Goal: Task Accomplishment & Management: Use online tool/utility

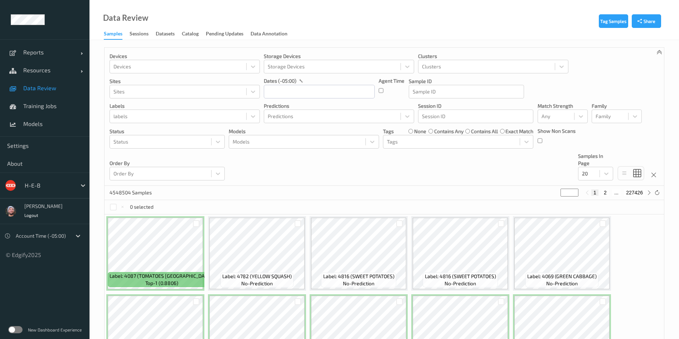
click at [457, 167] on div "Devices Devices Storage Devices Storage Devices Clusters Clusters Sites Sites d…" at bounding box center [383, 117] width 559 height 138
click at [48, 193] on div "H-E-B" at bounding box center [44, 185] width 89 height 26
click at [49, 184] on div at bounding box center [49, 185] width 48 height 9
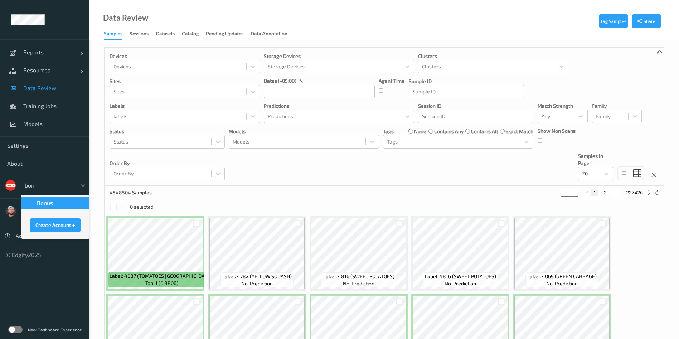
type input "bonu"
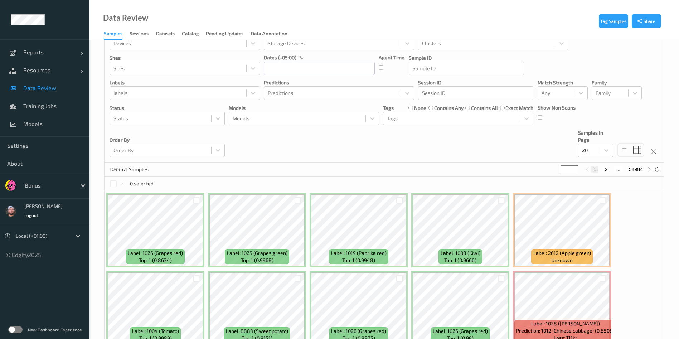
scroll to position [15, 0]
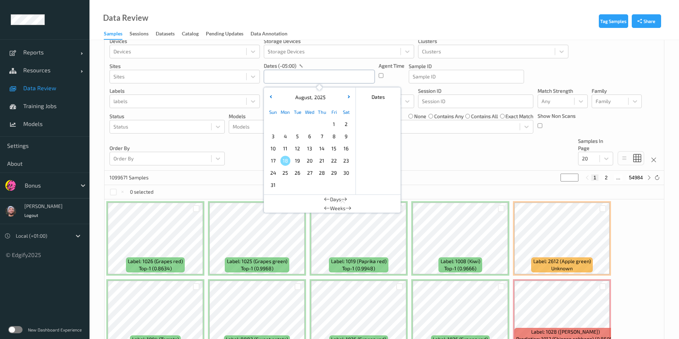
click at [278, 82] on input "text" at bounding box center [319, 77] width 111 height 14
click at [269, 96] on button "button" at bounding box center [270, 97] width 7 height 7
click at [296, 125] on span "1" at bounding box center [297, 124] width 10 height 10
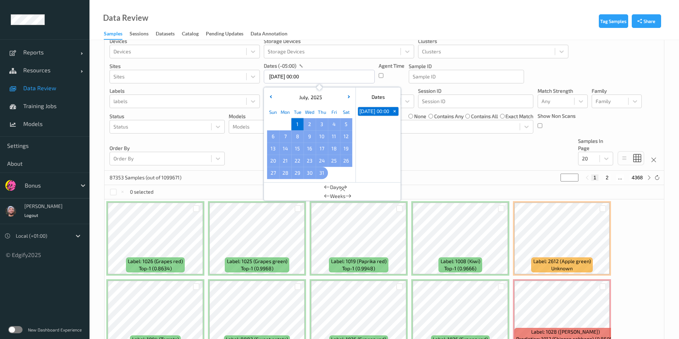
click at [320, 176] on span "31" at bounding box center [322, 173] width 10 height 10
type input "[DATE] 00:00 -> [DATE] 23:59"
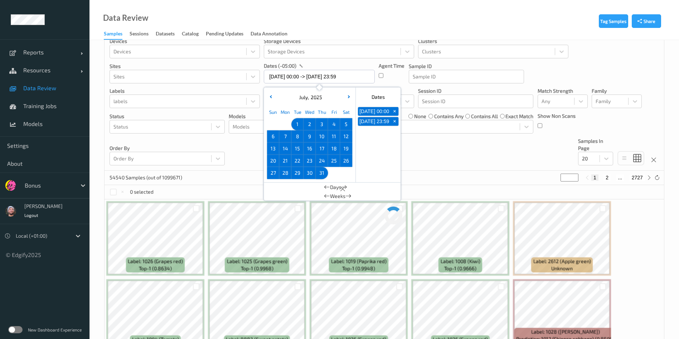
click at [451, 152] on div "Devices Devices Storage Devices Storage Devices Clusters Clusters Sites Sites d…" at bounding box center [383, 102] width 559 height 138
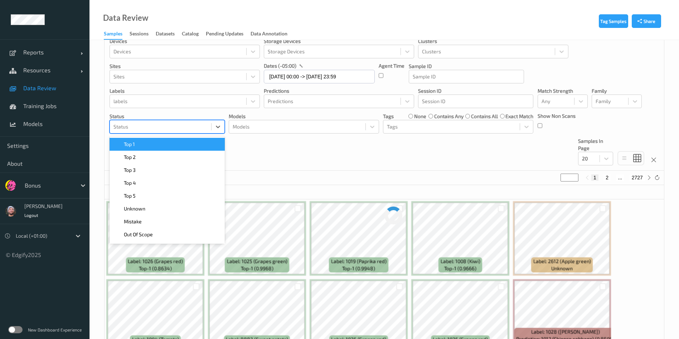
click at [160, 130] on div at bounding box center [160, 126] width 94 height 9
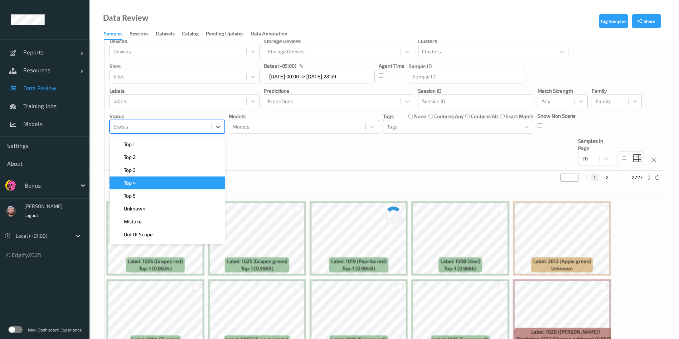
click at [283, 144] on div "Devices Devices Storage Devices Storage Devices Clusters Clusters Sites Sites d…" at bounding box center [383, 102] width 559 height 138
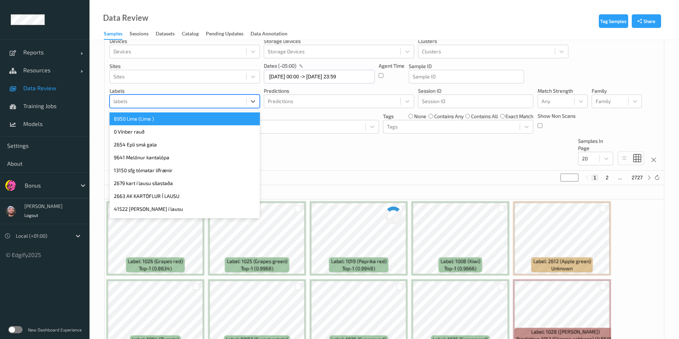
click at [218, 104] on div at bounding box center [177, 101] width 129 height 9
click at [327, 162] on div "Devices Devices Storage Devices Storage Devices Clusters Clusters Sites Sites d…" at bounding box center [383, 102] width 559 height 138
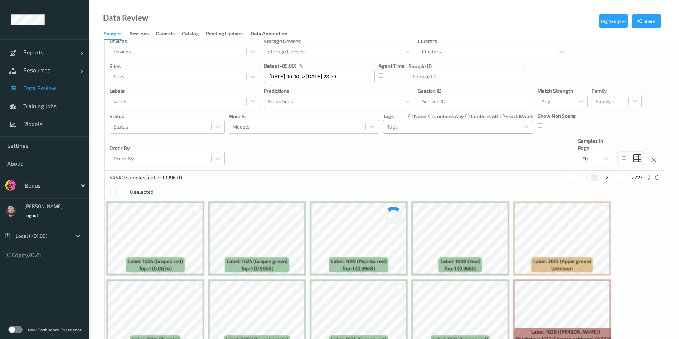
click at [454, 125] on div at bounding box center [451, 126] width 129 height 9
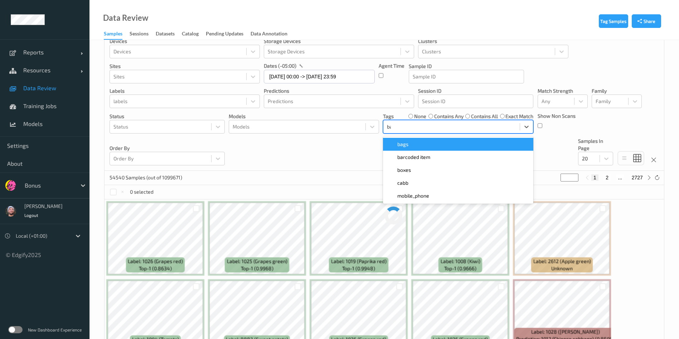
type input "bar"
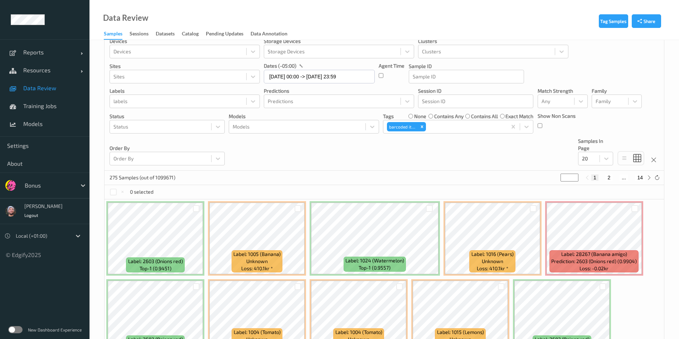
click at [596, 191] on div "0 selected" at bounding box center [383, 192] width 559 height 14
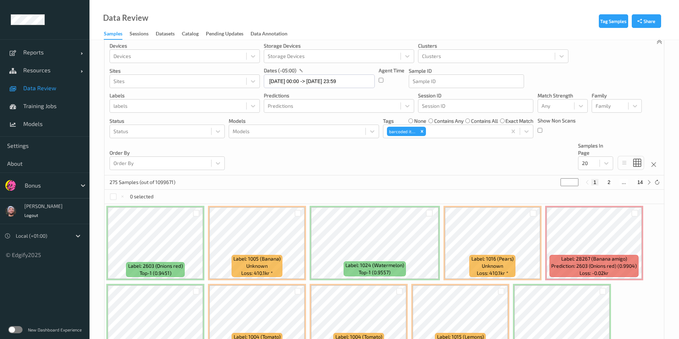
scroll to position [0, 0]
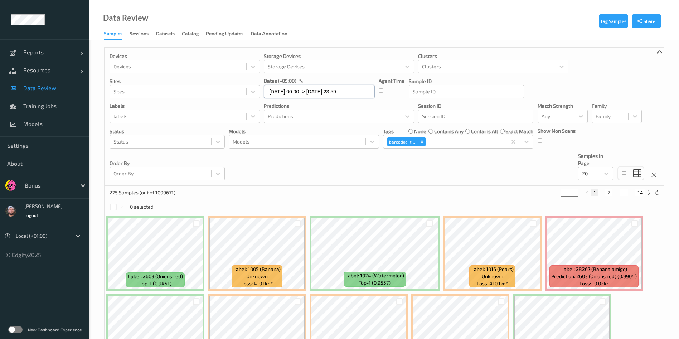
click at [338, 88] on input "[DATE] 00:00 -> [DATE] 23:59" at bounding box center [319, 92] width 111 height 14
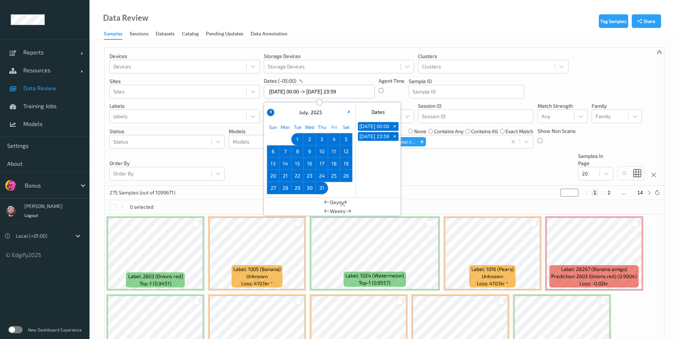
click at [271, 109] on button "button" at bounding box center [270, 112] width 7 height 7
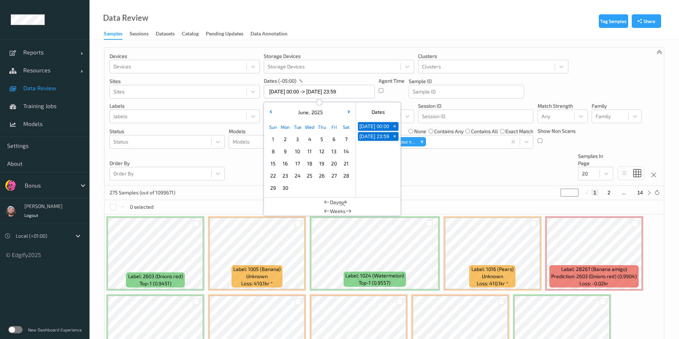
click at [271, 143] on span "1" at bounding box center [273, 139] width 10 height 10
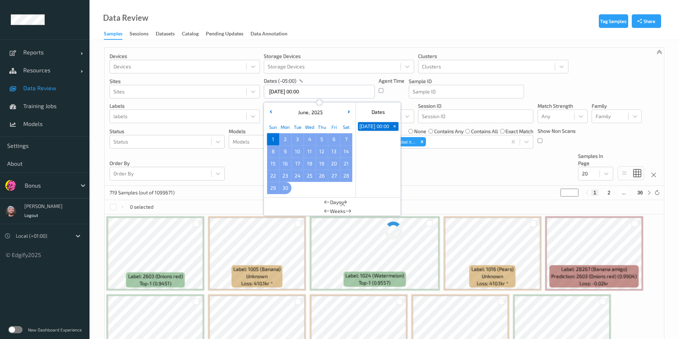
click at [288, 186] on span "30" at bounding box center [285, 188] width 10 height 10
type input "[DATE] 00:00 -> [DATE] 23:59"
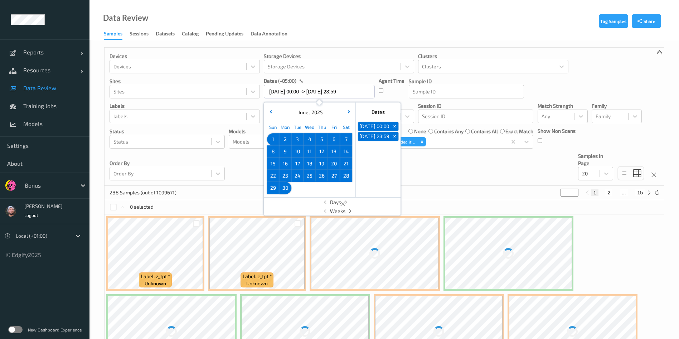
click at [449, 183] on div "Devices Devices Storage Devices Storage Devices Clusters Clusters Sites Sites d…" at bounding box center [383, 117] width 559 height 138
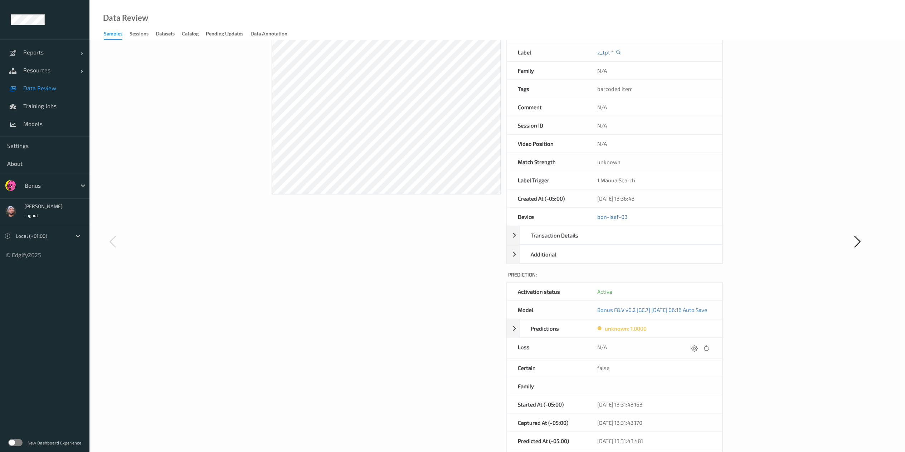
scroll to position [59, 0]
click at [687, 338] on icon at bounding box center [694, 348] width 6 height 6
type input "410.1"
click at [682, 338] on button "submit" at bounding box center [687, 351] width 10 height 10
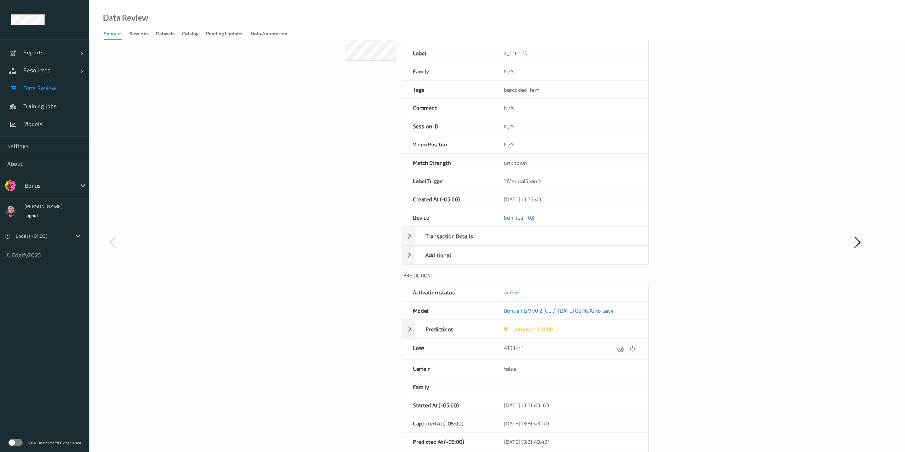
scroll to position [0, 0]
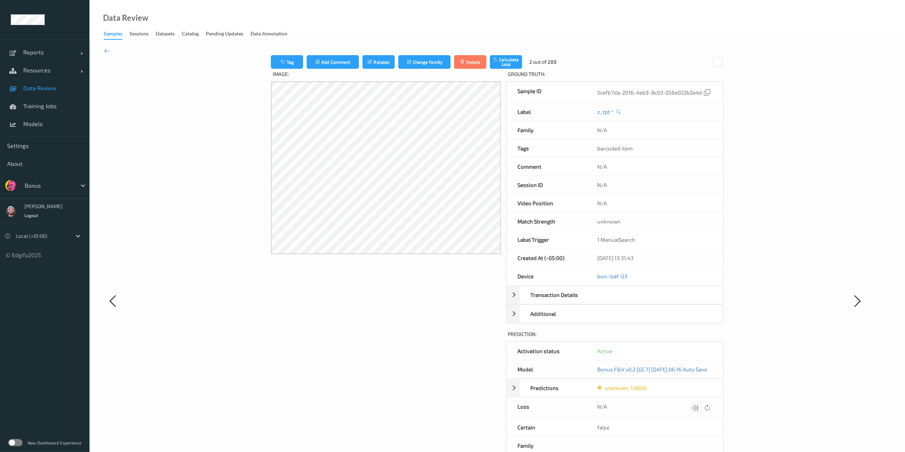
click at [687, 338] on div at bounding box center [696, 408] width 10 height 10
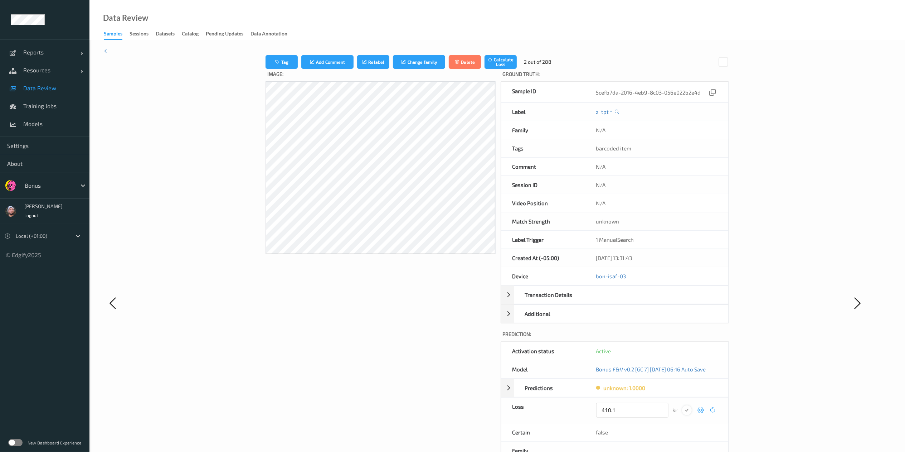
click at [687, 338] on div "submit" at bounding box center [687, 410] width 10 height 10
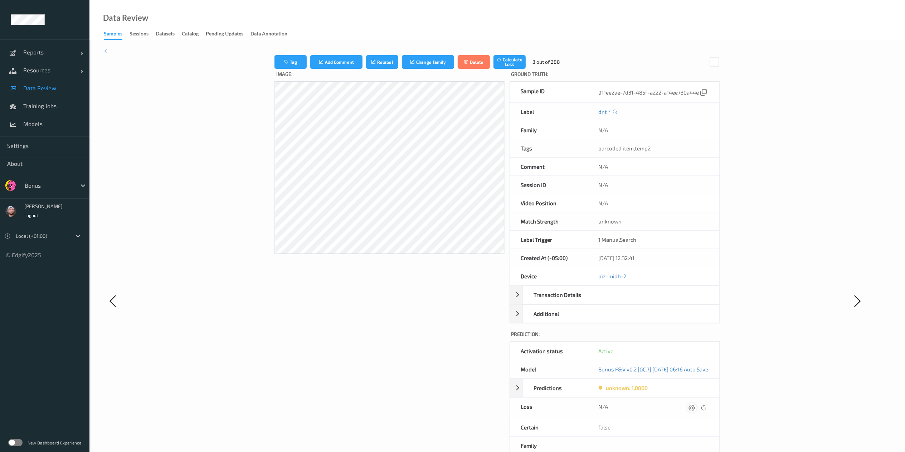
click at [687, 338] on icon at bounding box center [692, 407] width 6 height 6
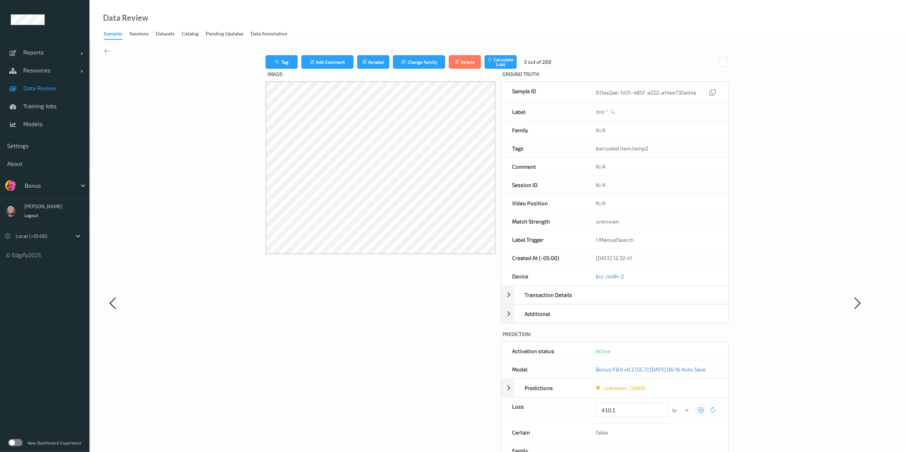
click at [682, 338] on button "submit" at bounding box center [687, 410] width 10 height 10
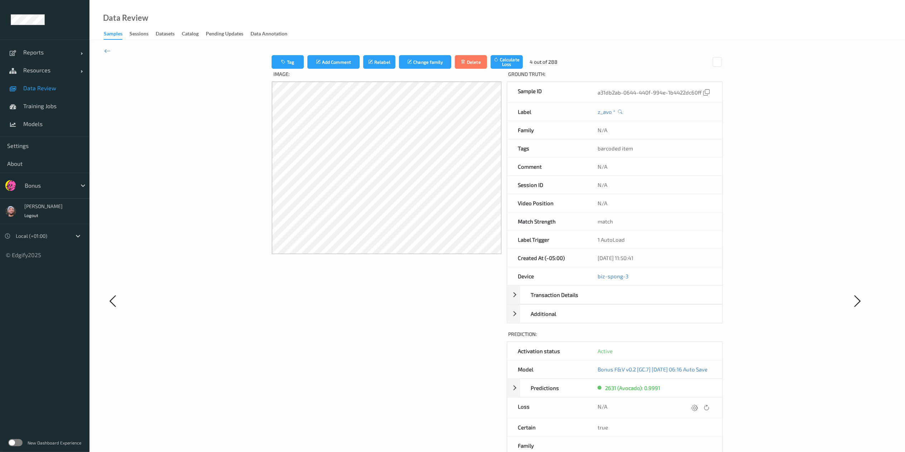
click at [687, 338] on icon at bounding box center [694, 407] width 6 height 6
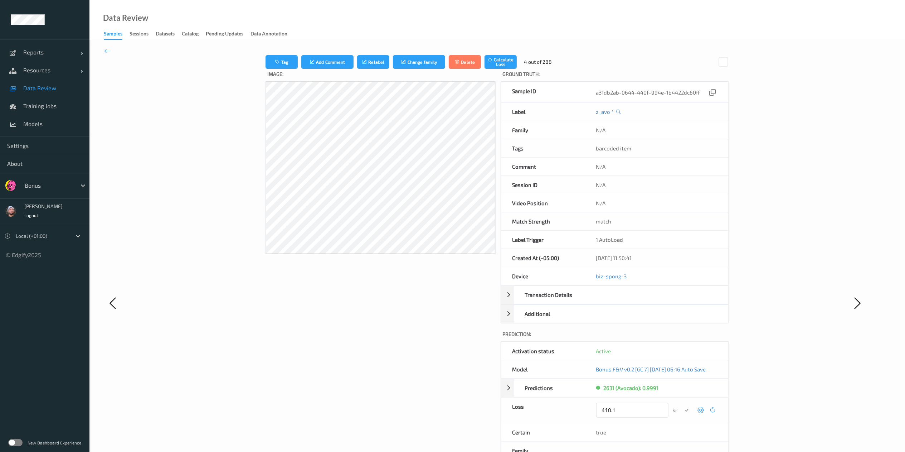
click at [682, 338] on button "submit" at bounding box center [687, 410] width 10 height 10
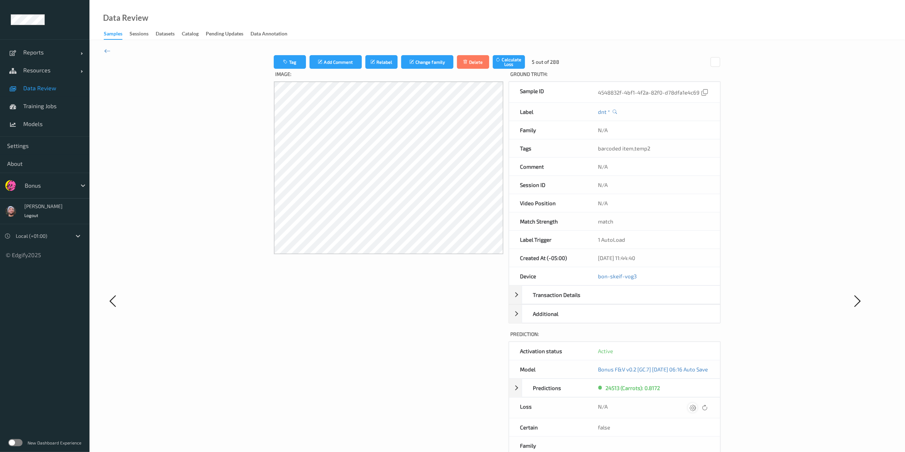
click at [687, 338] on icon at bounding box center [693, 407] width 6 height 6
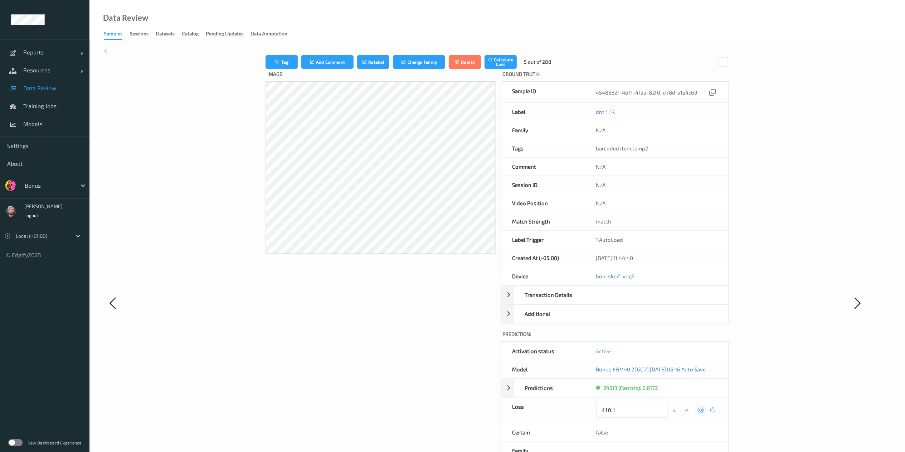
click at [682, 338] on button "submit" at bounding box center [687, 410] width 10 height 10
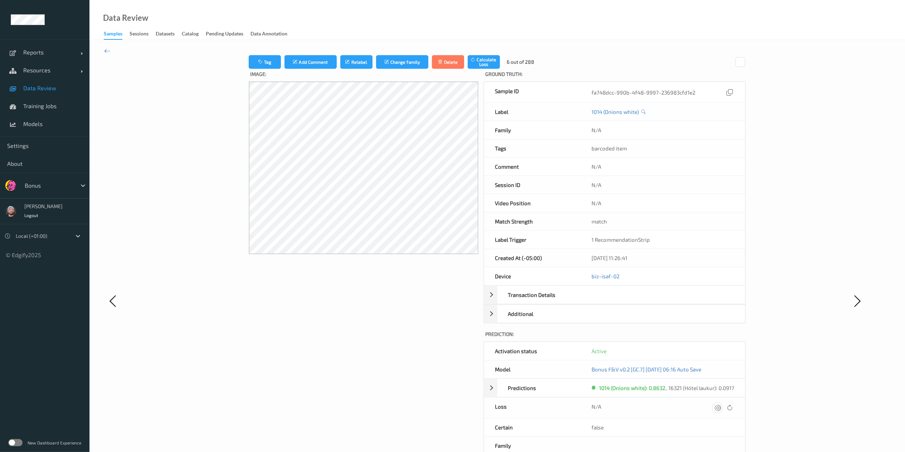
click at [687, 338] on icon at bounding box center [718, 407] width 6 height 6
click at [687, 338] on button "submit" at bounding box center [704, 410] width 10 height 10
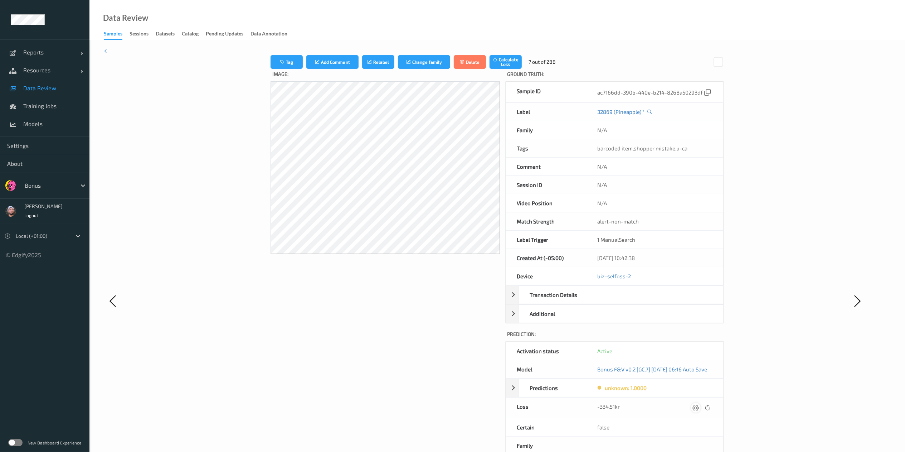
click at [687, 338] on icon at bounding box center [696, 407] width 6 height 6
click at [682, 338] on button "submit" at bounding box center [687, 410] width 10 height 10
click at [687, 338] on icon at bounding box center [691, 407] width 6 height 6
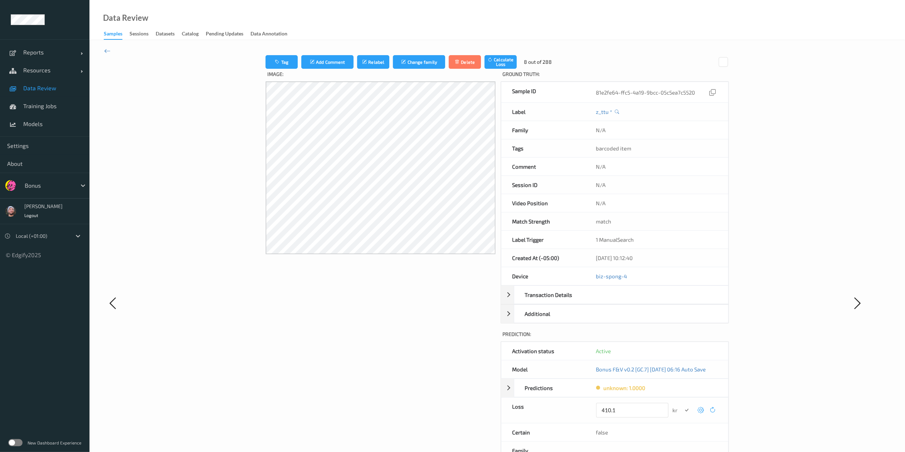
click at [682, 338] on button "submit" at bounding box center [687, 410] width 10 height 10
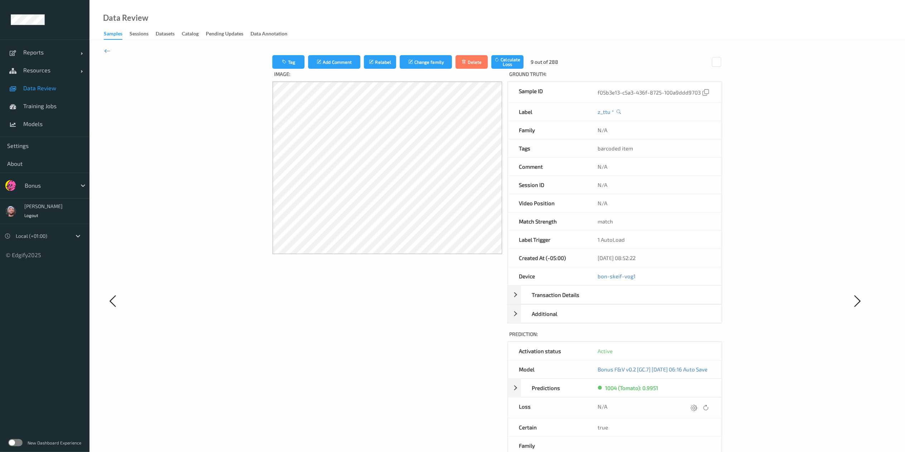
click at [687, 338] on icon at bounding box center [694, 407] width 6 height 6
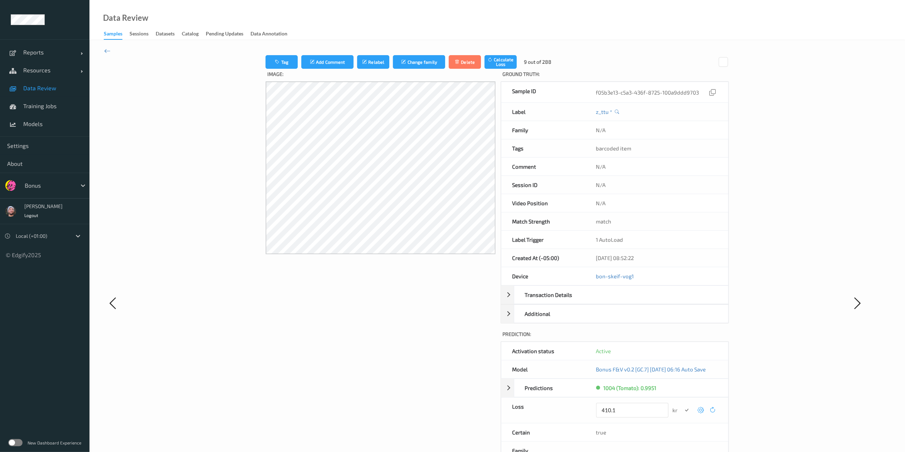
click at [682, 338] on button "submit" at bounding box center [687, 410] width 10 height 10
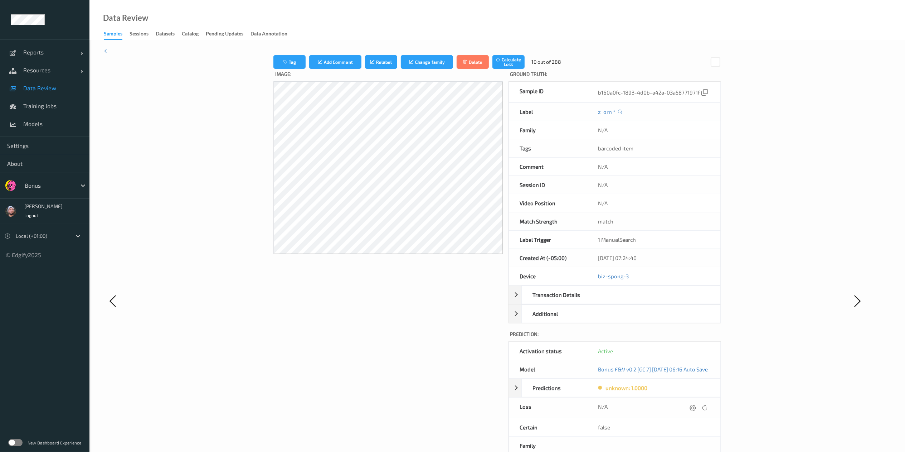
click at [687, 338] on icon at bounding box center [693, 407] width 6 height 6
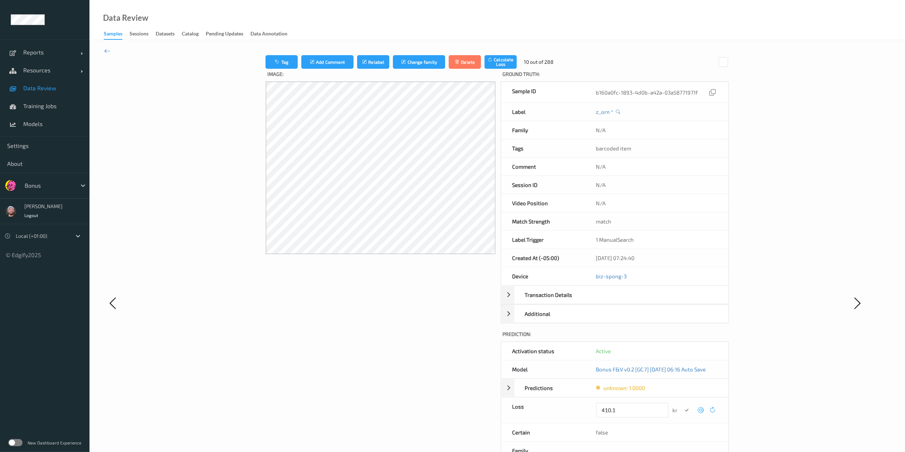
click at [682, 338] on button "submit" at bounding box center [687, 410] width 10 height 10
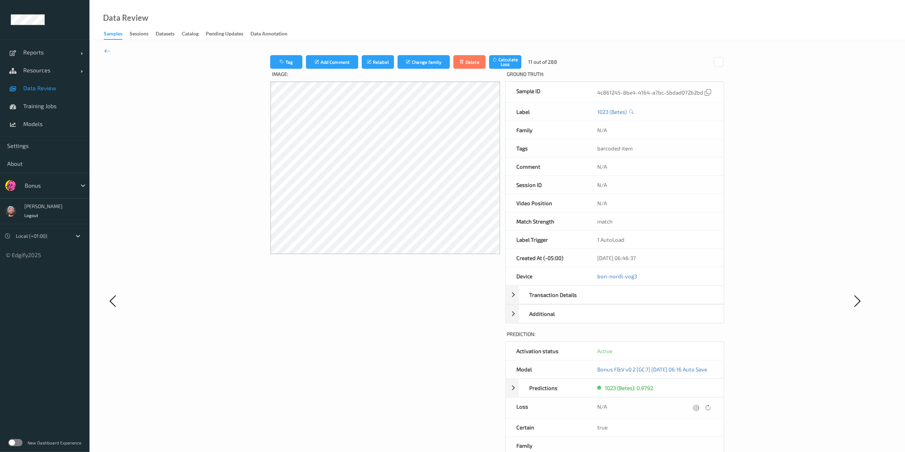
click at [687, 338] on icon at bounding box center [696, 407] width 6 height 6
click at [682, 338] on button "submit" at bounding box center [687, 410] width 10 height 10
click at [687, 338] on icon at bounding box center [695, 407] width 6 height 6
click at [682, 338] on button "submit" at bounding box center [687, 410] width 10 height 10
click at [687, 338] on icon at bounding box center [696, 407] width 6 height 6
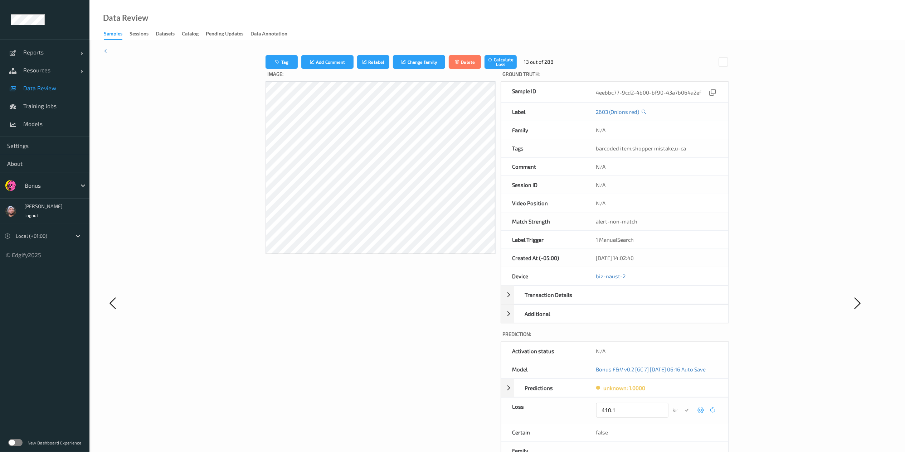
click at [682, 338] on button "submit" at bounding box center [687, 410] width 10 height 10
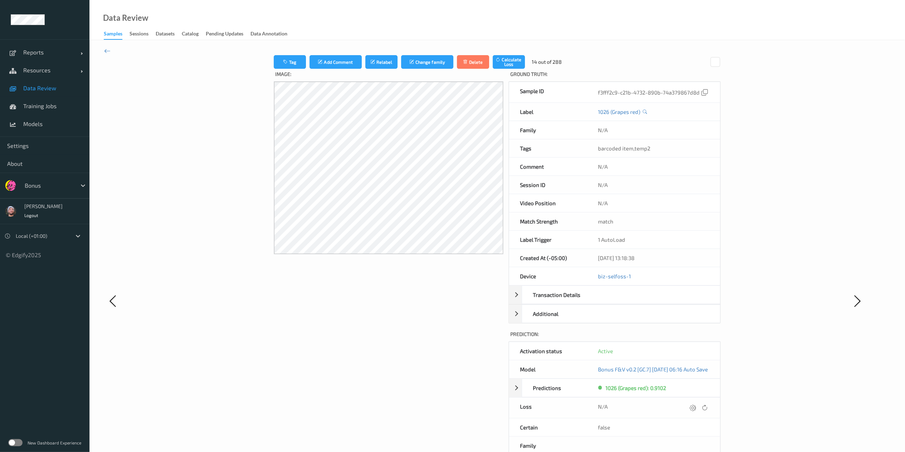
click at [687, 338] on icon at bounding box center [693, 407] width 6 height 6
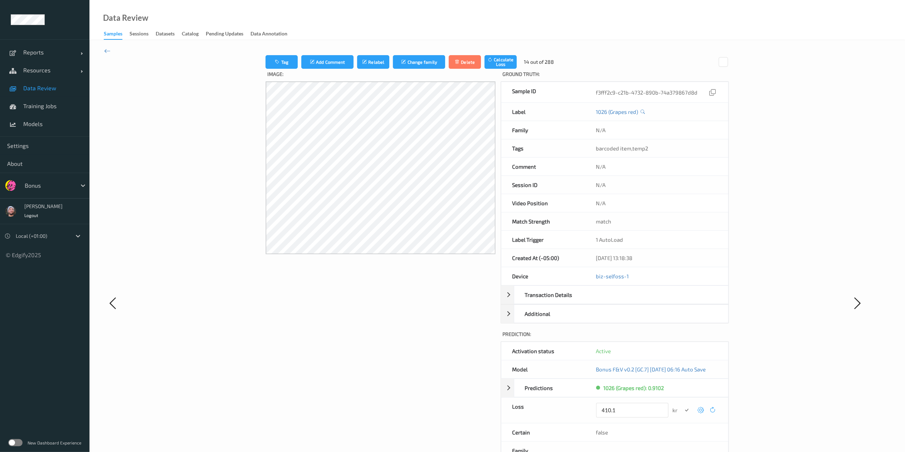
click at [682, 338] on button "submit" at bounding box center [687, 410] width 10 height 10
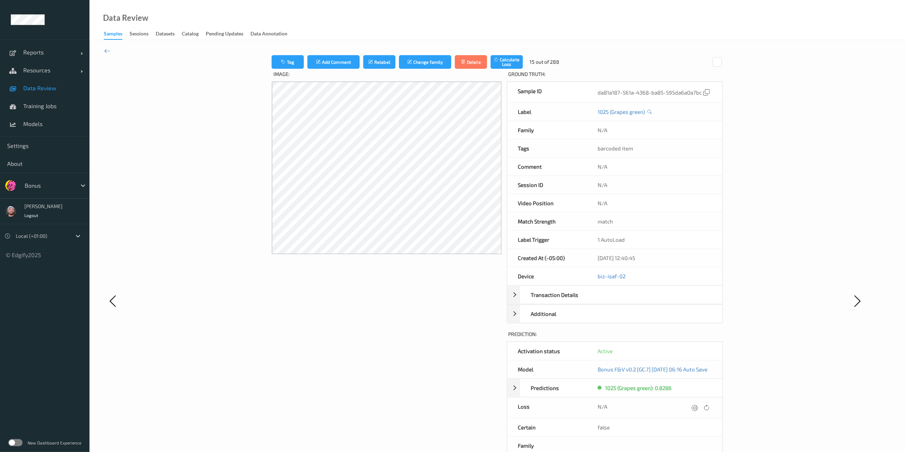
click at [687, 338] on icon at bounding box center [694, 407] width 6 height 6
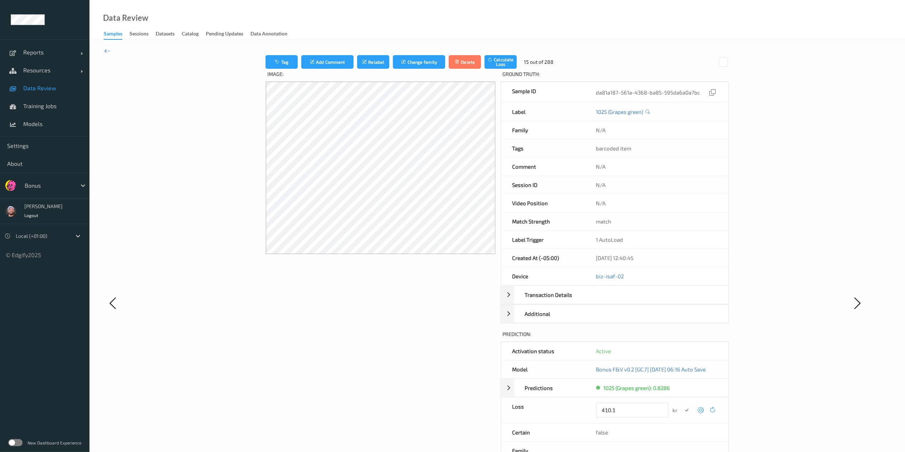
click at [682, 338] on button "submit" at bounding box center [687, 410] width 10 height 10
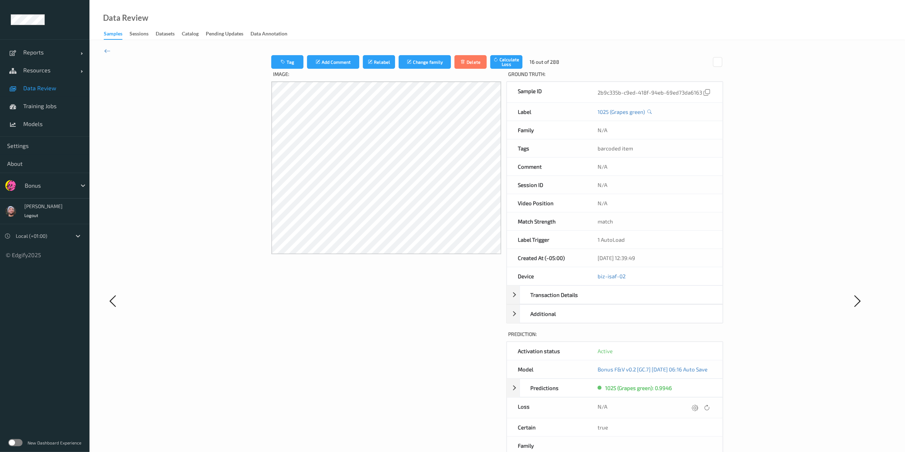
click at [687, 338] on icon at bounding box center [695, 407] width 6 height 6
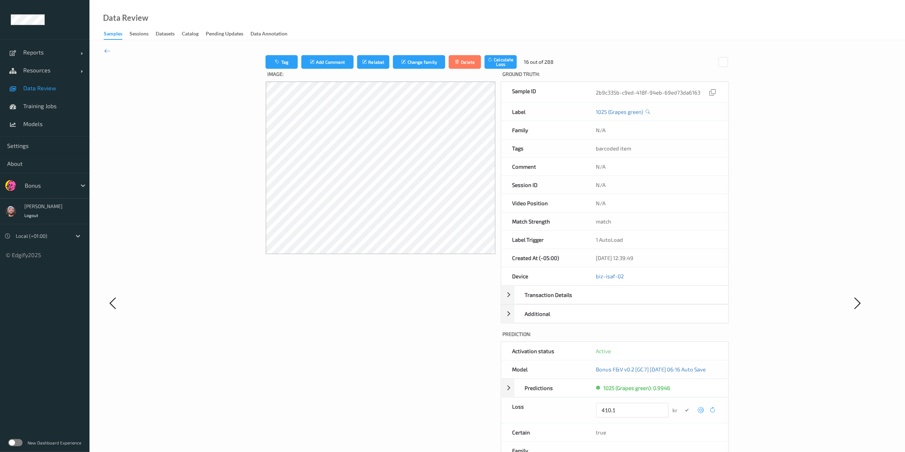
click at [682, 338] on button "submit" at bounding box center [687, 410] width 10 height 10
click at [687, 338] on icon at bounding box center [696, 407] width 6 height 6
click at [682, 338] on button "submit" at bounding box center [687, 410] width 10 height 10
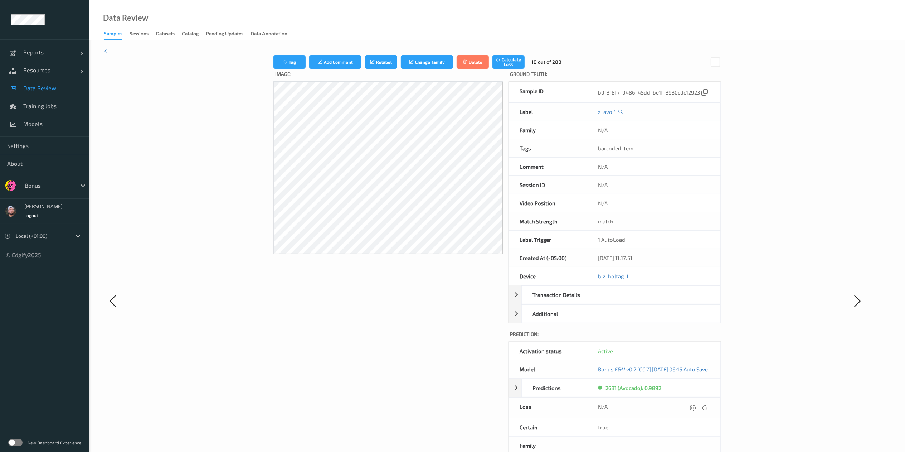
click at [687, 338] on icon at bounding box center [693, 407] width 6 height 6
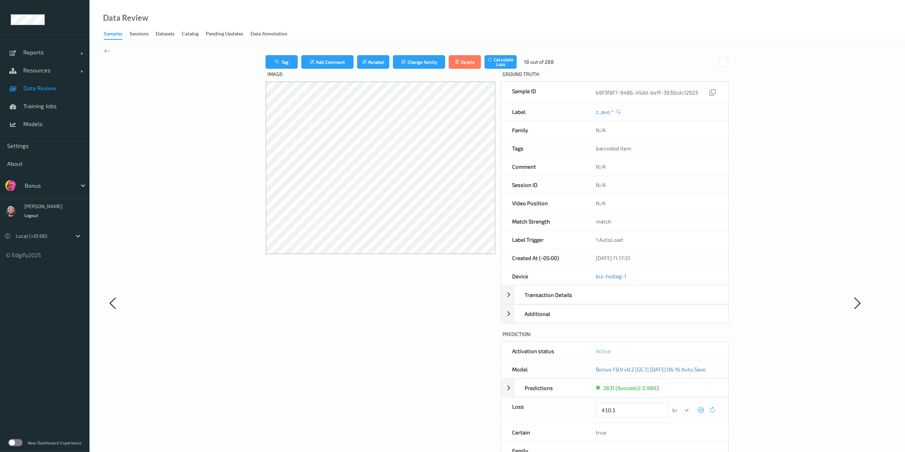
click at [682, 338] on button "submit" at bounding box center [687, 410] width 10 height 10
click at [687, 338] on icon at bounding box center [698, 407] width 6 height 6
click at [682, 338] on button "submit" at bounding box center [687, 410] width 10 height 10
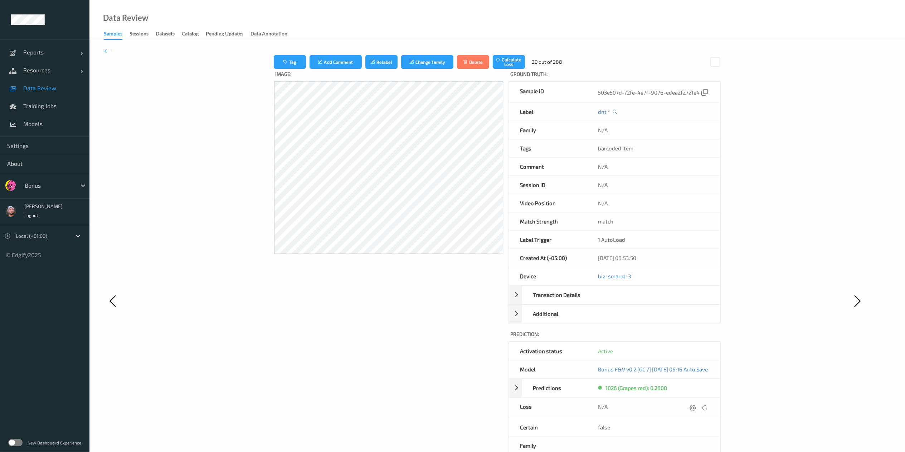
click at [687, 338] on icon at bounding box center [693, 407] width 6 height 6
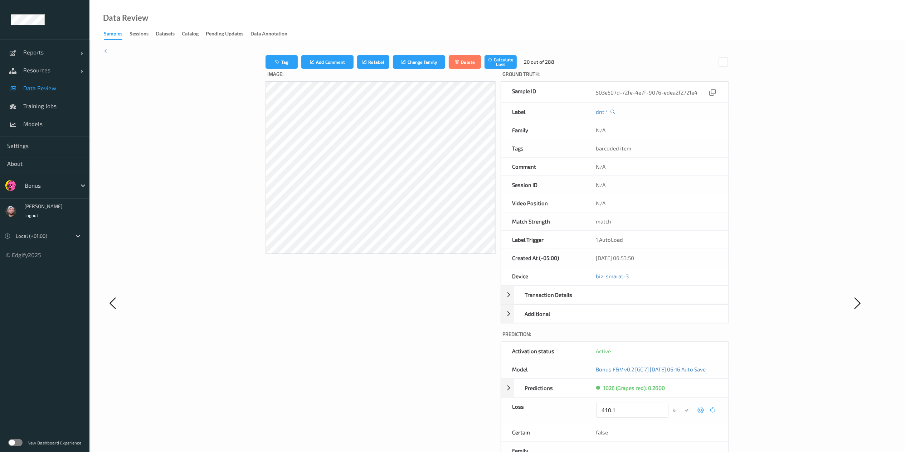
click at [682, 338] on button "submit" at bounding box center [687, 410] width 10 height 10
click at [687, 338] on icon at bounding box center [695, 407] width 6 height 6
click at [682, 338] on button "submit" at bounding box center [687, 410] width 10 height 10
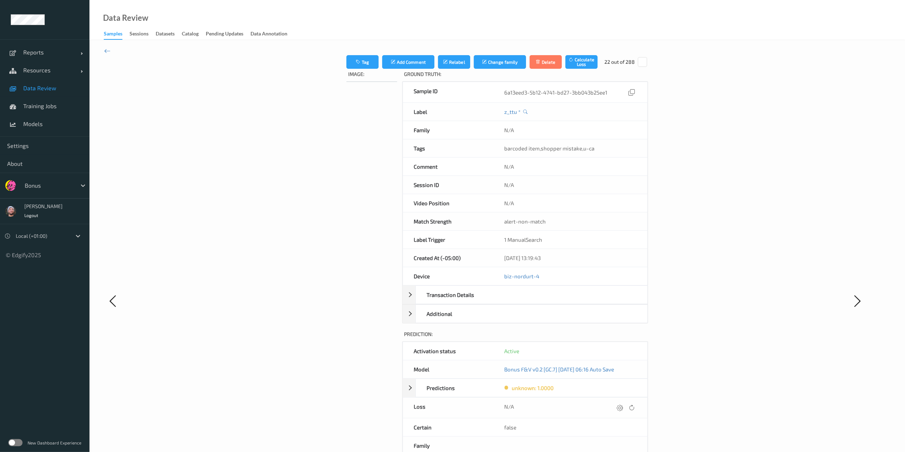
click at [623, 338] on icon at bounding box center [620, 407] width 6 height 6
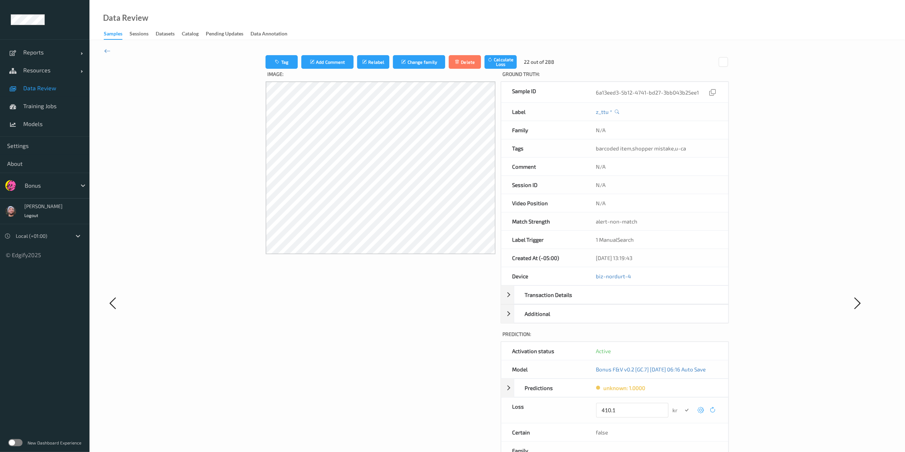
click at [682, 338] on button "submit" at bounding box center [687, 410] width 10 height 10
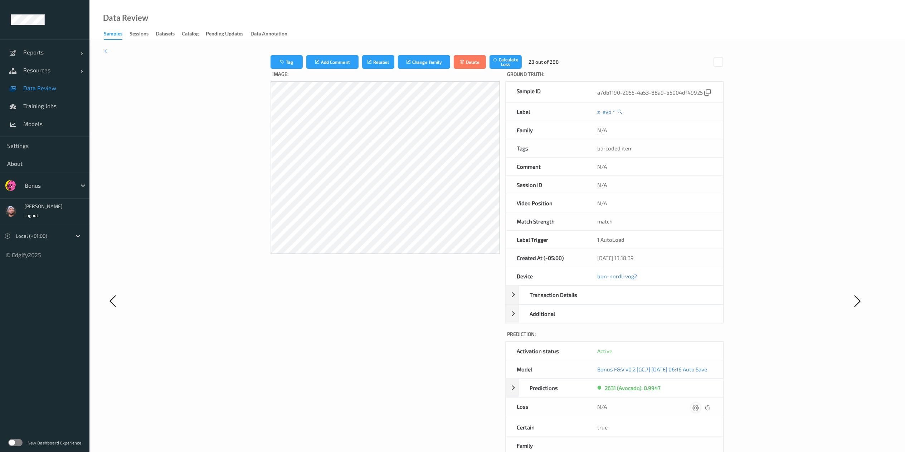
click at [687, 338] on icon at bounding box center [696, 407] width 6 height 6
click at [682, 338] on button "submit" at bounding box center [687, 410] width 10 height 10
click at [687, 338] on div at bounding box center [701, 408] width 21 height 10
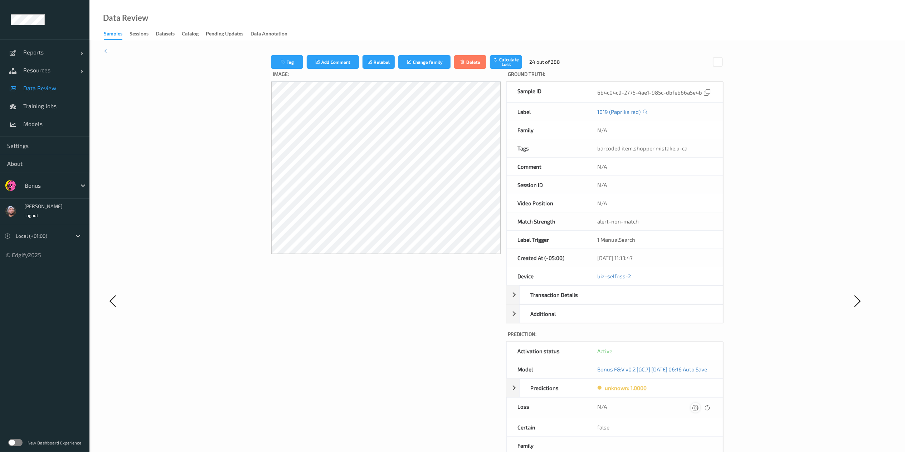
click at [687, 338] on icon at bounding box center [695, 407] width 6 height 6
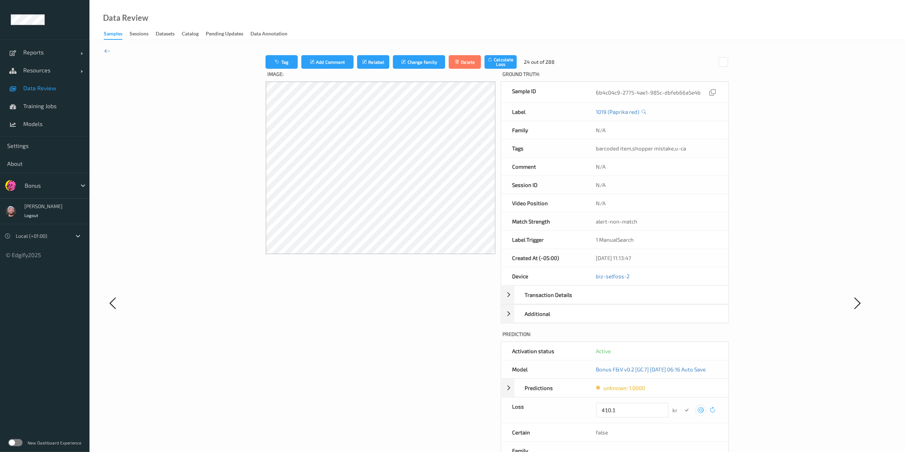
click at [682, 338] on button "submit" at bounding box center [687, 410] width 10 height 10
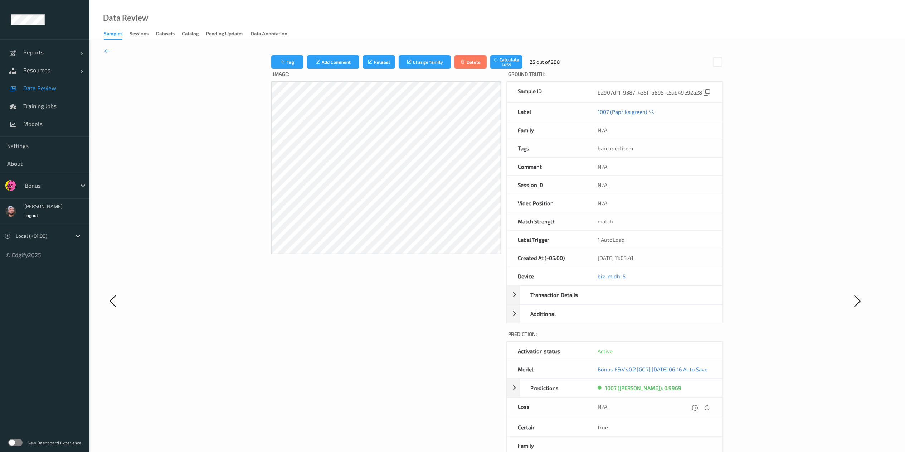
click at [687, 338] on icon at bounding box center [695, 407] width 6 height 6
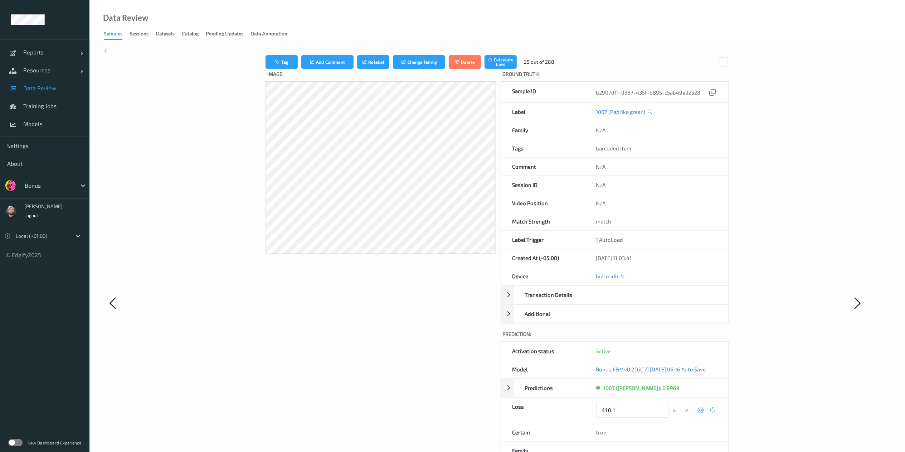
click at [682, 338] on button "submit" at bounding box center [687, 410] width 10 height 10
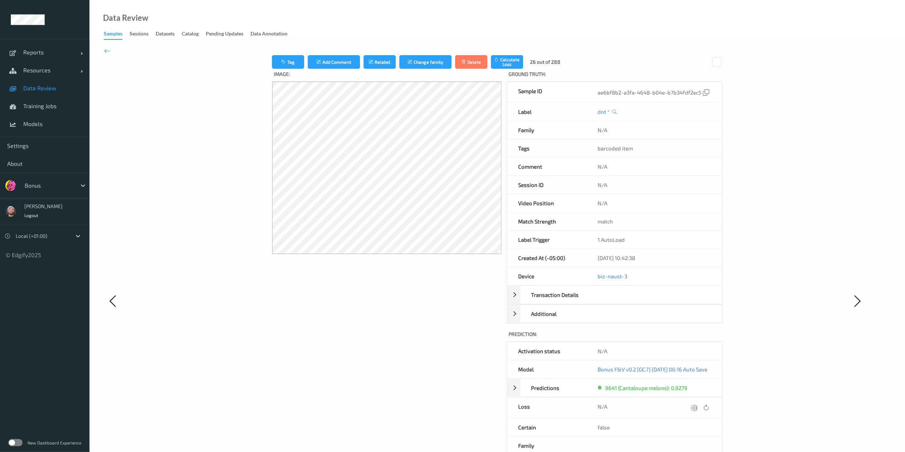
click at [687, 338] on icon at bounding box center [694, 407] width 6 height 6
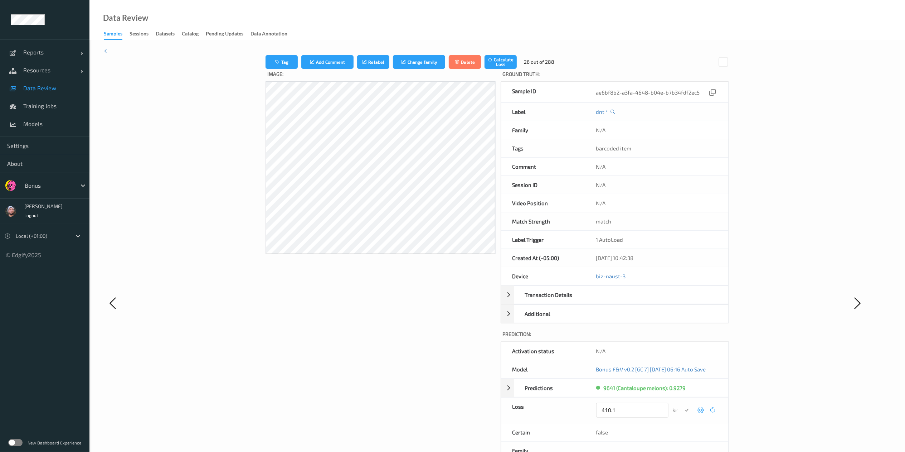
click at [682, 338] on button "submit" at bounding box center [687, 410] width 10 height 10
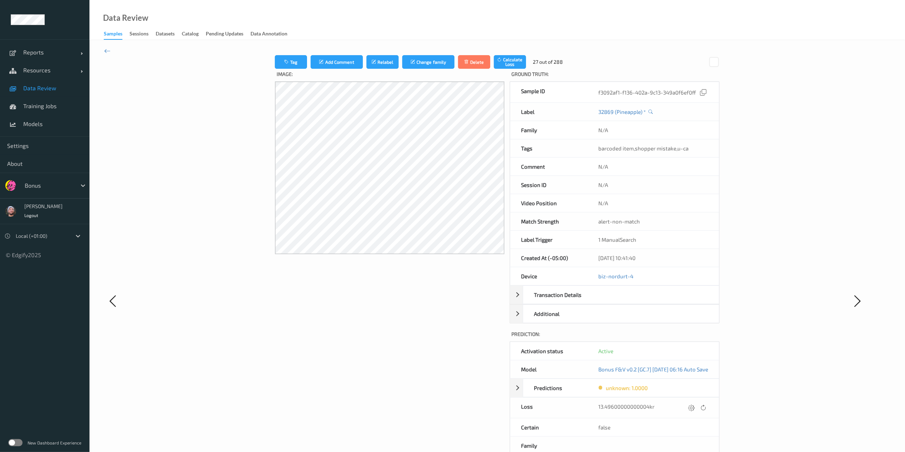
click at [687, 338] on icon at bounding box center [691, 407] width 6 height 6
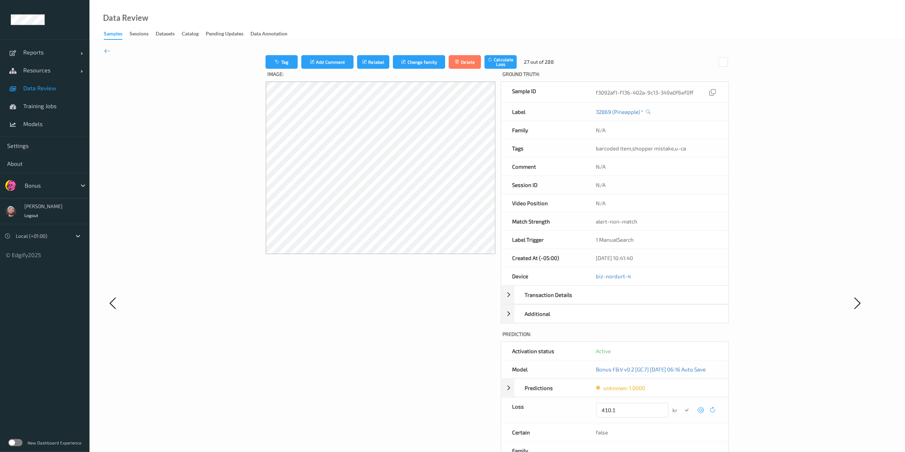
click at [682, 338] on button "submit" at bounding box center [687, 410] width 10 height 10
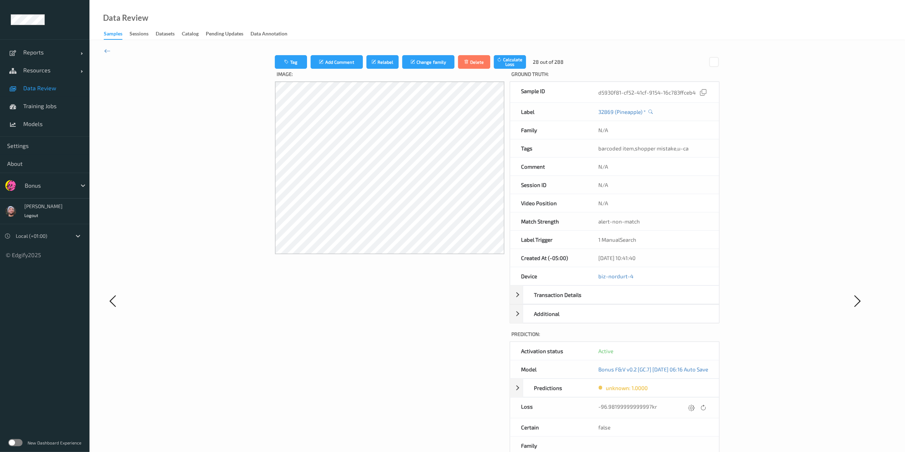
click at [687, 338] on icon at bounding box center [691, 407] width 6 height 6
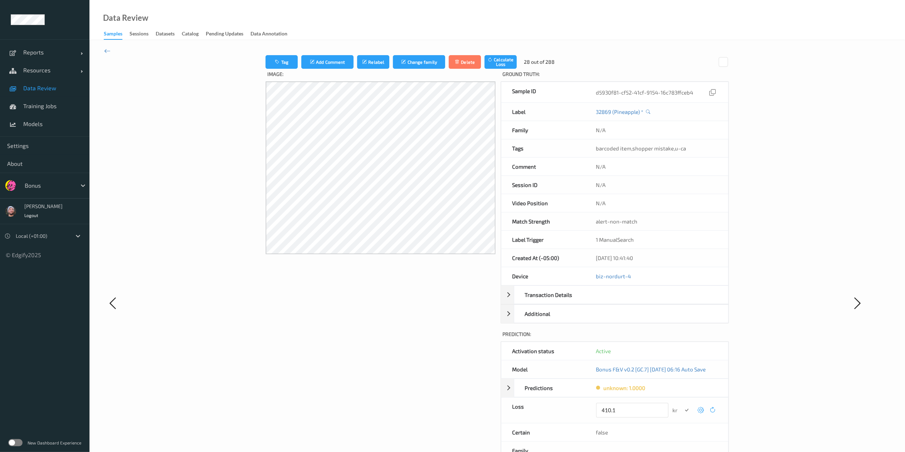
click at [682, 338] on button "submit" at bounding box center [687, 410] width 10 height 10
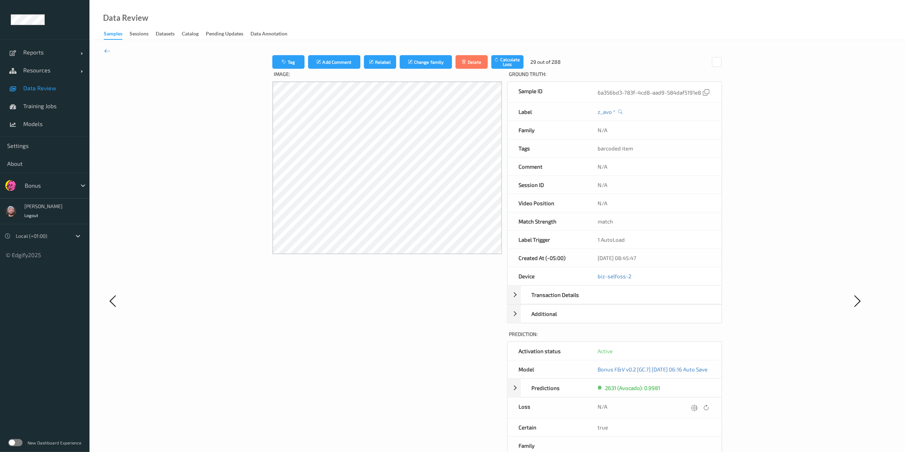
click at [687, 338] on icon at bounding box center [694, 407] width 6 height 6
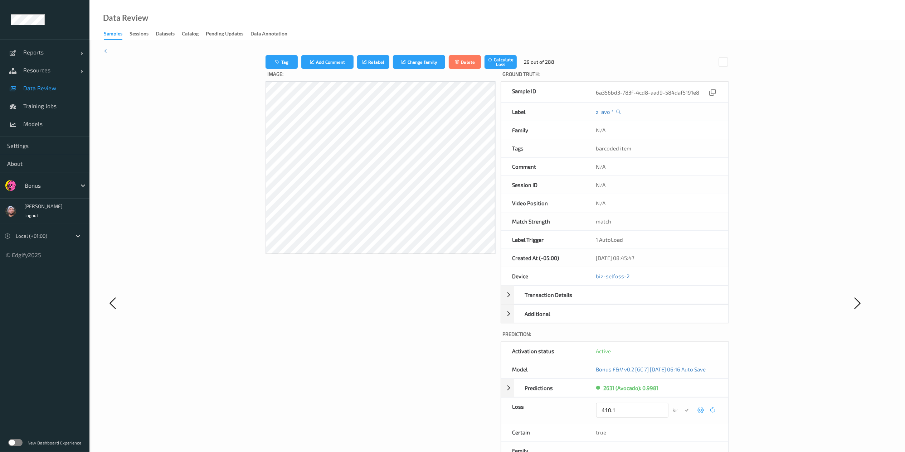
click at [682, 338] on button "submit" at bounding box center [687, 410] width 10 height 10
click at [687, 338] on div at bounding box center [702, 408] width 10 height 10
click at [683, 338] on button "submit" at bounding box center [688, 410] width 10 height 10
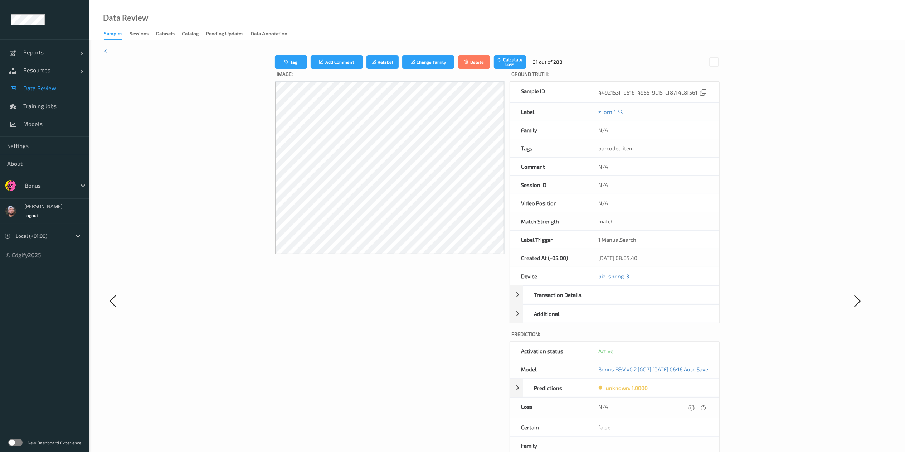
click at [687, 338] on icon at bounding box center [691, 407] width 6 height 6
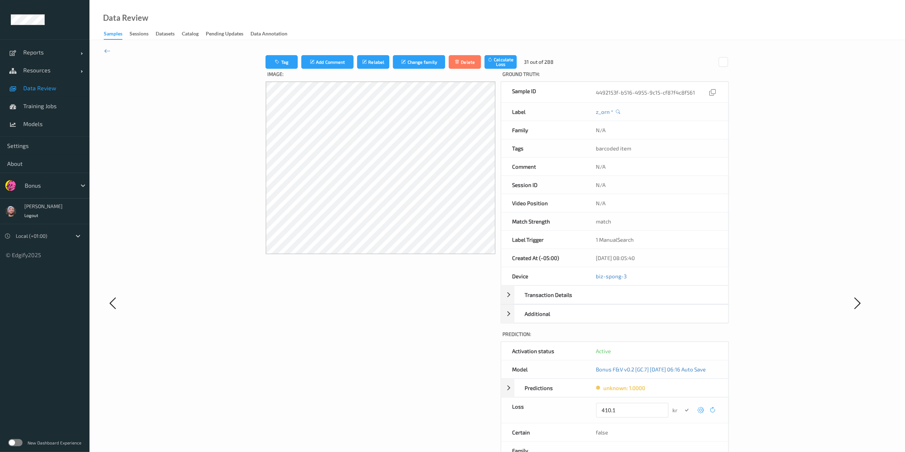
click at [682, 338] on button "submit" at bounding box center [687, 410] width 10 height 10
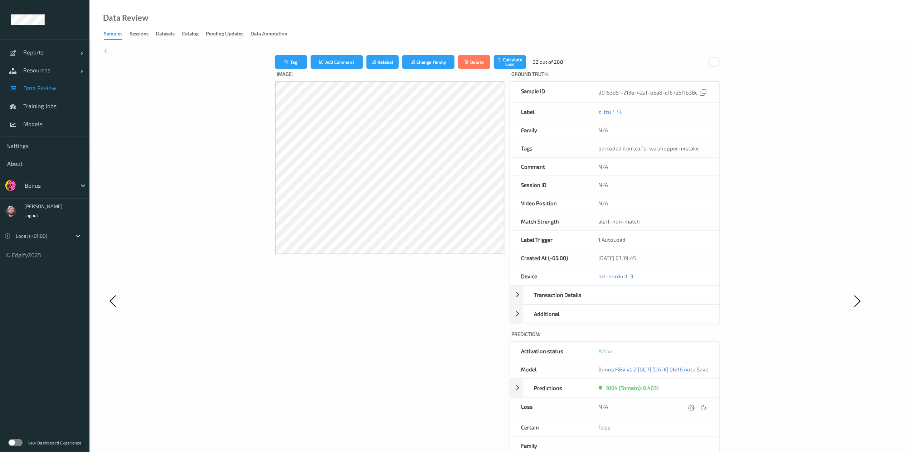
click at [687, 338] on icon at bounding box center [691, 407] width 6 height 6
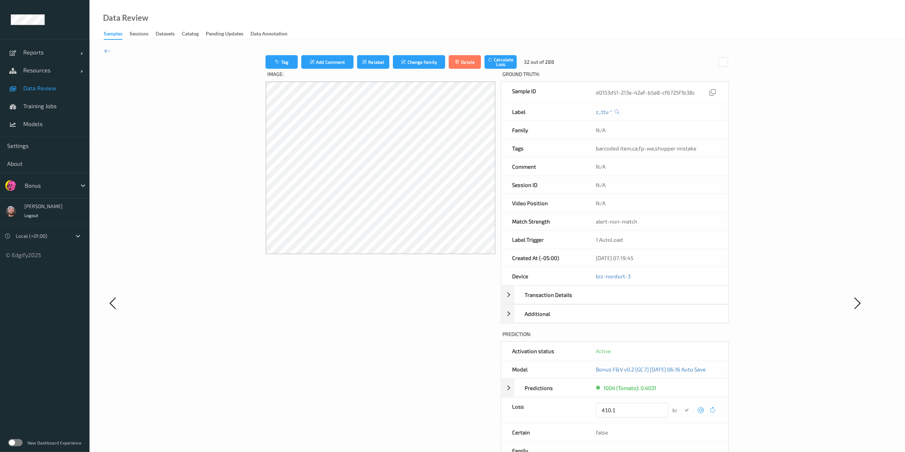
click at [682, 338] on button "submit" at bounding box center [687, 410] width 10 height 10
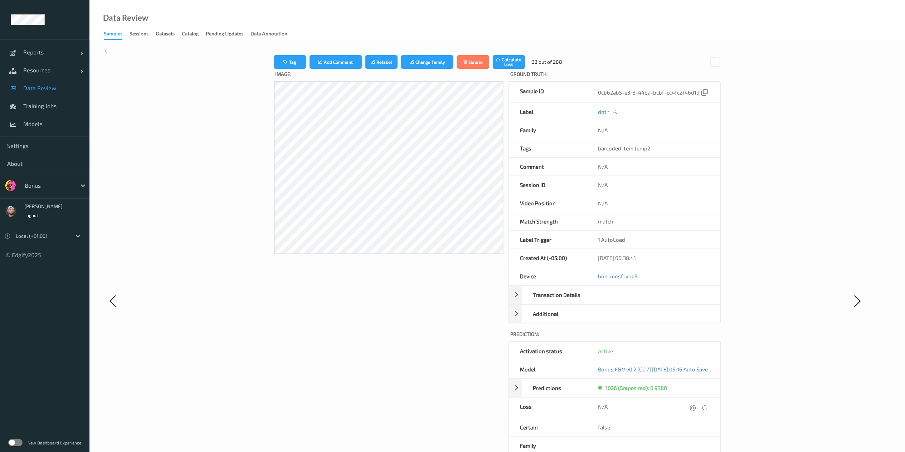
click at [687, 338] on icon at bounding box center [693, 407] width 6 height 6
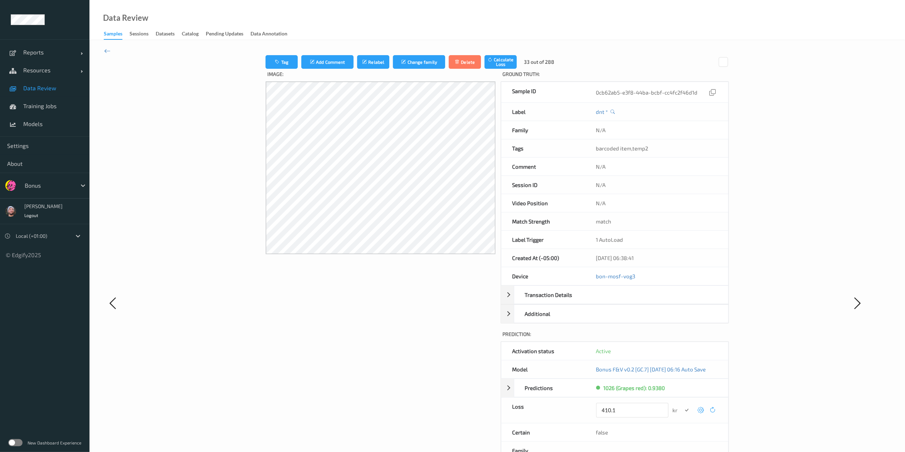
click at [682, 338] on button "submit" at bounding box center [687, 410] width 10 height 10
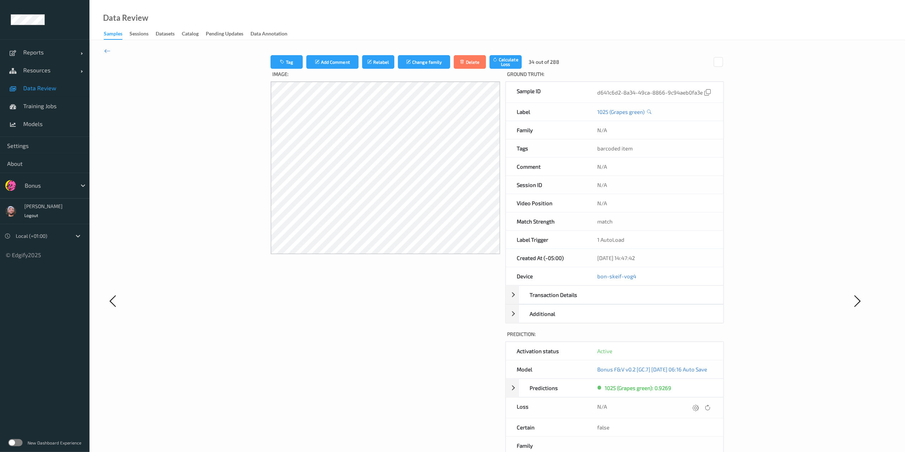
click at [687, 338] on icon at bounding box center [696, 407] width 6 height 6
click at [682, 338] on button "submit" at bounding box center [687, 410] width 10 height 10
click at [687, 338] on icon at bounding box center [696, 407] width 6 height 6
click at [687, 338] on icon "submit" at bounding box center [686, 409] width 6 height 6
click at [687, 338] on icon at bounding box center [695, 407] width 6 height 6
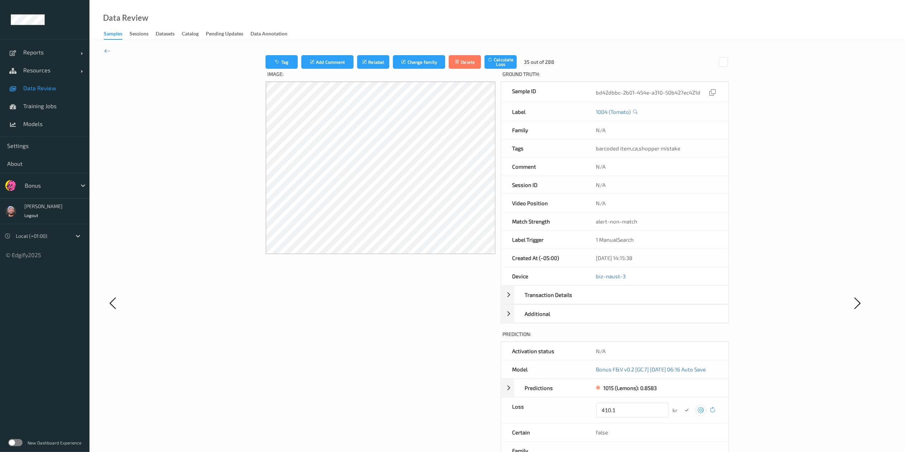
click at [682, 338] on button "submit" at bounding box center [687, 410] width 10 height 10
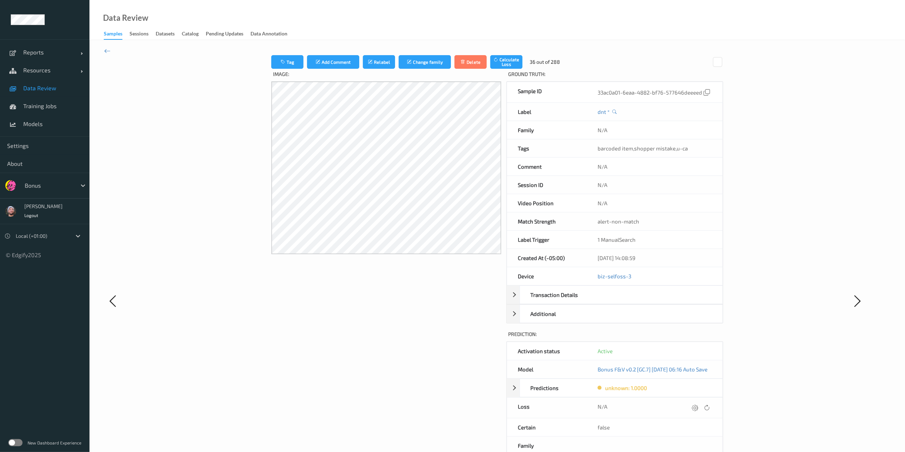
click at [687, 338] on icon at bounding box center [695, 407] width 6 height 6
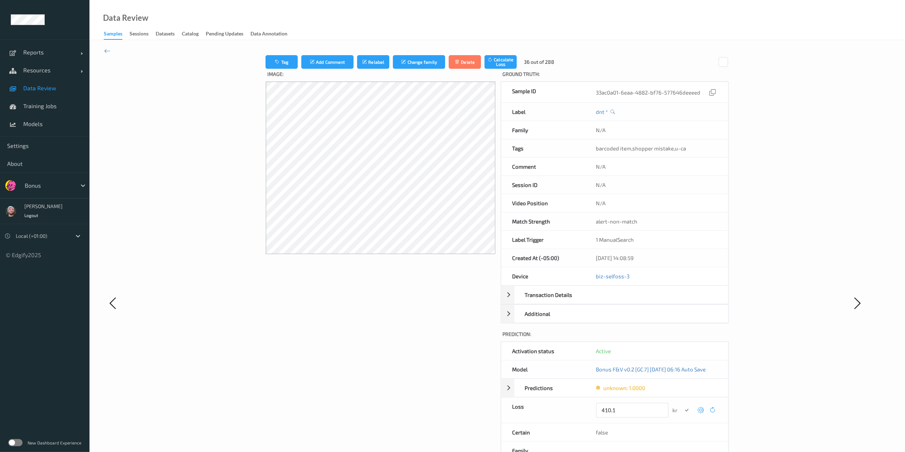
click at [682, 338] on button "submit" at bounding box center [687, 410] width 10 height 10
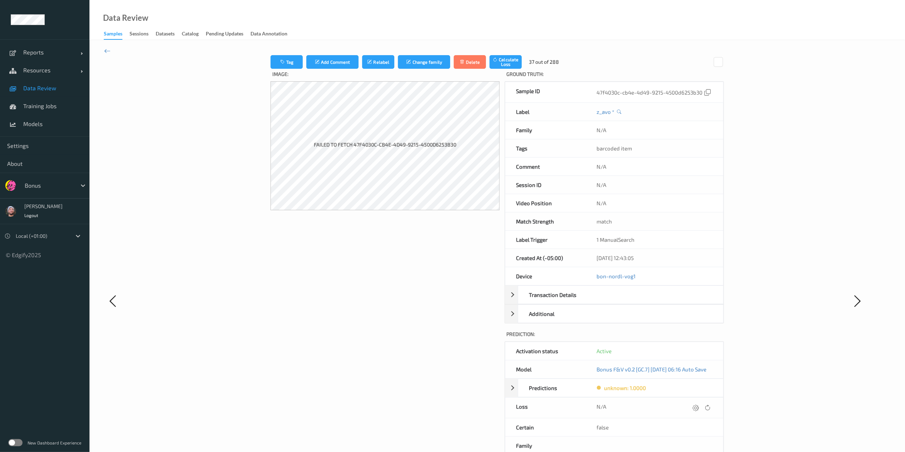
click at [687, 338] on icon at bounding box center [695, 407] width 6 height 6
click at [681, 338] on button "submit" at bounding box center [686, 410] width 10 height 10
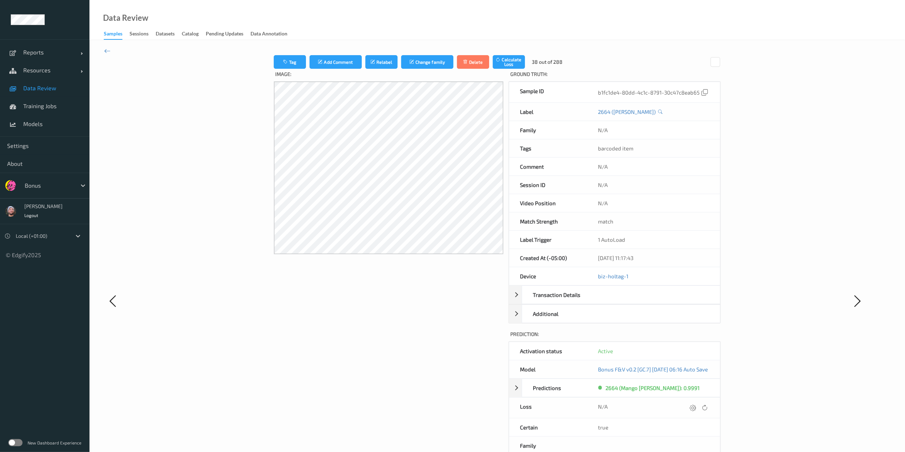
click at [687, 338] on icon at bounding box center [693, 407] width 6 height 6
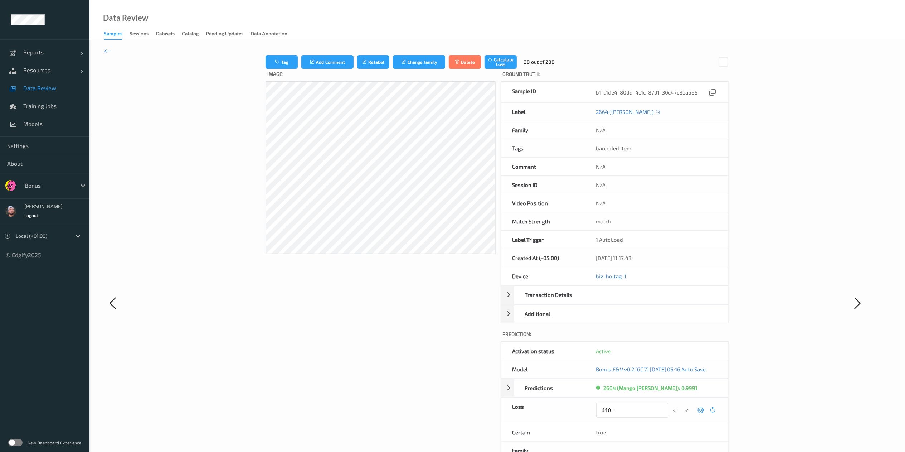
click at [682, 338] on button "submit" at bounding box center [687, 410] width 10 height 10
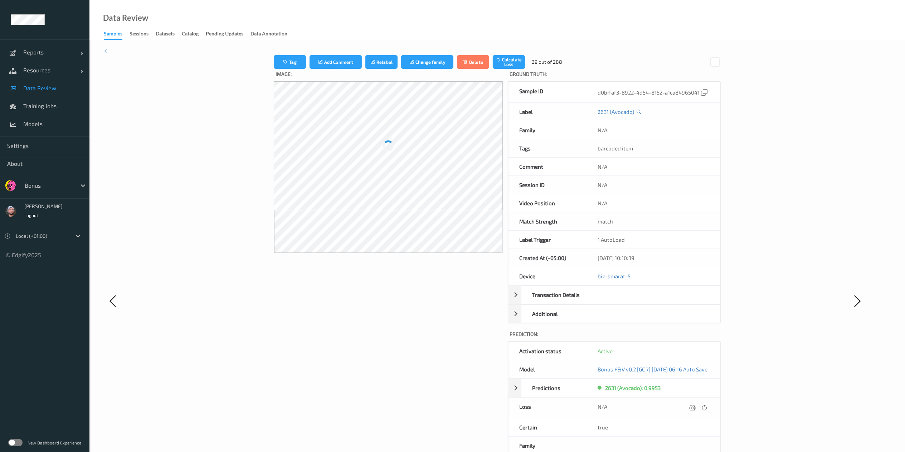
click at [687, 338] on icon at bounding box center [692, 407] width 6 height 6
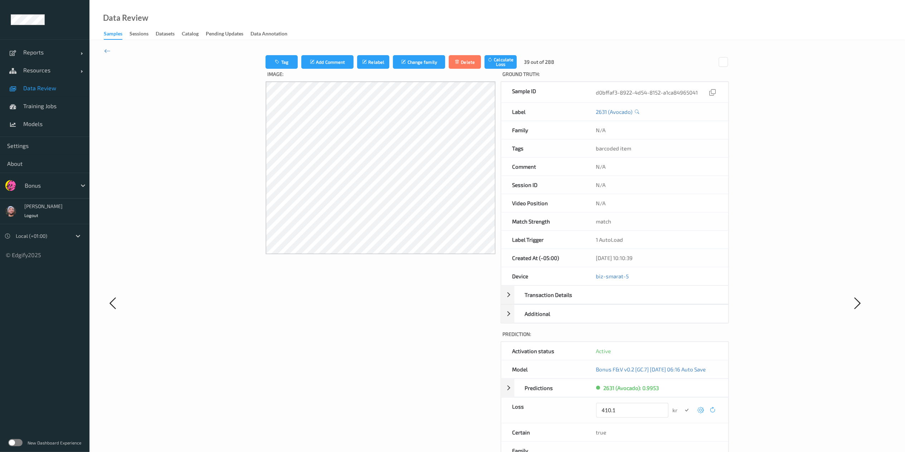
click at [682, 338] on button "submit" at bounding box center [687, 410] width 10 height 10
click at [687, 338] on icon at bounding box center [696, 407] width 6 height 6
click at [682, 338] on button "submit" at bounding box center [687, 410] width 10 height 10
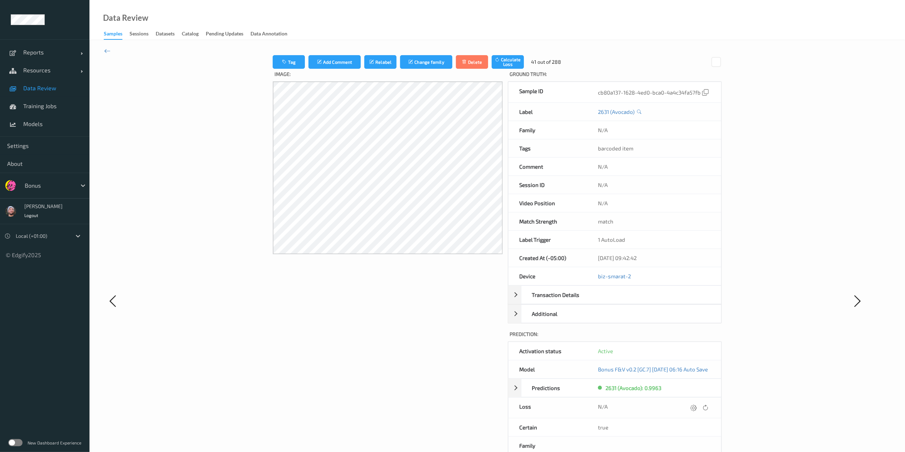
click at [687, 338] on icon at bounding box center [693, 407] width 6 height 6
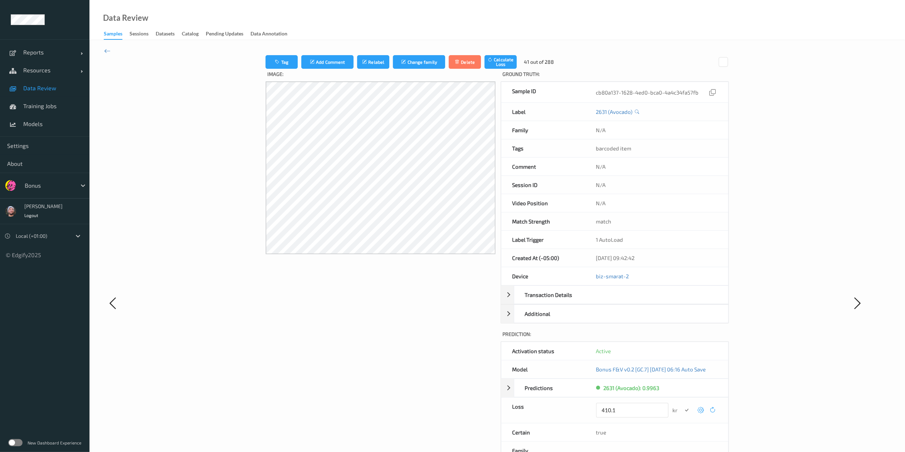
click at [682, 338] on button "submit" at bounding box center [687, 410] width 10 height 10
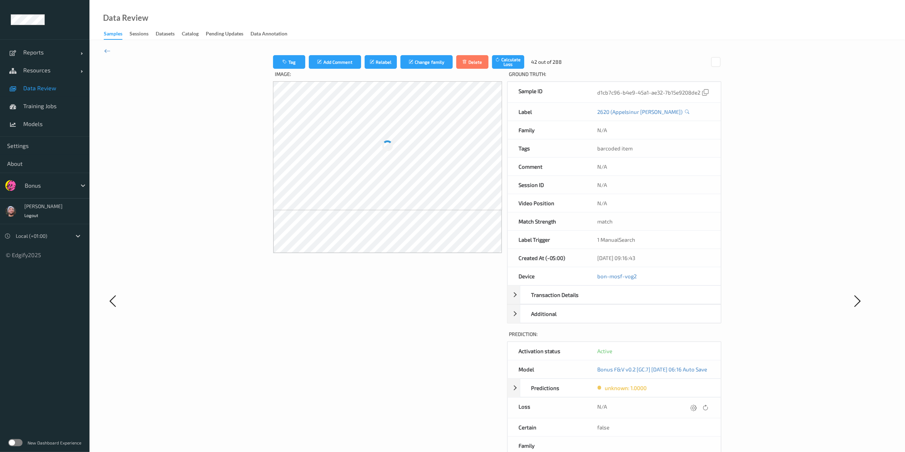
click at [687, 338] on icon at bounding box center [693, 407] width 6 height 6
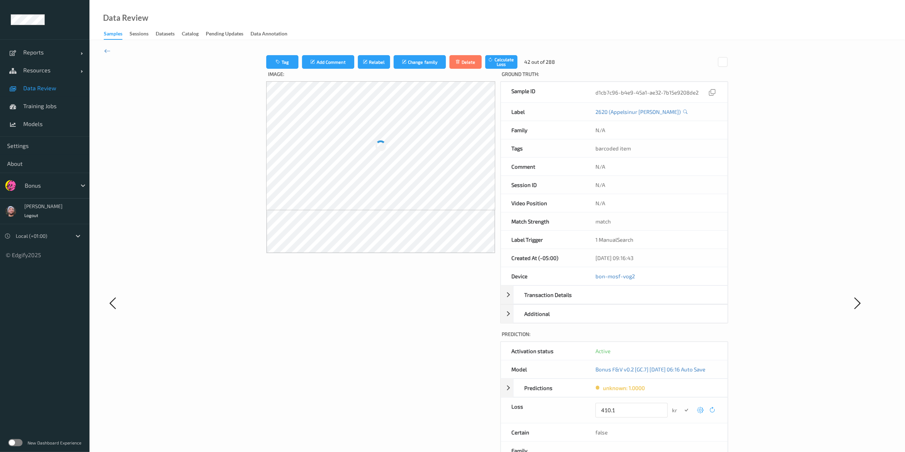
click at [681, 338] on button "submit" at bounding box center [686, 410] width 10 height 10
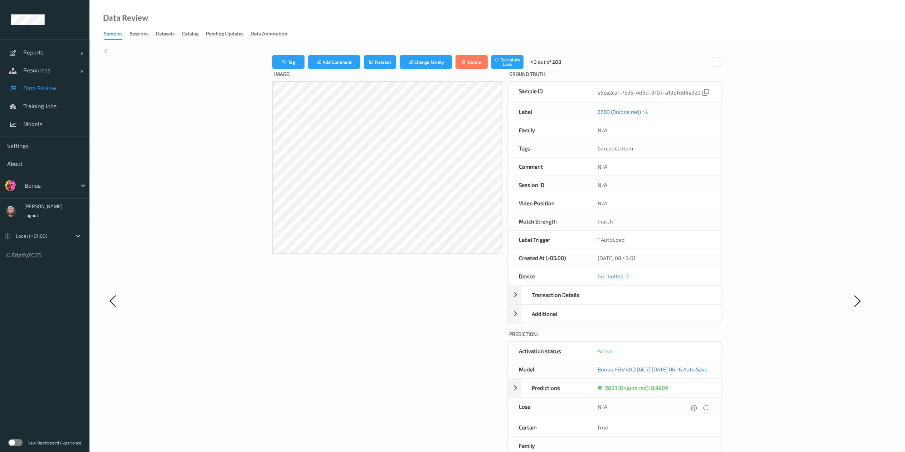
click at [687, 338] on icon at bounding box center [694, 407] width 6 height 6
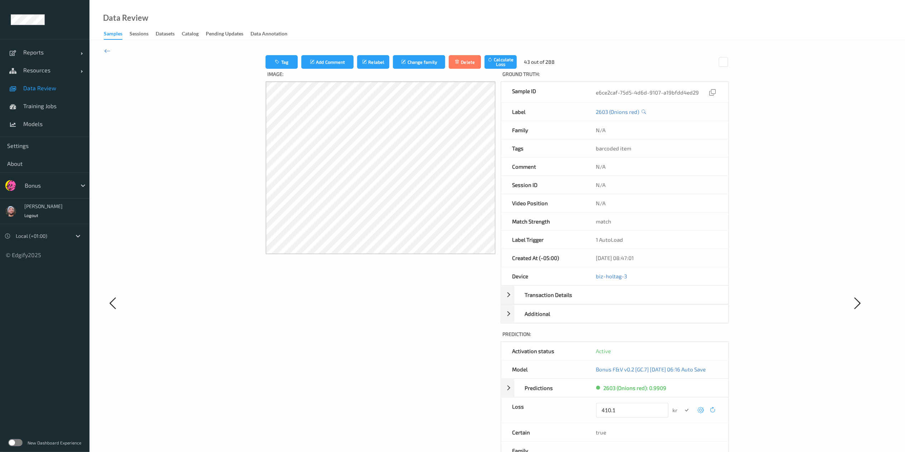
click at [682, 338] on button "submit" at bounding box center [687, 410] width 10 height 10
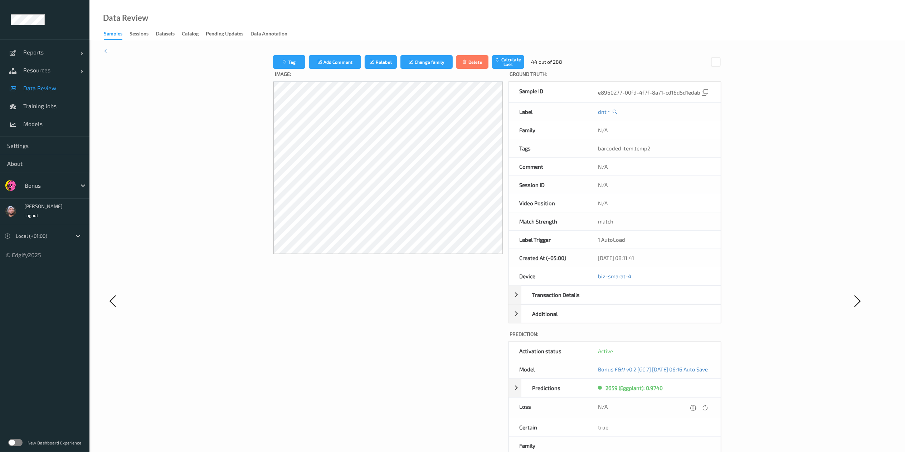
click at [687, 338] on icon at bounding box center [693, 407] width 6 height 6
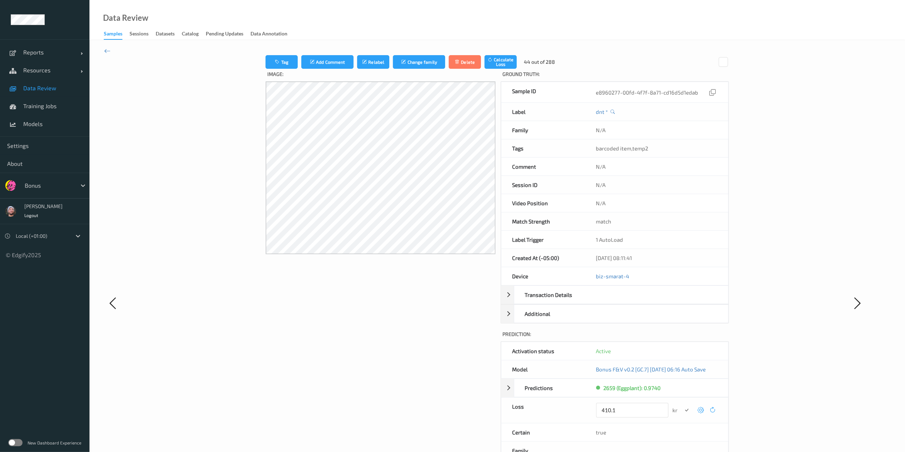
click at [682, 338] on button "submit" at bounding box center [687, 410] width 10 height 10
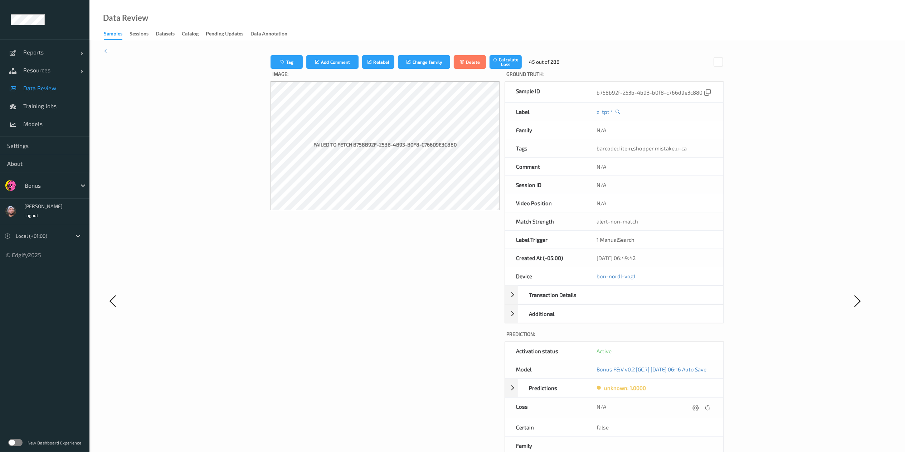
click at [687, 338] on icon at bounding box center [695, 407] width 6 height 6
click at [681, 338] on button "submit" at bounding box center [686, 410] width 10 height 10
click at [687, 338] on icon at bounding box center [693, 407] width 6 height 6
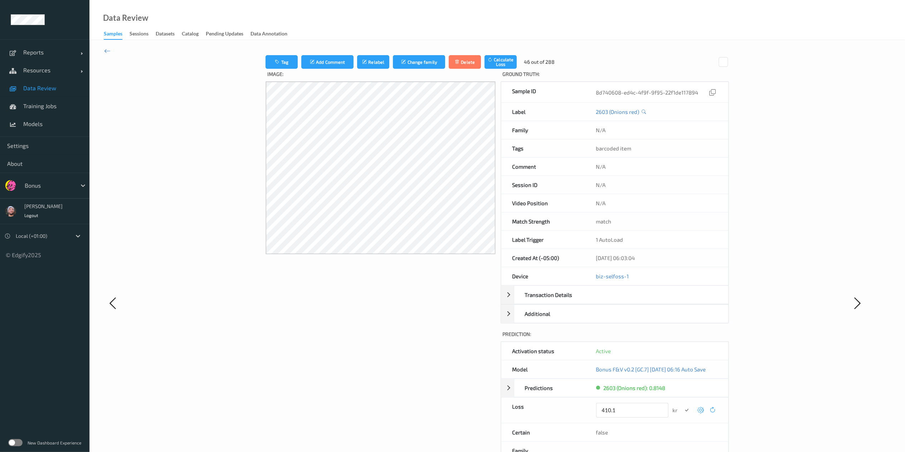
click at [682, 338] on button "submit" at bounding box center [687, 410] width 10 height 10
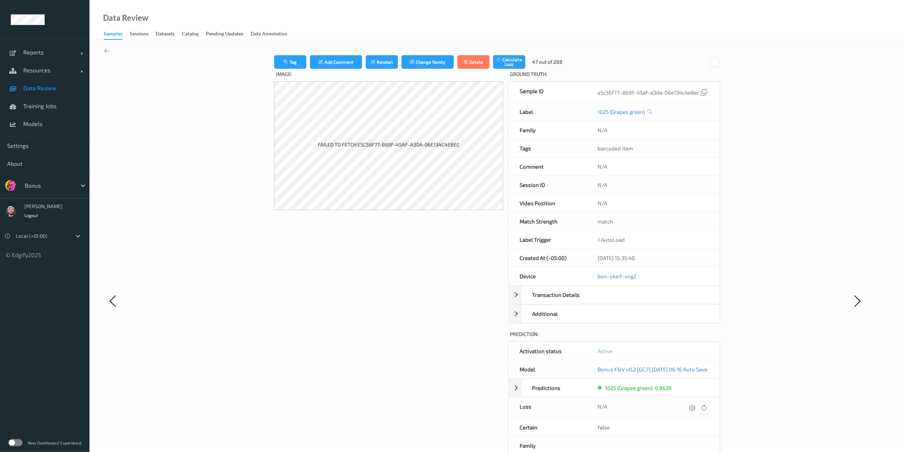
click at [687, 338] on icon at bounding box center [692, 407] width 6 height 6
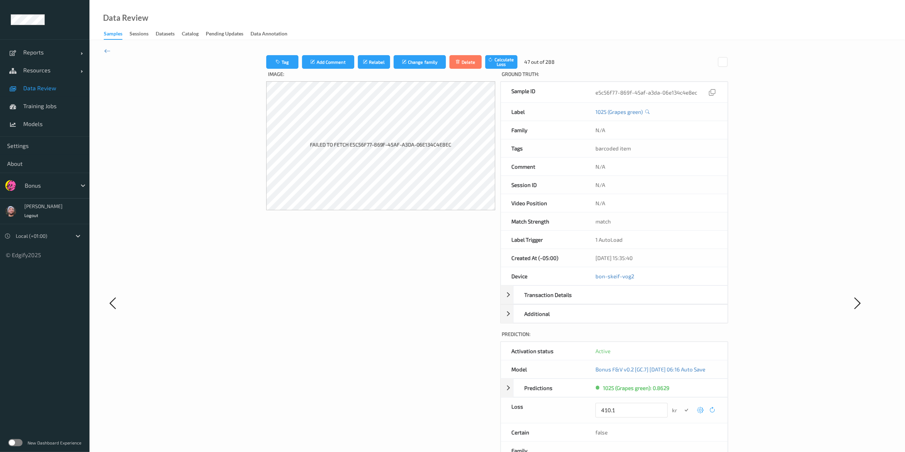
click at [681, 338] on button "submit" at bounding box center [686, 410] width 10 height 10
click at [687, 338] on icon at bounding box center [697, 407] width 6 height 6
click at [682, 338] on button "submit" at bounding box center [687, 410] width 10 height 10
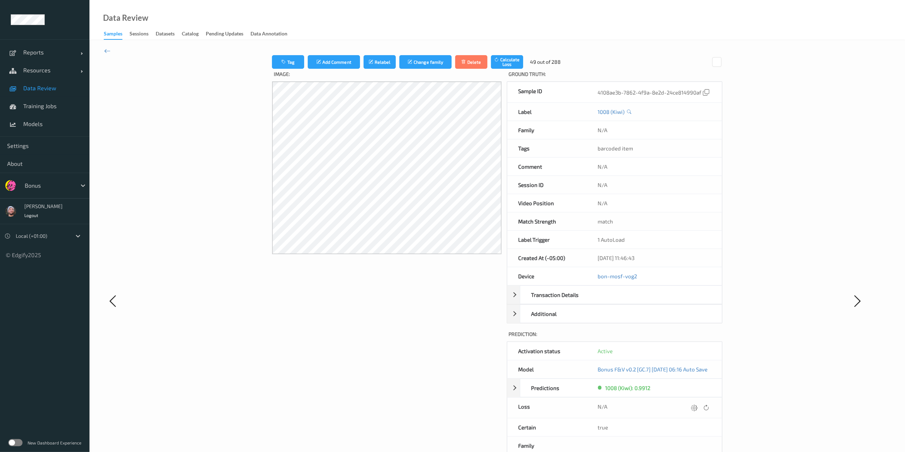
click at [687, 338] on icon at bounding box center [694, 407] width 6 height 6
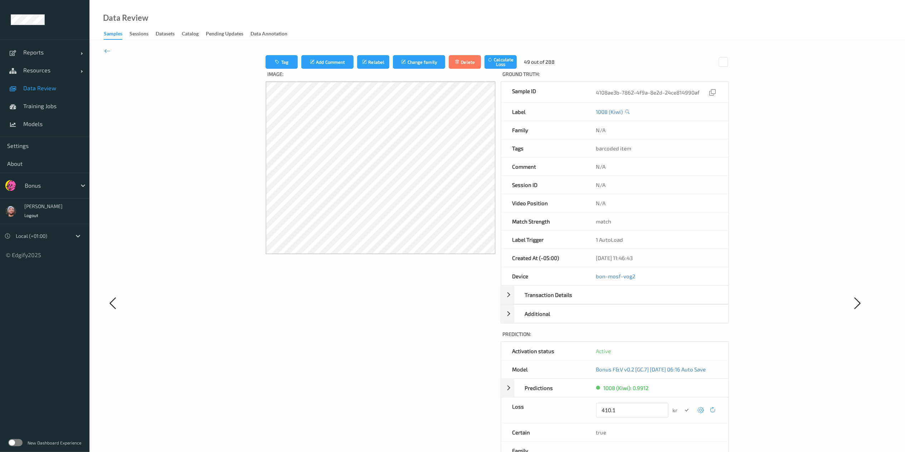
click at [682, 338] on button "submit" at bounding box center [687, 410] width 10 height 10
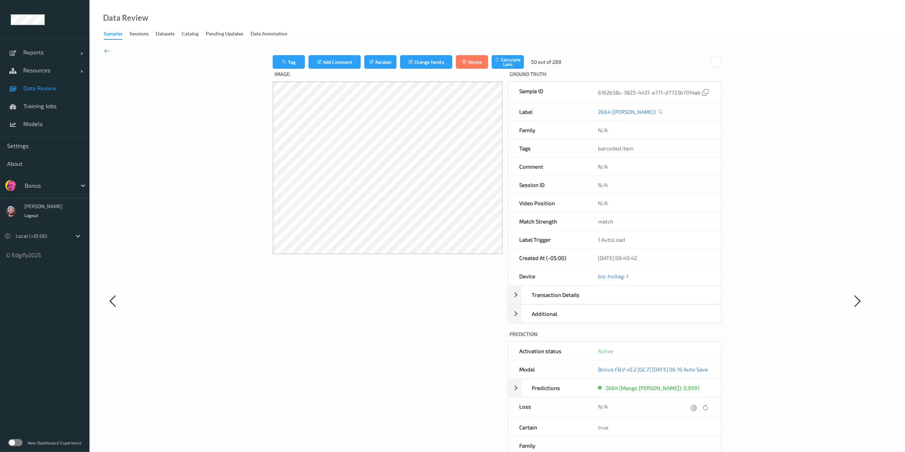
click at [687, 338] on icon at bounding box center [693, 407] width 6 height 6
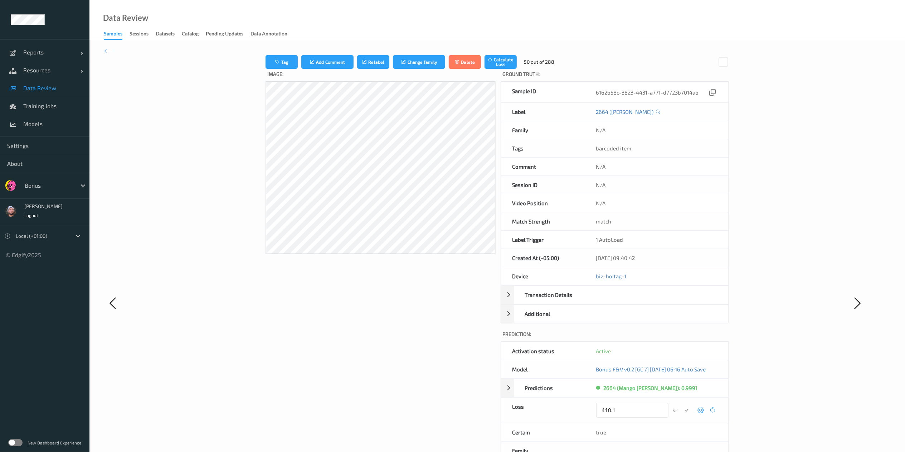
click at [682, 338] on button "submit" at bounding box center [687, 410] width 10 height 10
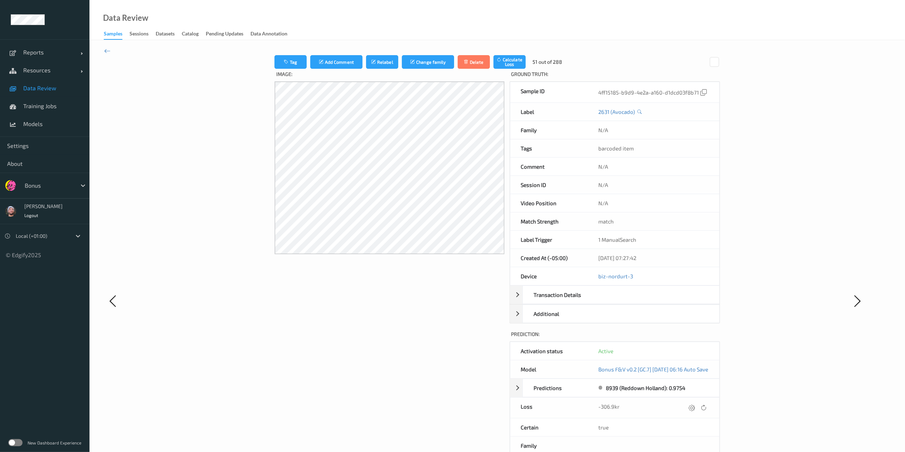
click at [687, 338] on icon at bounding box center [692, 407] width 6 height 6
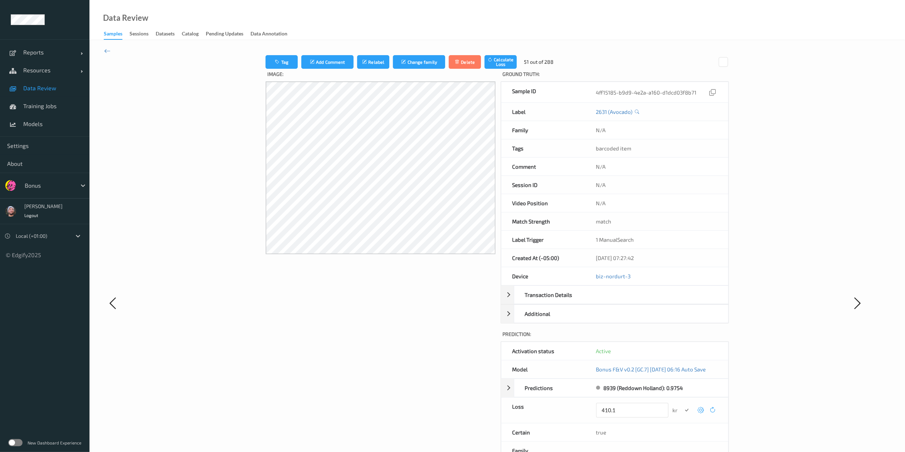
click at [682, 338] on button "submit" at bounding box center [687, 410] width 10 height 10
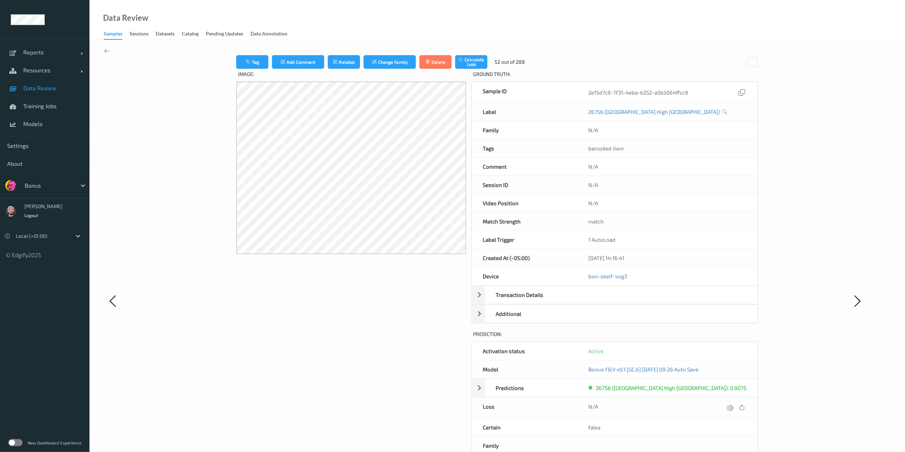
click at [687, 338] on icon at bounding box center [730, 407] width 6 height 6
click at [687, 338] on button "submit" at bounding box center [716, 410] width 10 height 10
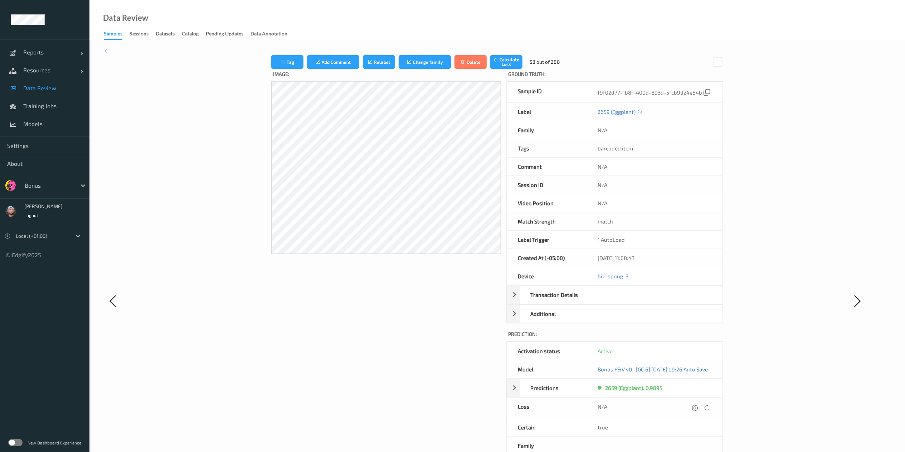
click at [687, 338] on icon at bounding box center [695, 407] width 6 height 6
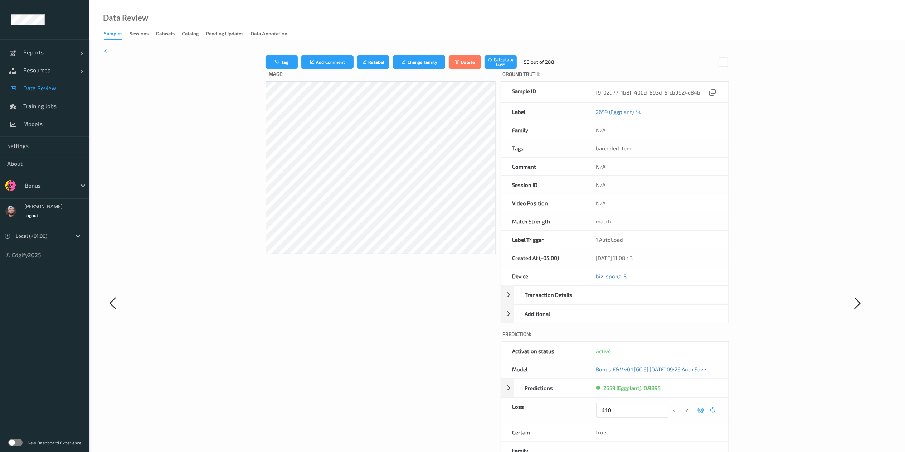
click at [682, 338] on button "submit" at bounding box center [687, 410] width 10 height 10
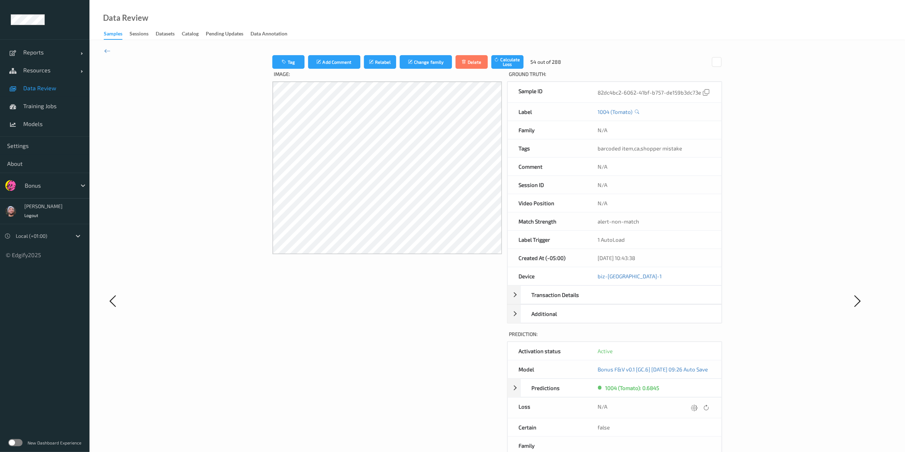
click at [687, 338] on icon at bounding box center [694, 407] width 6 height 6
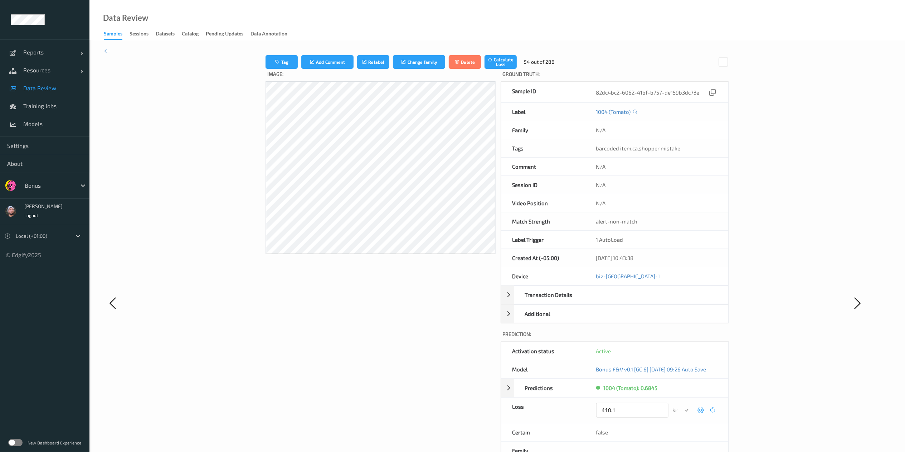
click at [682, 338] on button "submit" at bounding box center [687, 410] width 10 height 10
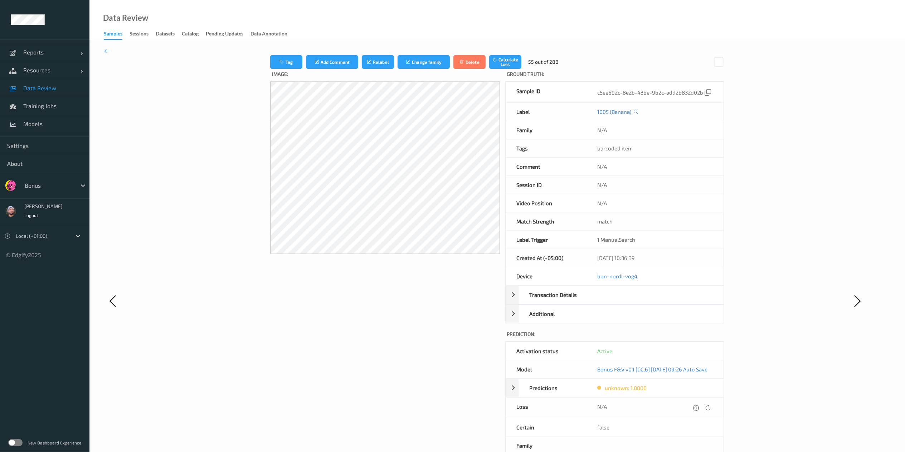
click at [687, 338] on icon at bounding box center [696, 407] width 6 height 6
click at [682, 338] on button "submit" at bounding box center [687, 410] width 10 height 10
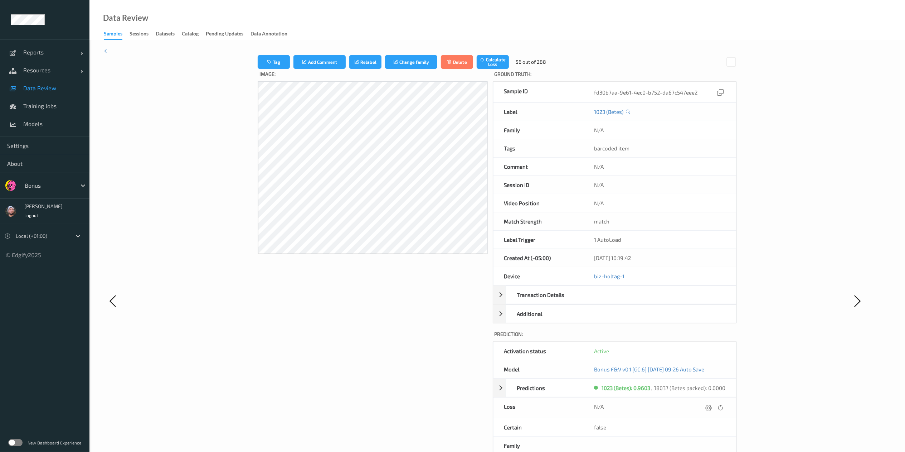
click at [687, 338] on div "N/A" at bounding box center [659, 408] width 131 height 10
click at [687, 338] on icon at bounding box center [709, 407] width 6 height 6
click at [687, 338] on button "submit" at bounding box center [695, 410] width 10 height 10
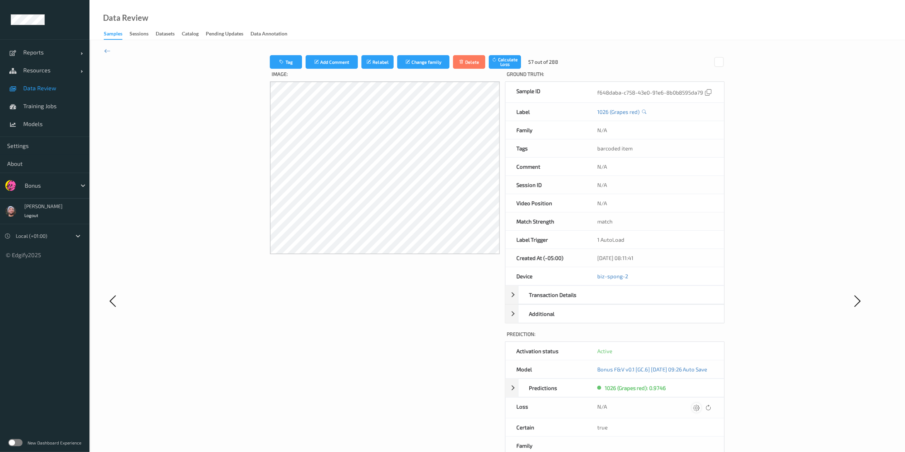
click at [687, 338] on icon at bounding box center [696, 407] width 6 height 6
click at [682, 338] on button "submit" at bounding box center [687, 410] width 10 height 10
click at [687, 338] on icon at bounding box center [693, 407] width 6 height 6
click at [682, 338] on button "submit" at bounding box center [687, 410] width 10 height 10
click at [687, 338] on icon at bounding box center [692, 407] width 6 height 6
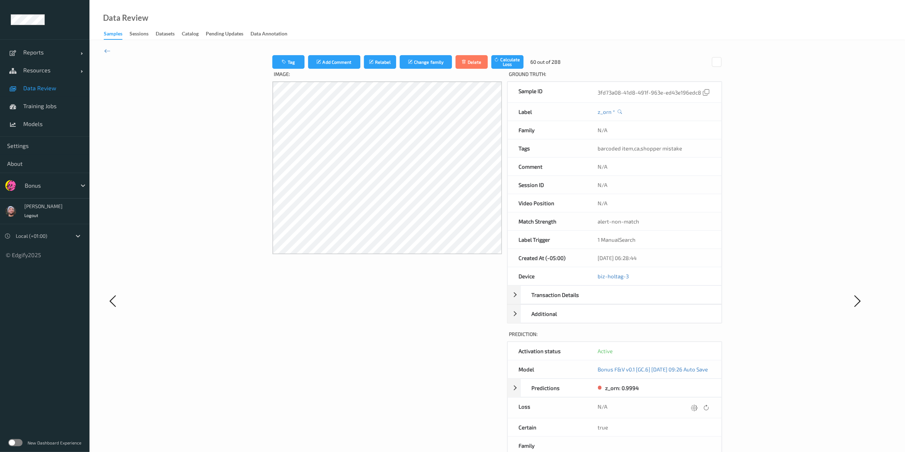
click at [687, 338] on icon at bounding box center [694, 407] width 6 height 6
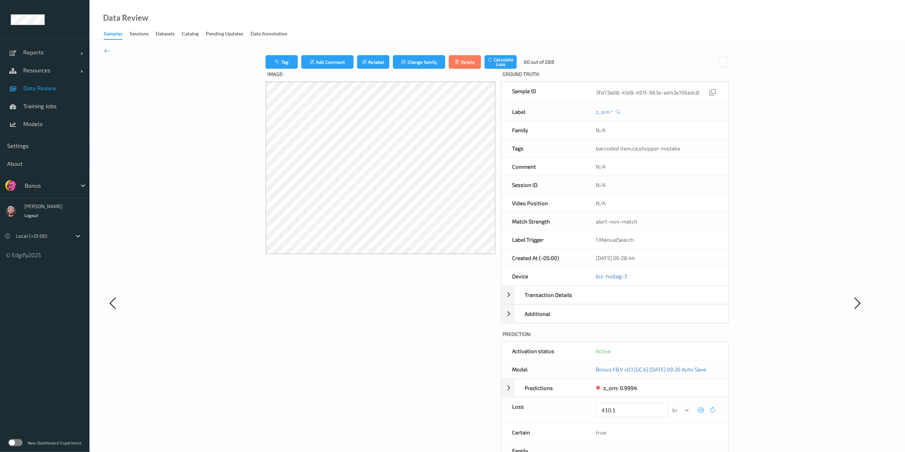
click at [682, 338] on button "submit" at bounding box center [687, 410] width 10 height 10
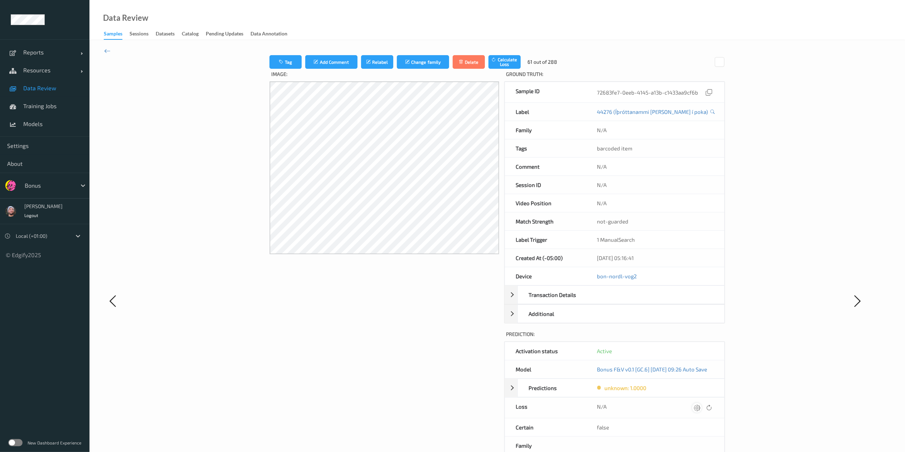
click at [687, 338] on icon at bounding box center [697, 407] width 6 height 6
click at [682, 338] on button "submit" at bounding box center [687, 410] width 10 height 10
click at [687, 338] on icon at bounding box center [693, 407] width 6 height 6
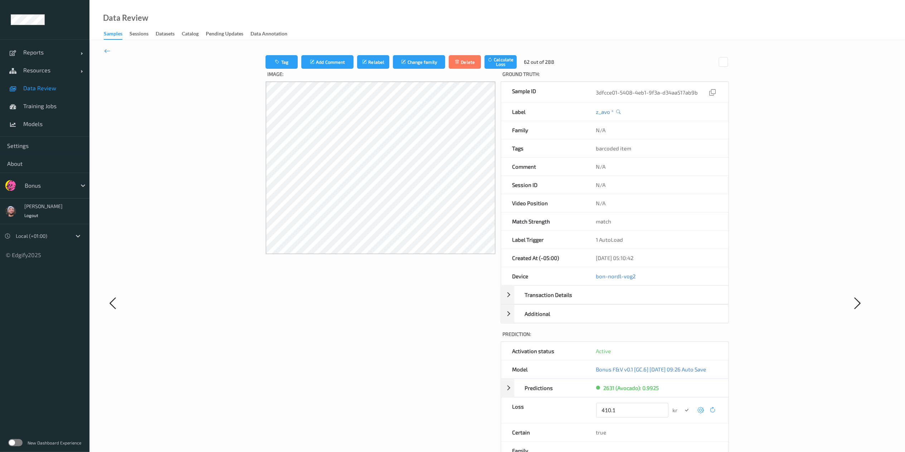
click at [682, 338] on button "submit" at bounding box center [687, 410] width 10 height 10
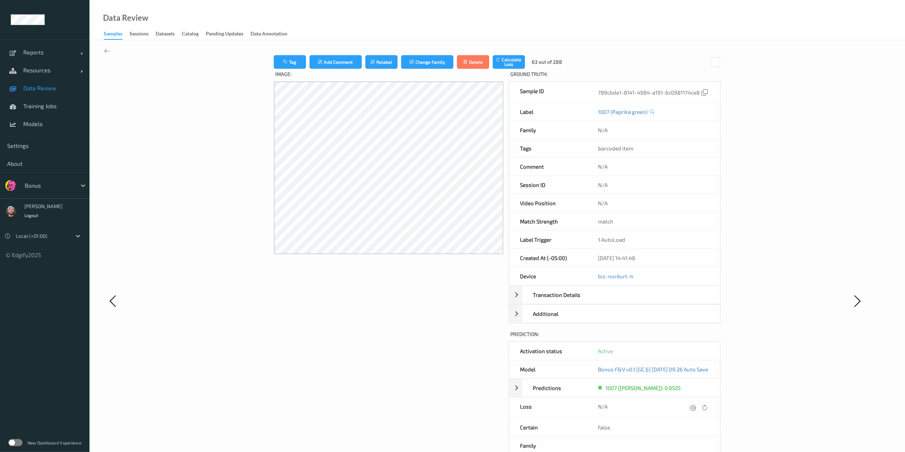
click at [687, 338] on icon at bounding box center [693, 407] width 6 height 6
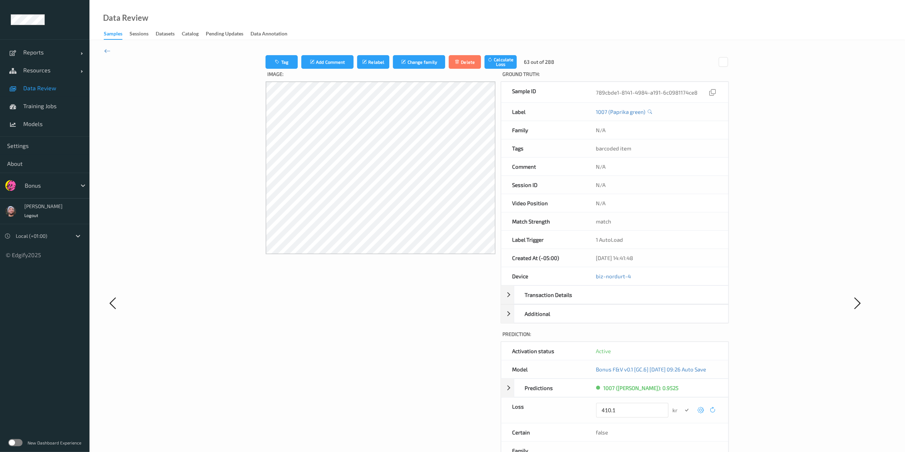
click at [682, 338] on button "submit" at bounding box center [687, 410] width 10 height 10
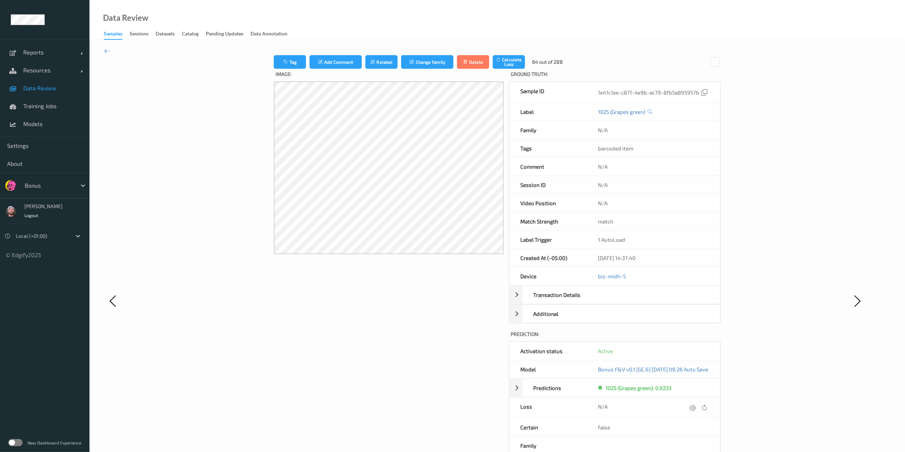
click at [687, 338] on icon at bounding box center [692, 407] width 6 height 6
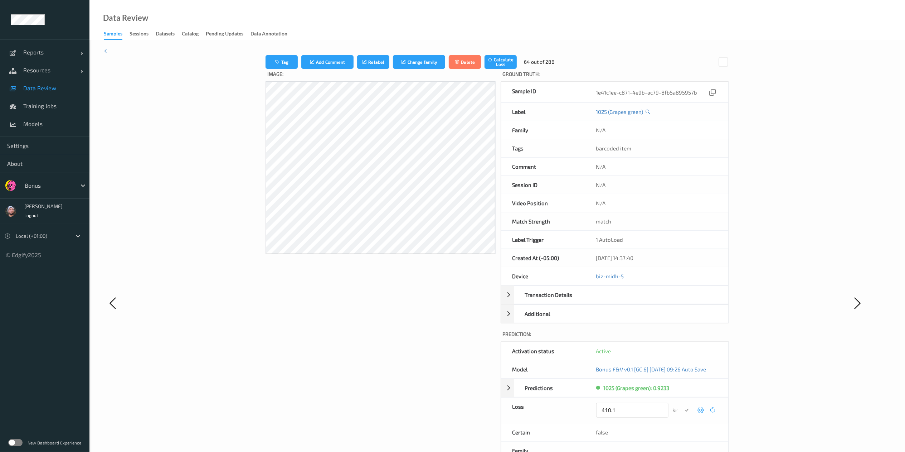
click at [682, 338] on button "submit" at bounding box center [687, 410] width 10 height 10
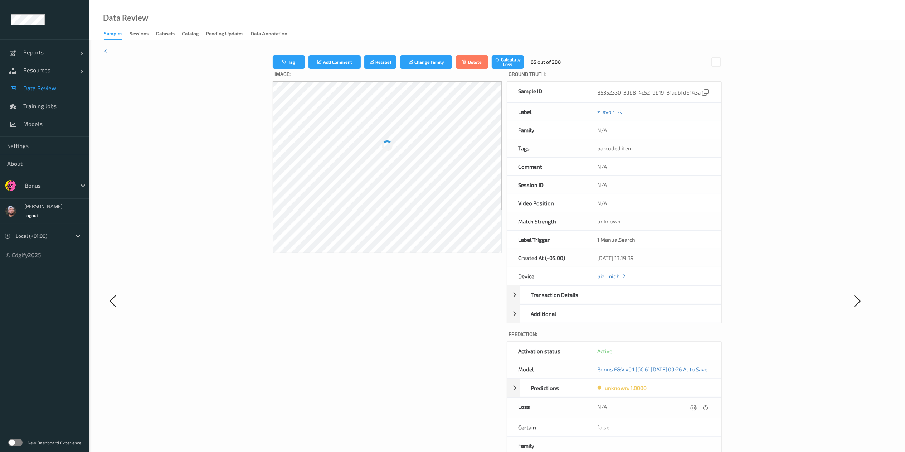
click at [687, 338] on icon at bounding box center [694, 407] width 6 height 6
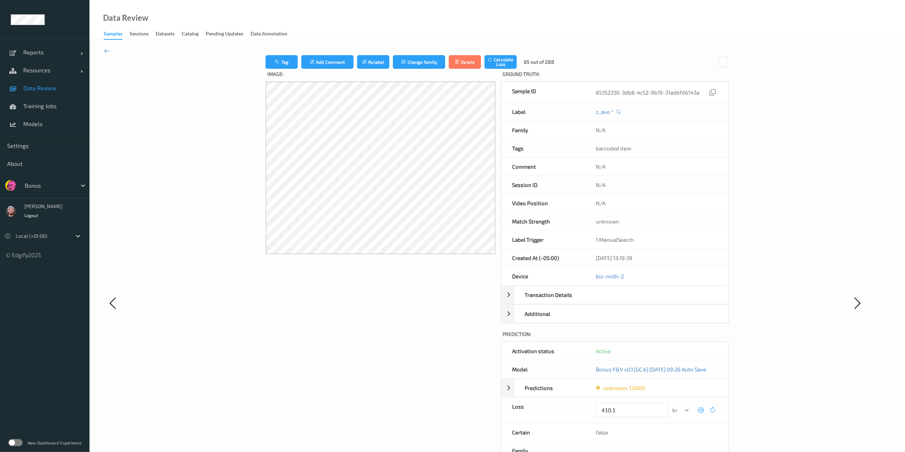
click at [682, 338] on button "submit" at bounding box center [687, 410] width 10 height 10
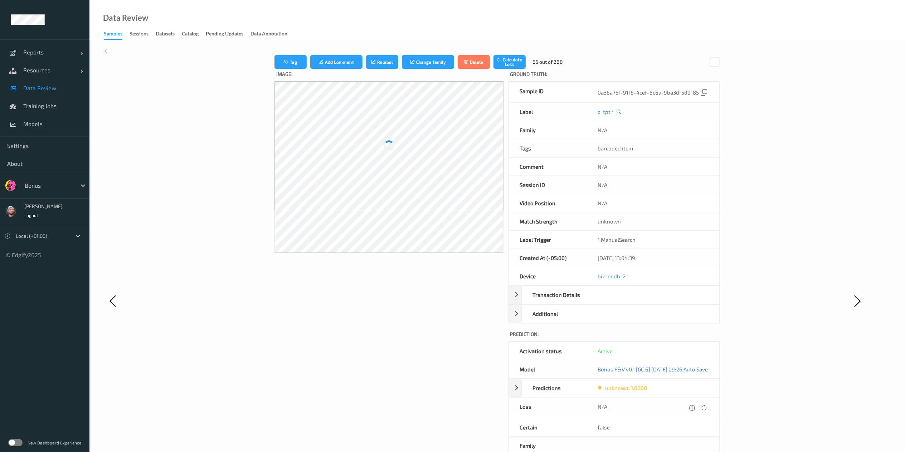
click at [687, 338] on icon at bounding box center [692, 407] width 6 height 6
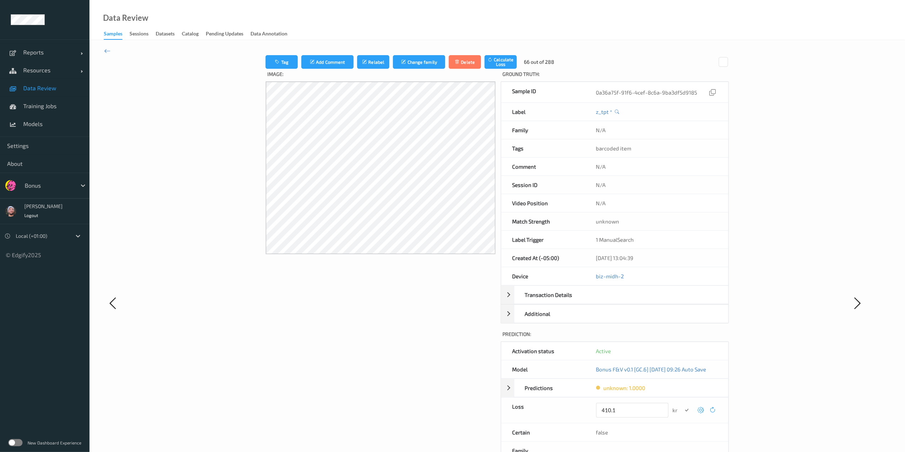
click at [682, 338] on button "submit" at bounding box center [687, 410] width 10 height 10
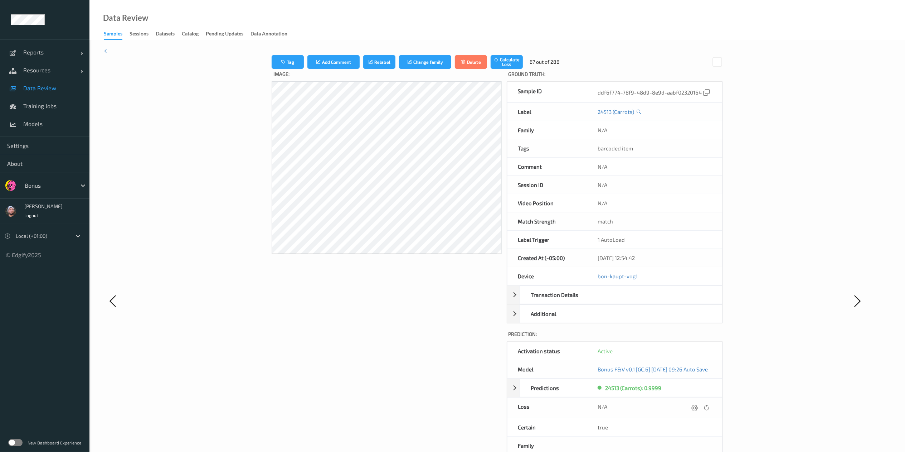
click at [687, 338] on icon at bounding box center [694, 407] width 6 height 6
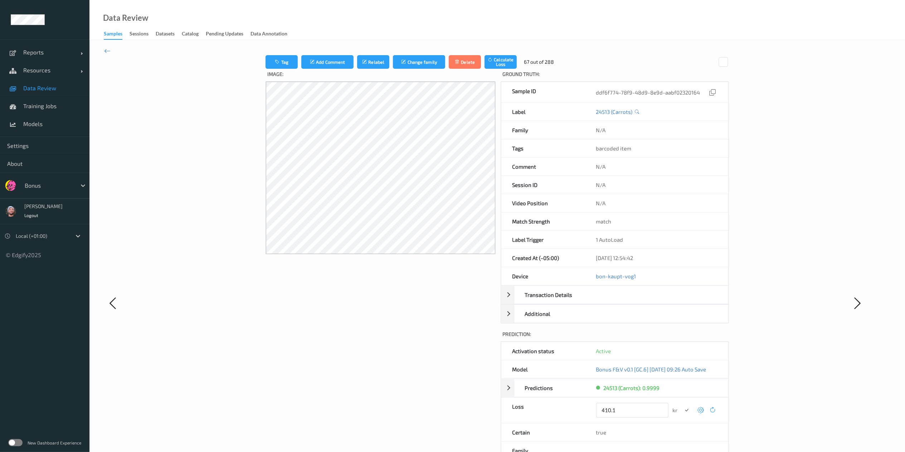
click at [682, 338] on button "submit" at bounding box center [687, 410] width 10 height 10
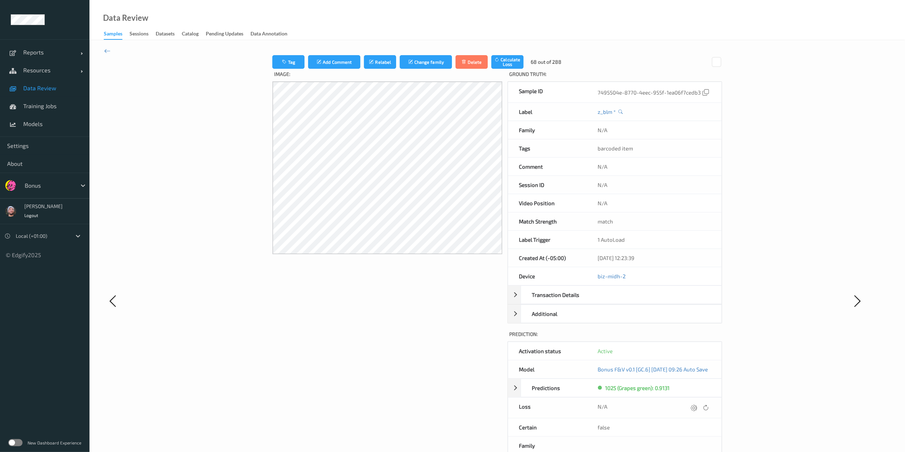
click at [687, 338] on icon at bounding box center [694, 407] width 6 height 6
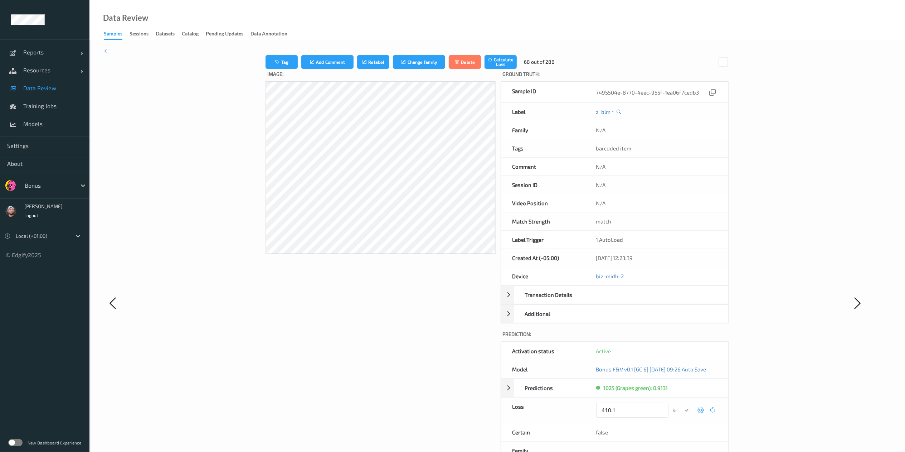
click at [682, 338] on button "submit" at bounding box center [687, 410] width 10 height 10
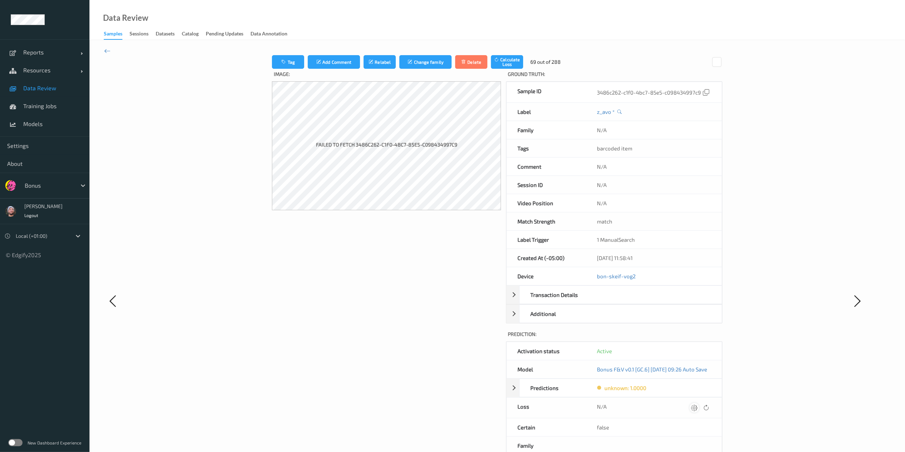
click at [687, 338] on icon at bounding box center [694, 407] width 6 height 6
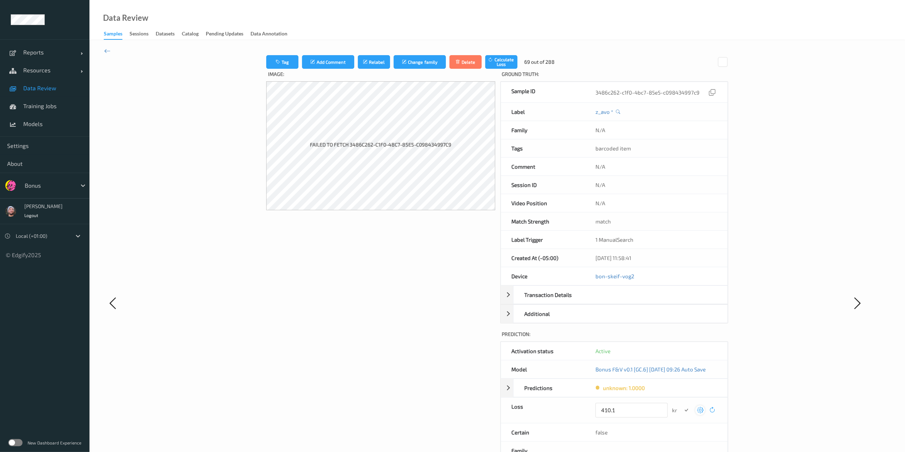
click at [681, 338] on button "submit" at bounding box center [686, 410] width 10 height 10
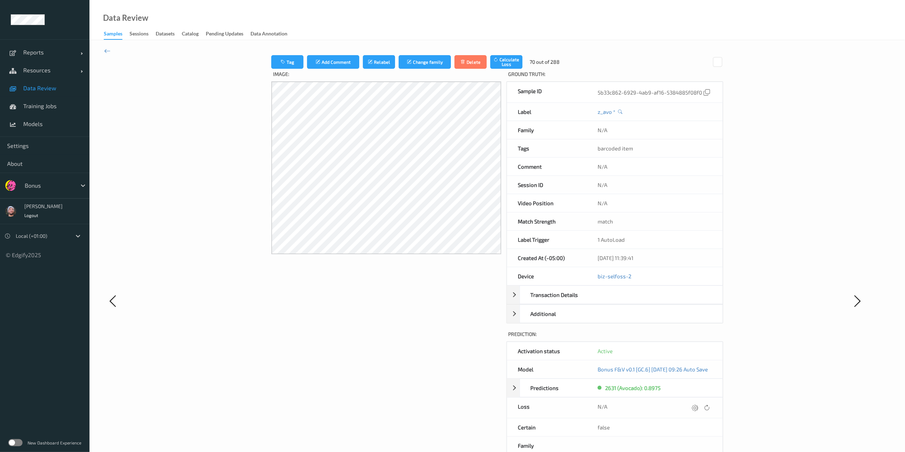
click at [687, 338] on icon at bounding box center [695, 407] width 6 height 6
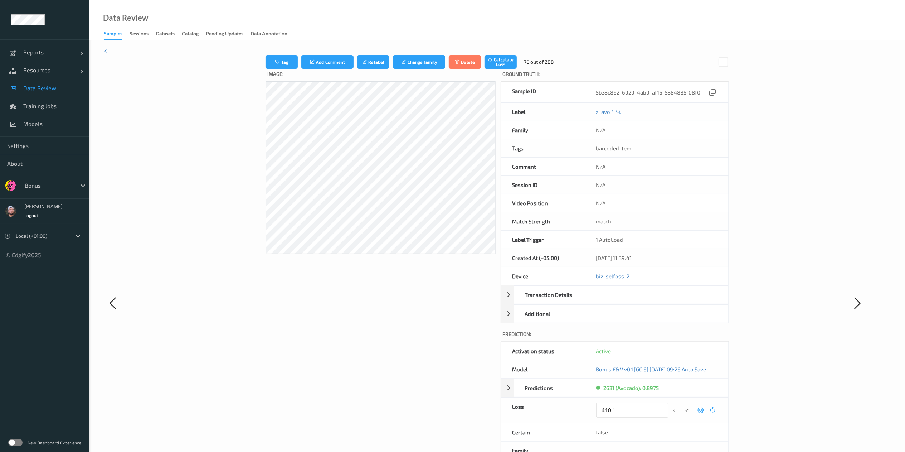
click at [682, 338] on button "submit" at bounding box center [687, 410] width 10 height 10
click at [687, 338] on icon at bounding box center [697, 407] width 6 height 6
click at [682, 338] on button "submit" at bounding box center [687, 410] width 10 height 10
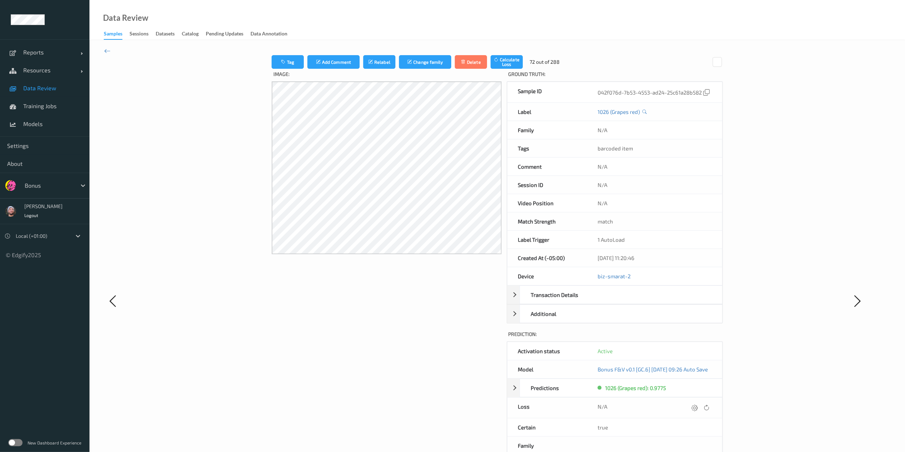
click at [687, 338] on icon at bounding box center [694, 407] width 6 height 6
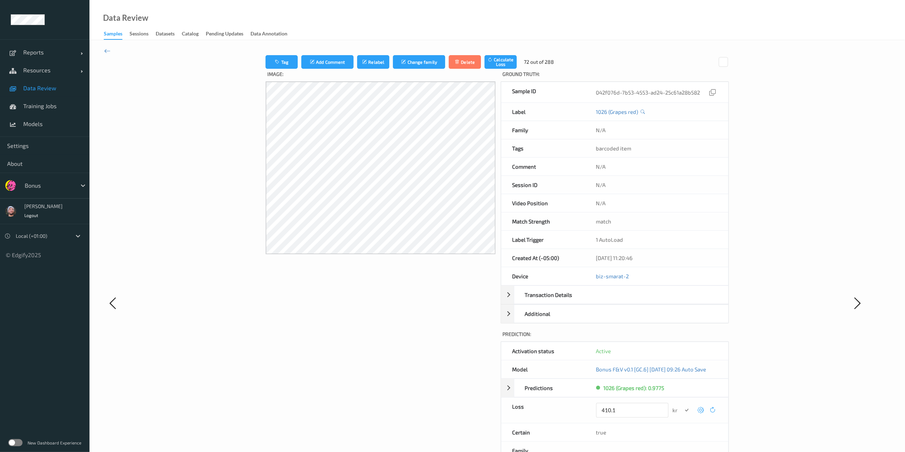
click at [682, 338] on button "submit" at bounding box center [687, 410] width 10 height 10
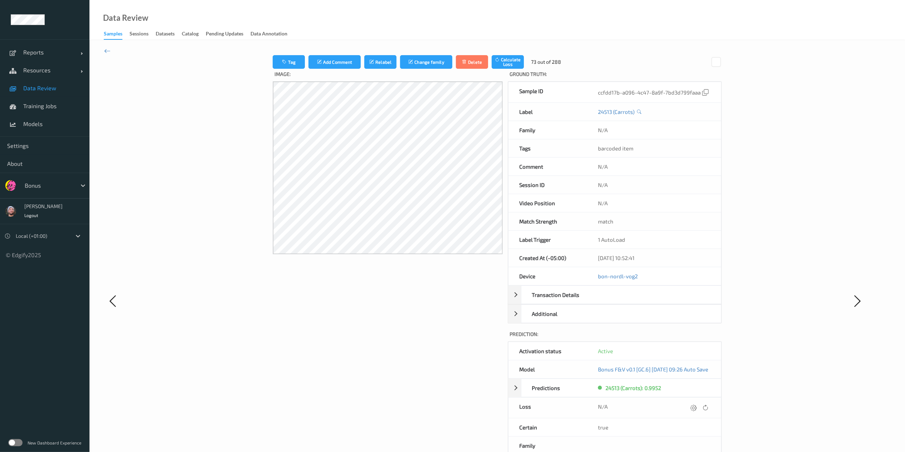
click at [687, 338] on icon at bounding box center [693, 407] width 6 height 6
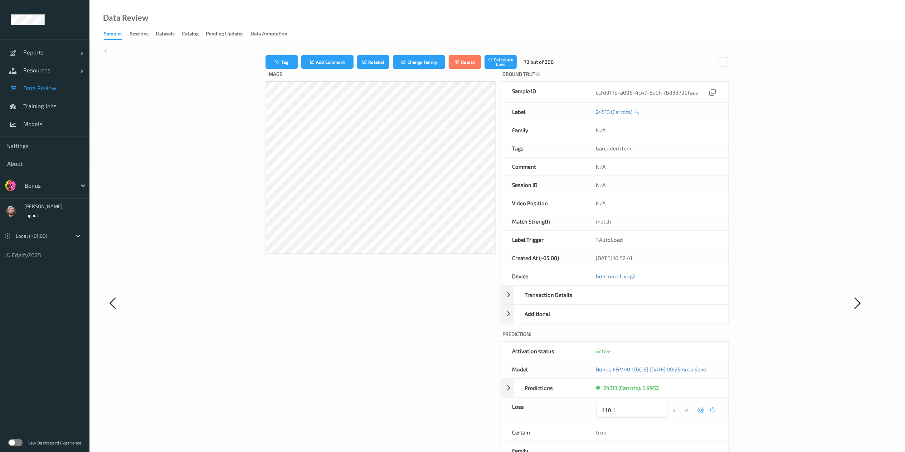
click at [682, 338] on button "submit" at bounding box center [687, 410] width 10 height 10
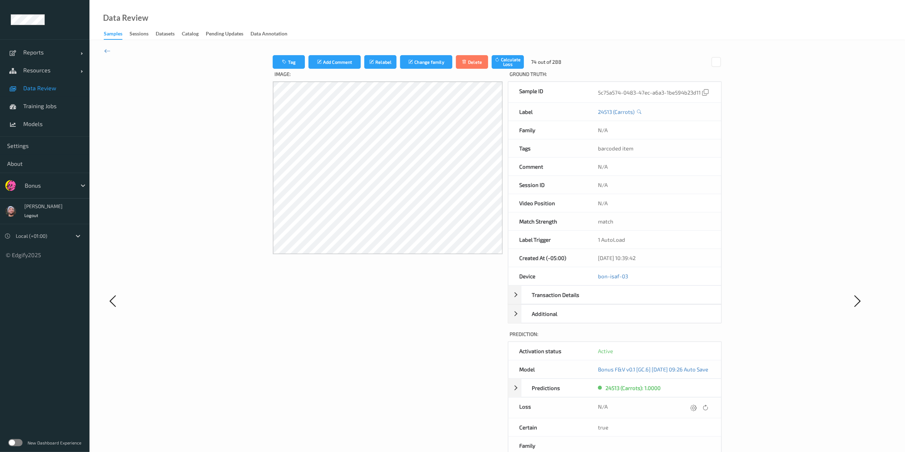
click at [687, 338] on icon at bounding box center [693, 407] width 6 height 6
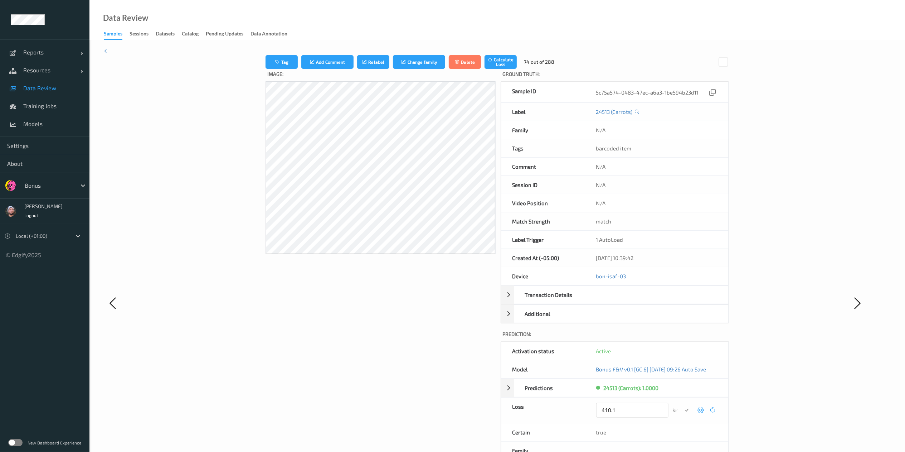
click at [682, 338] on button "submit" at bounding box center [687, 410] width 10 height 10
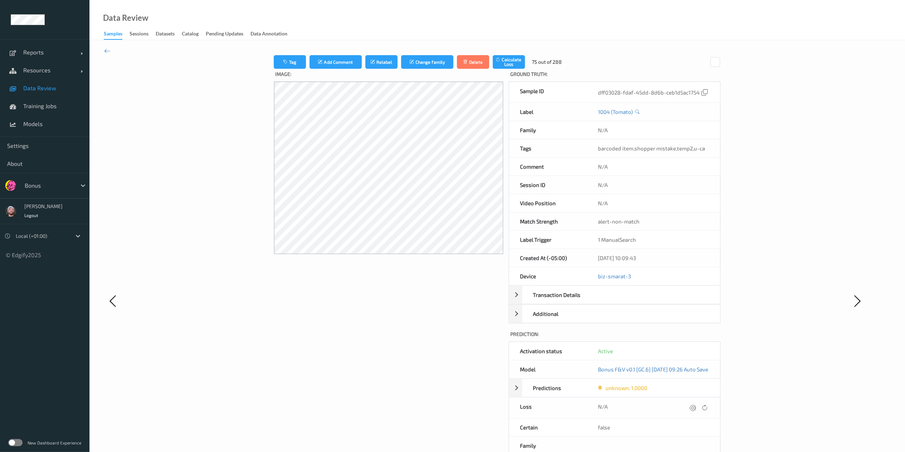
click at [687, 338] on icon at bounding box center [693, 407] width 6 height 6
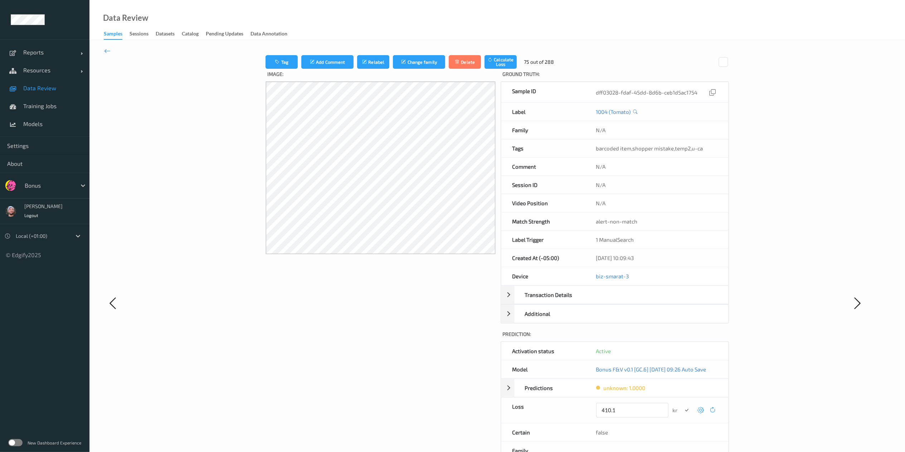
click at [682, 338] on button "submit" at bounding box center [687, 410] width 10 height 10
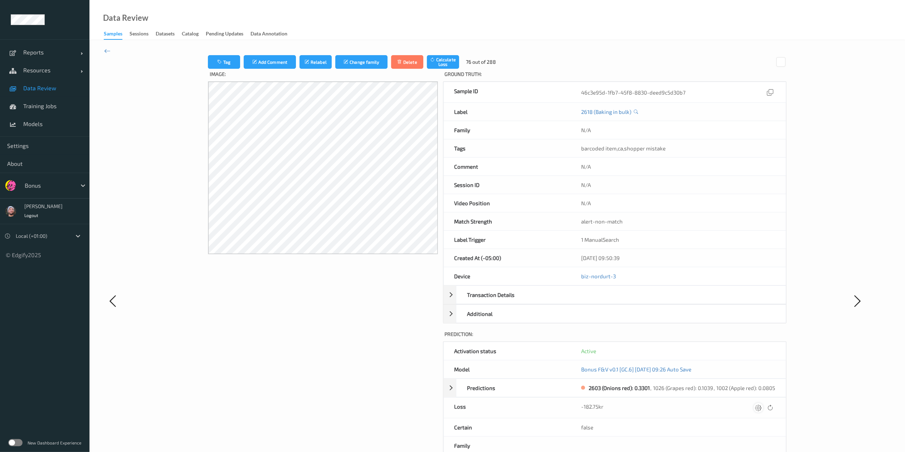
click at [687, 338] on icon at bounding box center [758, 407] width 6 height 6
click at [687, 338] on button "submit" at bounding box center [745, 410] width 10 height 10
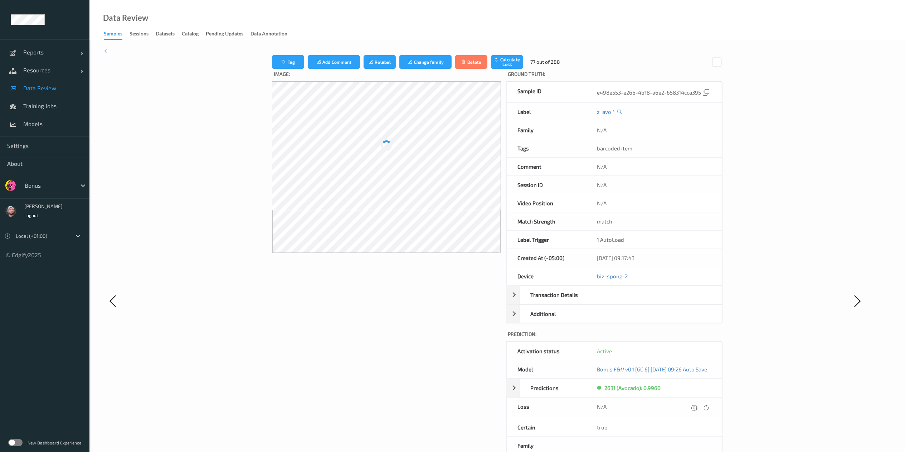
click at [687, 338] on div "Tag Add Comment Relabel Change family Delete Calculate Loss 77 out of 288 Image…" at bounding box center [497, 300] width 655 height 491
click at [687, 338] on icon at bounding box center [694, 407] width 6 height 6
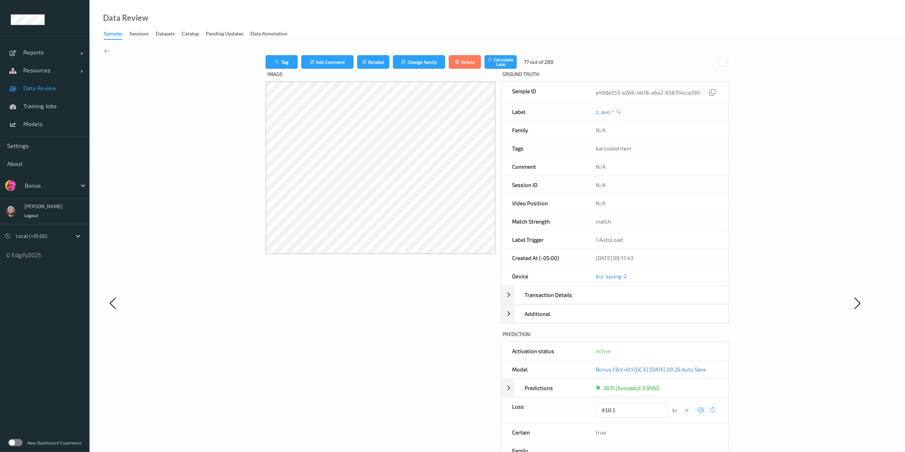
click at [682, 338] on button "submit" at bounding box center [687, 410] width 10 height 10
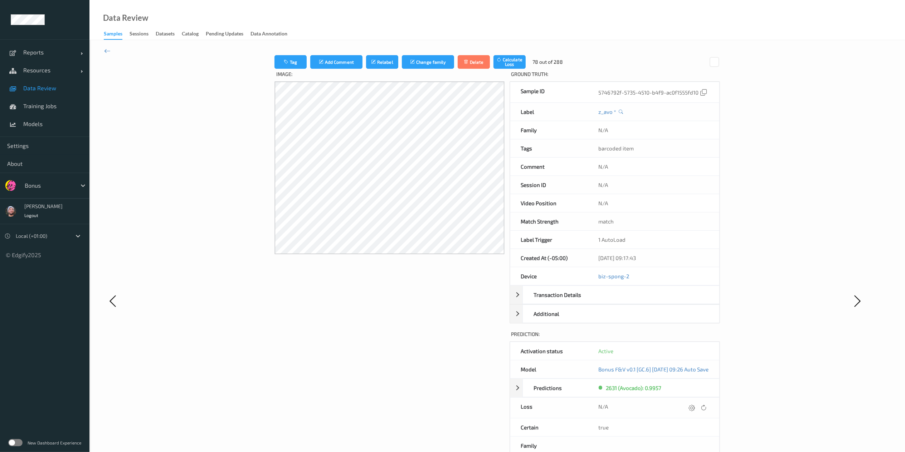
click at [687, 338] on icon at bounding box center [692, 407] width 6 height 6
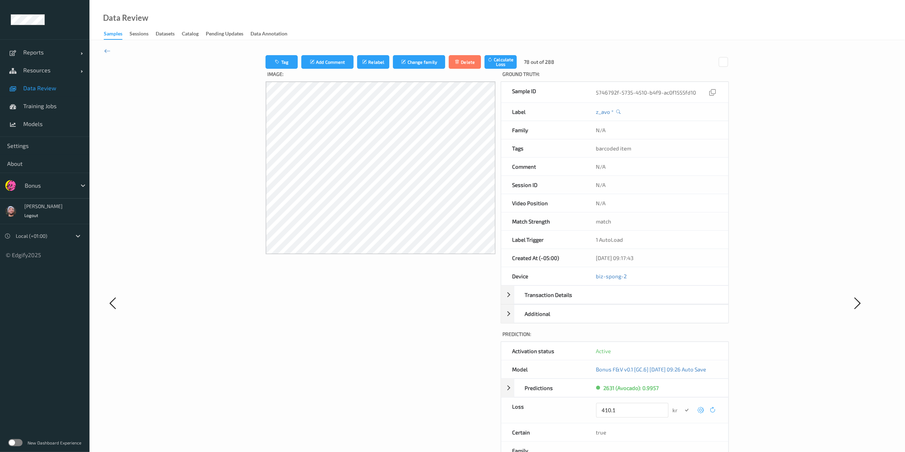
click at [682, 338] on button "submit" at bounding box center [687, 410] width 10 height 10
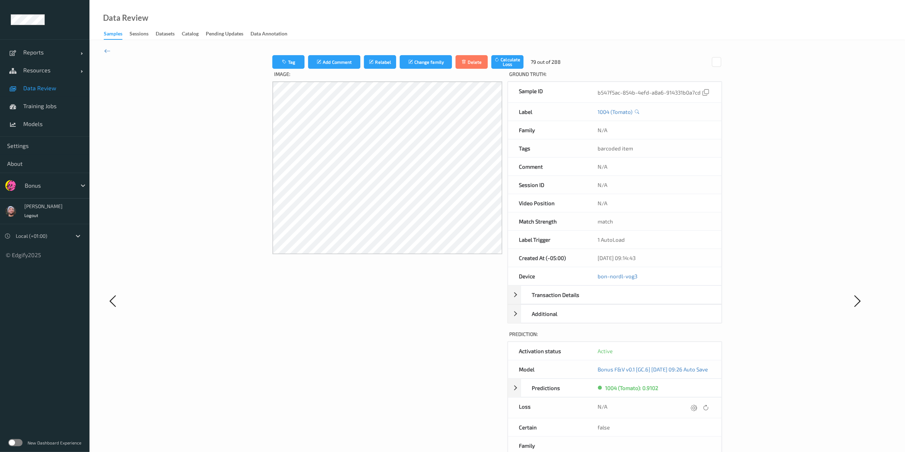
click at [687, 338] on icon at bounding box center [694, 407] width 6 height 6
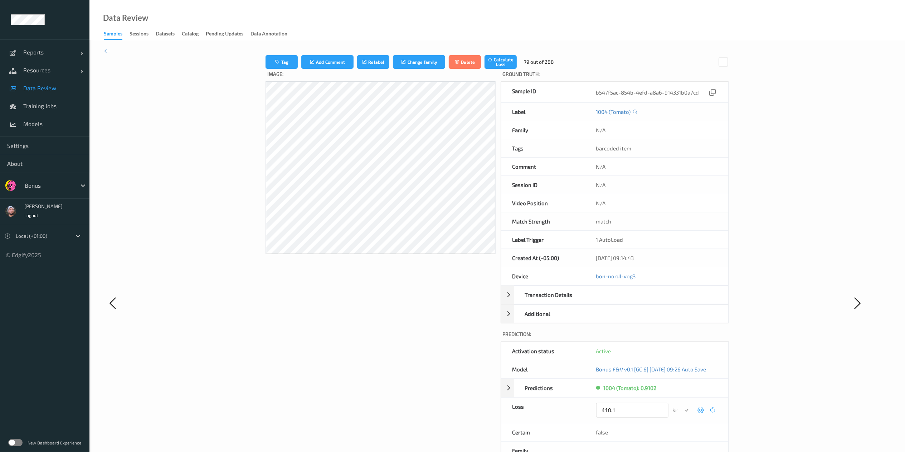
click at [682, 338] on button "submit" at bounding box center [687, 410] width 10 height 10
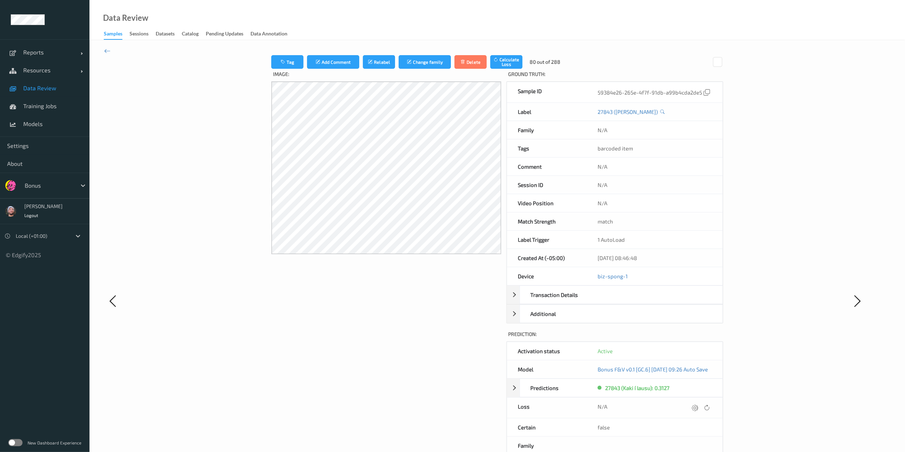
click at [687, 338] on icon at bounding box center [695, 407] width 6 height 6
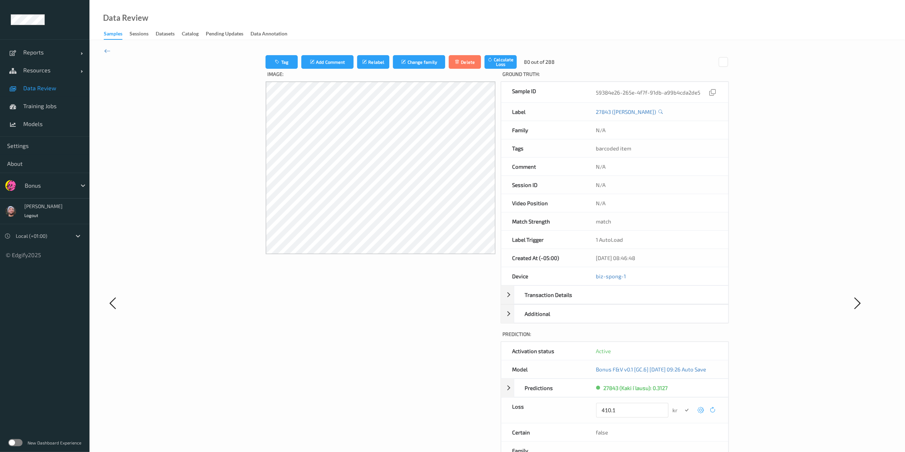
click at [682, 338] on button "submit" at bounding box center [687, 410] width 10 height 10
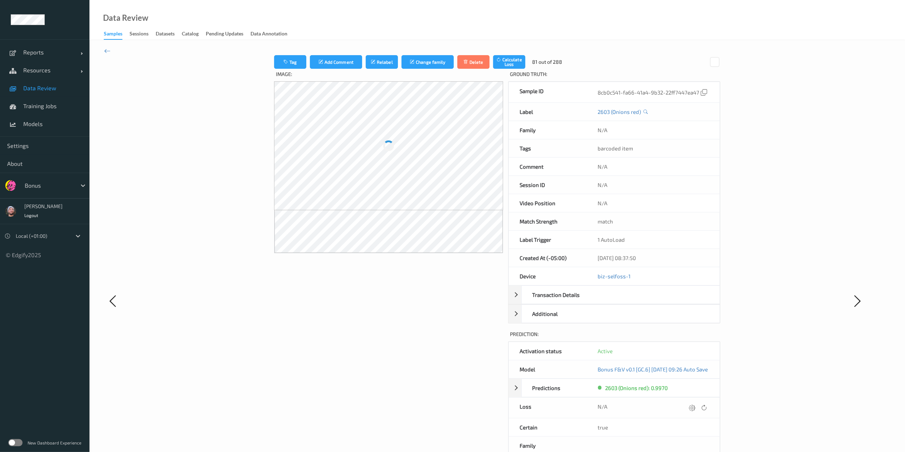
click at [687, 338] on icon at bounding box center [692, 407] width 6 height 6
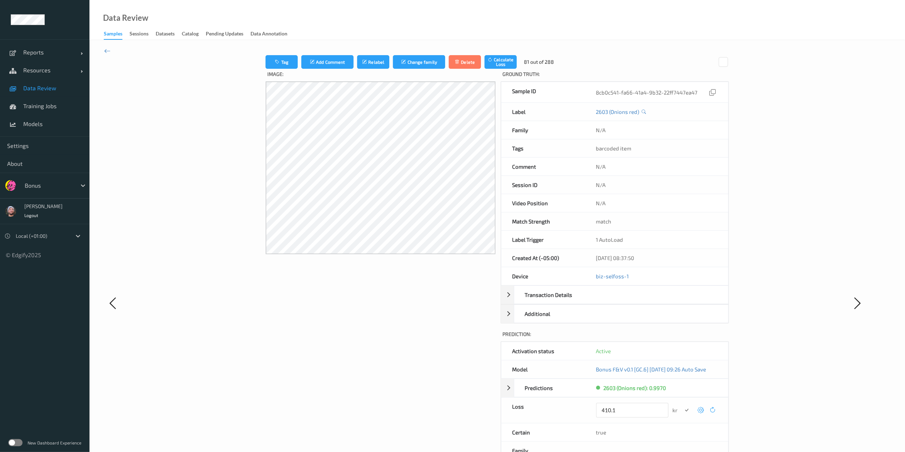
click at [682, 338] on button "submit" at bounding box center [687, 410] width 10 height 10
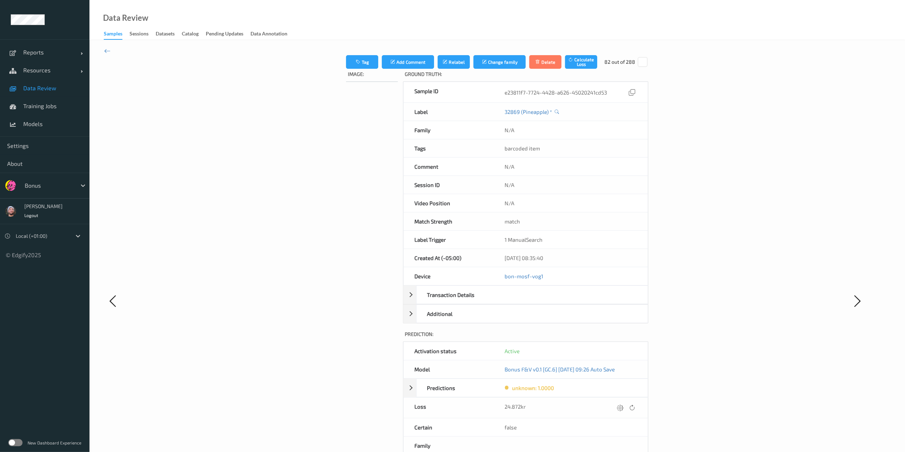
click at [623, 338] on icon at bounding box center [620, 407] width 6 height 6
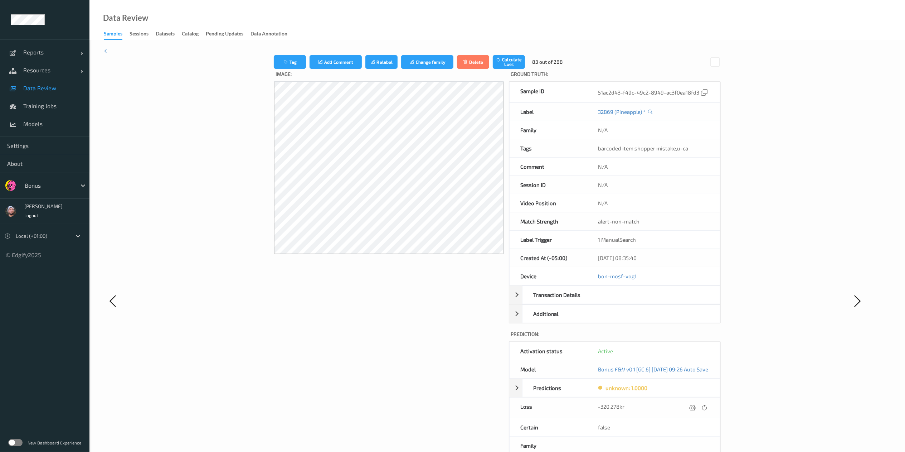
click at [687, 338] on icon at bounding box center [692, 407] width 6 height 6
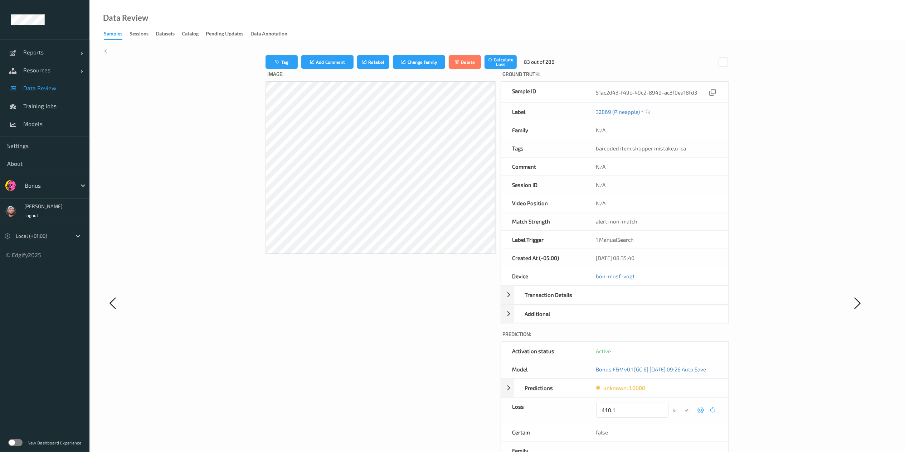
click at [682, 338] on button "submit" at bounding box center [687, 410] width 10 height 10
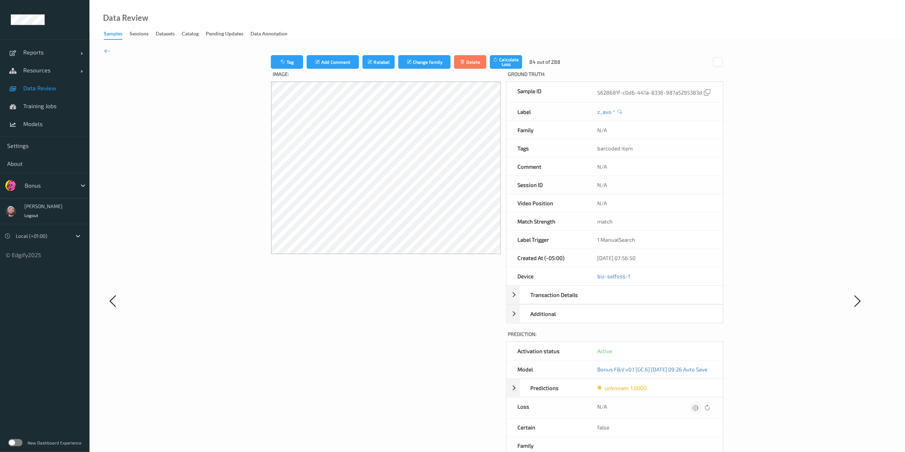
click at [687, 338] on icon at bounding box center [695, 407] width 6 height 6
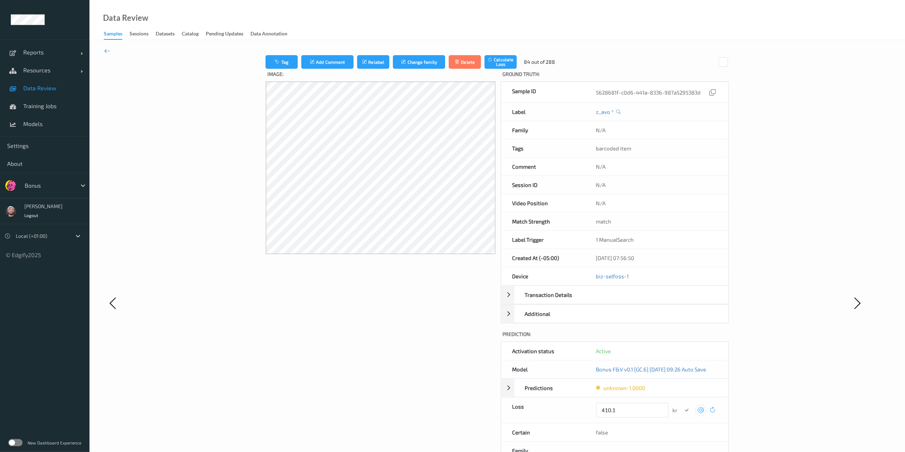
click at [682, 338] on button "submit" at bounding box center [687, 410] width 10 height 10
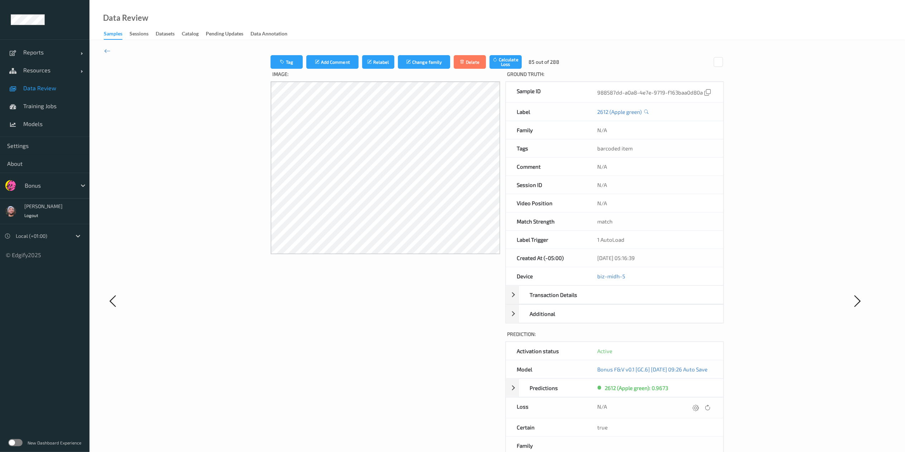
click at [687, 338] on icon at bounding box center [696, 407] width 6 height 6
click at [682, 338] on button "submit" at bounding box center [687, 410] width 10 height 10
click at [687, 338] on icon at bounding box center [696, 407] width 6 height 6
click at [682, 338] on button "submit" at bounding box center [687, 410] width 10 height 10
click at [687, 338] on icon at bounding box center [694, 407] width 6 height 6
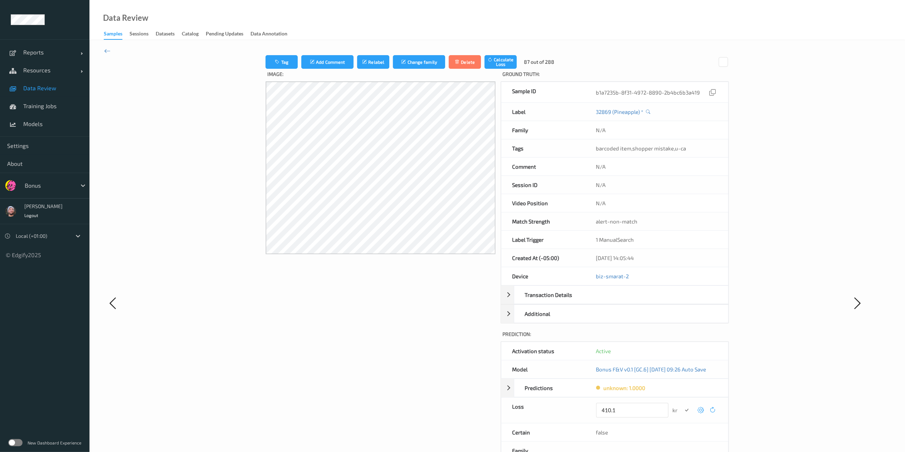
click at [682, 338] on button "submit" at bounding box center [687, 410] width 10 height 10
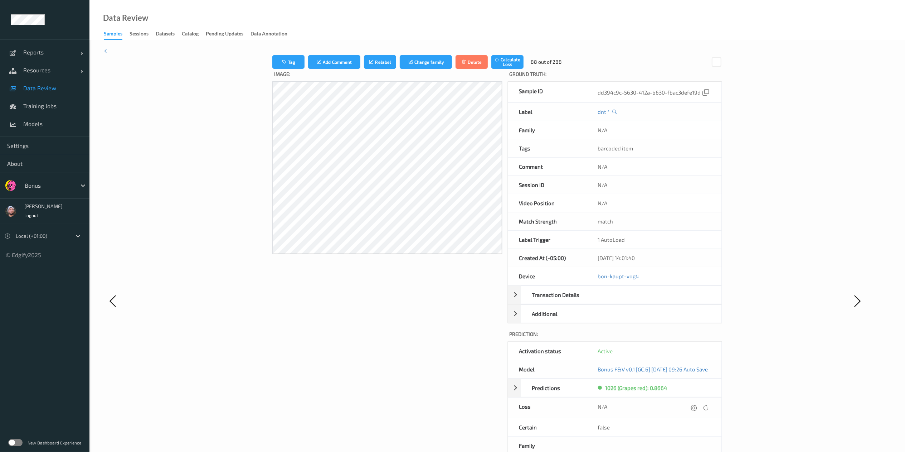
click at [687, 338] on icon at bounding box center [694, 407] width 6 height 6
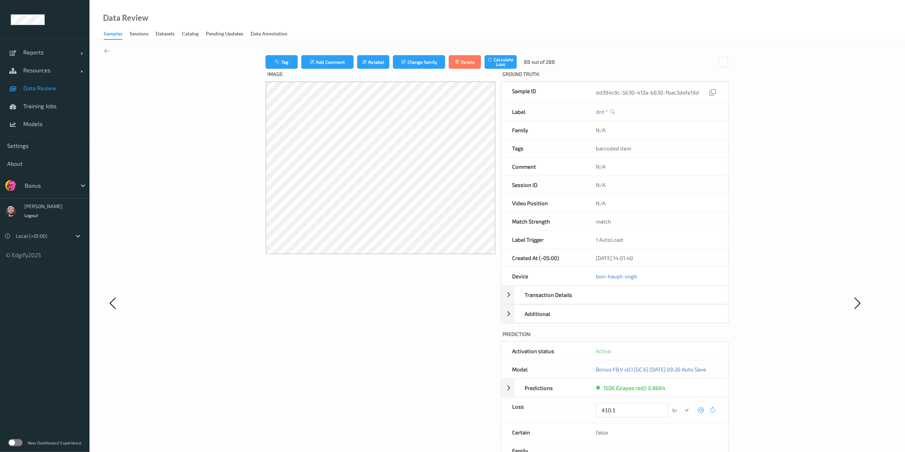
click at [682, 338] on button "submit" at bounding box center [687, 410] width 10 height 10
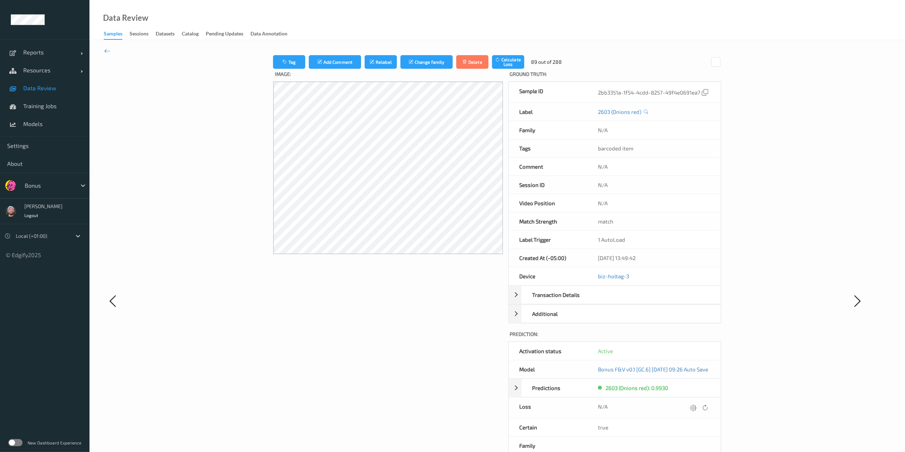
click at [687, 338] on icon at bounding box center [693, 407] width 6 height 6
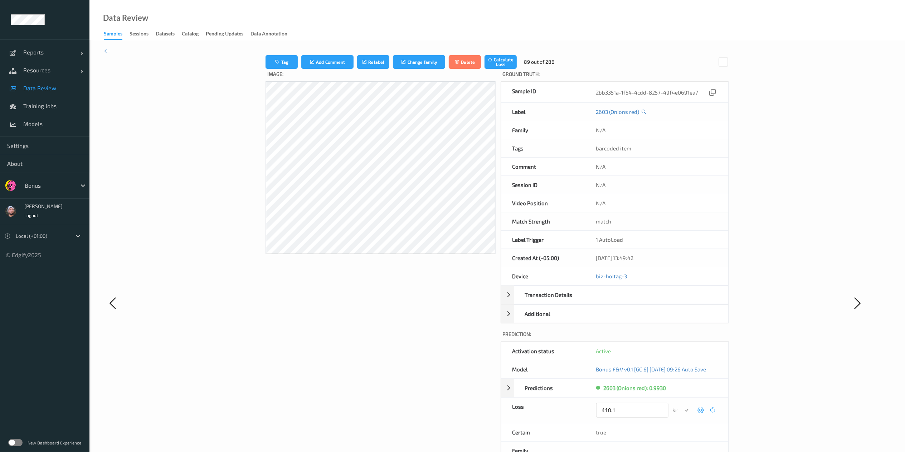
click at [682, 338] on button "submit" at bounding box center [687, 410] width 10 height 10
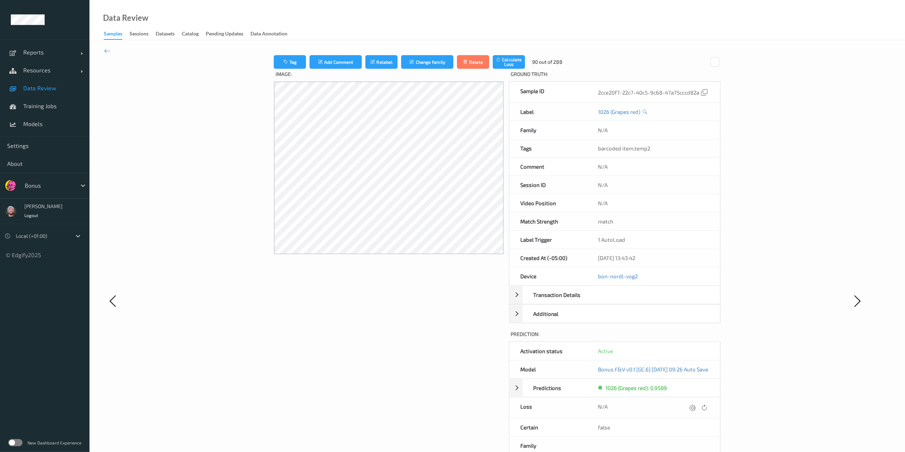
click at [687, 338] on icon at bounding box center [692, 407] width 6 height 6
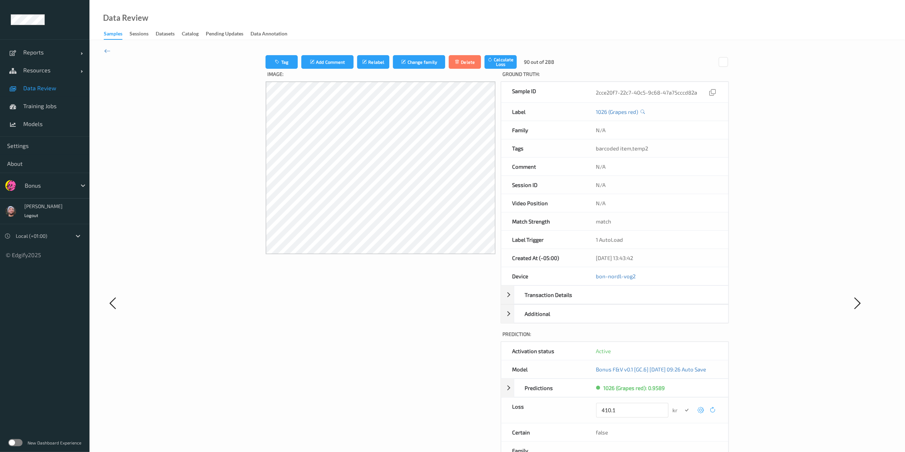
click at [682, 338] on button "submit" at bounding box center [687, 410] width 10 height 10
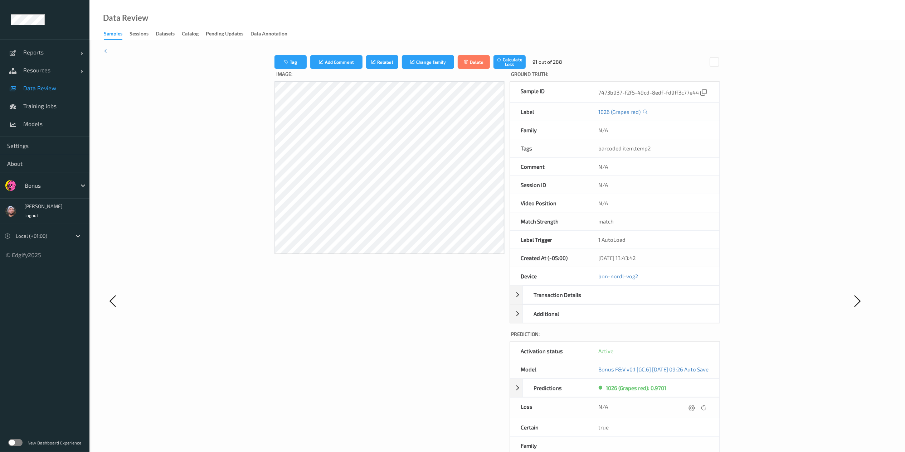
click at [687, 338] on icon at bounding box center [692, 407] width 6 height 6
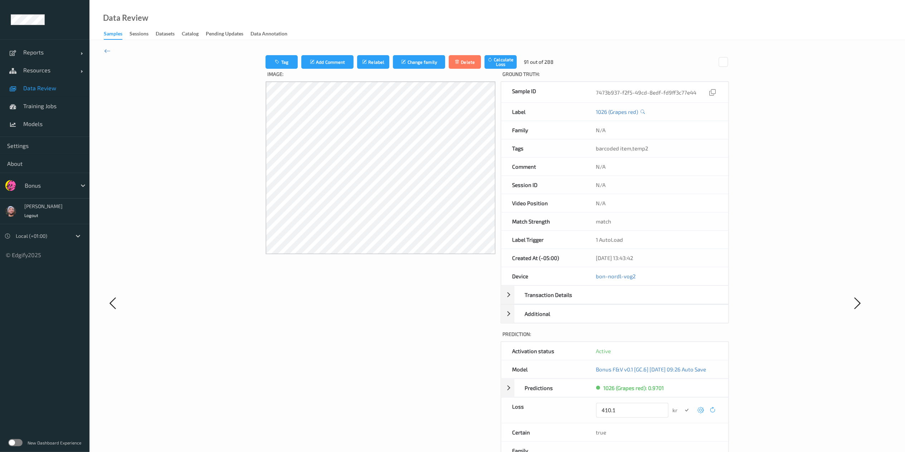
click at [682, 338] on button "submit" at bounding box center [687, 410] width 10 height 10
click at [687, 338] on icon at bounding box center [696, 407] width 6 height 6
click at [682, 338] on button "submit" at bounding box center [687, 410] width 10 height 10
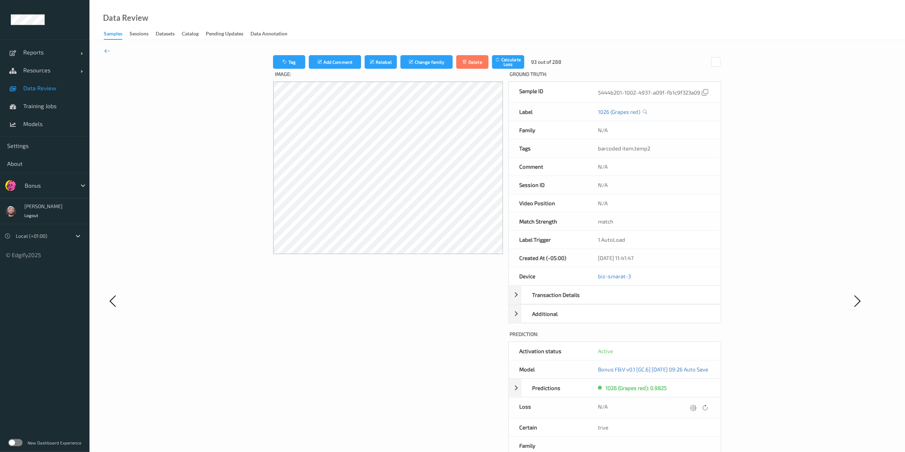
click at [687, 338] on icon at bounding box center [693, 407] width 6 height 6
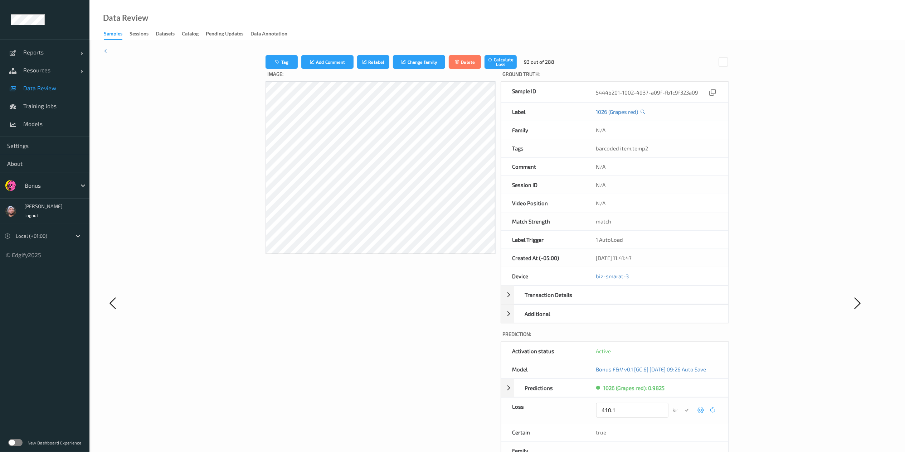
click at [682, 338] on button "submit" at bounding box center [687, 410] width 10 height 10
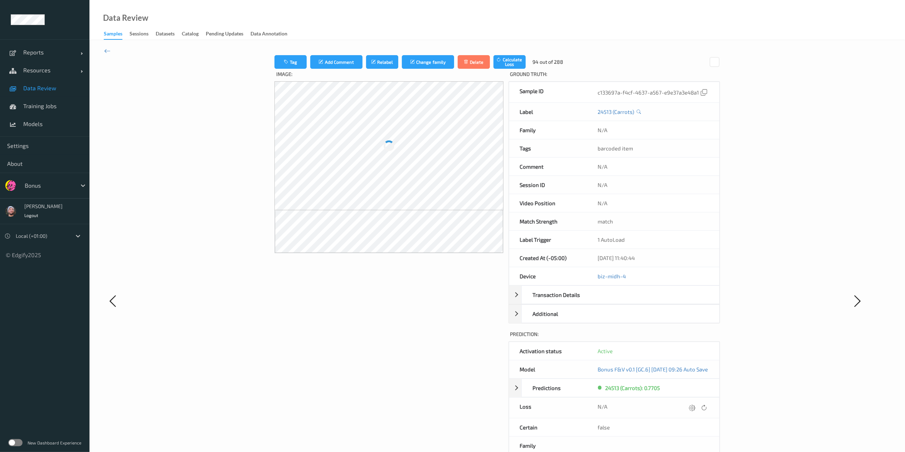
click at [687, 338] on icon at bounding box center [692, 407] width 6 height 6
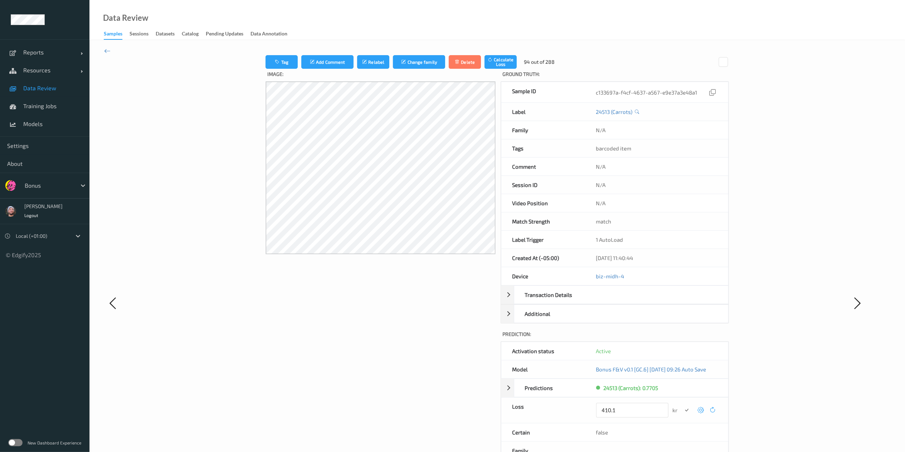
click at [682, 338] on button "submit" at bounding box center [687, 410] width 10 height 10
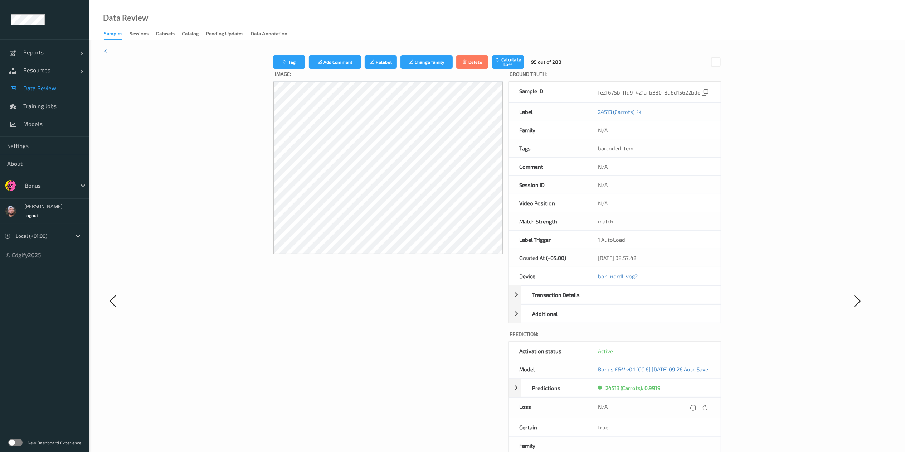
click at [687, 338] on icon at bounding box center [693, 407] width 6 height 6
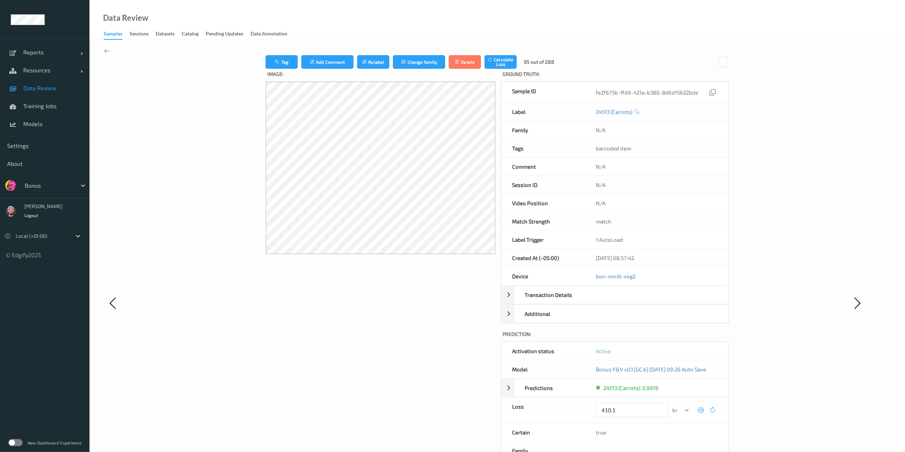
click at [682, 338] on button "submit" at bounding box center [687, 410] width 10 height 10
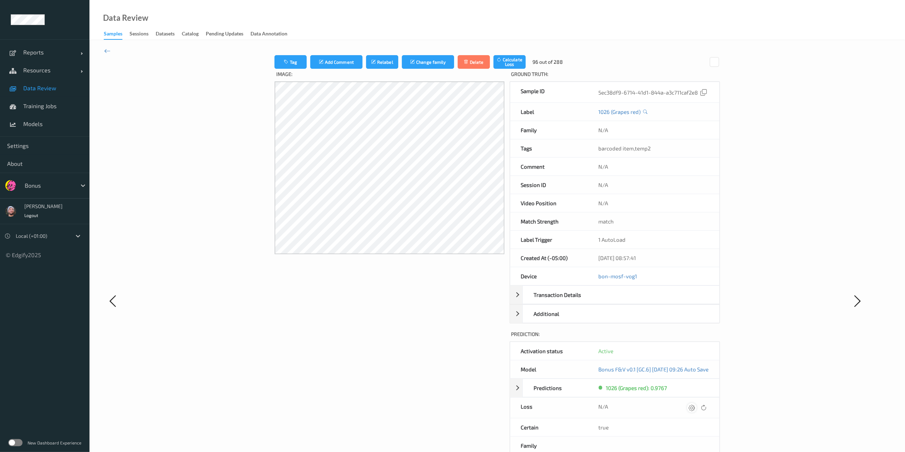
click at [687, 338] on icon at bounding box center [692, 407] width 6 height 6
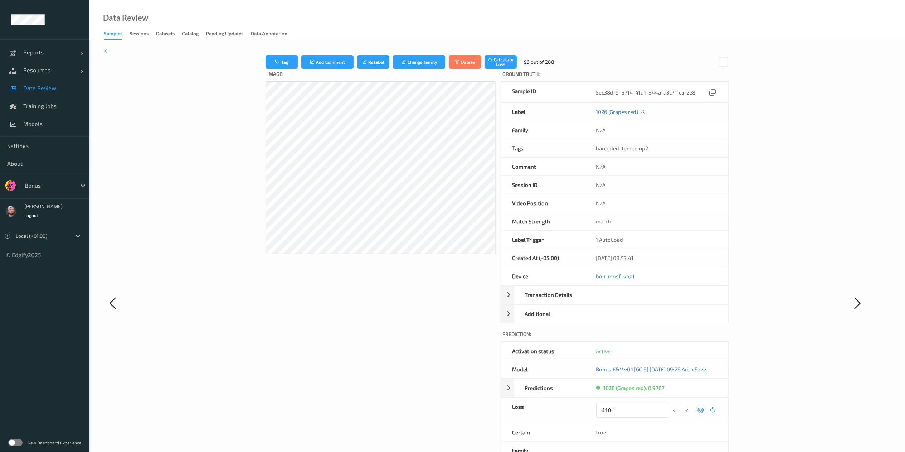
click at [682, 338] on button "submit" at bounding box center [687, 410] width 10 height 10
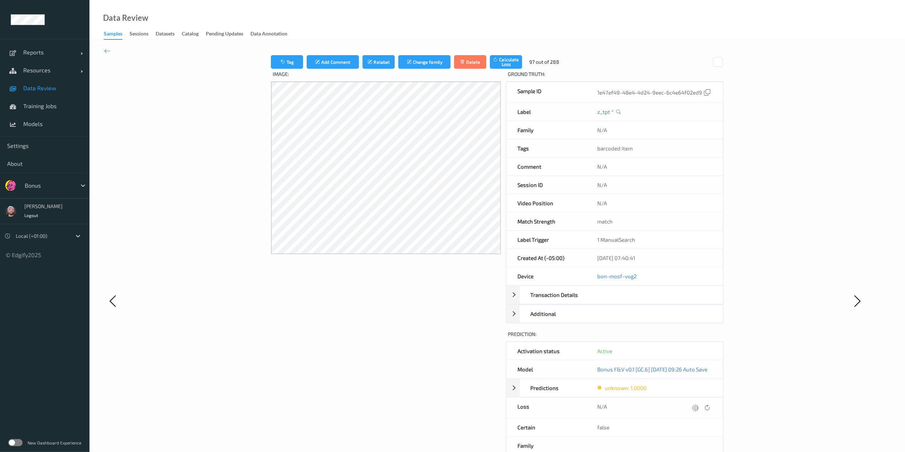
click at [687, 338] on icon at bounding box center [695, 407] width 6 height 6
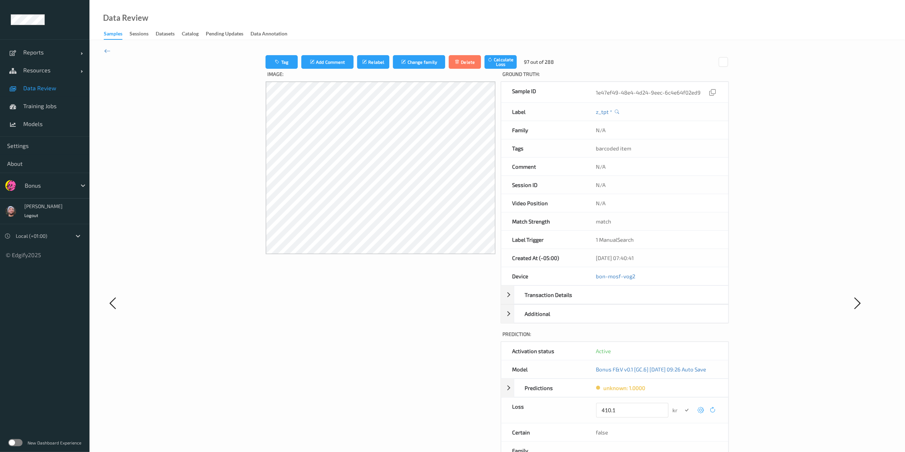
click at [682, 338] on button "submit" at bounding box center [687, 410] width 10 height 10
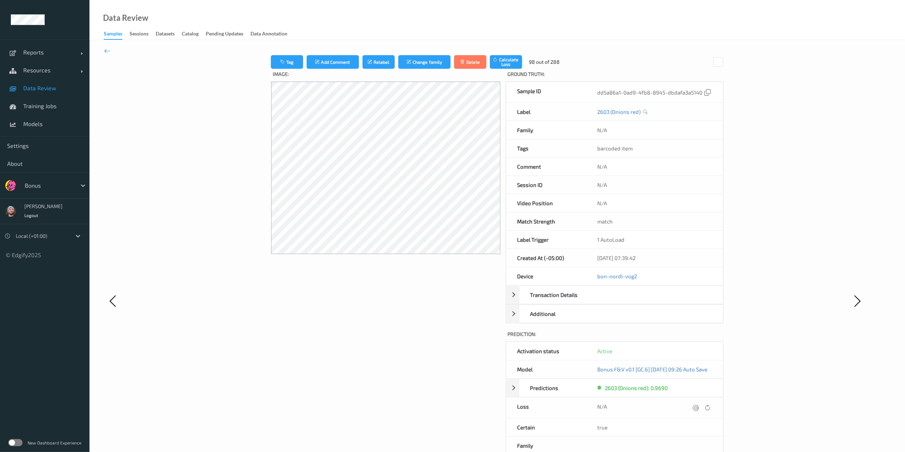
click at [687, 338] on icon at bounding box center [695, 407] width 6 height 6
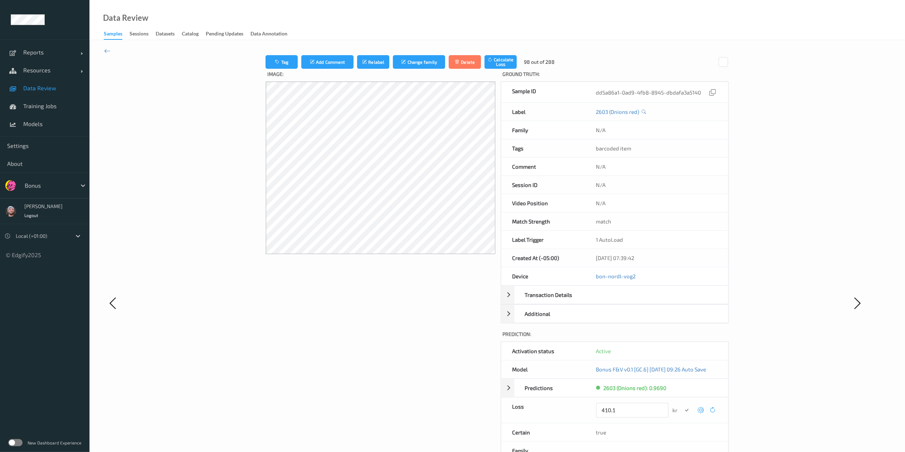
click at [682, 338] on button "submit" at bounding box center [687, 410] width 10 height 10
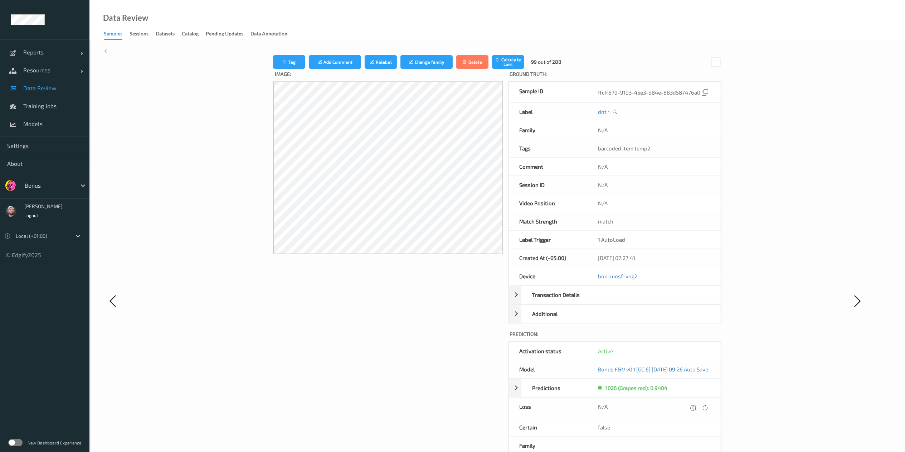
click at [687, 338] on icon at bounding box center [693, 407] width 6 height 6
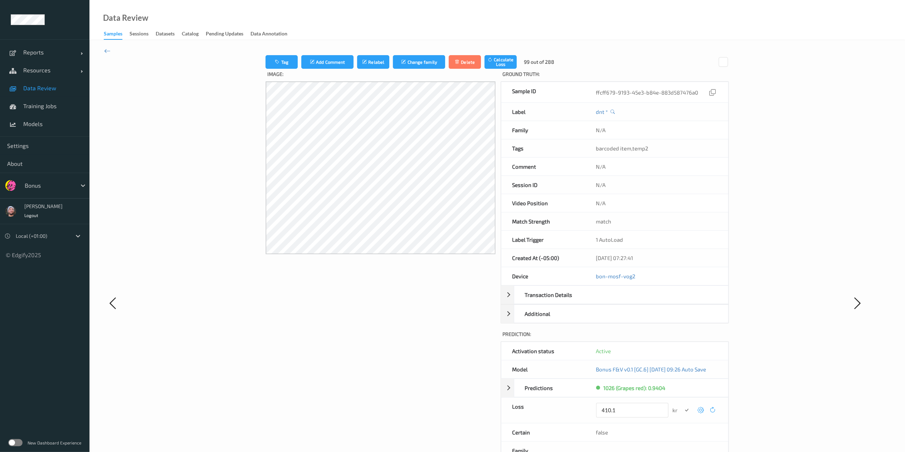
click at [682, 338] on button "submit" at bounding box center [687, 410] width 10 height 10
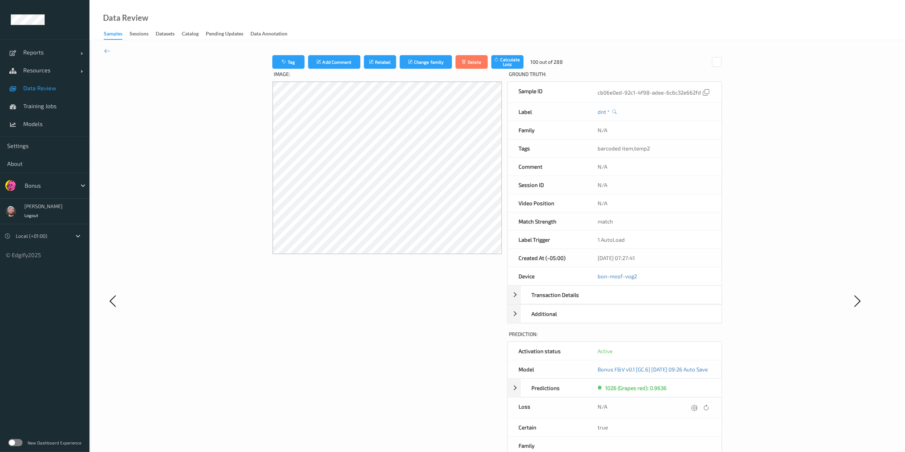
click at [687, 338] on icon at bounding box center [694, 407] width 6 height 6
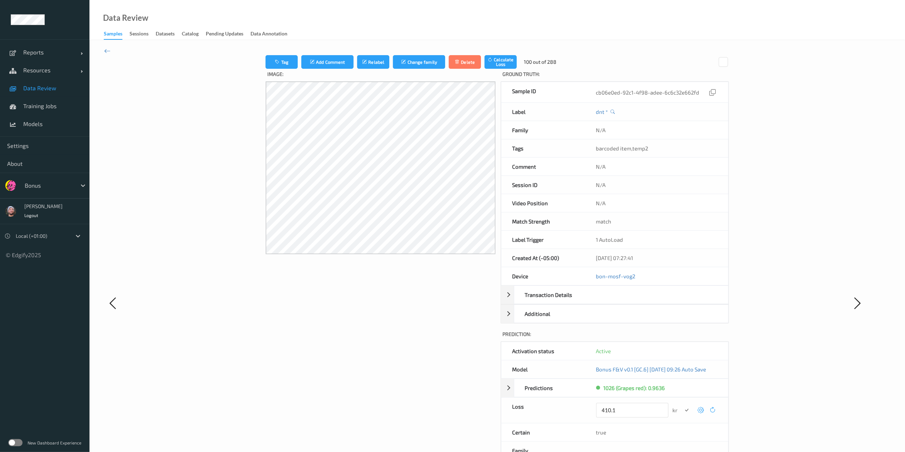
click at [682, 338] on button "submit" at bounding box center [687, 410] width 10 height 10
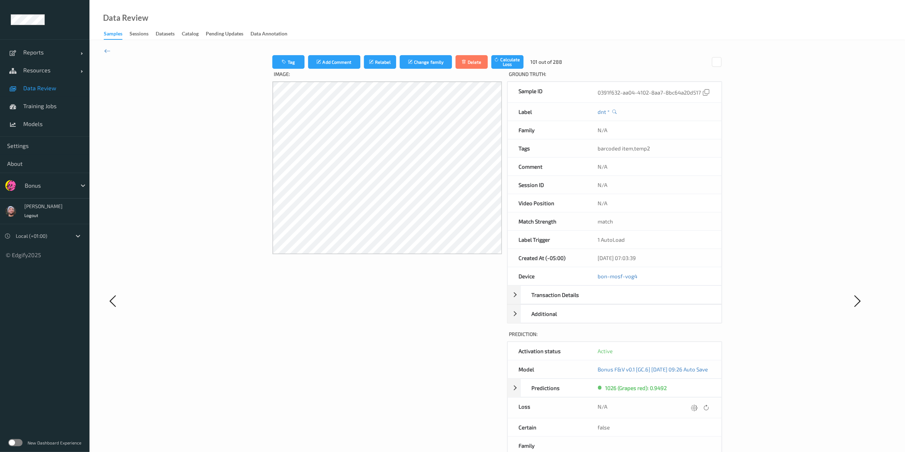
click at [687, 338] on icon at bounding box center [694, 407] width 6 height 6
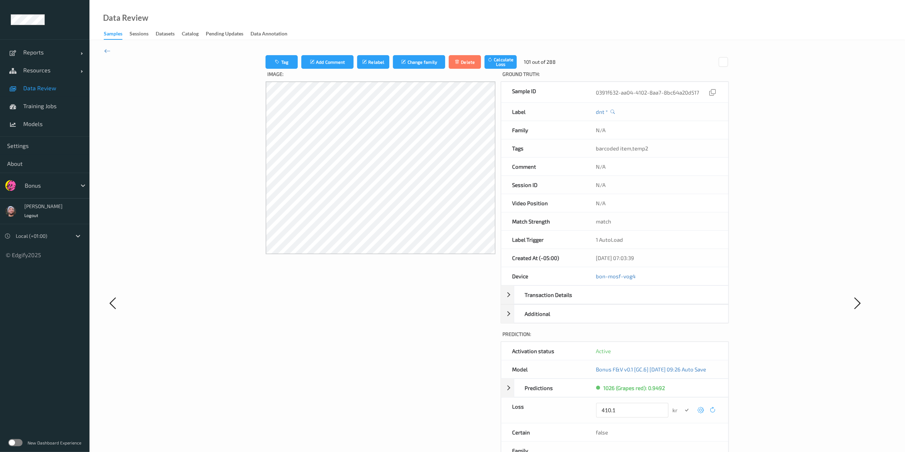
click at [682, 338] on button "submit" at bounding box center [687, 410] width 10 height 10
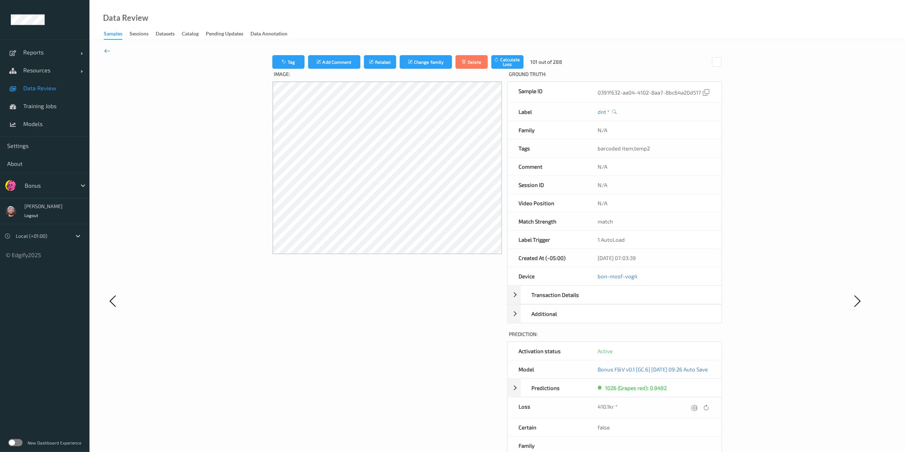
click at [105, 48] on icon at bounding box center [107, 51] width 6 height 8
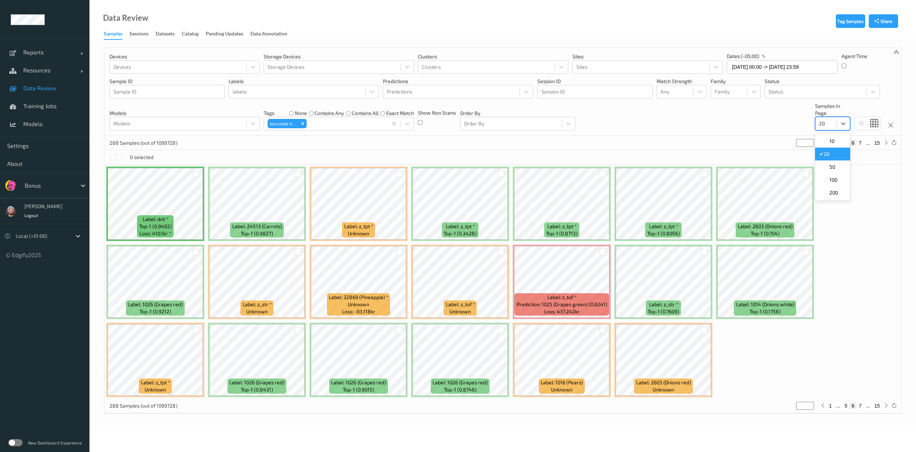
click at [687, 122] on div at bounding box center [826, 123] width 14 height 9
click at [687, 183] on span "100" at bounding box center [833, 179] width 8 height 7
type input "*"
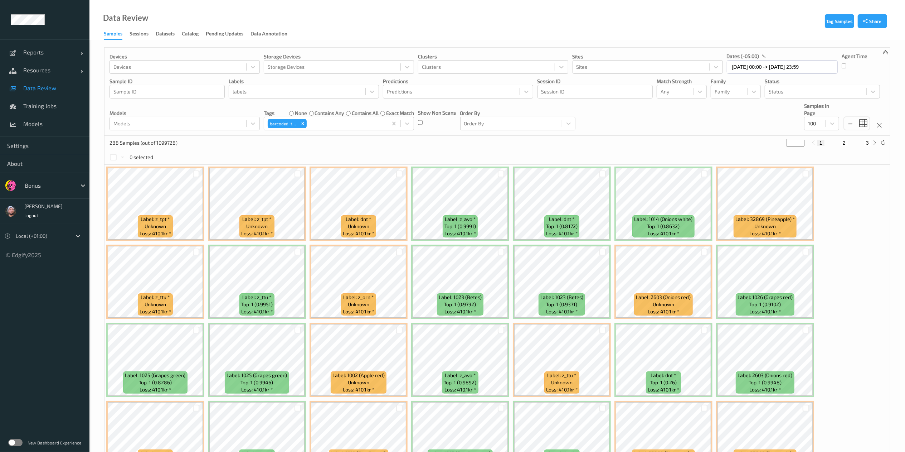
click at [687, 146] on button "2" at bounding box center [844, 143] width 7 height 6
type input "*"
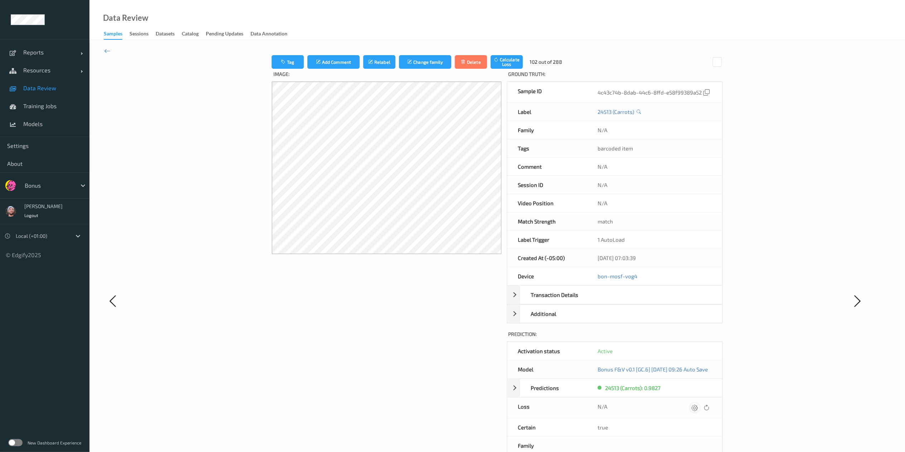
click at [687, 338] on div at bounding box center [695, 408] width 10 height 10
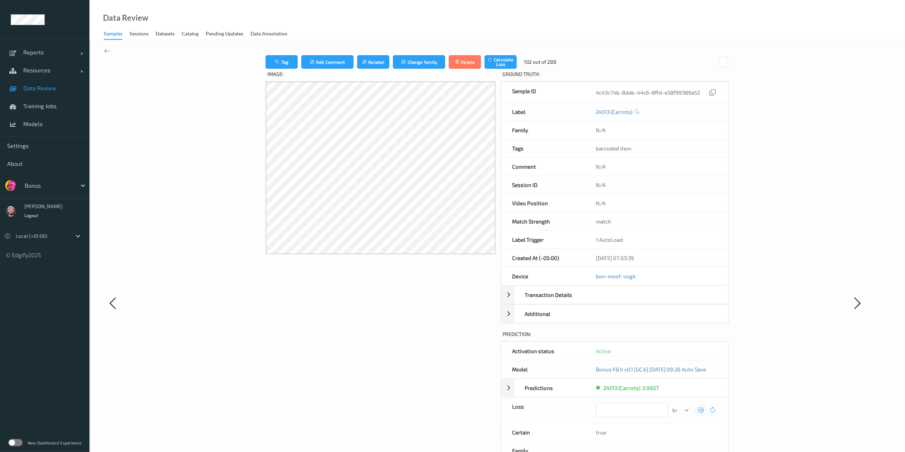
click at [682, 338] on button "submit" at bounding box center [687, 410] width 10 height 10
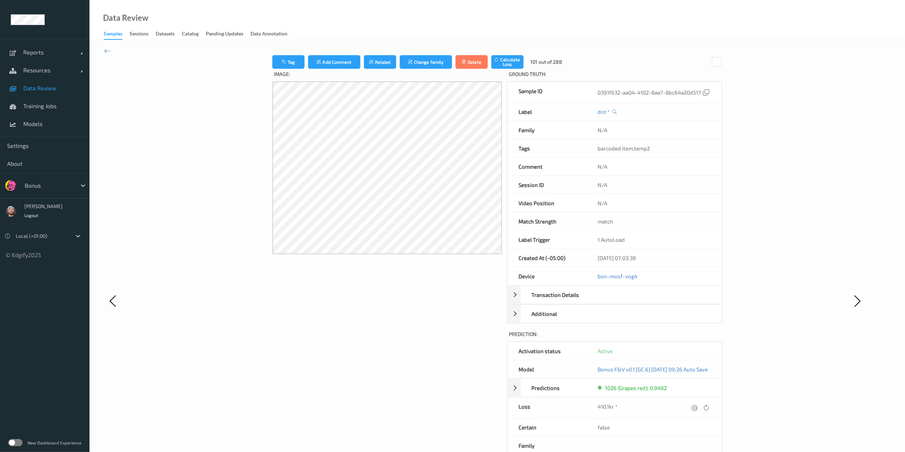
click at [687, 338] on div at bounding box center [694, 408] width 10 height 10
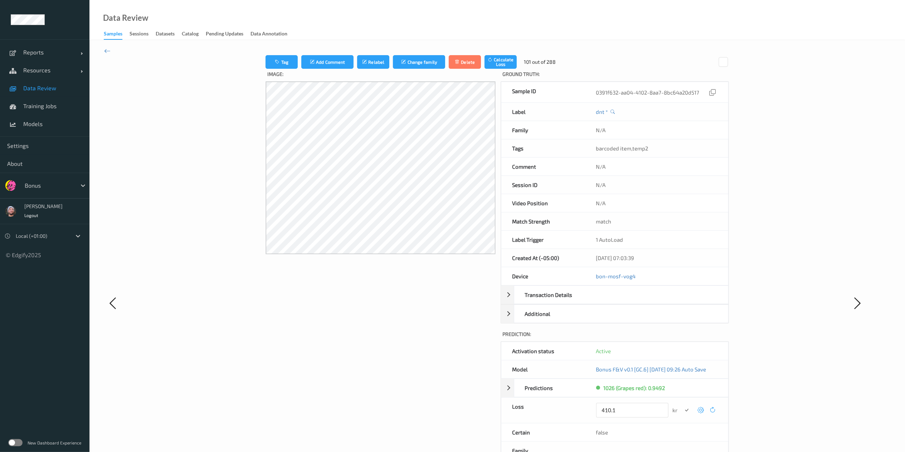
type input "410.1"
click at [682, 338] on button "submit" at bounding box center [687, 410] width 10 height 10
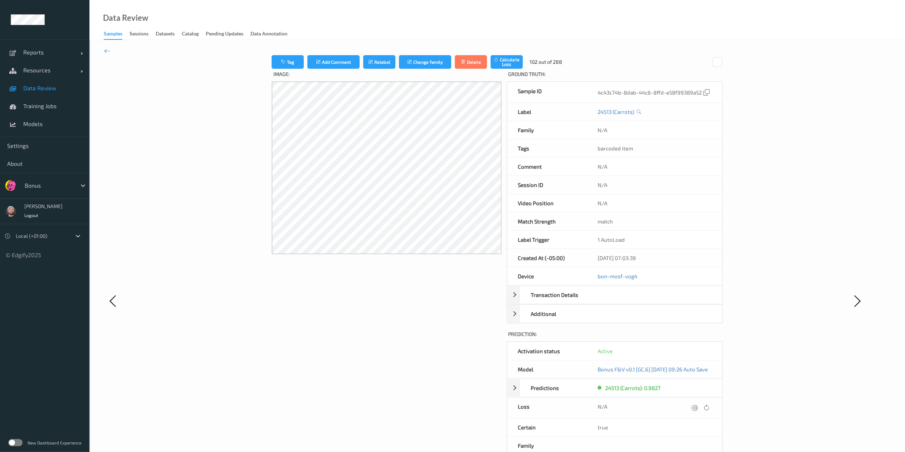
click at [687, 338] on div at bounding box center [695, 408] width 10 height 10
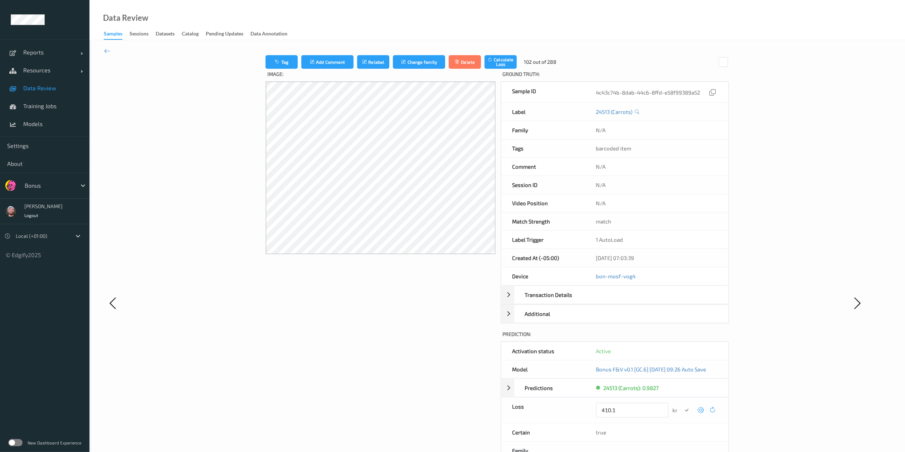
click at [682, 338] on button "submit" at bounding box center [687, 410] width 10 height 10
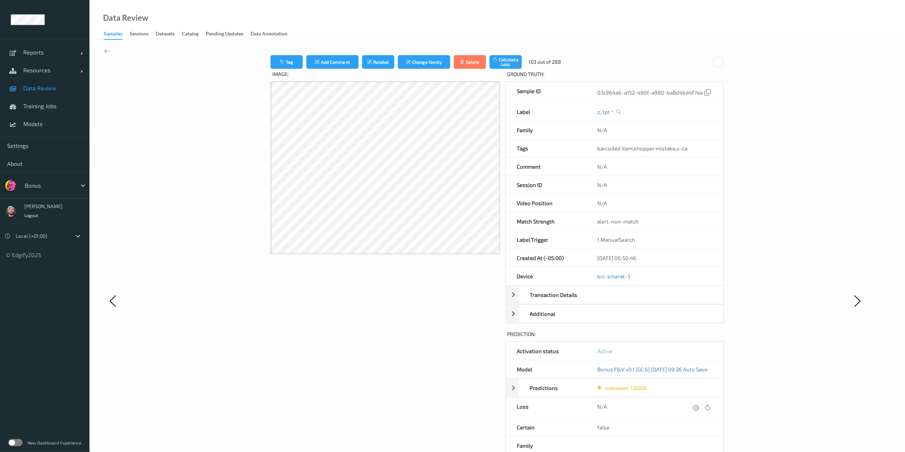
click at [687, 338] on div at bounding box center [696, 408] width 10 height 10
click at [682, 338] on button "submit" at bounding box center [687, 410] width 10 height 10
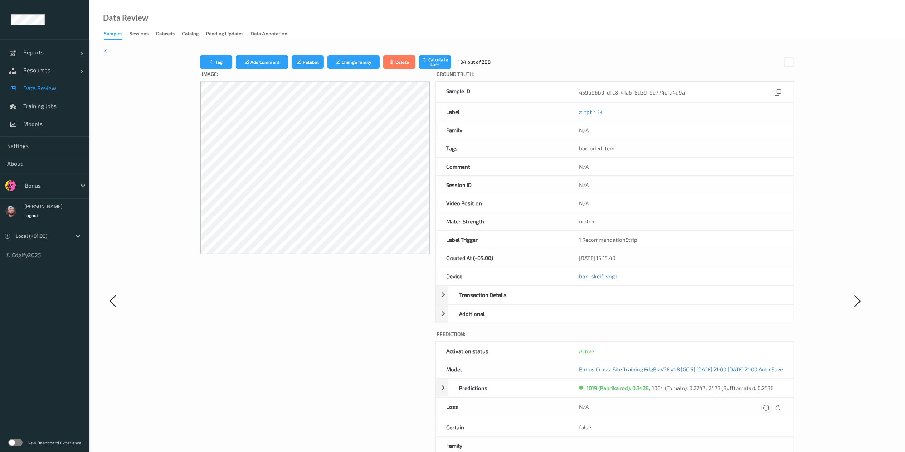
click at [687, 338] on icon at bounding box center [766, 407] width 6 height 6
click at [687, 338] on button "submit" at bounding box center [752, 410] width 10 height 10
click at [687, 338] on icon at bounding box center [766, 407] width 6 height 6
click at [687, 338] on button "submit" at bounding box center [752, 410] width 10 height 10
click at [687, 338] on icon at bounding box center [766, 407] width 6 height 6
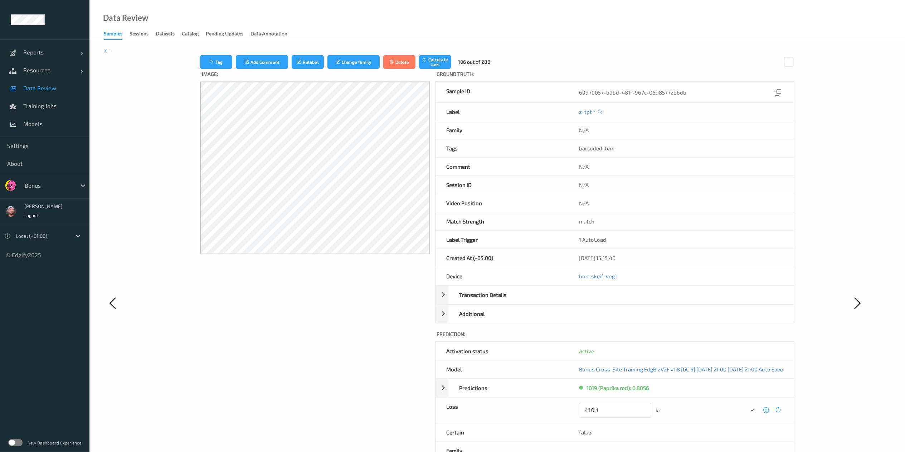
click at [687, 338] on button "submit" at bounding box center [752, 410] width 10 height 10
click at [687, 338] on icon at bounding box center [766, 407] width 6 height 6
click at [687, 338] on button "submit" at bounding box center [752, 410] width 10 height 10
click at [687, 338] on icon at bounding box center [766, 407] width 6 height 6
click at [687, 338] on button "submit" at bounding box center [752, 410] width 10 height 10
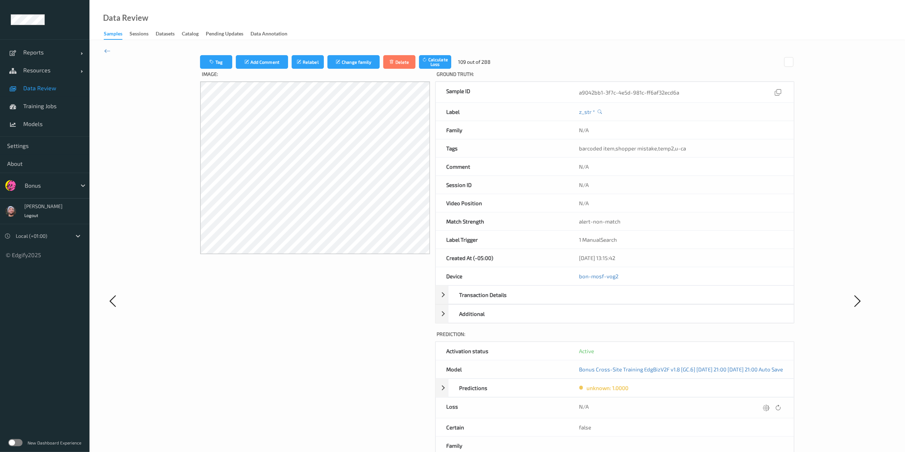
click at [687, 338] on icon at bounding box center [766, 407] width 6 height 6
click at [687, 338] on button "submit" at bounding box center [752, 410] width 10 height 10
click at [687, 338] on icon at bounding box center [766, 407] width 6 height 6
click at [687, 338] on button "submit" at bounding box center [752, 410] width 10 height 10
click at [687, 338] on icon at bounding box center [766, 407] width 6 height 6
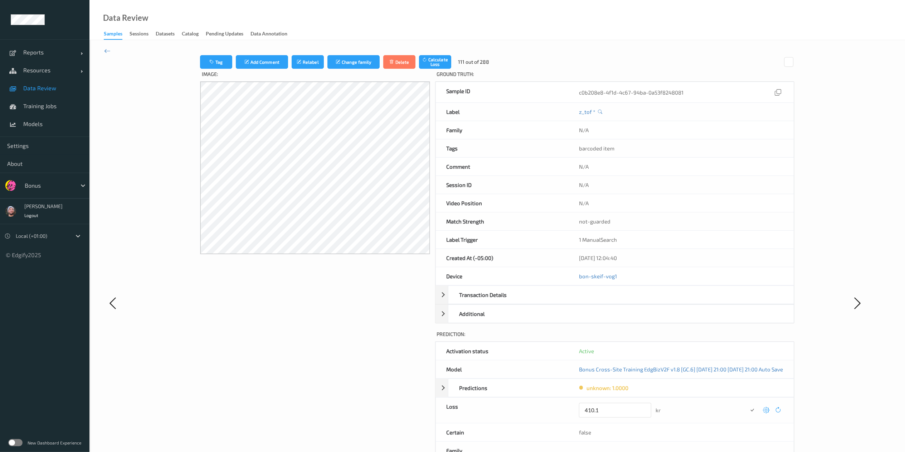
click at [687, 338] on button "submit" at bounding box center [752, 410] width 10 height 10
click at [687, 338] on icon at bounding box center [766, 407] width 6 height 6
click at [687, 338] on button "submit" at bounding box center [752, 410] width 10 height 10
click at [687, 338] on icon at bounding box center [766, 407] width 6 height 6
click at [687, 338] on button "submit" at bounding box center [752, 410] width 10 height 10
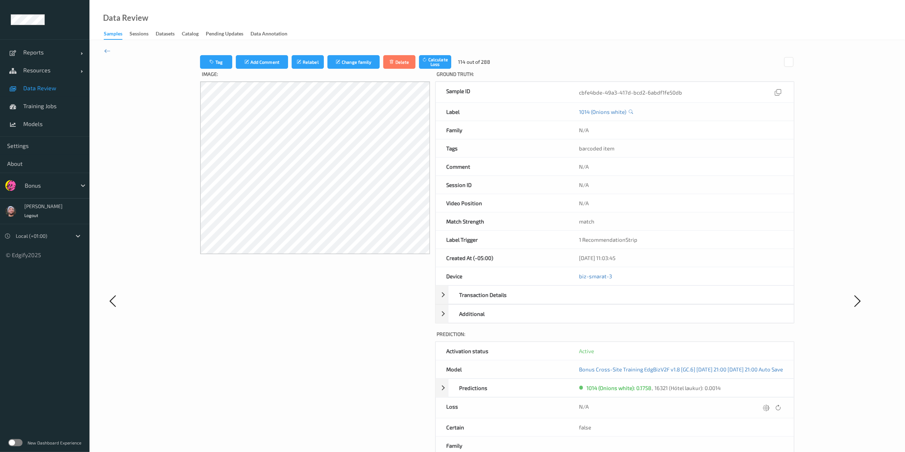
click at [687, 338] on icon at bounding box center [766, 407] width 6 height 6
click at [687, 338] on button "submit" at bounding box center [752, 410] width 10 height 10
click at [687, 338] on icon at bounding box center [766, 407] width 6 height 6
click at [687, 338] on button "submit" at bounding box center [752, 410] width 10 height 10
click at [687, 338] on icon at bounding box center [766, 407] width 6 height 6
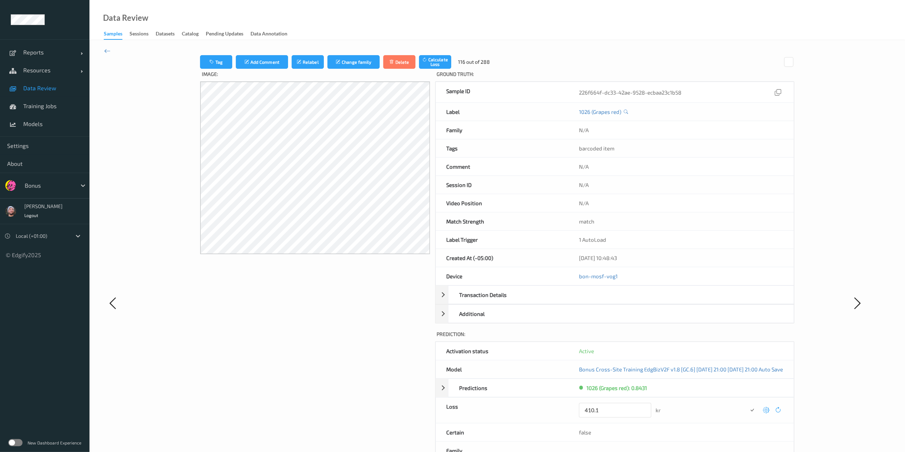
click at [687, 338] on button "submit" at bounding box center [752, 410] width 10 height 10
click at [687, 338] on icon at bounding box center [766, 407] width 6 height 6
click at [687, 338] on button "submit" at bounding box center [752, 410] width 10 height 10
click at [687, 338] on icon at bounding box center [766, 407] width 6 height 6
click at [687, 338] on button "submit" at bounding box center [752, 410] width 10 height 10
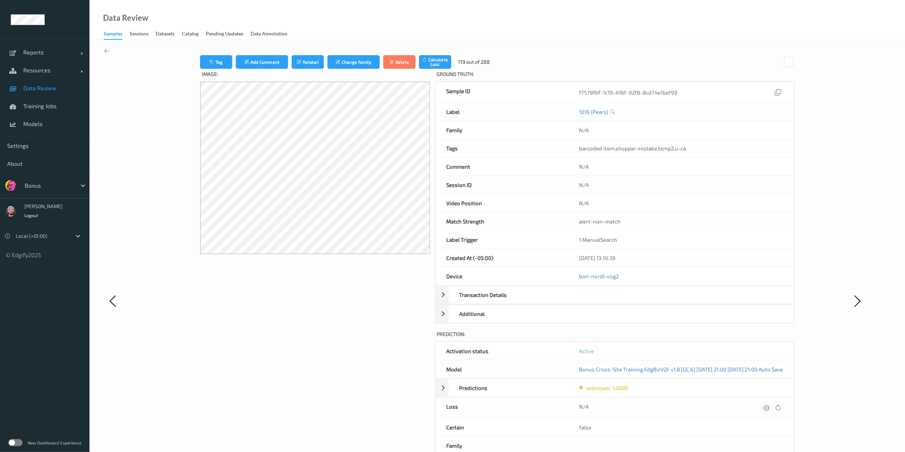
click at [687, 338] on icon at bounding box center [766, 407] width 6 height 6
click at [687, 338] on button "submit" at bounding box center [752, 410] width 10 height 10
click at [687, 338] on icon at bounding box center [766, 407] width 6 height 6
click at [687, 338] on button "submit" at bounding box center [752, 410] width 10 height 10
click at [687, 338] on icon at bounding box center [766, 407] width 6 height 6
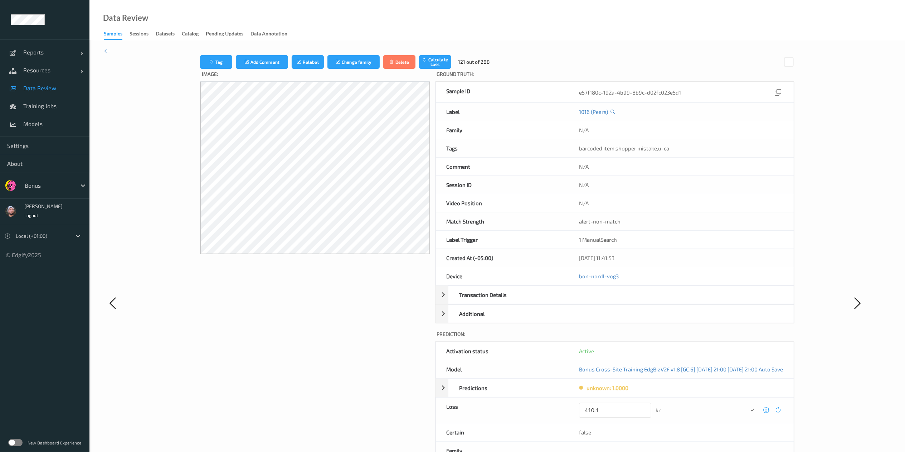
click at [687, 338] on button "submit" at bounding box center [752, 410] width 10 height 10
click at [687, 338] on icon at bounding box center [766, 407] width 6 height 6
click at [687, 338] on button "submit" at bounding box center [752, 410] width 10 height 10
click at [687, 338] on icon at bounding box center [766, 407] width 6 height 6
click at [687, 338] on button "submit" at bounding box center [752, 410] width 10 height 10
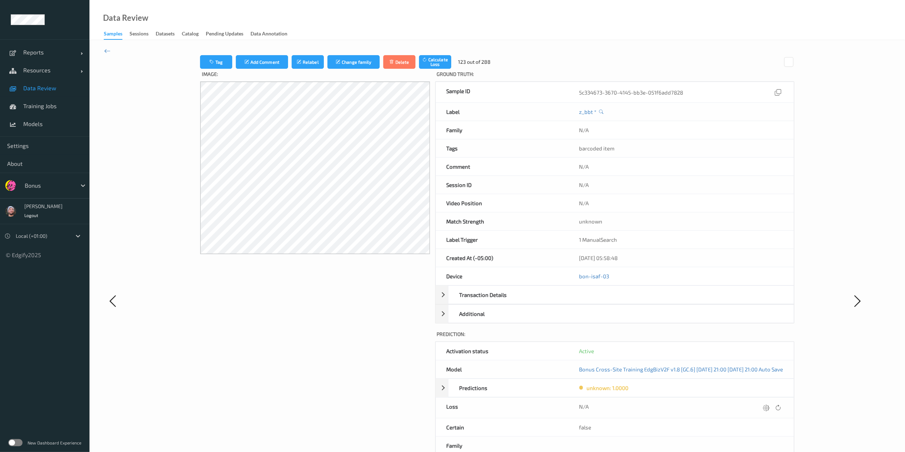
click at [687, 338] on icon at bounding box center [766, 407] width 6 height 6
click at [687, 338] on button "submit" at bounding box center [752, 410] width 10 height 10
click at [687, 338] on icon at bounding box center [766, 407] width 6 height 6
click at [687, 338] on button "submit" at bounding box center [752, 410] width 10 height 10
click at [687, 338] on icon at bounding box center [766, 407] width 6 height 6
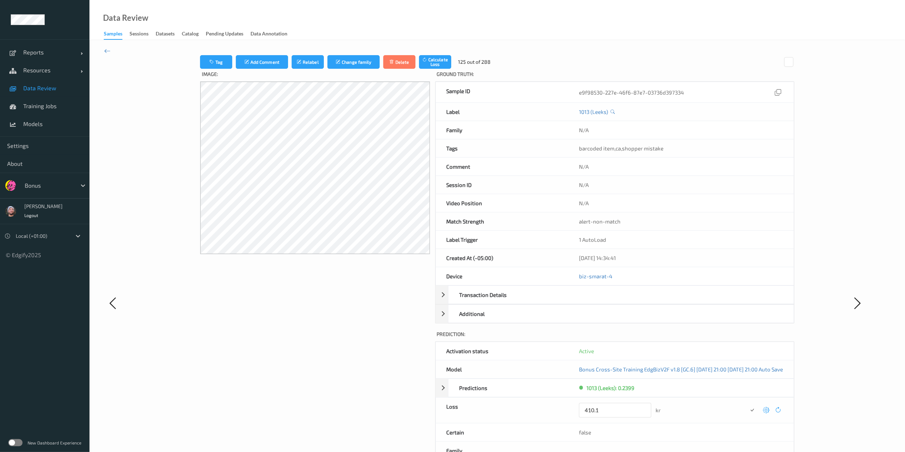
click at [687, 338] on button "submit" at bounding box center [752, 410] width 10 height 10
click at [687, 338] on icon at bounding box center [766, 407] width 6 height 6
click at [687, 338] on button "submit" at bounding box center [752, 410] width 10 height 10
click at [687, 338] on icon at bounding box center [766, 407] width 6 height 6
click at [687, 338] on button "submit" at bounding box center [752, 410] width 10 height 10
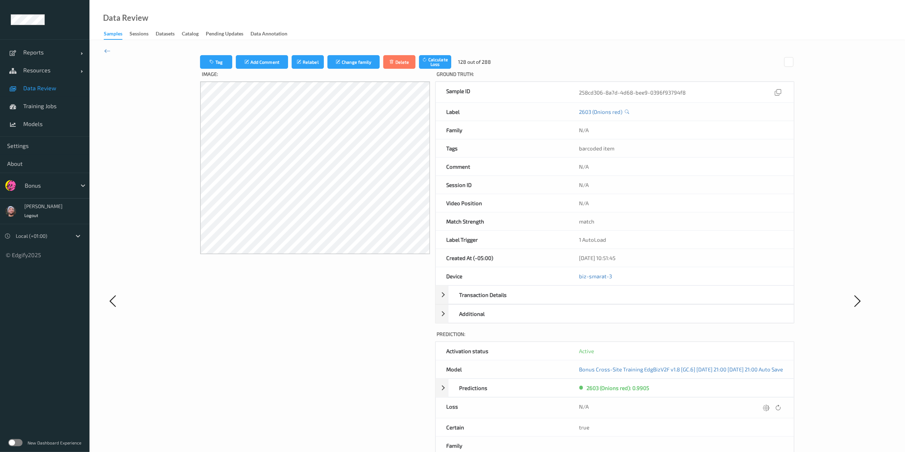
click at [687, 338] on icon at bounding box center [766, 407] width 6 height 6
click at [687, 338] on button "submit" at bounding box center [752, 410] width 10 height 10
click at [687, 338] on icon at bounding box center [766, 407] width 6 height 6
click at [687, 338] on button "submit" at bounding box center [752, 410] width 10 height 10
click at [687, 338] on icon at bounding box center [766, 407] width 6 height 6
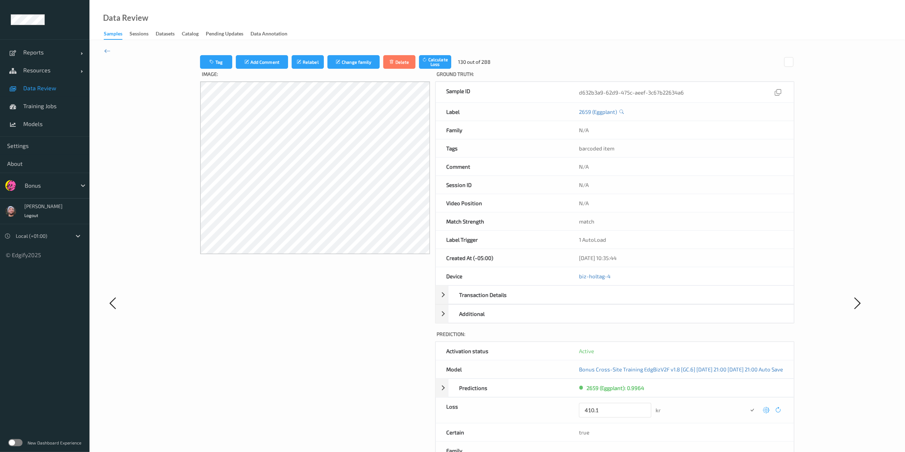
click at [687, 338] on button "submit" at bounding box center [752, 410] width 10 height 10
click at [687, 338] on icon at bounding box center [766, 407] width 6 height 6
click at [687, 338] on button "submit" at bounding box center [752, 410] width 10 height 10
click at [687, 338] on icon at bounding box center [766, 407] width 6 height 6
click at [687, 338] on button "submit" at bounding box center [752, 410] width 10 height 10
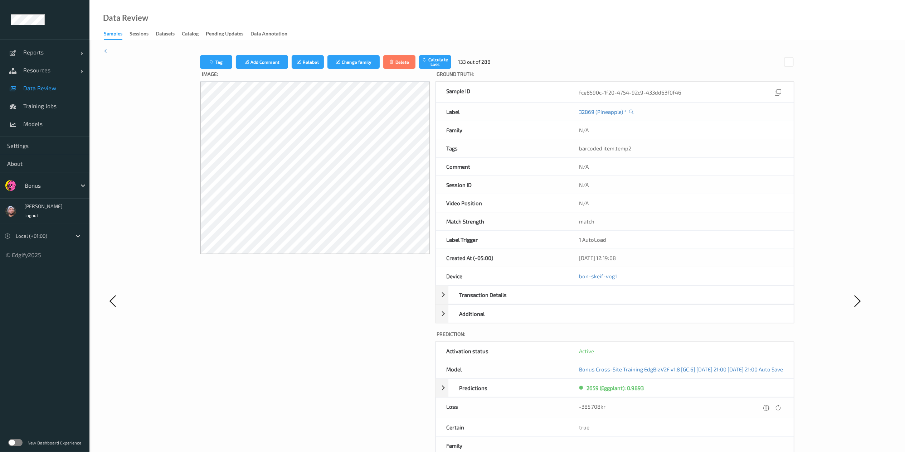
click at [687, 338] on icon at bounding box center [766, 407] width 6 height 6
click at [687, 338] on button "submit" at bounding box center [752, 410] width 10 height 10
click at [338, 295] on div "Image:" at bounding box center [315, 307] width 230 height 477
click at [687, 338] on icon at bounding box center [766, 407] width 6 height 6
click at [687, 338] on button "submit" at bounding box center [752, 410] width 10 height 10
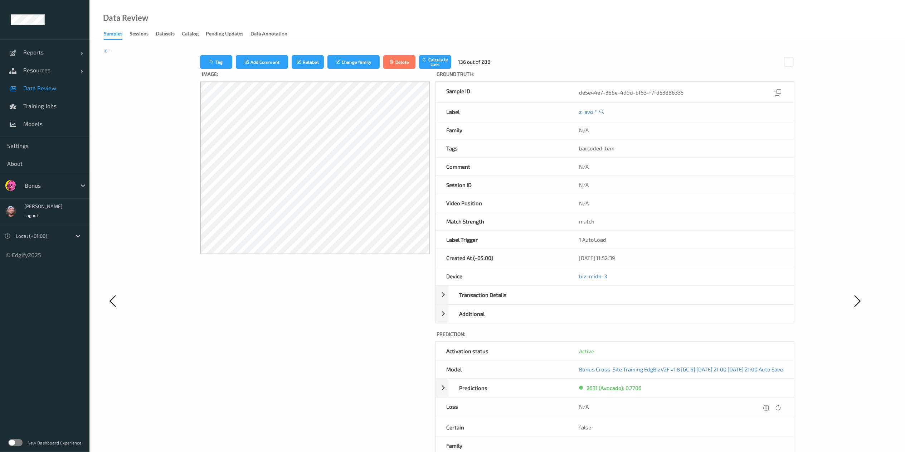
click at [687, 338] on icon at bounding box center [766, 407] width 6 height 6
click at [687, 338] on button "submit" at bounding box center [752, 410] width 10 height 10
click at [687, 338] on icon at bounding box center [766, 407] width 6 height 6
click at [687, 338] on button "submit" at bounding box center [752, 410] width 10 height 10
click at [687, 338] on icon at bounding box center [766, 407] width 6 height 6
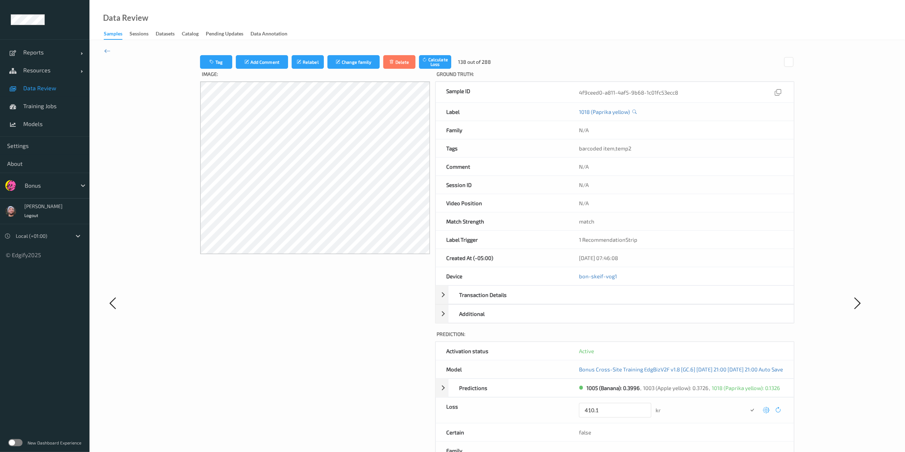
click at [687, 338] on button "submit" at bounding box center [752, 410] width 10 height 10
click at [687, 338] on icon at bounding box center [766, 407] width 6 height 6
click at [687, 338] on button "submit" at bounding box center [752, 410] width 10 height 10
click at [687, 338] on icon at bounding box center [766, 407] width 6 height 6
click at [687, 338] on button "submit" at bounding box center [752, 410] width 10 height 10
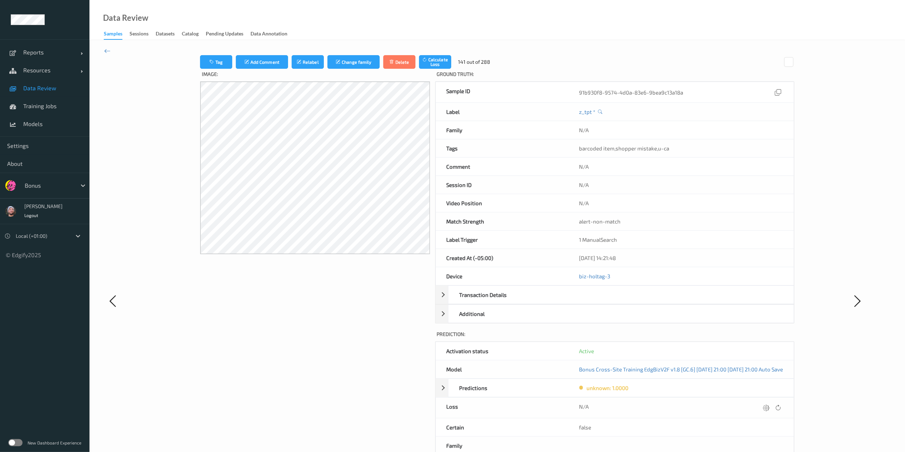
click at [687, 338] on icon at bounding box center [766, 407] width 6 height 6
click at [687, 338] on button "submit" at bounding box center [752, 410] width 10 height 10
click at [687, 338] on icon at bounding box center [766, 407] width 6 height 6
click at [687, 338] on button "submit" at bounding box center [752, 410] width 10 height 10
click at [687, 338] on icon at bounding box center [766, 407] width 6 height 6
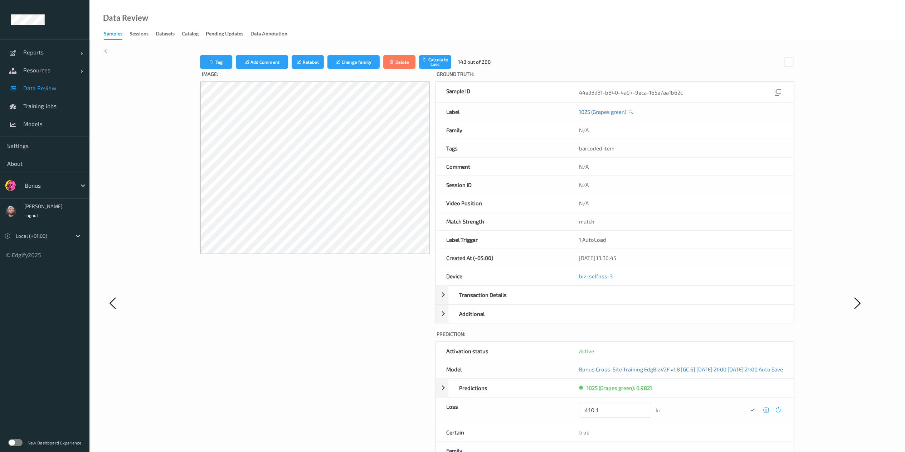
click at [687, 338] on button "submit" at bounding box center [752, 410] width 10 height 10
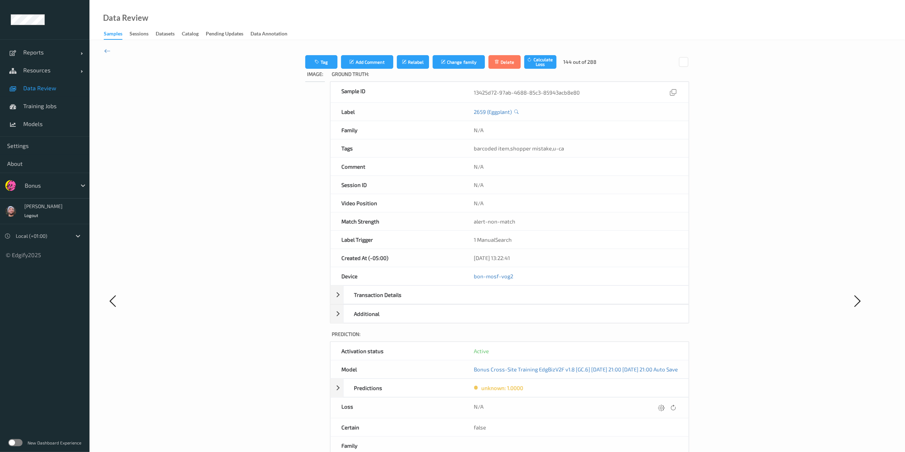
click at [664, 338] on icon at bounding box center [661, 407] width 6 height 6
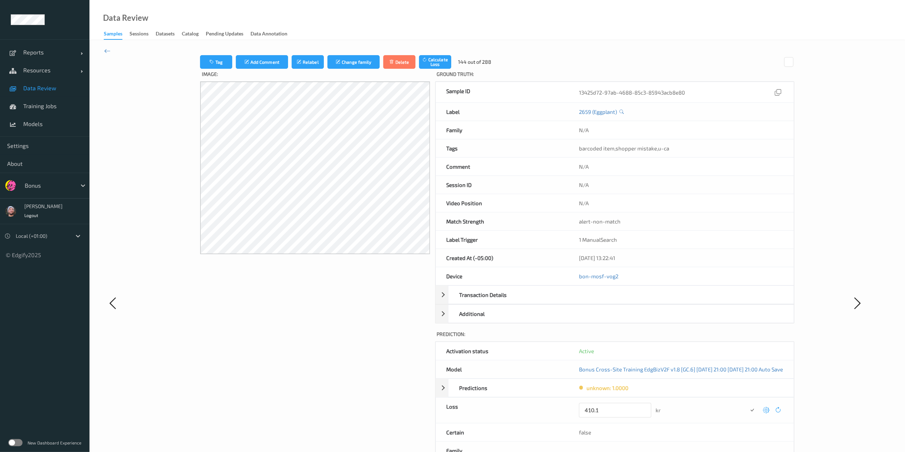
click at [687, 338] on button "submit" at bounding box center [752, 410] width 10 height 10
click at [687, 338] on icon at bounding box center [766, 407] width 6 height 6
click at [687, 338] on button "submit" at bounding box center [752, 410] width 10 height 10
click at [687, 338] on icon at bounding box center [766, 407] width 6 height 6
click at [687, 338] on button "submit" at bounding box center [752, 410] width 10 height 10
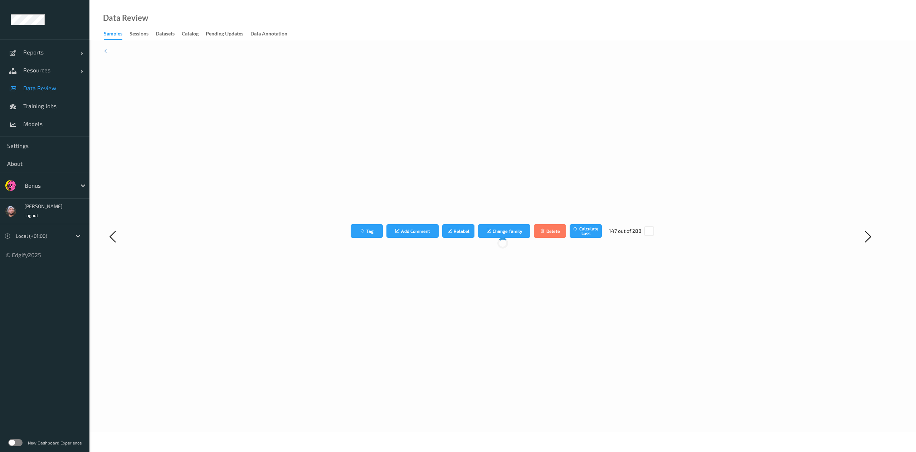
click at [687, 338] on div "Tag Add Comment Relabel Change family Delete Calculate Loss 147 out of 288" at bounding box center [503, 236] width 664 height 362
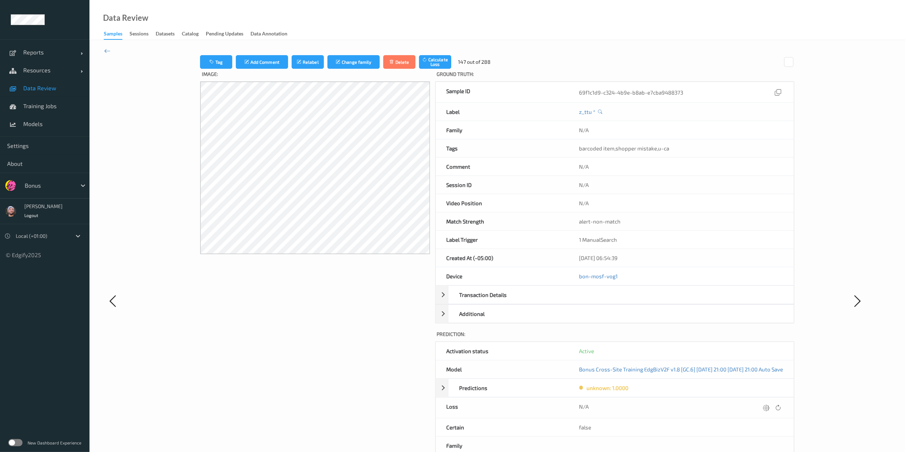
click at [687, 338] on icon at bounding box center [766, 407] width 6 height 6
click at [687, 338] on button "submit" at bounding box center [752, 410] width 10 height 10
click at [687, 338] on icon at bounding box center [766, 407] width 6 height 6
click at [687, 338] on button "submit" at bounding box center [752, 410] width 10 height 10
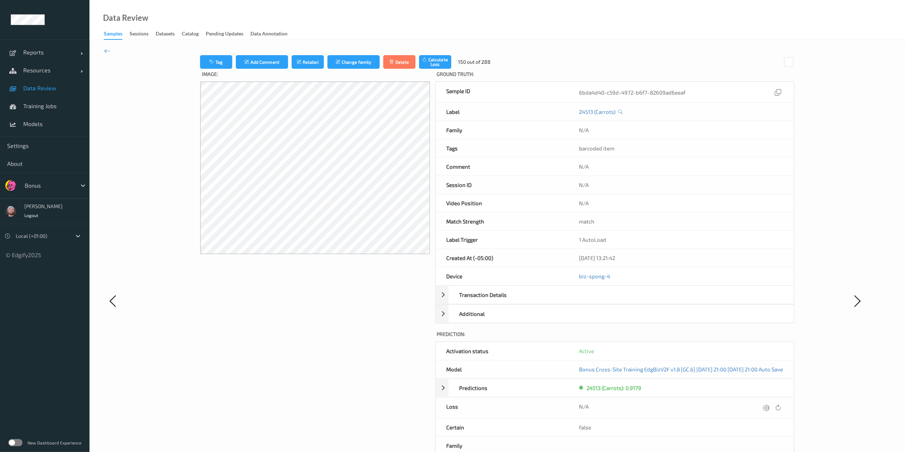
click at [687, 338] on icon at bounding box center [766, 407] width 6 height 6
click at [687, 338] on button "submit" at bounding box center [752, 410] width 10 height 10
click at [687, 338] on icon at bounding box center [766, 407] width 6 height 6
click at [687, 338] on button "submit" at bounding box center [752, 410] width 10 height 10
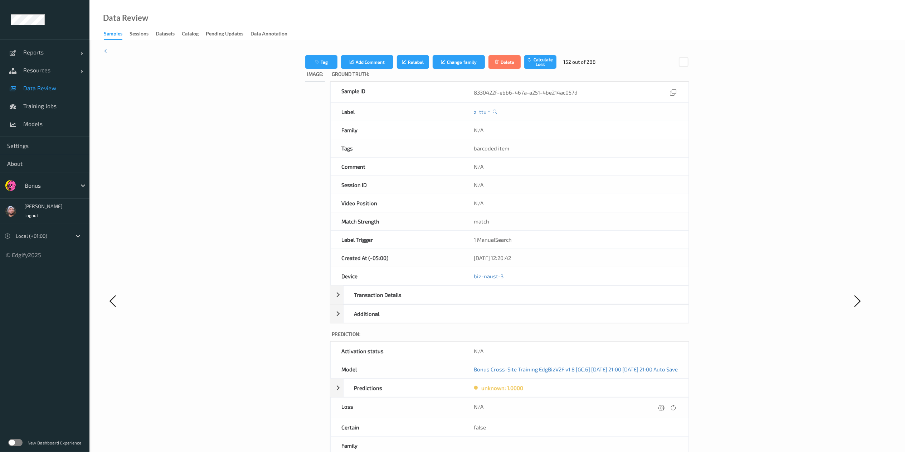
click at [664, 338] on icon at bounding box center [661, 407] width 6 height 6
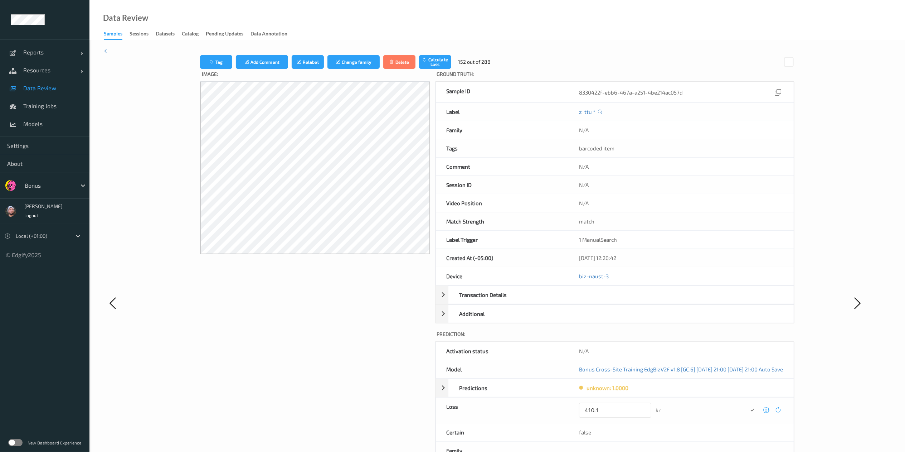
click at [687, 338] on button "submit" at bounding box center [752, 410] width 10 height 10
click at [687, 338] on icon at bounding box center [766, 407] width 6 height 6
click at [687, 338] on button "submit" at bounding box center [752, 410] width 10 height 10
click at [687, 338] on icon at bounding box center [766, 407] width 6 height 6
click at [687, 338] on button "submit" at bounding box center [752, 410] width 10 height 10
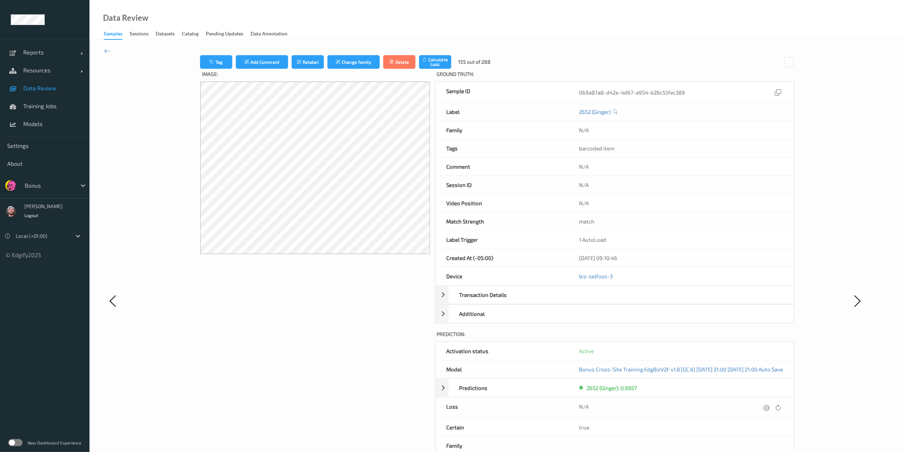
click at [687, 338] on icon at bounding box center [766, 407] width 6 height 6
click at [687, 338] on button "submit" at bounding box center [752, 410] width 10 height 10
click at [687, 338] on icon at bounding box center [766, 407] width 6 height 6
click at [687, 338] on button "submit" at bounding box center [752, 410] width 10 height 10
click at [687, 338] on icon at bounding box center [766, 407] width 6 height 6
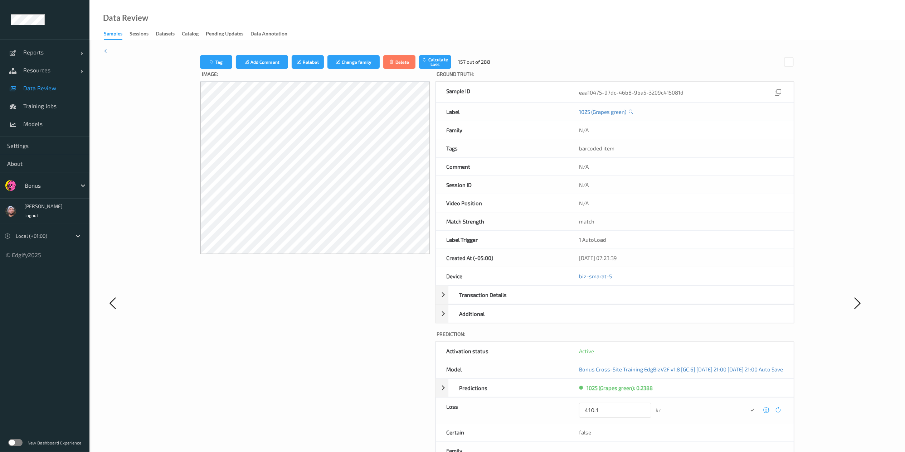
click at [687, 338] on button "submit" at bounding box center [752, 410] width 10 height 10
click at [687, 338] on icon at bounding box center [766, 407] width 6 height 6
click at [687, 338] on button "submit" at bounding box center [752, 410] width 10 height 10
click at [687, 338] on icon at bounding box center [766, 407] width 6 height 6
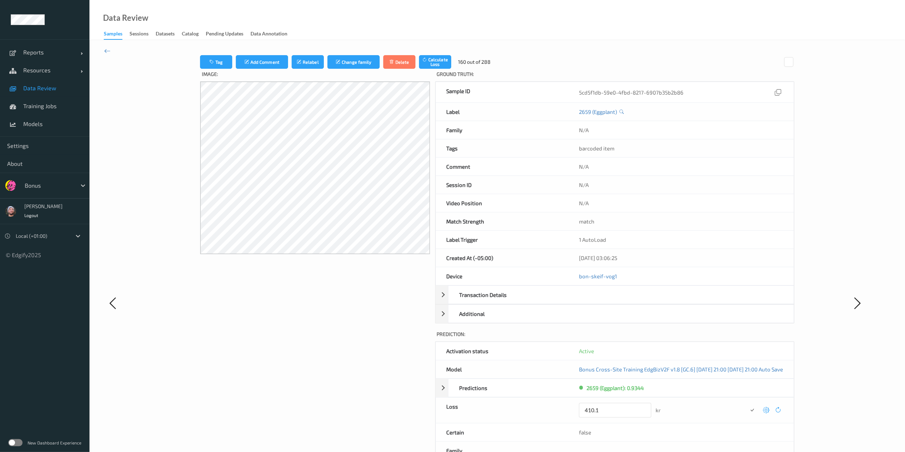
click at [687, 338] on button "submit" at bounding box center [752, 410] width 10 height 10
click at [687, 338] on icon at bounding box center [766, 407] width 6 height 6
click at [687, 338] on button "submit" at bounding box center [752, 410] width 10 height 10
click at [687, 338] on icon at bounding box center [766, 407] width 6 height 6
click at [687, 338] on button "submit" at bounding box center [752, 410] width 10 height 10
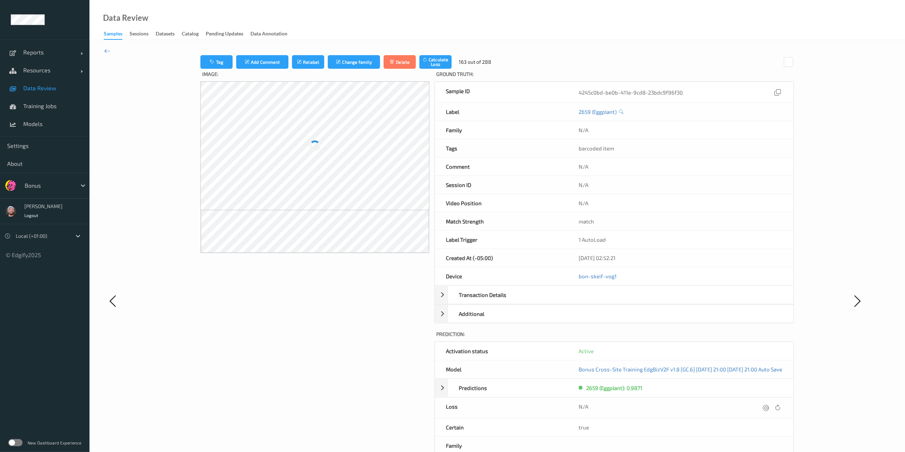
click at [687, 338] on icon at bounding box center [766, 407] width 6 height 6
click at [687, 338] on button "submit" at bounding box center [752, 410] width 10 height 10
click at [687, 338] on icon at bounding box center [766, 407] width 6 height 6
click at [687, 338] on button "submit" at bounding box center [752, 410] width 10 height 10
click at [687, 338] on icon at bounding box center [766, 407] width 6 height 6
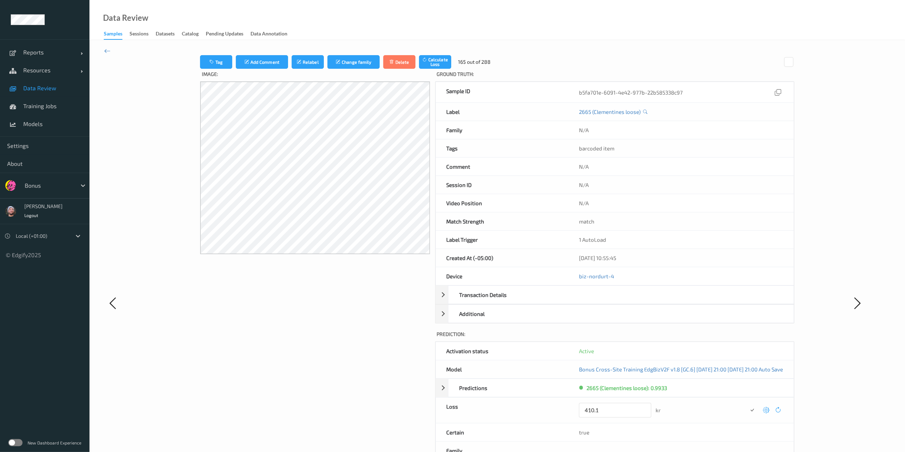
click at [687, 338] on button "submit" at bounding box center [752, 410] width 10 height 10
click at [687, 338] on icon at bounding box center [766, 407] width 6 height 6
click at [687, 338] on button "submit" at bounding box center [752, 410] width 10 height 10
click at [687, 338] on icon at bounding box center [766, 407] width 6 height 6
click at [687, 338] on button "submit" at bounding box center [752, 410] width 10 height 10
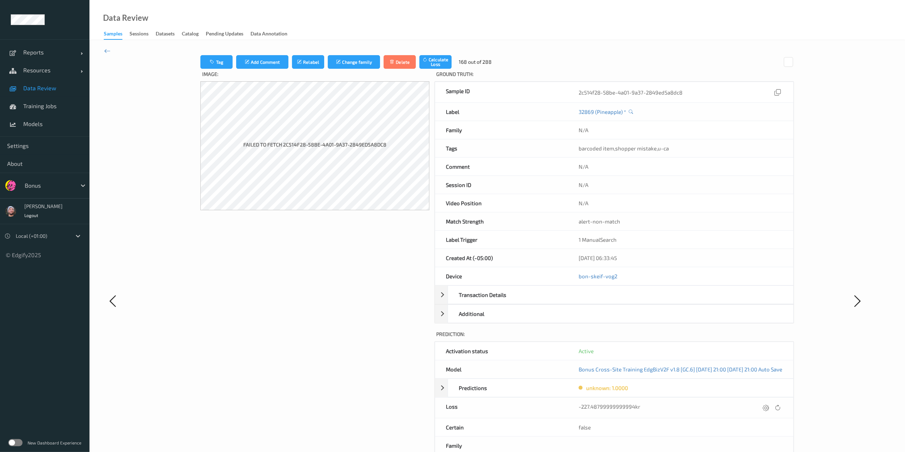
click at [687, 338] on icon at bounding box center [766, 407] width 6 height 6
click at [687, 338] on button "submit" at bounding box center [752, 410] width 10 height 10
click at [687, 338] on icon at bounding box center [766, 407] width 6 height 6
click at [687, 338] on button "submit" at bounding box center [752, 410] width 10 height 10
click at [687, 338] on icon at bounding box center [766, 407] width 6 height 6
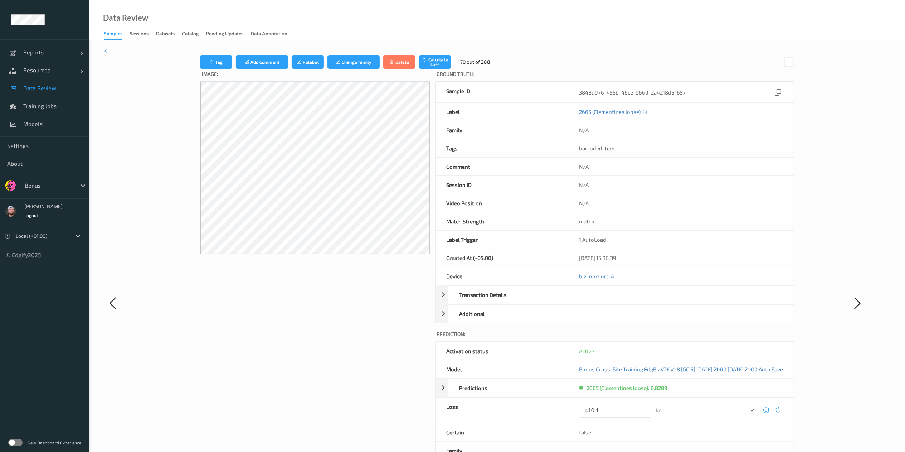
click at [687, 338] on button "submit" at bounding box center [752, 410] width 10 height 10
click at [687, 338] on icon at bounding box center [766, 407] width 6 height 6
click at [687, 338] on button "submit" at bounding box center [752, 410] width 10 height 10
click at [687, 338] on icon at bounding box center [766, 407] width 6 height 6
click at [687, 338] on button "submit" at bounding box center [752, 410] width 10 height 10
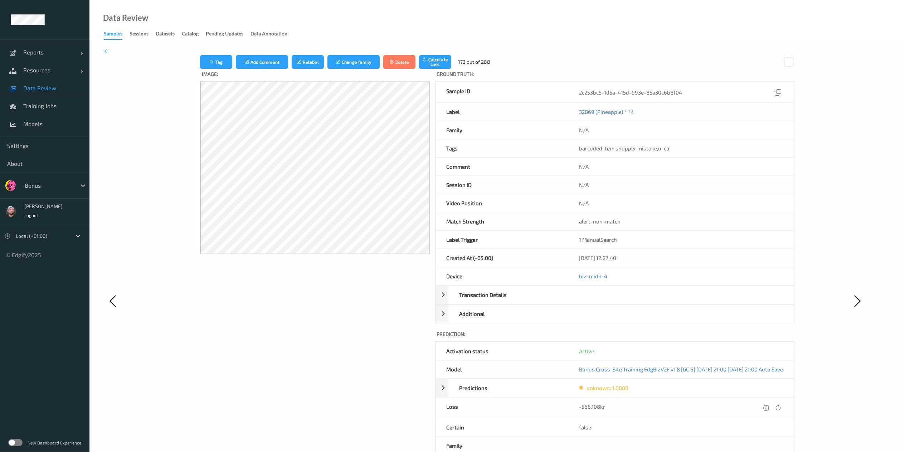
click at [687, 338] on icon at bounding box center [766, 407] width 6 height 6
click at [687, 338] on button "submit" at bounding box center [752, 410] width 10 height 10
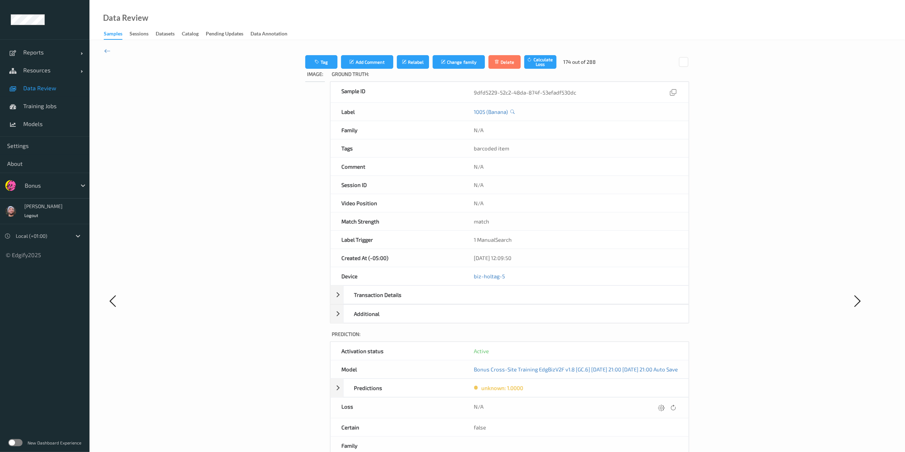
click at [664, 338] on icon at bounding box center [661, 407] width 6 height 6
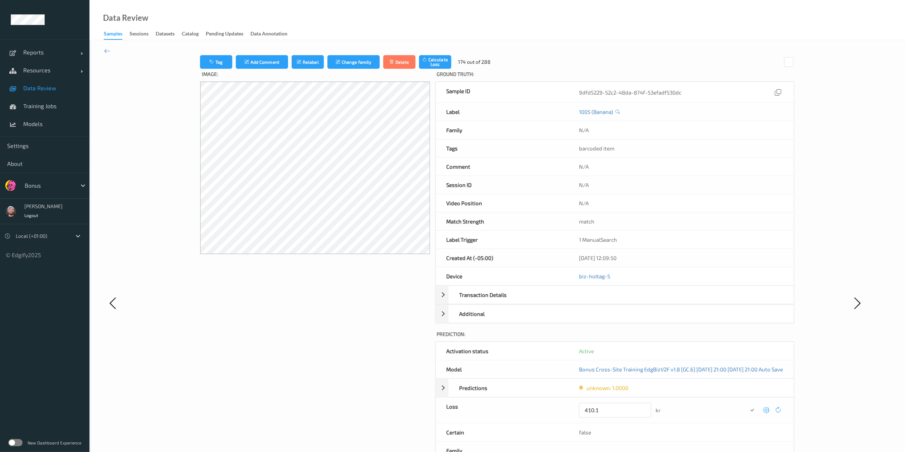
click at [687, 338] on button "submit" at bounding box center [752, 410] width 10 height 10
click at [687, 338] on div "unknown: 1.0000" at bounding box center [684, 388] width 217 height 18
click at [687, 338] on div at bounding box center [766, 427] width 10 height 10
click at [687, 338] on button "submit" at bounding box center [752, 429] width 10 height 10
click at [687, 338] on icon at bounding box center [766, 407] width 6 height 6
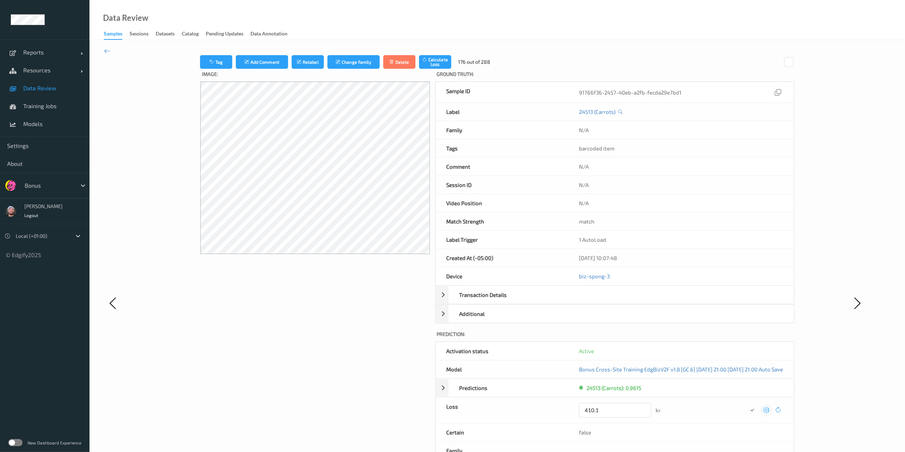
click at [687, 338] on button "submit" at bounding box center [752, 410] width 10 height 10
click at [687, 338] on icon at bounding box center [766, 407] width 6 height 6
click at [687, 338] on button "submit" at bounding box center [752, 410] width 10 height 10
click button "submit" at bounding box center [752, 410] width 10 height 10
click at [687, 338] on icon at bounding box center [766, 407] width 6 height 6
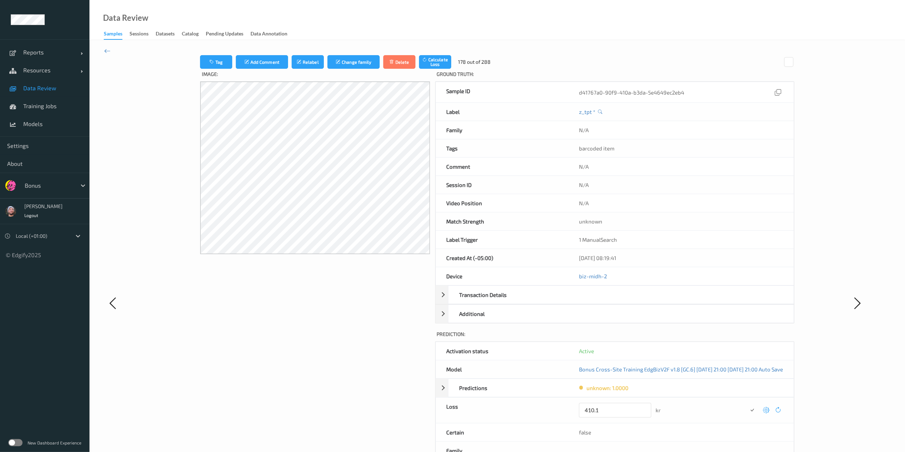
click at [687, 338] on button "submit" at bounding box center [752, 410] width 10 height 10
click at [687, 338] on icon at bounding box center [766, 407] width 6 height 6
click at [687, 338] on button "submit" at bounding box center [752, 410] width 10 height 10
click at [687, 338] on icon at bounding box center [766, 407] width 6 height 6
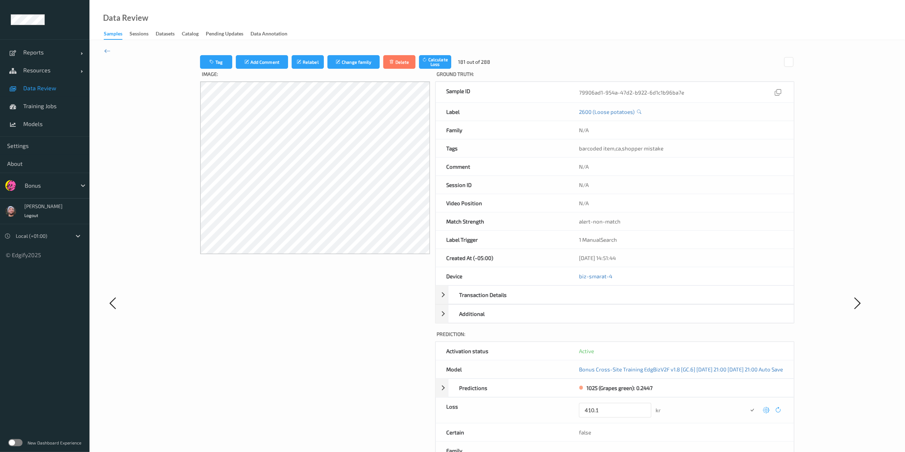
click at [687, 338] on button "submit" at bounding box center [752, 410] width 10 height 10
click at [687, 338] on icon at bounding box center [766, 407] width 6 height 6
click at [687, 338] on button "submit" at bounding box center [752, 410] width 10 height 10
click at [687, 338] on icon at bounding box center [766, 407] width 6 height 6
click at [687, 338] on button "submit" at bounding box center [752, 410] width 10 height 10
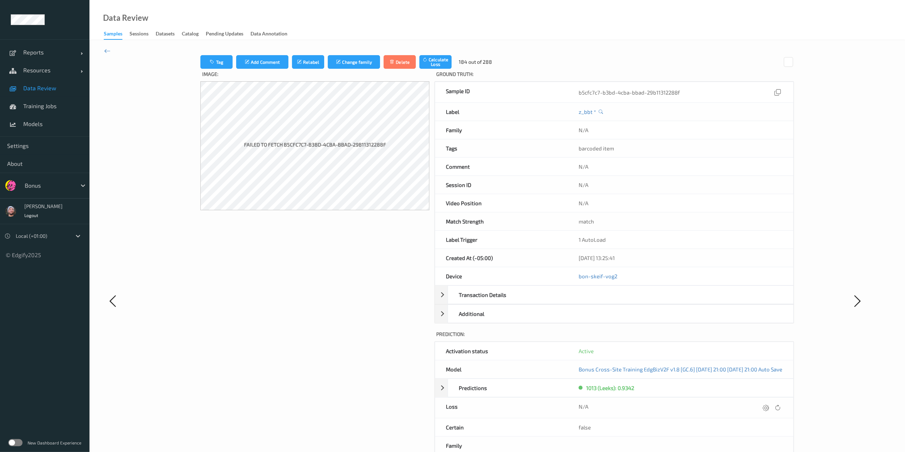
click at [687, 338] on icon at bounding box center [766, 407] width 6 height 6
click at [687, 338] on button "submit" at bounding box center [752, 410] width 10 height 10
click at [687, 338] on icon at bounding box center [766, 407] width 6 height 6
click at [687, 338] on button "submit" at bounding box center [752, 410] width 10 height 10
click at [687, 338] on icon at bounding box center [766, 407] width 6 height 6
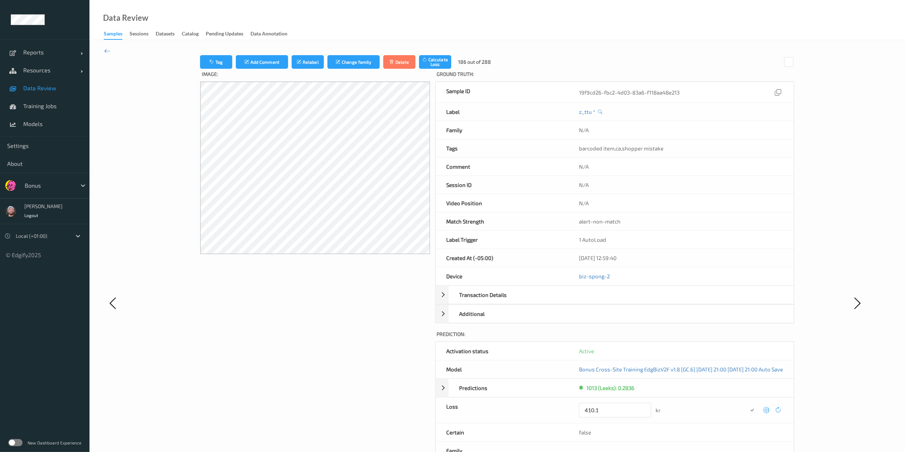
click at [687, 338] on button "submit" at bounding box center [752, 410] width 10 height 10
click at [687, 338] on icon at bounding box center [766, 407] width 6 height 6
click at [687, 338] on button "submit" at bounding box center [752, 410] width 10 height 10
click at [687, 338] on icon at bounding box center [766, 407] width 6 height 6
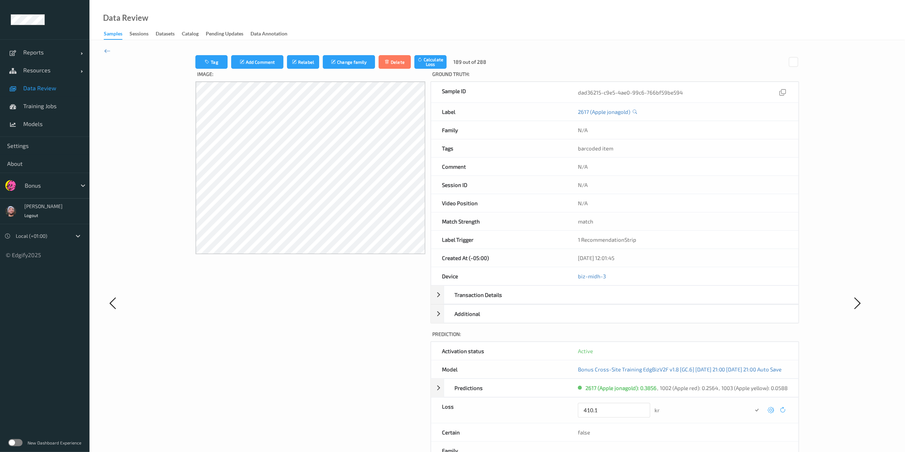
click at [687, 338] on button "submit" at bounding box center [757, 410] width 10 height 10
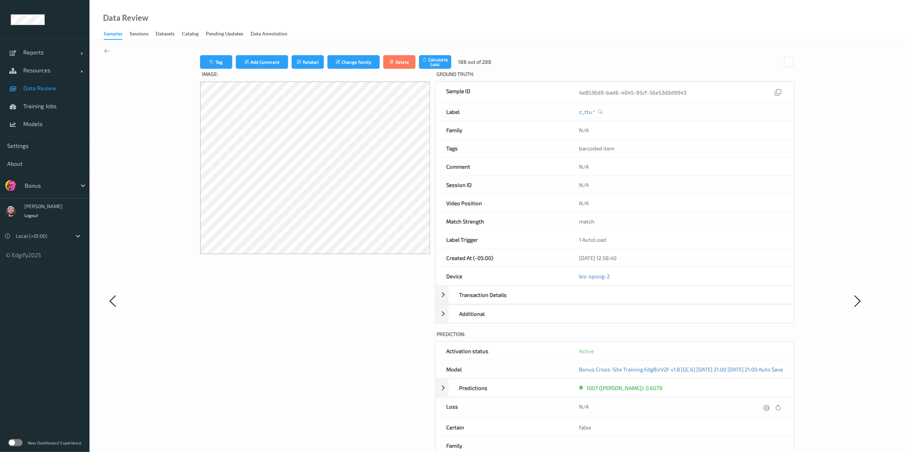
click at [687, 338] on icon at bounding box center [766, 407] width 6 height 6
click at [687, 338] on button "submit" at bounding box center [752, 410] width 10 height 10
click at [687, 338] on icon at bounding box center [766, 407] width 6 height 6
click at [687, 338] on button "submit" at bounding box center [752, 410] width 10 height 10
click at [687, 338] on icon at bounding box center [766, 407] width 6 height 6
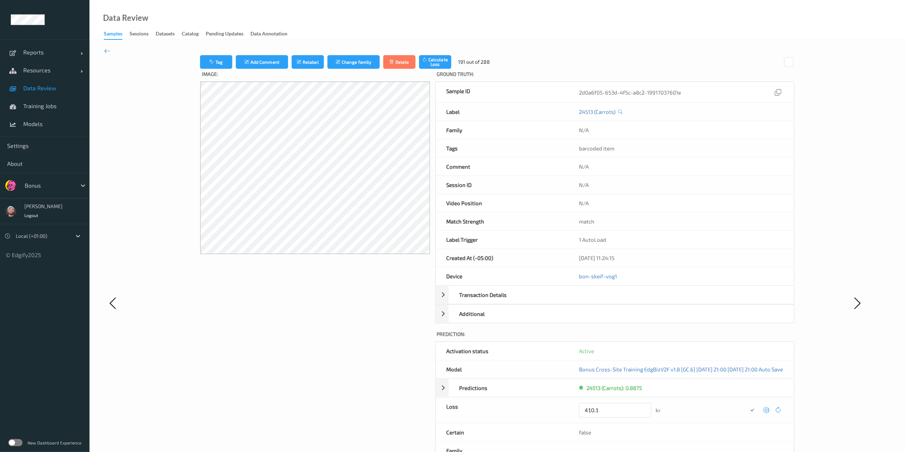
click at [687, 338] on button "submit" at bounding box center [752, 410] width 10 height 10
click at [687, 338] on div at bounding box center [766, 408] width 10 height 10
click at [687, 338] on button "submit" at bounding box center [752, 410] width 10 height 10
click at [687, 338] on div at bounding box center [771, 408] width 21 height 10
click at [687, 338] on icon at bounding box center [766, 407] width 6 height 6
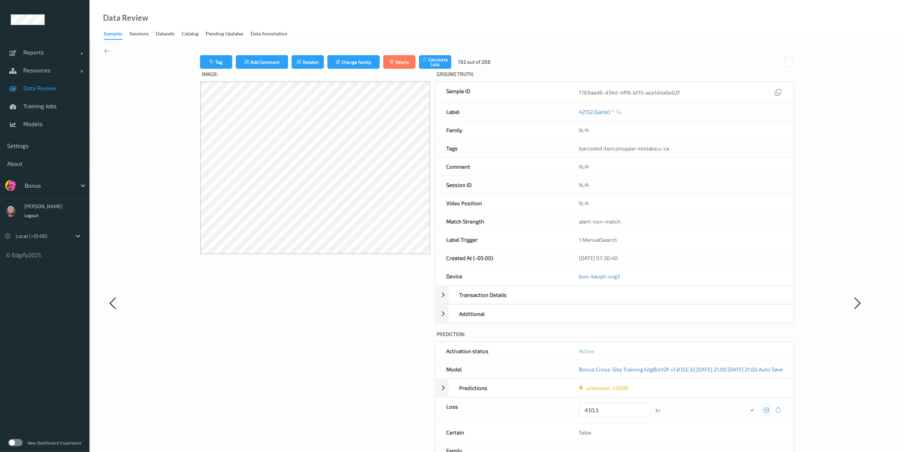
click at [687, 338] on button "submit" at bounding box center [752, 410] width 10 height 10
click at [687, 338] on icon at bounding box center [766, 407] width 6 height 6
click at [687, 338] on button "submit" at bounding box center [752, 410] width 10 height 10
click at [687, 338] on icon at bounding box center [766, 407] width 6 height 6
click at [687, 338] on button "submit" at bounding box center [752, 410] width 10 height 10
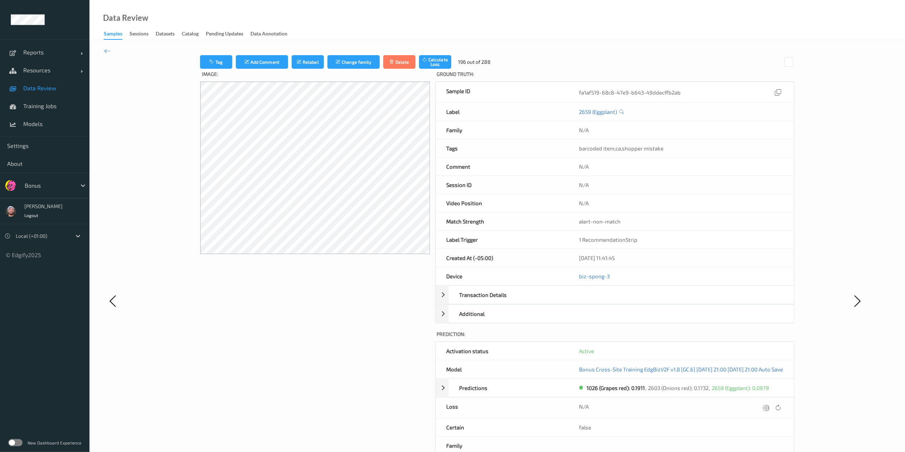
click at [687, 338] on icon at bounding box center [766, 407] width 6 height 6
click at [687, 338] on button "submit" at bounding box center [752, 410] width 10 height 10
click at [687, 338] on icon at bounding box center [766, 407] width 6 height 6
click at [687, 338] on button "submit" at bounding box center [752, 410] width 10 height 10
click at [687, 338] on icon at bounding box center [766, 407] width 6 height 6
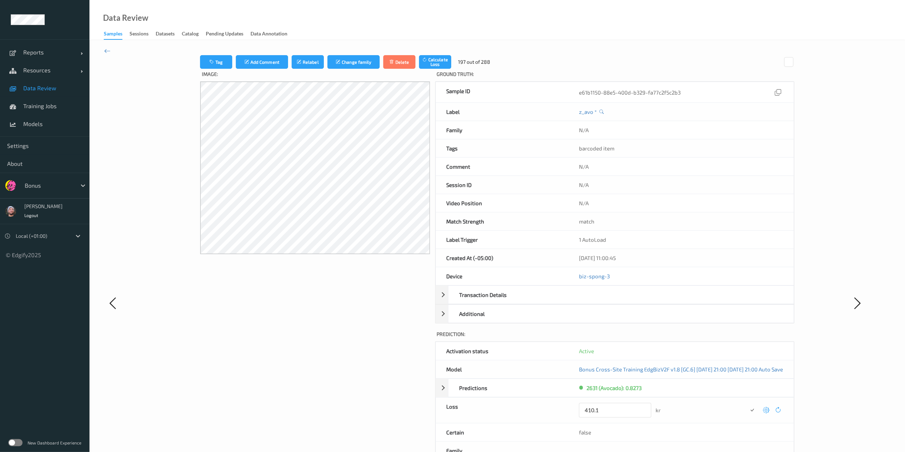
click at [687, 338] on button "submit" at bounding box center [752, 410] width 10 height 10
click at [687, 338] on icon at bounding box center [766, 407] width 6 height 6
click at [687, 338] on button "submit" at bounding box center [752, 410] width 10 height 10
click at [687, 338] on icon at bounding box center [766, 407] width 6 height 6
click at [687, 338] on button "submit" at bounding box center [752, 410] width 10 height 10
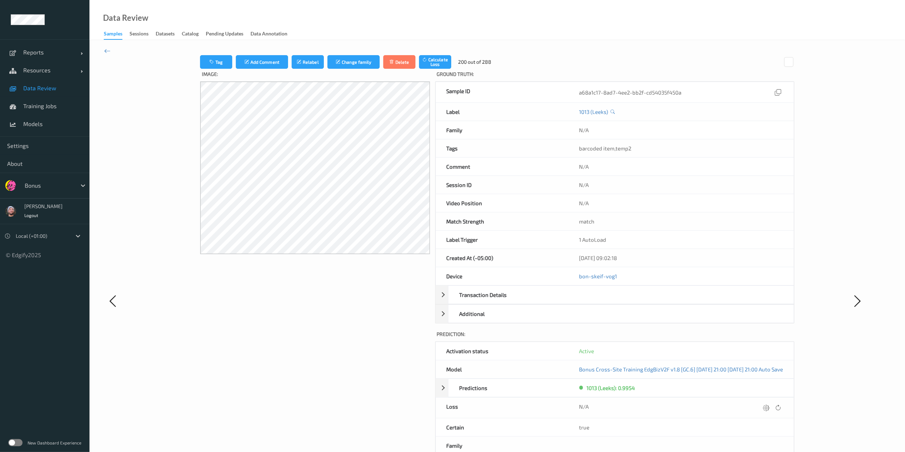
click at [687, 338] on icon at bounding box center [766, 407] width 6 height 6
click at [687, 338] on button "submit" at bounding box center [752, 410] width 10 height 10
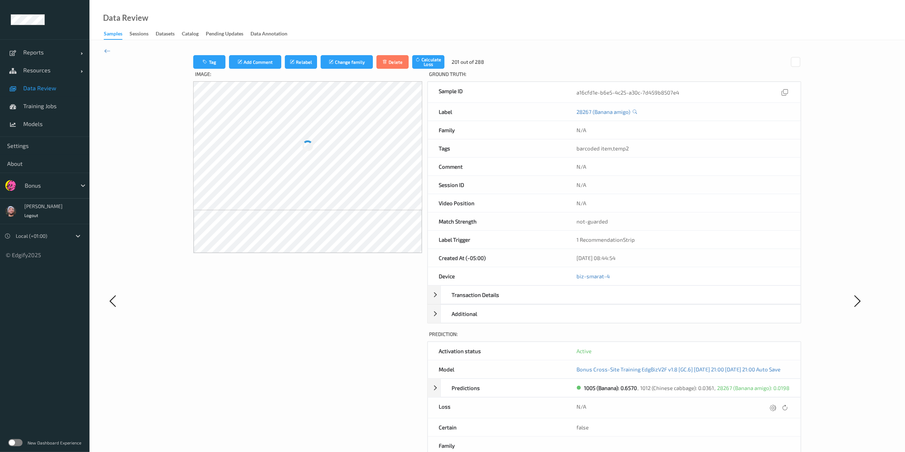
click at [687, 338] on icon at bounding box center [773, 407] width 6 height 6
click at [687, 338] on button "submit" at bounding box center [760, 410] width 10 height 10
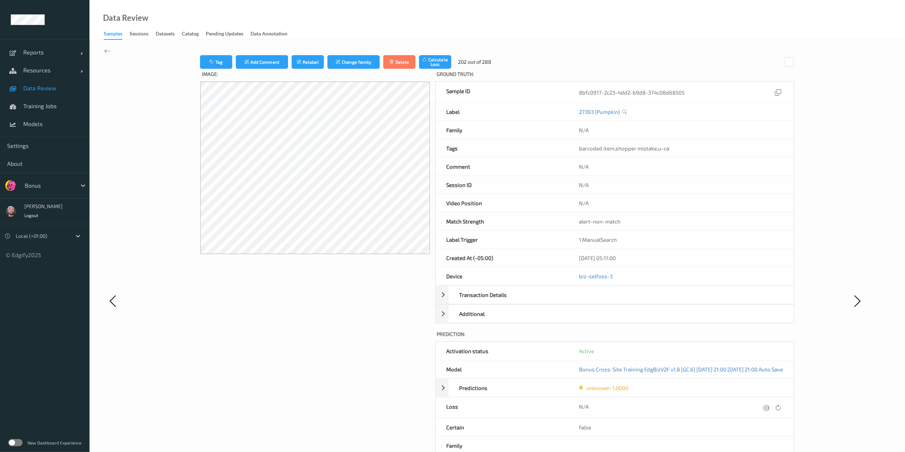
click at [687, 338] on icon at bounding box center [766, 407] width 6 height 6
click at [687, 338] on button "submit" at bounding box center [752, 410] width 10 height 10
click at [687, 338] on icon at bounding box center [766, 407] width 6 height 6
click at [687, 338] on button "submit" at bounding box center [752, 410] width 10 height 10
click at [687, 338] on icon at bounding box center [766, 407] width 6 height 6
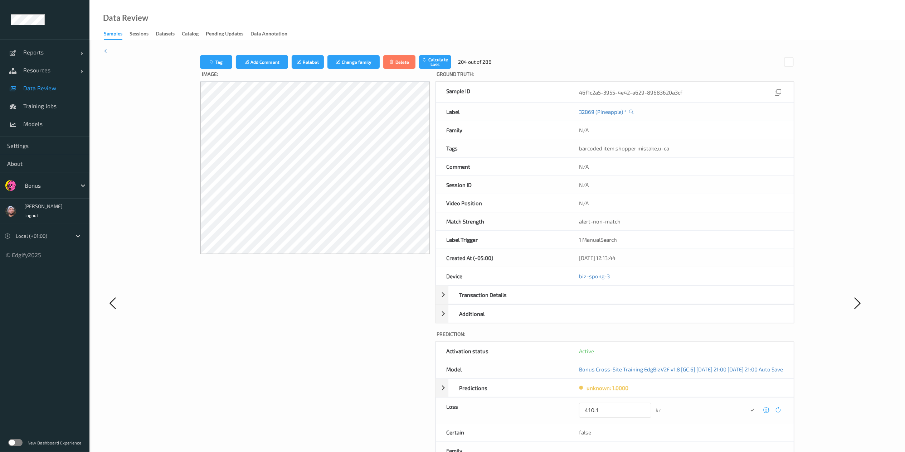
click at [687, 338] on button "submit" at bounding box center [752, 410] width 10 height 10
click at [687, 338] on icon at bounding box center [766, 407] width 6 height 6
click at [687, 338] on button "submit" at bounding box center [752, 410] width 10 height 10
click at [687, 338] on icon at bounding box center [766, 407] width 6 height 6
click at [687, 338] on button "submit" at bounding box center [752, 410] width 10 height 10
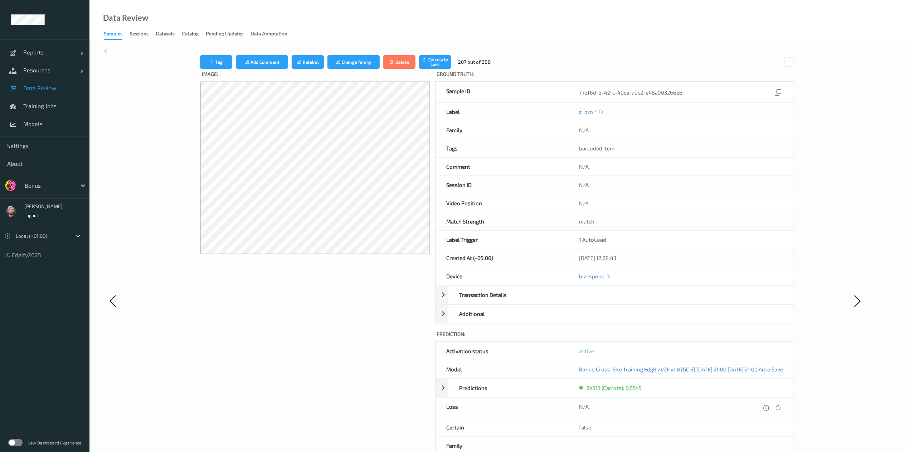
click at [687, 338] on icon at bounding box center [766, 407] width 6 height 6
click at [687, 338] on button "submit" at bounding box center [752, 410] width 10 height 10
click at [687, 338] on icon at bounding box center [766, 407] width 6 height 6
click at [687, 338] on button "submit" at bounding box center [752, 410] width 10 height 10
click at [687, 338] on icon at bounding box center [766, 407] width 6 height 6
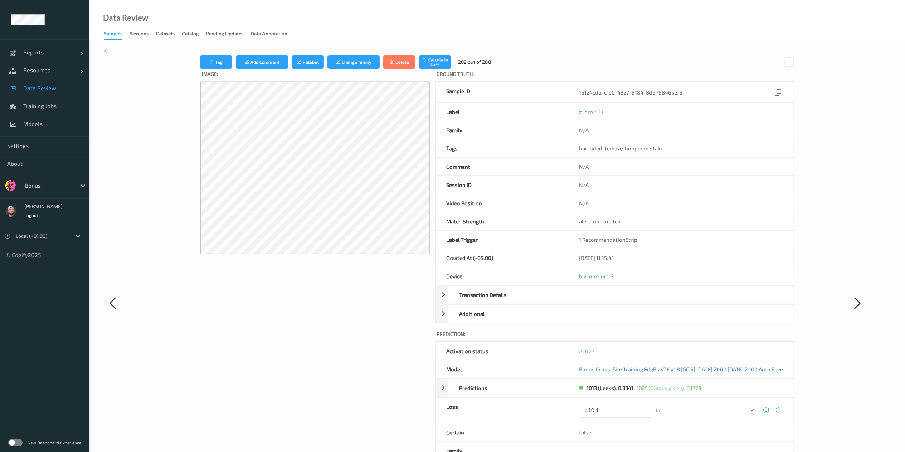
click at [687, 338] on button "submit" at bounding box center [752, 410] width 10 height 10
click at [687, 338] on icon at bounding box center [766, 407] width 6 height 6
click at [687, 338] on button "submit" at bounding box center [752, 410] width 10 height 10
click at [687, 338] on icon at bounding box center [766, 407] width 6 height 6
click at [687, 338] on button "submit" at bounding box center [752, 410] width 10 height 10
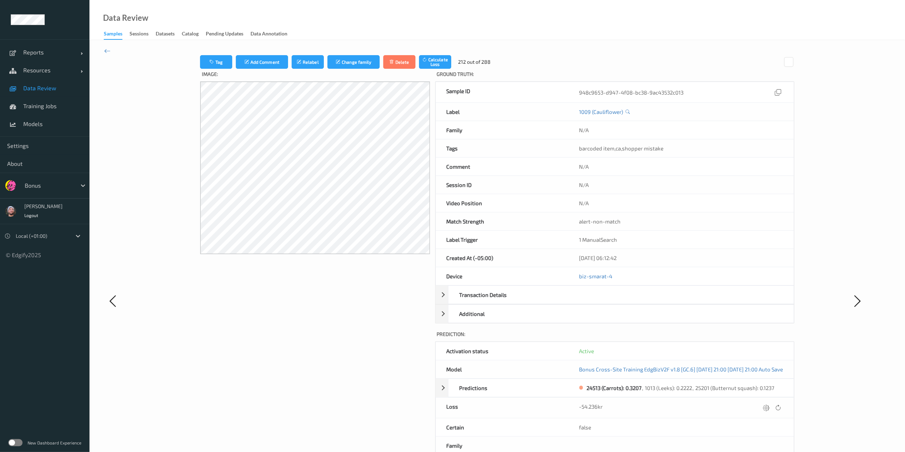
click at [687, 338] on icon at bounding box center [766, 407] width 6 height 6
click at [687, 338] on button "submit" at bounding box center [752, 410] width 10 height 10
click at [687, 338] on icon at bounding box center [766, 407] width 6 height 6
click at [687, 338] on button "submit" at bounding box center [752, 410] width 10 height 10
click at [687, 338] on icon at bounding box center [766, 407] width 6 height 6
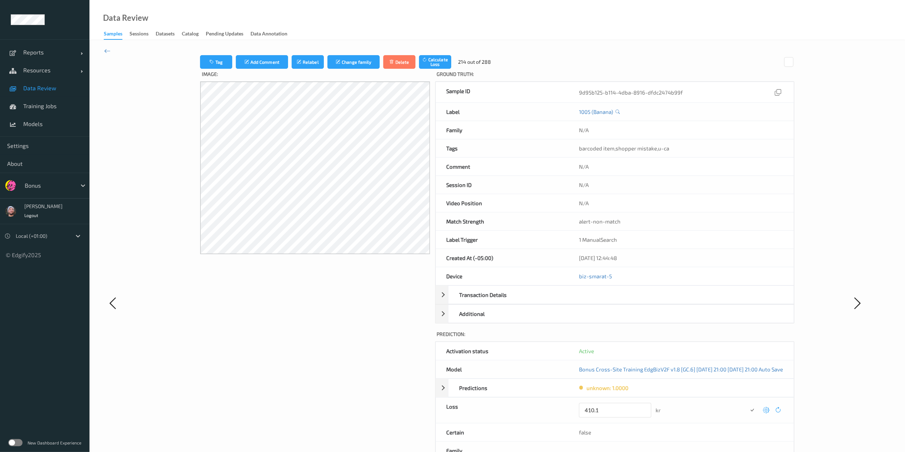
click at [687, 338] on button "submit" at bounding box center [752, 410] width 10 height 10
click at [687, 338] on icon at bounding box center [766, 407] width 6 height 6
click at [687, 338] on button "submit" at bounding box center [752, 410] width 10 height 10
click at [687, 338] on icon at bounding box center [766, 407] width 6 height 6
click at [687, 338] on button "submit" at bounding box center [752, 410] width 10 height 10
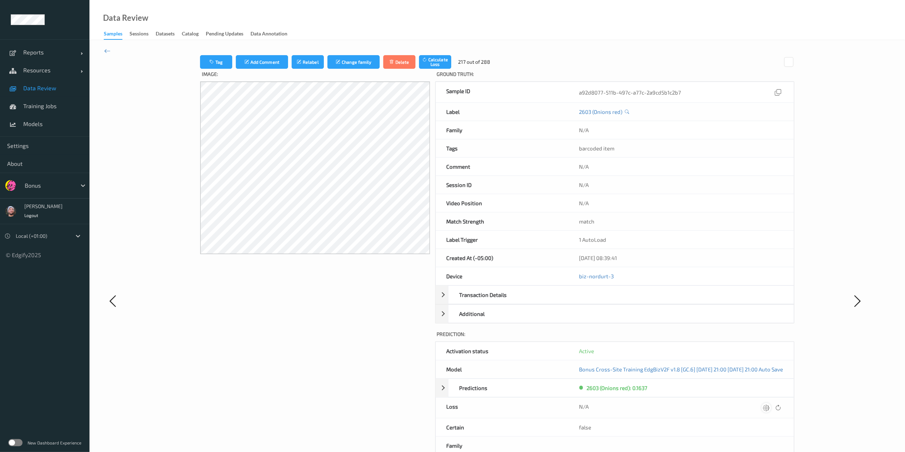
click at [687, 338] on icon at bounding box center [766, 407] width 6 height 6
click at [687, 338] on button "submit" at bounding box center [752, 410] width 10 height 10
click at [687, 338] on icon at bounding box center [766, 407] width 6 height 6
click at [687, 338] on button "submit" at bounding box center [752, 410] width 10 height 10
click at [687, 338] on icon at bounding box center [766, 407] width 6 height 6
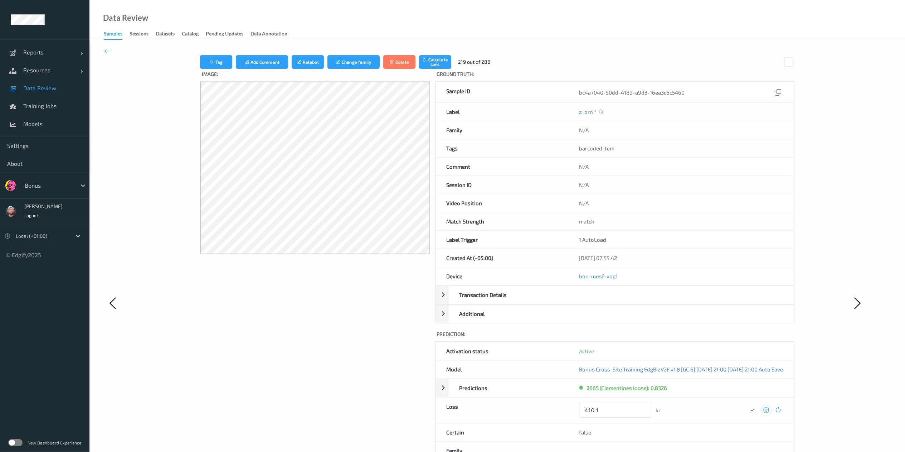
click at [687, 338] on button "submit" at bounding box center [752, 410] width 10 height 10
click at [687, 338] on icon at bounding box center [766, 407] width 6 height 6
click at [687, 338] on button "submit" at bounding box center [752, 410] width 10 height 10
click at [687, 338] on icon at bounding box center [766, 407] width 6 height 6
click at [687, 338] on button "submit" at bounding box center [752, 410] width 10 height 10
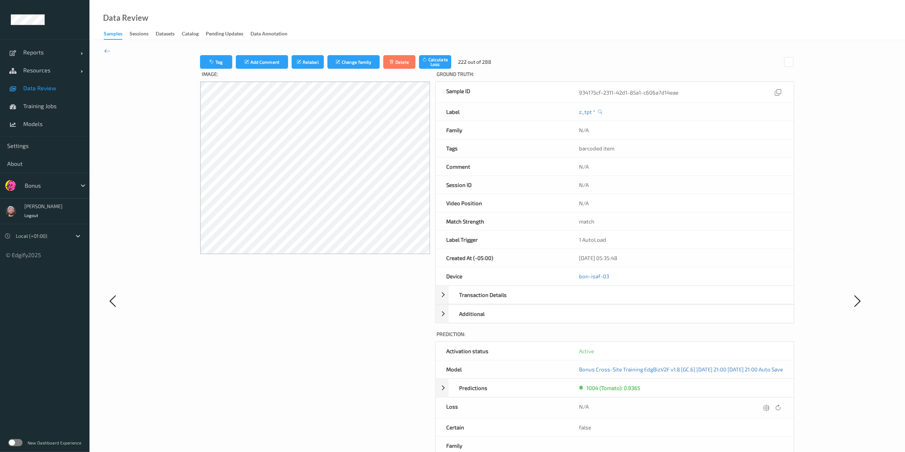
click at [687, 338] on icon at bounding box center [766, 407] width 6 height 6
click at [687, 338] on button "submit" at bounding box center [752, 410] width 10 height 10
click at [687, 338] on icon at bounding box center [766, 407] width 6 height 6
click at [687, 338] on button "submit" at bounding box center [752, 410] width 10 height 10
click at [687, 338] on icon at bounding box center [766, 407] width 6 height 6
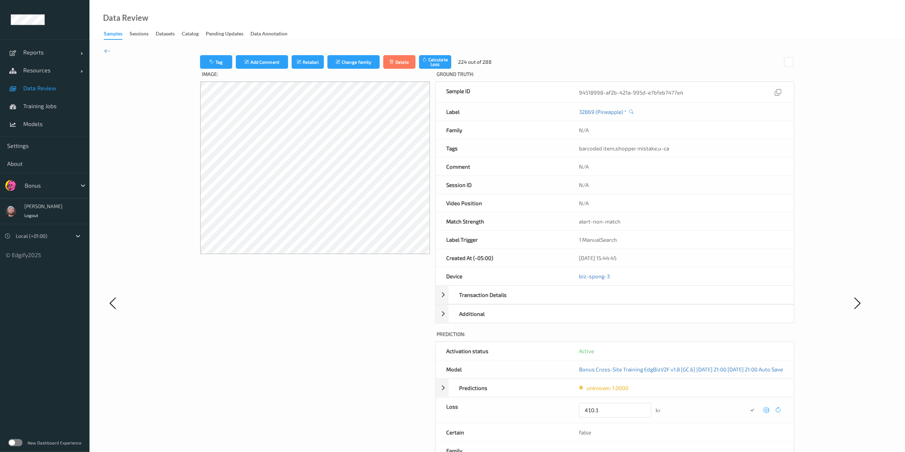
click at [687, 338] on button "submit" at bounding box center [752, 410] width 10 height 10
click at [687, 338] on icon at bounding box center [766, 407] width 6 height 6
click at [687, 338] on button "submit" at bounding box center [752, 410] width 10 height 10
click at [687, 338] on icon at bounding box center [766, 407] width 6 height 6
click at [687, 338] on button "submit" at bounding box center [752, 410] width 10 height 10
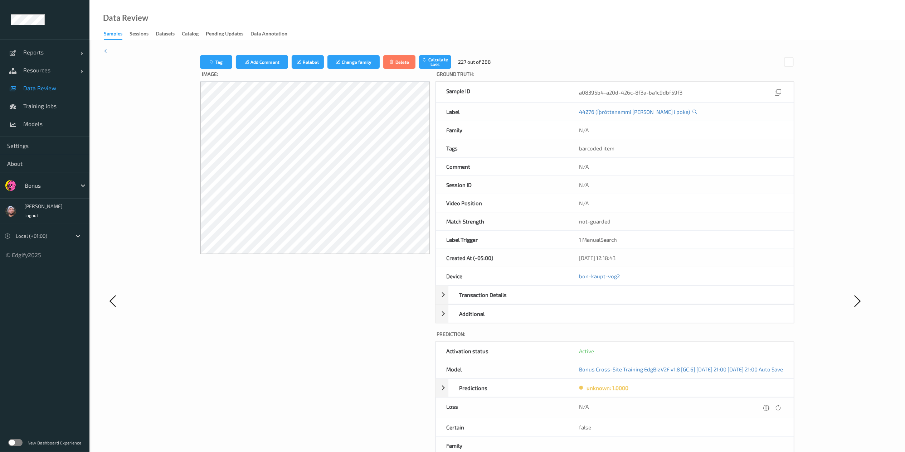
click at [687, 338] on icon at bounding box center [766, 407] width 6 height 6
click at [687, 338] on button "submit" at bounding box center [752, 410] width 10 height 10
click at [687, 338] on icon at bounding box center [766, 407] width 6 height 6
click at [687, 338] on button "submit" at bounding box center [752, 410] width 10 height 10
click at [687, 338] on icon at bounding box center [766, 407] width 6 height 6
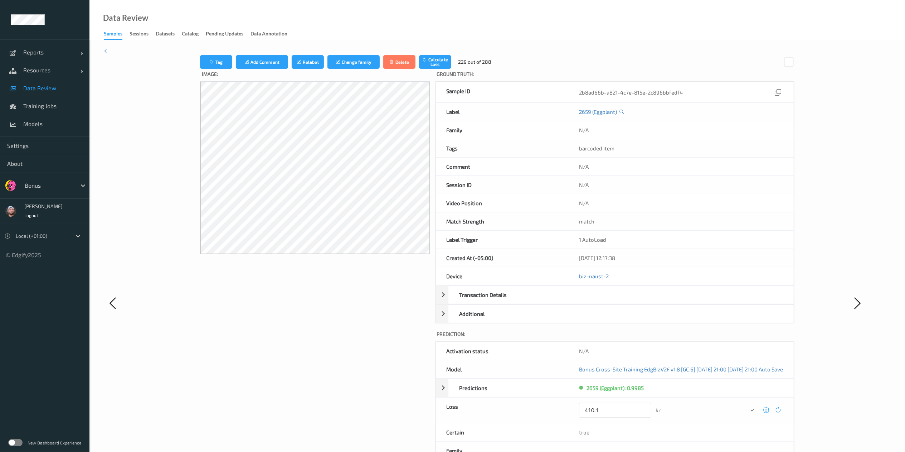
click at [687, 338] on button "submit" at bounding box center [752, 410] width 10 height 10
click at [687, 338] on icon at bounding box center [766, 407] width 6 height 6
click at [687, 338] on button "submit" at bounding box center [752, 410] width 10 height 10
click at [687, 338] on icon at bounding box center [766, 407] width 6 height 6
click at [687, 338] on button "submit" at bounding box center [752, 410] width 10 height 10
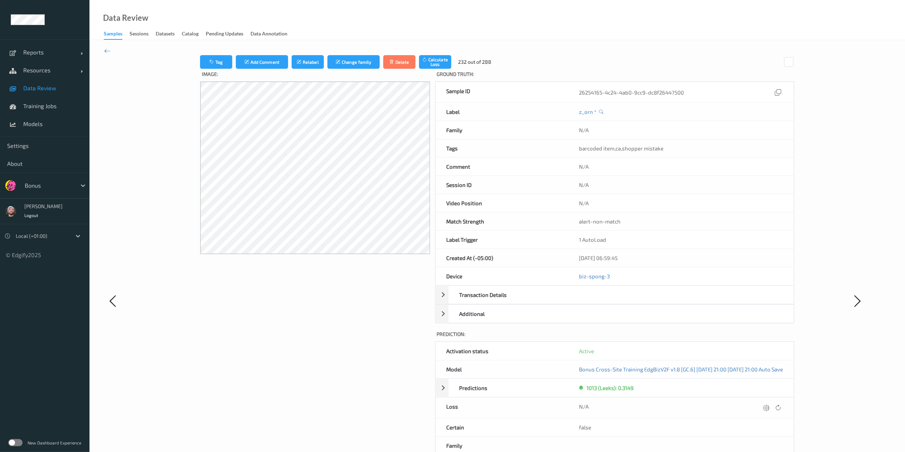
click at [687, 338] on icon at bounding box center [766, 407] width 6 height 6
click at [687, 338] on button "submit" at bounding box center [752, 410] width 10 height 10
click at [687, 338] on icon at bounding box center [766, 407] width 6 height 6
click at [687, 338] on button "submit" at bounding box center [752, 410] width 10 height 10
click at [687, 338] on icon at bounding box center [766, 407] width 6 height 6
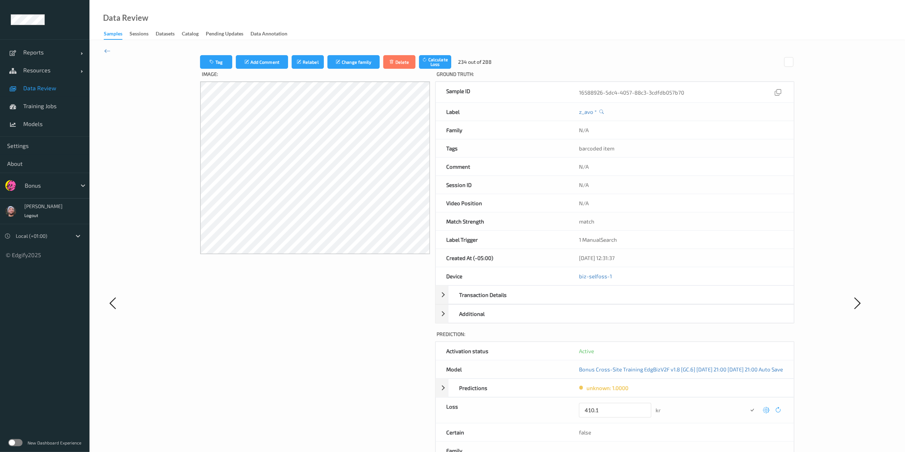
click at [687, 338] on button "submit" at bounding box center [752, 410] width 10 height 10
click at [687, 338] on icon at bounding box center [766, 407] width 6 height 6
click at [687, 338] on button "submit" at bounding box center [752, 410] width 10 height 10
click at [687, 338] on icon at bounding box center [766, 407] width 6 height 6
click at [687, 338] on button "submit" at bounding box center [752, 410] width 10 height 10
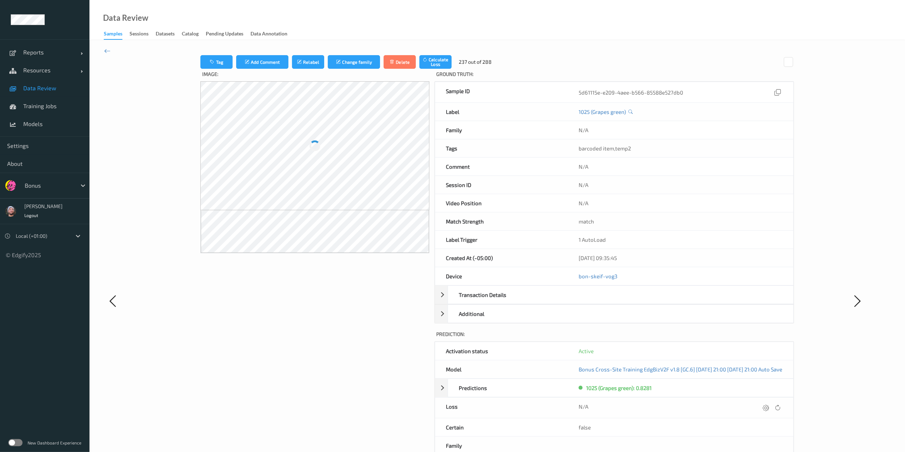
click at [687, 338] on icon at bounding box center [766, 407] width 6 height 6
click at [687, 338] on button "submit" at bounding box center [752, 410] width 10 height 10
click at [687, 338] on icon at bounding box center [766, 407] width 6 height 6
click at [687, 338] on button "submit" at bounding box center [752, 410] width 10 height 10
click at [687, 338] on icon at bounding box center [766, 407] width 6 height 6
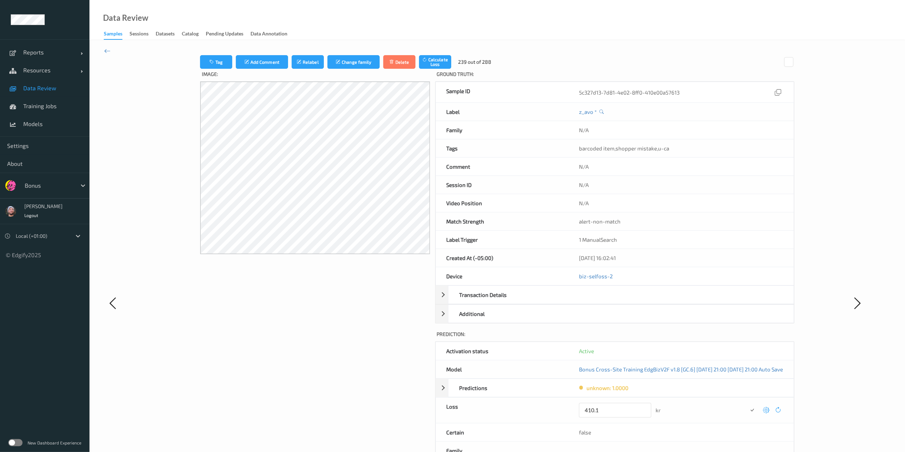
click at [687, 338] on button "submit" at bounding box center [752, 410] width 10 height 10
click at [687, 338] on icon at bounding box center [766, 407] width 6 height 6
click at [687, 338] on button "submit" at bounding box center [752, 410] width 10 height 10
click at [687, 338] on icon at bounding box center [766, 407] width 6 height 6
click at [687, 338] on button "submit" at bounding box center [752, 410] width 10 height 10
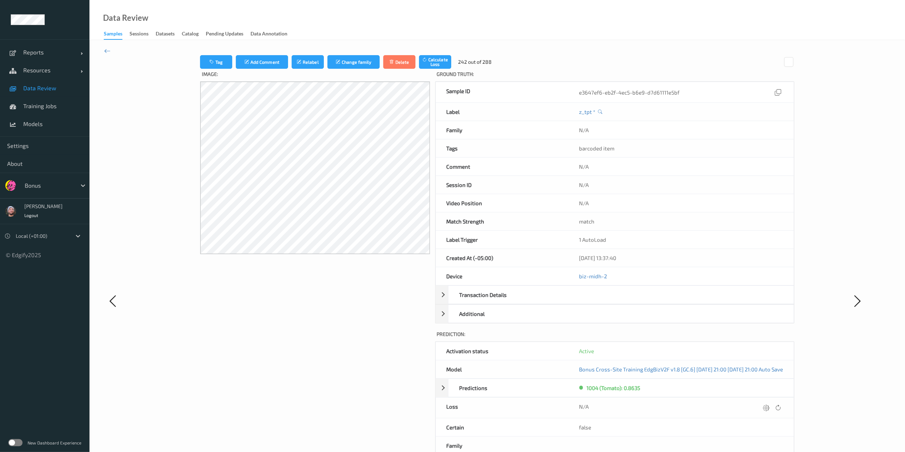
click at [687, 338] on icon at bounding box center [766, 407] width 6 height 6
click at [687, 338] on button "submit" at bounding box center [752, 410] width 10 height 10
click at [687, 338] on icon at bounding box center [766, 407] width 6 height 6
click at [687, 338] on button "submit" at bounding box center [752, 410] width 10 height 10
click at [687, 338] on icon at bounding box center [766, 407] width 6 height 6
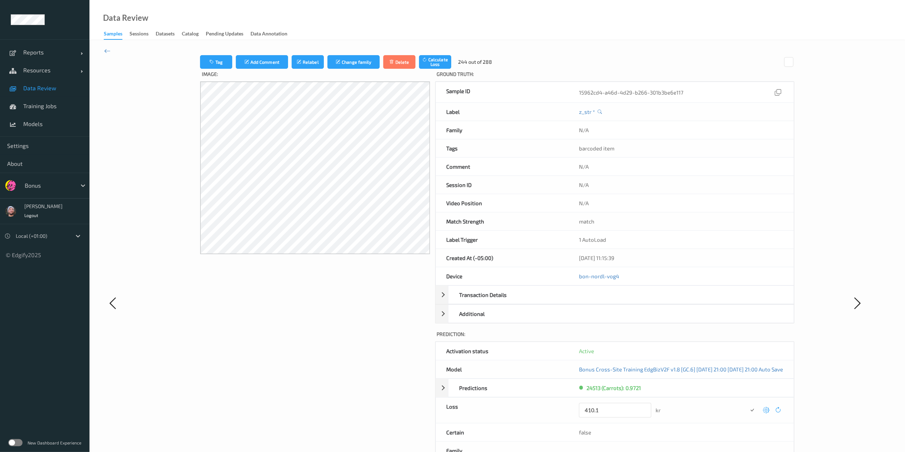
click at [687, 338] on button "submit" at bounding box center [752, 410] width 10 height 10
click at [687, 338] on icon at bounding box center [766, 407] width 6 height 6
click at [687, 338] on button "submit" at bounding box center [752, 410] width 10 height 10
click at [687, 338] on icon at bounding box center [766, 407] width 6 height 6
click at [687, 338] on button "submit" at bounding box center [752, 410] width 10 height 10
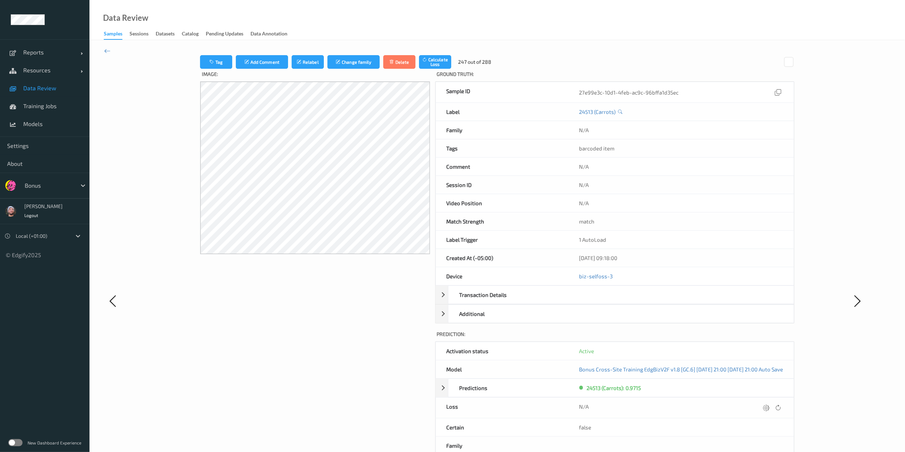
click at [687, 338] on icon at bounding box center [766, 407] width 6 height 6
click at [687, 338] on button "submit" at bounding box center [752, 410] width 10 height 10
click at [687, 338] on icon at bounding box center [766, 407] width 6 height 6
click at [687, 338] on button "submit" at bounding box center [752, 410] width 10 height 10
click at [687, 338] on icon at bounding box center [766, 407] width 6 height 6
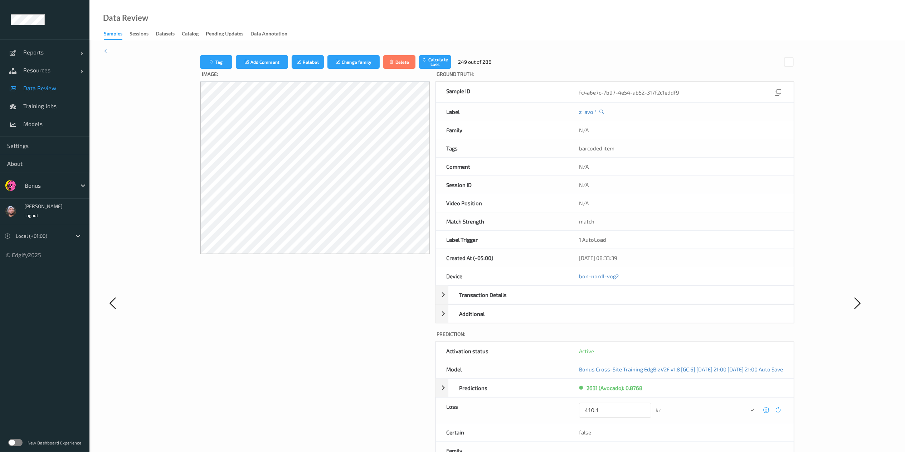
click at [687, 338] on button "submit" at bounding box center [752, 410] width 10 height 10
click at [687, 338] on icon at bounding box center [766, 407] width 6 height 6
click at [687, 338] on button "submit" at bounding box center [752, 410] width 10 height 10
click at [687, 338] on icon at bounding box center [766, 407] width 6 height 6
click at [687, 338] on button "submit" at bounding box center [752, 410] width 10 height 10
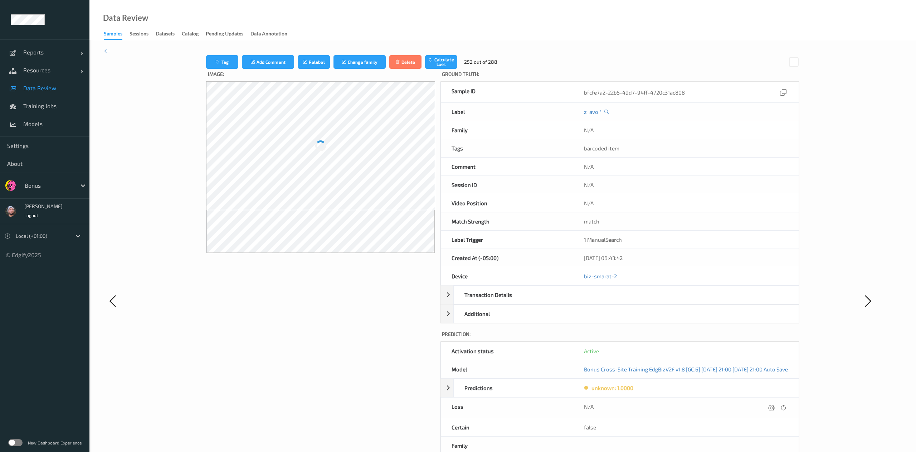
click at [687, 338] on div "Tag Add Comment Relabel Change family Delete Calculate Loss 252 out of 288 Imag…" at bounding box center [503, 300] width 664 height 491
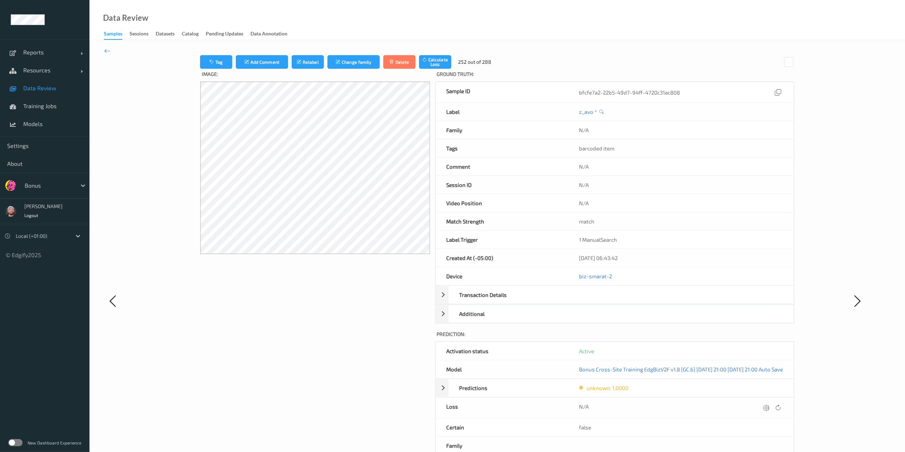
click at [687, 338] on icon at bounding box center [766, 407] width 6 height 6
click at [687, 338] on button "submit" at bounding box center [752, 410] width 10 height 10
click at [687, 338] on icon at bounding box center [766, 407] width 6 height 6
click at [687, 338] on button "submit" at bounding box center [752, 410] width 10 height 10
click at [687, 338] on icon at bounding box center [766, 407] width 6 height 6
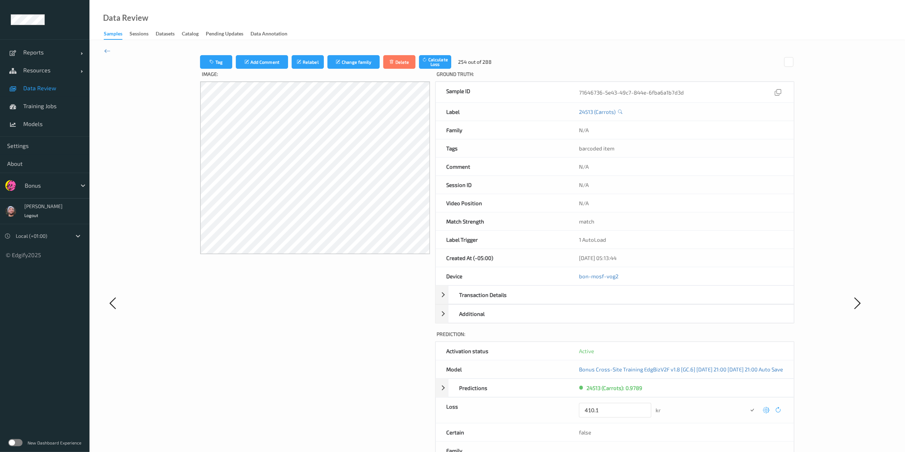
click at [687, 338] on button "submit" at bounding box center [752, 410] width 10 height 10
click at [687, 338] on icon at bounding box center [766, 407] width 6 height 6
click at [687, 338] on button "submit" at bounding box center [752, 410] width 10 height 10
click at [687, 338] on icon at bounding box center [766, 407] width 6 height 6
click at [687, 338] on button "submit" at bounding box center [752, 410] width 10 height 10
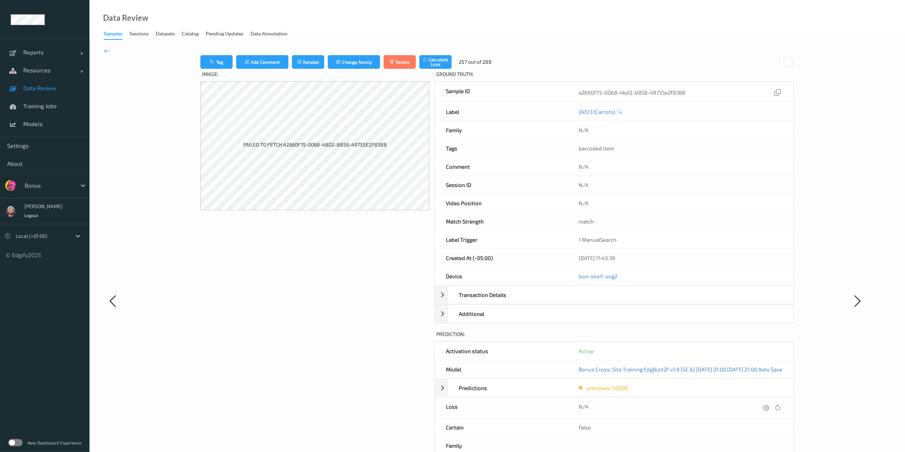
click at [687, 338] on icon at bounding box center [766, 407] width 6 height 6
click at [687, 338] on button "submit" at bounding box center [752, 410] width 10 height 10
click at [687, 338] on icon at bounding box center [766, 407] width 6 height 6
click at [687, 338] on button "submit" at bounding box center [752, 410] width 10 height 10
click at [687, 338] on icon at bounding box center [766, 407] width 6 height 6
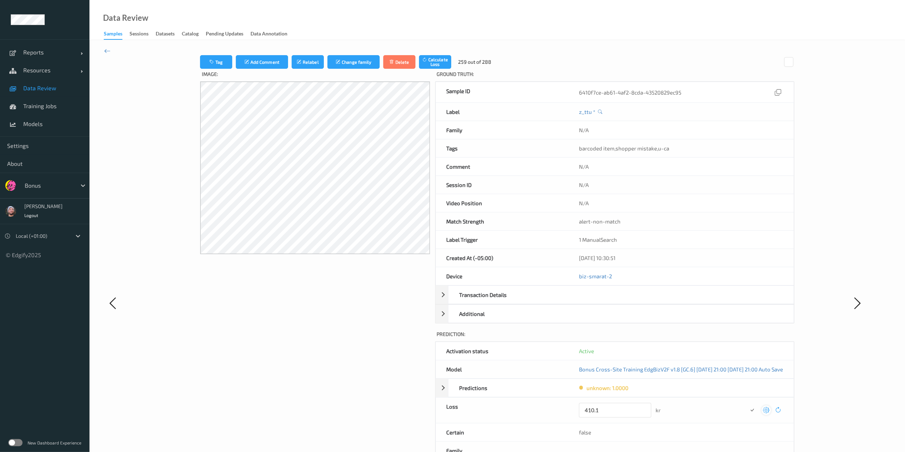
click at [687, 338] on button "submit" at bounding box center [752, 410] width 10 height 10
click at [687, 338] on icon at bounding box center [766, 407] width 6 height 6
click at [687, 338] on button "submit" at bounding box center [752, 410] width 10 height 10
click at [687, 338] on div at bounding box center [766, 408] width 10 height 10
click at [687, 338] on button "submit" at bounding box center [752, 410] width 10 height 10
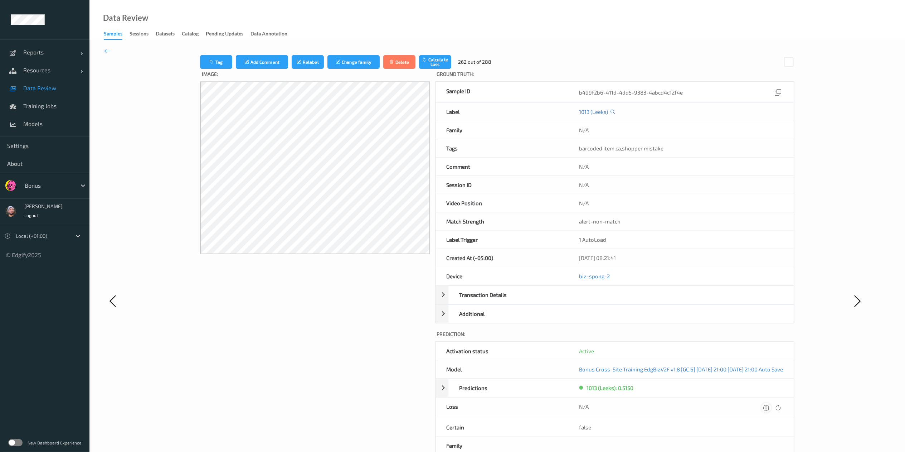
click at [687, 338] on icon at bounding box center [766, 407] width 6 height 6
click at [687, 338] on button "submit" at bounding box center [752, 410] width 10 height 10
click at [687, 338] on icon at bounding box center [766, 407] width 6 height 6
click at [687, 338] on button "submit" at bounding box center [752, 410] width 10 height 10
click at [687, 338] on icon at bounding box center [766, 407] width 6 height 6
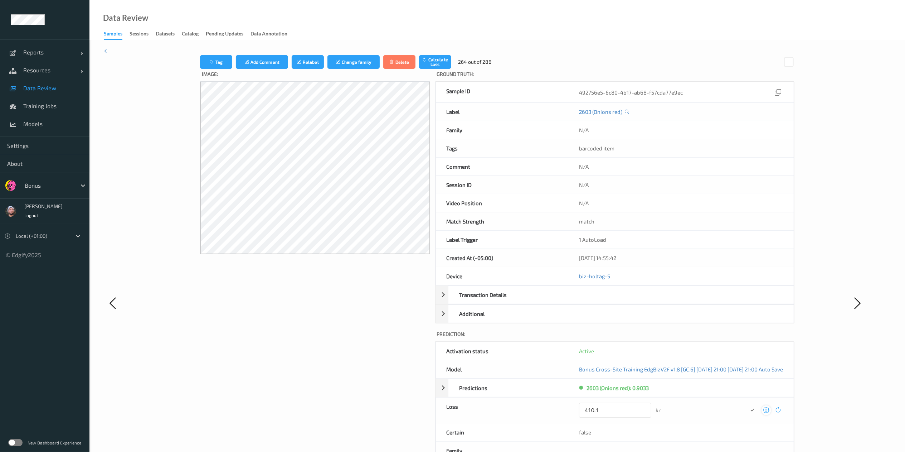
click at [687, 338] on button "submit" at bounding box center [752, 410] width 10 height 10
click at [687, 338] on icon at bounding box center [766, 407] width 6 height 6
click at [687, 338] on button "submit" at bounding box center [752, 410] width 10 height 10
click at [687, 338] on icon at bounding box center [766, 407] width 6 height 6
click at [687, 338] on button "submit" at bounding box center [752, 410] width 10 height 10
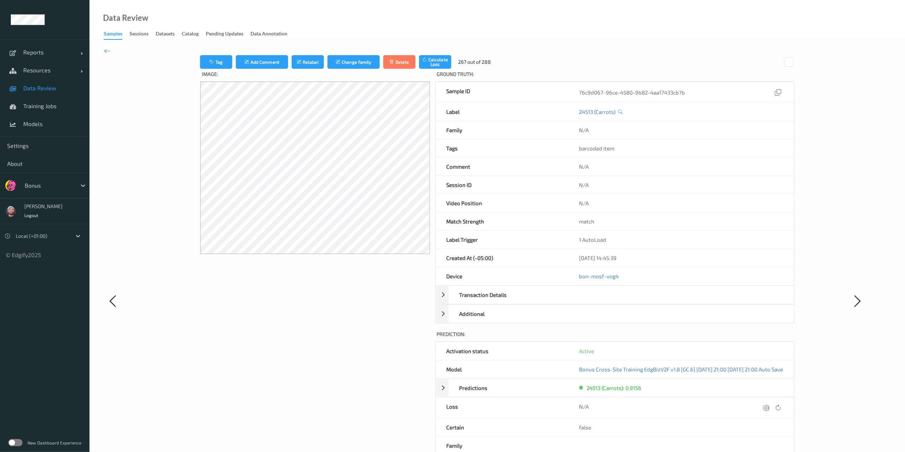
click at [687, 338] on icon at bounding box center [766, 407] width 6 height 6
click at [687, 338] on button "submit" at bounding box center [752, 410] width 10 height 10
click at [687, 338] on div at bounding box center [771, 408] width 21 height 10
click at [687, 338] on icon at bounding box center [766, 407] width 6 height 6
click at [687, 338] on button "submit" at bounding box center [752, 410] width 10 height 10
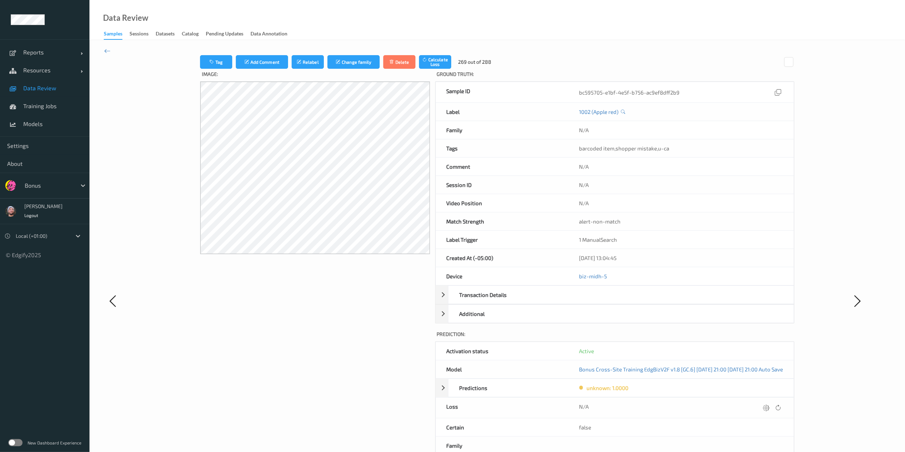
click at [687, 338] on icon at bounding box center [766, 407] width 6 height 6
click at [687, 338] on button "submit" at bounding box center [752, 410] width 10 height 10
click at [687, 338] on icon at bounding box center [766, 407] width 6 height 6
click at [687, 338] on button "submit" at bounding box center [752, 410] width 10 height 10
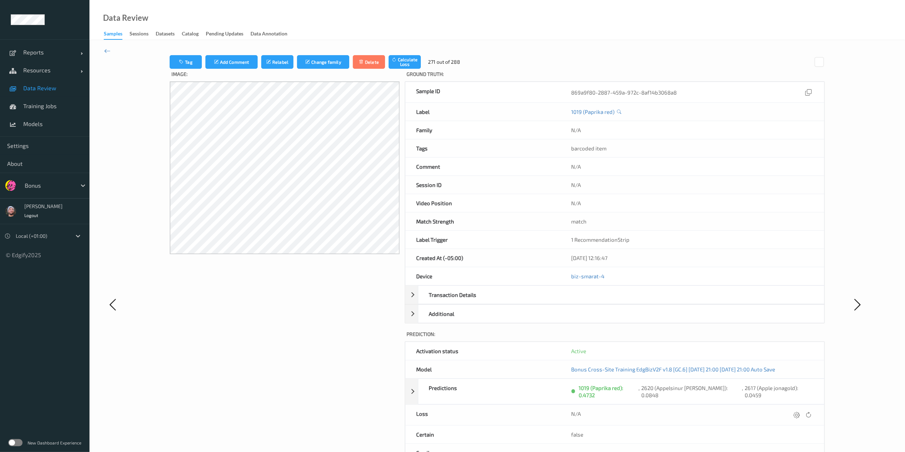
click at [687, 338] on icon at bounding box center [796, 414] width 6 height 6
click at [687, 338] on button "submit" at bounding box center [783, 417] width 10 height 10
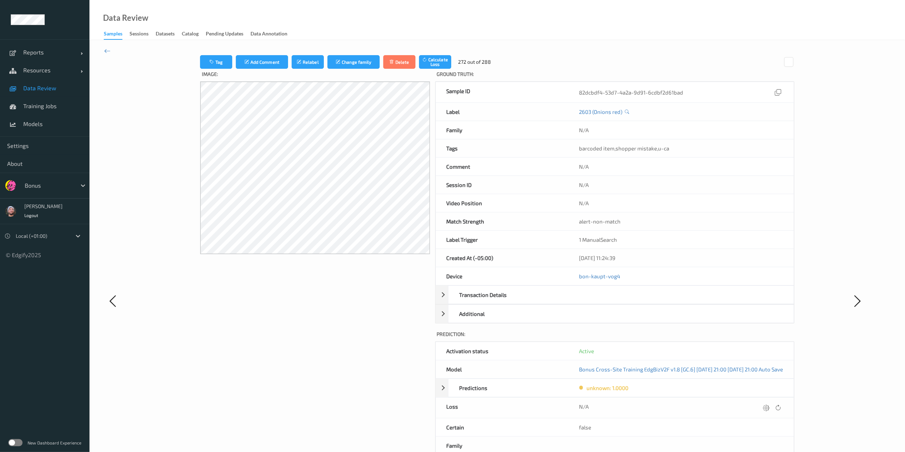
click at [687, 338] on icon at bounding box center [766, 407] width 6 height 6
click at [687, 338] on button "submit" at bounding box center [752, 410] width 10 height 10
click at [687, 338] on icon at bounding box center [766, 407] width 6 height 6
click at [687, 338] on button "submit" at bounding box center [752, 410] width 10 height 10
click at [687, 338] on div at bounding box center [766, 408] width 10 height 10
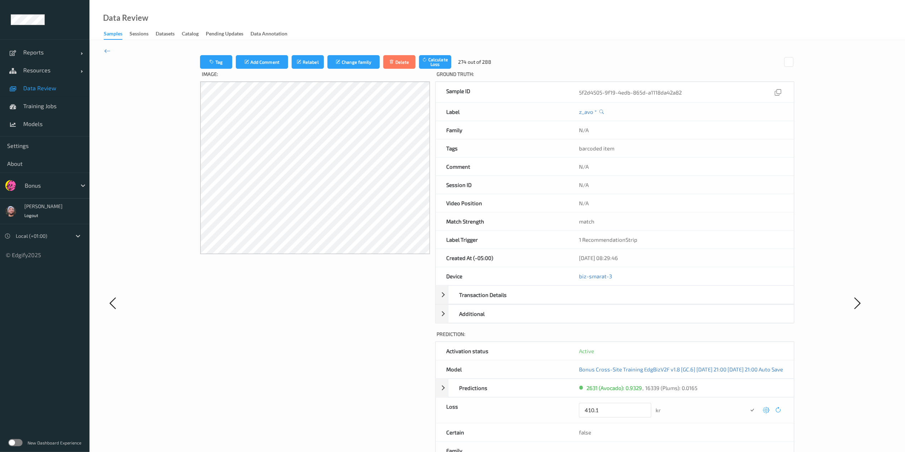
click at [687, 338] on button "submit" at bounding box center [752, 410] width 10 height 10
click at [687, 338] on div at bounding box center [766, 408] width 10 height 10
click at [687, 338] on button "submit" at bounding box center [752, 410] width 10 height 10
click at [687, 338] on div at bounding box center [766, 408] width 10 height 10
click at [687, 338] on button "submit" at bounding box center [752, 410] width 10 height 10
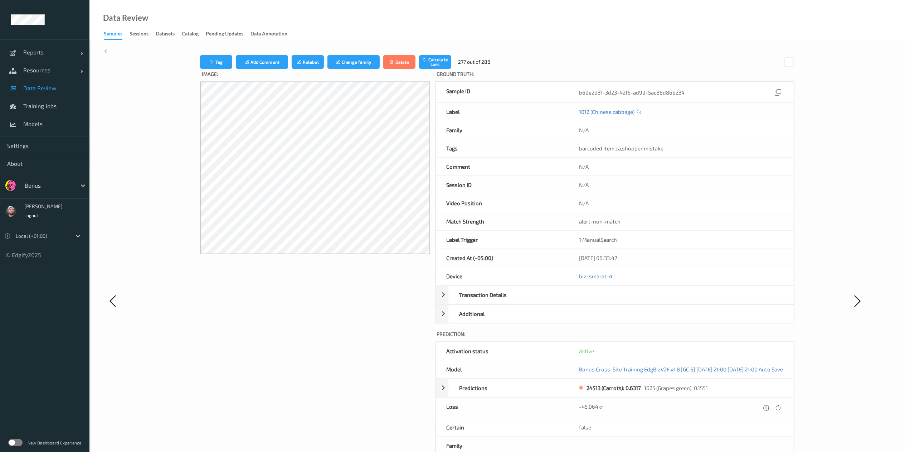
click at [687, 338] on div at bounding box center [766, 408] width 10 height 10
click at [687, 338] on button "submit" at bounding box center [752, 410] width 10 height 10
click at [687, 338] on div at bounding box center [766, 408] width 10 height 10
click at [687, 338] on button "submit" at bounding box center [752, 410] width 10 height 10
click at [687, 338] on div at bounding box center [766, 408] width 10 height 10
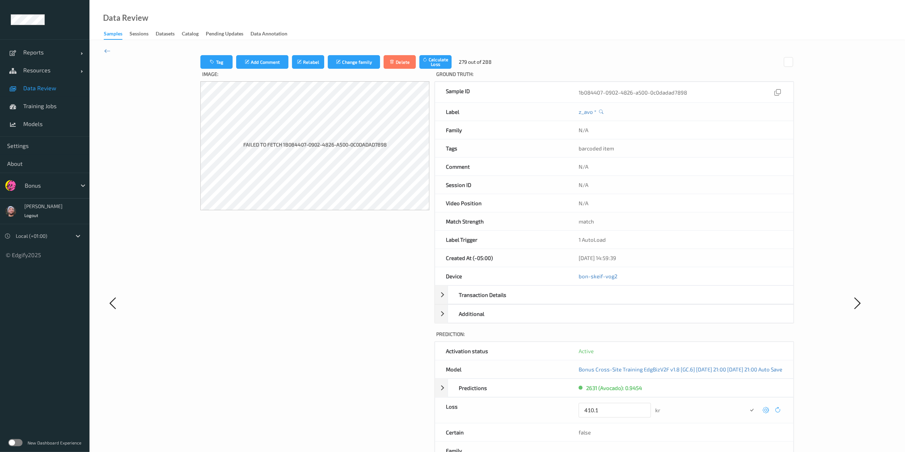
click at [687, 338] on button "submit" at bounding box center [752, 410] width 10 height 10
click at [687, 338] on div at bounding box center [766, 408] width 10 height 10
click at [687, 338] on button "submit" at bounding box center [752, 410] width 10 height 10
click at [687, 338] on div at bounding box center [766, 408] width 10 height 10
click at [687, 338] on button "submit" at bounding box center [752, 410] width 10 height 10
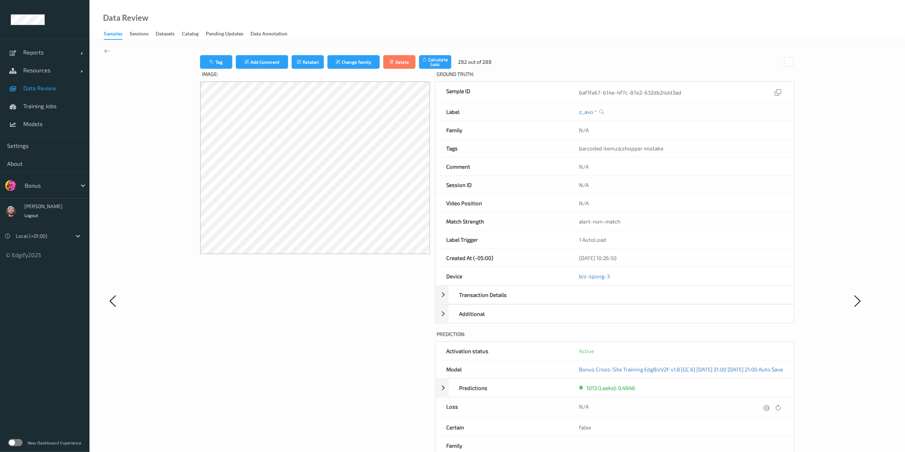
click at [687, 338] on div at bounding box center [766, 408] width 10 height 10
click at [687, 338] on button "submit" at bounding box center [752, 410] width 10 height 10
click at [687, 338] on div at bounding box center [766, 408] width 10 height 10
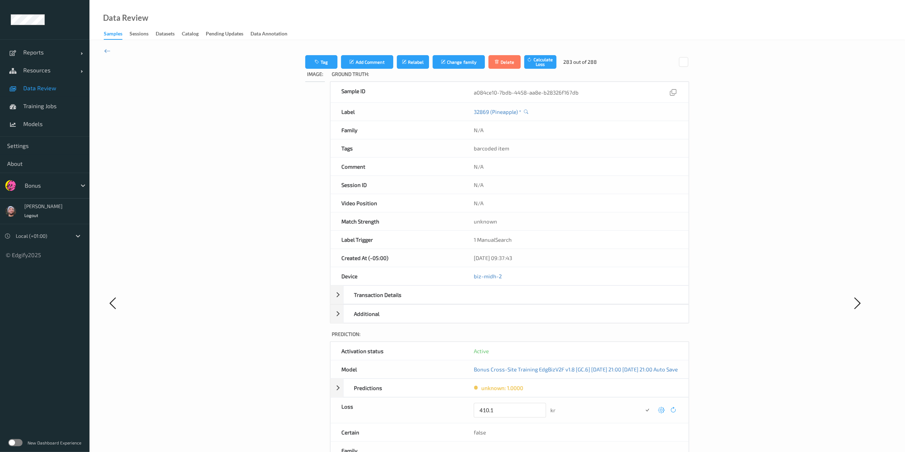
click at [642, 338] on button "submit" at bounding box center [647, 410] width 10 height 10
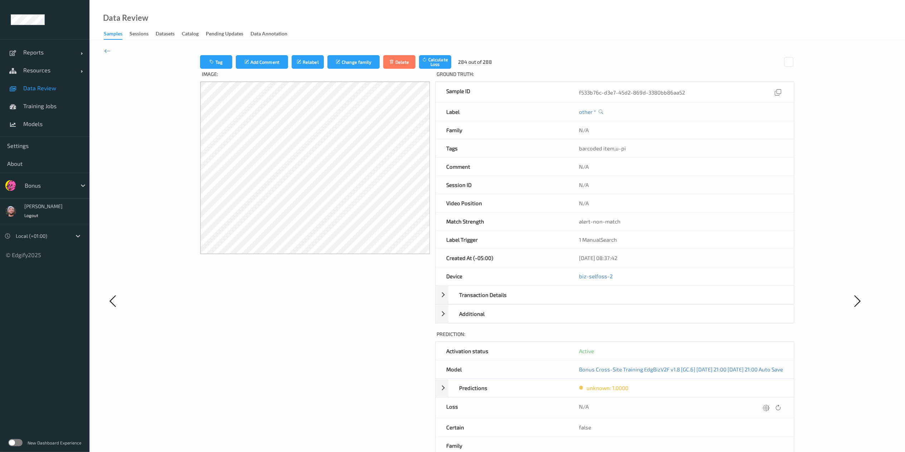
click at [687, 338] on div at bounding box center [766, 408] width 10 height 10
click at [687, 338] on button "submit" at bounding box center [752, 410] width 10 height 10
click at [687, 338] on div at bounding box center [766, 408] width 10 height 10
click at [687, 338] on button "submit" at bounding box center [752, 410] width 10 height 10
click at [687, 338] on div at bounding box center [766, 408] width 10 height 10
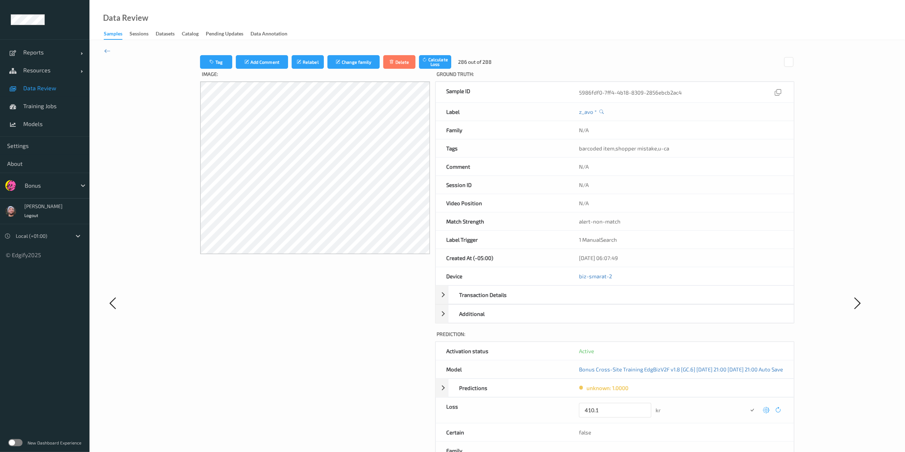
click at [687, 338] on button "submit" at bounding box center [752, 410] width 10 height 10
click at [687, 338] on div at bounding box center [766, 408] width 10 height 10
click at [687, 338] on button "submit" at bounding box center [752, 410] width 10 height 10
click at [687, 338] on div "N/A" at bounding box center [680, 407] width 225 height 20
click at [687, 338] on div at bounding box center [766, 408] width 10 height 10
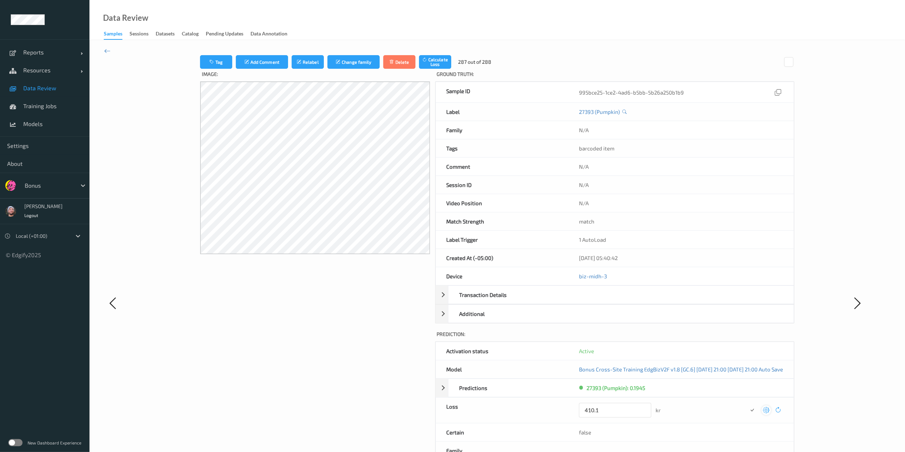
click at [687, 338] on button "submit" at bounding box center [752, 410] width 10 height 10
click at [687, 338] on div "N/A" at bounding box center [680, 407] width 225 height 20
click at [687, 338] on icon at bounding box center [766, 407] width 6 height 6
click at [687, 338] on button "submit" at bounding box center [752, 410] width 10 height 10
click at [687, 338] on div at bounding box center [771, 408] width 21 height 10
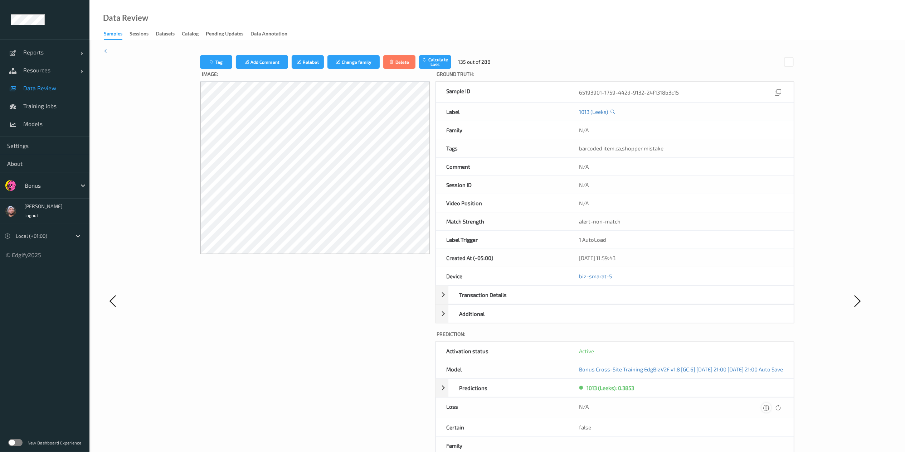
click at [687, 338] on icon at bounding box center [766, 407] width 6 height 6
click at [687, 338] on button "submit" at bounding box center [752, 410] width 10 height 10
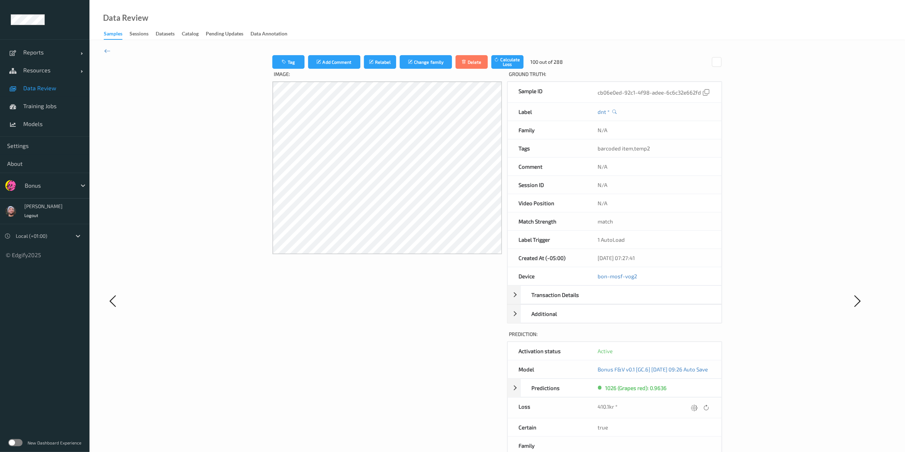
click at [687, 213] on div "Tag Add Comment Relabel Change family Delete Calculate Loss 100 out of 288 Imag…" at bounding box center [497, 300] width 655 height 491
click at [103, 48] on div "Tag Add Comment Relabel Change family Delete Calculate Loss 1 out of 288 Image:…" at bounding box center [496, 300] width 815 height 521
click at [104, 50] on icon at bounding box center [107, 51] width 6 height 8
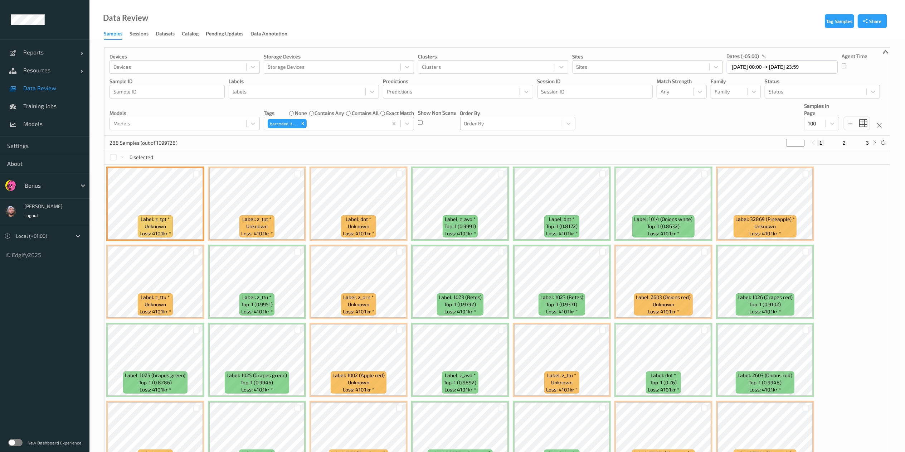
click at [652, 114] on div "Devices Devices Storage Devices Storage Devices Clusters Clusters Sites Sites d…" at bounding box center [496, 92] width 785 height 88
click at [687, 69] on input "[DATE] 00:00 -> [DATE] 23:59" at bounding box center [782, 67] width 111 height 14
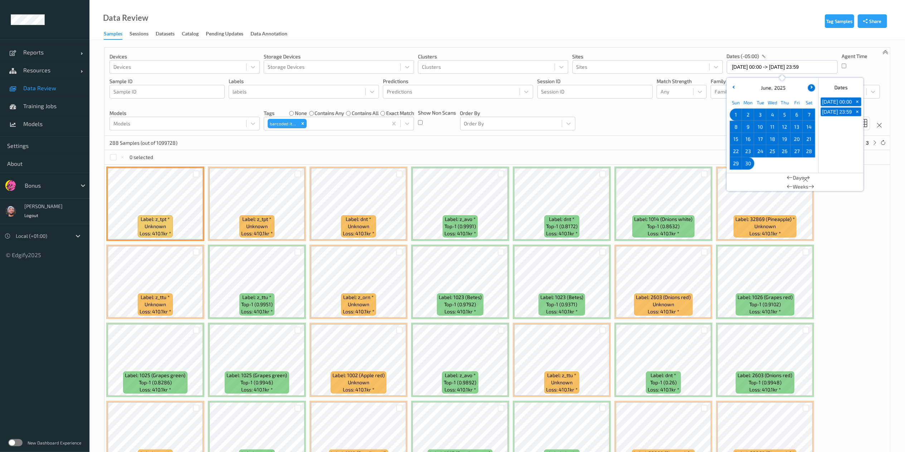
click at [687, 87] on icon "button" at bounding box center [810, 87] width 3 height 3
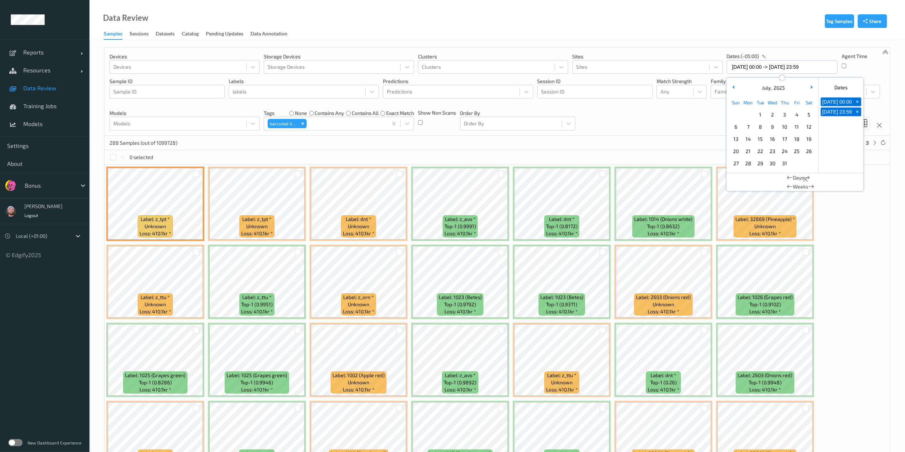
click at [687, 115] on span "1" at bounding box center [760, 114] width 10 height 10
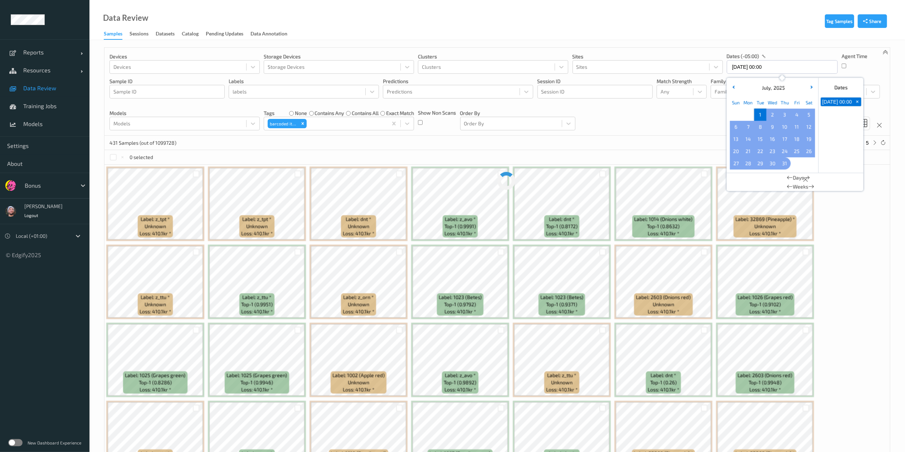
click at [687, 162] on span "31" at bounding box center [785, 163] width 10 height 10
type input "[DATE] 00:00 -> [DATE] 23:59"
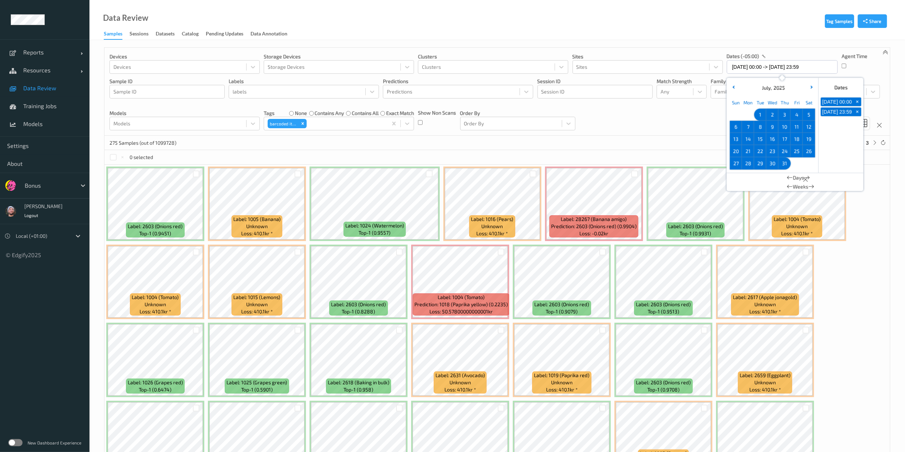
click at [633, 134] on div "Devices Devices Storage Devices Storage Devices Clusters Clusters Sites Sites d…" at bounding box center [496, 92] width 785 height 88
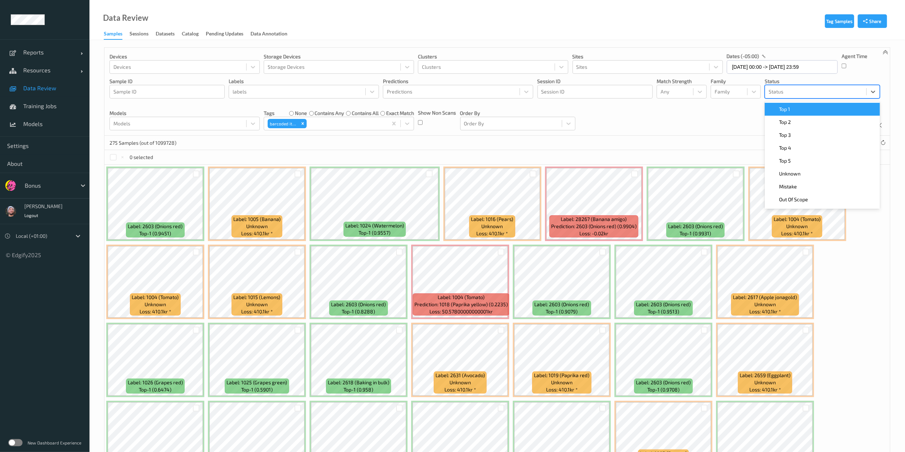
click at [687, 93] on div at bounding box center [816, 91] width 94 height 9
click at [687, 106] on div "Top 1" at bounding box center [822, 109] width 107 height 7
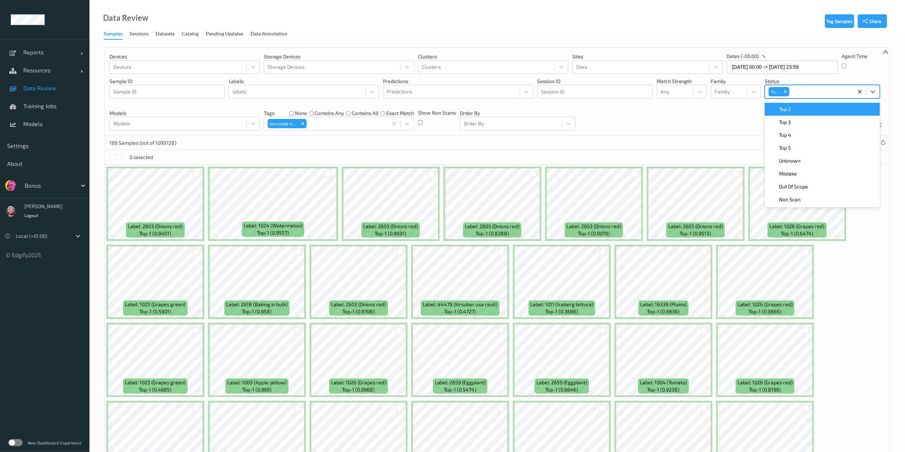
click at [687, 106] on div "Top 2" at bounding box center [822, 109] width 107 height 7
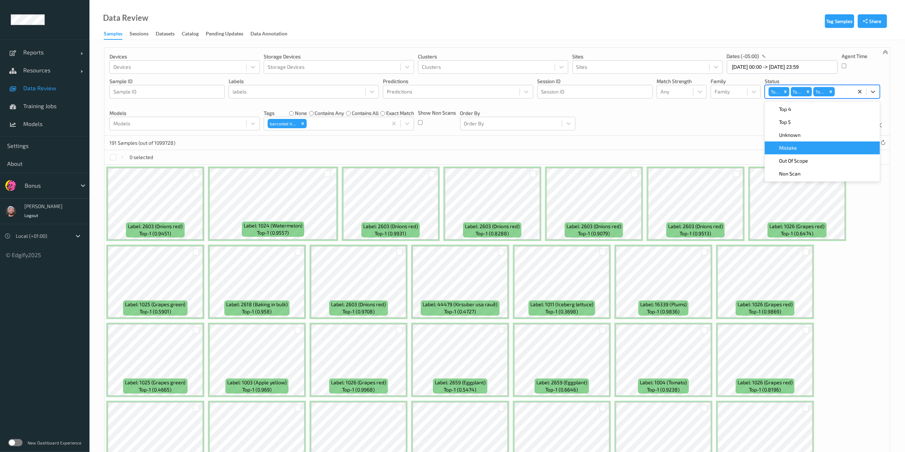
click at [687, 146] on div "Mistake" at bounding box center [822, 147] width 107 height 7
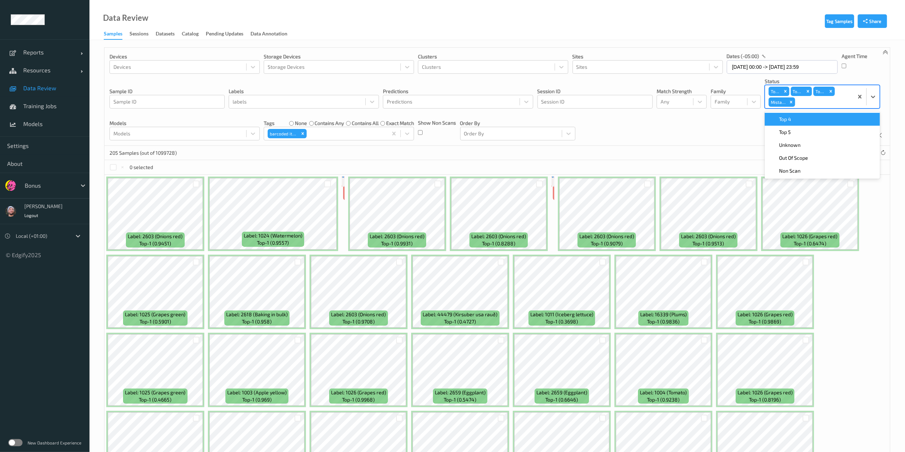
click at [687, 120] on div "Top 4" at bounding box center [822, 119] width 107 height 7
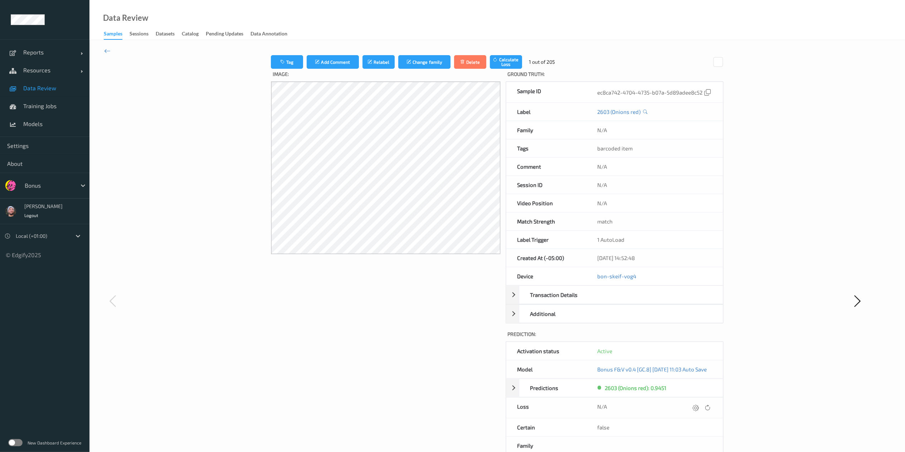
click at [264, 54] on div "Tag Add Comment Relabel Change family Delete Calculate Loss 1 out of 205 Image:…" at bounding box center [496, 300] width 815 height 521
click at [272, 60] on button "Tag" at bounding box center [287, 62] width 32 height 14
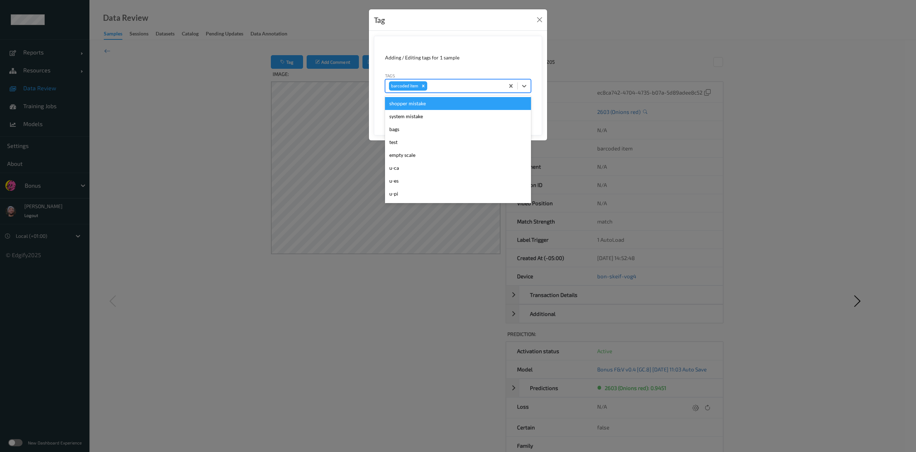
click at [427, 86] on div "barcoded item" at bounding box center [444, 86] width 119 height 12
click at [426, 87] on div "Remove barcoded item" at bounding box center [423, 85] width 8 height 9
type input "emp"
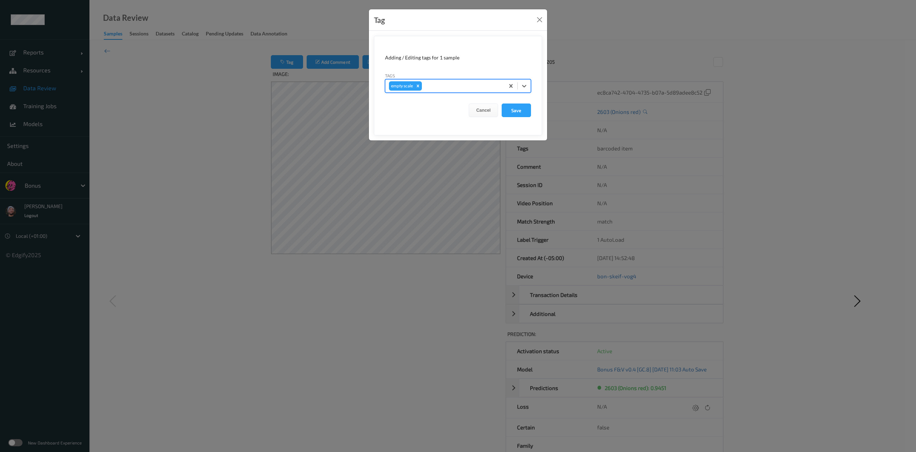
click at [502, 103] on button "Save" at bounding box center [516, 110] width 29 height 14
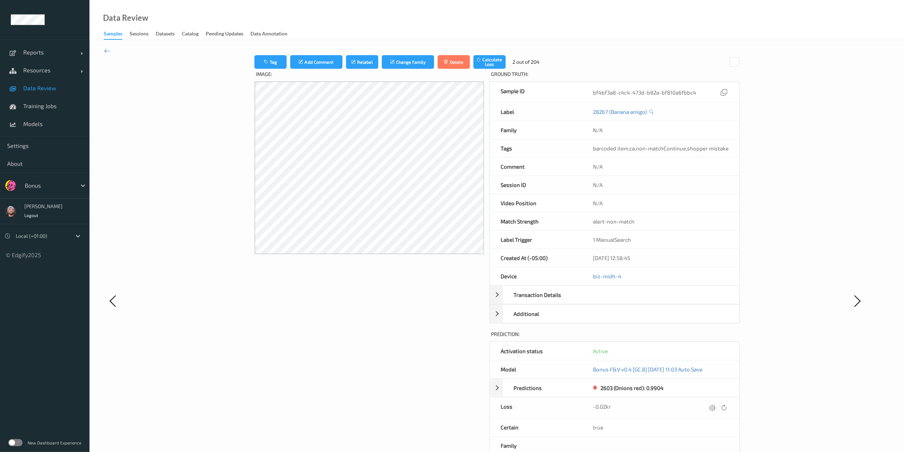
click at [102, 48] on div "Tag Add Comment Relabel Change family Delete Calculate Loss 2 out of 204 Image:…" at bounding box center [496, 300] width 815 height 521
click at [105, 49] on icon at bounding box center [107, 51] width 6 height 8
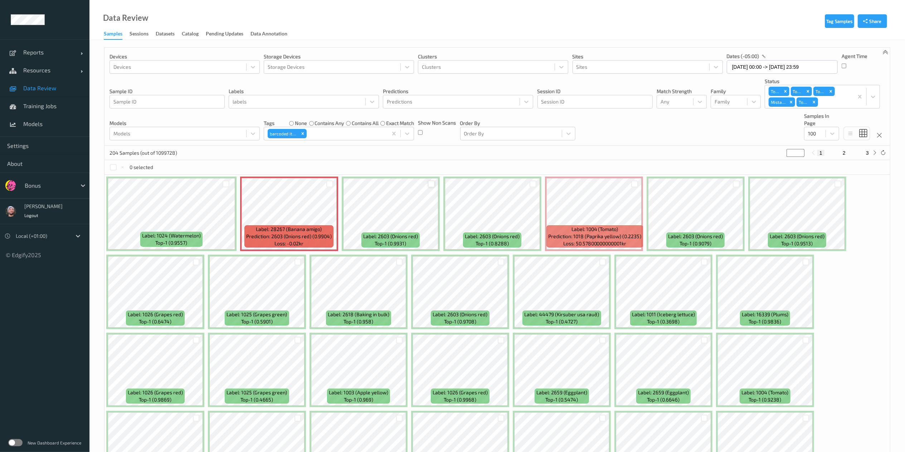
click at [431, 182] on div at bounding box center [431, 183] width 7 height 7
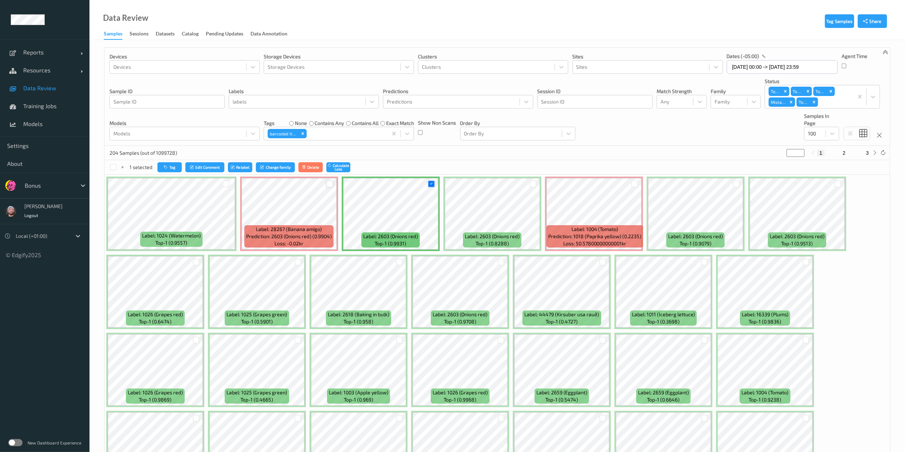
click at [329, 187] on div at bounding box center [329, 183] width 7 height 7
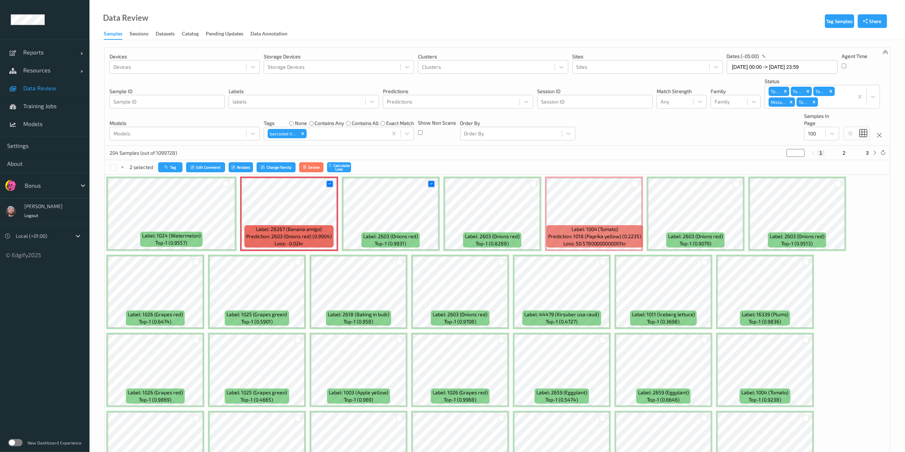
click at [532, 180] on div at bounding box center [533, 184] width 14 height 12
click at [502, 263] on div at bounding box center [501, 261] width 7 height 7
click at [530, 184] on div at bounding box center [533, 183] width 7 height 7
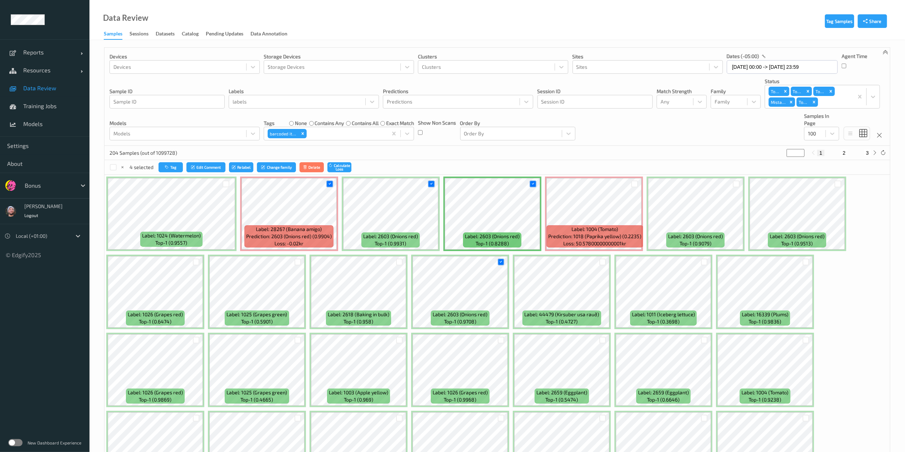
click at [168, 162] on div "4 selected Tag Edit Comment Relabel Change family Delete Calculate Loss" at bounding box center [496, 167] width 785 height 14
click at [169, 165] on icon "button" at bounding box center [167, 167] width 5 height 4
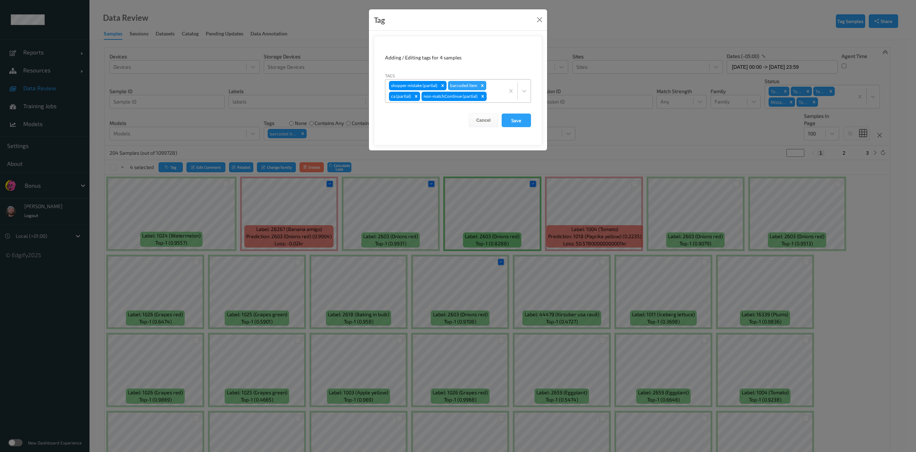
click at [482, 87] on icon "Remove barcoded item" at bounding box center [482, 85] width 5 height 5
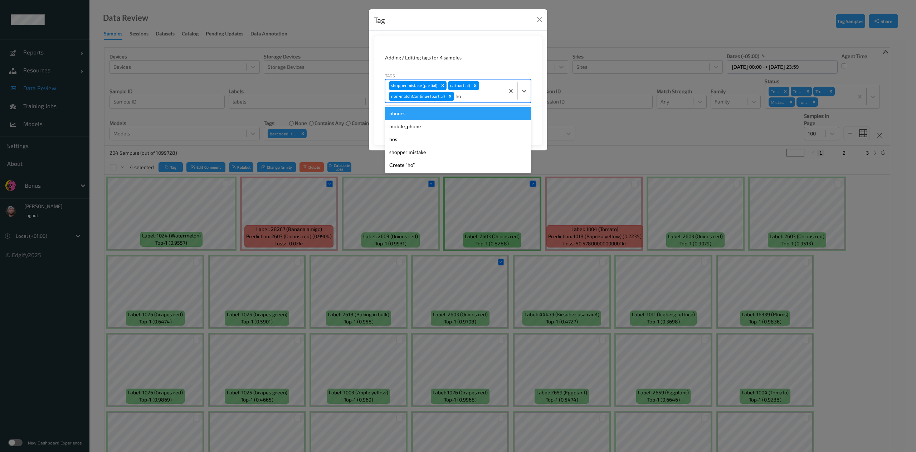
type input "hos"
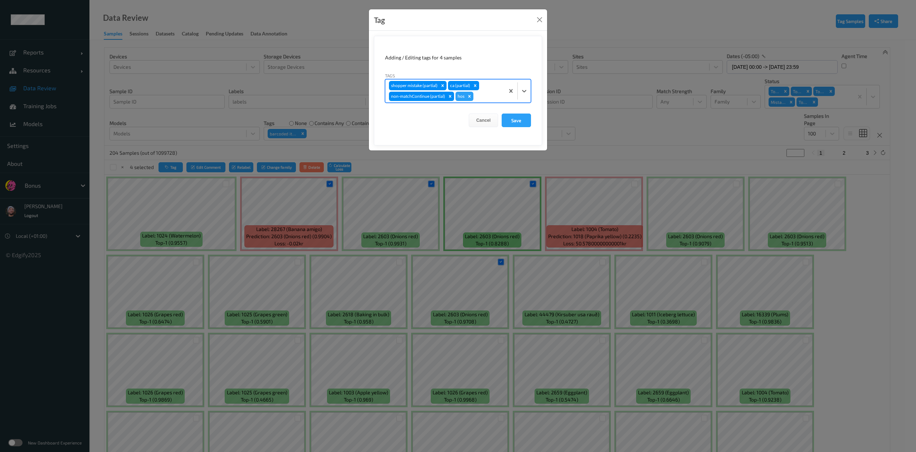
click at [502, 113] on button "Save" at bounding box center [516, 120] width 29 height 14
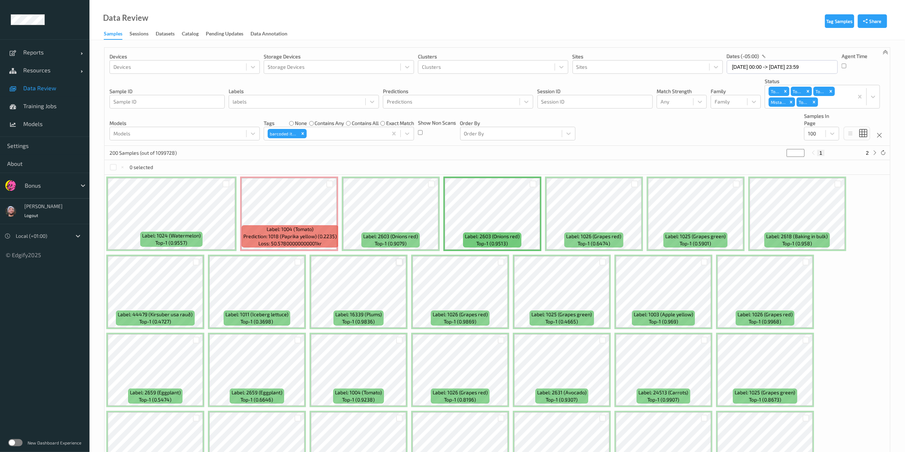
click at [398, 263] on div at bounding box center [399, 261] width 7 height 7
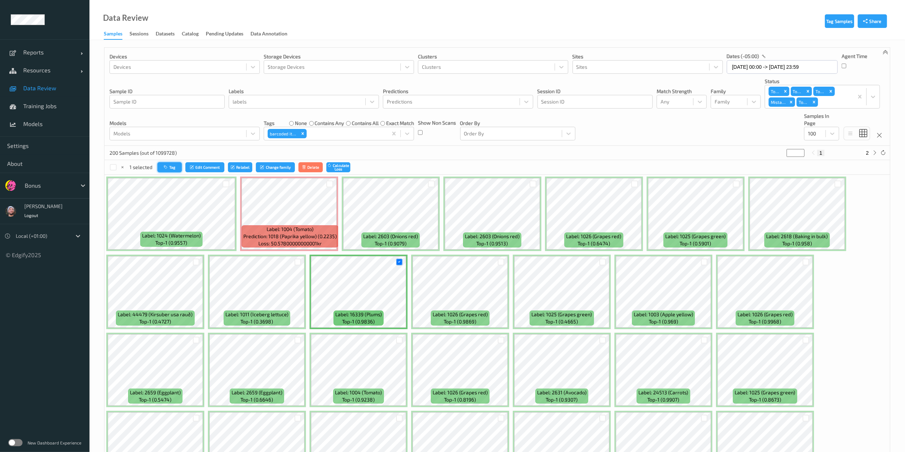
click at [176, 169] on button "Tag" at bounding box center [169, 167] width 24 height 10
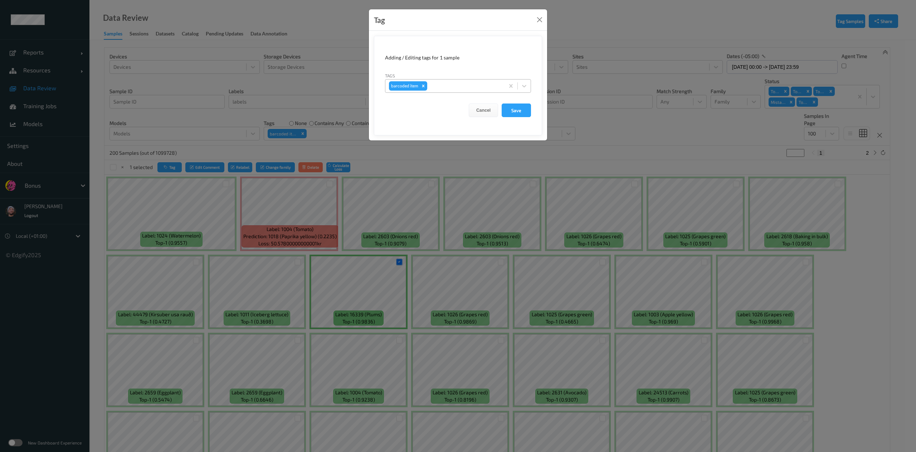
click at [427, 91] on div "barcoded item" at bounding box center [444, 86] width 119 height 12
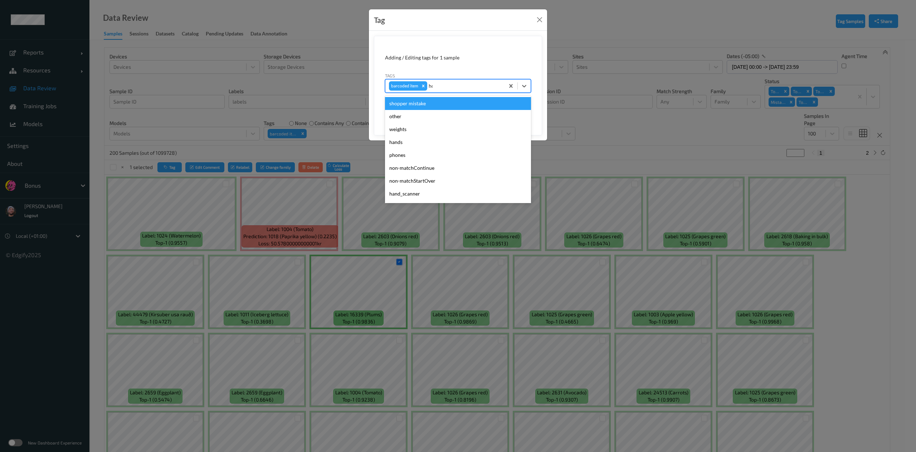
type input "hos"
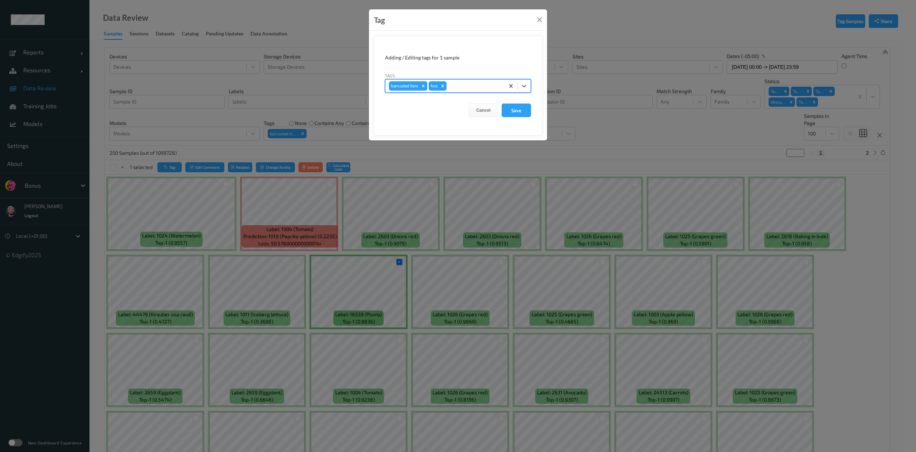
click at [423, 88] on icon "Remove barcoded item" at bounding box center [423, 85] width 5 height 5
click at [532, 113] on form "Adding / Editing tags for 1 sample Tags option barcoded item, deselected. Selec…" at bounding box center [458, 85] width 168 height 99
click at [527, 113] on button "Save" at bounding box center [516, 110] width 29 height 14
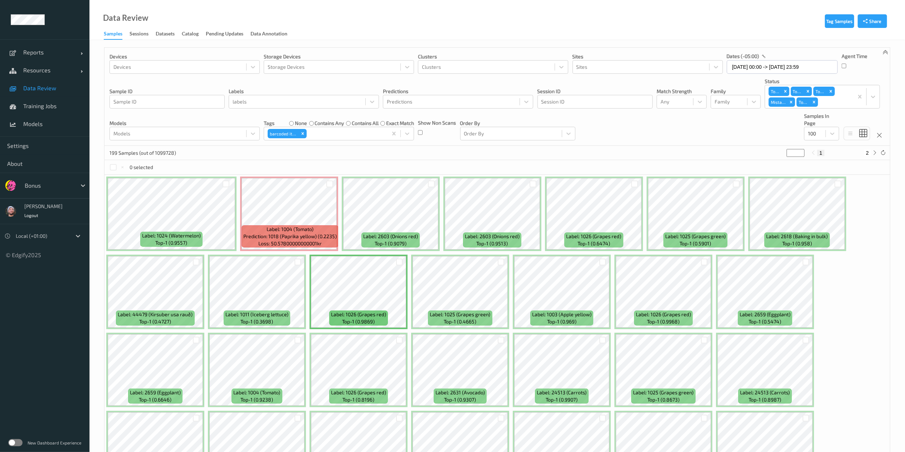
click at [687, 185] on div at bounding box center [838, 184] width 14 height 12
click at [687, 185] on div at bounding box center [837, 183] width 7 height 7
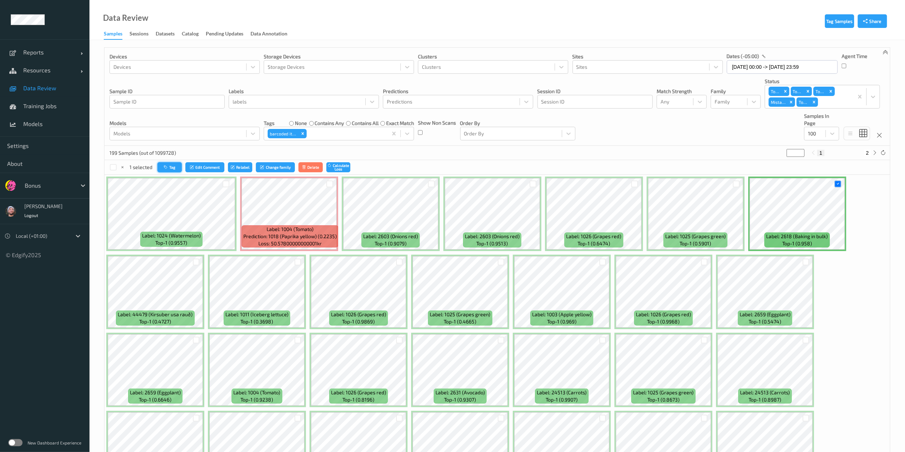
click at [172, 163] on button "Tag" at bounding box center [169, 167] width 24 height 10
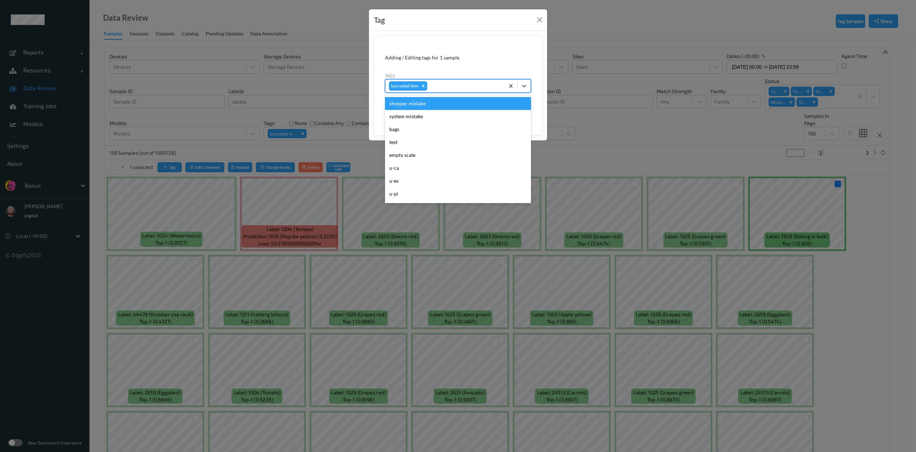
click at [470, 89] on div at bounding box center [465, 86] width 72 height 9
type input "ha"
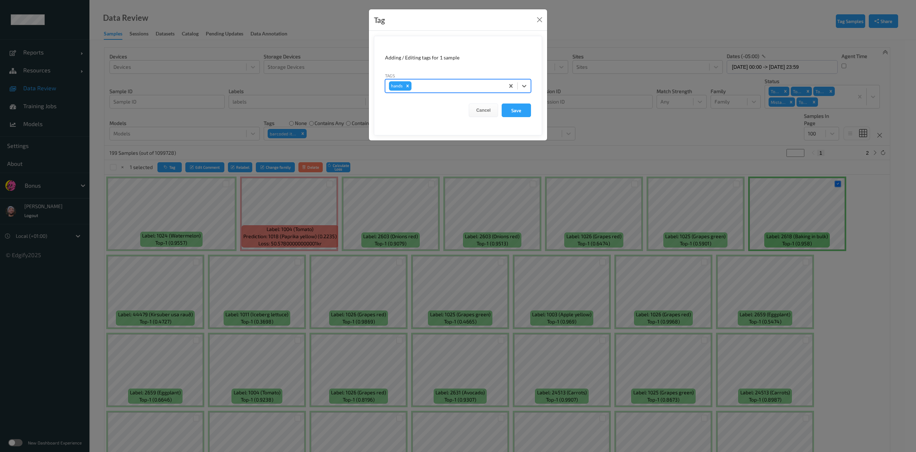
click at [502, 103] on button "Save" at bounding box center [516, 110] width 29 height 14
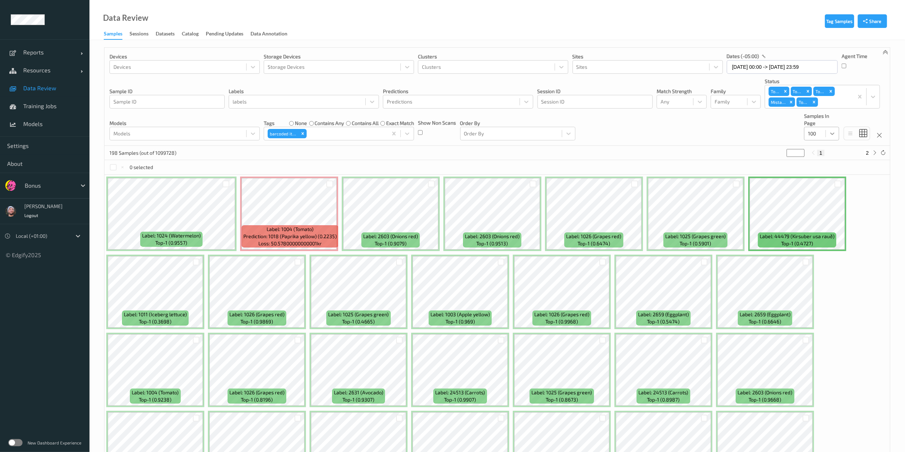
click at [687, 133] on icon at bounding box center [832, 133] width 7 height 7
click at [687, 201] on span "200" at bounding box center [822, 202] width 9 height 7
click at [687, 182] on div at bounding box center [837, 183] width 7 height 7
click at [162, 167] on button "Tag" at bounding box center [169, 167] width 24 height 10
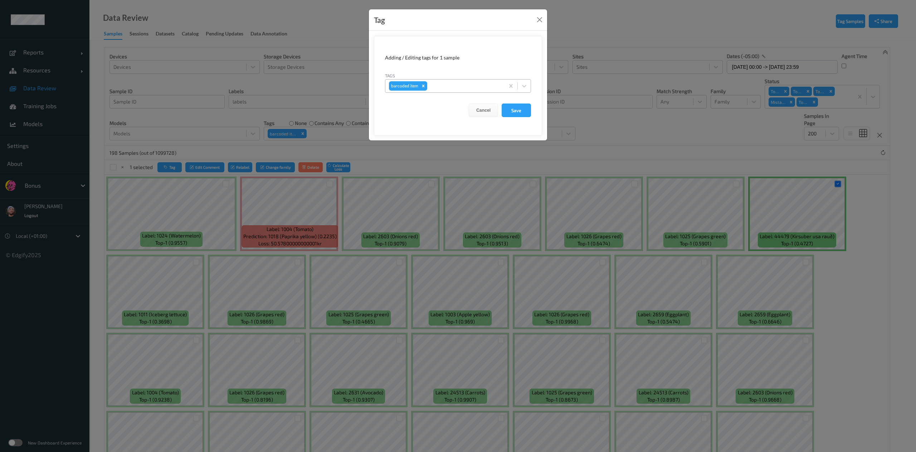
click at [464, 83] on div at bounding box center [465, 86] width 72 height 9
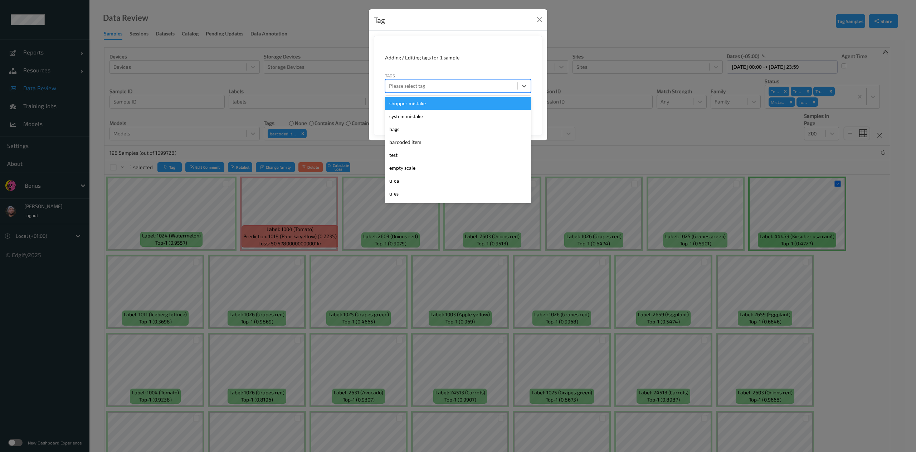
type input "h"
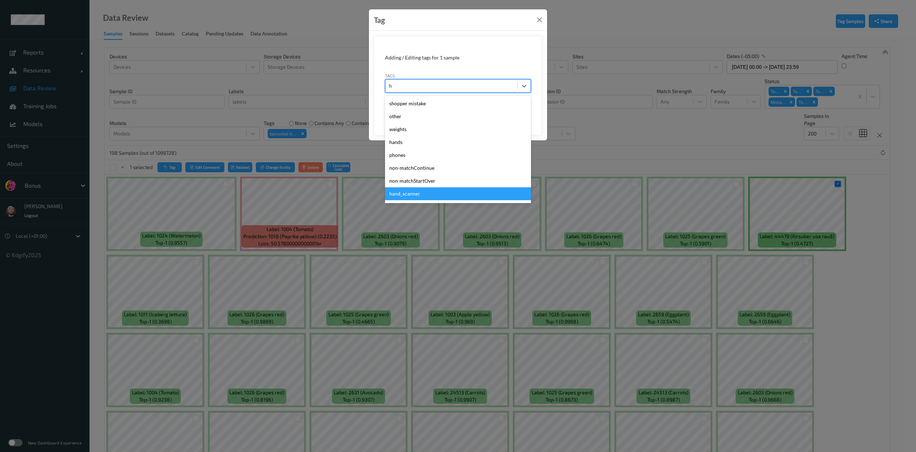
click at [432, 198] on div "hand_scanner" at bounding box center [458, 193] width 146 height 13
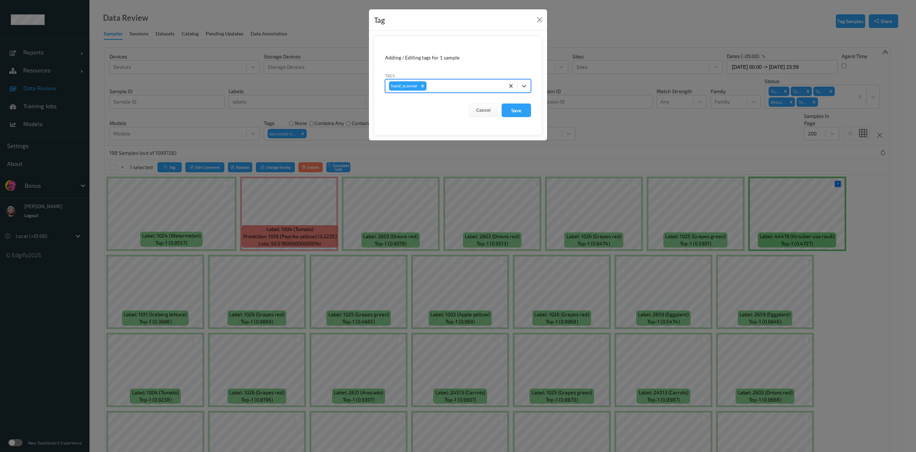
click at [502, 103] on button "Save" at bounding box center [516, 110] width 29 height 14
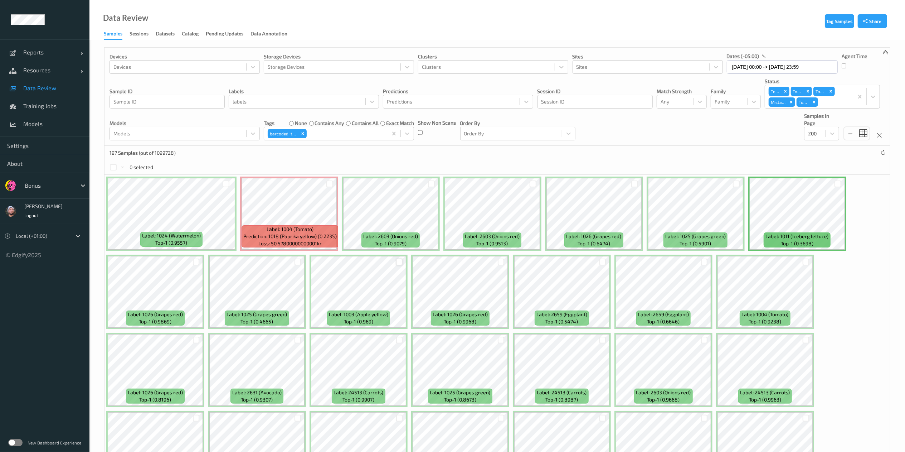
click at [397, 262] on div at bounding box center [399, 261] width 7 height 7
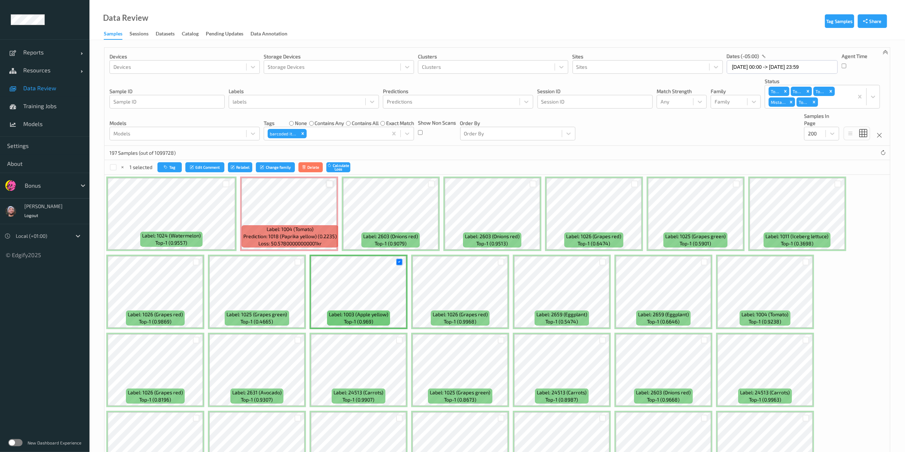
click at [330, 185] on div at bounding box center [329, 183] width 7 height 7
click at [500, 262] on div at bounding box center [501, 261] width 7 height 7
click at [601, 262] on div at bounding box center [602, 261] width 7 height 7
click at [687, 187] on div at bounding box center [837, 183] width 7 height 7
click at [171, 169] on button "Tag" at bounding box center [170, 167] width 24 height 10
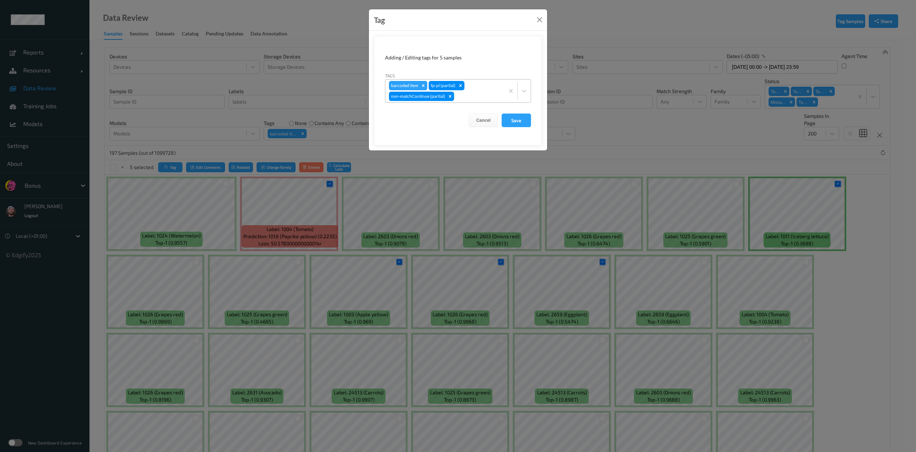
click at [423, 87] on icon "Remove barcoded item" at bounding box center [423, 85] width 5 height 5
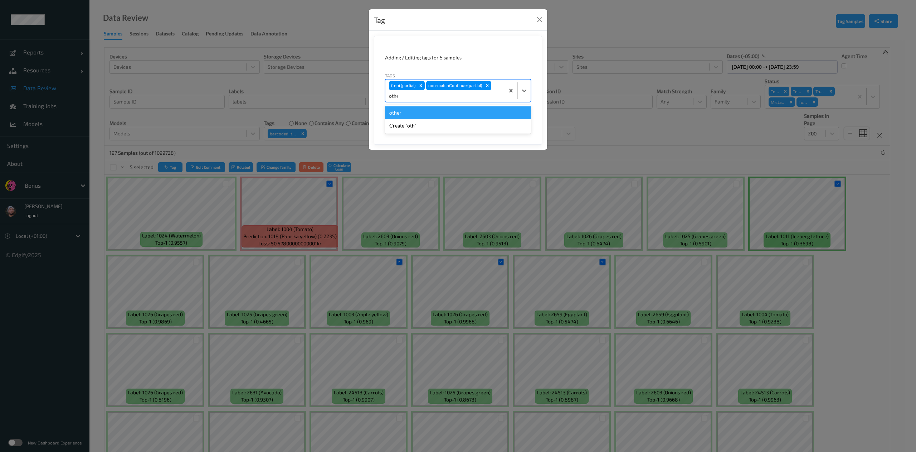
type input "other"
click at [502, 113] on button "Save" at bounding box center [516, 120] width 29 height 14
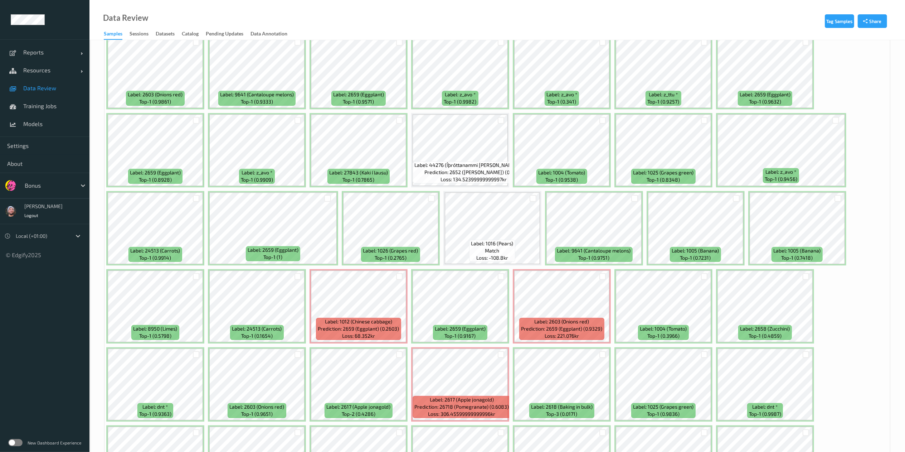
scroll to position [1546, 0]
click at [528, 195] on div at bounding box center [533, 197] width 14 height 12
click at [530, 198] on div at bounding box center [533, 197] width 7 height 7
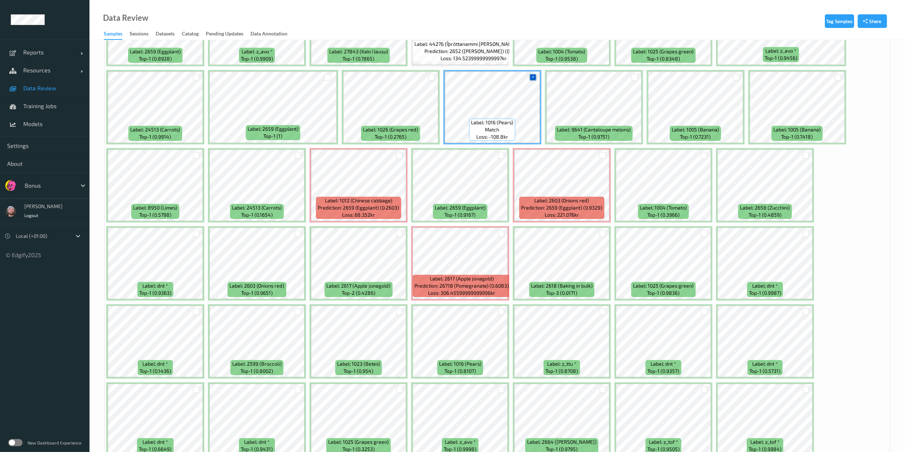
scroll to position [1669, 0]
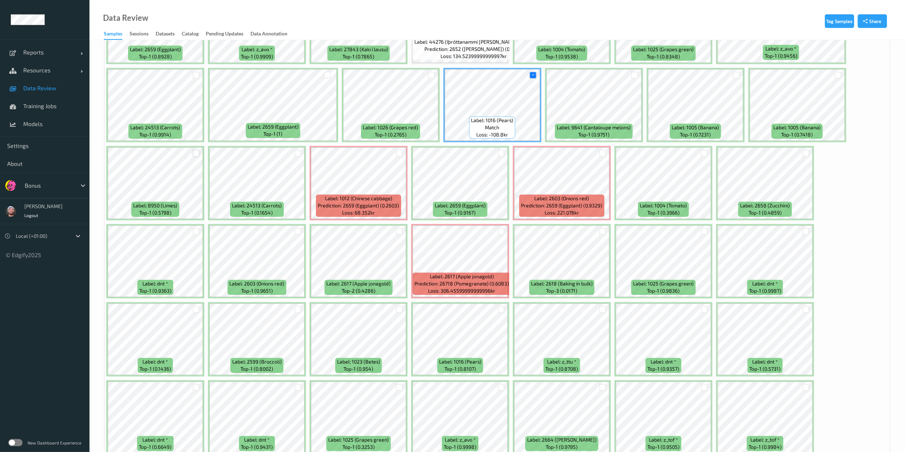
click at [196, 155] on div at bounding box center [196, 153] width 7 height 7
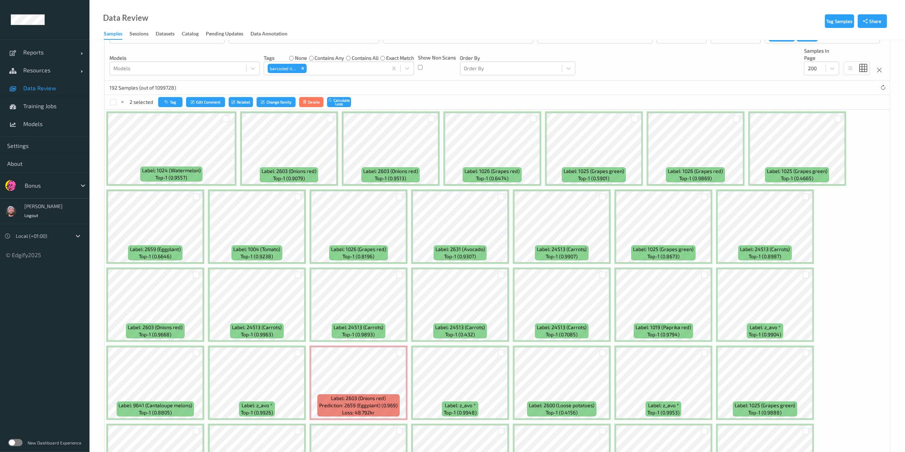
scroll to position [0, 0]
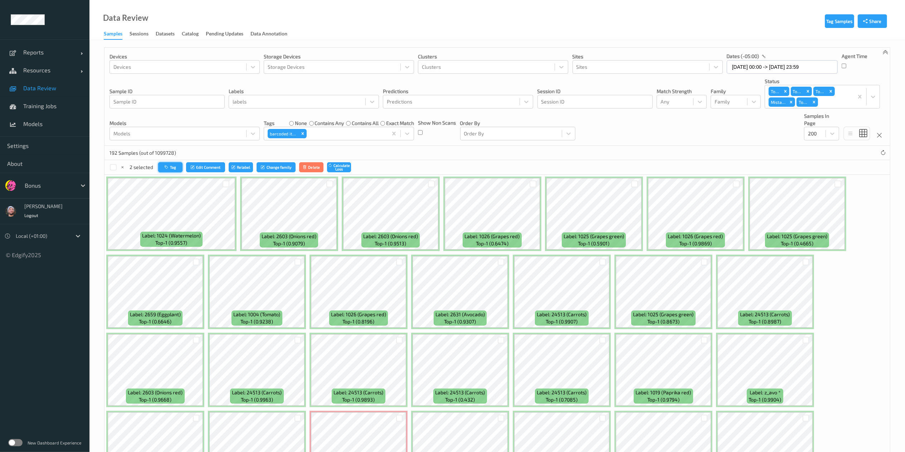
click at [165, 166] on icon "button" at bounding box center [167, 167] width 5 height 4
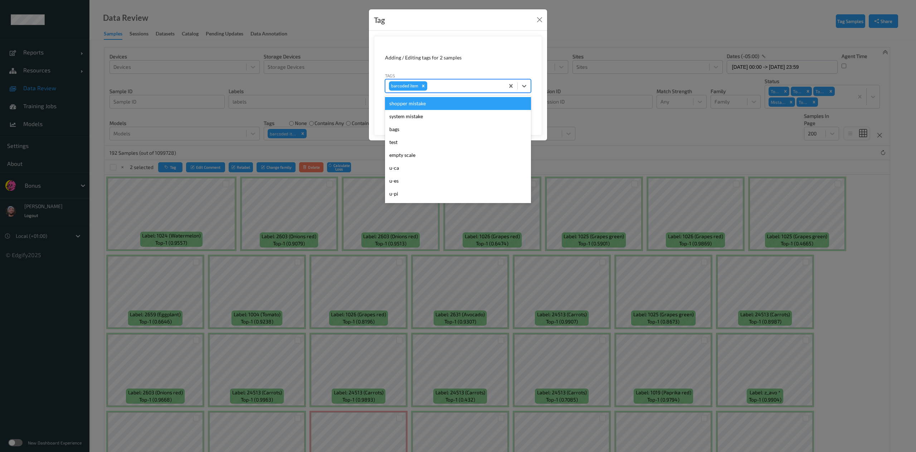
click at [444, 86] on div at bounding box center [465, 86] width 72 height 9
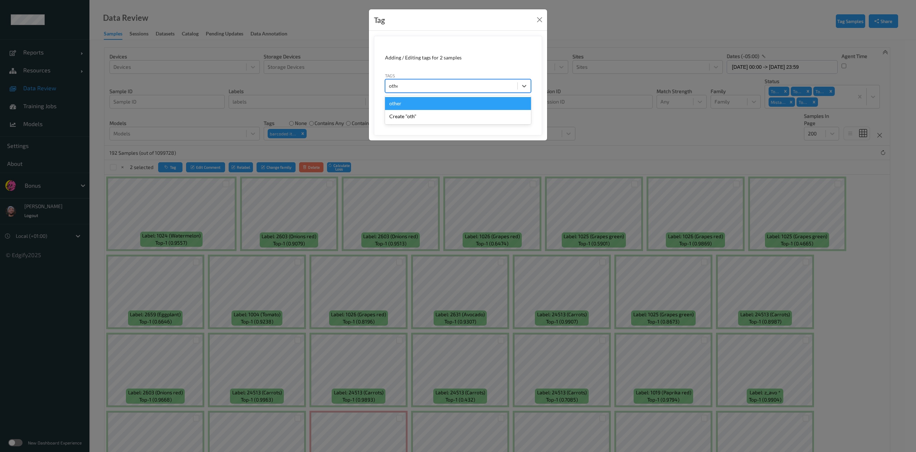
type input "other"
click at [502, 103] on button "Save" at bounding box center [516, 110] width 29 height 14
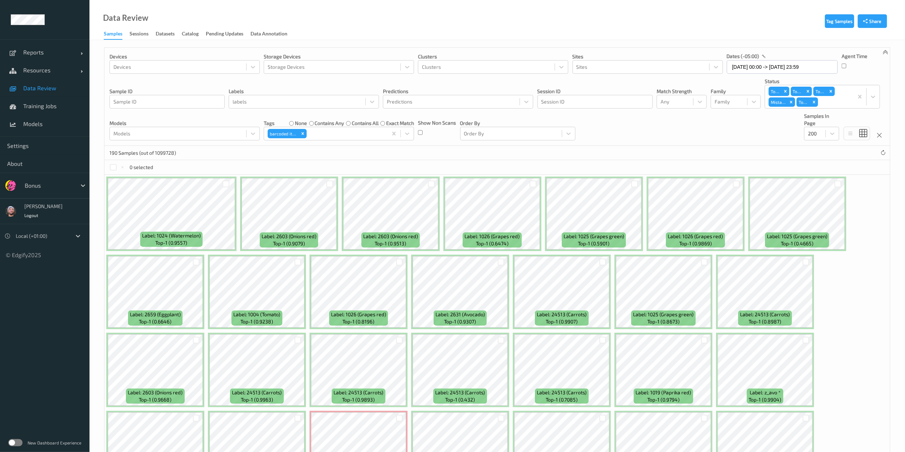
click at [366, 150] on div "190 Samples (out of 1099728)" at bounding box center [496, 153] width 785 height 14
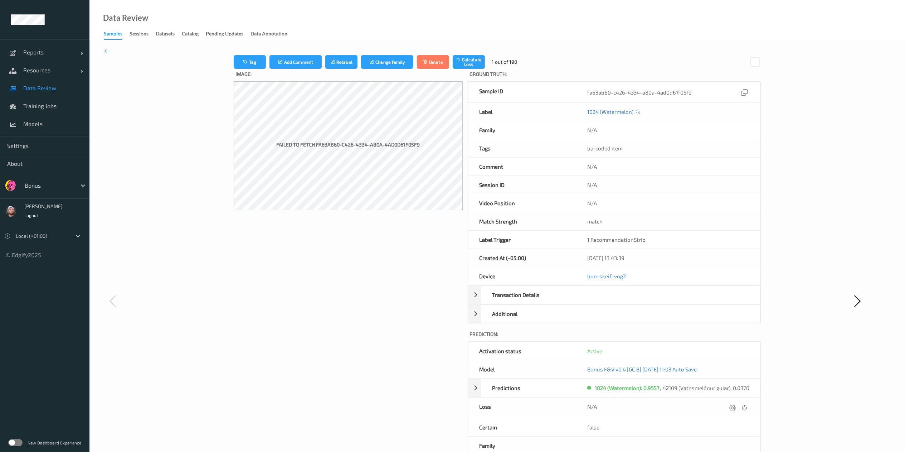
click at [109, 51] on icon at bounding box center [107, 51] width 6 height 8
click at [687, 338] on icon at bounding box center [733, 407] width 6 height 6
type input "410.1"
click at [687, 338] on icon "submit" at bounding box center [719, 409] width 6 height 6
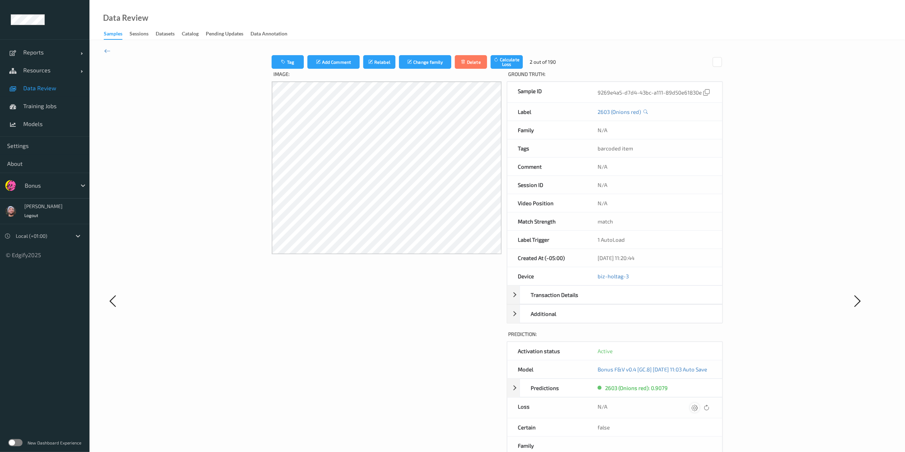
click at [687, 338] on div at bounding box center [695, 408] width 10 height 10
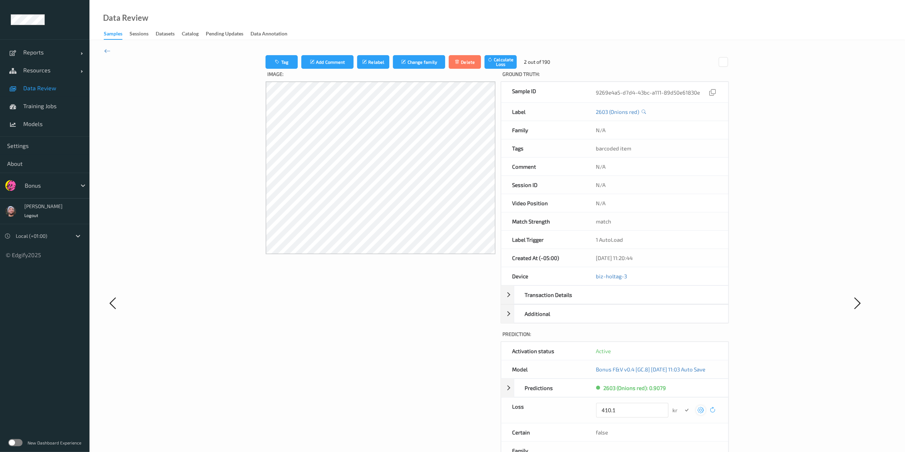
click at [682, 338] on button "submit" at bounding box center [687, 410] width 10 height 10
click at [687, 338] on div at bounding box center [697, 408] width 10 height 10
click at [682, 338] on button "submit" at bounding box center [687, 410] width 10 height 10
click at [687, 338] on div at bounding box center [698, 408] width 10 height 10
click at [682, 338] on button "submit" at bounding box center [687, 410] width 10 height 10
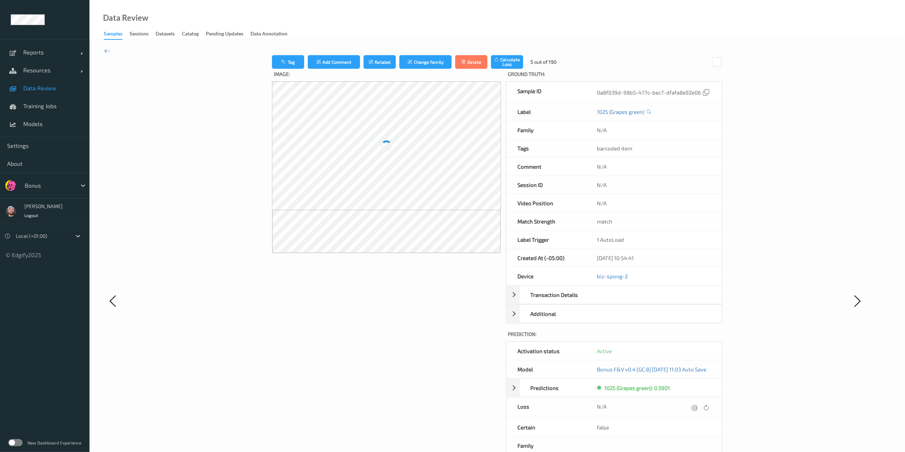
click at [687, 338] on div at bounding box center [695, 408] width 10 height 10
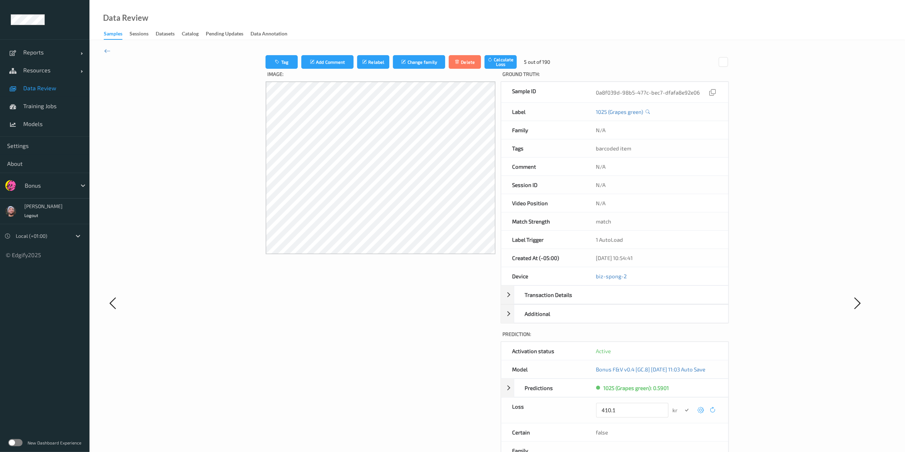
click at [682, 338] on button "submit" at bounding box center [687, 410] width 10 height 10
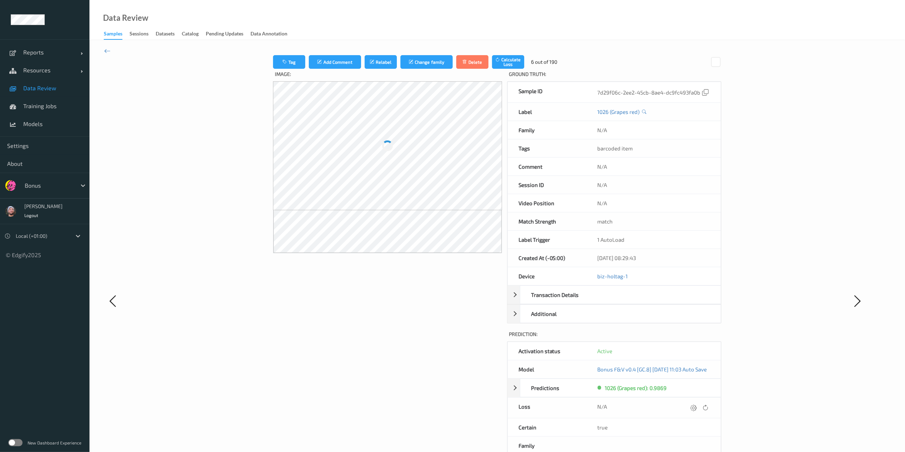
click at [687, 338] on div at bounding box center [693, 408] width 10 height 10
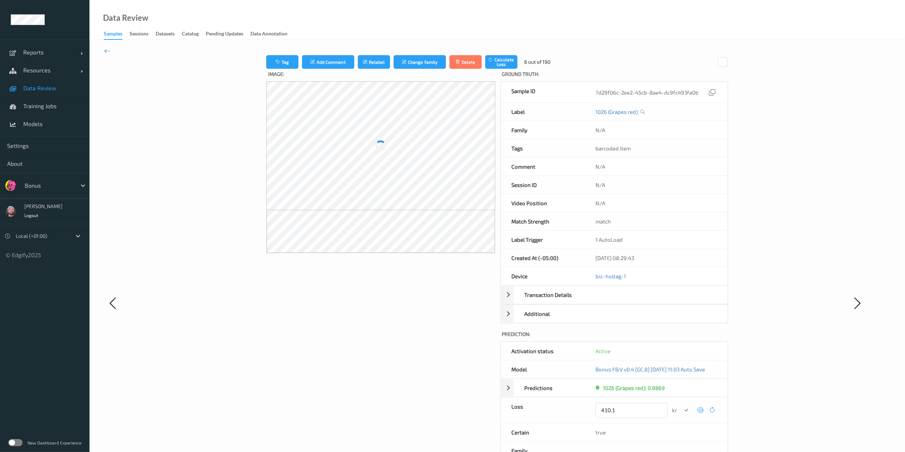
click at [681, 338] on button "submit" at bounding box center [686, 410] width 10 height 10
click at [687, 338] on div at bounding box center [696, 408] width 10 height 10
click at [682, 338] on button "submit" at bounding box center [687, 410] width 10 height 10
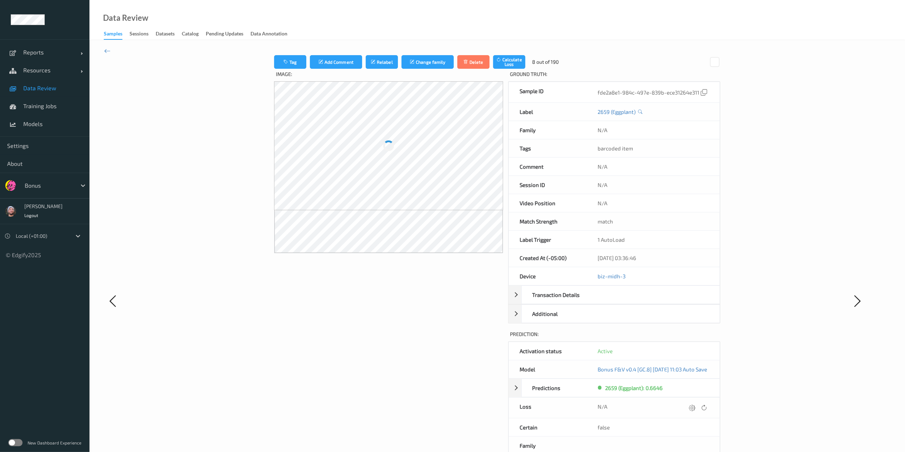
click at [687, 338] on div at bounding box center [692, 408] width 10 height 10
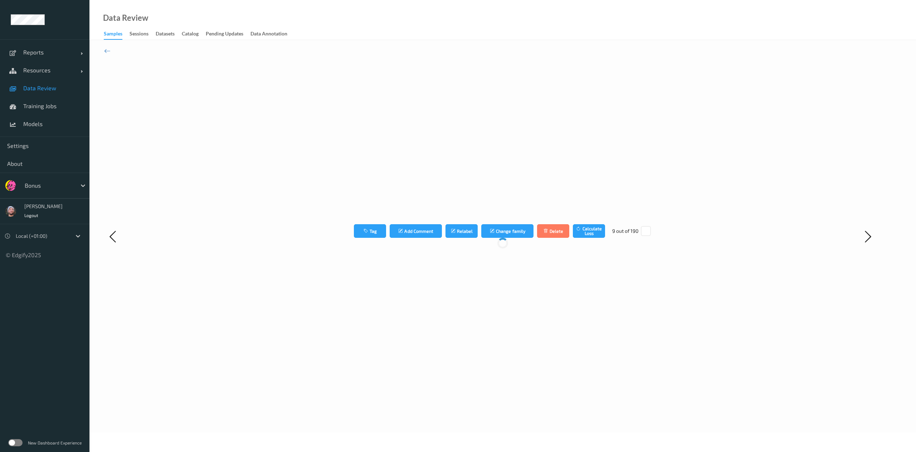
click at [687, 338] on div "Tag Add Comment Relabel Change family Delete Calculate Loss 9 out of 190" at bounding box center [503, 236] width 664 height 362
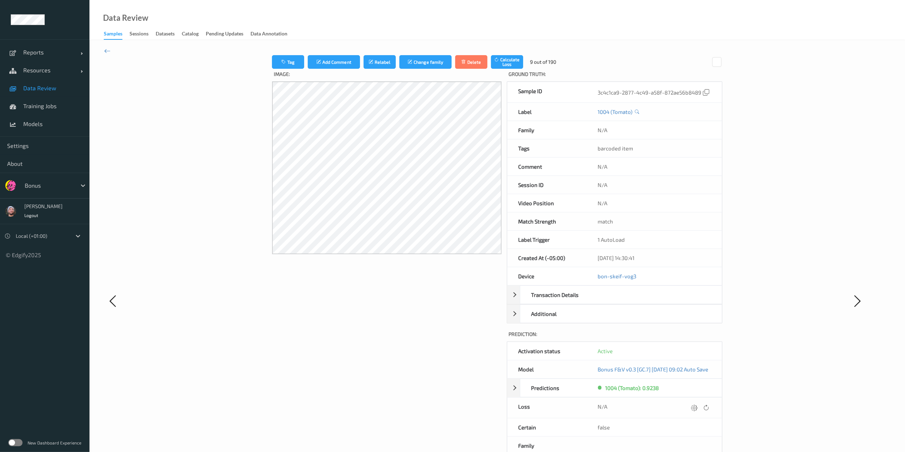
click at [687, 338] on icon at bounding box center [694, 407] width 6 height 6
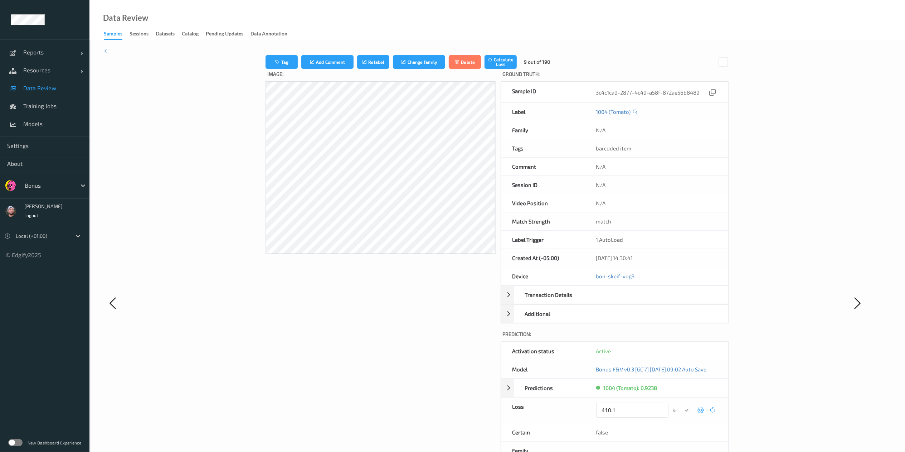
click at [682, 338] on button "submit" at bounding box center [687, 410] width 10 height 10
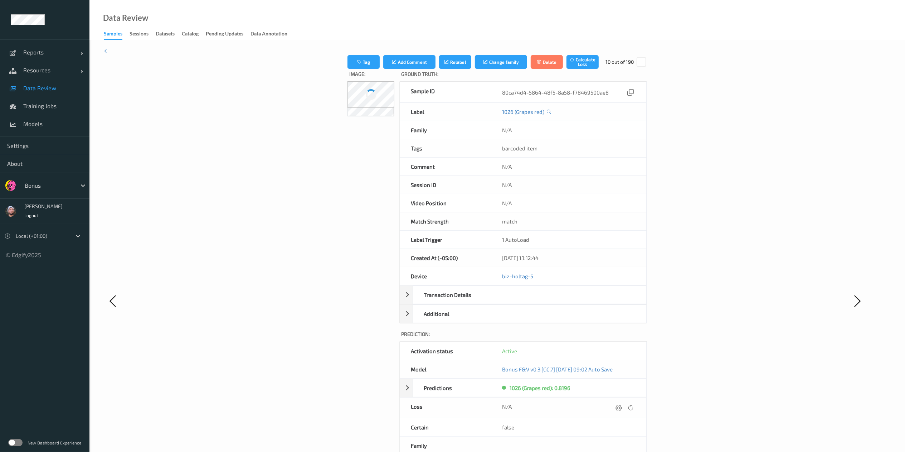
click at [622, 338] on icon at bounding box center [619, 407] width 6 height 6
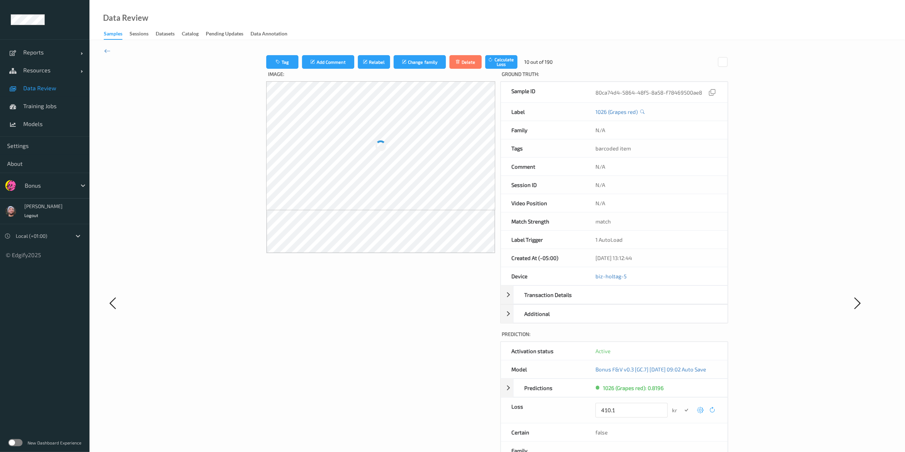
click at [681, 338] on button "submit" at bounding box center [686, 410] width 10 height 10
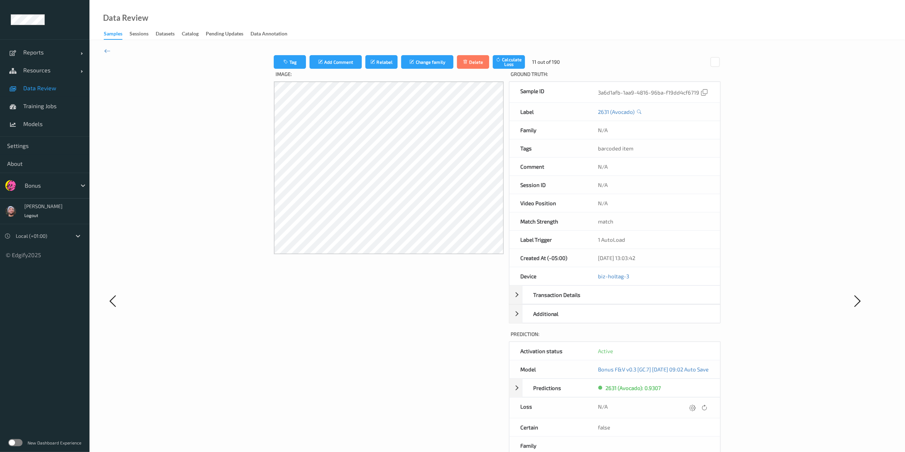
click at [687, 338] on div at bounding box center [693, 408] width 10 height 10
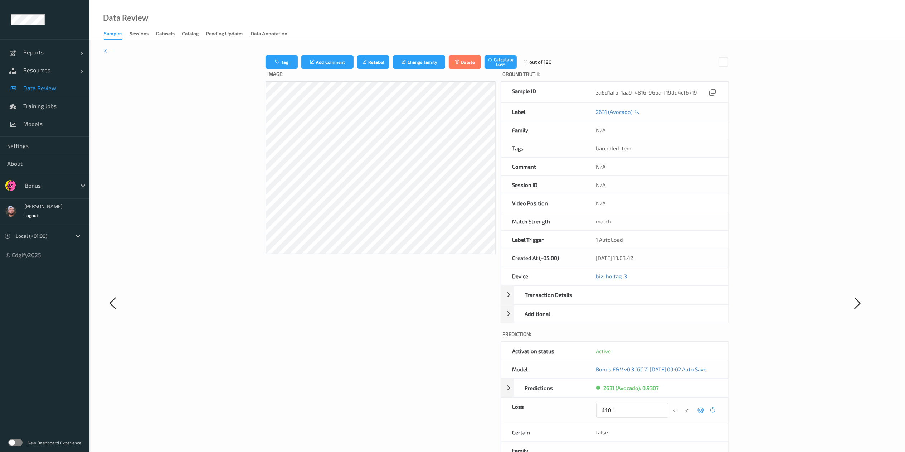
click at [682, 338] on button "submit" at bounding box center [687, 410] width 10 height 10
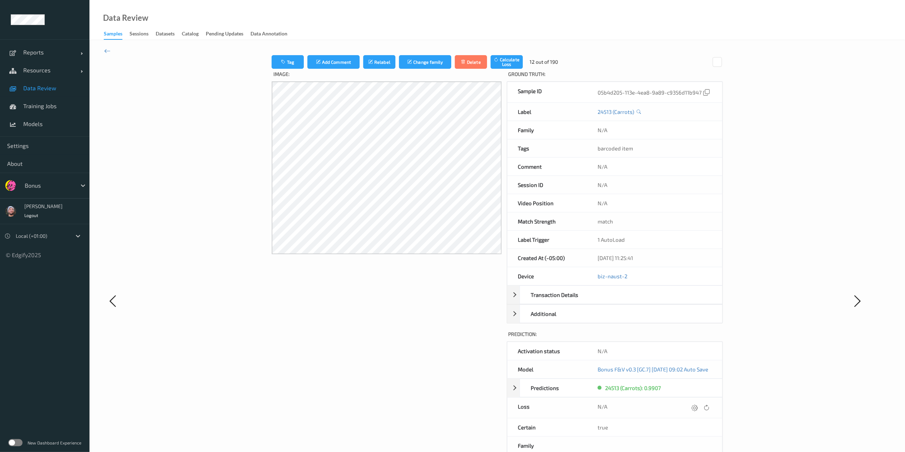
click at [687, 338] on div at bounding box center [695, 408] width 10 height 10
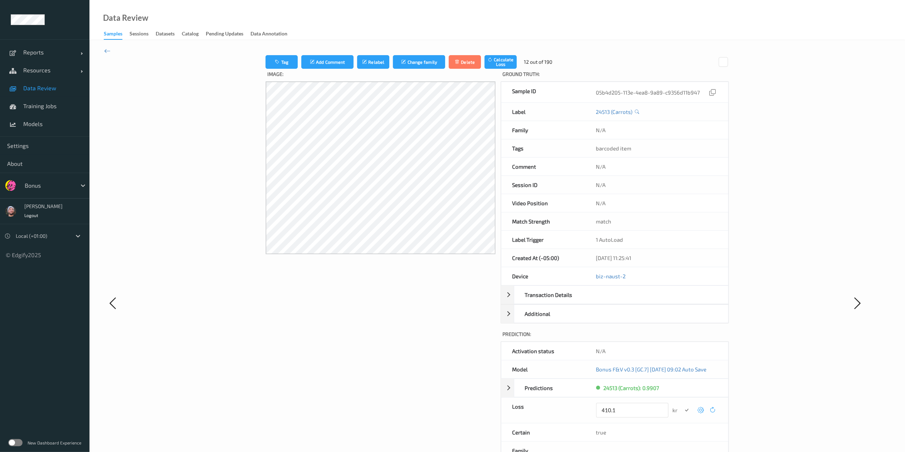
click at [682, 338] on button "submit" at bounding box center [687, 410] width 10 height 10
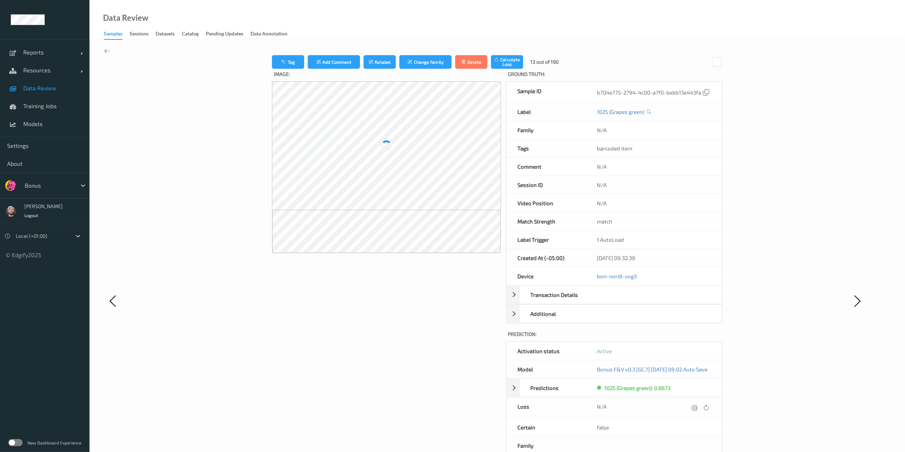
click at [687, 338] on div at bounding box center [695, 408] width 10 height 10
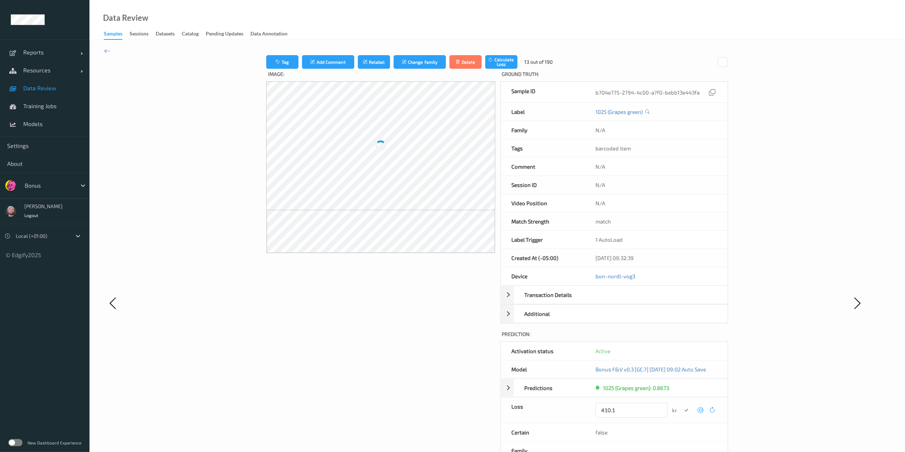
click button "submit" at bounding box center [686, 410] width 10 height 10
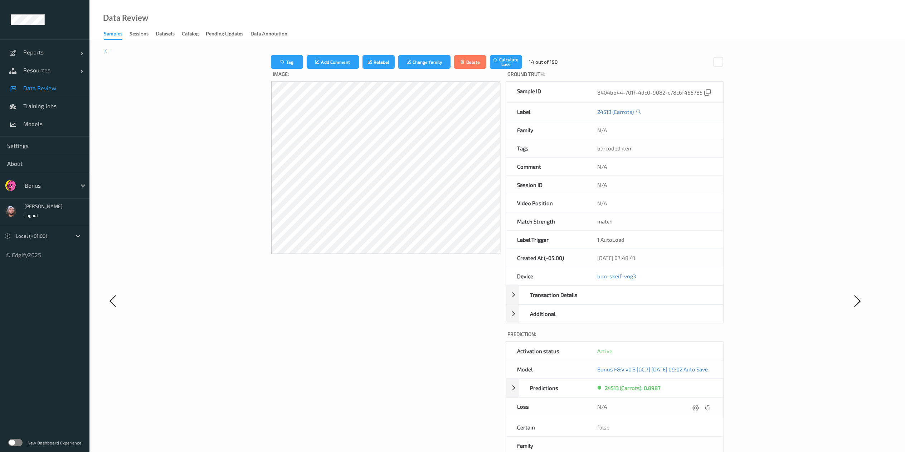
click at [687, 338] on div at bounding box center [696, 408] width 10 height 10
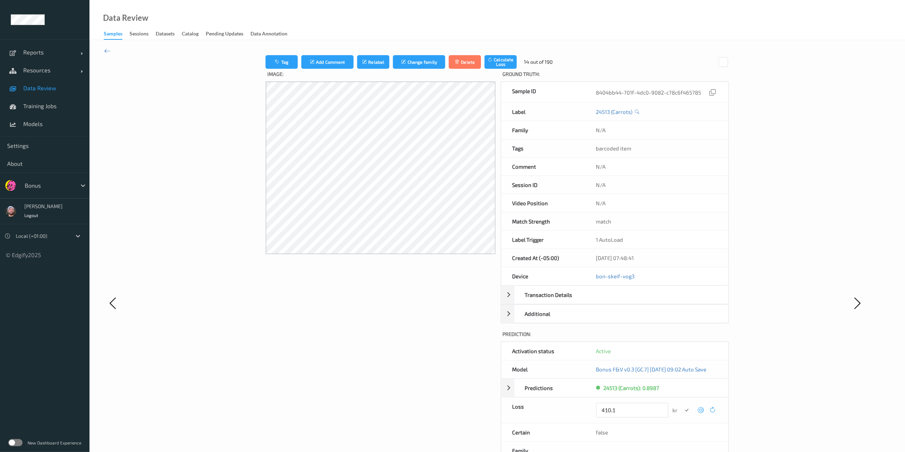
click at [682, 338] on button "submit" at bounding box center [687, 410] width 10 height 10
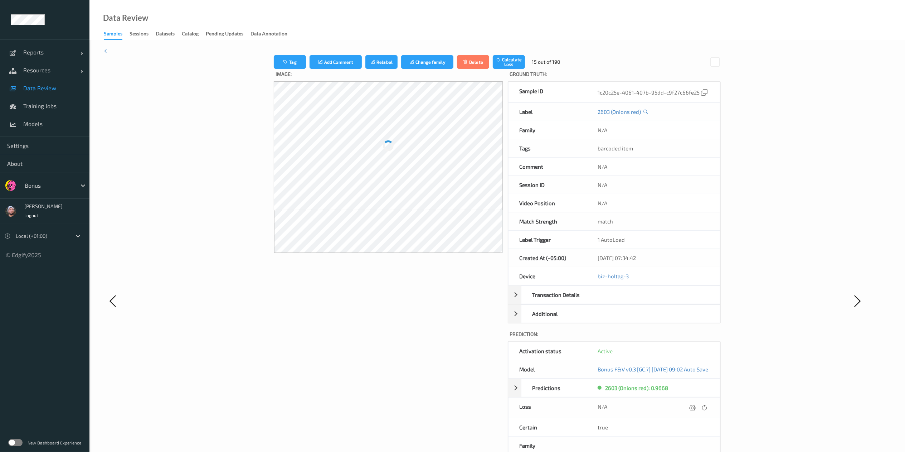
click at [687, 338] on div at bounding box center [693, 408] width 10 height 10
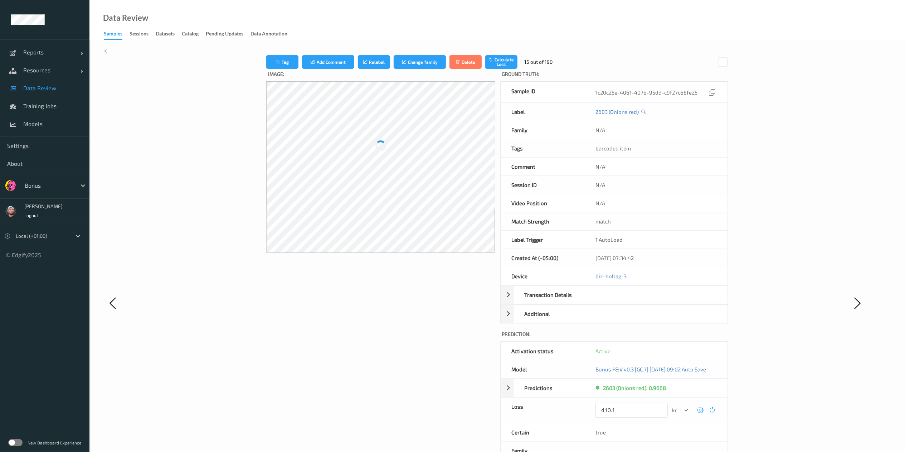
click at [681, 338] on button "submit" at bounding box center [686, 410] width 10 height 10
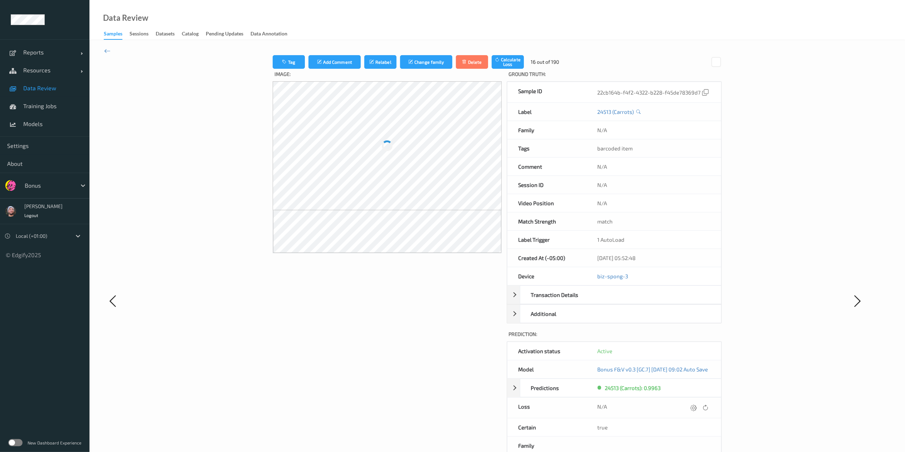
click at [687, 338] on div at bounding box center [694, 408] width 10 height 10
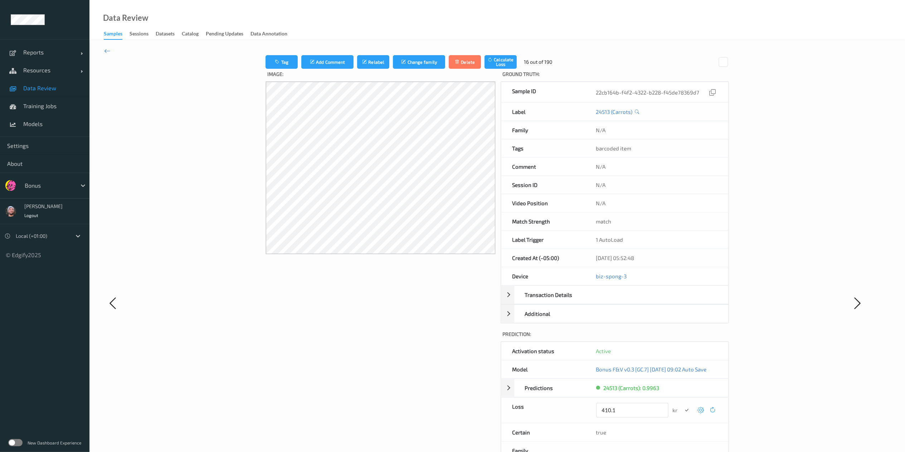
click at [682, 338] on button "submit" at bounding box center [687, 410] width 10 height 10
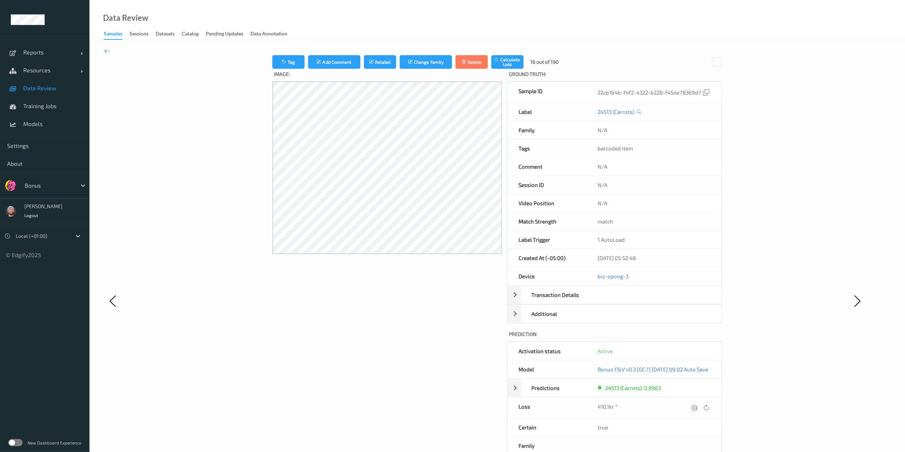
click at [687, 338] on div at bounding box center [694, 408] width 10 height 10
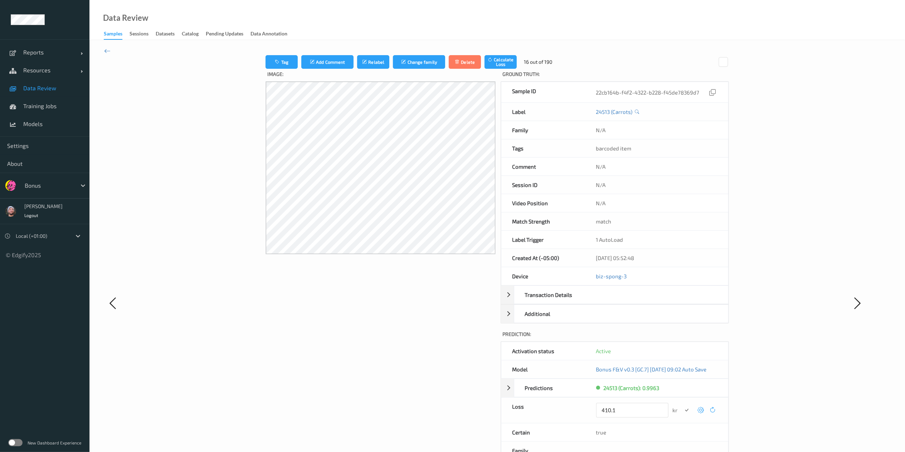
click at [682, 338] on button "submit" at bounding box center [687, 410] width 10 height 10
click at [687, 338] on div at bounding box center [696, 408] width 10 height 10
click at [682, 338] on button "submit" at bounding box center [687, 410] width 10 height 10
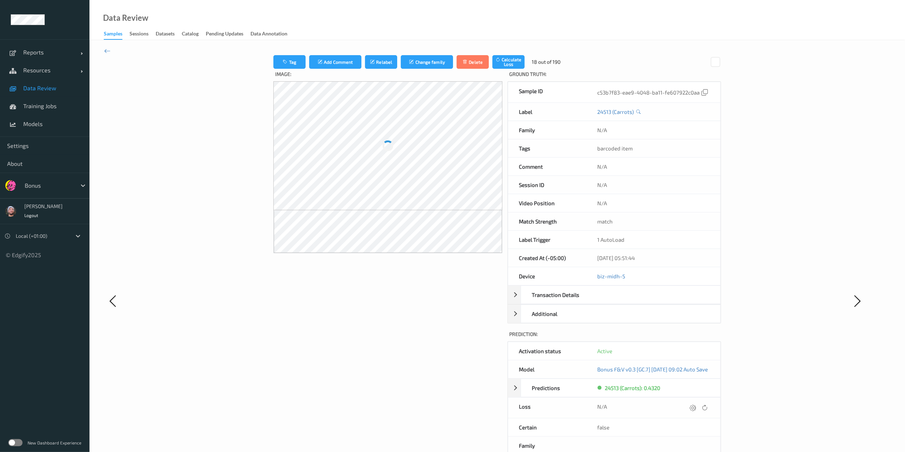
click at [687, 338] on div at bounding box center [693, 408] width 10 height 10
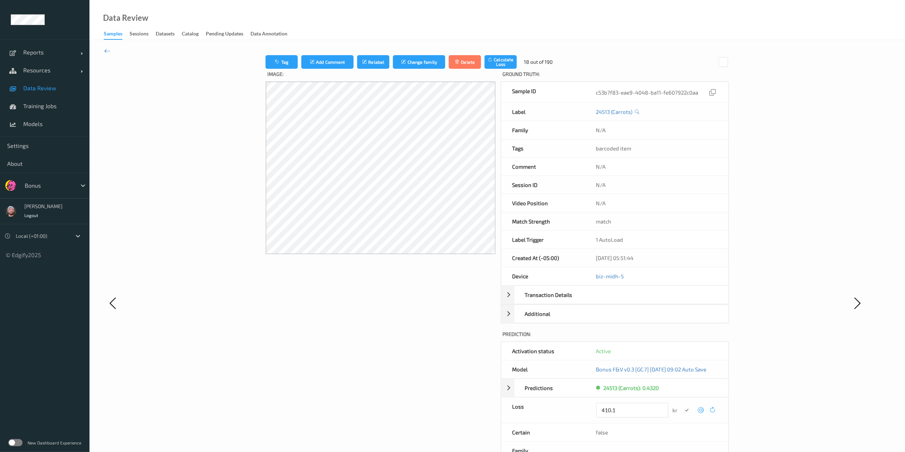
click at [682, 338] on button "submit" at bounding box center [687, 410] width 10 height 10
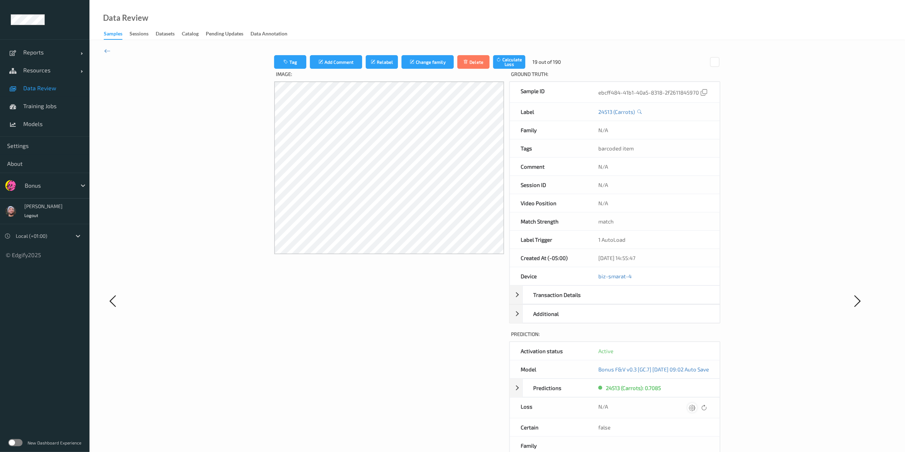
click at [687, 338] on div at bounding box center [692, 408] width 10 height 10
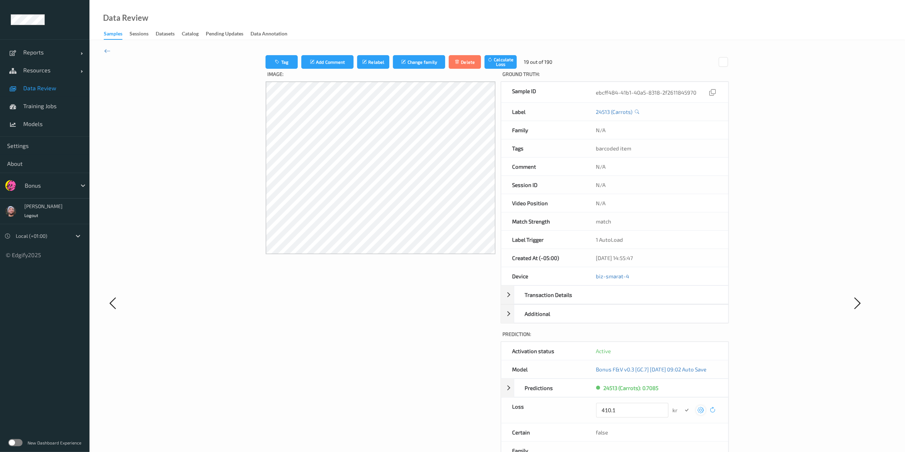
click at [687, 338] on icon at bounding box center [700, 409] width 6 height 6
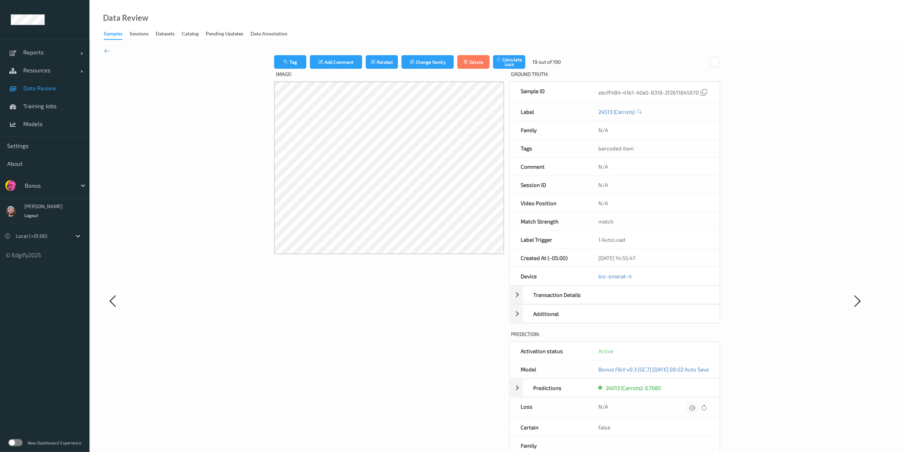
click at [687, 338] on icon at bounding box center [692, 407] width 6 height 6
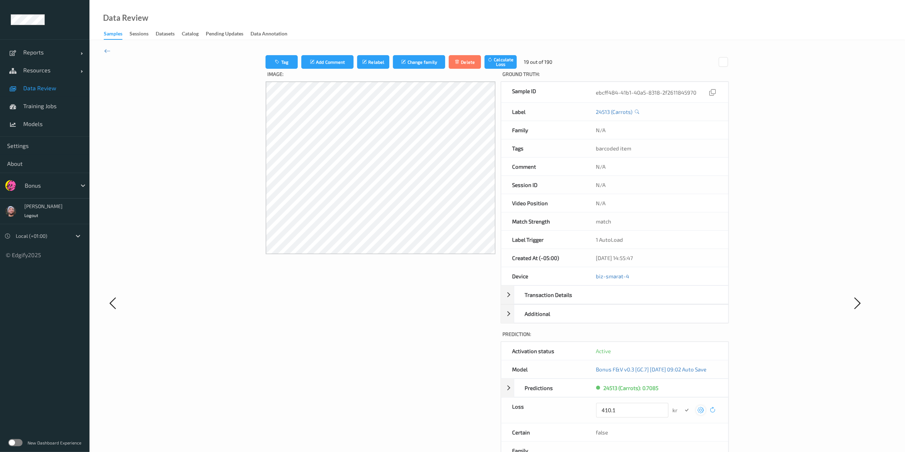
click at [682, 338] on button "submit" at bounding box center [687, 410] width 10 height 10
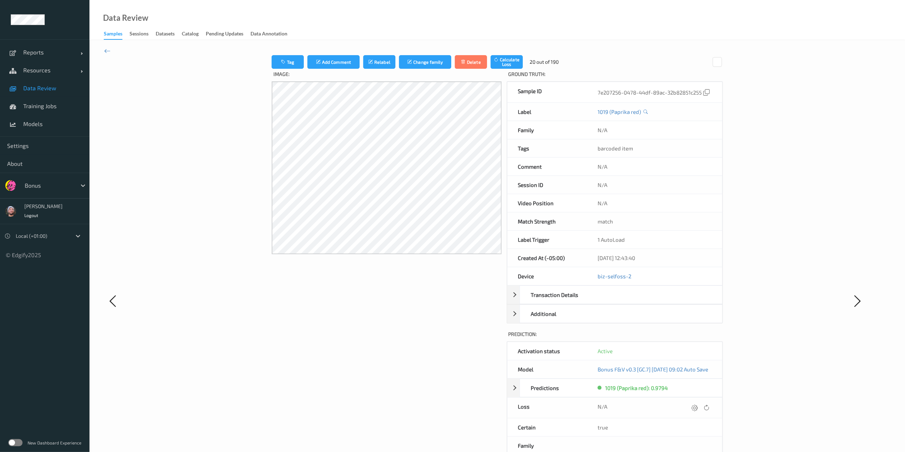
click at [687, 338] on icon at bounding box center [694, 407] width 6 height 6
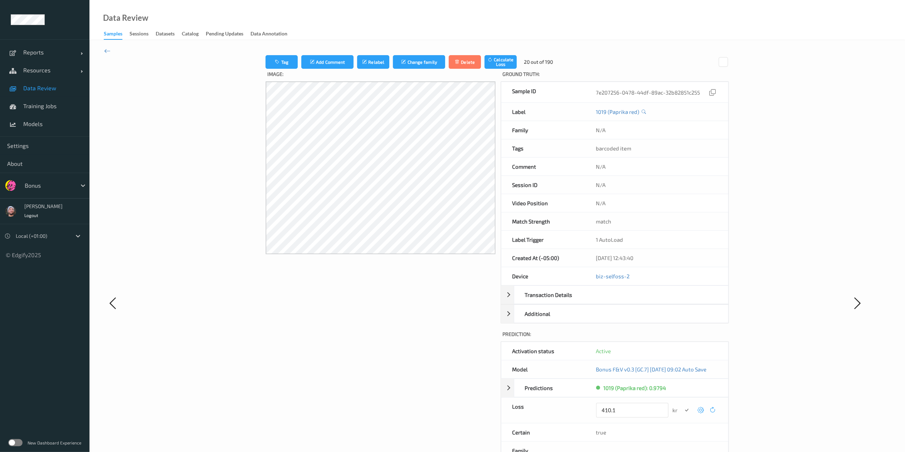
click at [682, 338] on button "submit" at bounding box center [687, 410] width 10 height 10
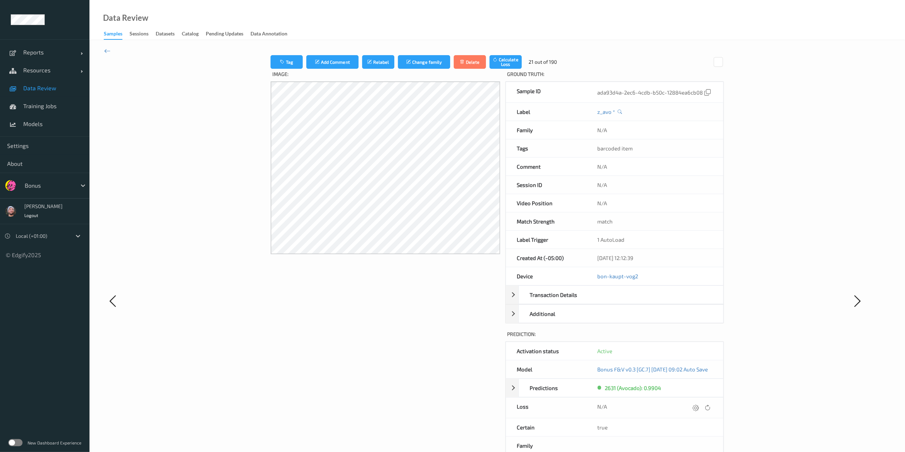
click at [687, 338] on icon at bounding box center [696, 407] width 6 height 6
click at [682, 338] on button "submit" at bounding box center [687, 410] width 10 height 10
click at [687, 338] on icon at bounding box center [692, 407] width 6 height 6
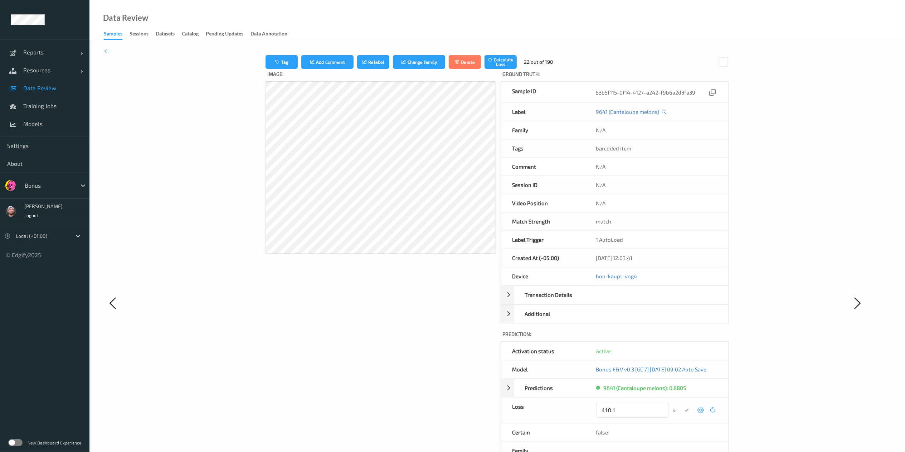
click at [682, 338] on button "submit" at bounding box center [687, 410] width 10 height 10
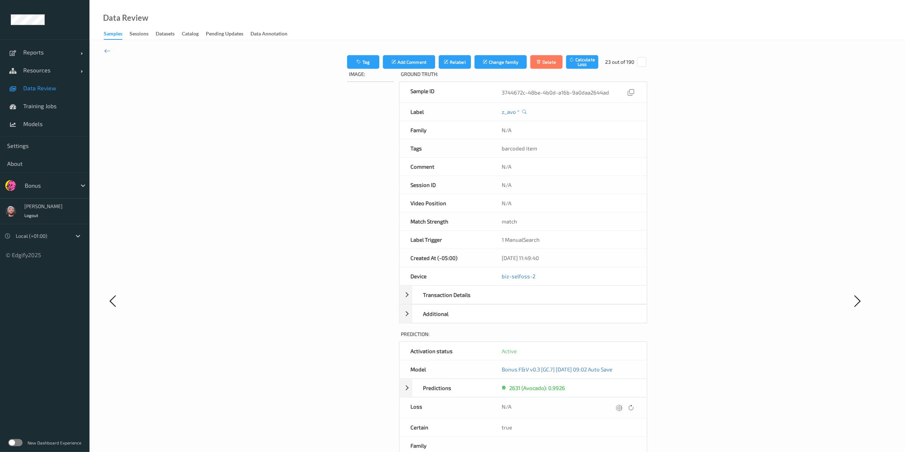
click at [623, 338] on icon at bounding box center [619, 407] width 6 height 6
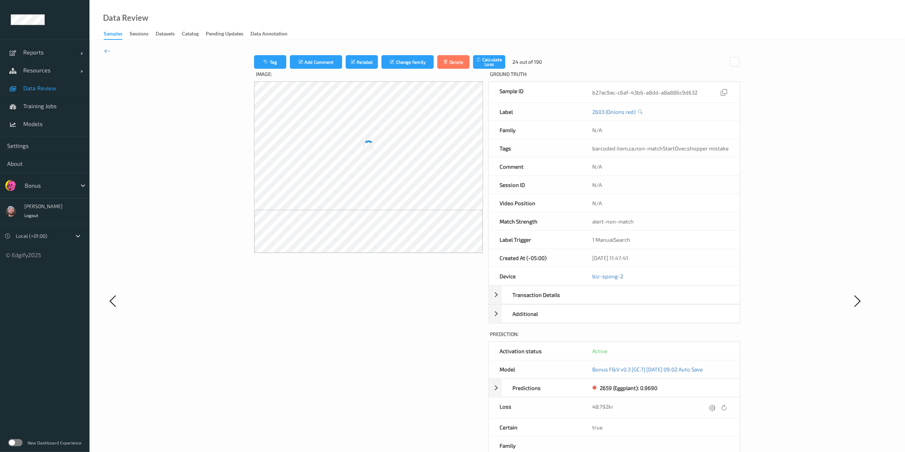
click at [687, 338] on div "48.792kr" at bounding box center [661, 408] width 136 height 10
click at [687, 338] on icon at bounding box center [713, 407] width 6 height 6
click at [687, 338] on button "submit" at bounding box center [699, 410] width 10 height 10
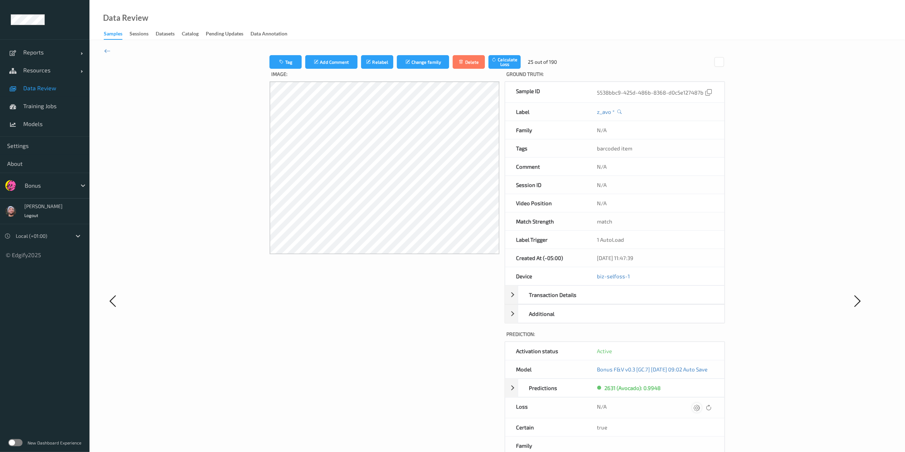
click at [687, 338] on icon at bounding box center [696, 407] width 6 height 6
click at [682, 338] on button "submit" at bounding box center [687, 410] width 10 height 10
click at [687, 338] on icon at bounding box center [694, 407] width 6 height 6
click at [682, 338] on button "submit" at bounding box center [687, 410] width 10 height 10
click at [687, 338] on icon at bounding box center [695, 407] width 6 height 6
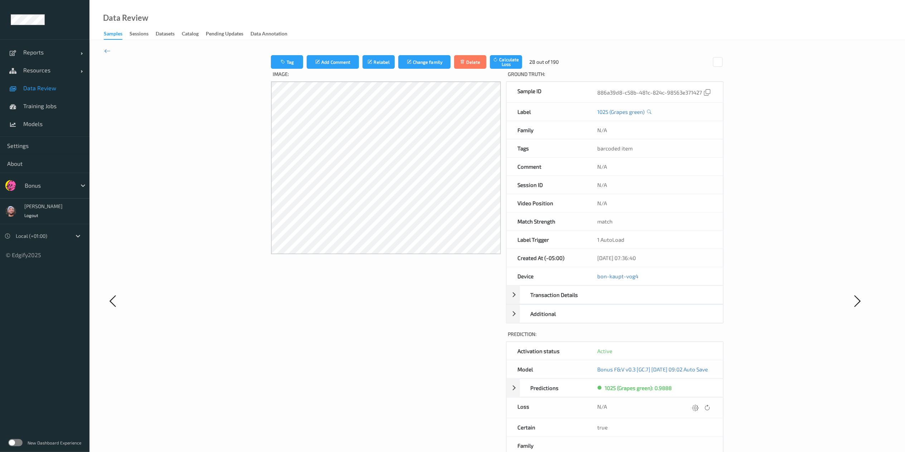
click at [687, 338] on icon at bounding box center [695, 407] width 6 height 6
click at [687, 338] on icon at bounding box center [693, 407] width 6 height 6
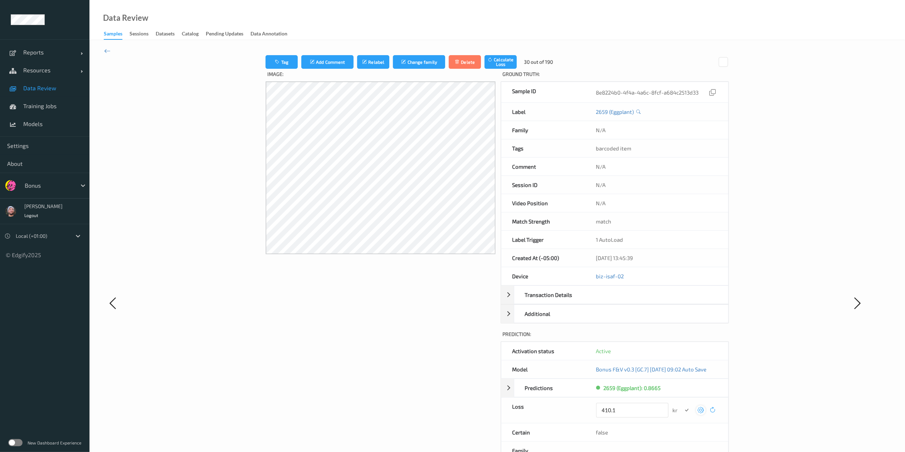
click at [682, 338] on button "submit" at bounding box center [687, 410] width 10 height 10
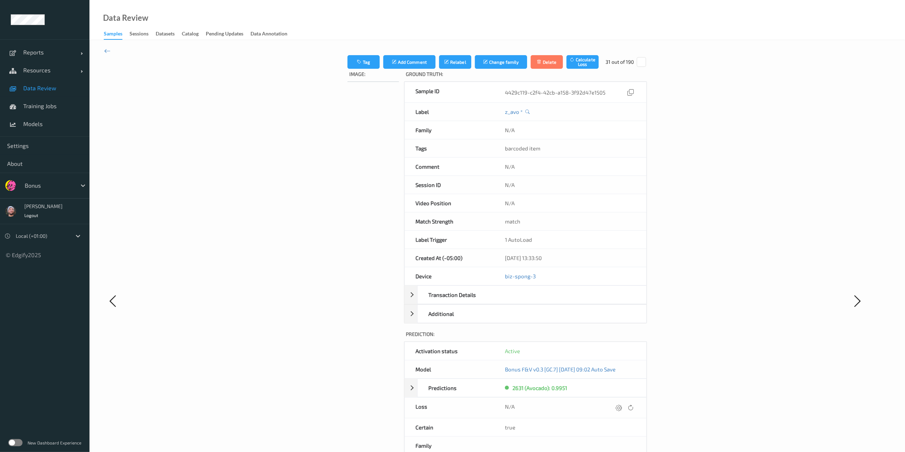
click at [646, 338] on div "N/A" at bounding box center [570, 407] width 152 height 20
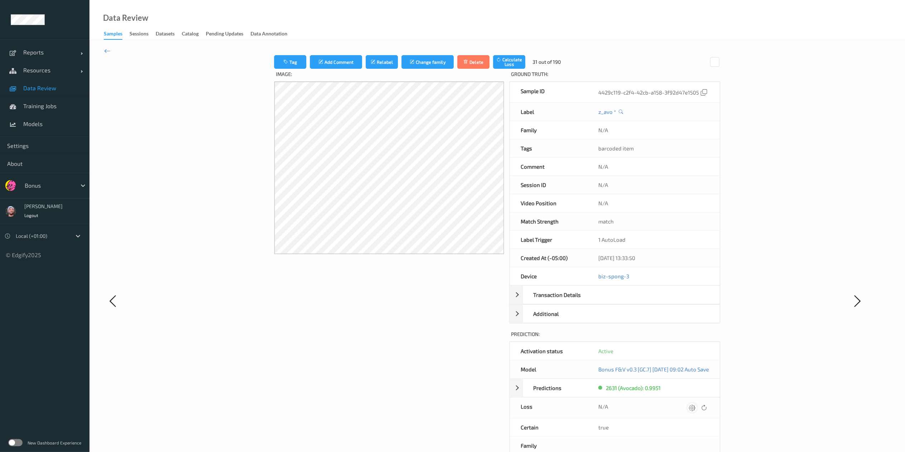
click at [687, 338] on icon at bounding box center [692, 407] width 6 height 6
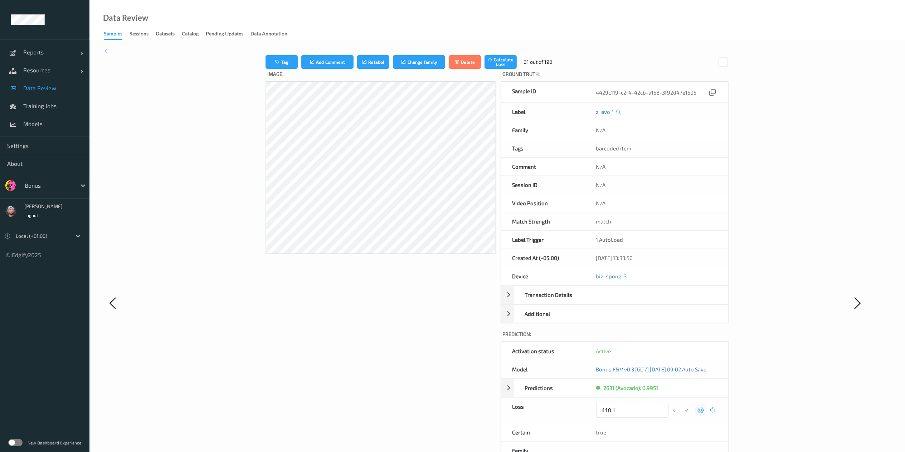
click at [682, 338] on button "submit" at bounding box center [687, 410] width 10 height 10
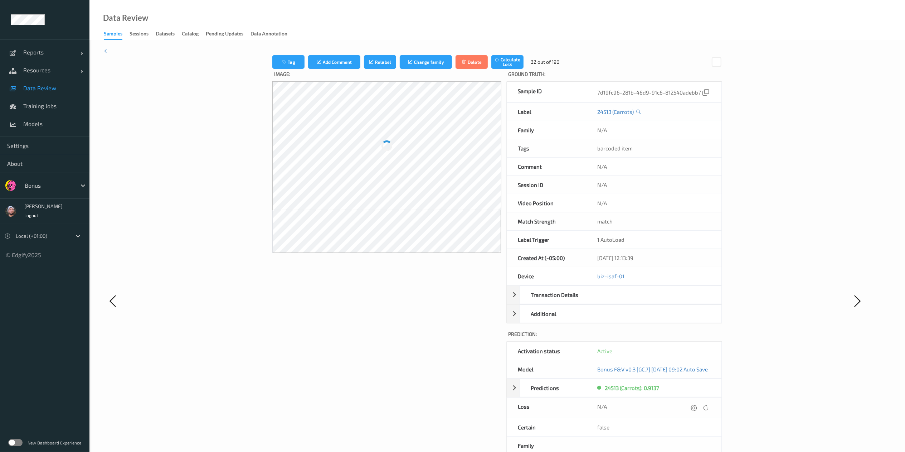
click at [687, 338] on icon at bounding box center [694, 407] width 6 height 6
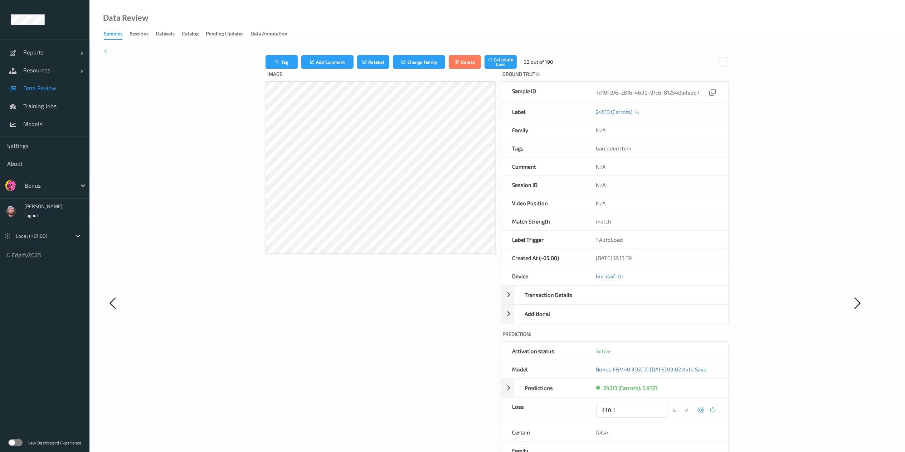
click at [682, 338] on button "submit" at bounding box center [687, 410] width 10 height 10
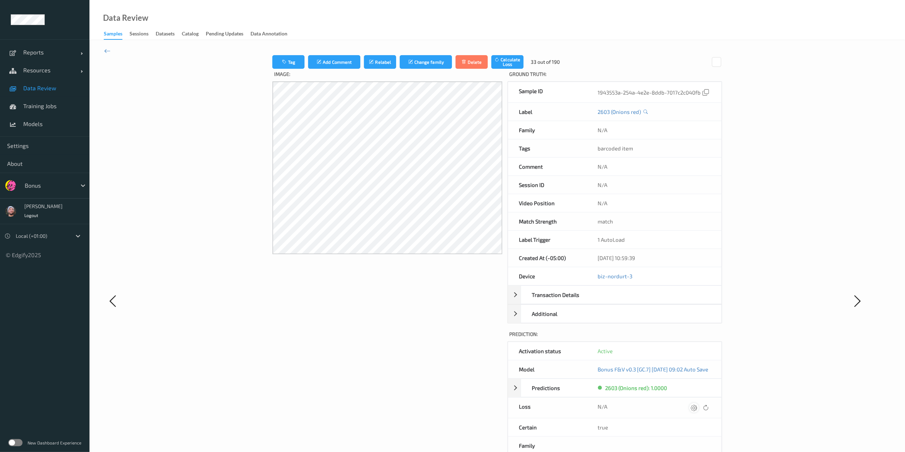
click at [687, 338] on div at bounding box center [694, 408] width 10 height 10
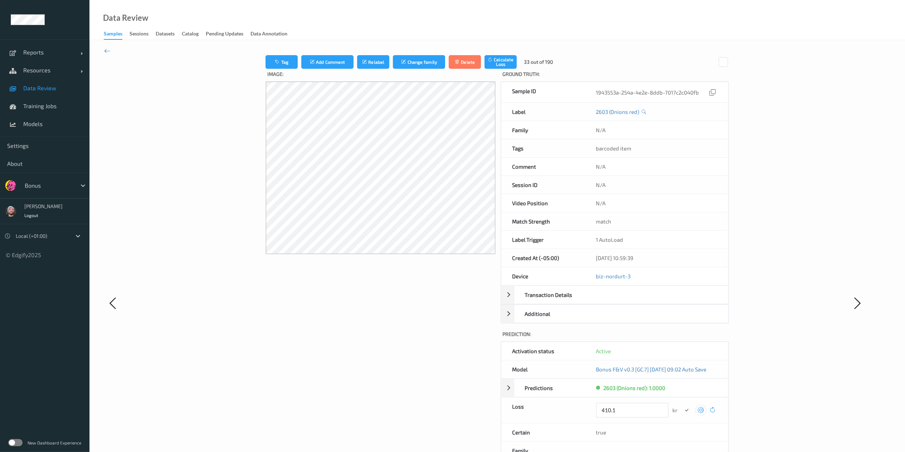
click at [682, 338] on button "submit" at bounding box center [687, 410] width 10 height 10
click at [687, 338] on div at bounding box center [697, 408] width 10 height 10
click at [682, 338] on button "submit" at bounding box center [687, 410] width 10 height 10
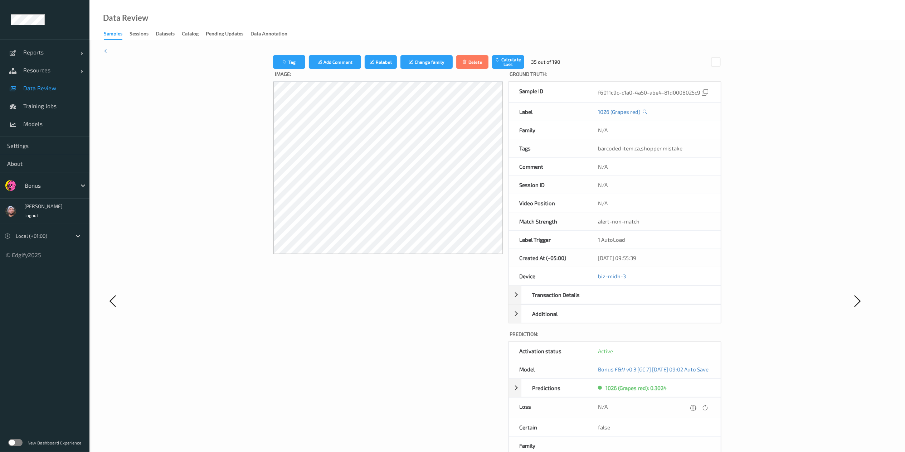
click at [687, 338] on div at bounding box center [693, 408] width 10 height 10
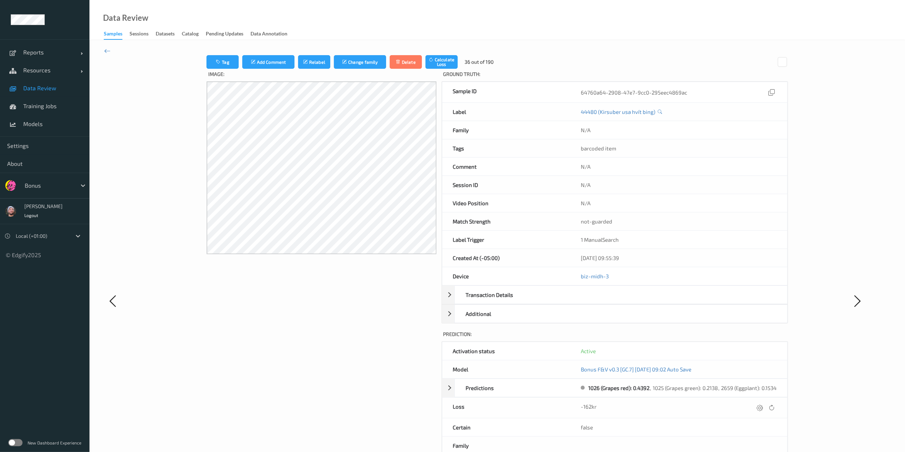
click at [687, 338] on div "-162kr" at bounding box center [679, 408] width 196 height 10
click at [687, 338] on div at bounding box center [760, 408] width 10 height 10
click at [687, 338] on button "submit" at bounding box center [746, 410] width 10 height 10
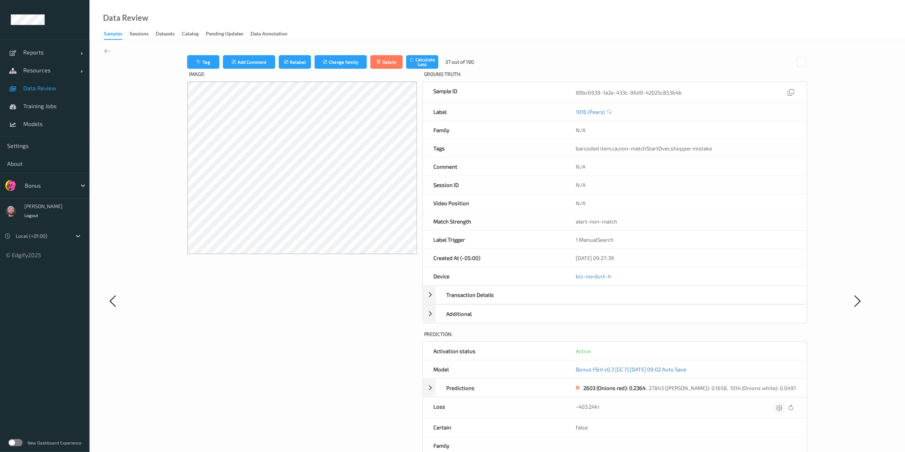
click at [687, 338] on icon at bounding box center [779, 407] width 6 height 6
click at [687, 338] on button "submit" at bounding box center [765, 410] width 10 height 10
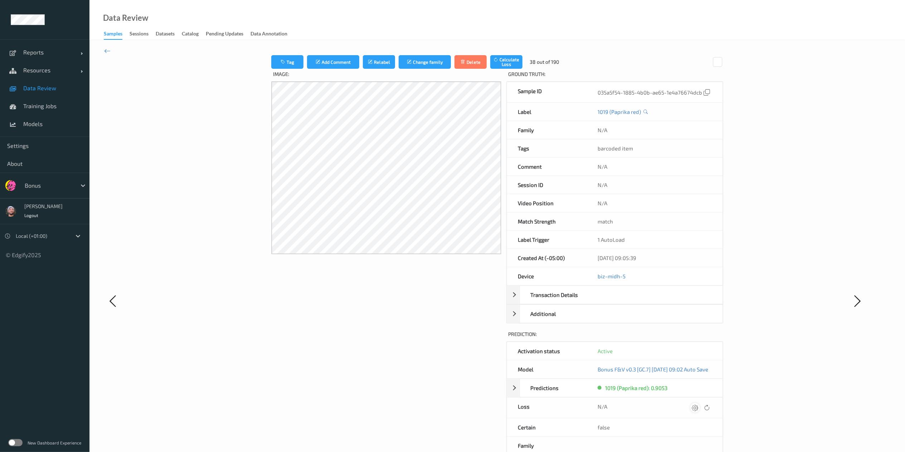
click at [687, 338] on icon at bounding box center [695, 407] width 6 height 6
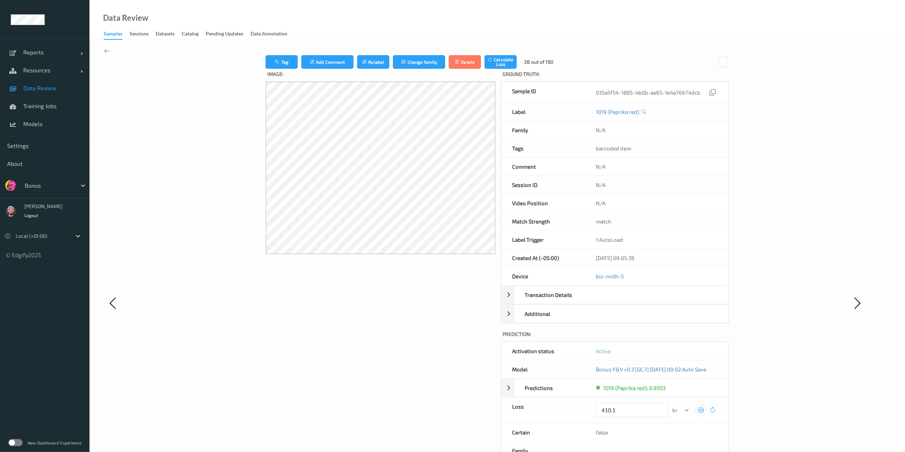
click at [682, 338] on button "submit" at bounding box center [687, 410] width 10 height 10
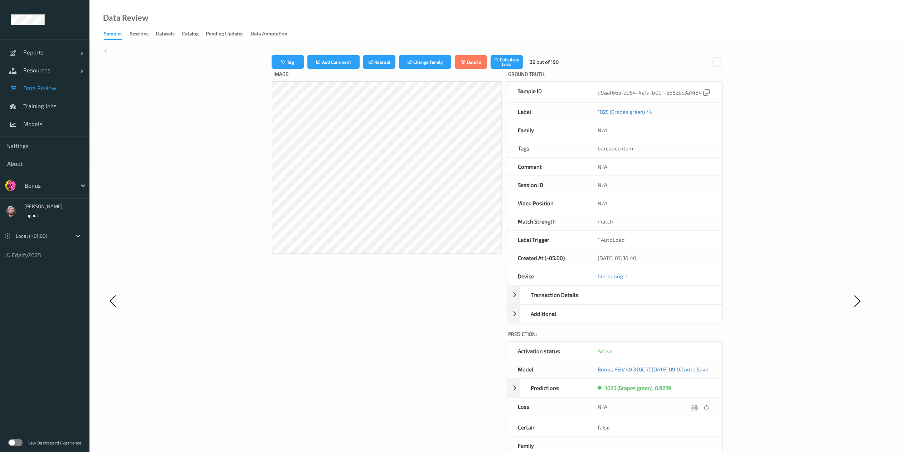
click at [687, 338] on icon at bounding box center [694, 407] width 6 height 6
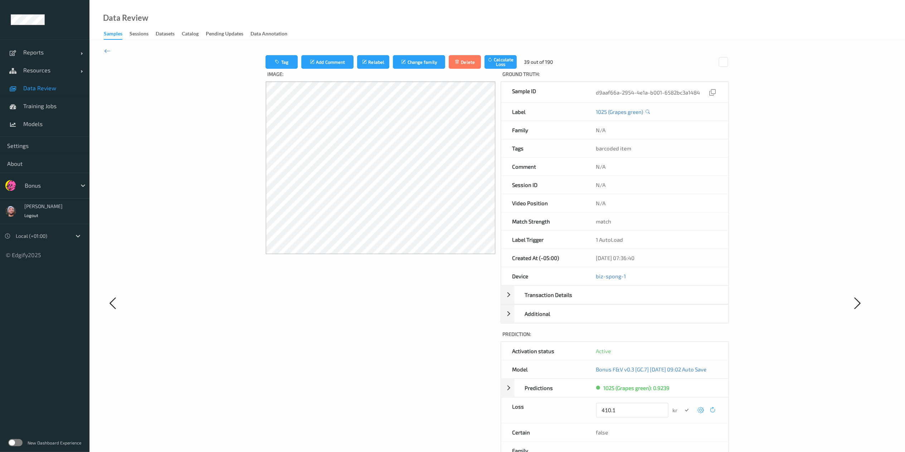
click at [682, 338] on button "submit" at bounding box center [687, 410] width 10 height 10
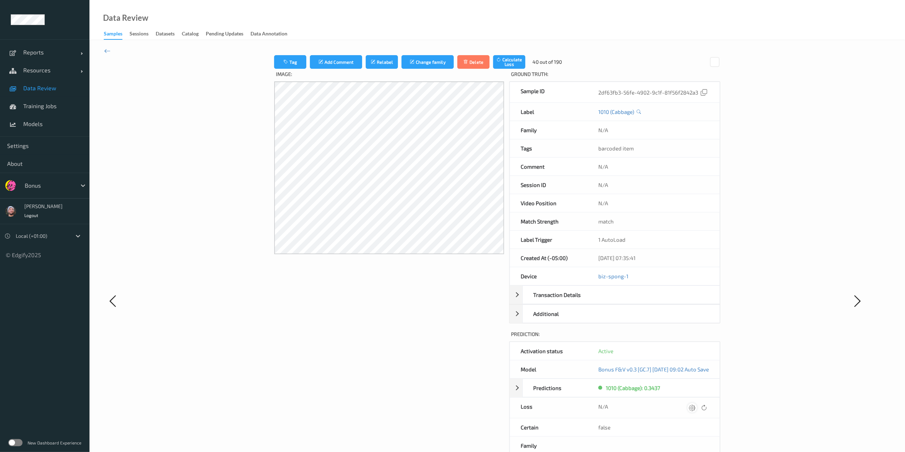
click at [687, 338] on icon at bounding box center [692, 407] width 6 height 6
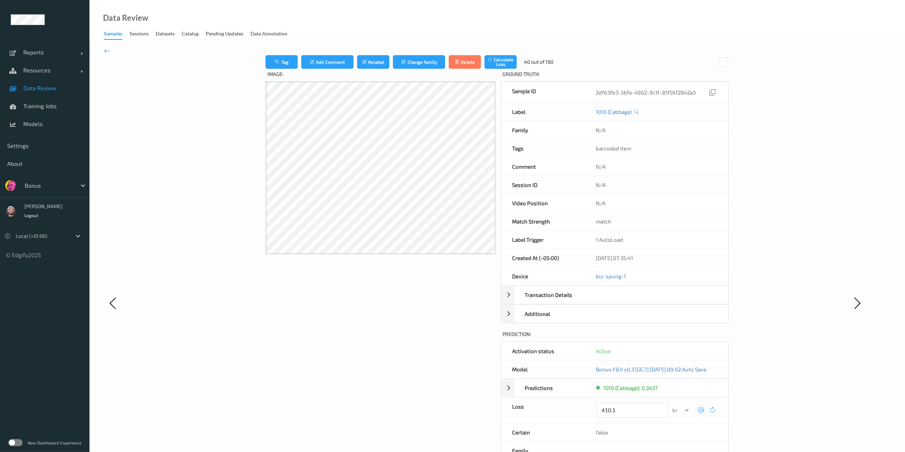
click at [682, 338] on button "submit" at bounding box center [687, 410] width 10 height 10
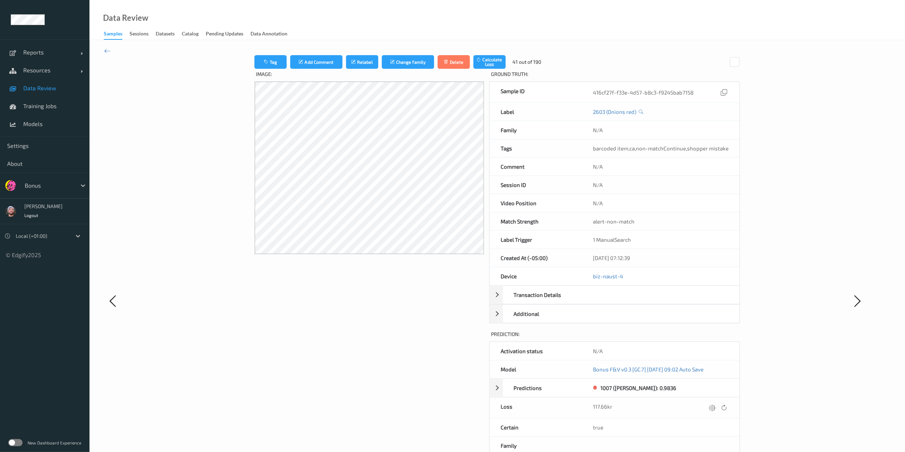
click at [687, 338] on div "117.66kr" at bounding box center [661, 408] width 136 height 10
click at [687, 338] on div at bounding box center [717, 408] width 21 height 10
click at [687, 338] on div at bounding box center [712, 408] width 10 height 10
click at [687, 338] on button "submit" at bounding box center [698, 410] width 10 height 10
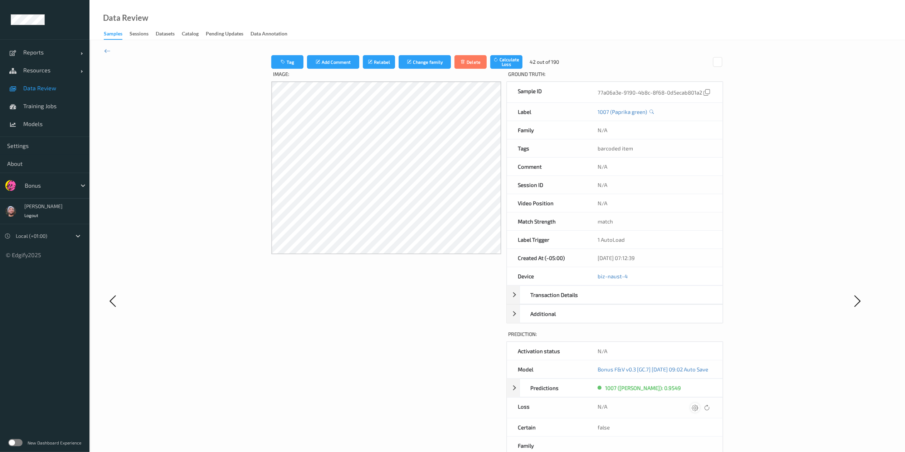
click at [687, 338] on div at bounding box center [695, 408] width 10 height 10
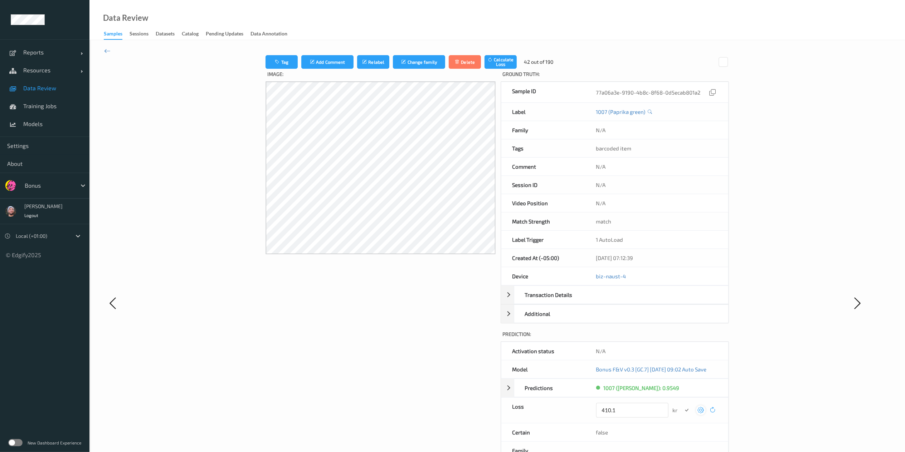
click at [682, 338] on button "submit" at bounding box center [687, 410] width 10 height 10
click at [687, 338] on div at bounding box center [696, 408] width 10 height 10
click at [682, 338] on button "submit" at bounding box center [687, 410] width 10 height 10
click at [687, 338] on div at bounding box center [696, 408] width 10 height 10
click at [682, 338] on button "submit" at bounding box center [687, 410] width 10 height 10
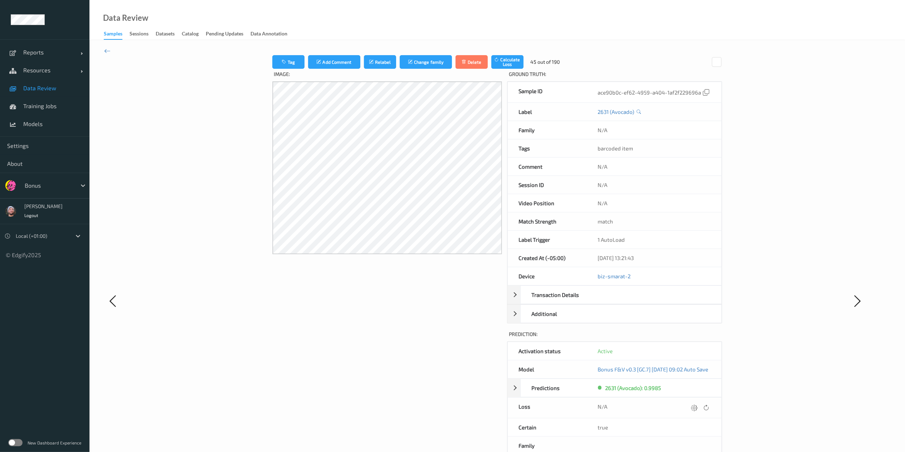
click at [687, 338] on icon at bounding box center [694, 407] width 6 height 6
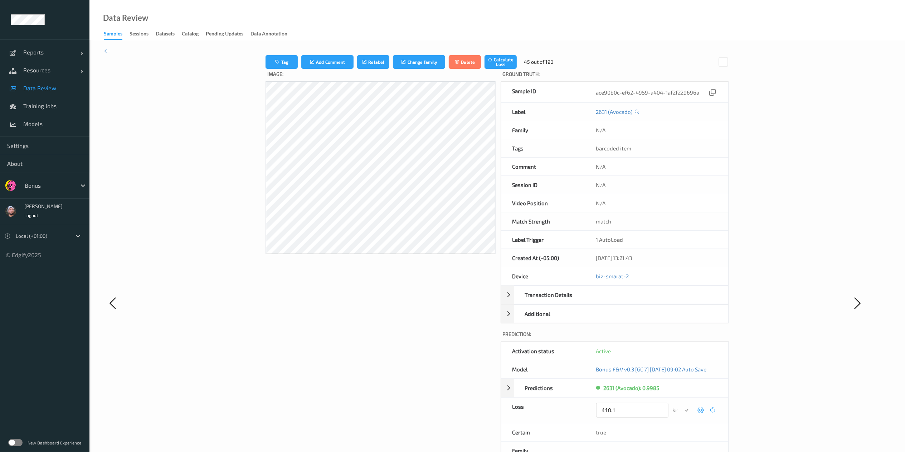
click at [682, 338] on button "submit" at bounding box center [687, 410] width 10 height 10
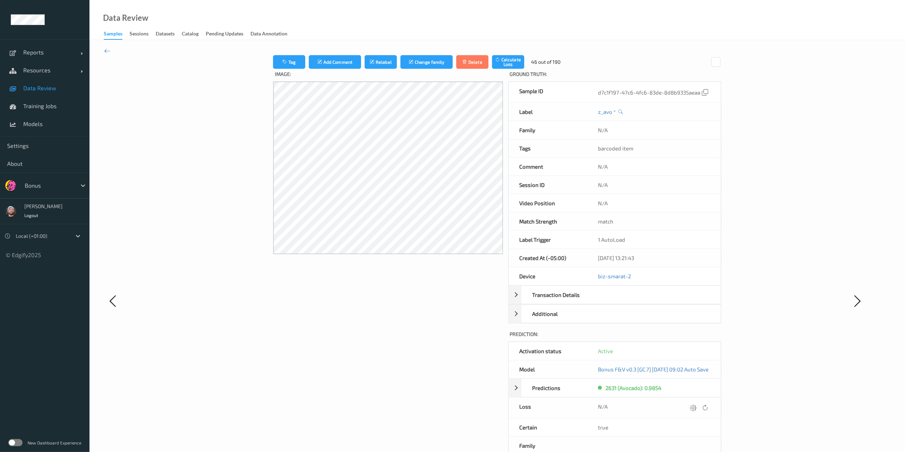
click at [687, 338] on div at bounding box center [693, 408] width 10 height 10
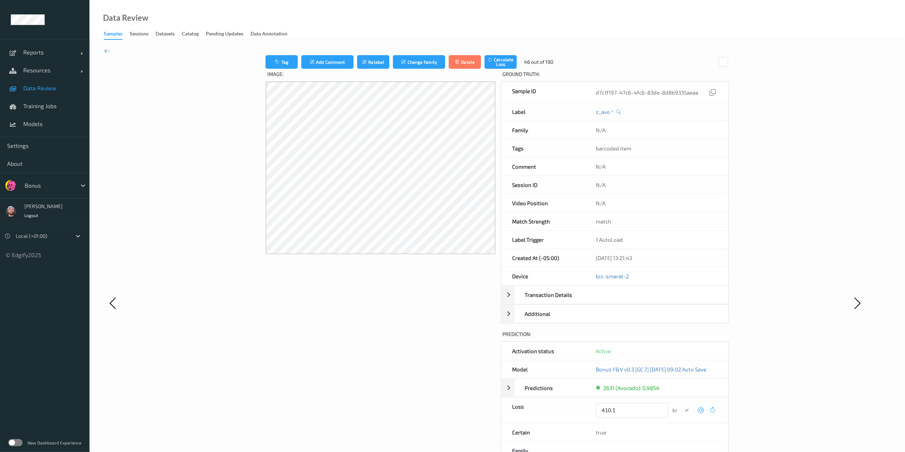
click at [682, 338] on button "submit" at bounding box center [687, 410] width 10 height 10
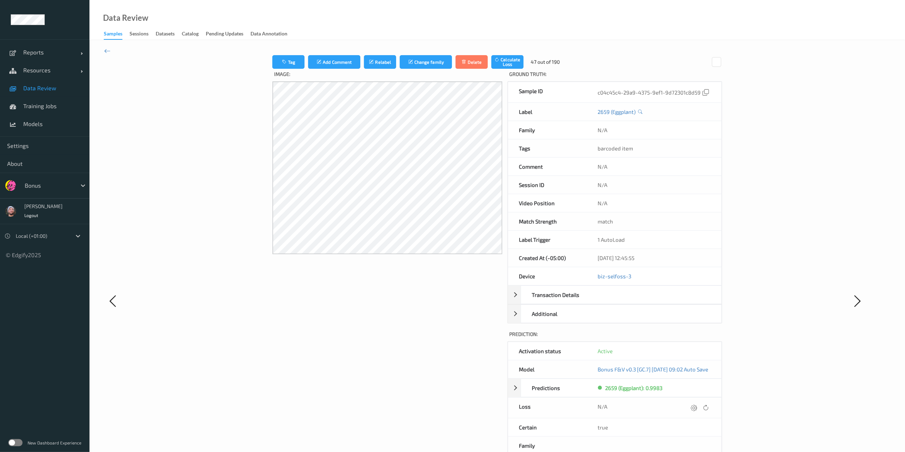
click at [687, 338] on div at bounding box center [694, 408] width 10 height 10
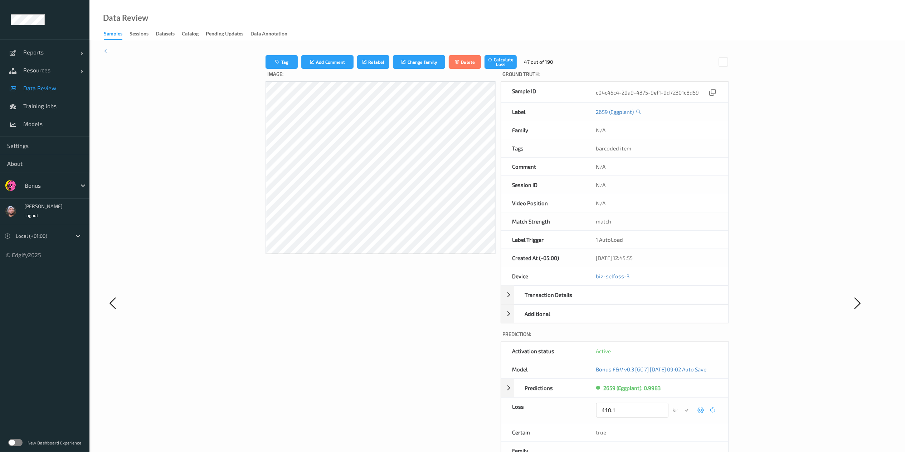
click at [682, 338] on button "submit" at bounding box center [687, 410] width 10 height 10
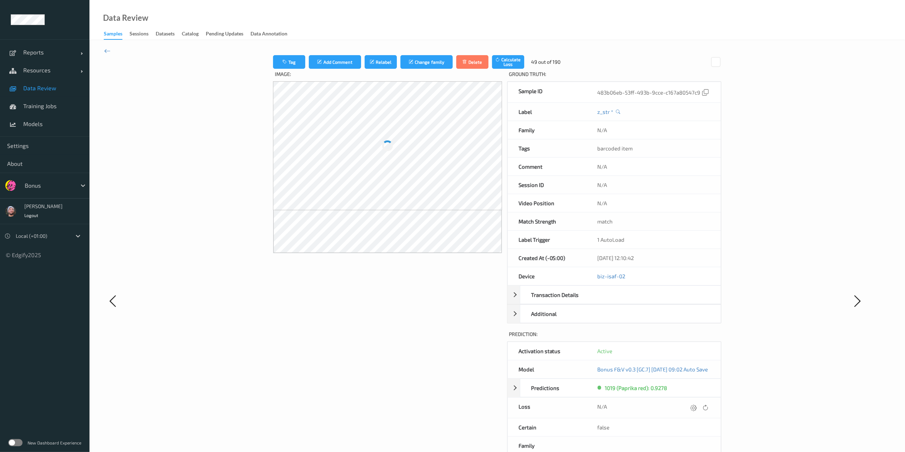
click at [687, 338] on icon at bounding box center [693, 407] width 6 height 6
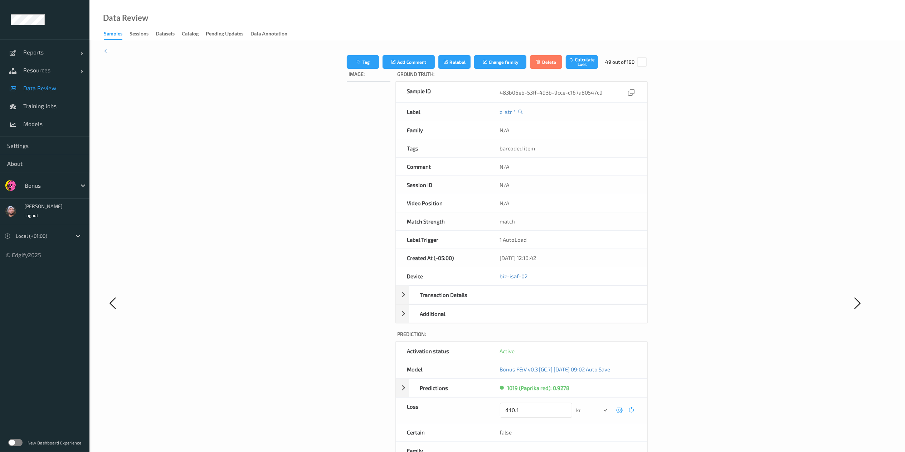
click at [601, 338] on button "submit" at bounding box center [606, 410] width 10 height 10
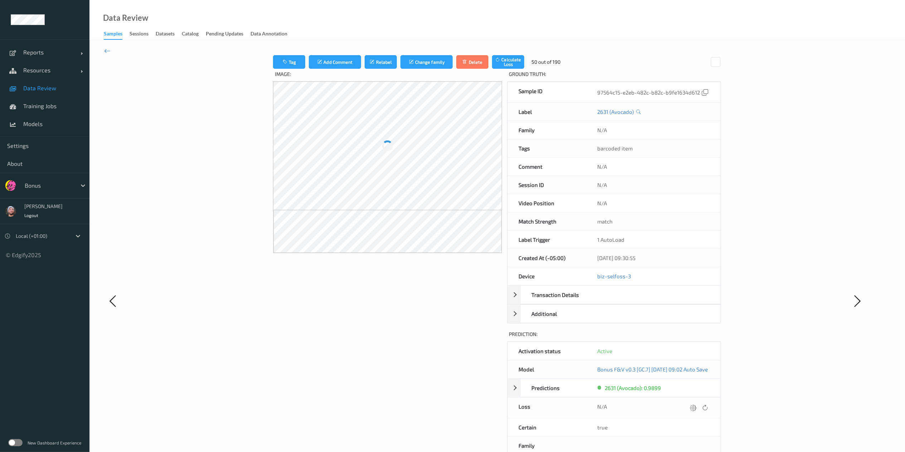
click at [687, 338] on icon at bounding box center [693, 407] width 6 height 6
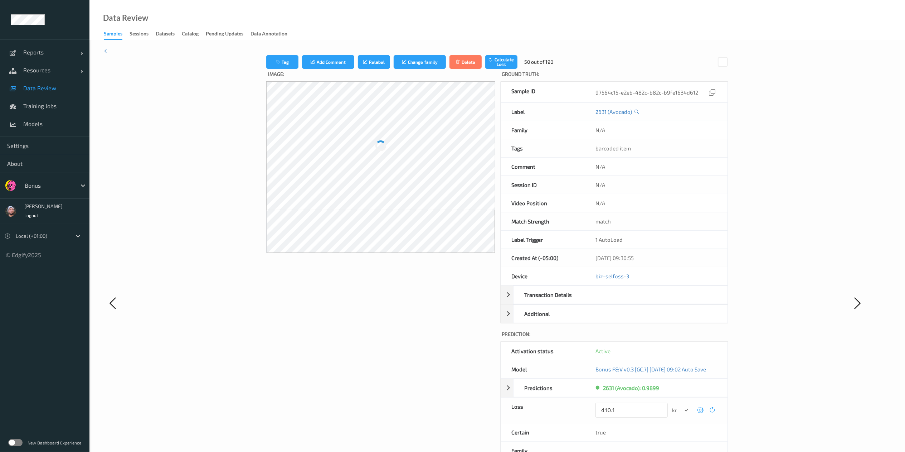
click at [681, 338] on button "submit" at bounding box center [686, 410] width 10 height 10
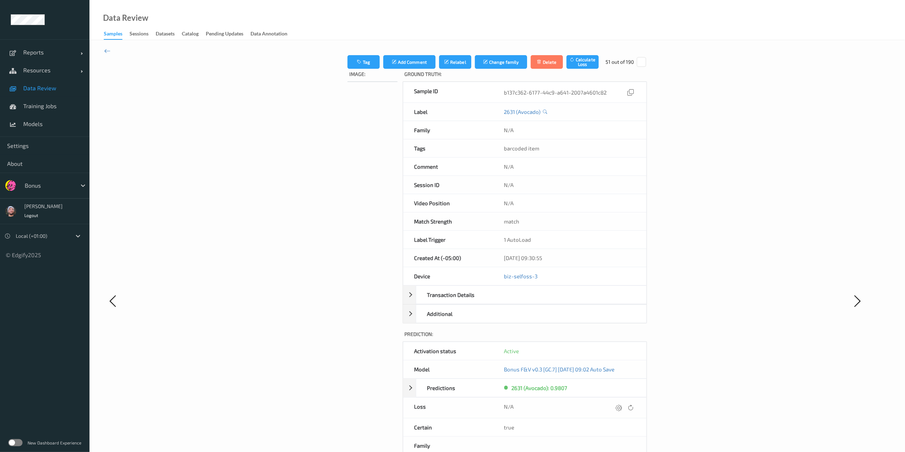
click at [622, 338] on icon at bounding box center [619, 407] width 6 height 6
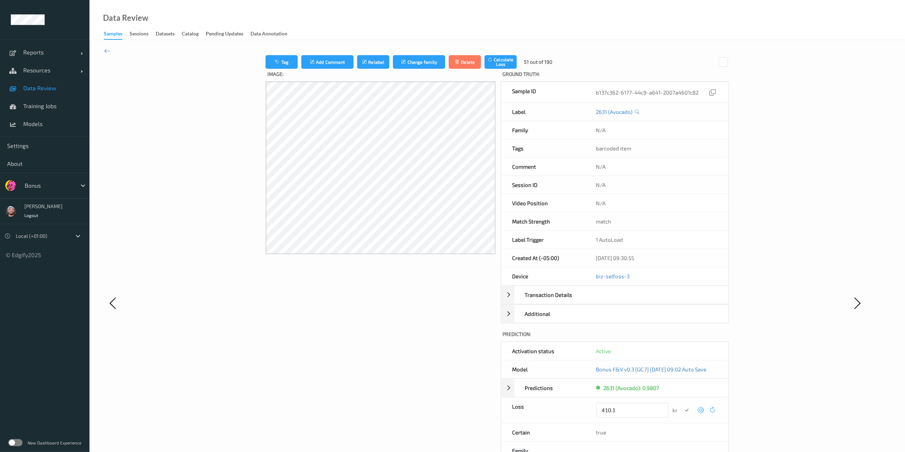
click at [682, 338] on button "submit" at bounding box center [687, 410] width 10 height 10
click at [687, 338] on icon at bounding box center [699, 407] width 6 height 6
click at [682, 338] on button "submit" at bounding box center [687, 410] width 10 height 10
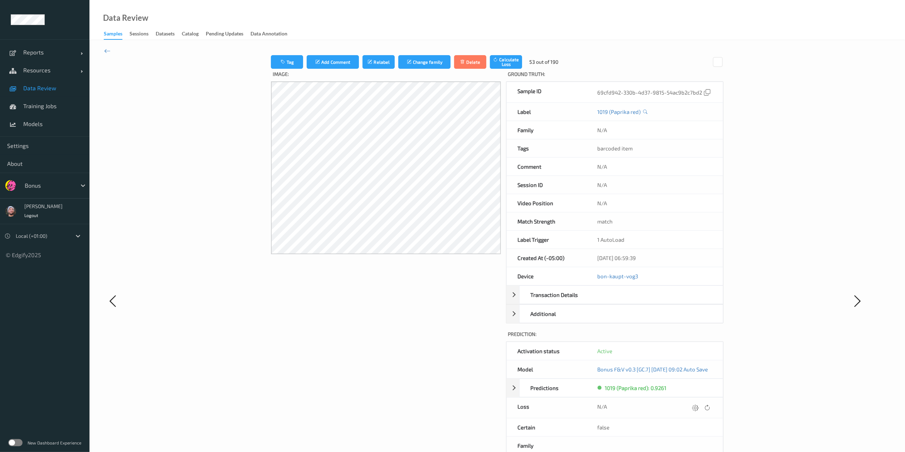
click at [687, 338] on div at bounding box center [696, 408] width 10 height 10
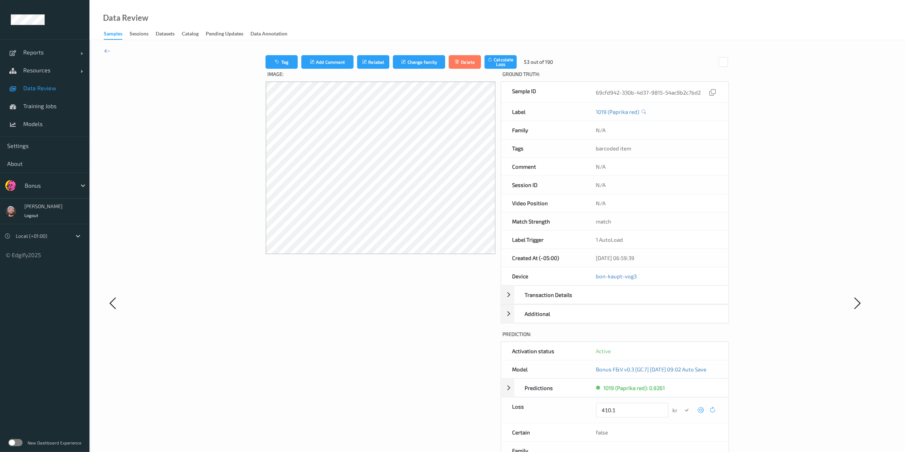
click at [682, 338] on button "submit" at bounding box center [687, 410] width 10 height 10
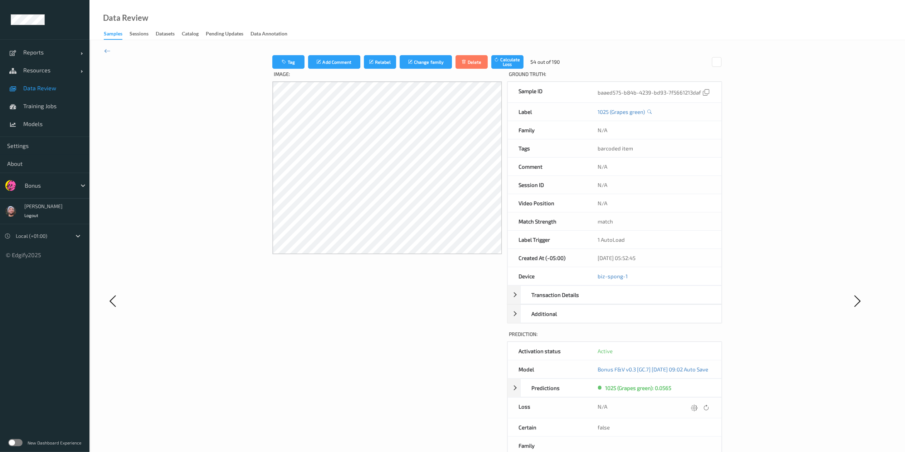
click at [687, 338] on div at bounding box center [694, 408] width 10 height 10
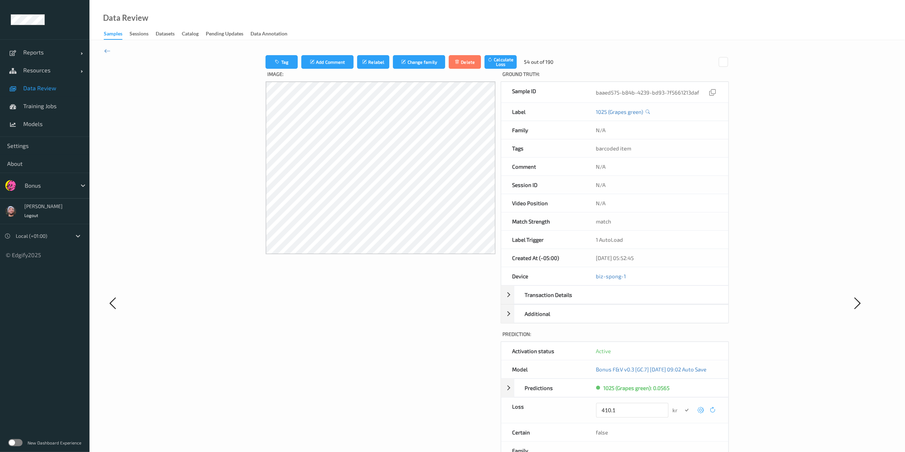
click at [682, 338] on button "submit" at bounding box center [687, 410] width 10 height 10
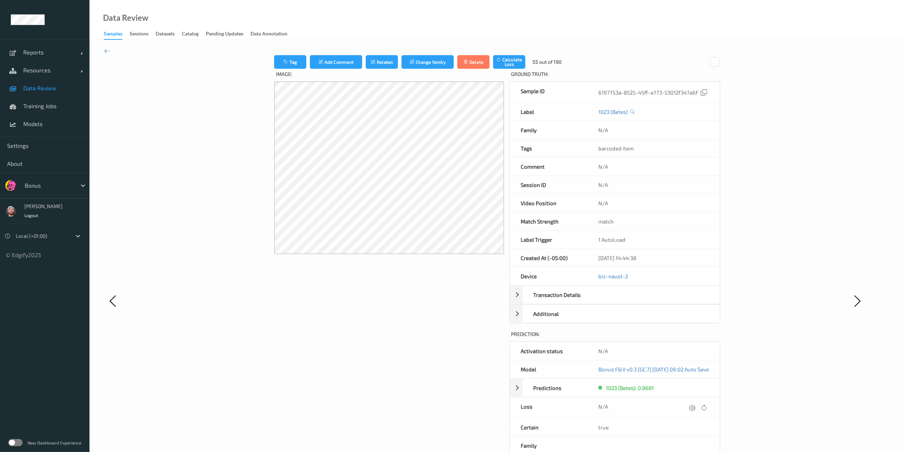
click at [687, 338] on div at bounding box center [692, 408] width 10 height 10
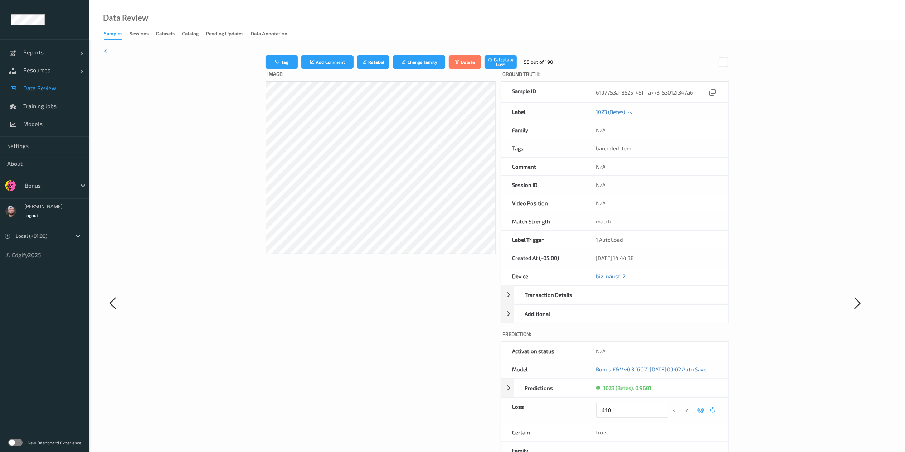
click at [682, 338] on button "submit" at bounding box center [687, 410] width 10 height 10
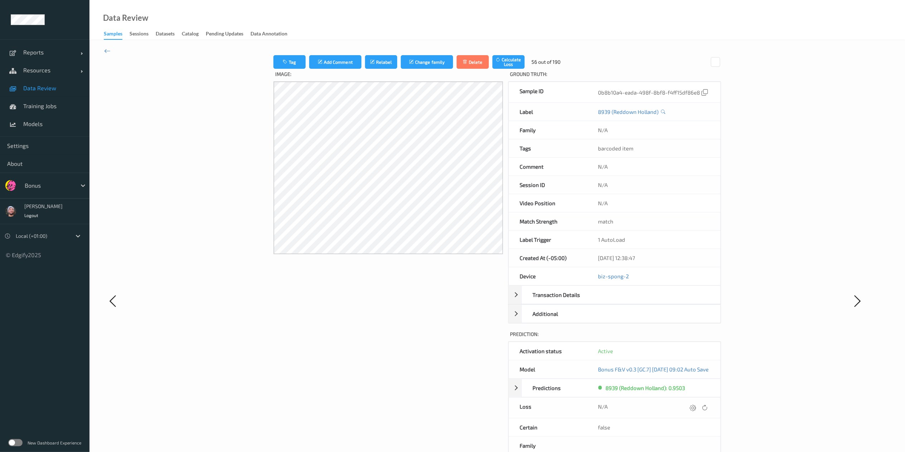
click at [687, 338] on icon at bounding box center [693, 407] width 6 height 6
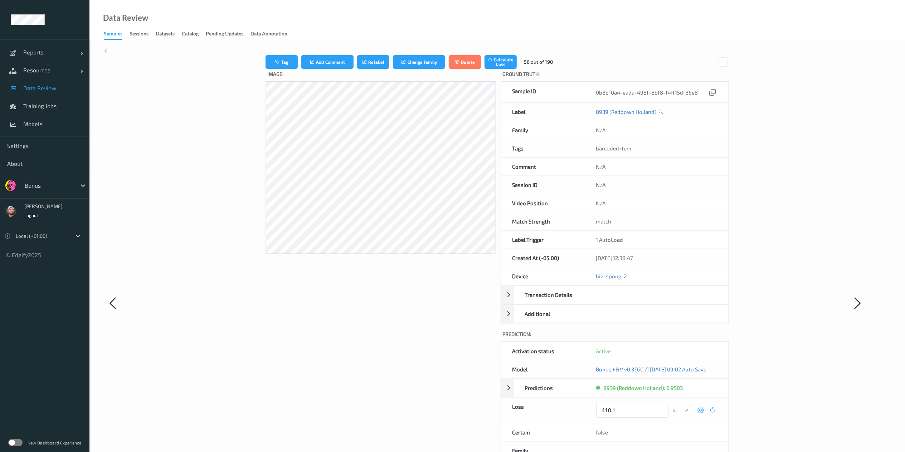
click at [682, 338] on button "submit" at bounding box center [687, 410] width 10 height 10
click at [687, 338] on div at bounding box center [698, 408] width 10 height 10
click at [682, 338] on button "submit" at bounding box center [687, 410] width 10 height 10
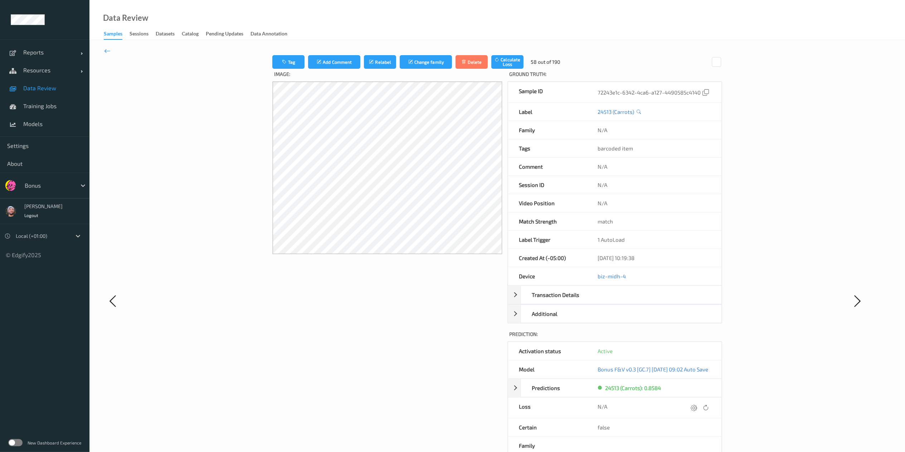
click at [687, 338] on div at bounding box center [694, 408] width 10 height 10
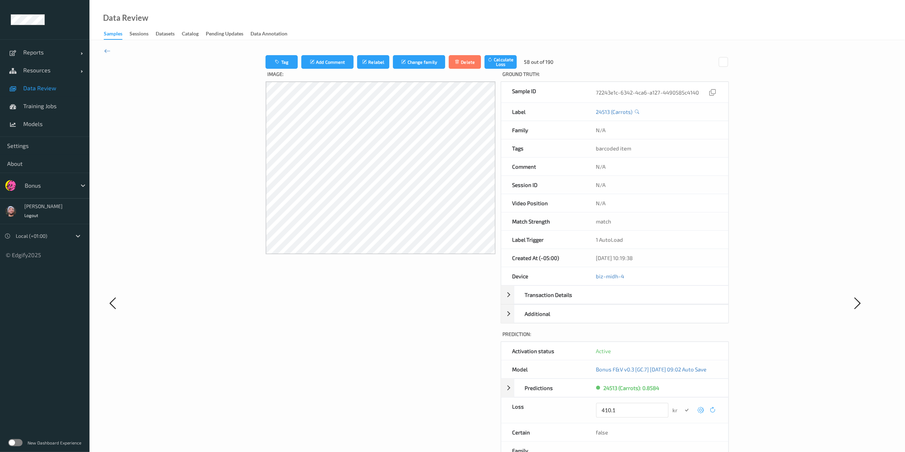
click at [682, 338] on button "submit" at bounding box center [687, 410] width 10 height 10
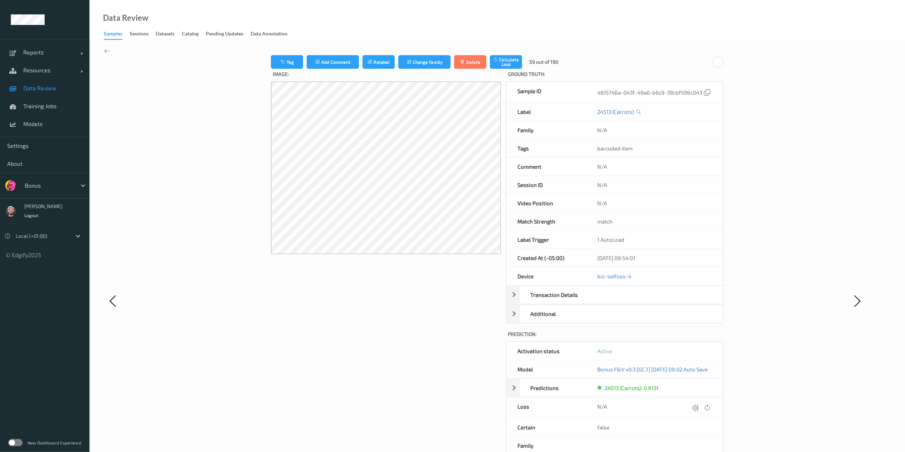
click at [687, 338] on div at bounding box center [696, 408] width 10 height 10
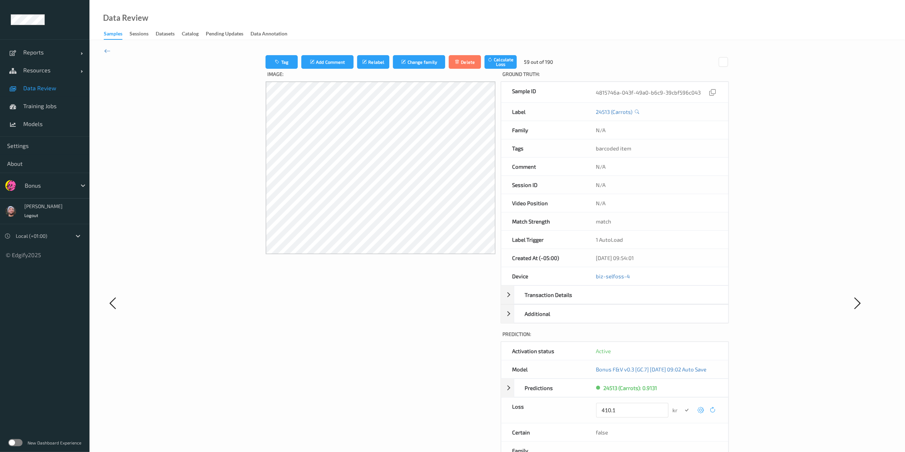
click at [682, 338] on button "submit" at bounding box center [687, 410] width 10 height 10
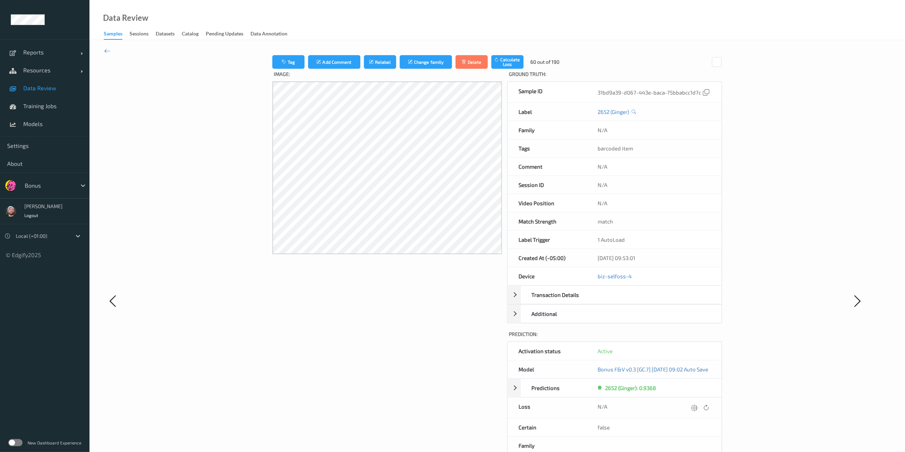
click at [687, 338] on icon at bounding box center [694, 407] width 6 height 6
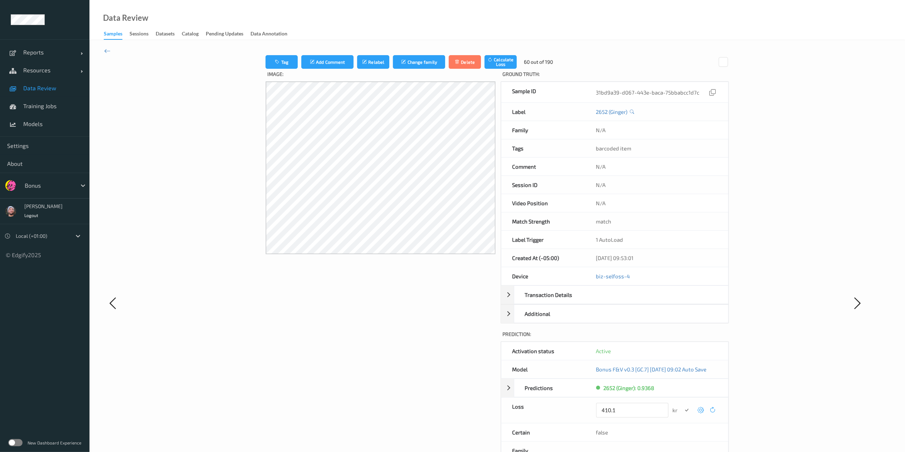
click at [682, 338] on button "submit" at bounding box center [687, 410] width 10 height 10
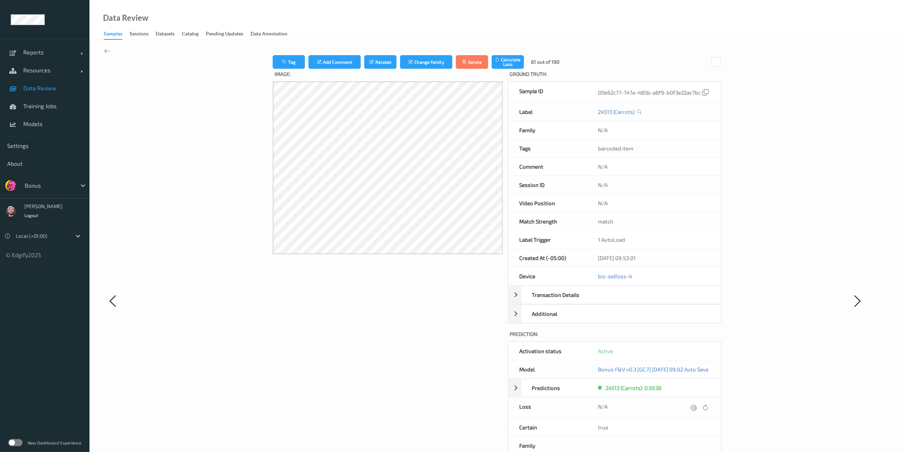
click at [687, 338] on icon at bounding box center [693, 407] width 6 height 6
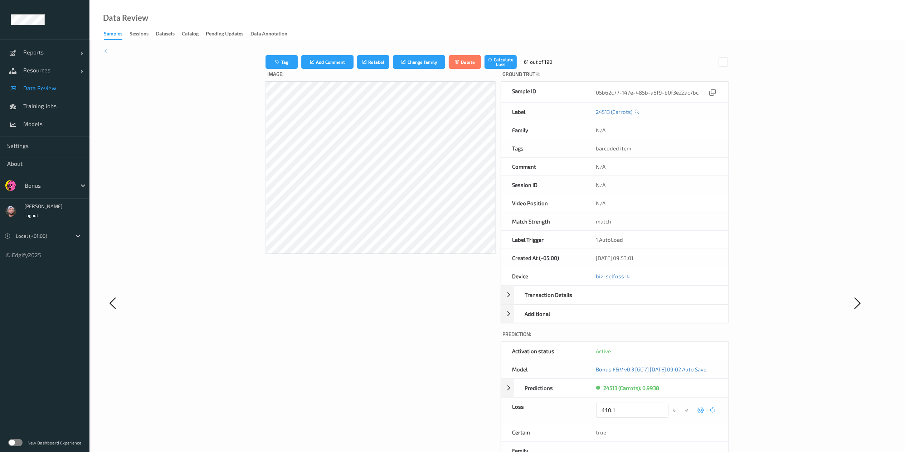
click at [682, 338] on button "submit" at bounding box center [687, 410] width 10 height 10
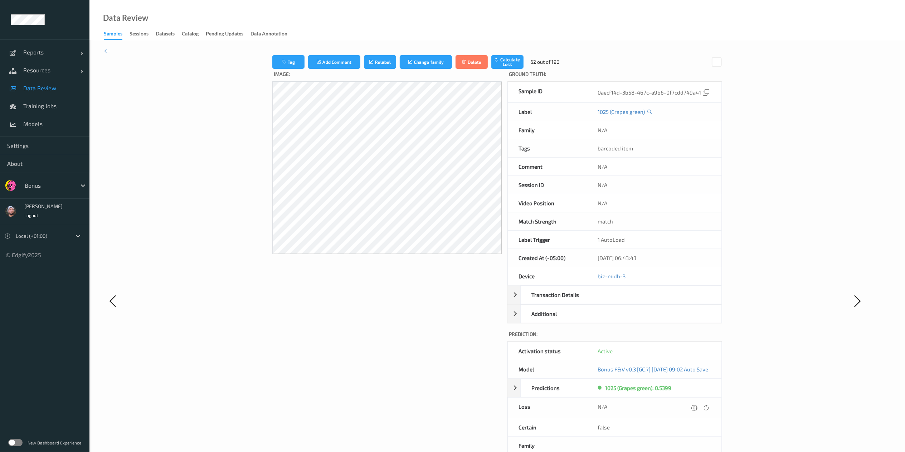
click at [687, 338] on icon at bounding box center [694, 407] width 6 height 6
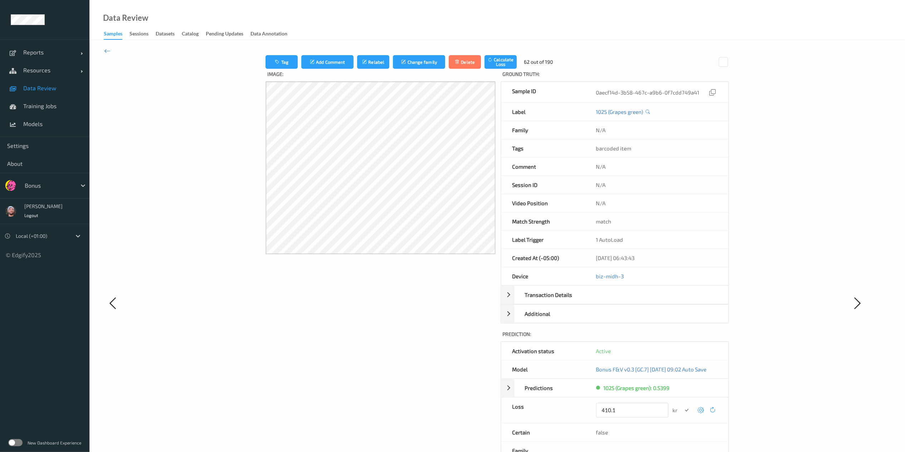
click at [682, 338] on button "submit" at bounding box center [687, 410] width 10 height 10
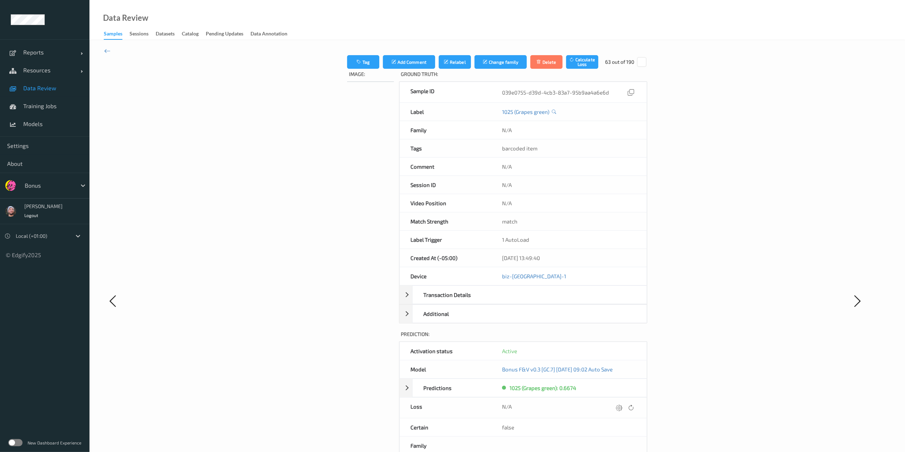
click at [623, 338] on icon at bounding box center [619, 407] width 6 height 6
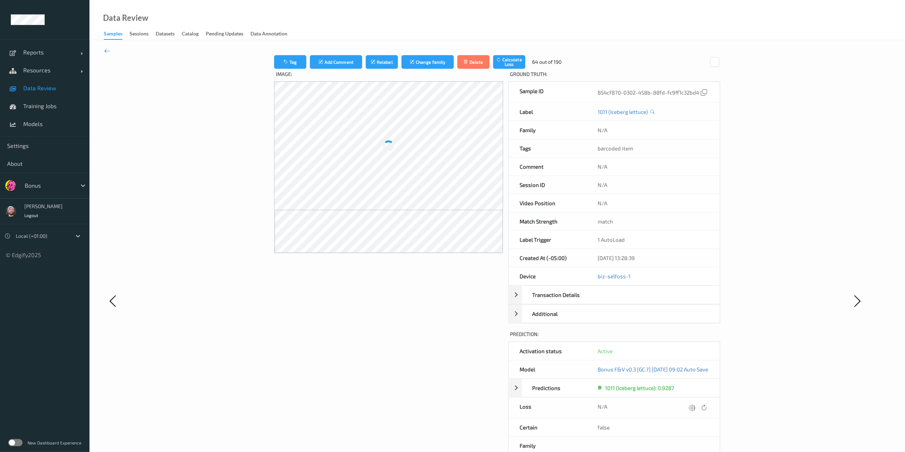
click at [687, 338] on icon at bounding box center [692, 407] width 6 height 6
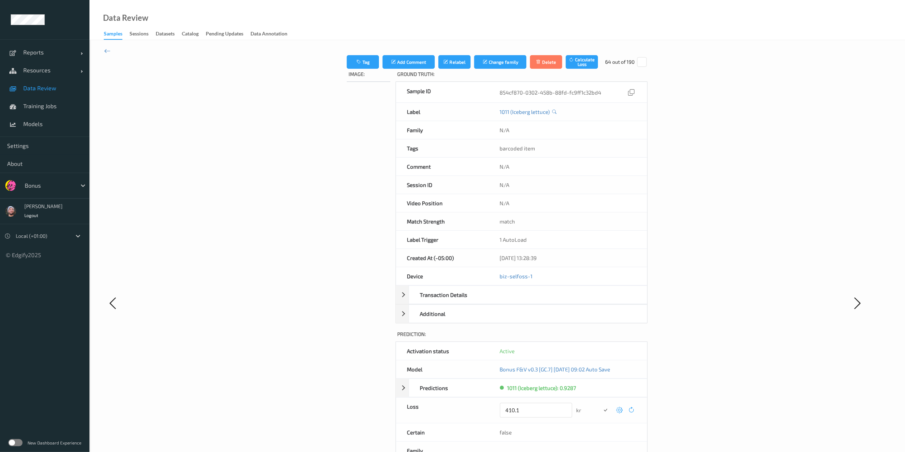
click at [601, 338] on button "submit" at bounding box center [606, 410] width 10 height 10
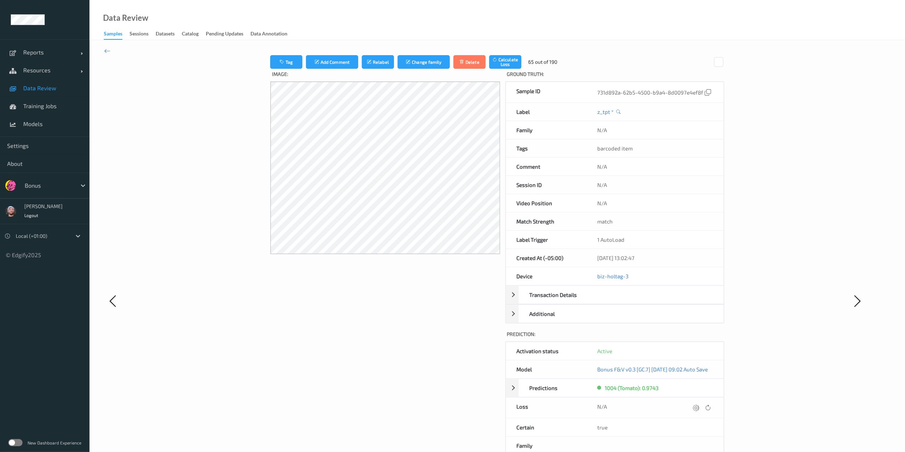
click at [687, 338] on icon at bounding box center [696, 407] width 6 height 6
click at [682, 338] on button "submit" at bounding box center [687, 410] width 10 height 10
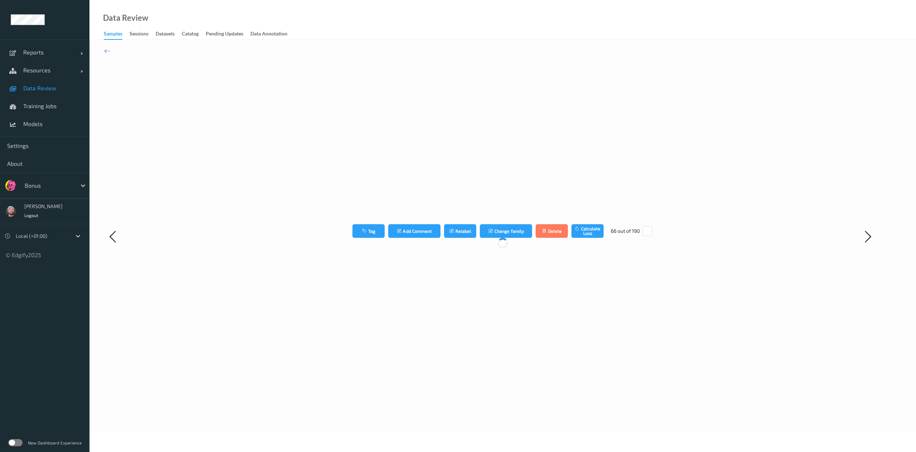
click at [687, 338] on div "Tag Add Comment Relabel Change family Delete Calculate Loss 66 out of 190" at bounding box center [503, 236] width 664 height 362
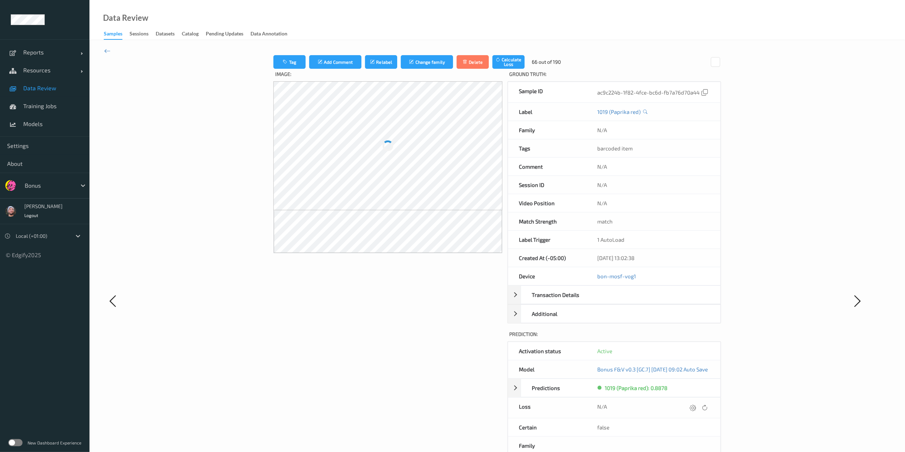
click at [687, 338] on icon at bounding box center [693, 407] width 6 height 6
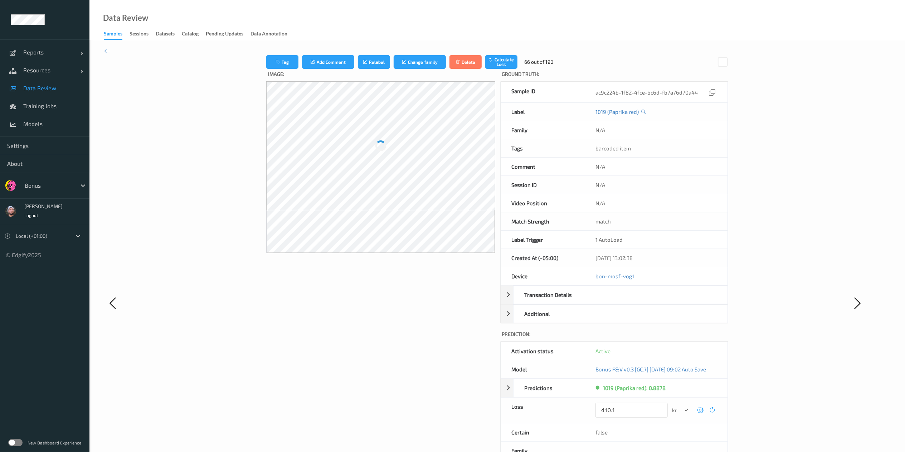
click at [681, 338] on button "submit" at bounding box center [686, 410] width 10 height 10
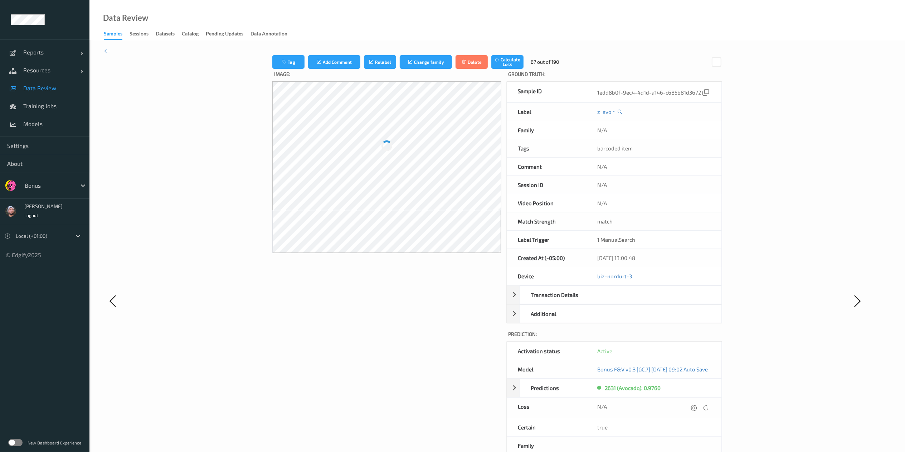
click at [687, 338] on icon at bounding box center [694, 407] width 6 height 6
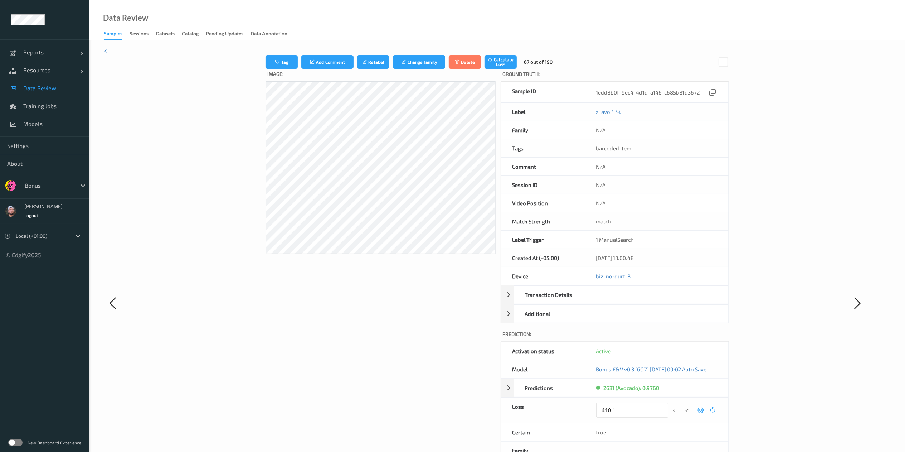
click at [682, 338] on button "submit" at bounding box center [687, 410] width 10 height 10
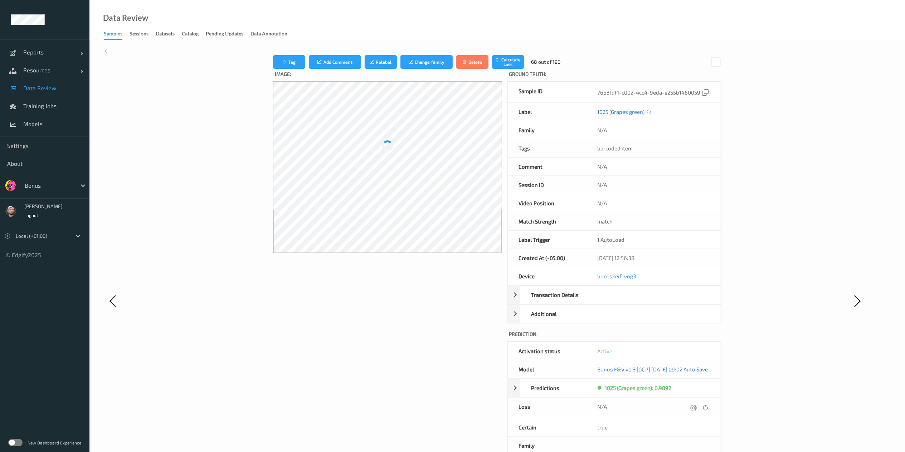
click at [687, 338] on icon at bounding box center [693, 407] width 6 height 6
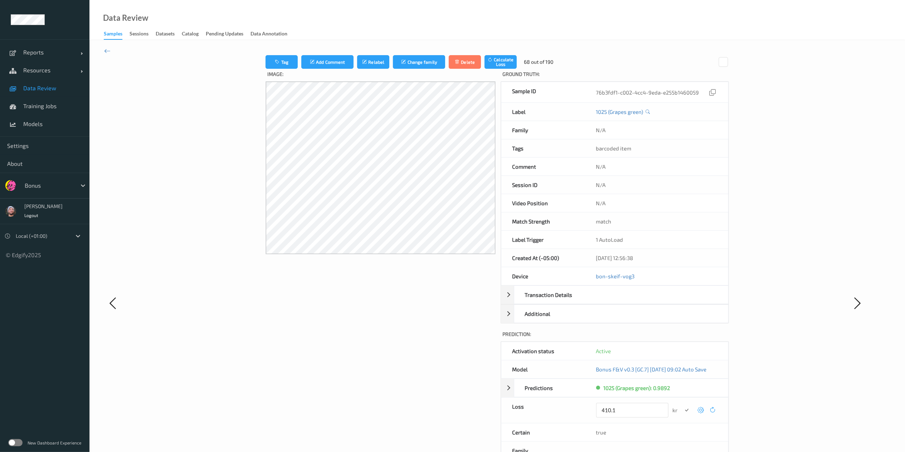
click at [682, 338] on button "submit" at bounding box center [687, 410] width 10 height 10
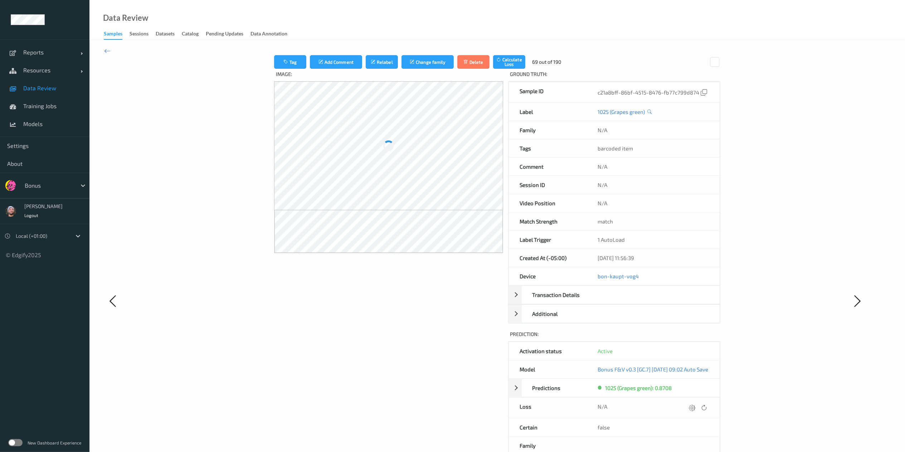
click at [687, 338] on icon at bounding box center [692, 407] width 6 height 6
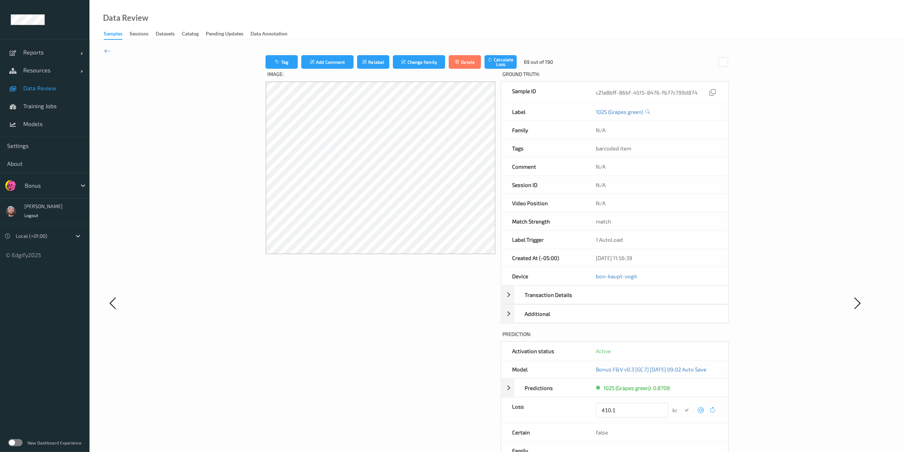
click at [682, 338] on button "submit" at bounding box center [687, 410] width 10 height 10
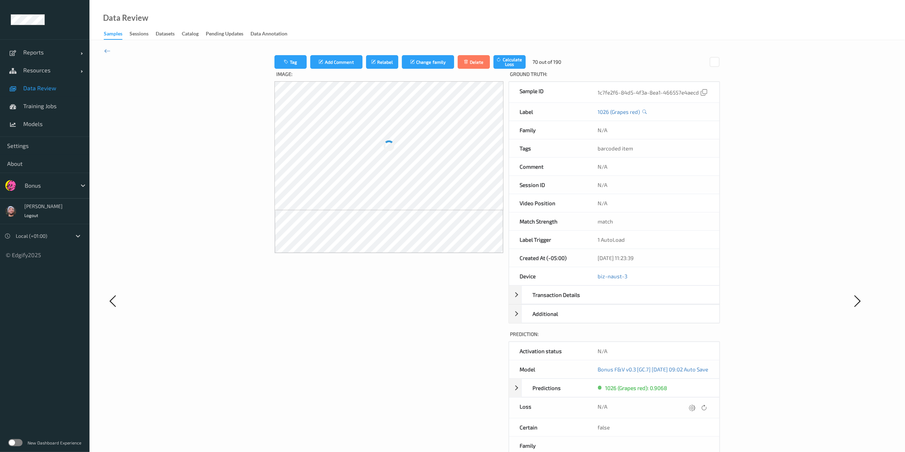
click at [687, 338] on icon at bounding box center [692, 407] width 6 height 6
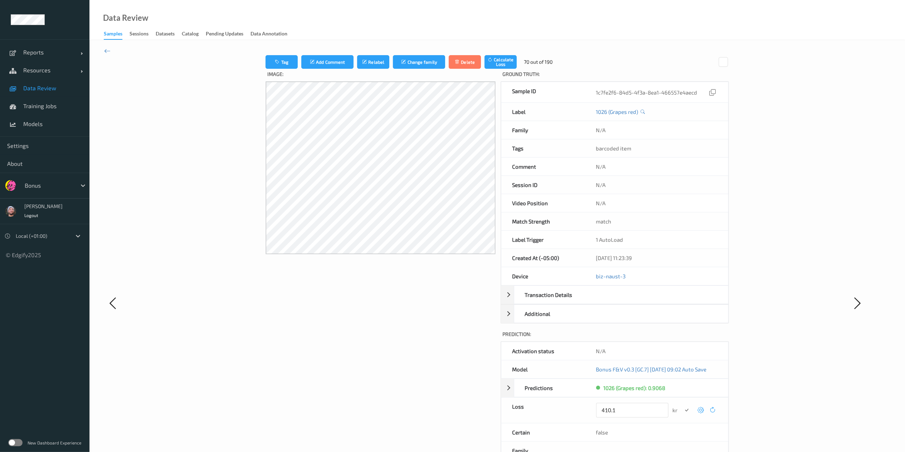
click at [682, 338] on button "submit" at bounding box center [687, 410] width 10 height 10
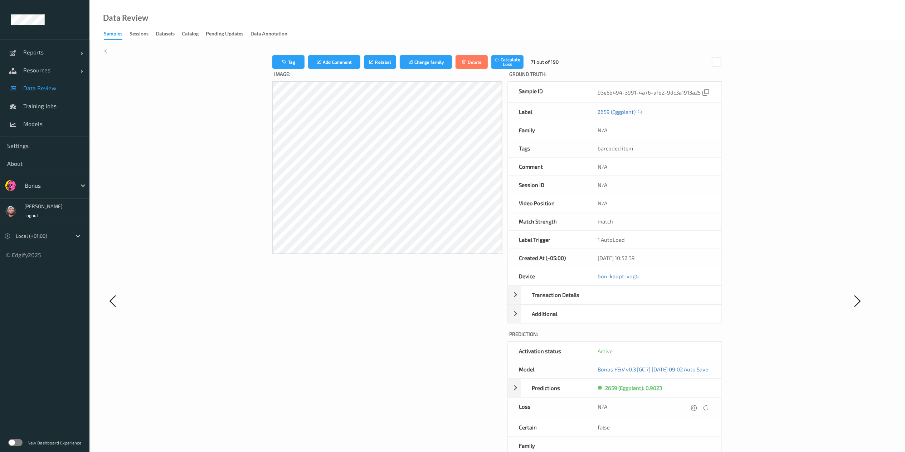
click at [687, 338] on icon at bounding box center [694, 407] width 6 height 6
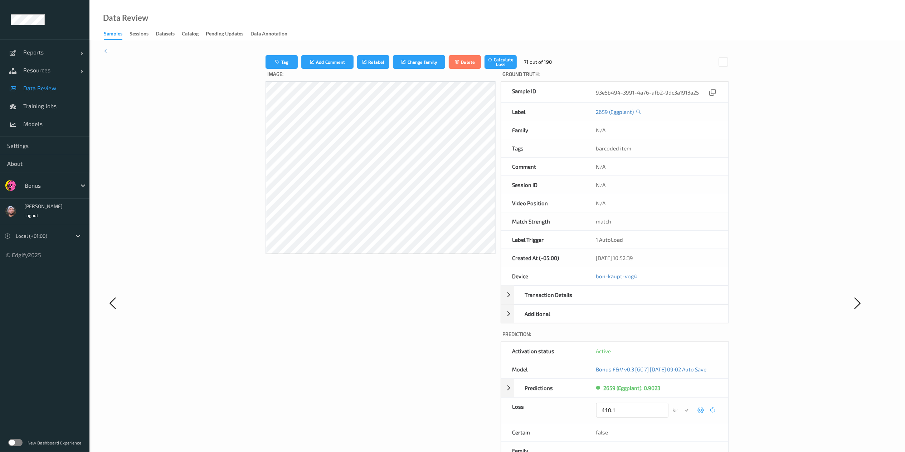
click at [682, 338] on button "submit" at bounding box center [687, 410] width 10 height 10
click at [687, 338] on icon at bounding box center [696, 407] width 6 height 6
click at [682, 338] on button "submit" at bounding box center [687, 410] width 10 height 10
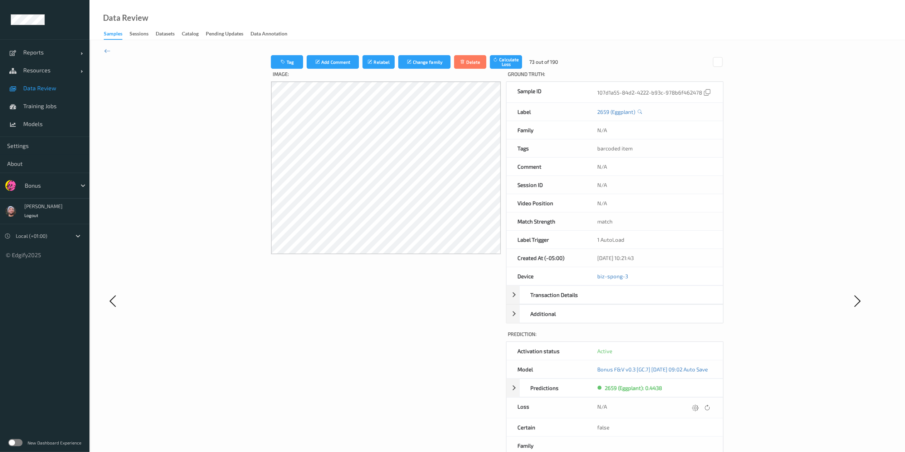
click at [687, 338] on icon at bounding box center [695, 407] width 6 height 6
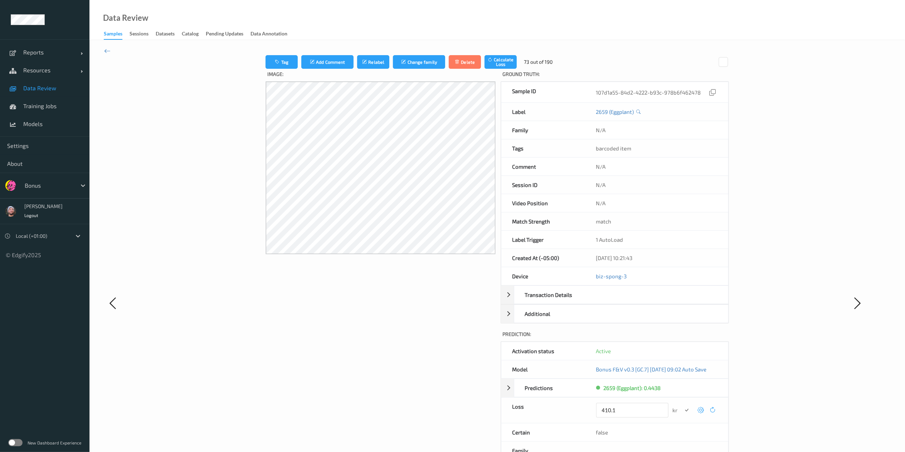
click at [682, 338] on button "submit" at bounding box center [687, 410] width 10 height 10
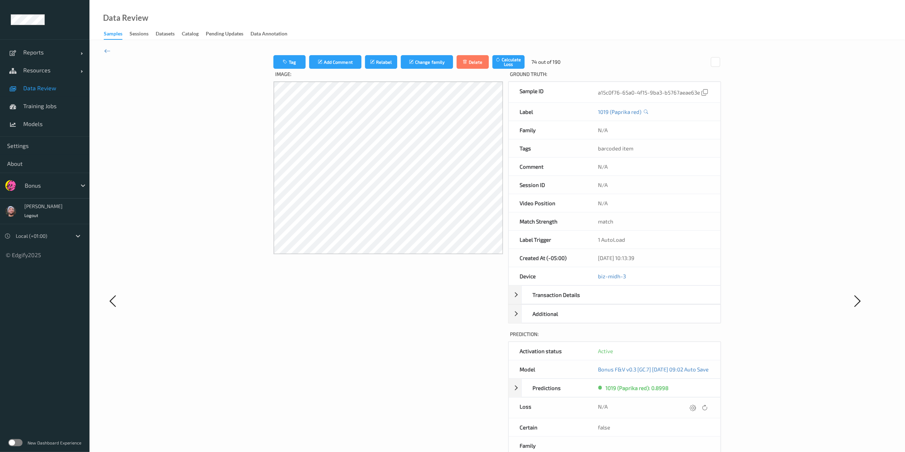
click at [687, 338] on icon at bounding box center [693, 407] width 6 height 6
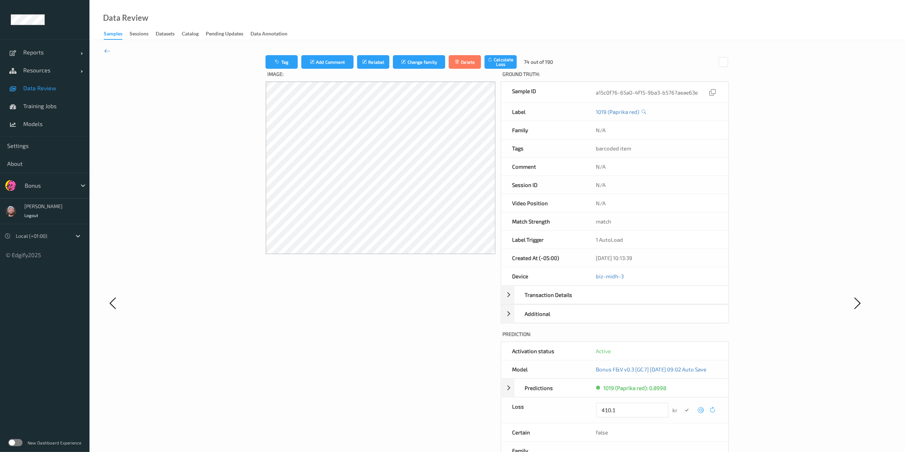
click at [682, 338] on button "submit" at bounding box center [687, 410] width 10 height 10
click at [687, 338] on icon at bounding box center [697, 407] width 6 height 6
click at [682, 338] on button "submit" at bounding box center [687, 410] width 10 height 10
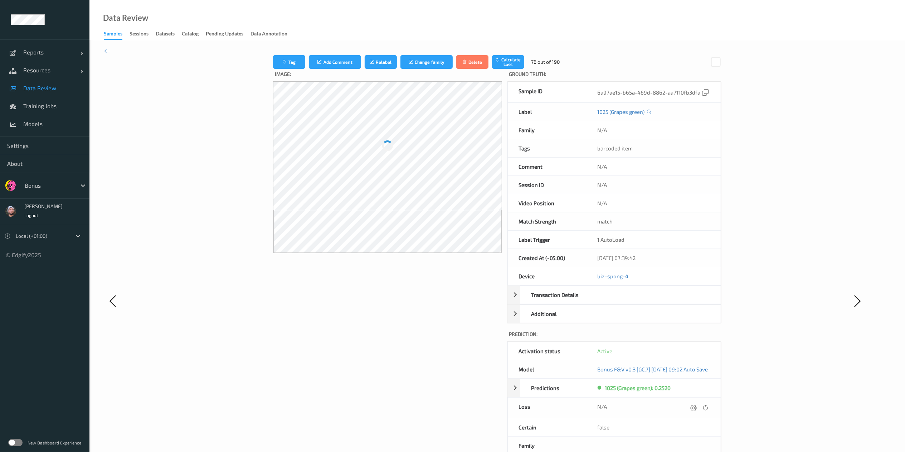
click at [687, 338] on icon at bounding box center [693, 407] width 6 height 6
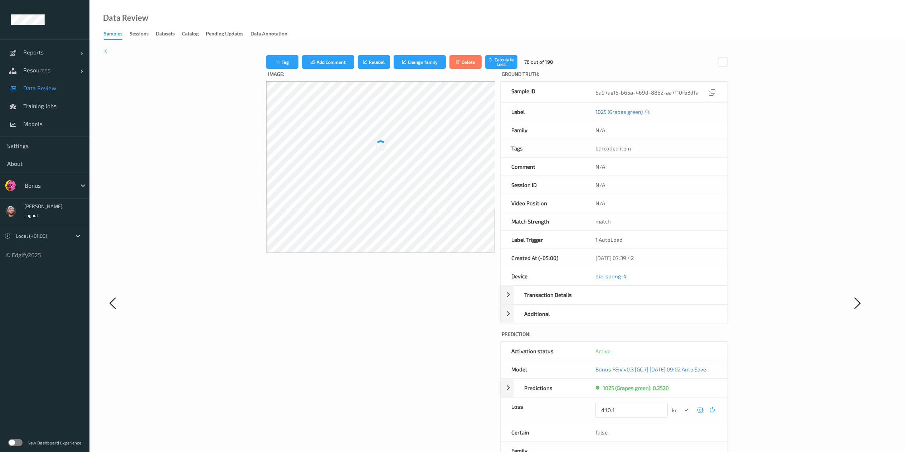
click at [681, 338] on button "submit" at bounding box center [686, 410] width 10 height 10
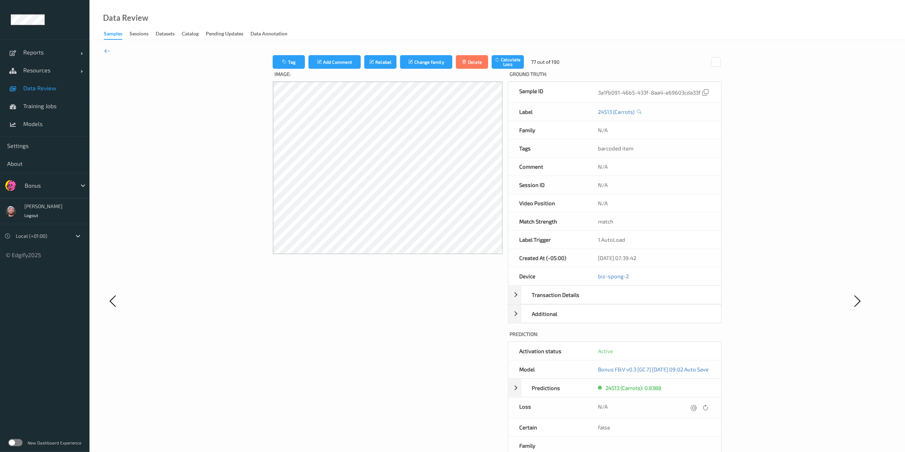
click at [687, 338] on icon at bounding box center [693, 407] width 6 height 6
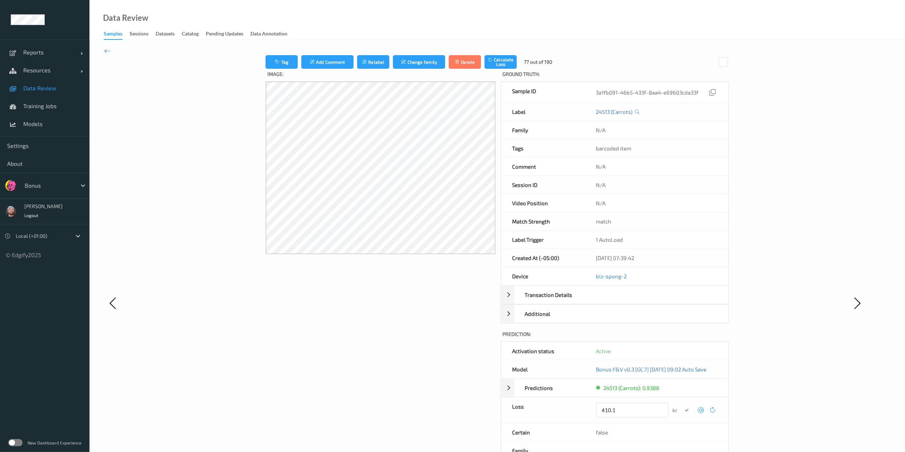
click at [682, 338] on button "submit" at bounding box center [687, 410] width 10 height 10
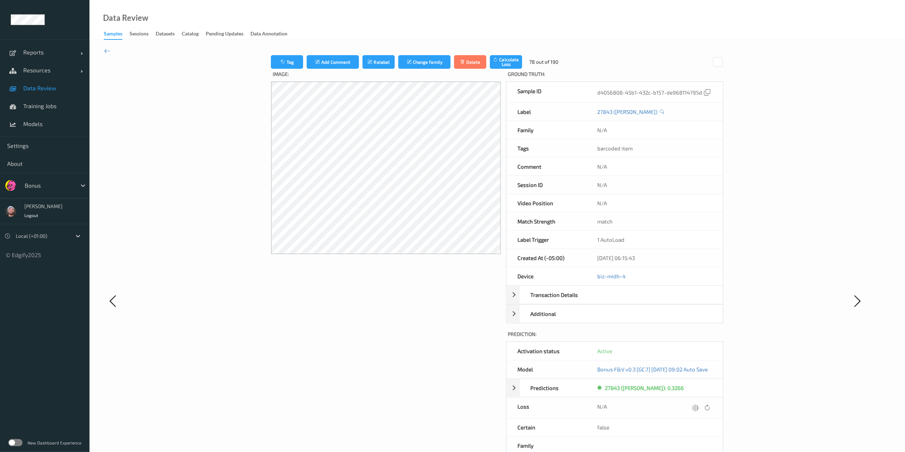
click at [687, 338] on icon at bounding box center [695, 407] width 6 height 6
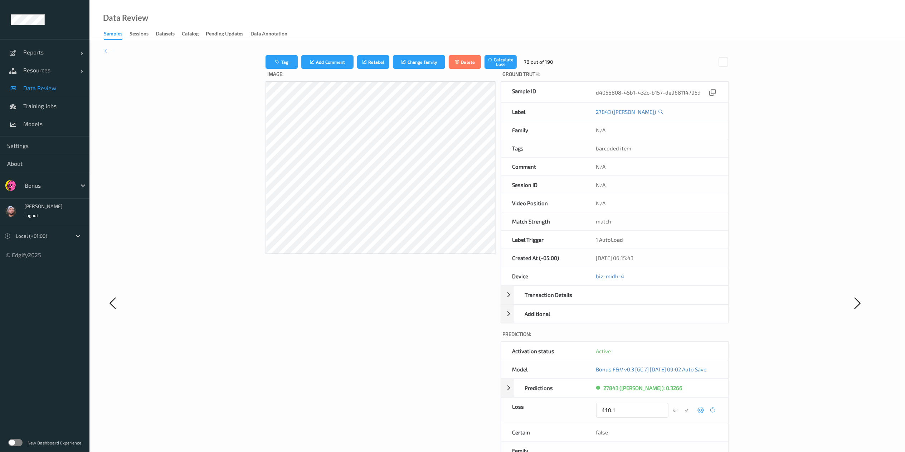
click at [682, 338] on button "submit" at bounding box center [687, 410] width 10 height 10
click at [687, 338] on icon at bounding box center [698, 407] width 6 height 6
click at [682, 338] on button "submit" at bounding box center [687, 410] width 10 height 10
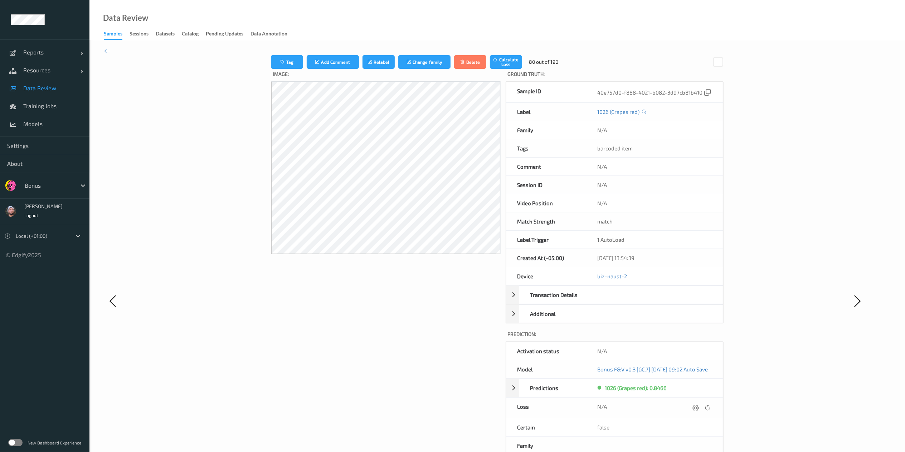
click at [687, 338] on icon at bounding box center [695, 407] width 6 height 6
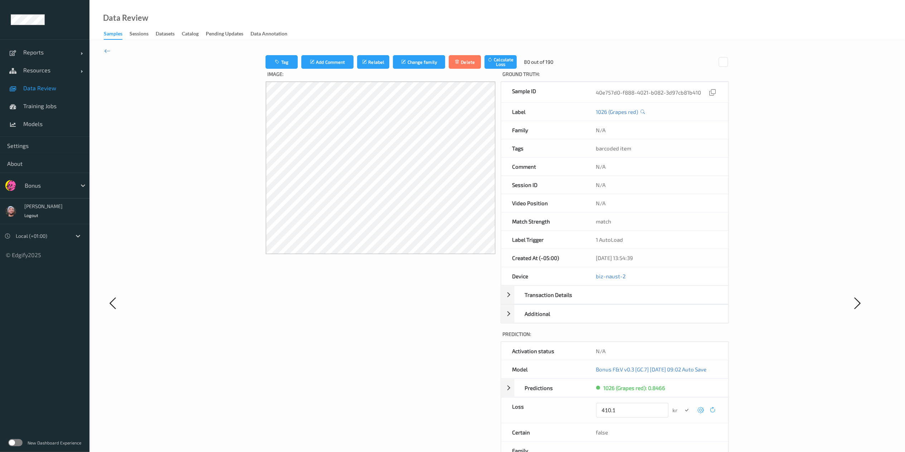
click at [682, 338] on button "submit" at bounding box center [687, 410] width 10 height 10
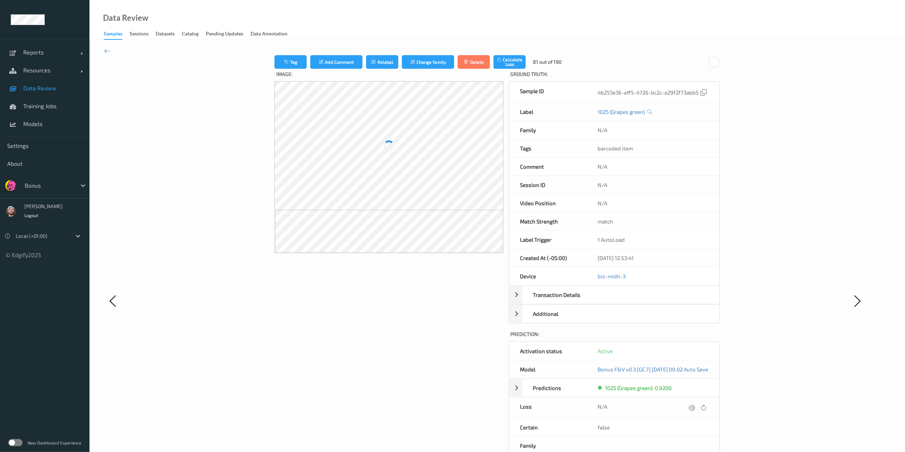
click at [687, 338] on icon at bounding box center [691, 407] width 6 height 6
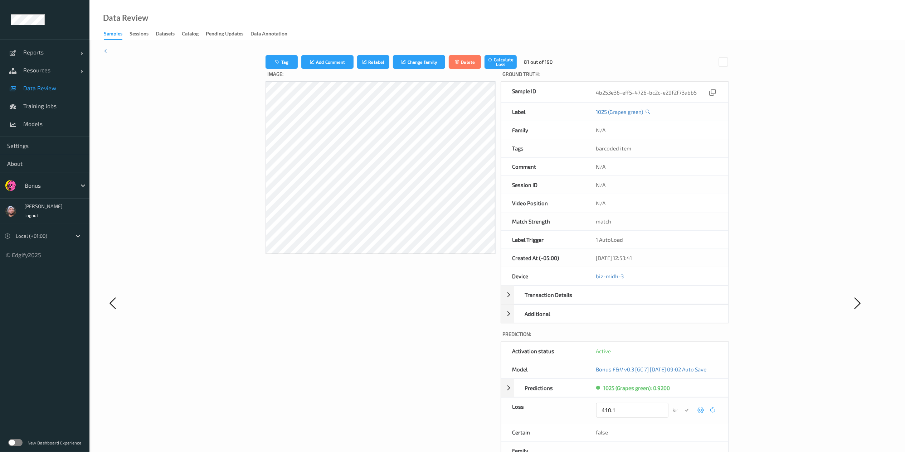
click at [682, 338] on button "submit" at bounding box center [687, 410] width 10 height 10
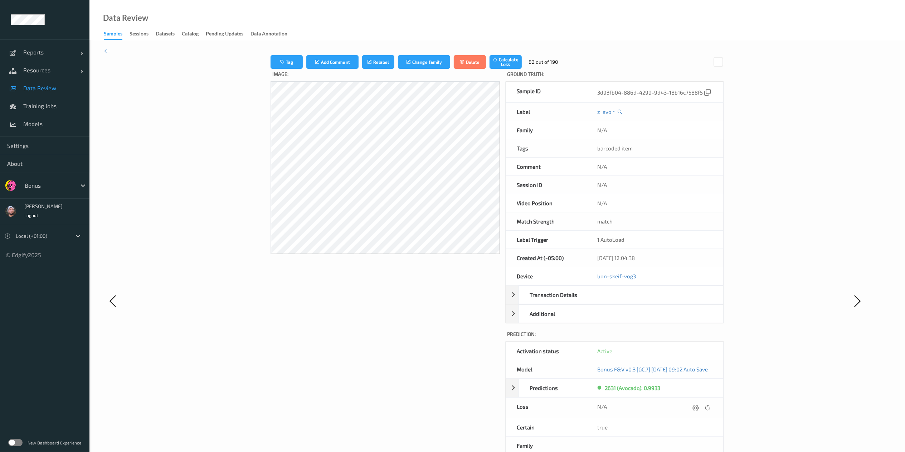
click at [687, 338] on icon at bounding box center [696, 407] width 6 height 6
click at [682, 338] on button "submit" at bounding box center [687, 410] width 10 height 10
click at [687, 338] on icon at bounding box center [694, 407] width 6 height 6
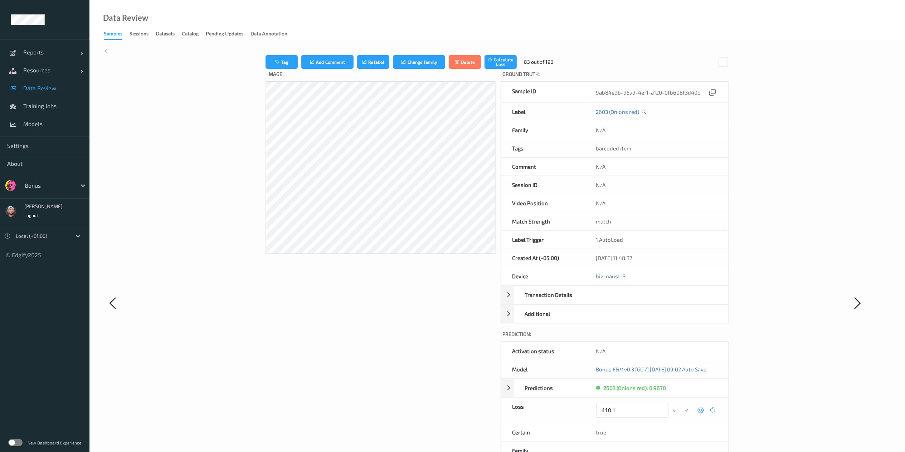
click at [682, 338] on button "submit" at bounding box center [687, 410] width 10 height 10
click at [687, 338] on div at bounding box center [698, 408] width 10 height 10
click at [682, 338] on button "submit" at bounding box center [687, 410] width 10 height 10
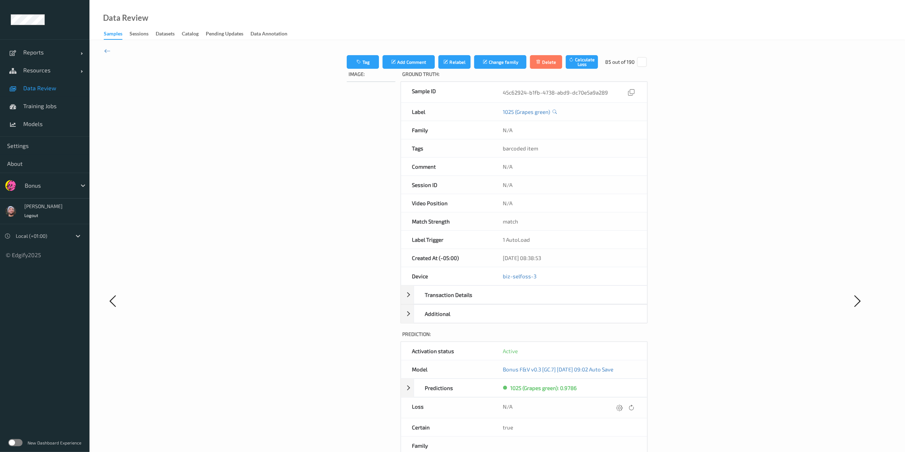
click at [624, 338] on div at bounding box center [620, 408] width 10 height 10
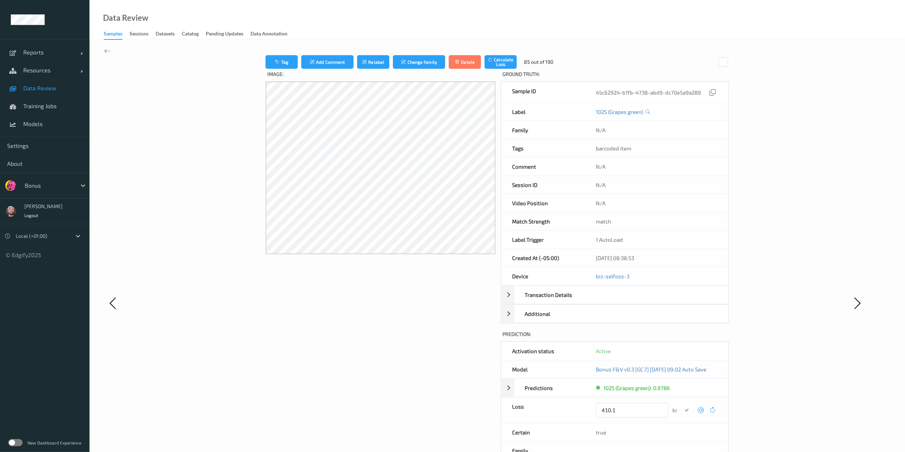
click at [682, 338] on button "submit" at bounding box center [687, 410] width 10 height 10
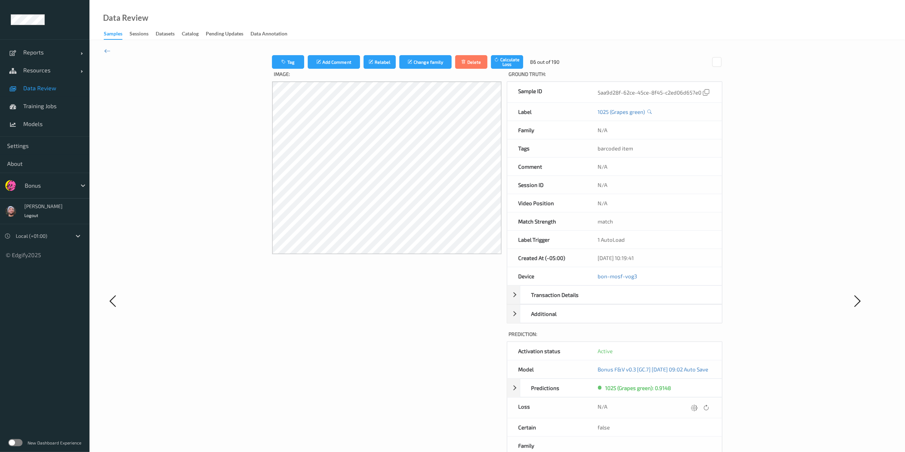
click at [687, 338] on div at bounding box center [695, 408] width 10 height 10
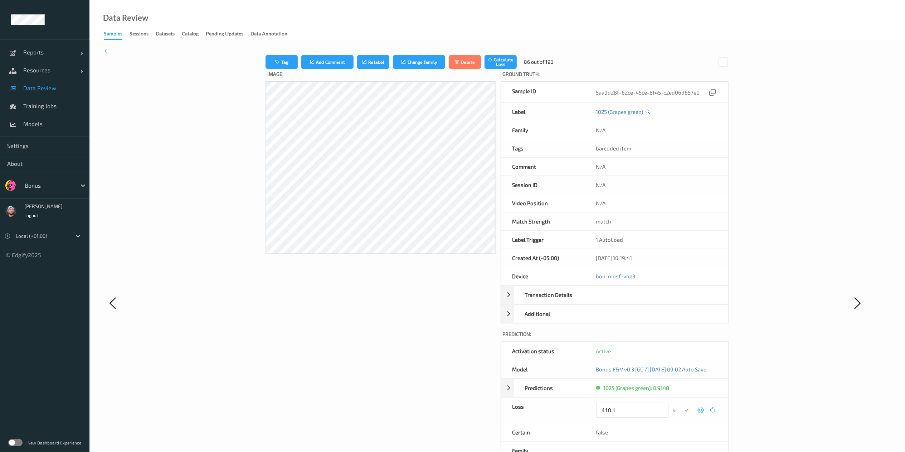
click at [682, 338] on button "submit" at bounding box center [687, 410] width 10 height 10
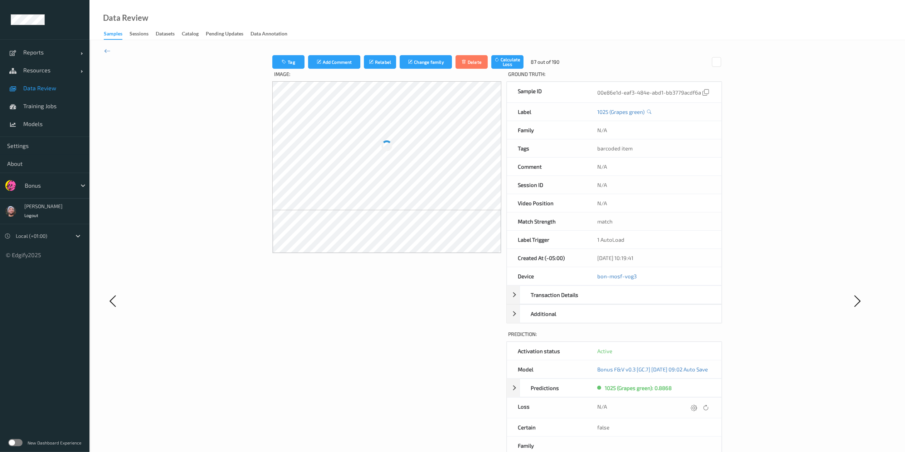
click at [687, 338] on icon at bounding box center [694, 407] width 6 height 6
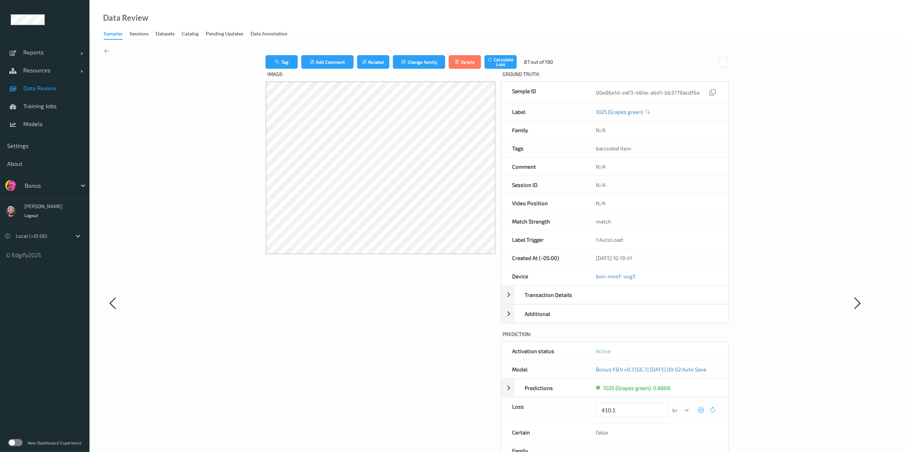
click at [682, 338] on button "submit" at bounding box center [687, 410] width 10 height 10
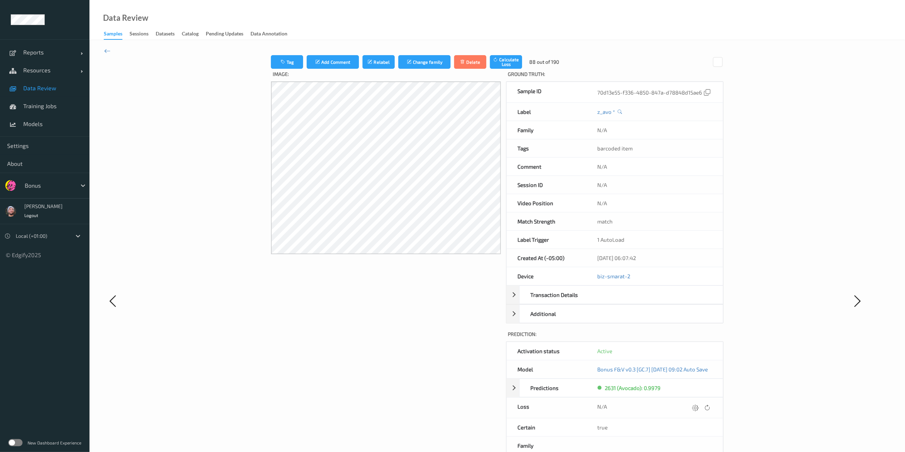
click at [687, 338] on div at bounding box center [696, 408] width 10 height 10
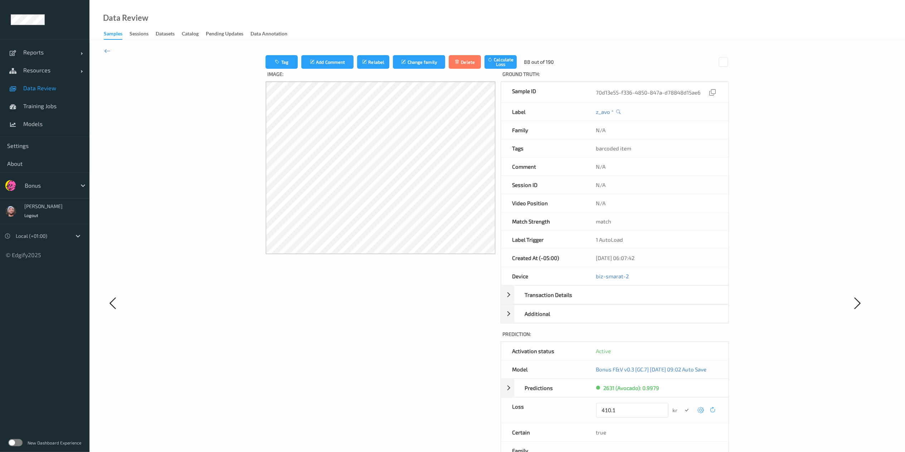
click at [682, 338] on button "submit" at bounding box center [687, 410] width 10 height 10
click at [687, 338] on div at bounding box center [697, 408] width 10 height 10
click at [682, 338] on button "submit" at bounding box center [687, 410] width 10 height 10
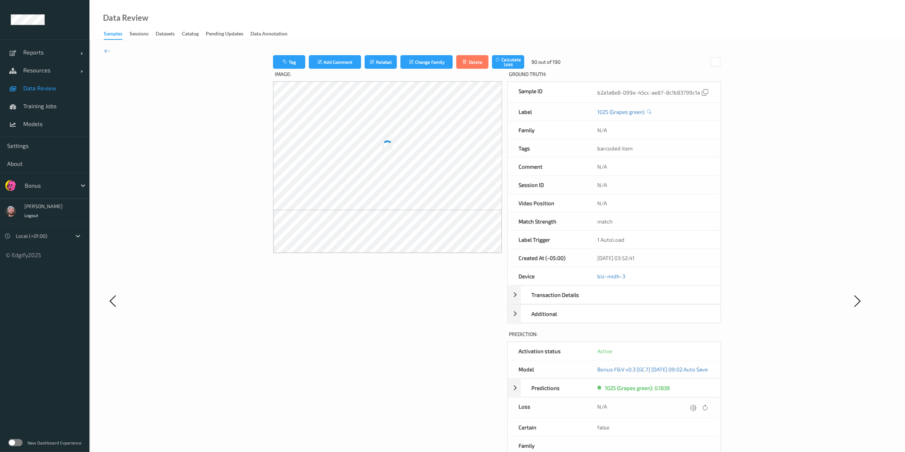
click at [687, 338] on icon at bounding box center [693, 407] width 6 height 6
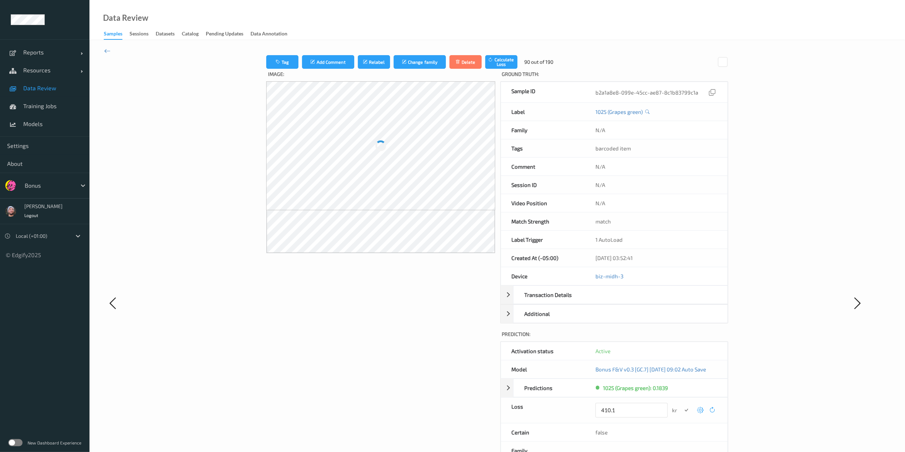
click at [681, 338] on button "submit" at bounding box center [686, 410] width 10 height 10
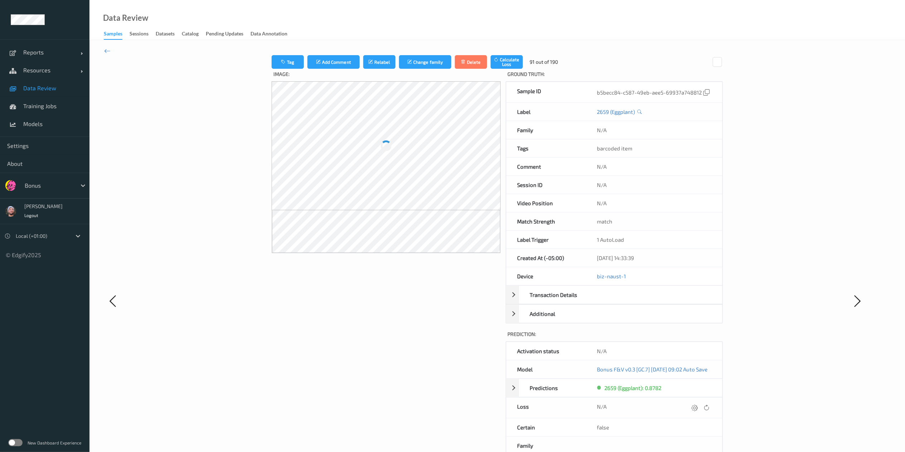
click at [687, 338] on icon at bounding box center [695, 407] width 6 height 6
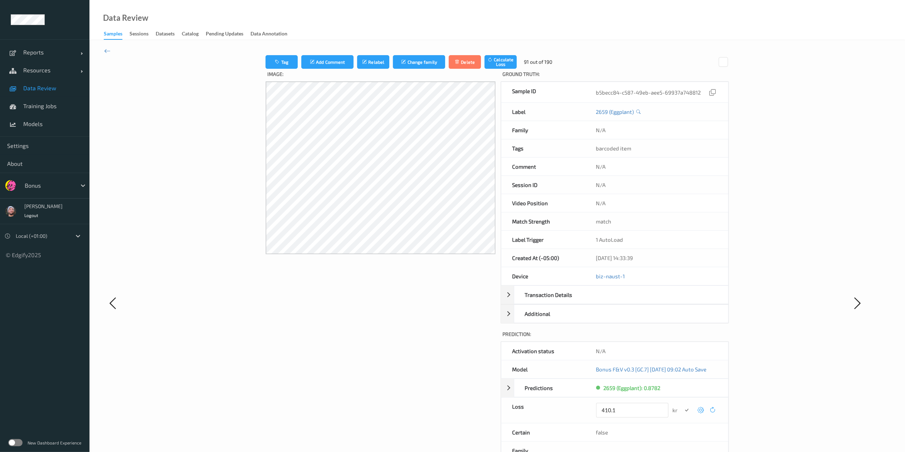
click at [682, 338] on button "submit" at bounding box center [687, 410] width 10 height 10
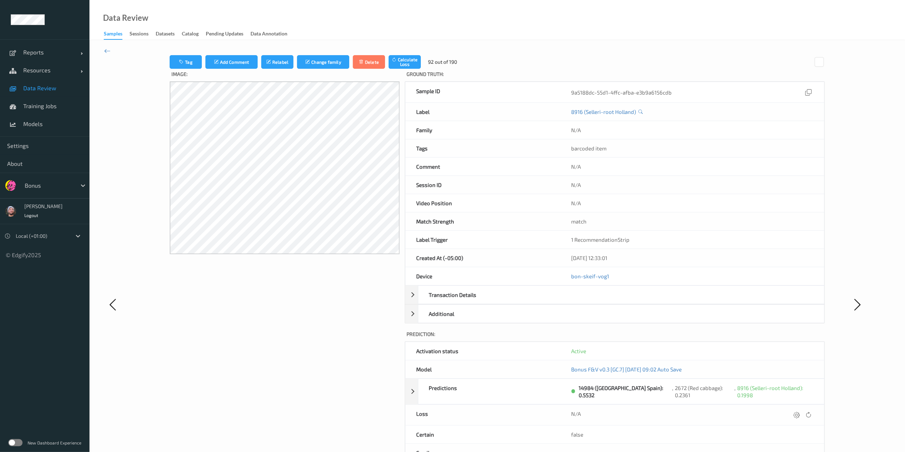
click at [687, 338] on div "N/A" at bounding box center [692, 415] width 242 height 10
click at [687, 338] on div at bounding box center [802, 415] width 21 height 10
click at [687, 338] on icon at bounding box center [796, 414] width 6 height 6
click at [687, 338] on button "submit" at bounding box center [783, 417] width 10 height 10
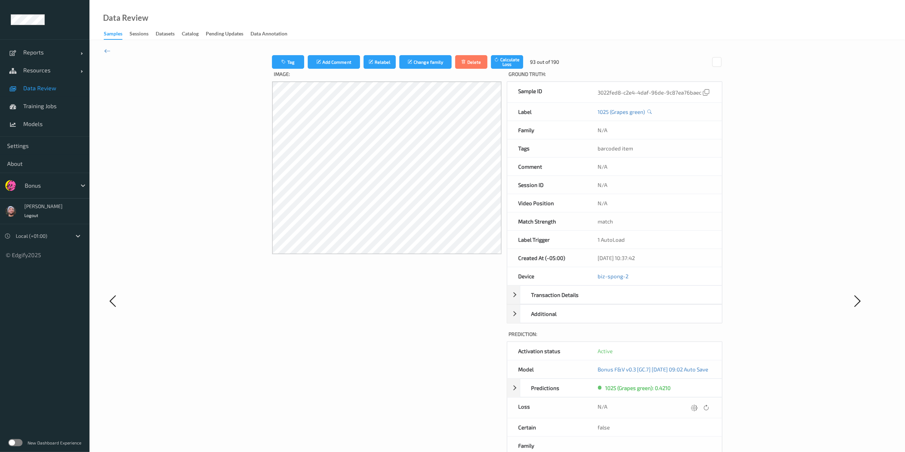
click at [687, 338] on div "Tag Add Comment Relabel Change family Delete Calculate Loss 93 out of 190 Image…" at bounding box center [497, 300] width 655 height 491
click at [687, 338] on icon at bounding box center [694, 407] width 6 height 6
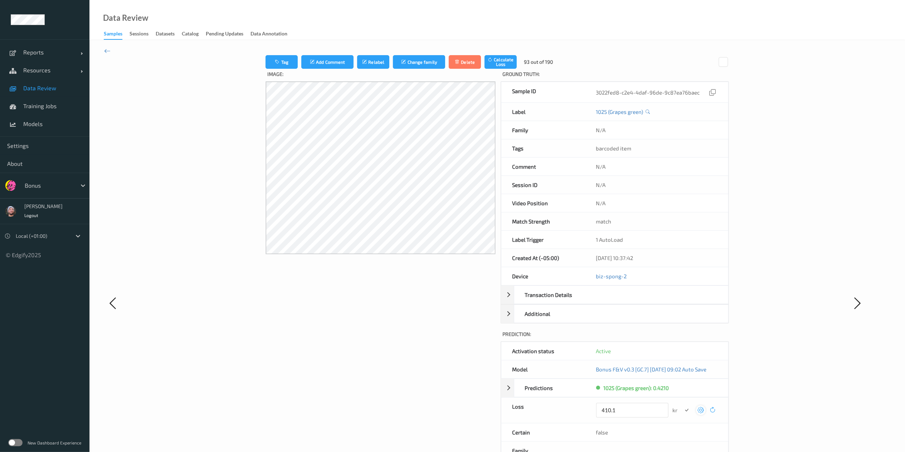
click at [682, 338] on button "submit" at bounding box center [687, 410] width 10 height 10
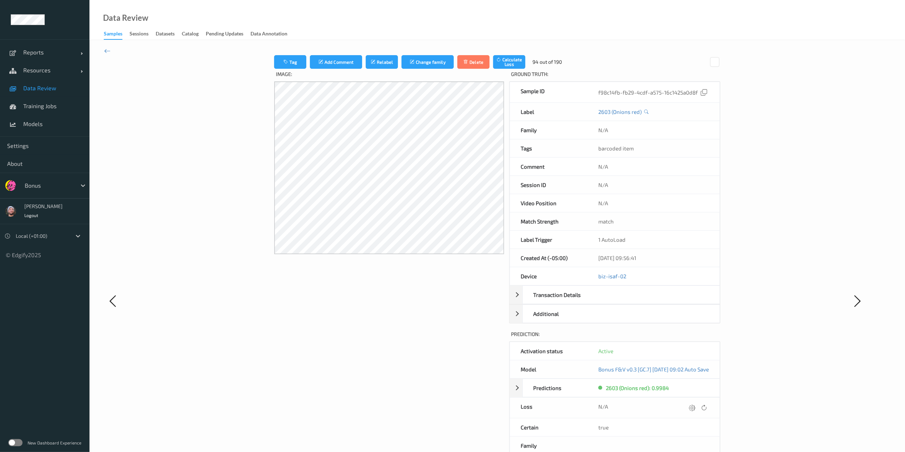
click at [687, 338] on icon at bounding box center [692, 407] width 6 height 6
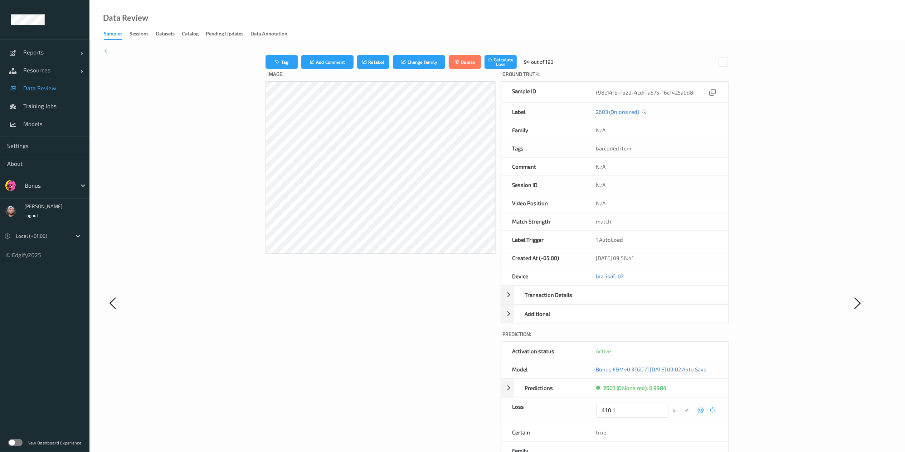
click at [682, 338] on button "submit" at bounding box center [687, 410] width 10 height 10
click at [687, 338] on icon at bounding box center [696, 407] width 6 height 6
click at [681, 338] on button "submit" at bounding box center [686, 410] width 10 height 10
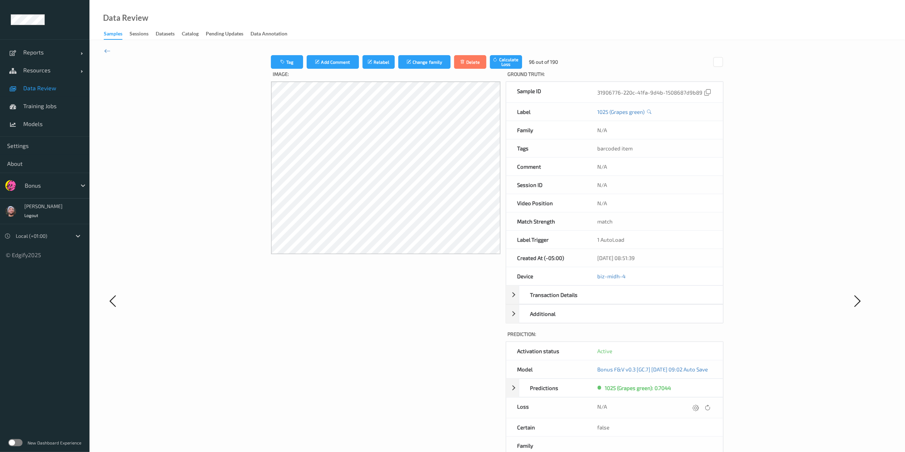
click at [687, 338] on icon at bounding box center [695, 407] width 6 height 6
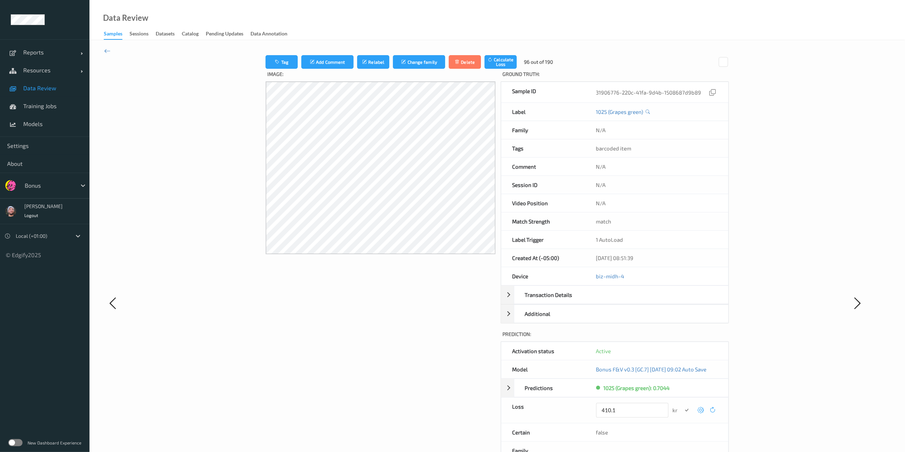
click at [682, 338] on button "submit" at bounding box center [687, 410] width 10 height 10
click at [687, 338] on icon at bounding box center [696, 407] width 6 height 6
click at [682, 338] on button "submit" at bounding box center [687, 410] width 10 height 10
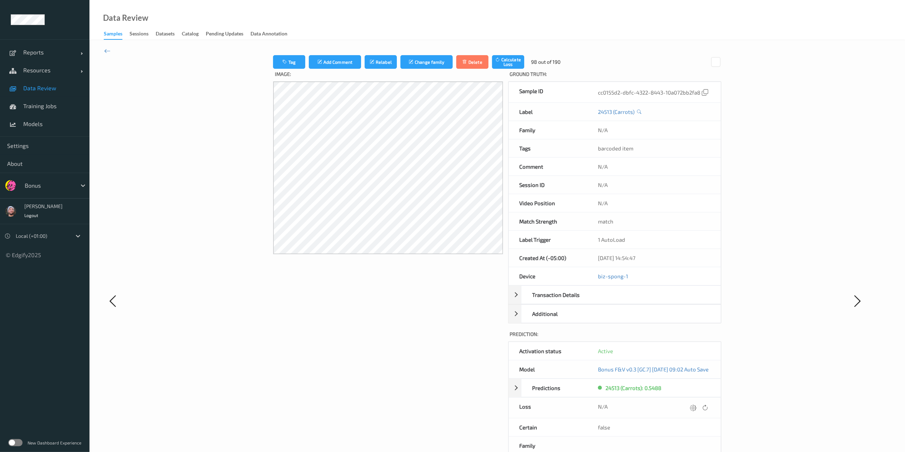
click at [687, 338] on icon at bounding box center [693, 407] width 6 height 6
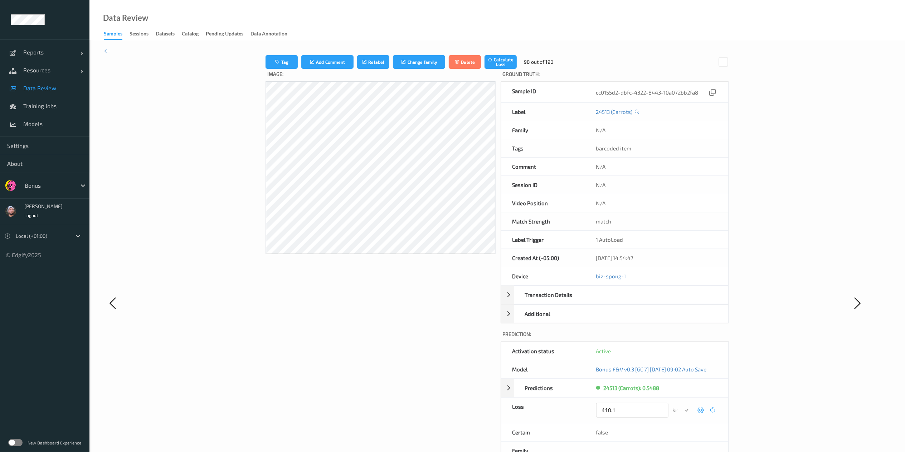
click at [682, 338] on button "submit" at bounding box center [687, 410] width 10 height 10
click at [687, 338] on icon at bounding box center [696, 407] width 6 height 6
click at [682, 338] on button "submit" at bounding box center [687, 410] width 10 height 10
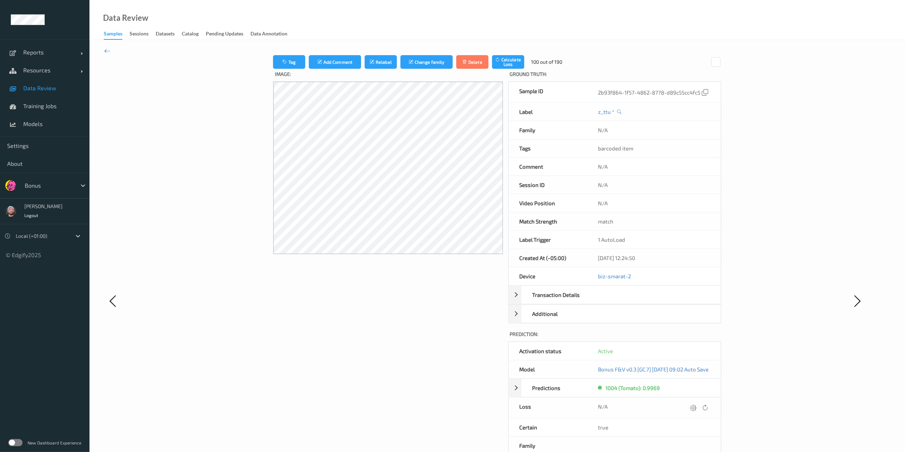
click at [687, 338] on icon at bounding box center [693, 407] width 6 height 6
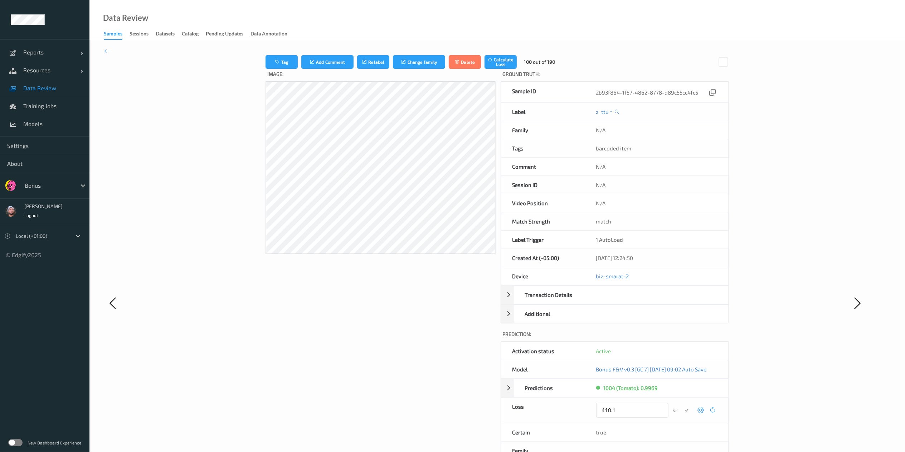
click at [682, 338] on button "submit" at bounding box center [687, 410] width 10 height 10
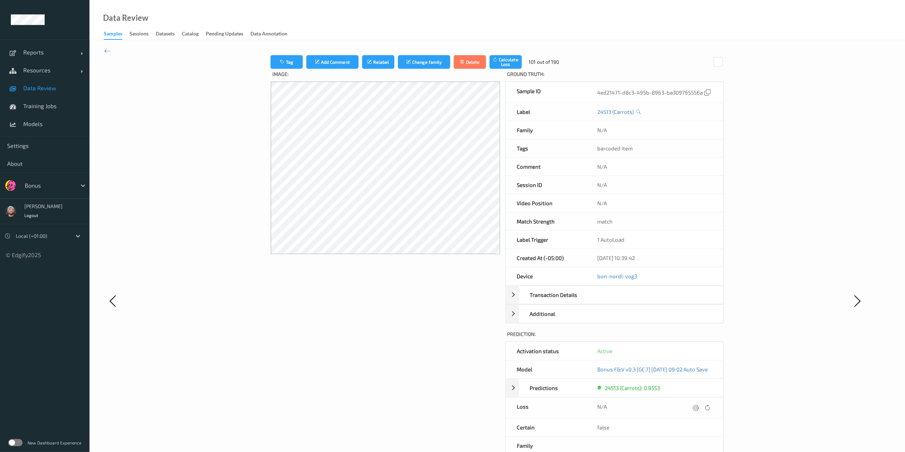
click at [687, 338] on icon at bounding box center [696, 407] width 6 height 6
click at [682, 338] on button "submit" at bounding box center [687, 410] width 10 height 10
click at [687, 338] on icon at bounding box center [696, 407] width 6 height 6
click at [682, 338] on button "submit" at bounding box center [687, 410] width 10 height 10
click at [687, 338] on icon at bounding box center [692, 407] width 6 height 6
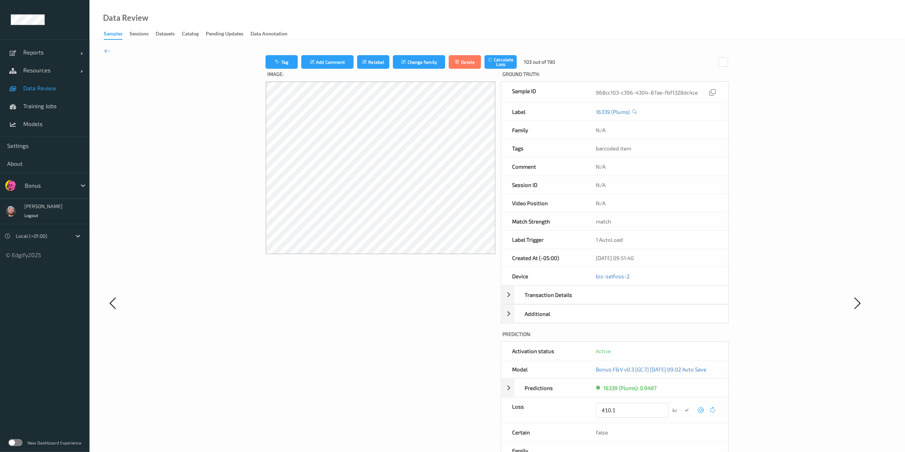
click at [682, 338] on button "submit" at bounding box center [687, 410] width 10 height 10
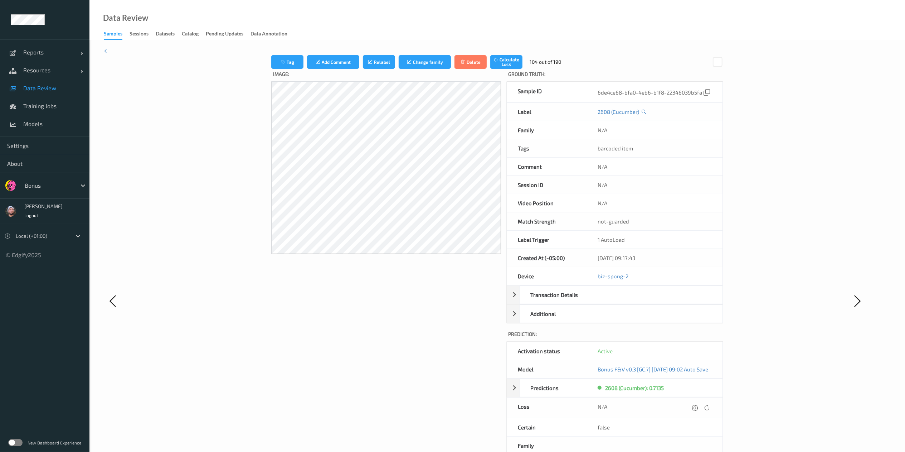
click at [687, 338] on icon at bounding box center [695, 407] width 6 height 6
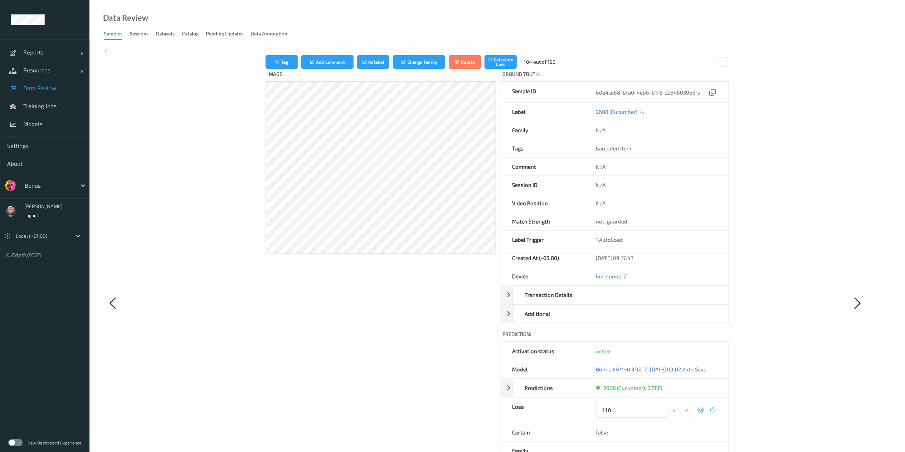
click at [682, 338] on button "submit" at bounding box center [687, 410] width 10 height 10
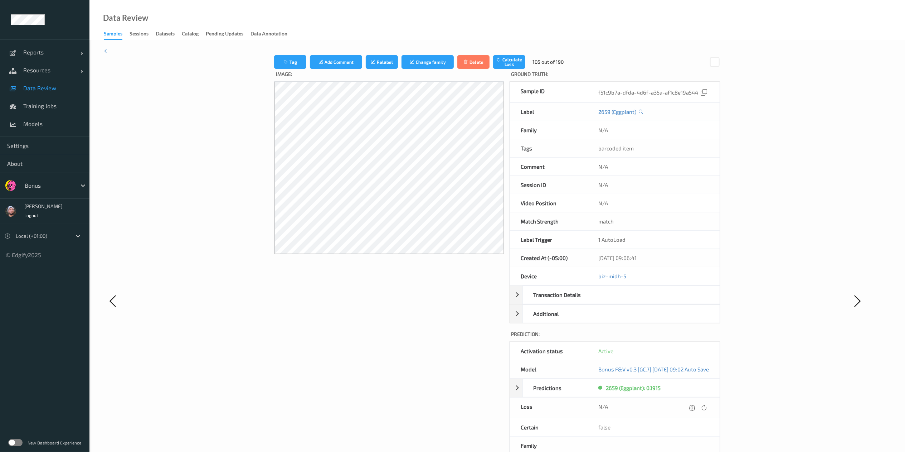
click at [687, 338] on icon at bounding box center [692, 407] width 6 height 6
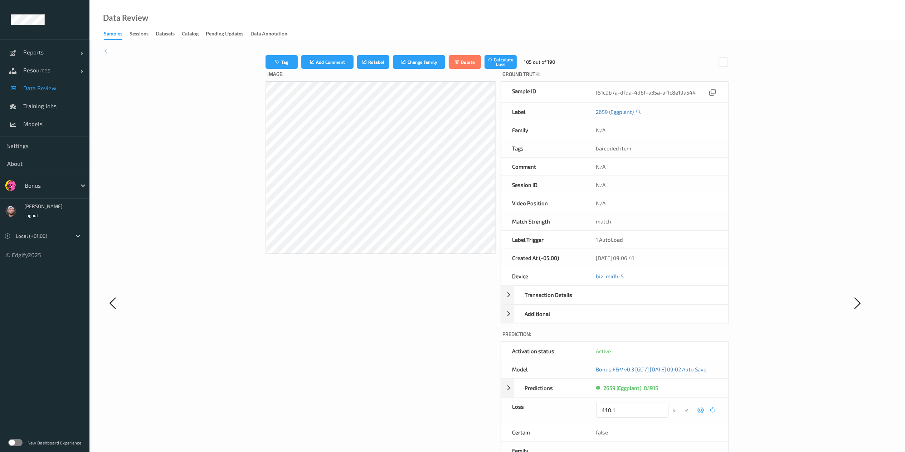
click at [682, 338] on button "submit" at bounding box center [687, 410] width 10 height 10
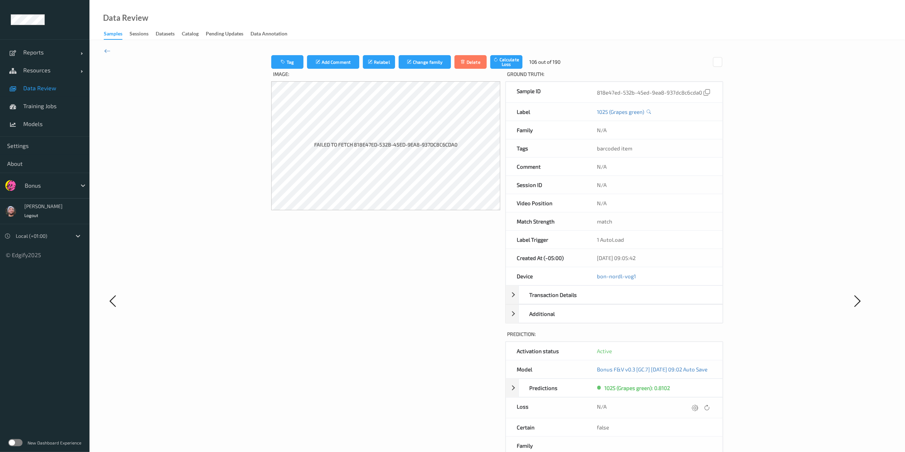
click at [687, 338] on icon at bounding box center [695, 407] width 6 height 6
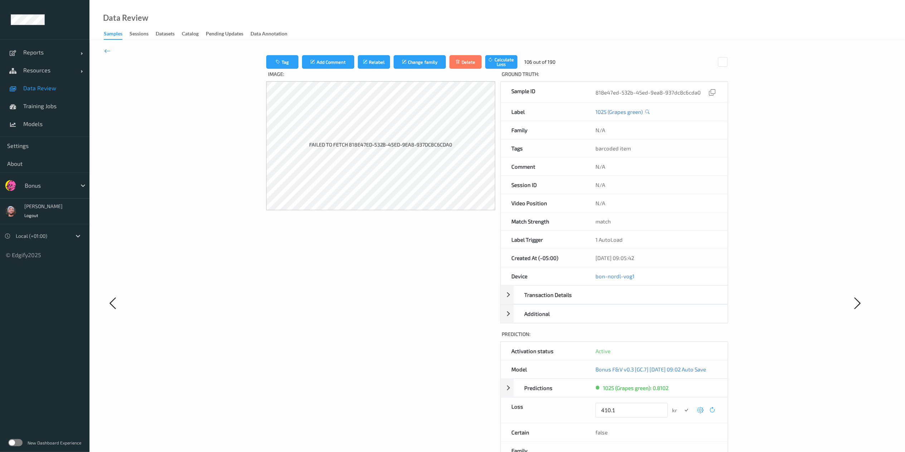
click at [681, 338] on button "submit" at bounding box center [686, 410] width 10 height 10
click at [687, 338] on icon at bounding box center [698, 407] width 6 height 6
click at [682, 338] on button "submit" at bounding box center [687, 410] width 10 height 10
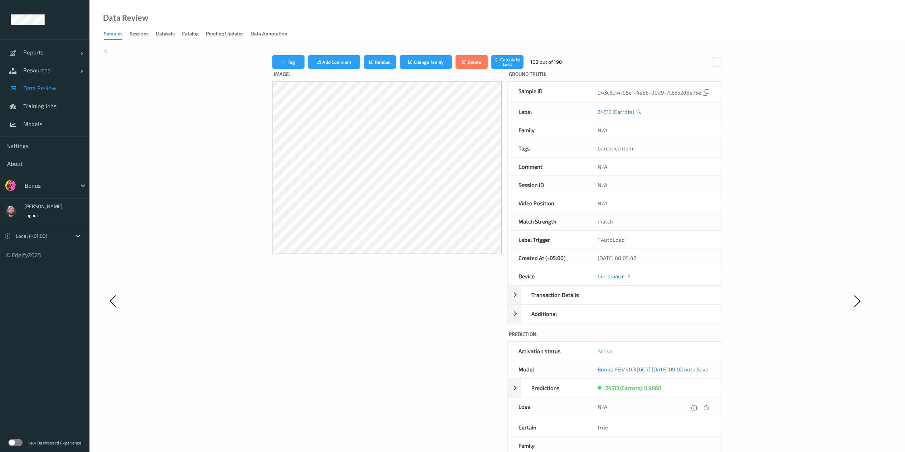
click at [687, 338] on icon at bounding box center [694, 407] width 6 height 6
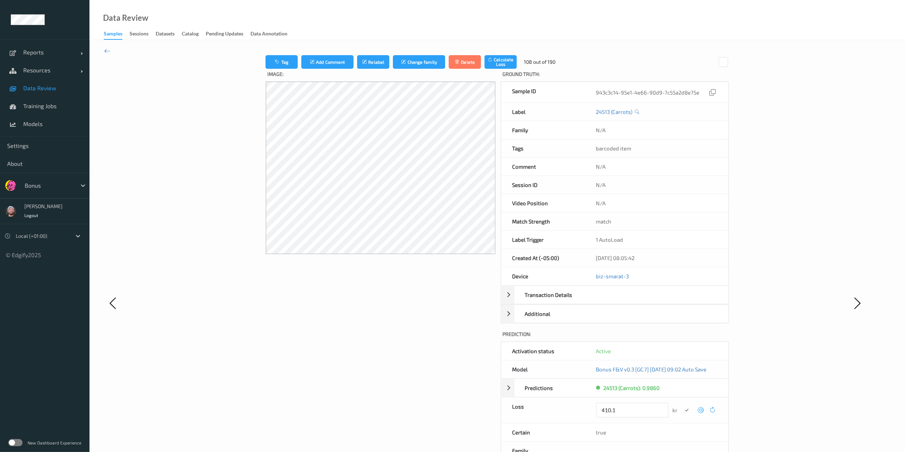
click at [682, 338] on button "submit" at bounding box center [687, 410] width 10 height 10
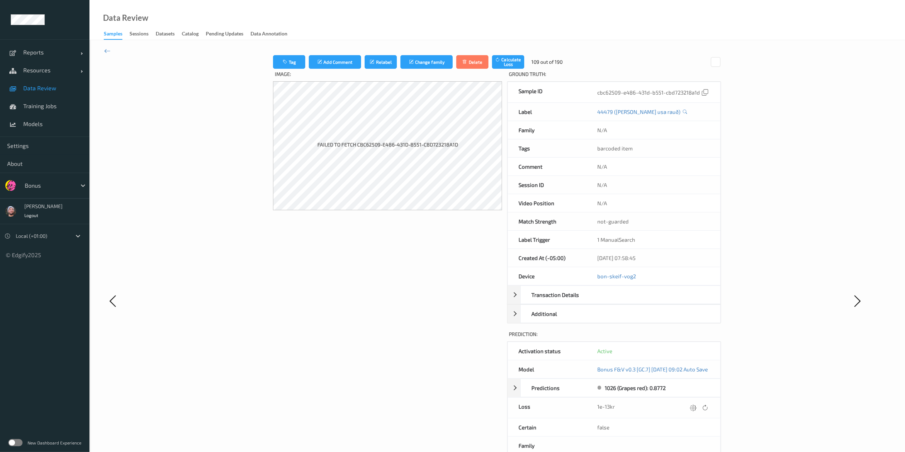
click at [687, 338] on icon at bounding box center [693, 407] width 6 height 6
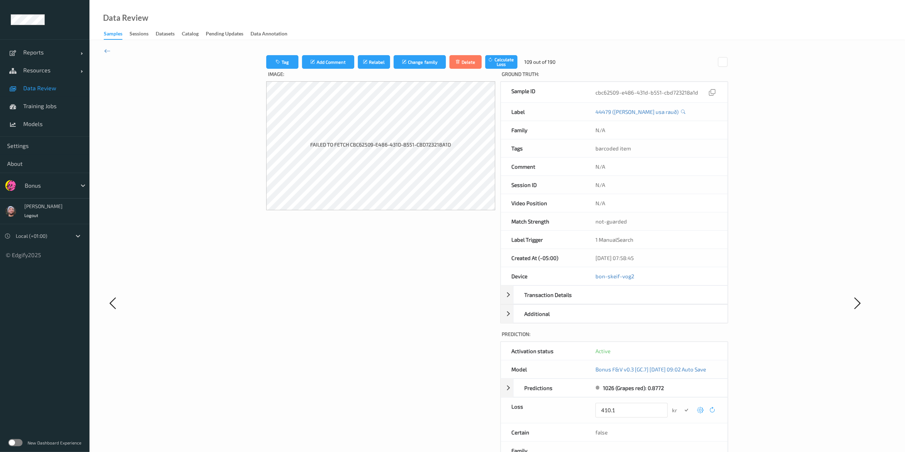
click at [681, 338] on button "submit" at bounding box center [686, 410] width 10 height 10
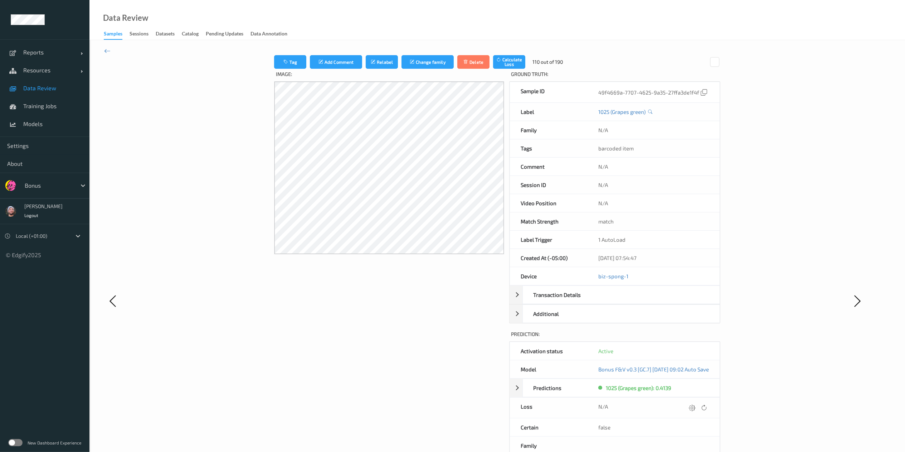
click at [687, 338] on icon at bounding box center [692, 407] width 6 height 6
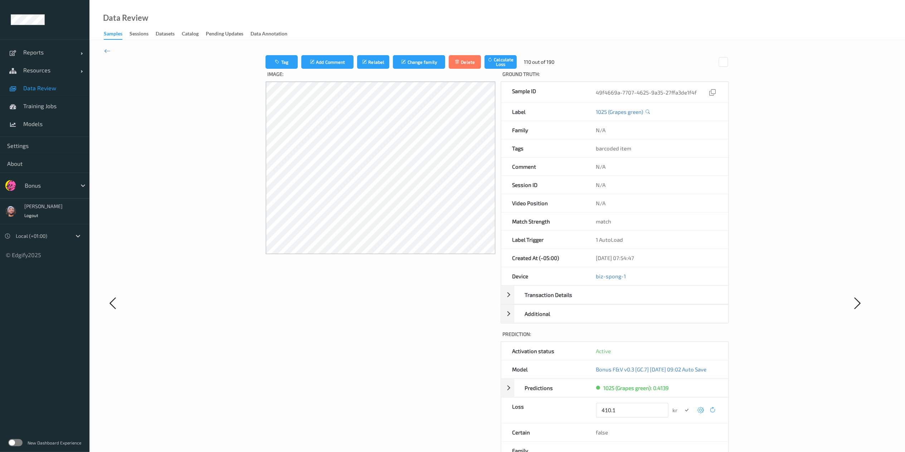
click at [682, 338] on button "submit" at bounding box center [687, 410] width 10 height 10
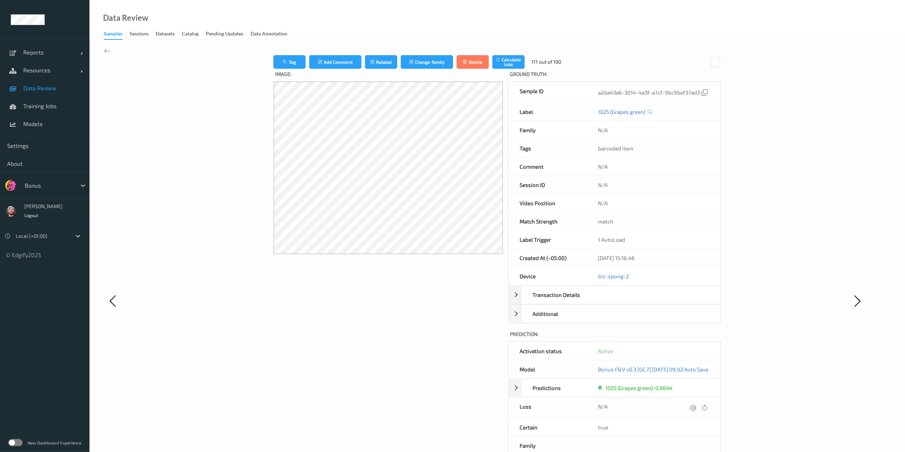
click at [687, 338] on icon at bounding box center [693, 407] width 6 height 6
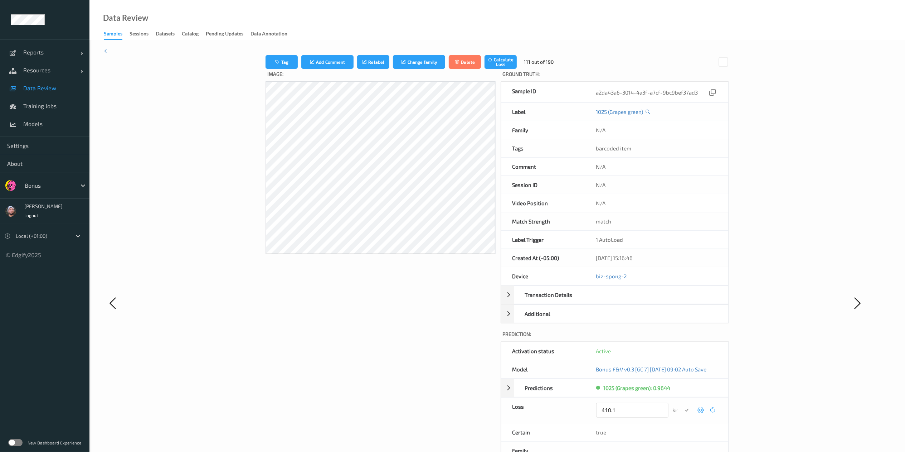
click at [682, 338] on button "submit" at bounding box center [687, 410] width 10 height 10
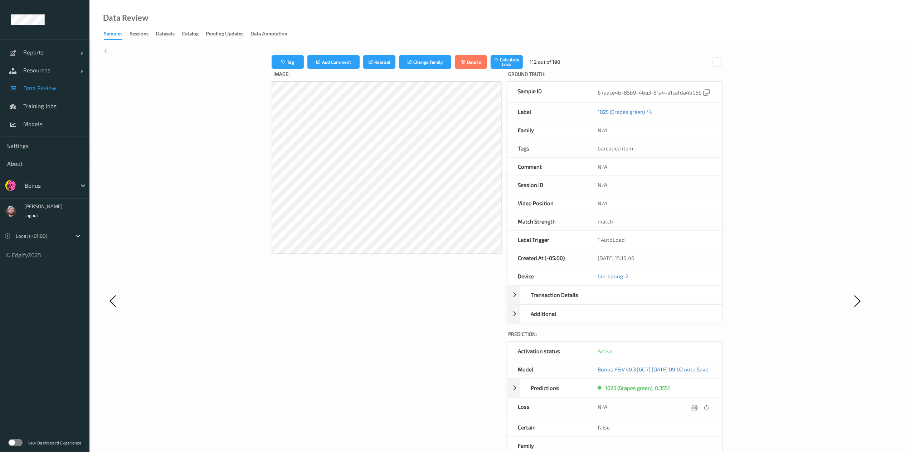
click at [687, 338] on icon at bounding box center [694, 407] width 6 height 6
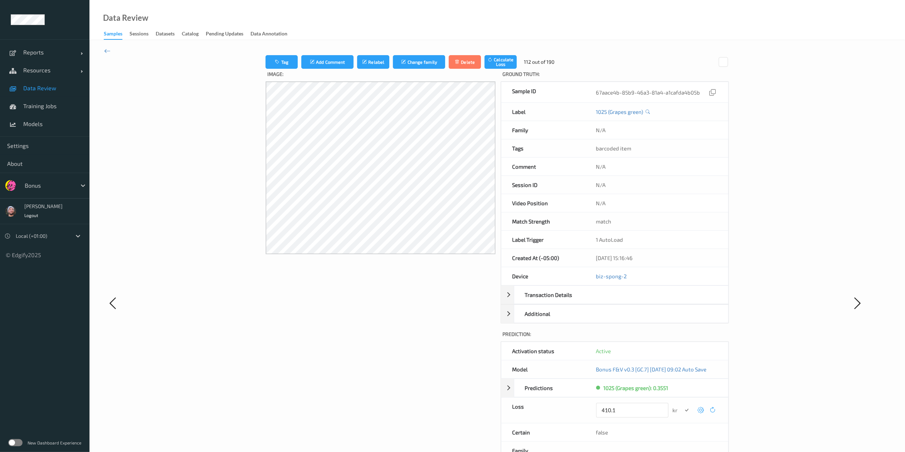
click at [682, 338] on button "submit" at bounding box center [687, 410] width 10 height 10
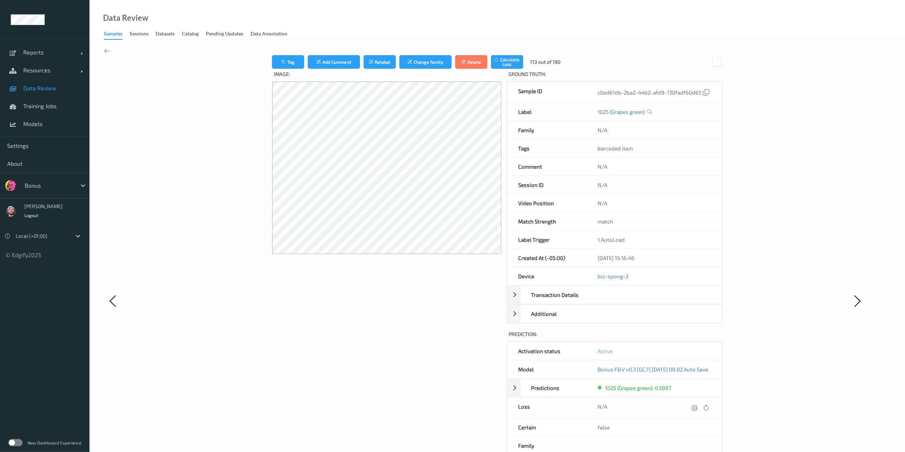
click at [687, 338] on icon at bounding box center [694, 407] width 6 height 6
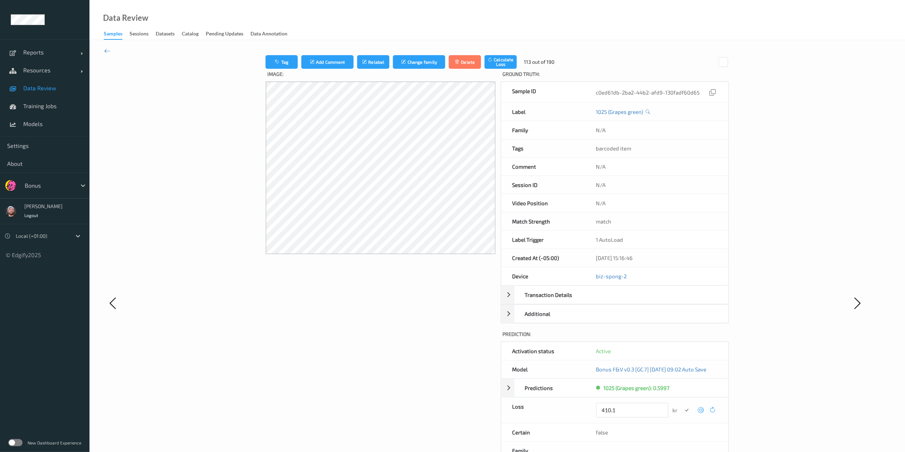
click at [682, 338] on button "submit" at bounding box center [687, 410] width 10 height 10
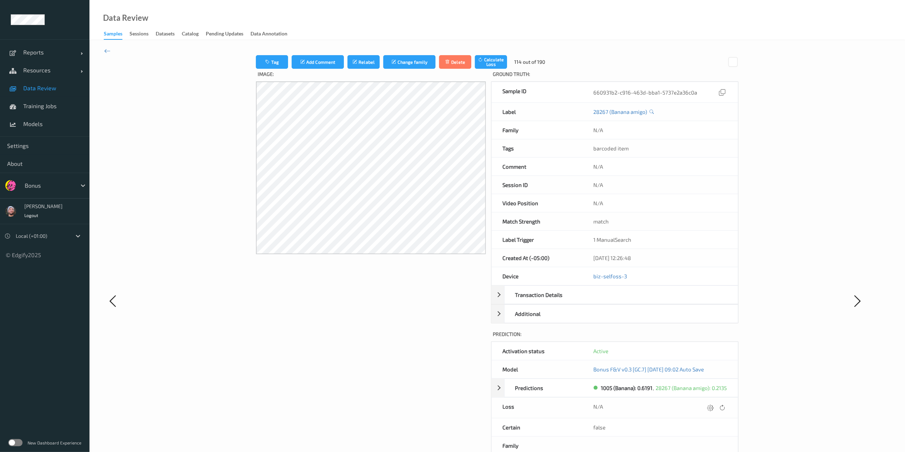
click at [687, 338] on div "N/A" at bounding box center [660, 408] width 133 height 10
click at [687, 338] on icon at bounding box center [710, 407] width 6 height 6
click at [687, 338] on button "submit" at bounding box center [697, 410] width 10 height 10
click at [687, 338] on icon at bounding box center [712, 407] width 6 height 6
click at [687, 338] on button "submit" at bounding box center [698, 410] width 10 height 10
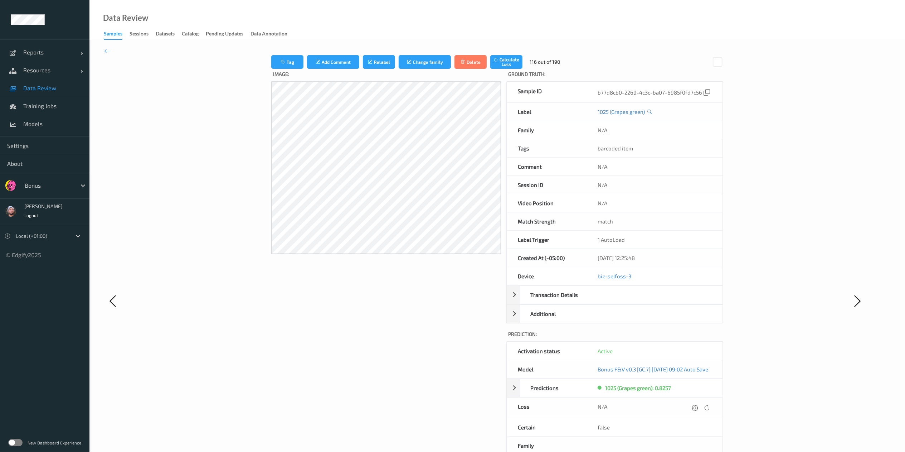
click at [687, 338] on icon at bounding box center [706, 407] width 6 height 6
click at [687, 338] on div at bounding box center [695, 408] width 10 height 10
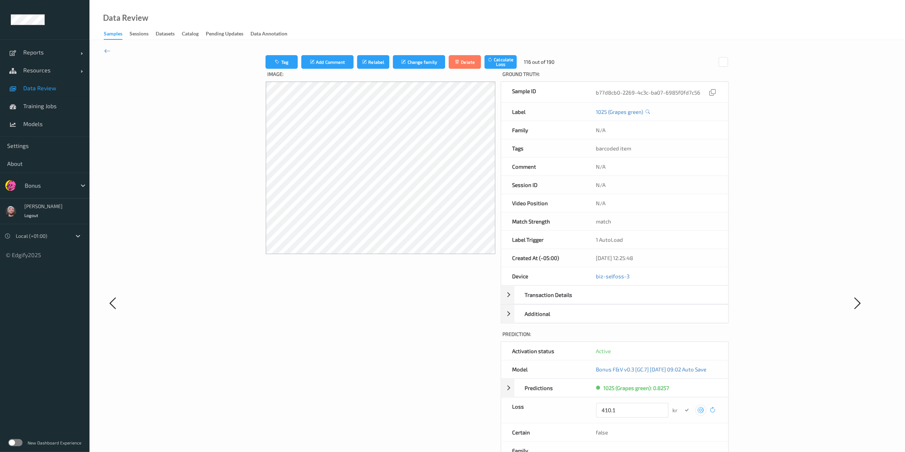
click at [682, 338] on button "submit" at bounding box center [687, 410] width 10 height 10
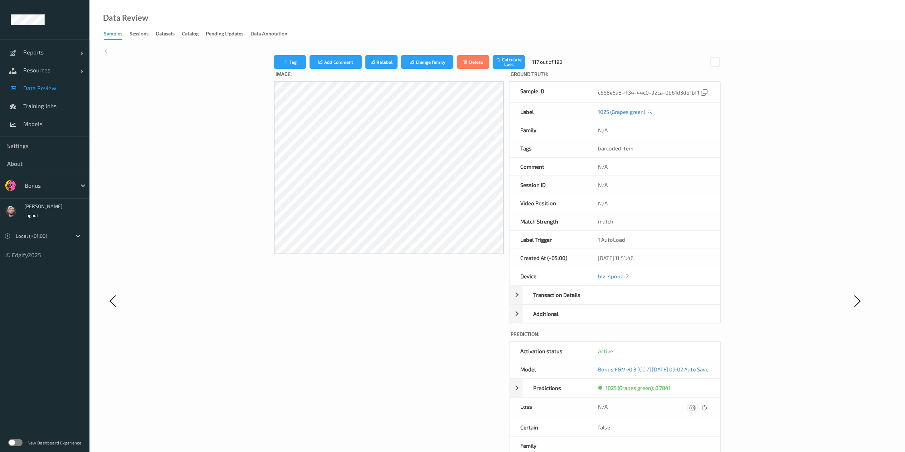
click at [687, 338] on icon at bounding box center [692, 407] width 6 height 6
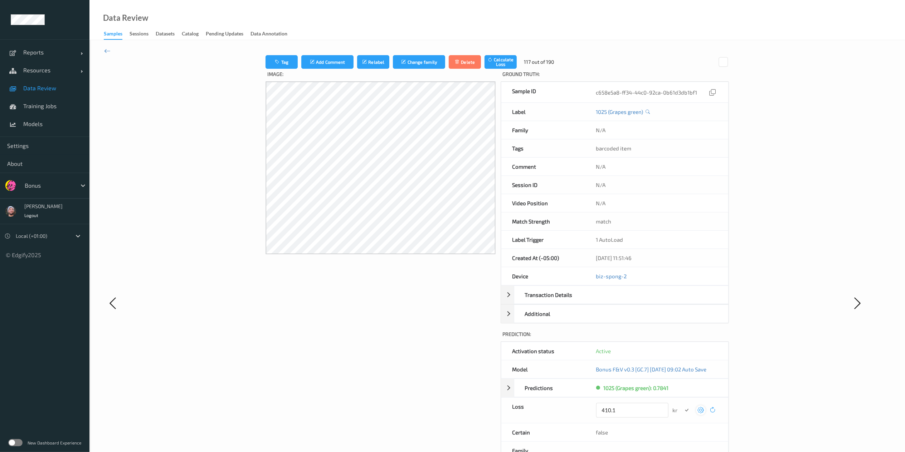
click at [682, 338] on button "submit" at bounding box center [687, 410] width 10 height 10
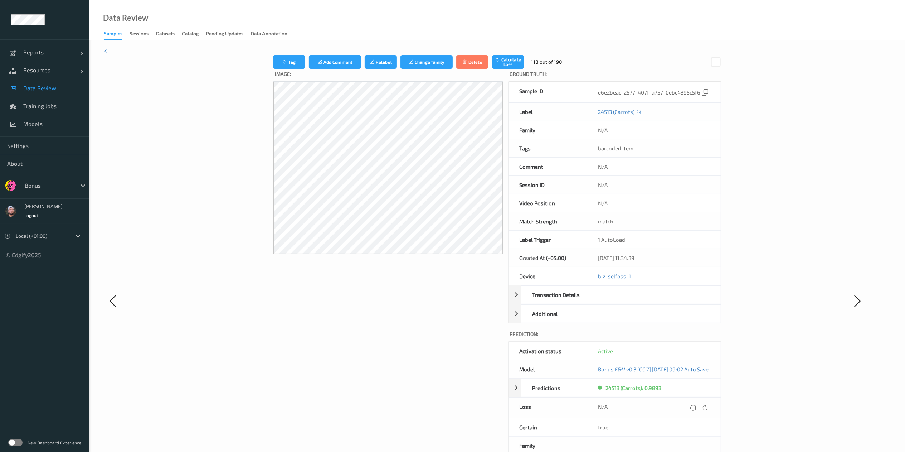
click at [687, 338] on icon at bounding box center [693, 407] width 6 height 6
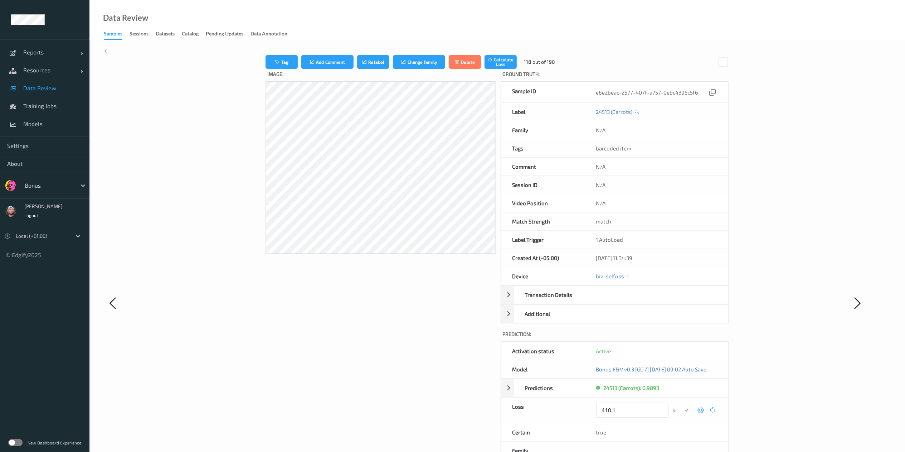
click at [682, 338] on button "submit" at bounding box center [687, 410] width 10 height 10
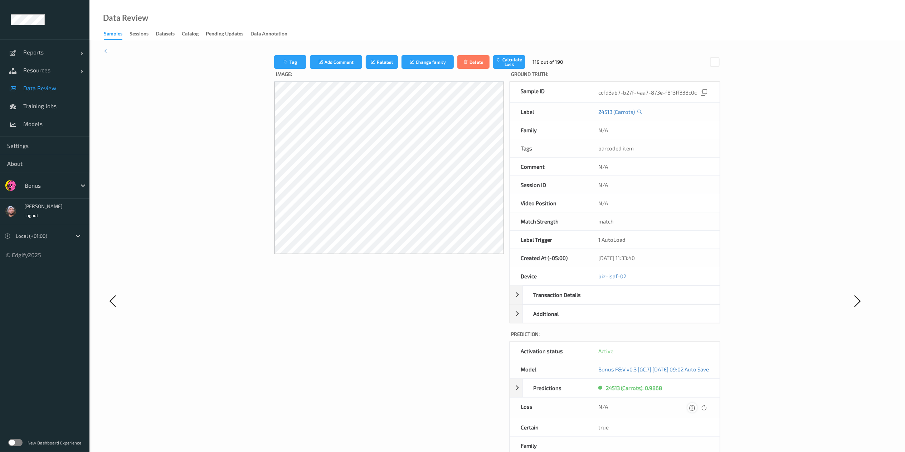
click at [687, 338] on icon at bounding box center [692, 407] width 6 height 6
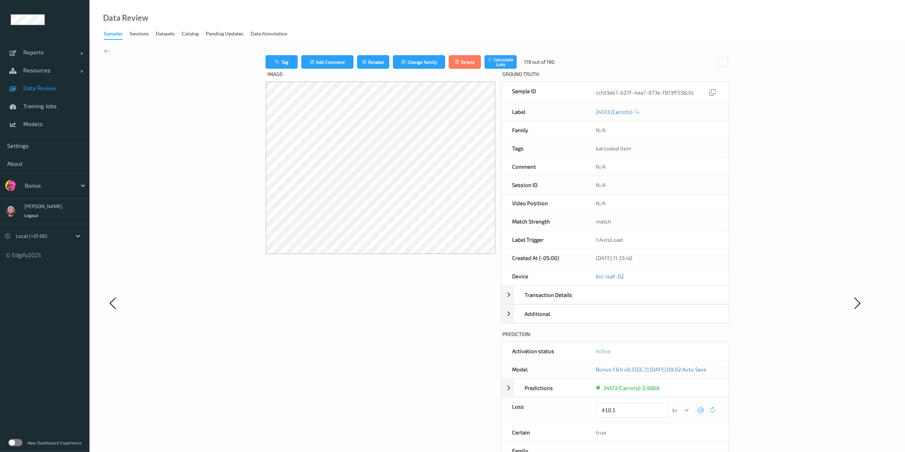
click at [682, 338] on button "submit" at bounding box center [687, 410] width 10 height 10
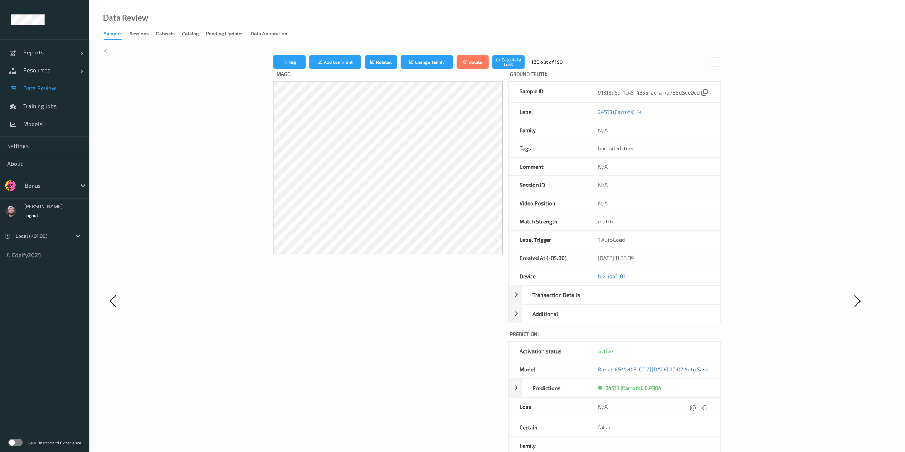
click at [687, 338] on icon at bounding box center [693, 407] width 6 height 6
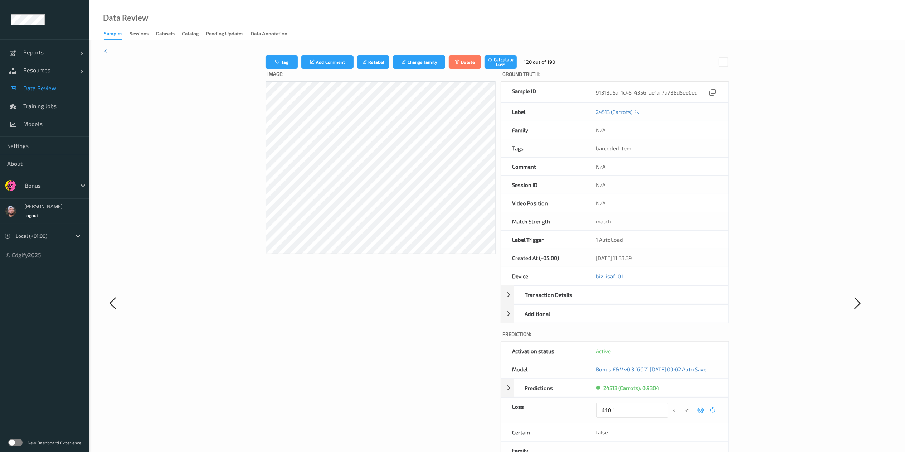
click at [682, 338] on button "submit" at bounding box center [687, 410] width 10 height 10
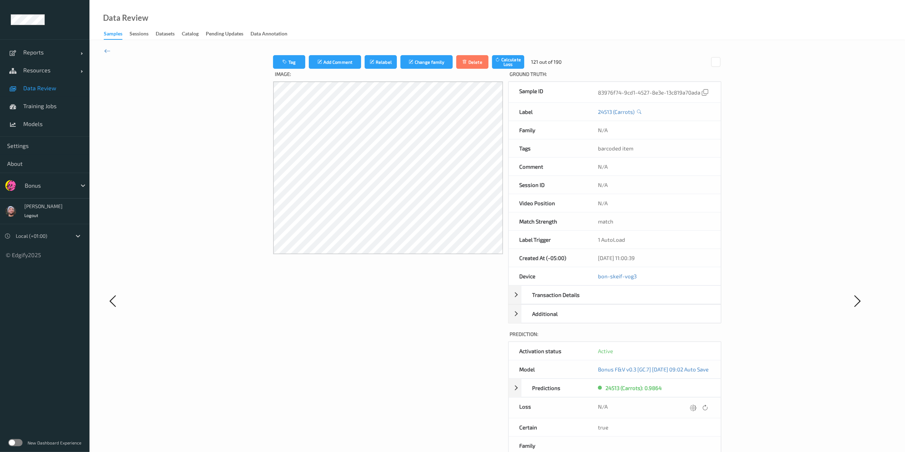
click at [687, 338] on icon at bounding box center [693, 407] width 6 height 6
click at [687, 338] on icon at bounding box center [694, 407] width 6 height 6
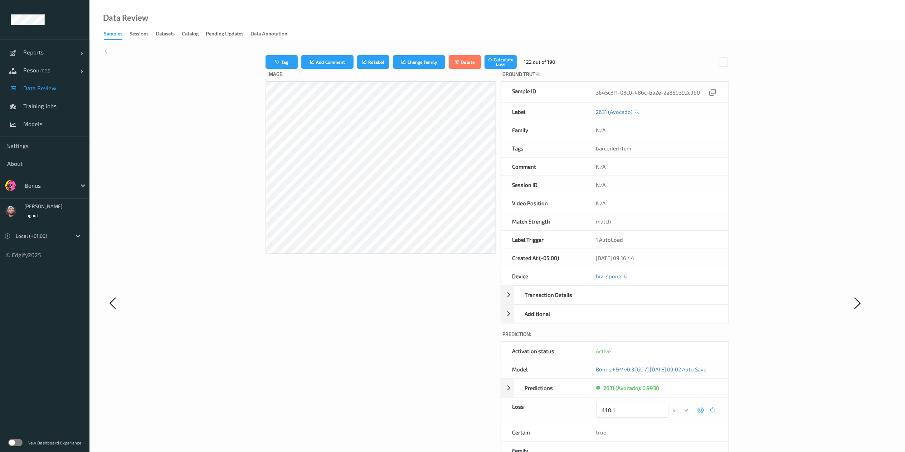
click at [682, 338] on button "submit" at bounding box center [687, 410] width 10 height 10
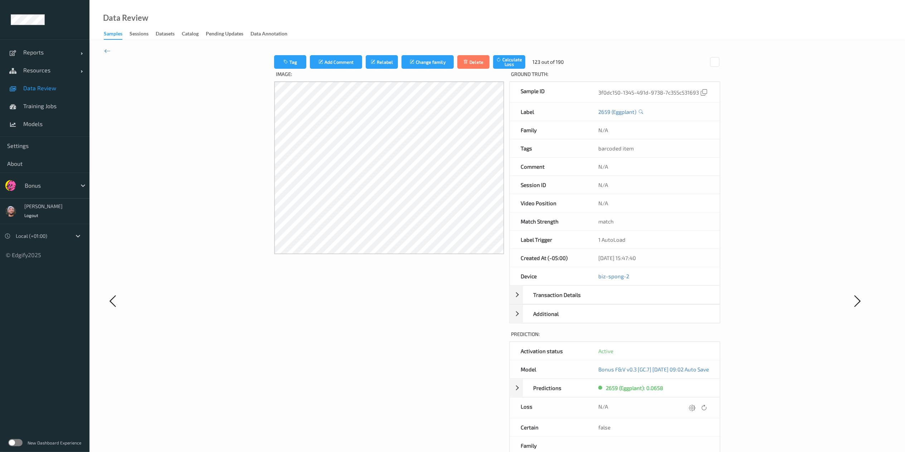
click at [687, 338] on icon at bounding box center [692, 407] width 6 height 6
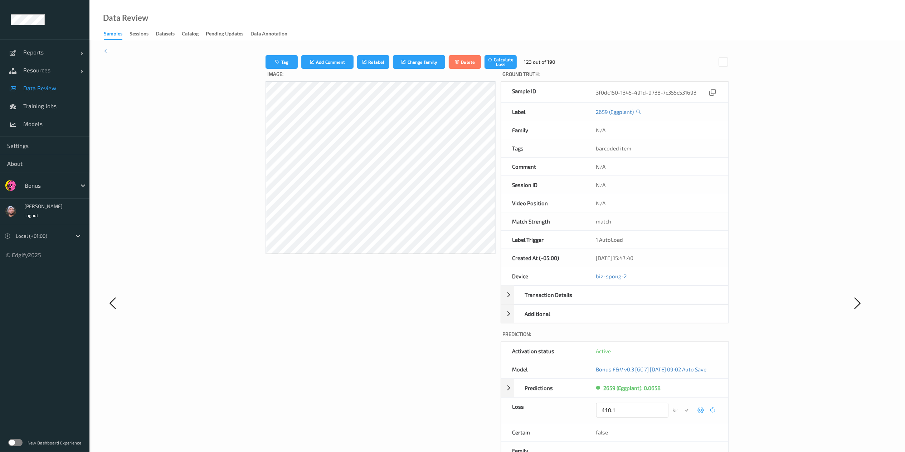
click at [682, 338] on button "submit" at bounding box center [687, 410] width 10 height 10
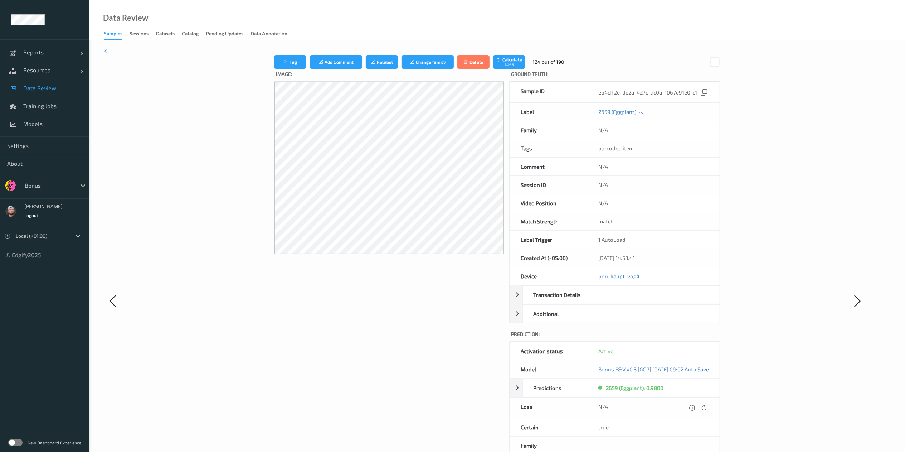
click at [687, 338] on icon at bounding box center [692, 407] width 6 height 6
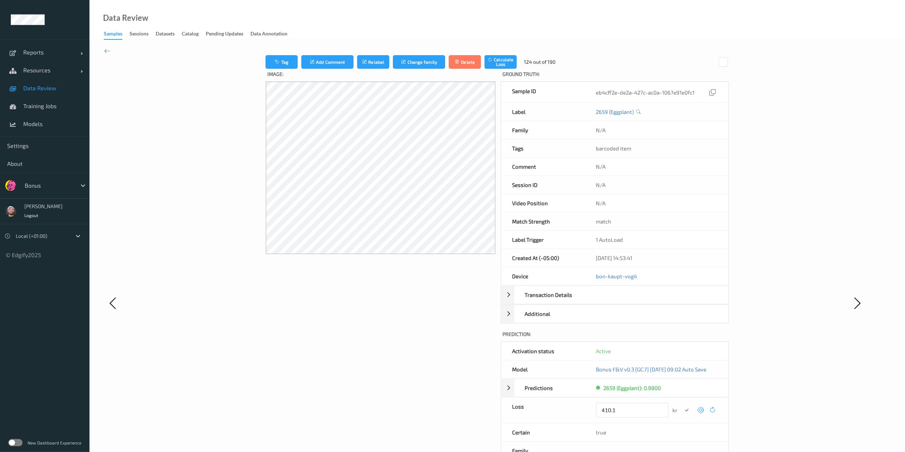
click at [682, 338] on button "submit" at bounding box center [687, 410] width 10 height 10
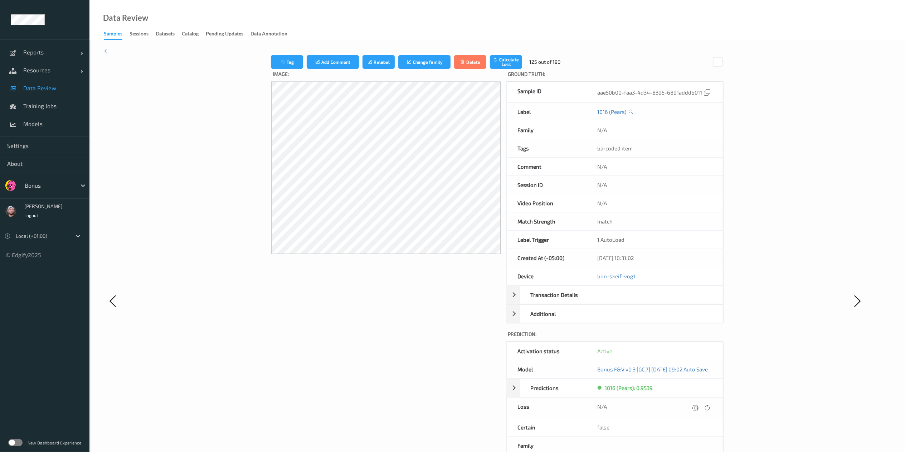
click at [687, 338] on icon at bounding box center [695, 407] width 6 height 6
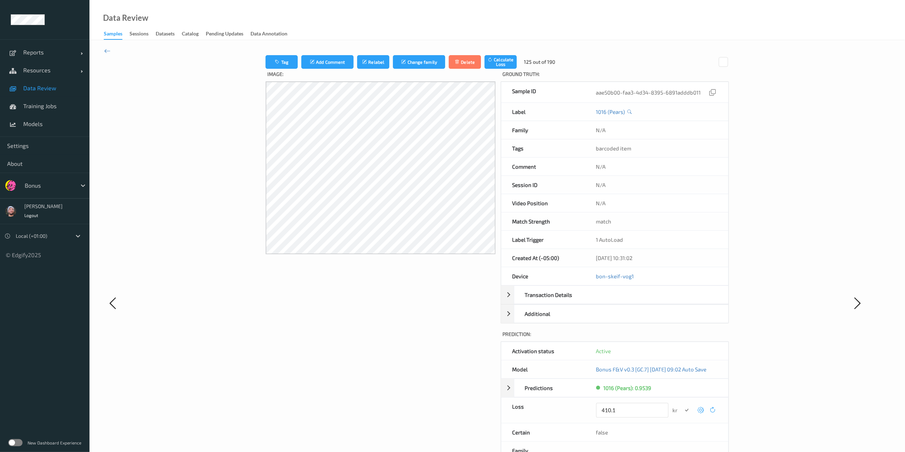
click at [682, 338] on button "submit" at bounding box center [687, 410] width 10 height 10
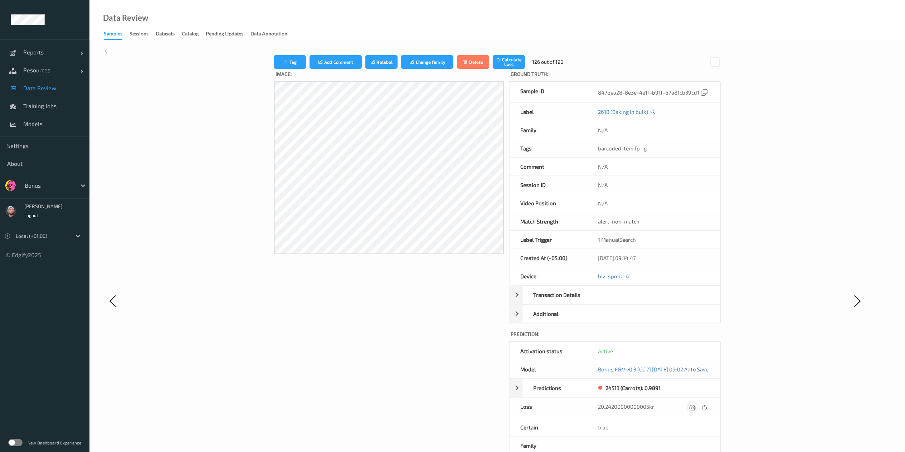
click at [687, 338] on div at bounding box center [693, 408] width 10 height 10
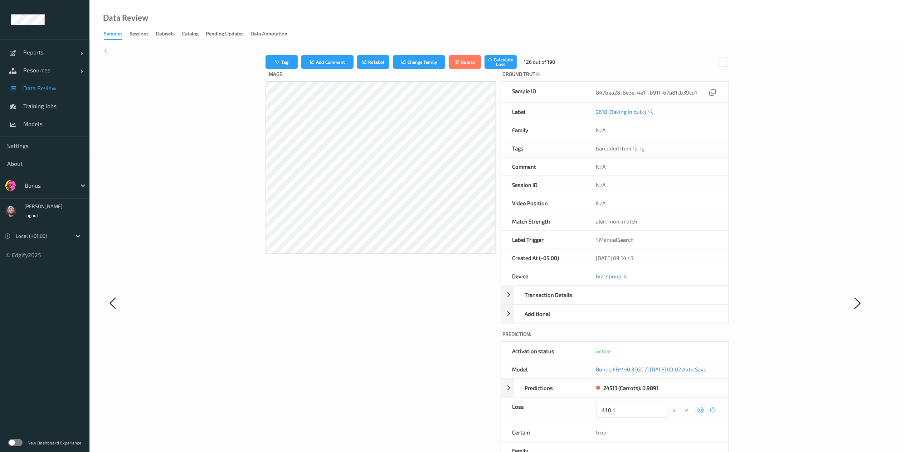
click at [682, 338] on button "submit" at bounding box center [687, 410] width 10 height 10
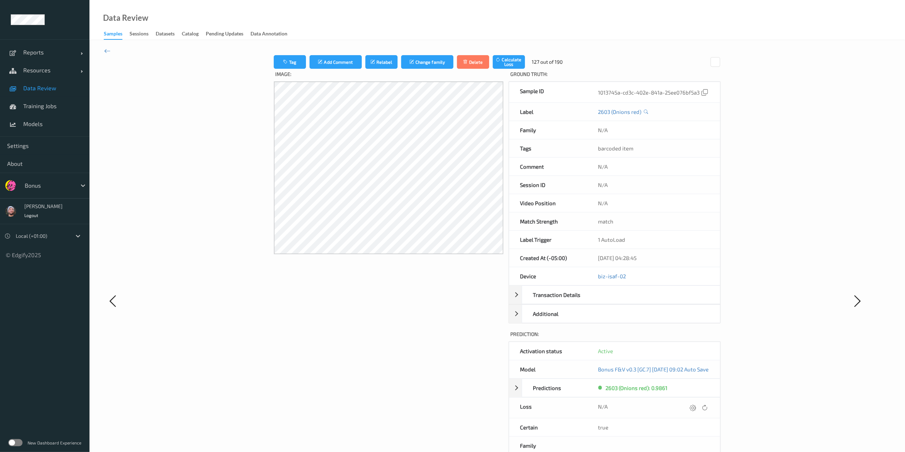
click at [687, 338] on div at bounding box center [693, 408] width 10 height 10
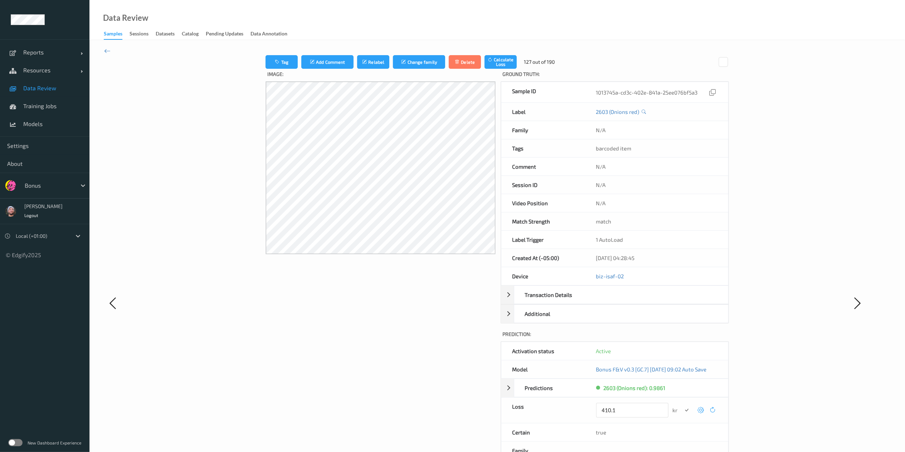
click at [682, 338] on button "submit" at bounding box center [687, 410] width 10 height 10
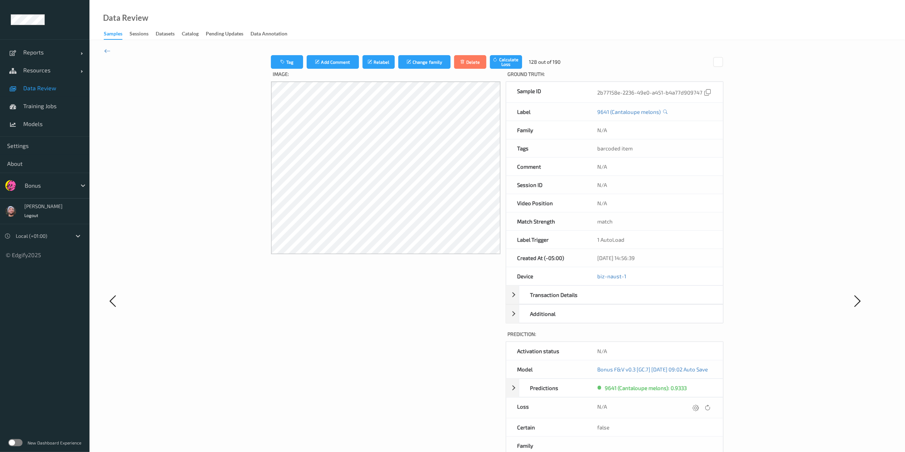
click at [687, 338] on div at bounding box center [696, 408] width 10 height 10
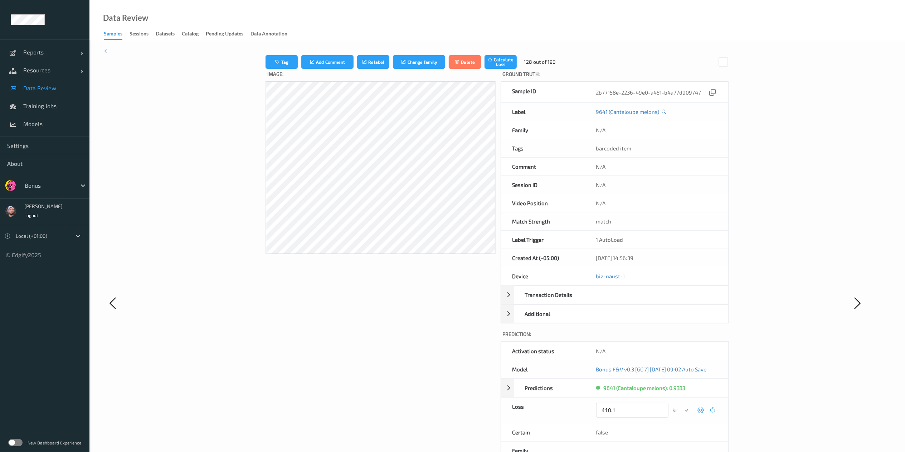
click at [682, 338] on button "submit" at bounding box center [687, 410] width 10 height 10
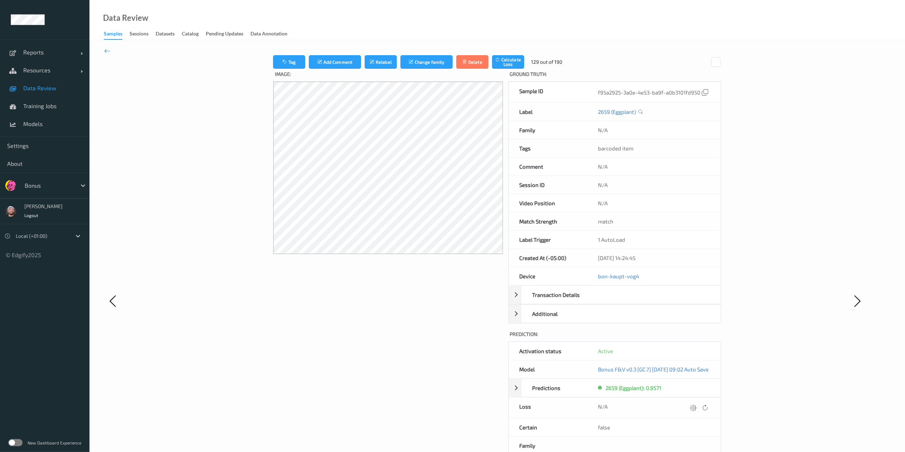
click at [687, 338] on div at bounding box center [693, 408] width 10 height 10
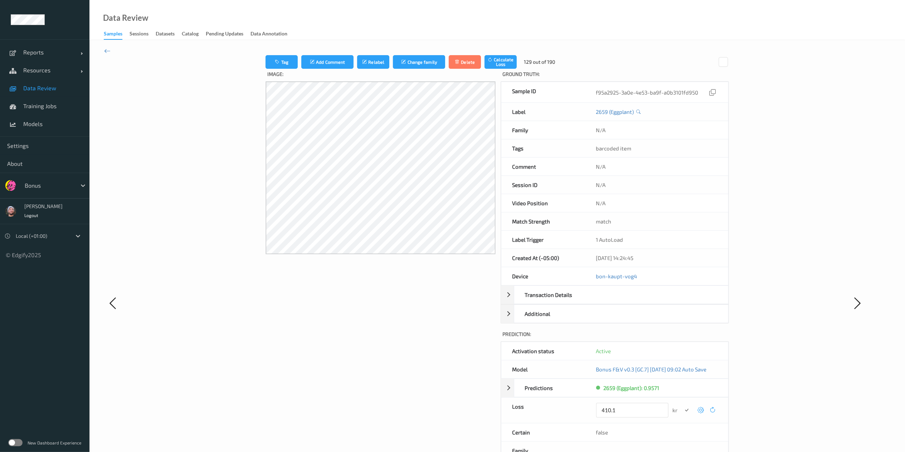
click at [682, 338] on button "submit" at bounding box center [687, 410] width 10 height 10
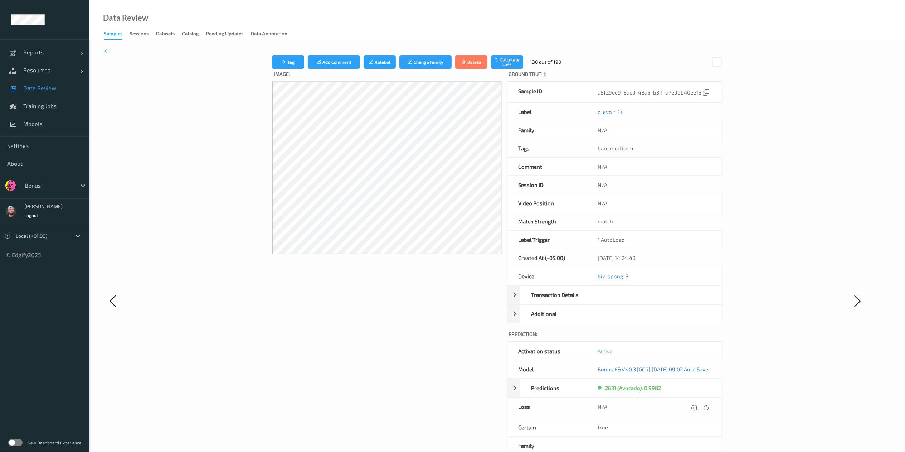
click at [687, 338] on div at bounding box center [695, 408] width 10 height 10
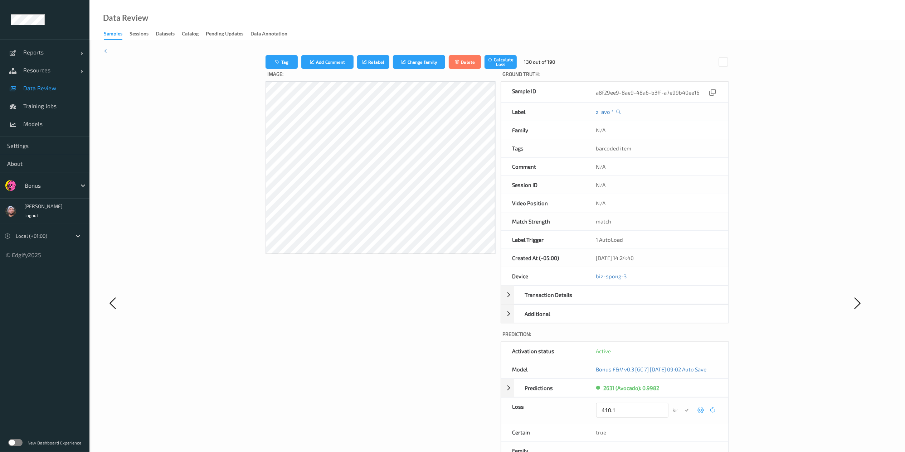
click at [682, 338] on button "submit" at bounding box center [687, 410] width 10 height 10
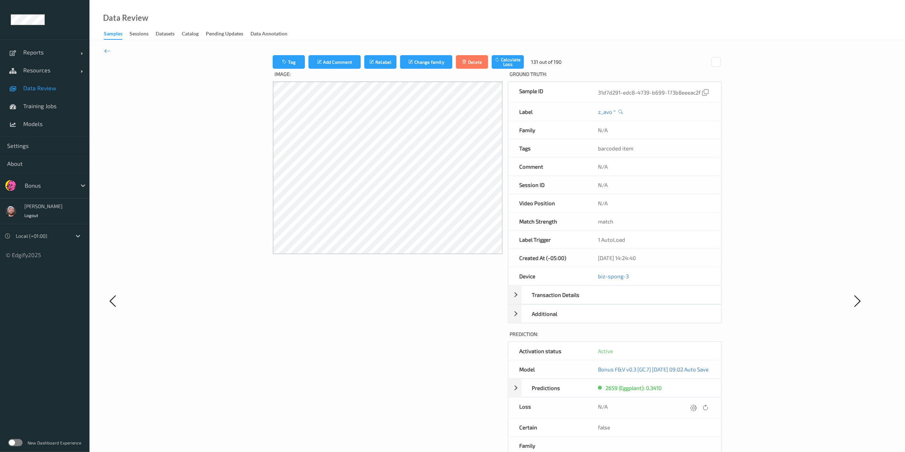
click at [687, 338] on div at bounding box center [694, 408] width 10 height 10
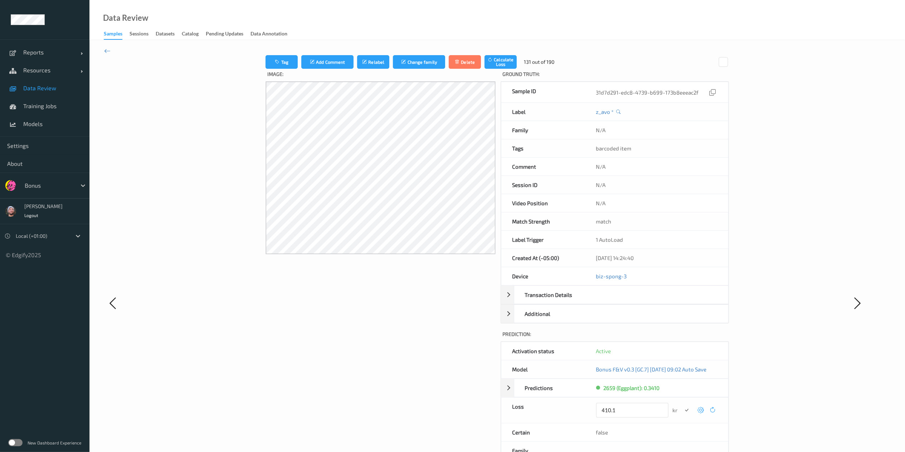
click at [682, 338] on button "submit" at bounding box center [687, 410] width 10 height 10
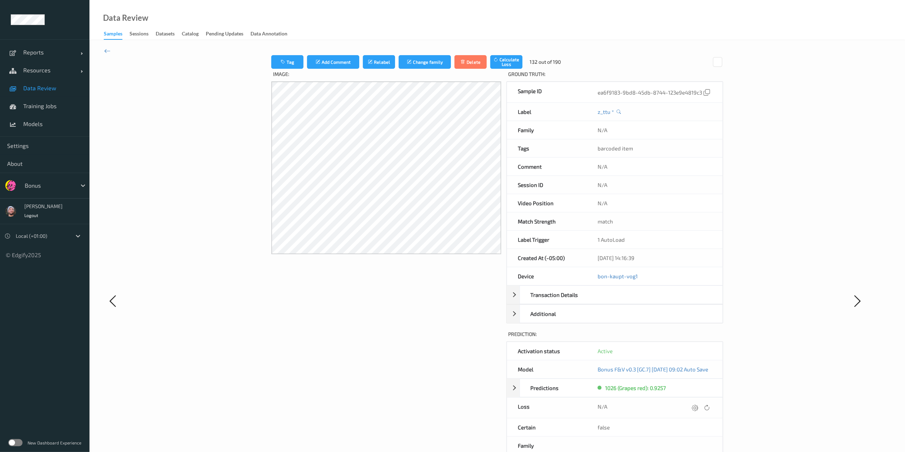
click at [687, 338] on div at bounding box center [695, 408] width 10 height 10
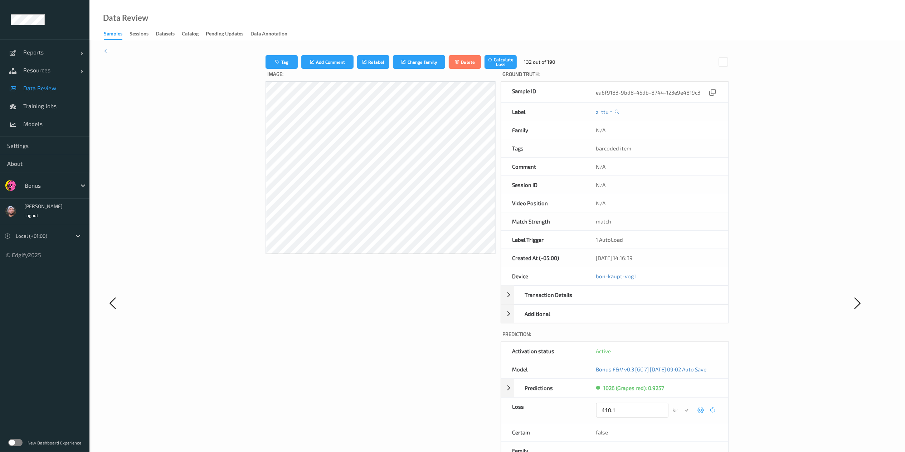
click at [682, 338] on button "submit" at bounding box center [687, 410] width 10 height 10
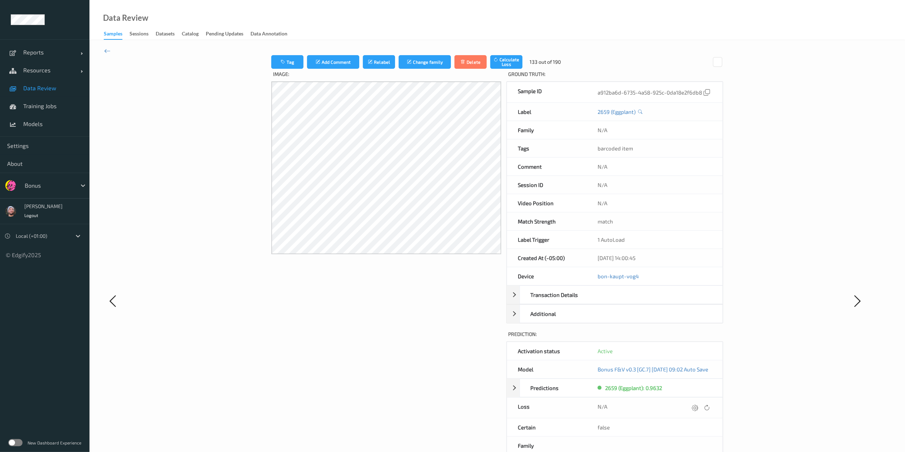
click at [687, 338] on div at bounding box center [695, 408] width 10 height 10
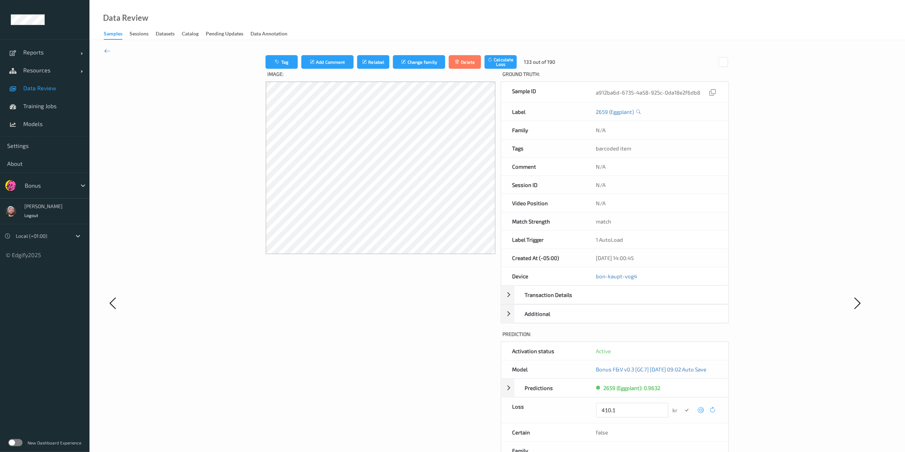
click at [682, 338] on button "submit" at bounding box center [687, 410] width 10 height 10
click at [687, 338] on div at bounding box center [697, 408] width 10 height 10
click at [682, 338] on button "submit" at bounding box center [687, 410] width 10 height 10
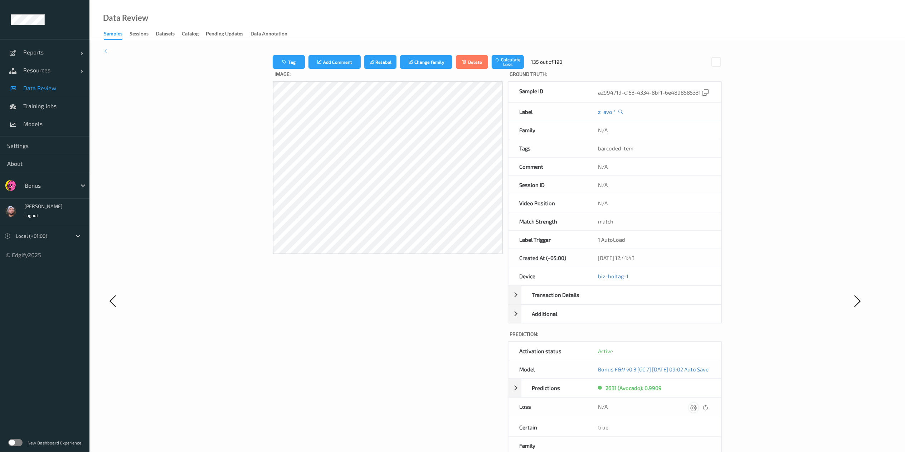
click at [687, 338] on icon at bounding box center [693, 407] width 6 height 6
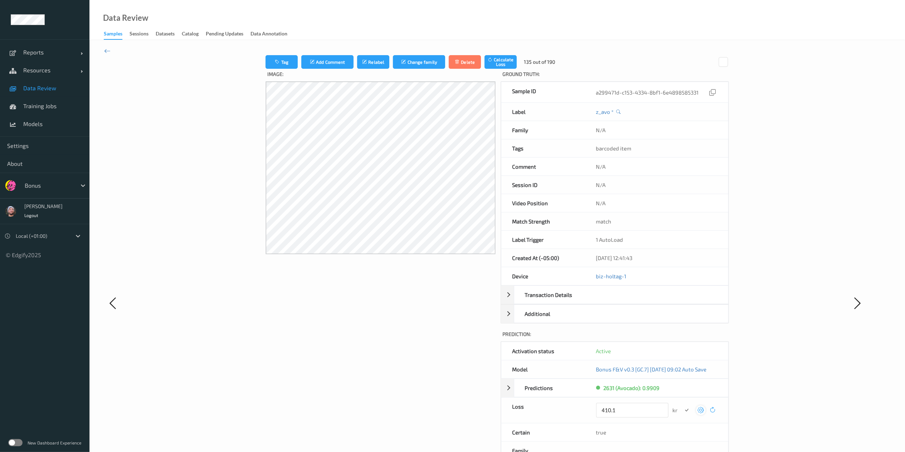
click at [682, 338] on button "submit" at bounding box center [687, 410] width 10 height 10
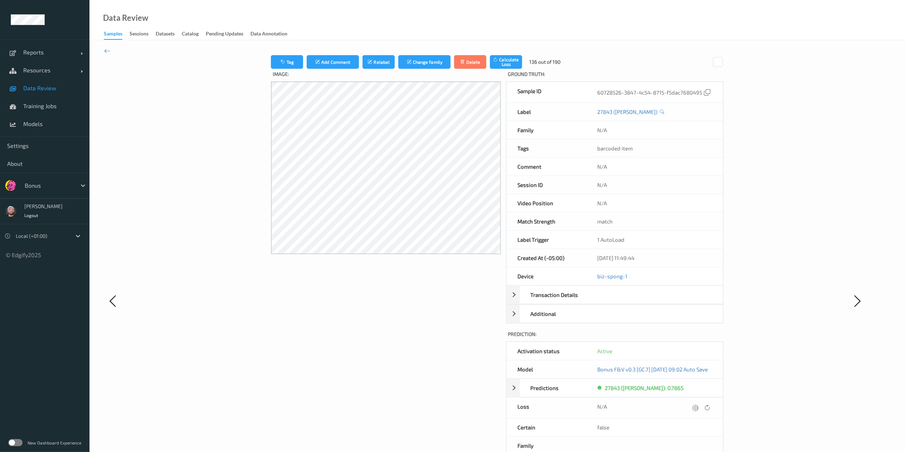
click at [687, 338] on icon at bounding box center [695, 407] width 6 height 6
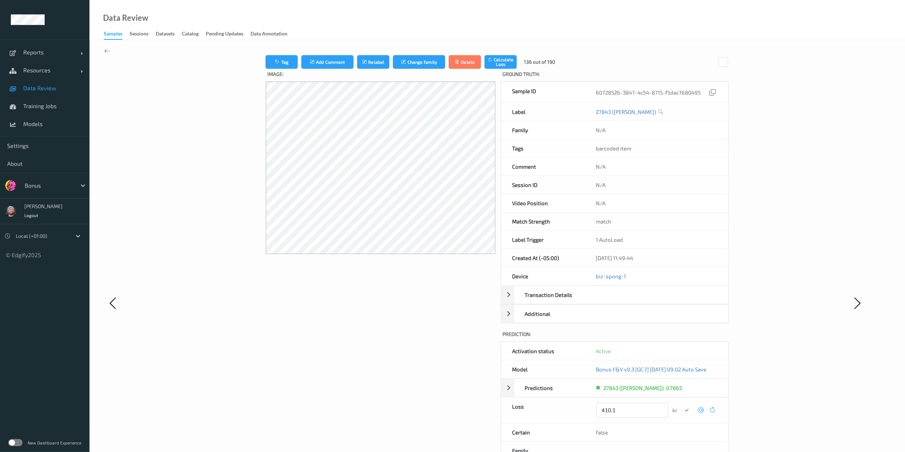
click at [682, 338] on button "submit" at bounding box center [687, 410] width 10 height 10
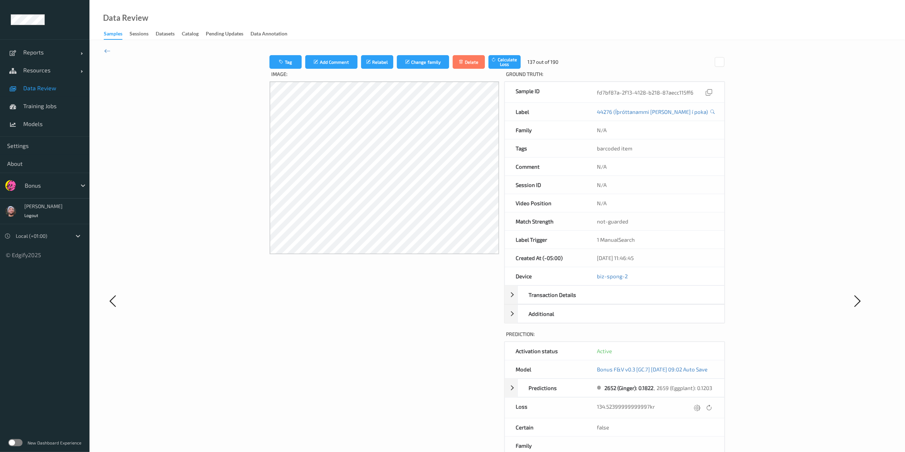
click at [687, 338] on icon at bounding box center [697, 407] width 6 height 6
click at [682, 338] on button "submit" at bounding box center [687, 410] width 10 height 10
click at [687, 338] on icon at bounding box center [696, 407] width 6 height 6
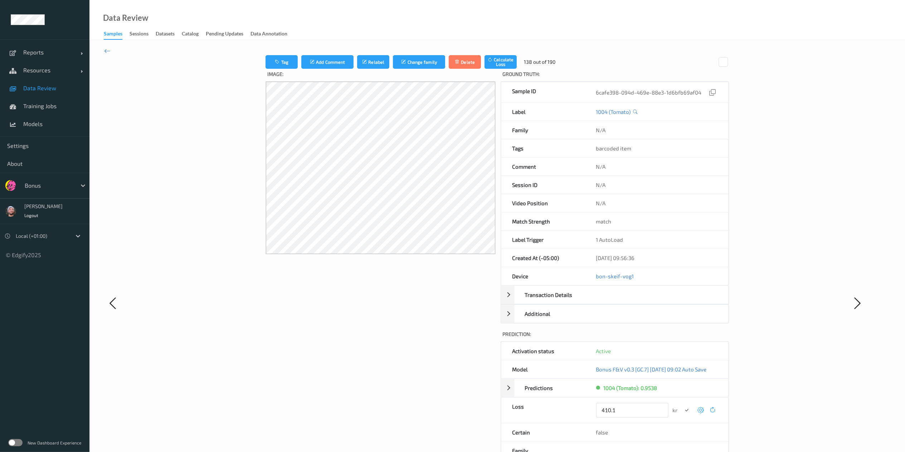
click at [682, 338] on button "submit" at bounding box center [687, 410] width 10 height 10
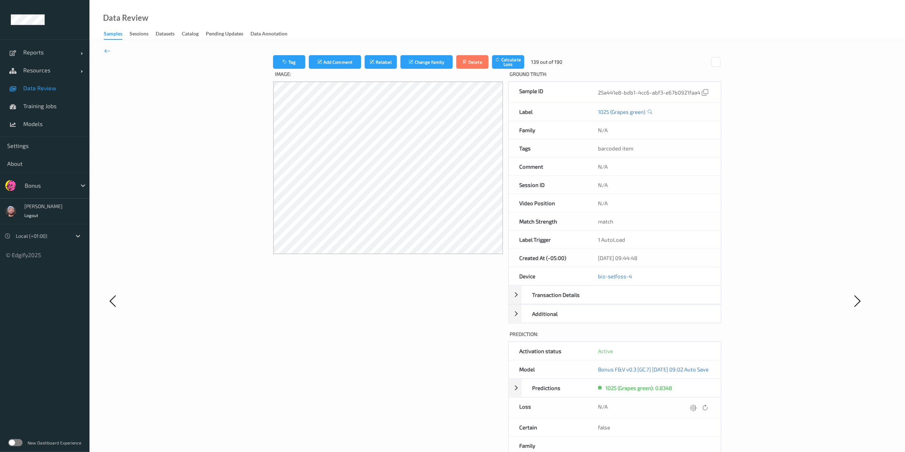
click at [687, 338] on icon at bounding box center [693, 407] width 6 height 6
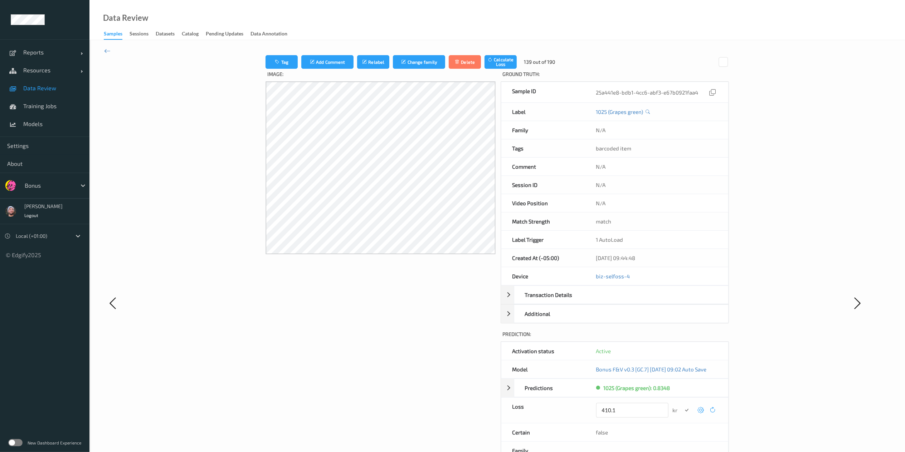
click at [682, 338] on button "submit" at bounding box center [687, 410] width 10 height 10
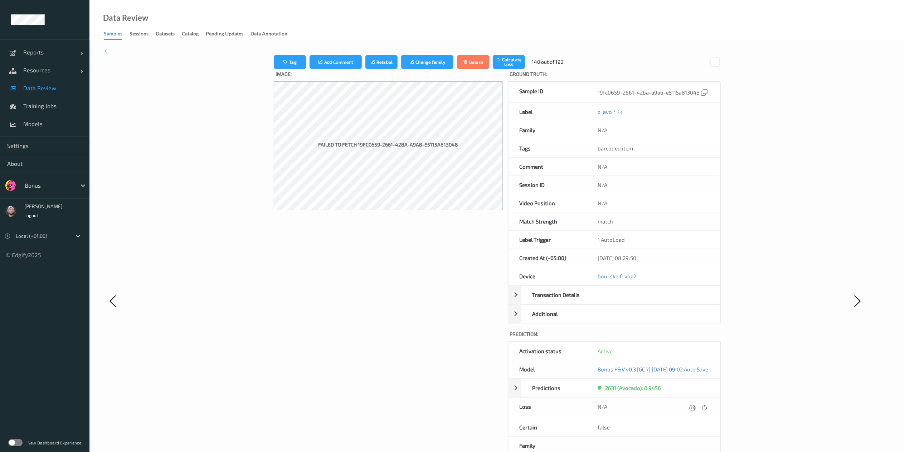
click at [687, 338] on icon at bounding box center [692, 407] width 6 height 6
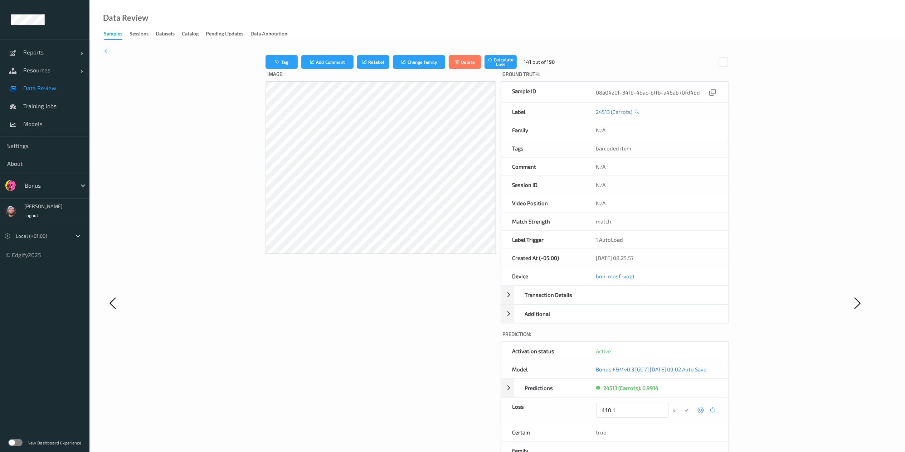
click at [687, 338] on icon at bounding box center [700, 409] width 6 height 6
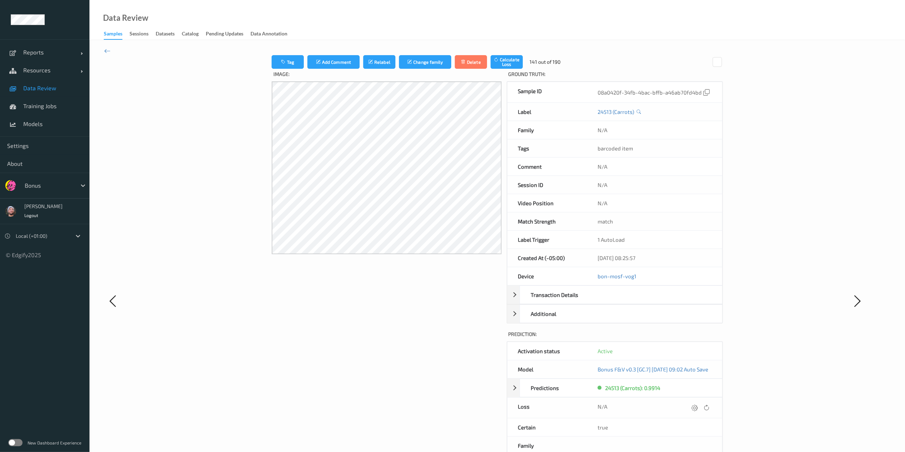
click at [687, 338] on icon at bounding box center [694, 407] width 6 height 6
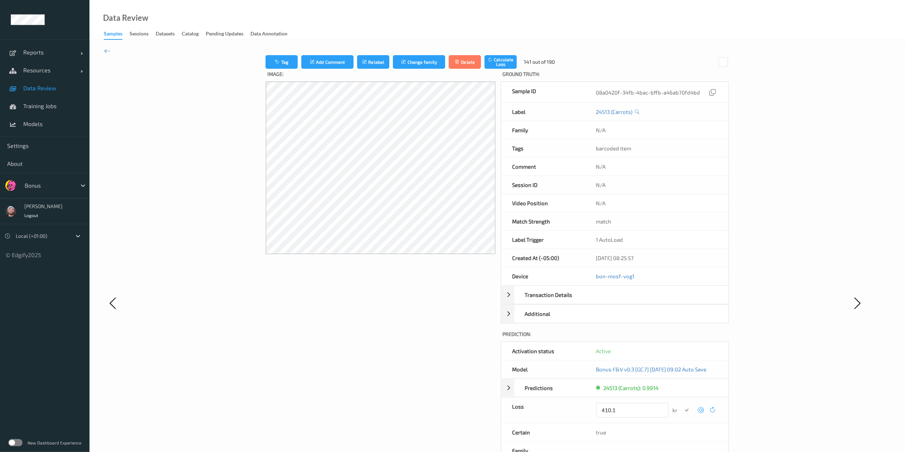
click at [682, 338] on button "submit" at bounding box center [687, 410] width 10 height 10
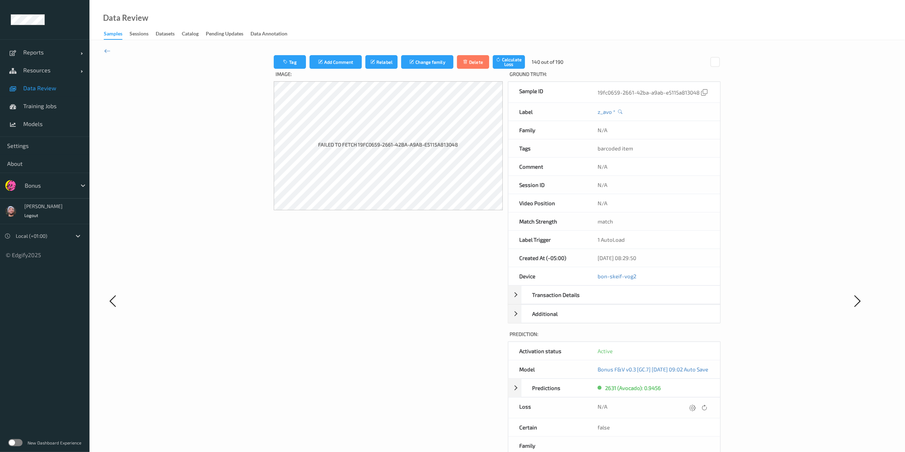
click at [687, 338] on icon at bounding box center [692, 407] width 6 height 6
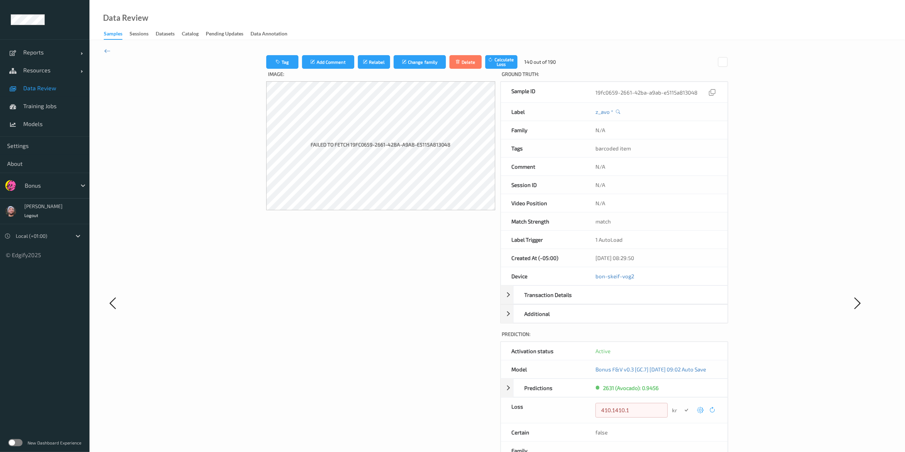
click at [681, 338] on button "submit" at bounding box center [686, 410] width 10 height 10
type input "410.1"
click at [681, 338] on button "submit" at bounding box center [686, 410] width 10 height 10
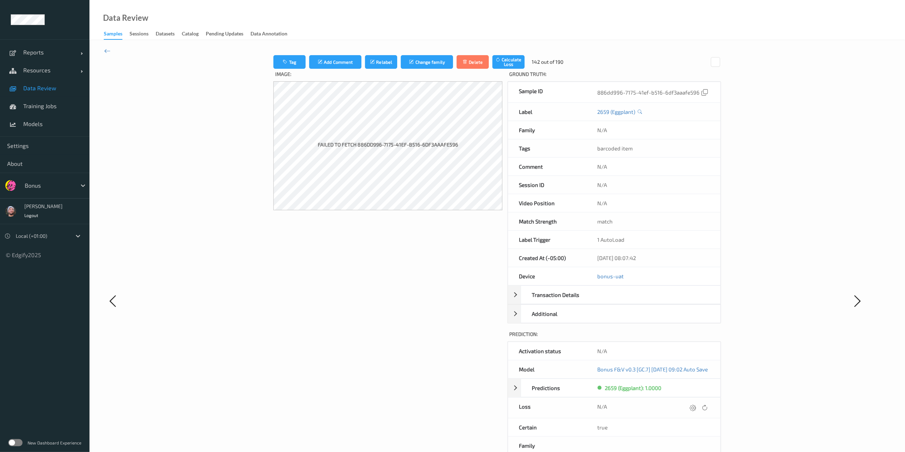
click at [687, 338] on icon at bounding box center [693, 407] width 6 height 6
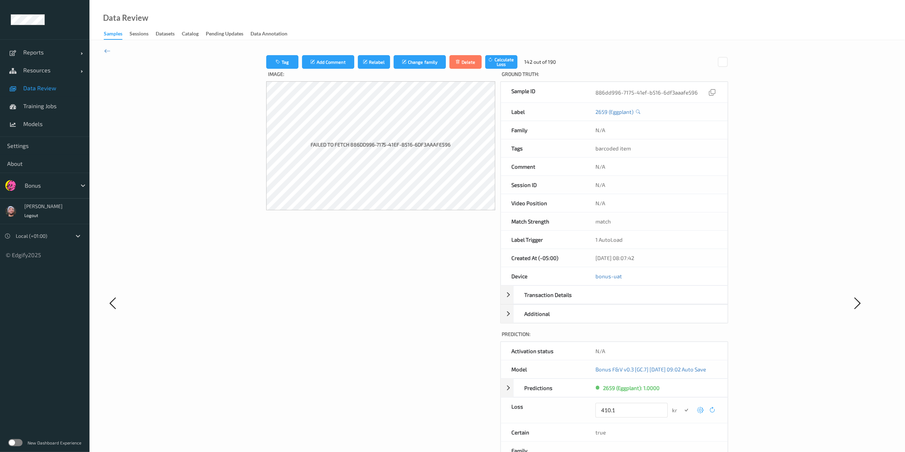
click at [681, 338] on button "submit" at bounding box center [686, 410] width 10 height 10
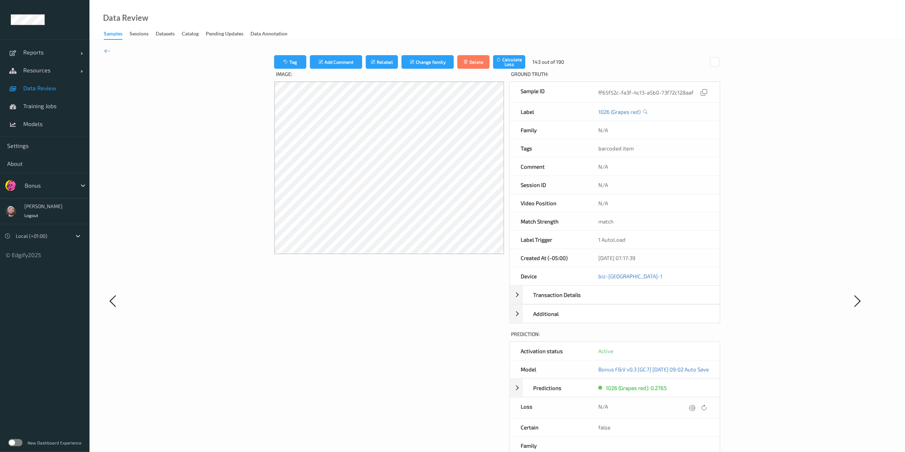
click at [687, 338] on icon at bounding box center [692, 407] width 6 height 6
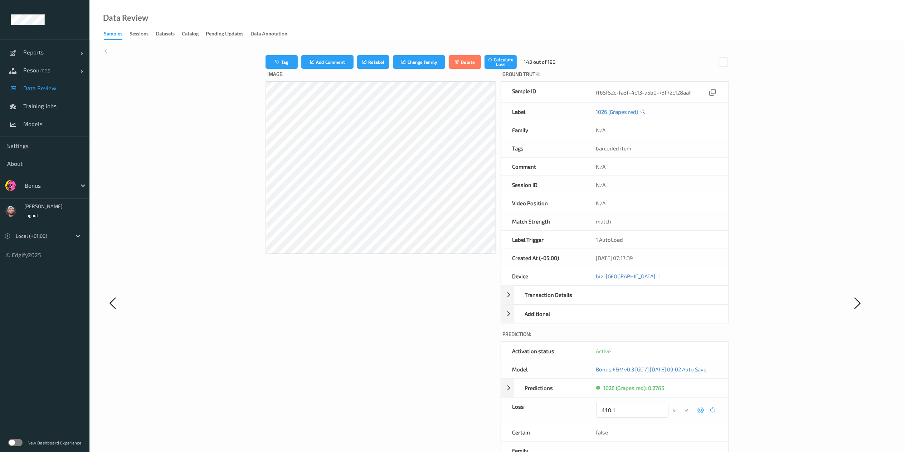
click at [682, 338] on button "submit" at bounding box center [687, 410] width 10 height 10
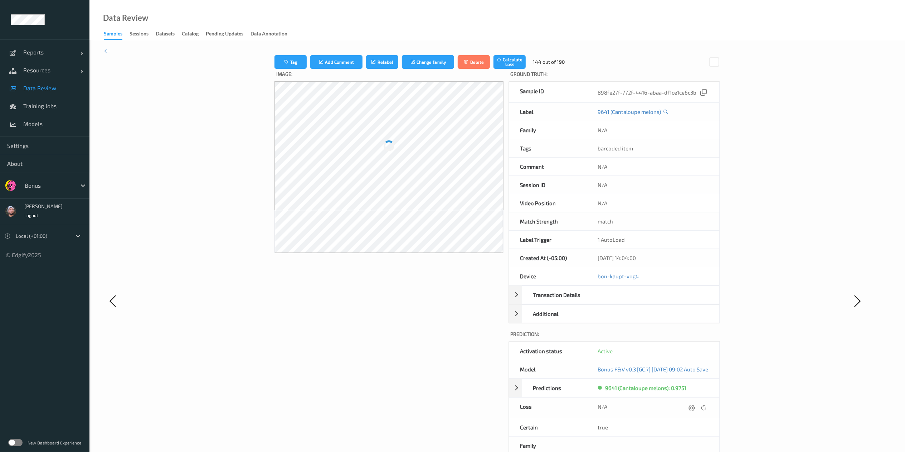
click at [687, 338] on icon at bounding box center [691, 407] width 6 height 6
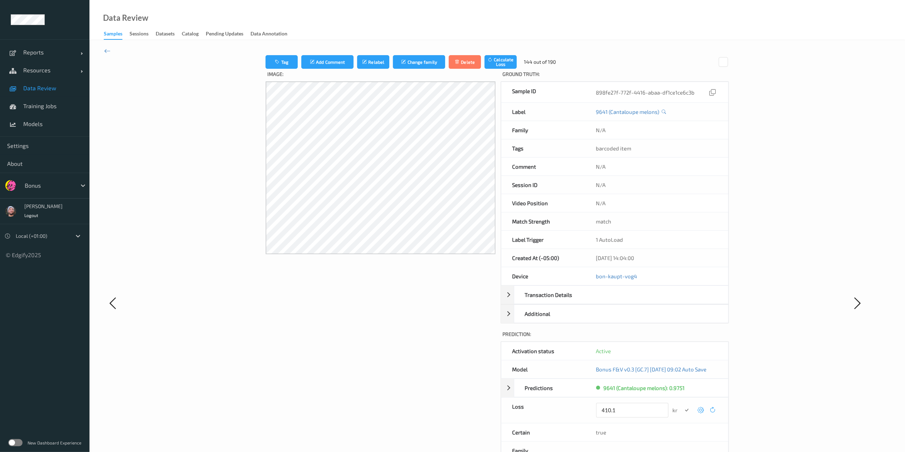
click at [682, 338] on button "submit" at bounding box center [687, 410] width 10 height 10
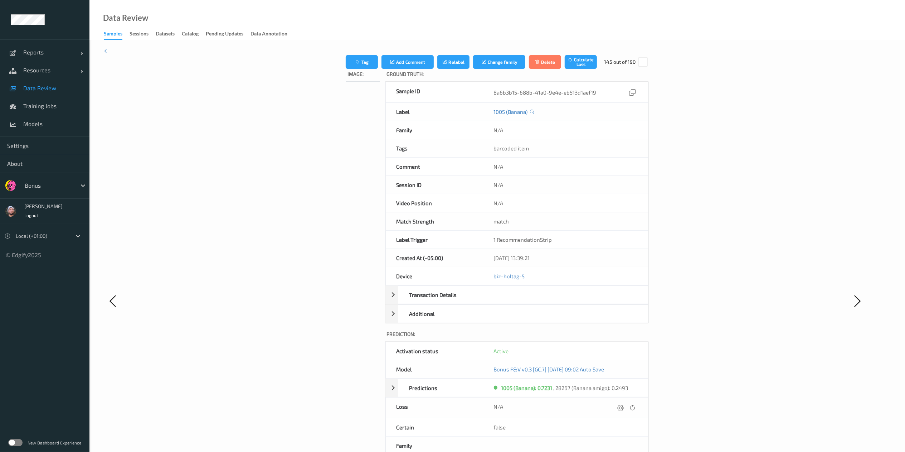
click at [637, 338] on div "N/A" at bounding box center [564, 408] width 143 height 10
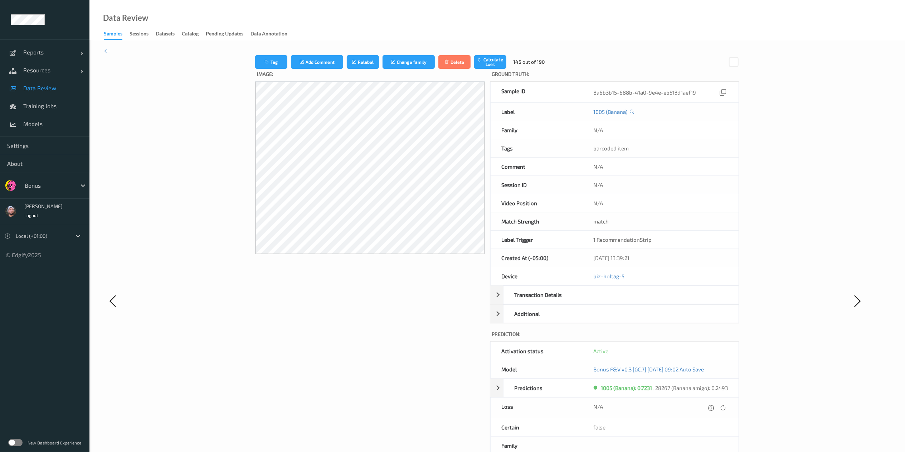
click at [687, 338] on div "N/A" at bounding box center [660, 408] width 135 height 10
click at [687, 338] on icon at bounding box center [711, 407] width 6 height 6
click at [687, 338] on button "submit" at bounding box center [697, 410] width 10 height 10
click at [687, 338] on icon at bounding box center [711, 407] width 6 height 6
click at [655, 338] on input "410.1" at bounding box center [629, 410] width 72 height 15
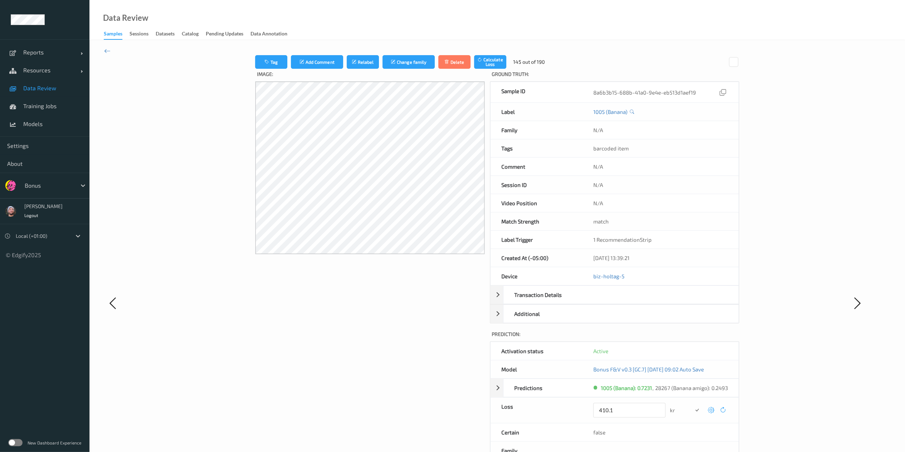
click at [655, 338] on input "410.1" at bounding box center [629, 410] width 72 height 15
type input "-"
type input "0"
click at [687, 338] on button "submit" at bounding box center [697, 410] width 10 height 10
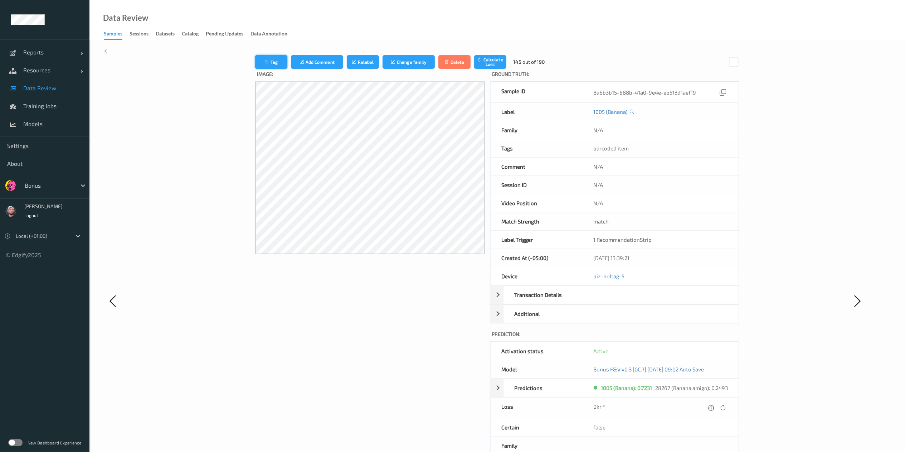
click at [285, 65] on button "Tag" at bounding box center [271, 62] width 32 height 14
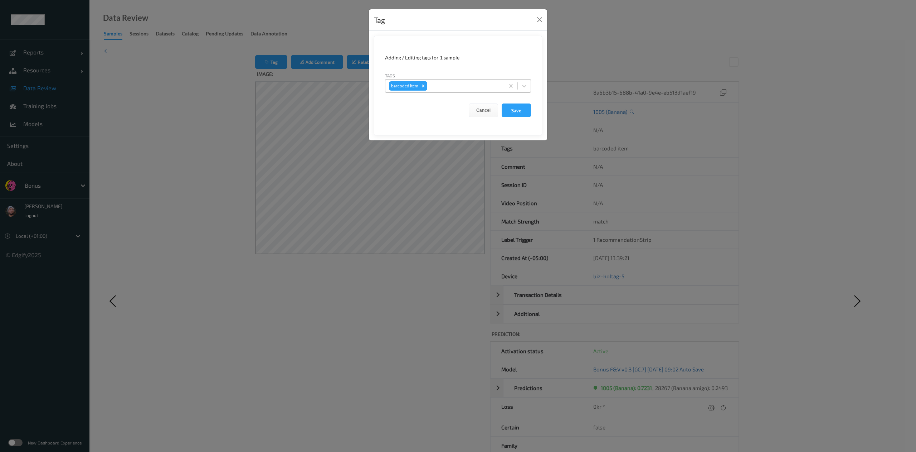
click at [420, 86] on div "Remove barcoded item" at bounding box center [423, 85] width 8 height 9
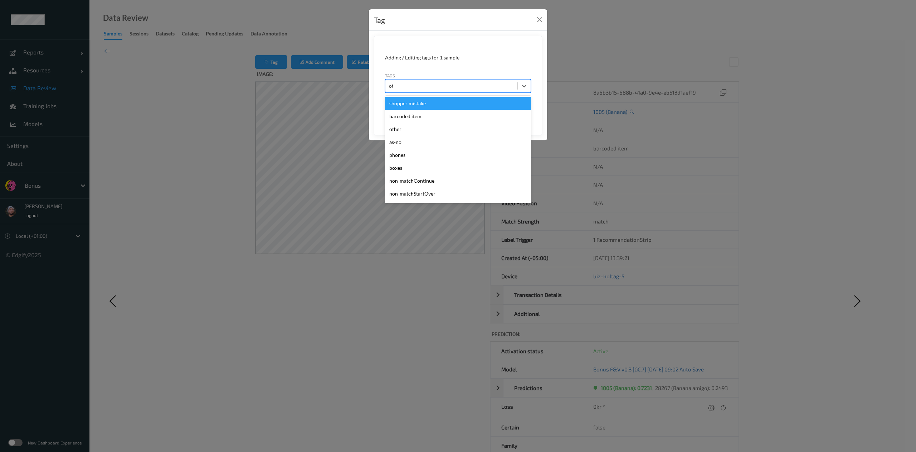
type input "oth"
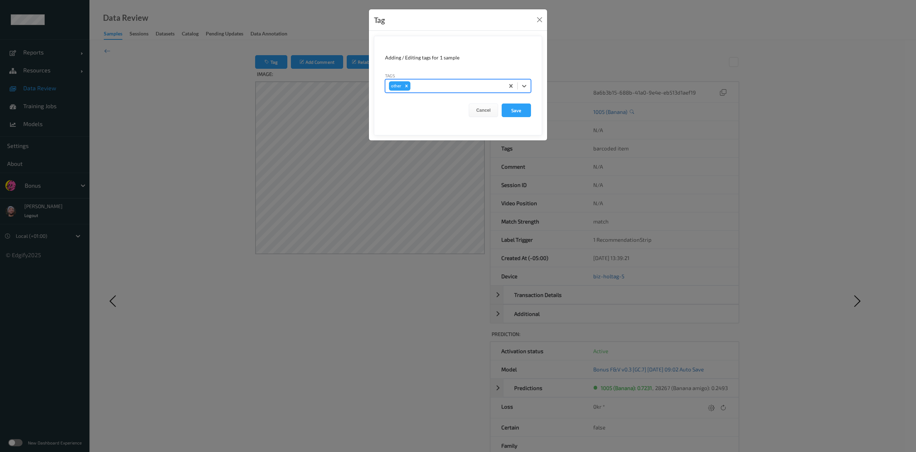
click at [502, 103] on button "Save" at bounding box center [516, 110] width 29 height 14
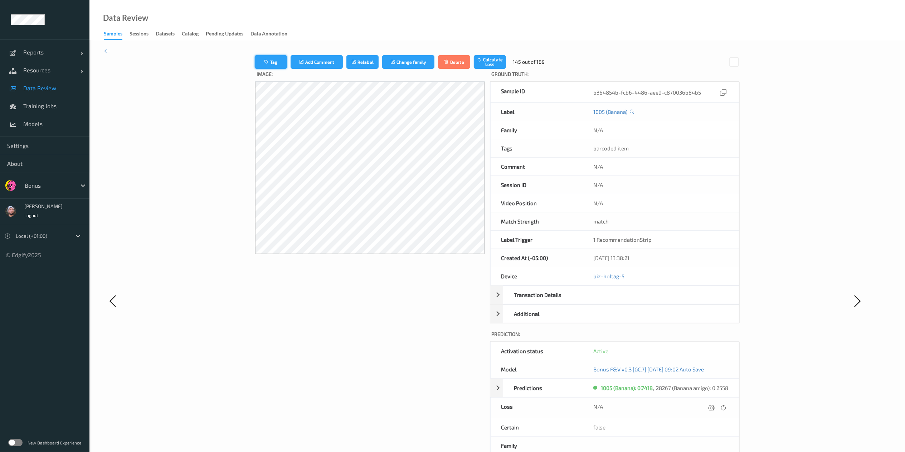
drag, startPoint x: 273, startPoint y: 52, endPoint x: 279, endPoint y: 61, distance: 11.0
click at [279, 61] on div "Tag Add Comment Relabel Change family Delete Calculate Loss 145 out of 189 Imag…" at bounding box center [496, 300] width 815 height 521
click at [279, 61] on button "Tag" at bounding box center [271, 62] width 32 height 14
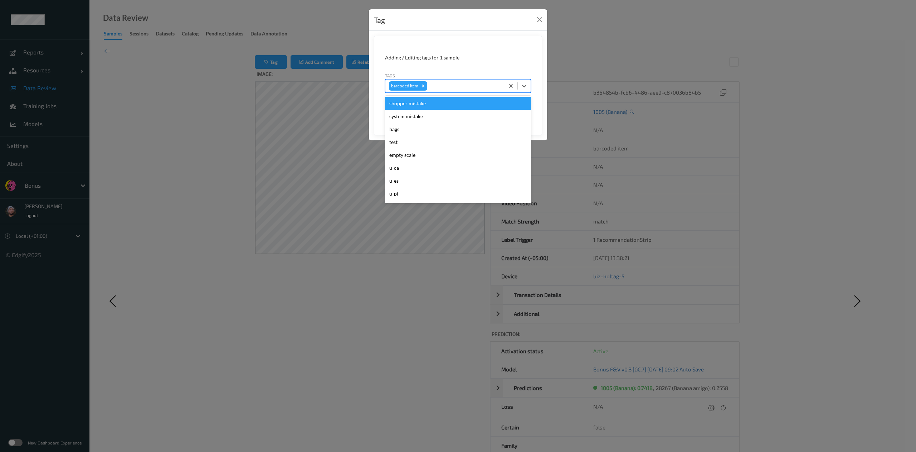
click at [432, 89] on div at bounding box center [465, 86] width 72 height 9
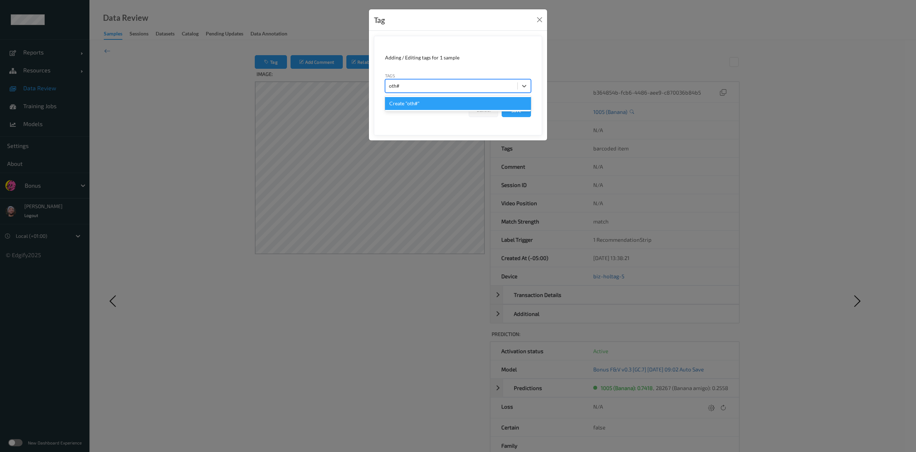
type input "oth"
click at [502, 103] on button "Save" at bounding box center [516, 110] width 29 height 14
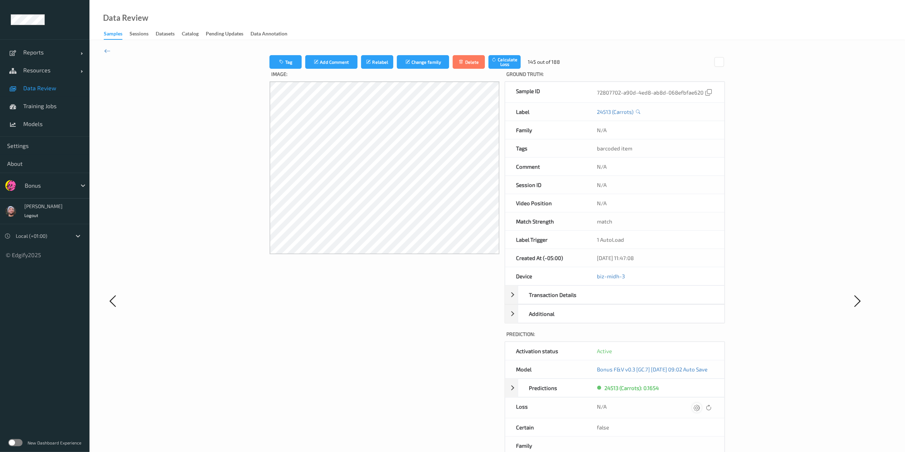
click at [687, 338] on icon at bounding box center [696, 407] width 6 height 6
type input "410.1"
click at [682, 338] on button "submit" at bounding box center [687, 410] width 10 height 10
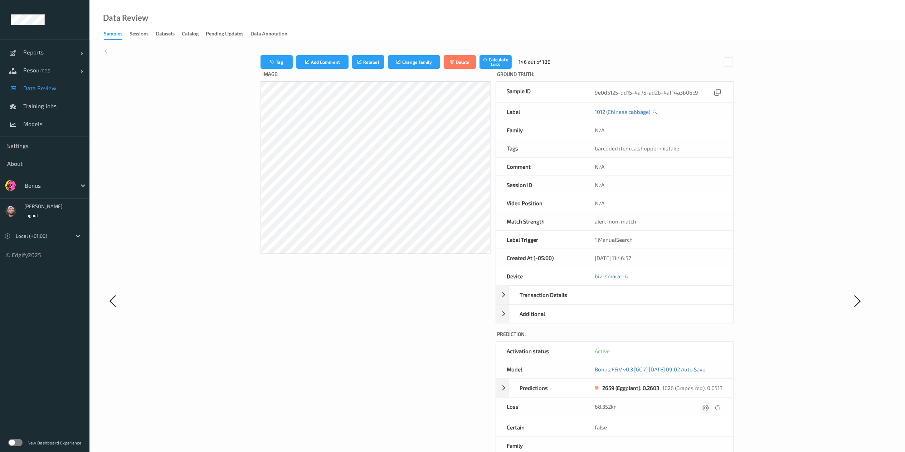
click at [687, 338] on icon at bounding box center [706, 407] width 6 height 6
click at [687, 338] on button "submit" at bounding box center [692, 410] width 10 height 10
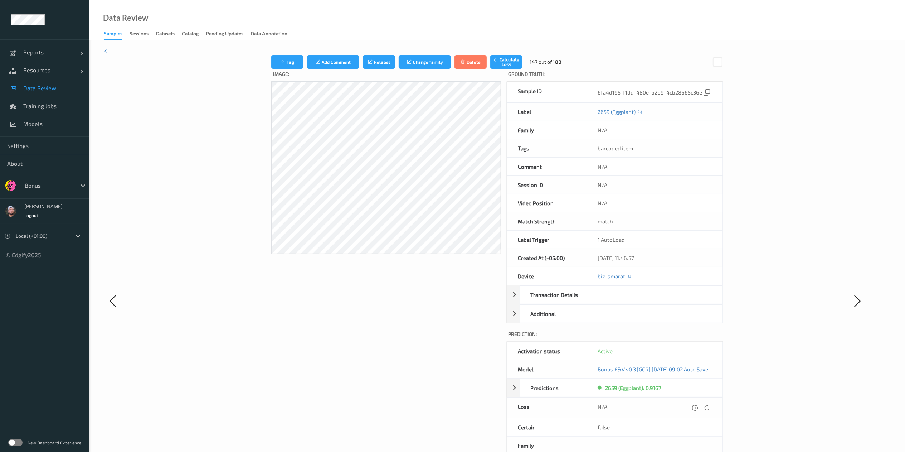
click at [687, 338] on div at bounding box center [695, 408] width 10 height 10
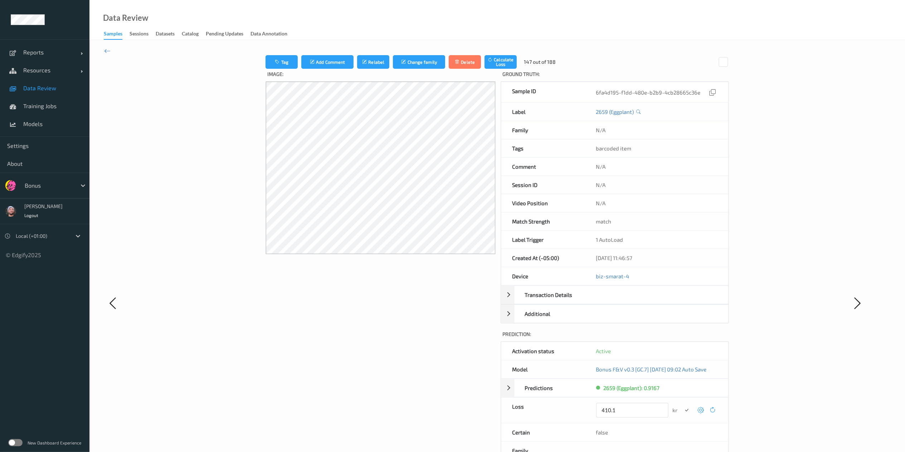
click at [682, 338] on button "submit" at bounding box center [687, 410] width 10 height 10
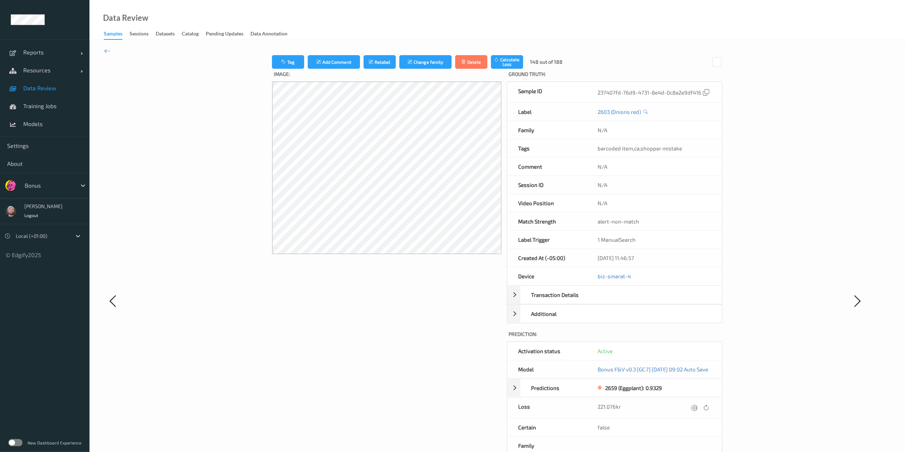
click at [687, 338] on div at bounding box center [695, 408] width 10 height 10
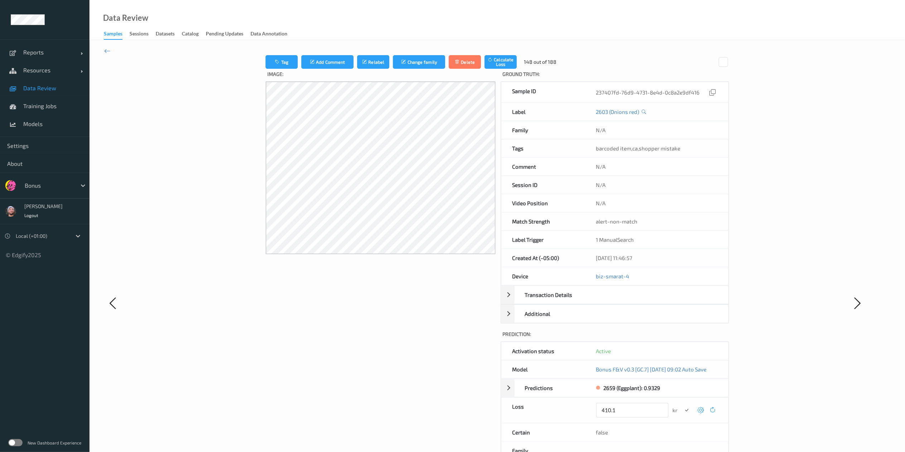
click at [682, 338] on button "submit" at bounding box center [687, 410] width 10 height 10
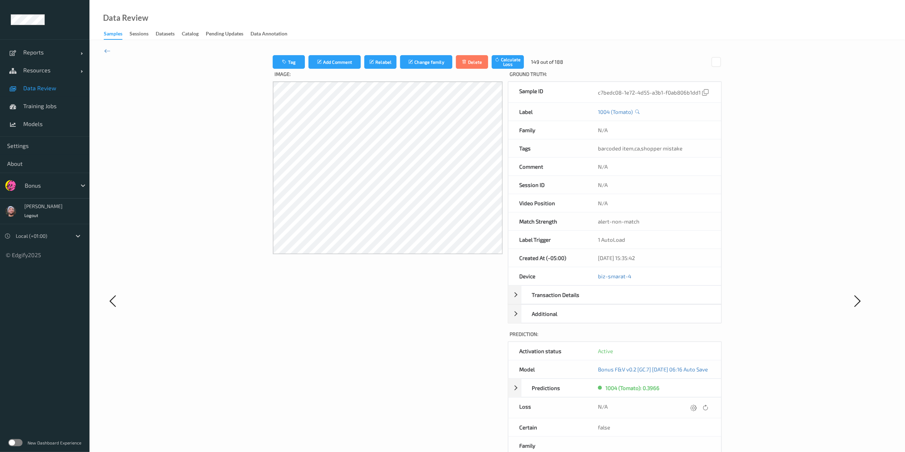
click at [687, 338] on div at bounding box center [694, 408] width 10 height 10
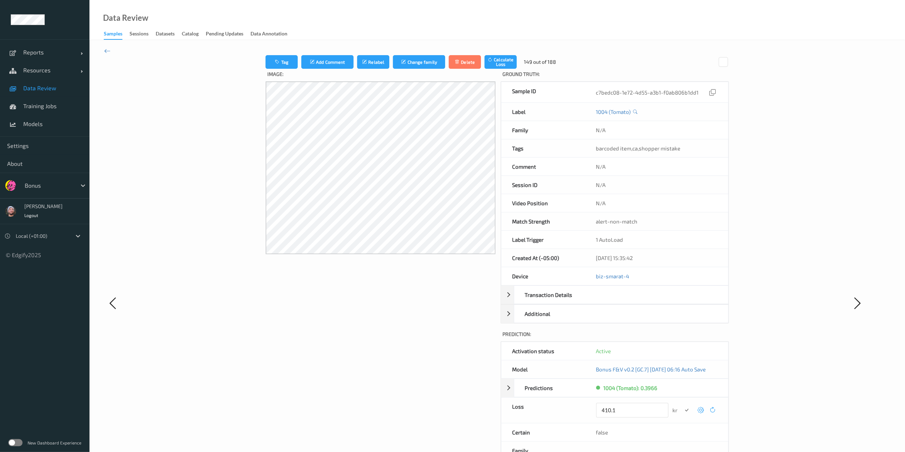
click at [682, 338] on button "submit" at bounding box center [687, 410] width 10 height 10
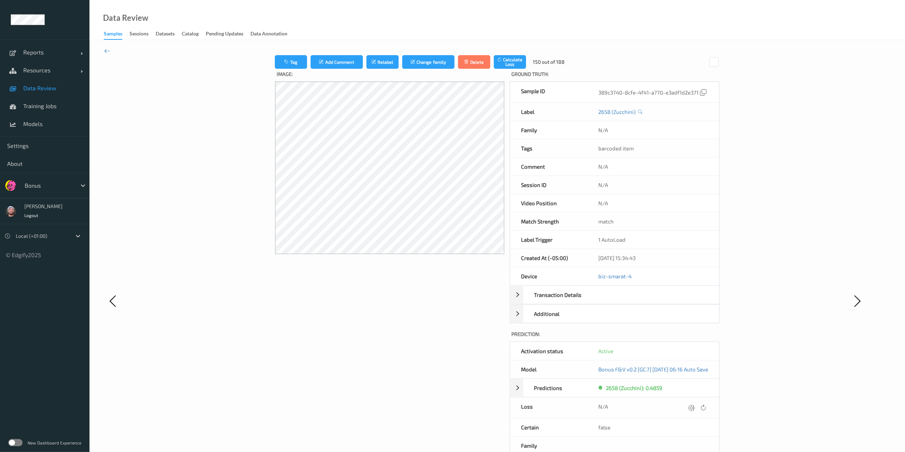
click at [687, 338] on div at bounding box center [692, 408] width 10 height 10
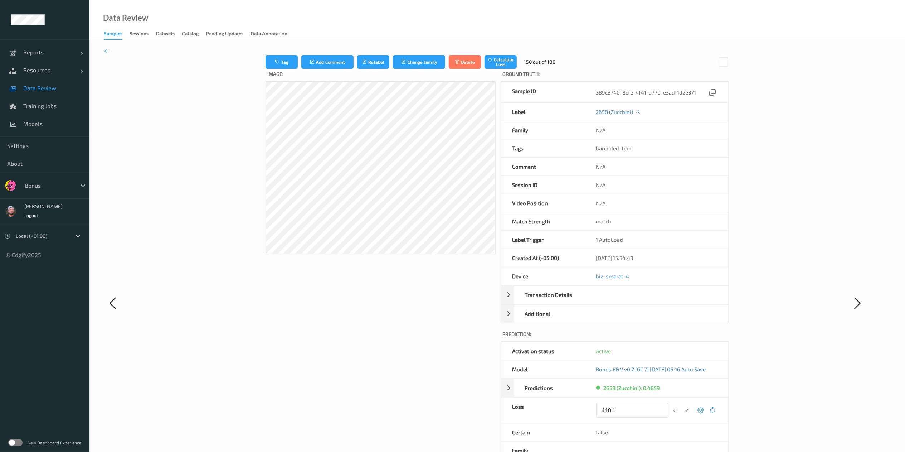
click at [682, 338] on button "submit" at bounding box center [687, 410] width 10 height 10
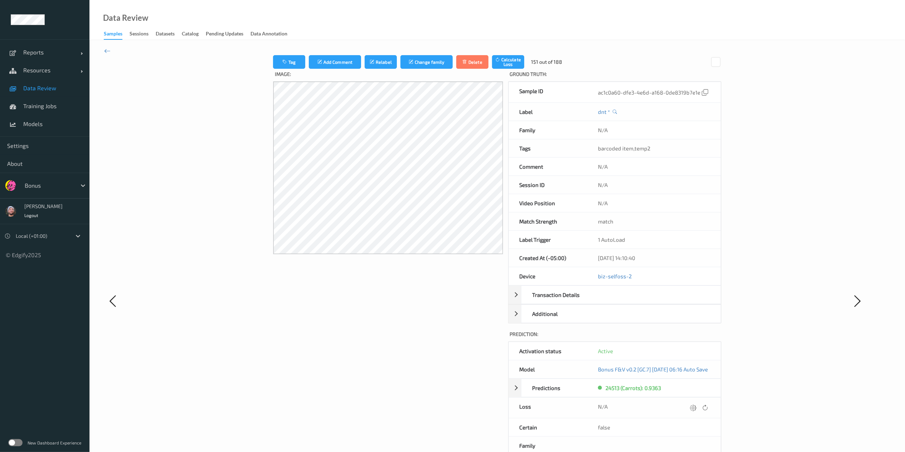
click at [687, 338] on div at bounding box center [693, 408] width 10 height 10
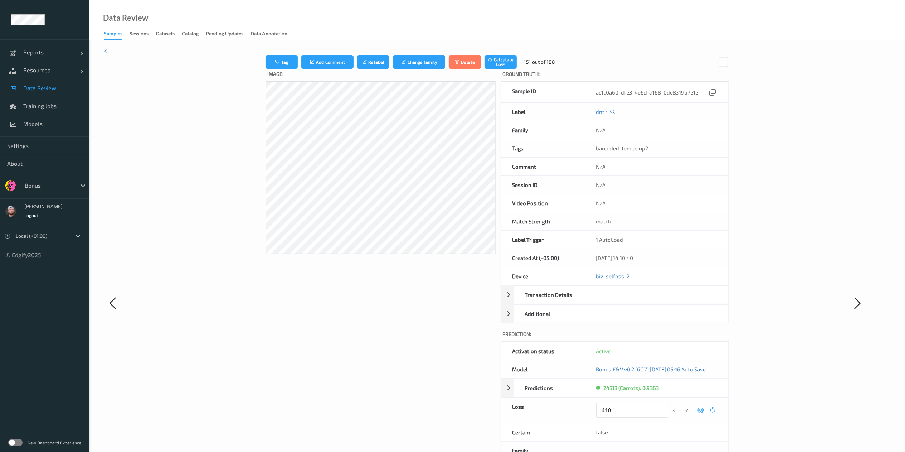
click at [682, 338] on button "submit" at bounding box center [687, 410] width 10 height 10
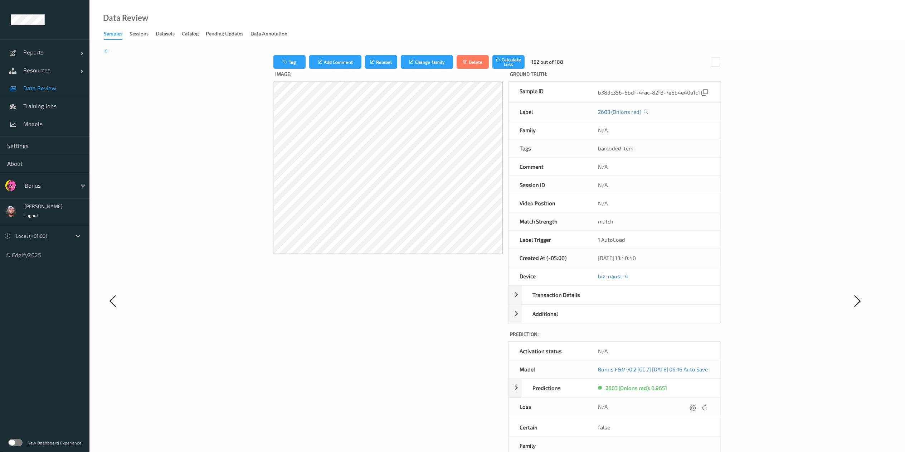
click at [687, 338] on div at bounding box center [693, 408] width 10 height 10
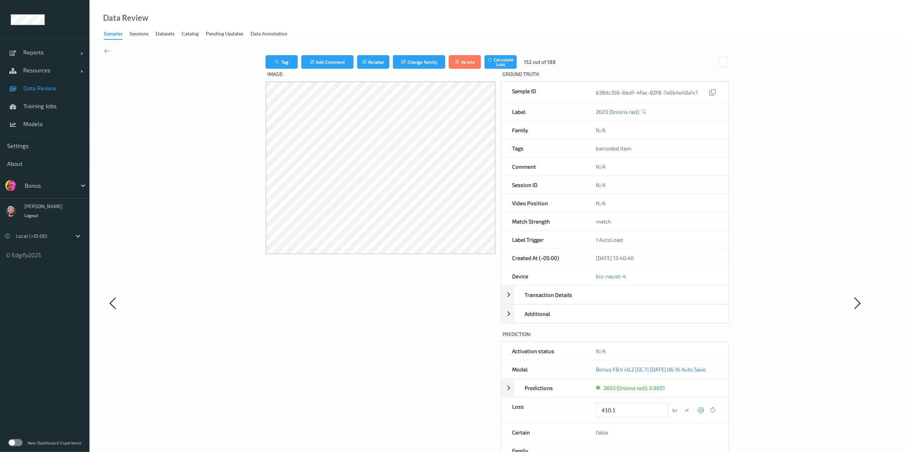
click at [682, 338] on button "submit" at bounding box center [687, 410] width 10 height 10
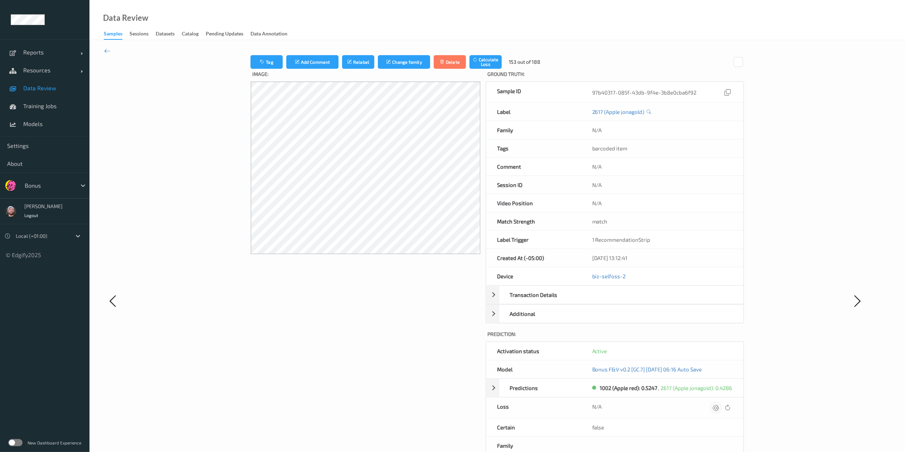
click at [687, 338] on div at bounding box center [716, 408] width 10 height 10
click at [687, 338] on button "submit" at bounding box center [702, 410] width 10 height 10
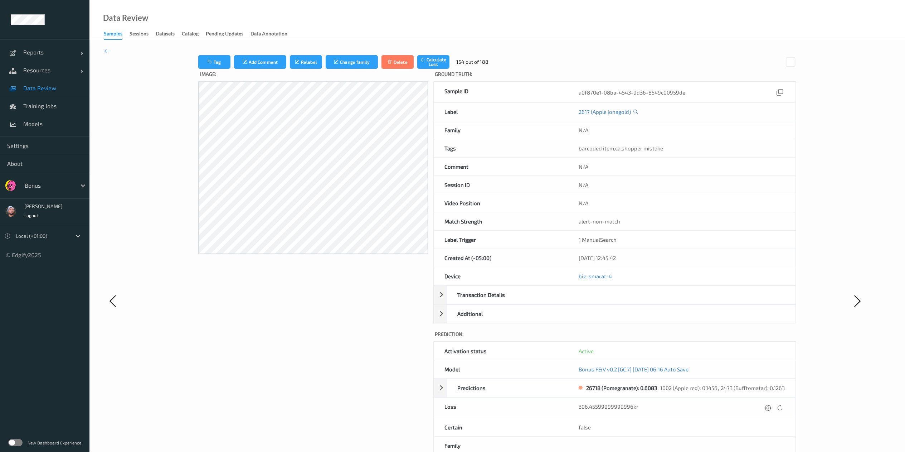
click at [687, 338] on div at bounding box center [773, 408] width 21 height 10
click at [687, 338] on div at bounding box center [768, 408] width 10 height 10
click at [687, 338] on button "submit" at bounding box center [754, 410] width 10 height 10
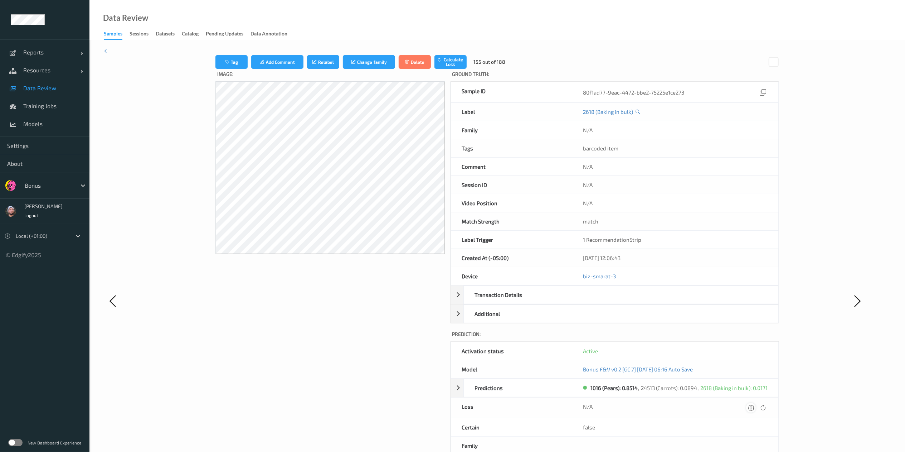
click at [687, 338] on icon at bounding box center [751, 407] width 6 height 6
click at [687, 338] on button "submit" at bounding box center [737, 410] width 10 height 10
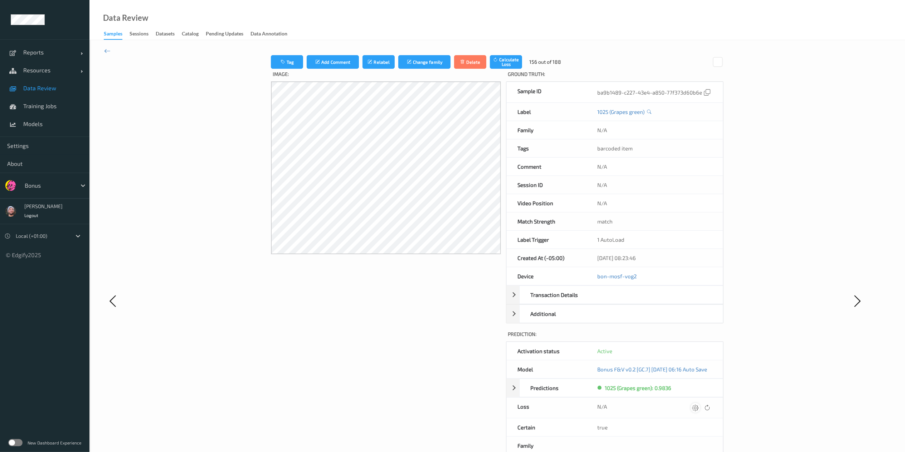
click at [687, 338] on icon at bounding box center [695, 407] width 6 height 6
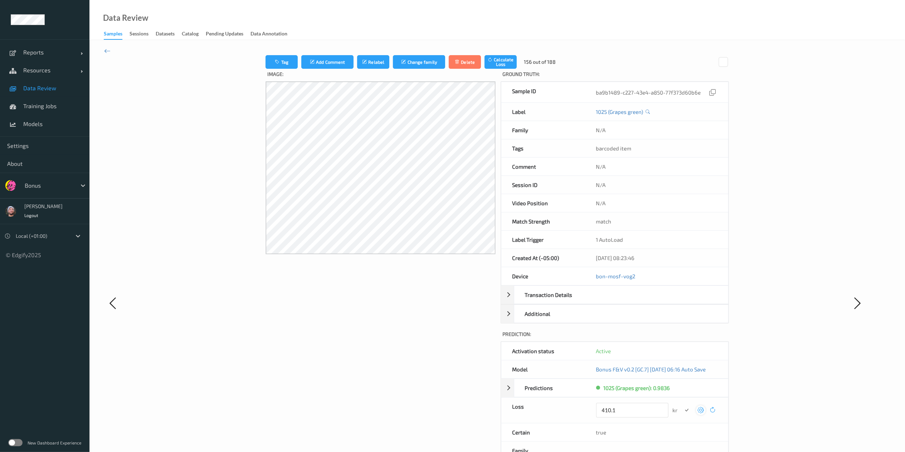
click at [682, 338] on button "submit" at bounding box center [687, 410] width 10 height 10
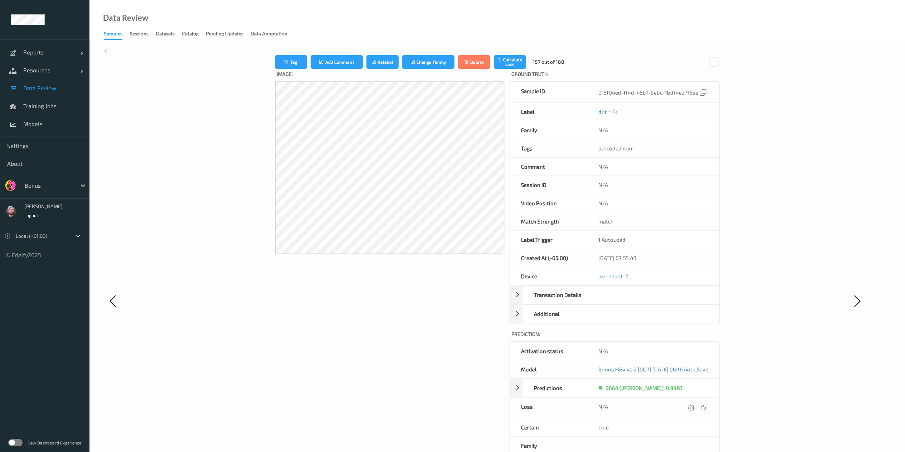
click at [687, 338] on icon at bounding box center [691, 407] width 6 height 6
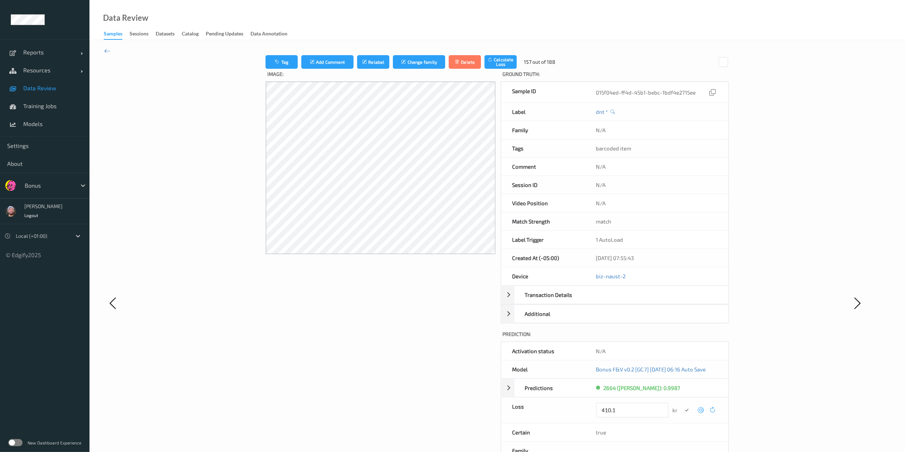
click at [682, 338] on button "submit" at bounding box center [687, 410] width 10 height 10
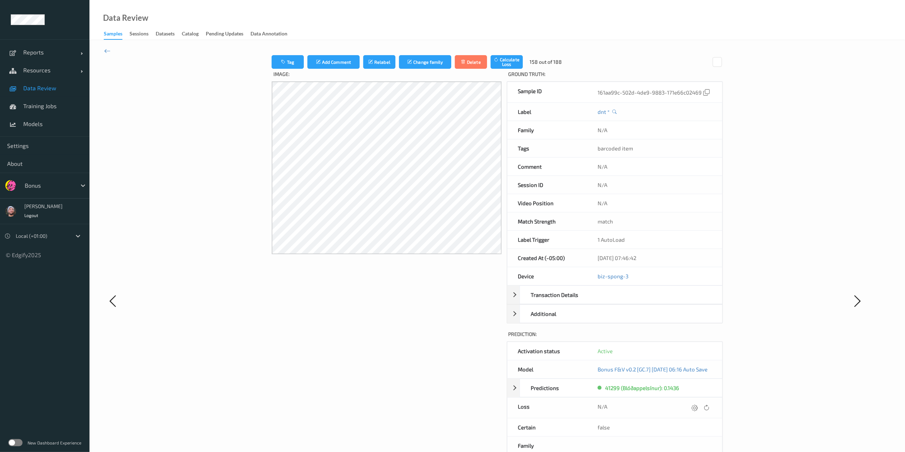
click at [687, 338] on icon at bounding box center [694, 407] width 6 height 6
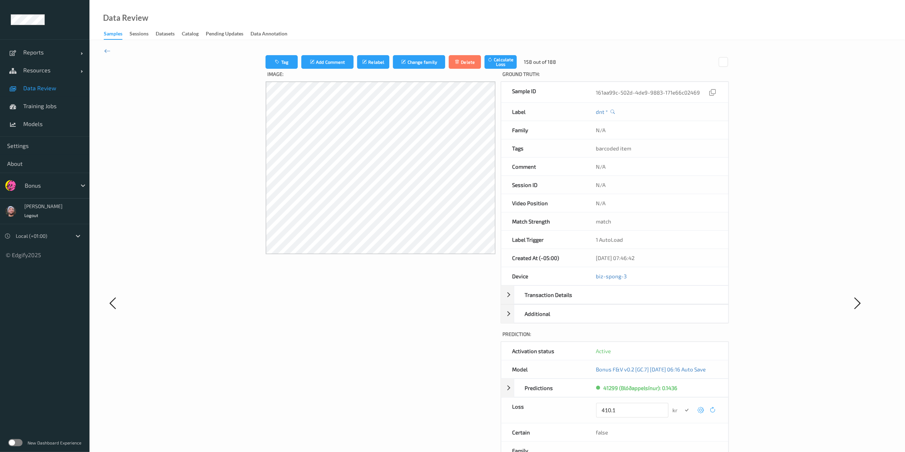
click at [682, 338] on button "submit" at bounding box center [687, 410] width 10 height 10
click at [687, 338] on icon at bounding box center [702, 407] width 6 height 6
click at [684, 338] on button "submit" at bounding box center [689, 410] width 10 height 10
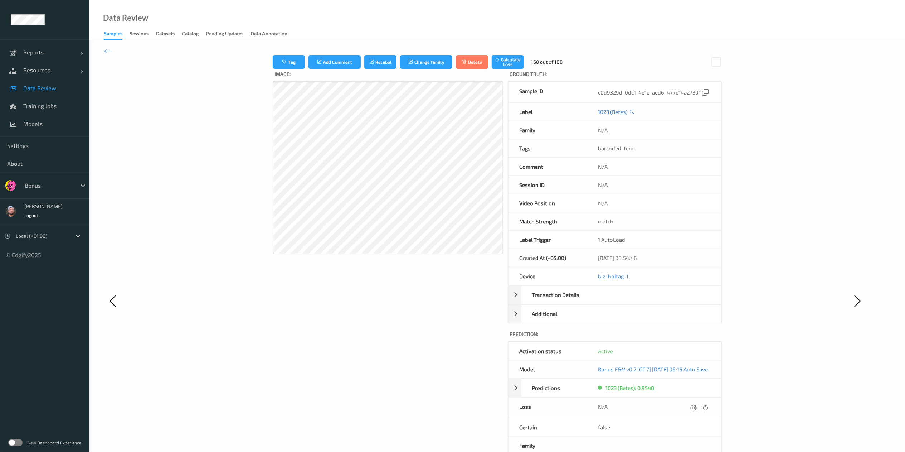
click at [687, 338] on icon at bounding box center [693, 407] width 6 height 6
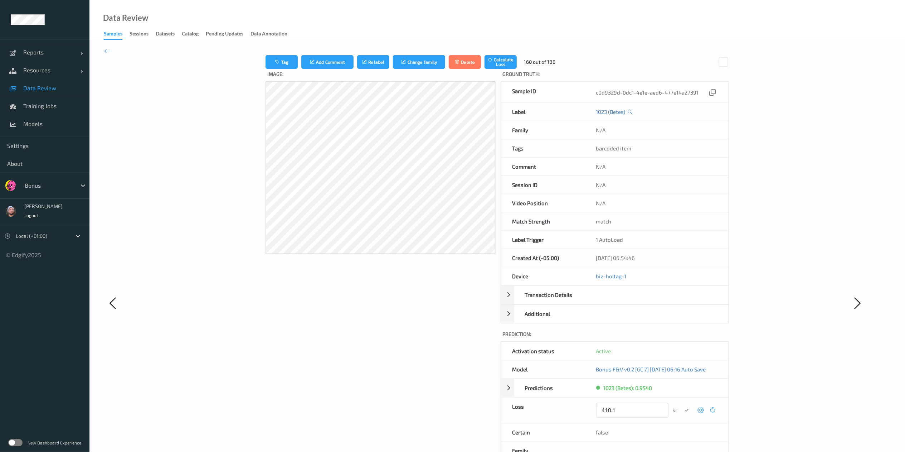
click at [682, 338] on button "submit" at bounding box center [687, 410] width 10 height 10
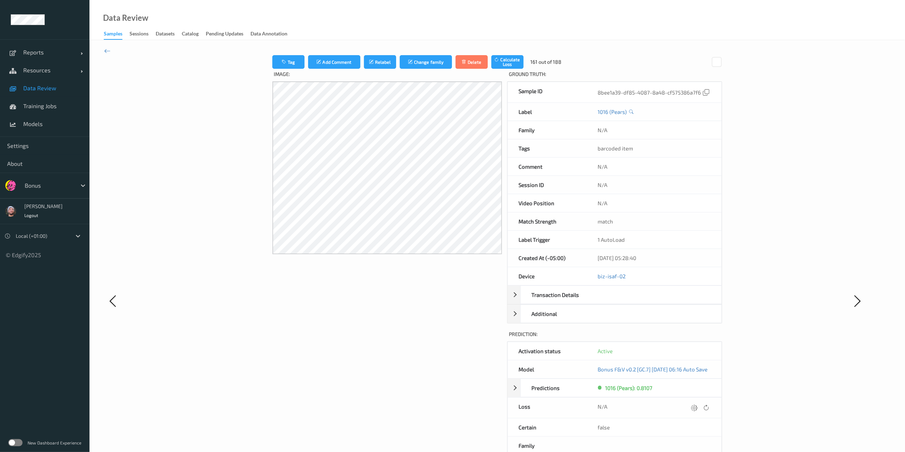
click at [687, 338] on icon at bounding box center [694, 407] width 6 height 6
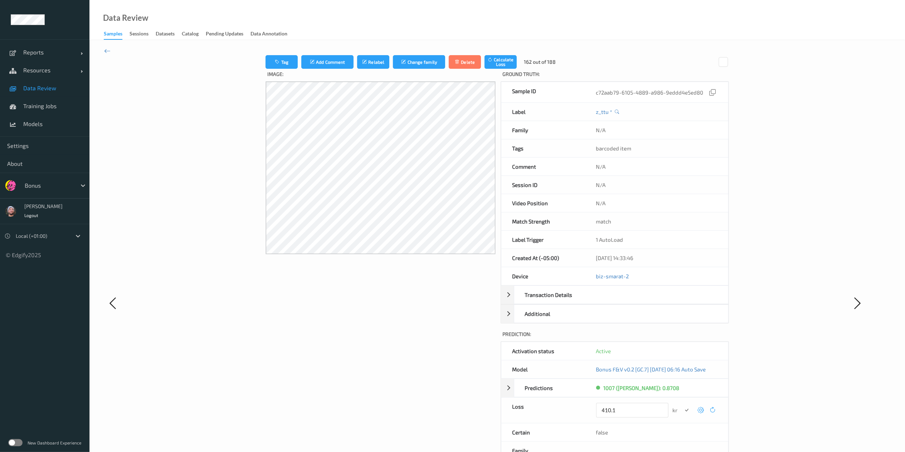
click at [682, 338] on button "submit" at bounding box center [687, 410] width 10 height 10
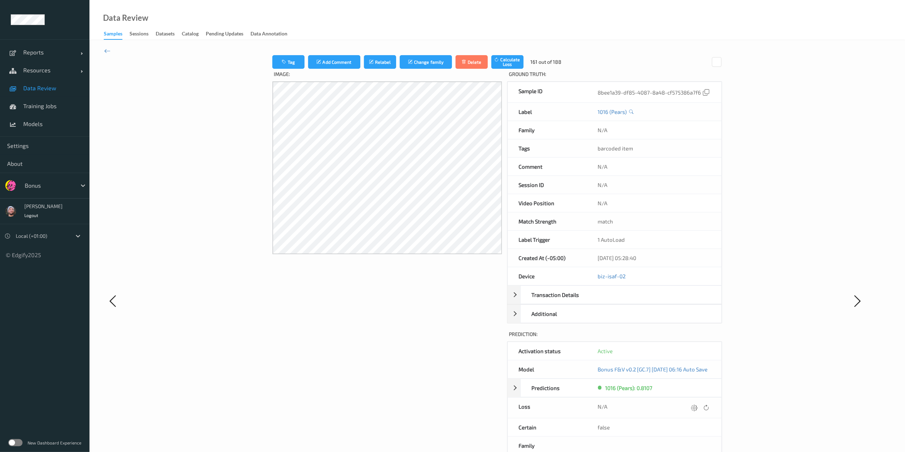
click at [687, 338] on icon at bounding box center [694, 407] width 6 height 6
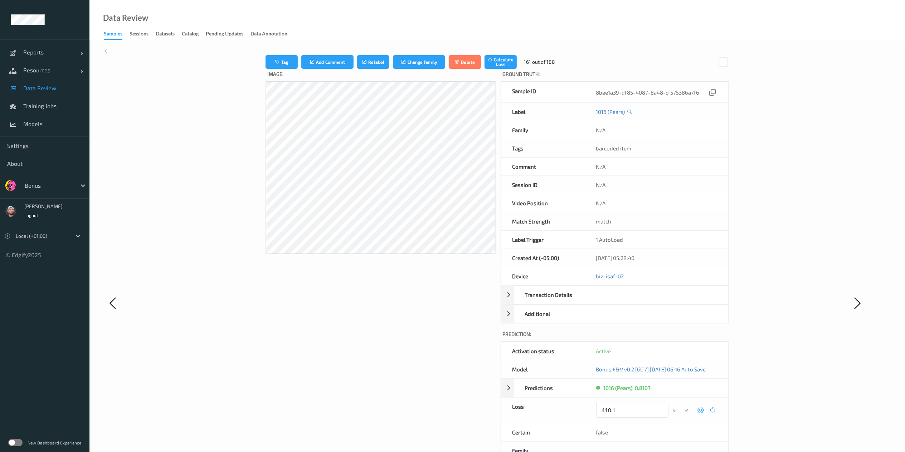
click at [682, 338] on button "submit" at bounding box center [687, 410] width 10 height 10
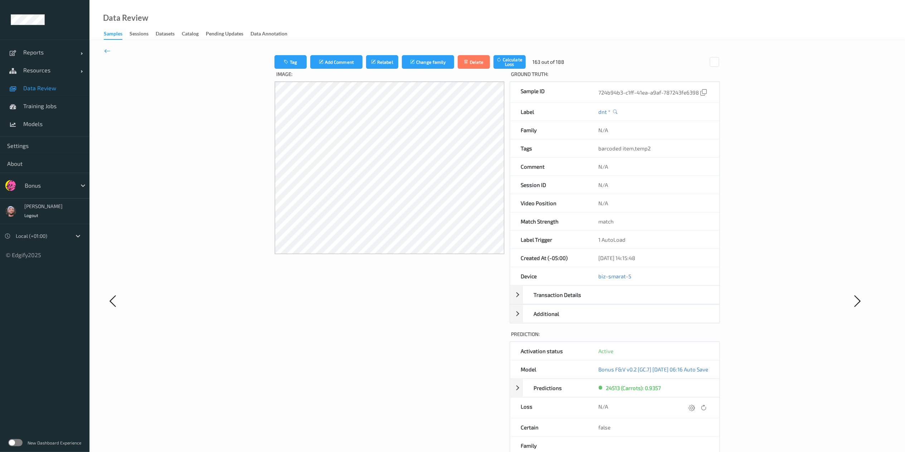
click at [687, 338] on icon at bounding box center [692, 407] width 6 height 6
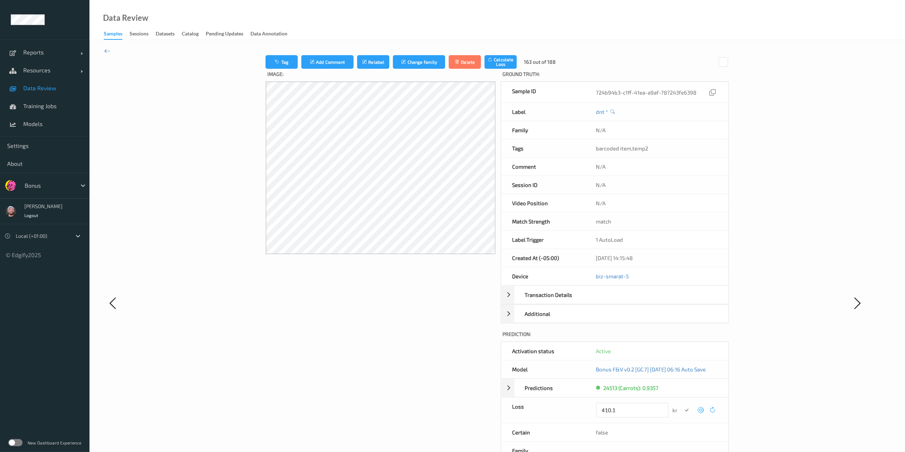
click at [682, 338] on button "submit" at bounding box center [687, 410] width 10 height 10
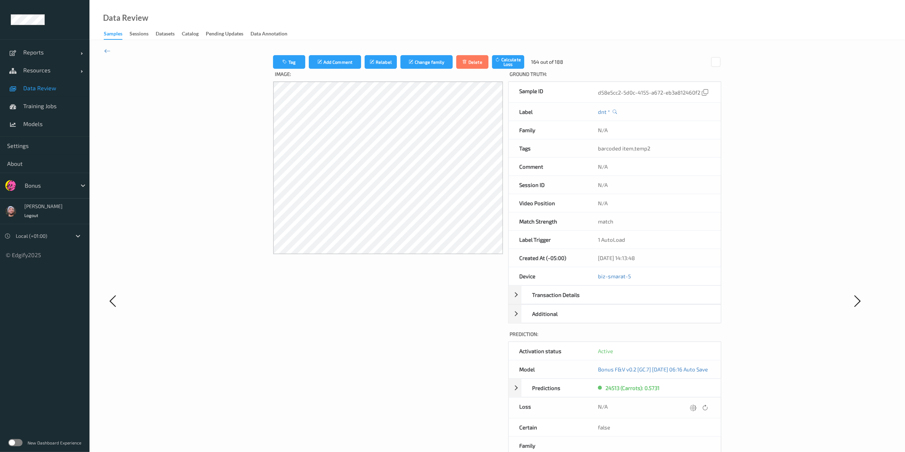
click at [687, 338] on icon at bounding box center [693, 407] width 6 height 6
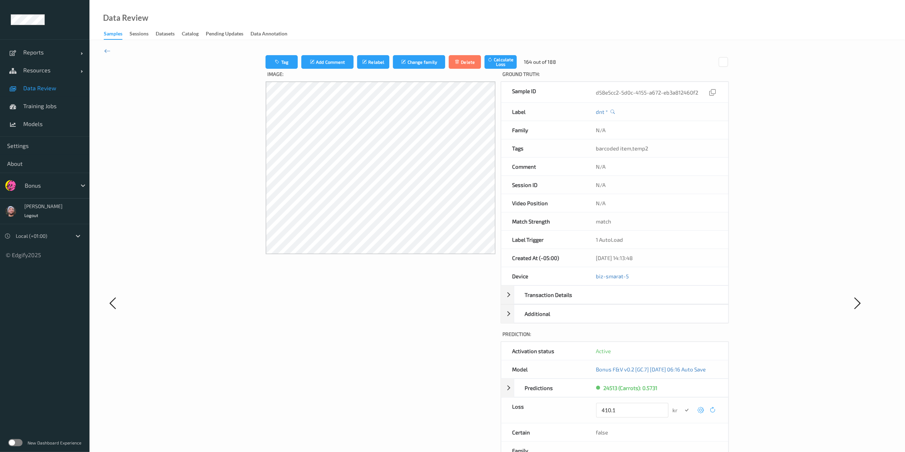
click at [682, 338] on button "submit" at bounding box center [687, 410] width 10 height 10
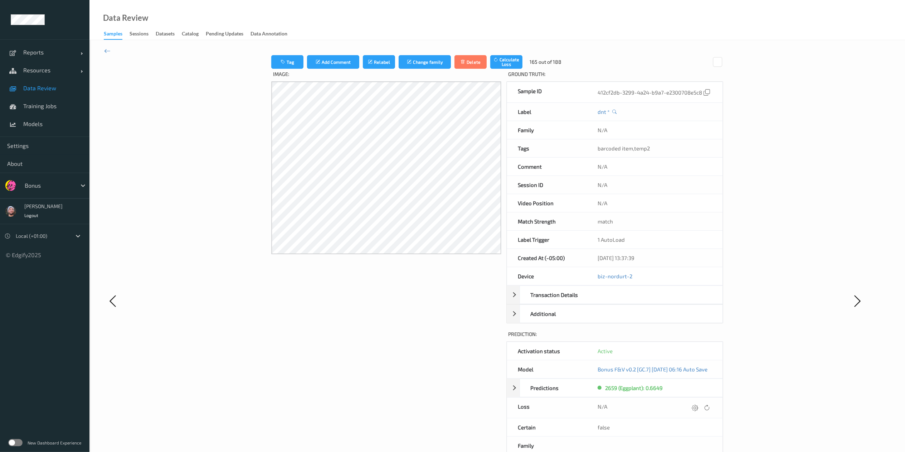
click at [687, 338] on icon at bounding box center [695, 407] width 6 height 6
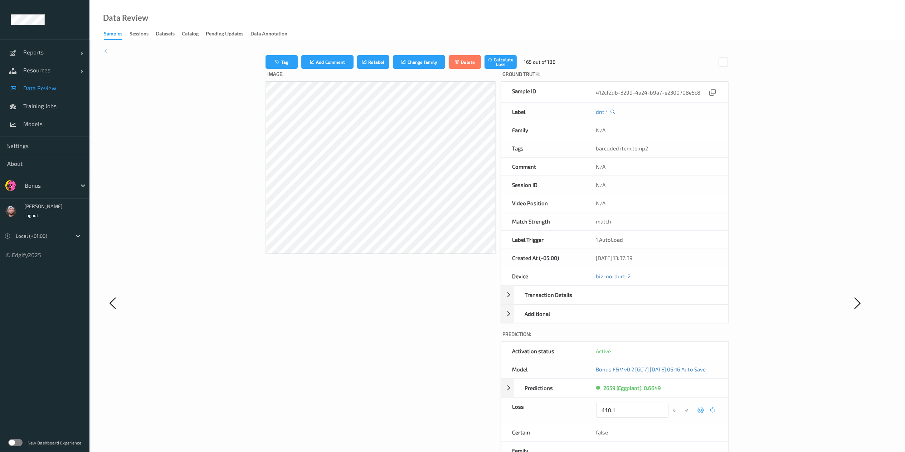
click at [682, 338] on button "submit" at bounding box center [687, 410] width 10 height 10
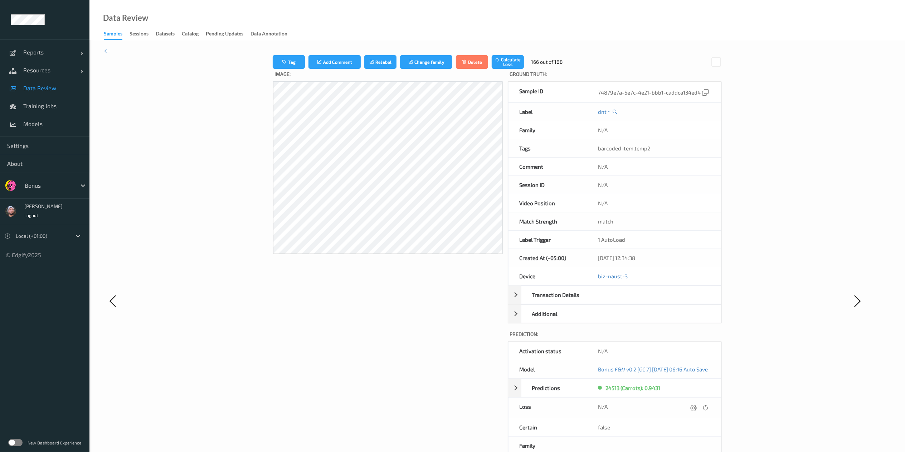
click at [687, 338] on icon at bounding box center [693, 407] width 6 height 6
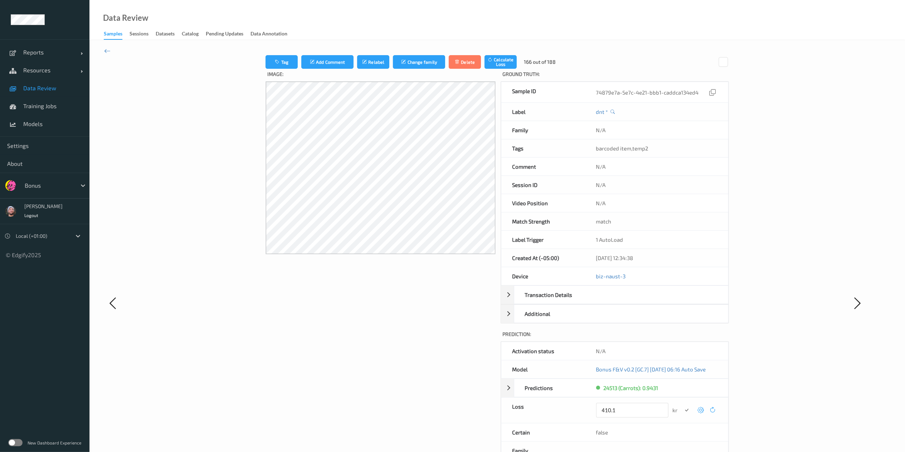
click at [682, 338] on button "submit" at bounding box center [687, 410] width 10 height 10
click at [687, 338] on icon at bounding box center [697, 407] width 6 height 6
click at [682, 338] on button "submit" at bounding box center [687, 410] width 10 height 10
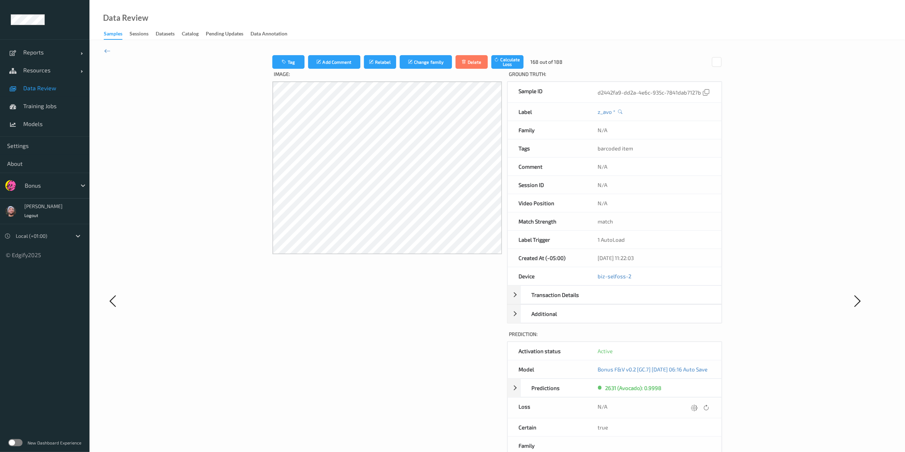
click at [687, 338] on icon at bounding box center [694, 407] width 6 height 6
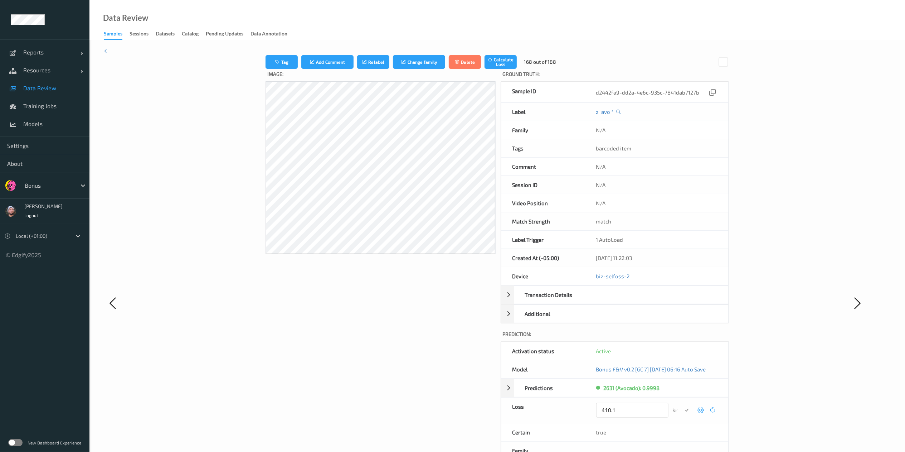
click at [682, 338] on button "submit" at bounding box center [687, 410] width 10 height 10
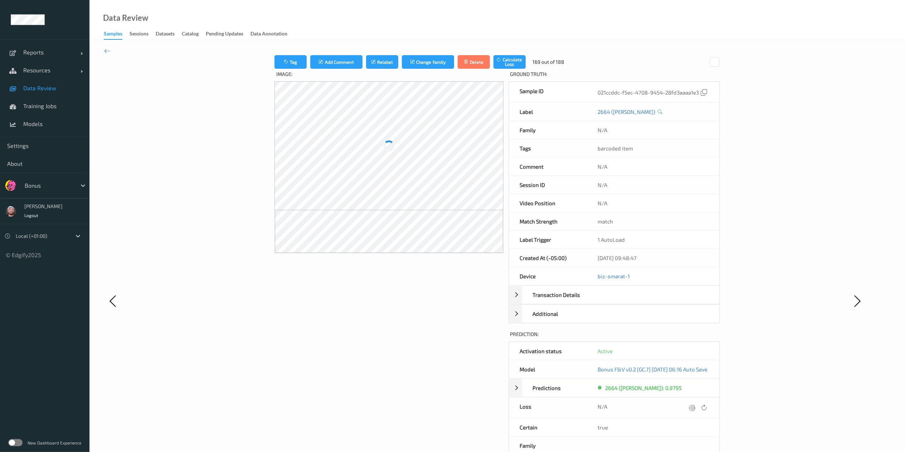
click at [687, 338] on icon at bounding box center [692, 407] width 6 height 6
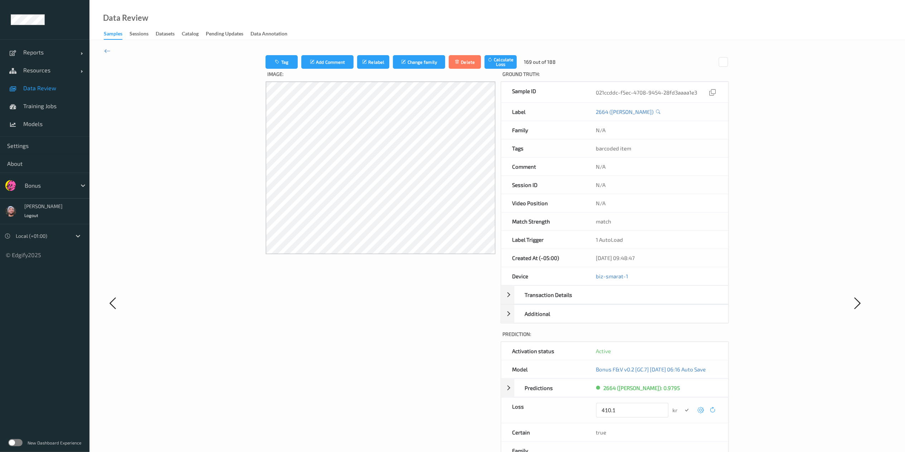
click at [682, 338] on button "submit" at bounding box center [687, 410] width 10 height 10
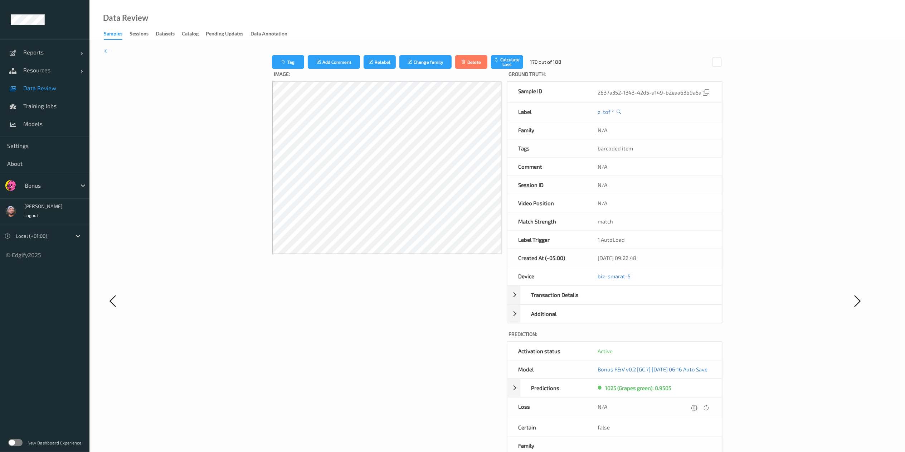
click at [687, 338] on icon at bounding box center [694, 407] width 6 height 6
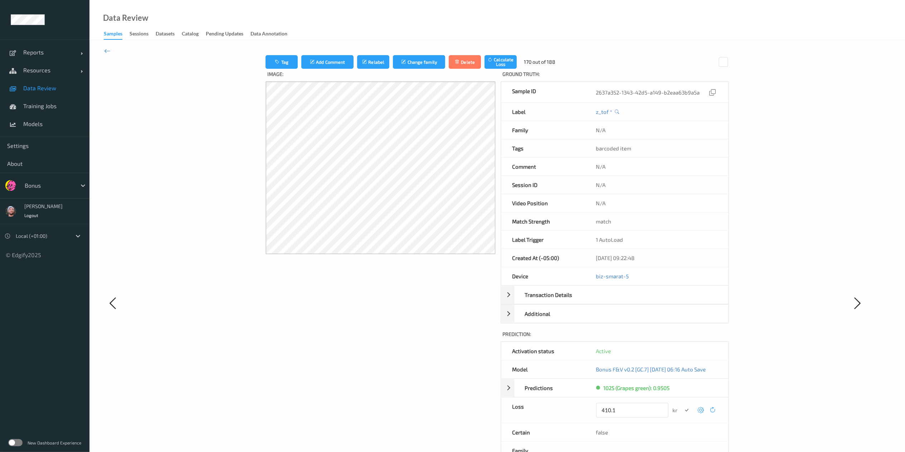
click at [682, 338] on button "submit" at bounding box center [687, 410] width 10 height 10
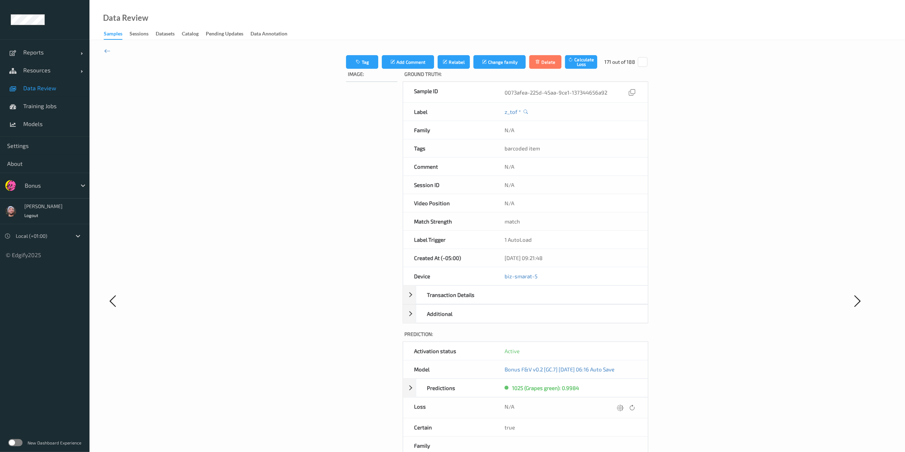
click at [623, 338] on icon at bounding box center [620, 407] width 6 height 6
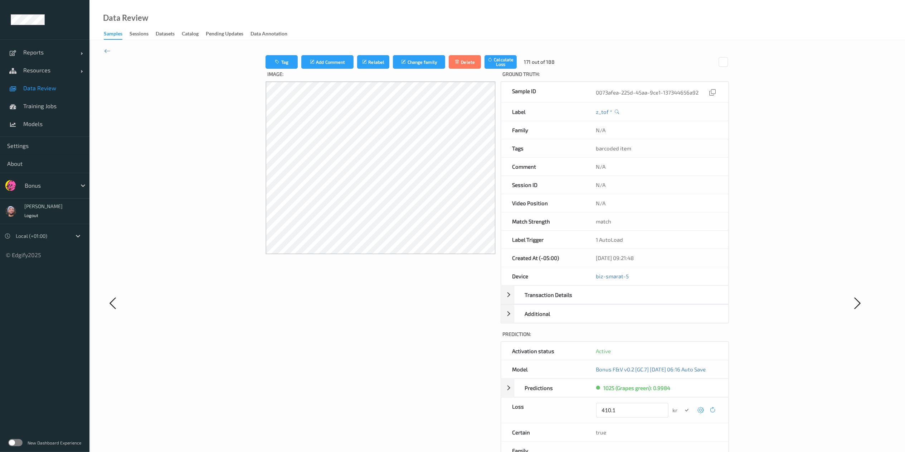
click at [682, 338] on button "submit" at bounding box center [687, 410] width 10 height 10
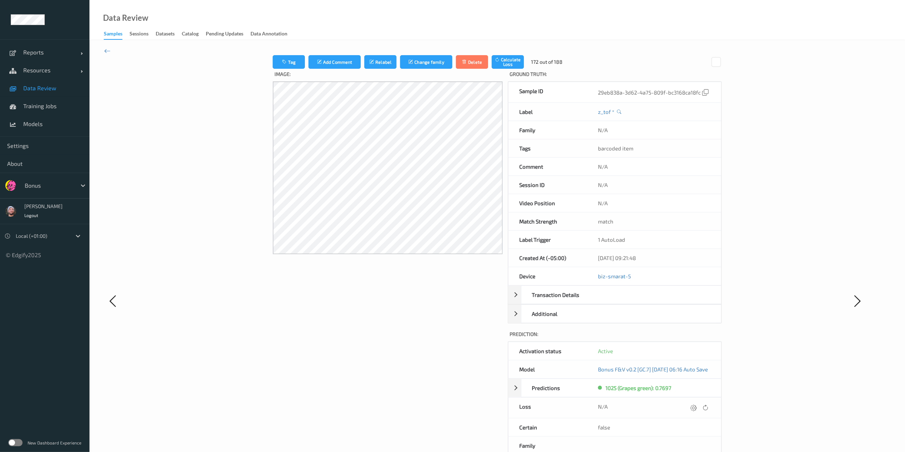
click at [687, 338] on icon at bounding box center [693, 407] width 6 height 6
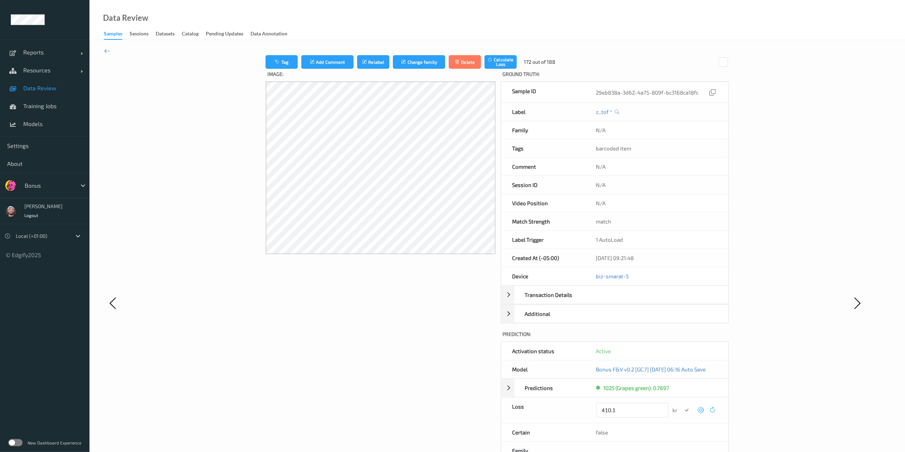
click at [682, 338] on button "submit" at bounding box center [687, 410] width 10 height 10
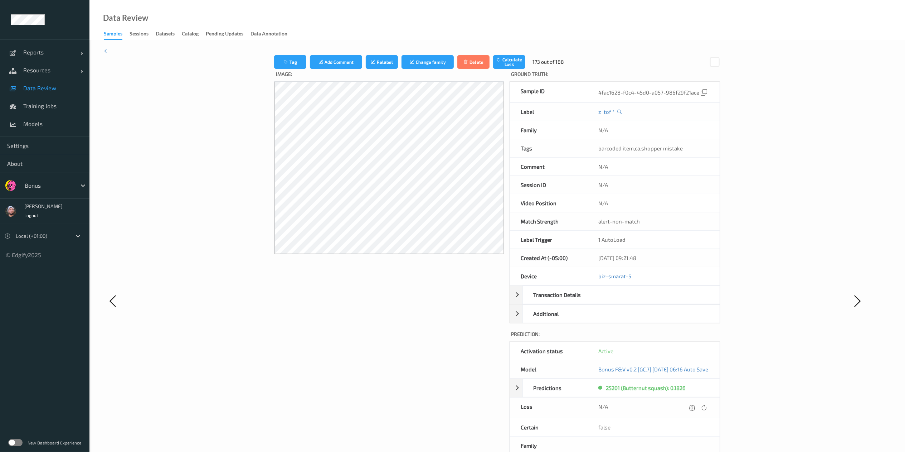
click at [687, 338] on icon at bounding box center [692, 407] width 6 height 6
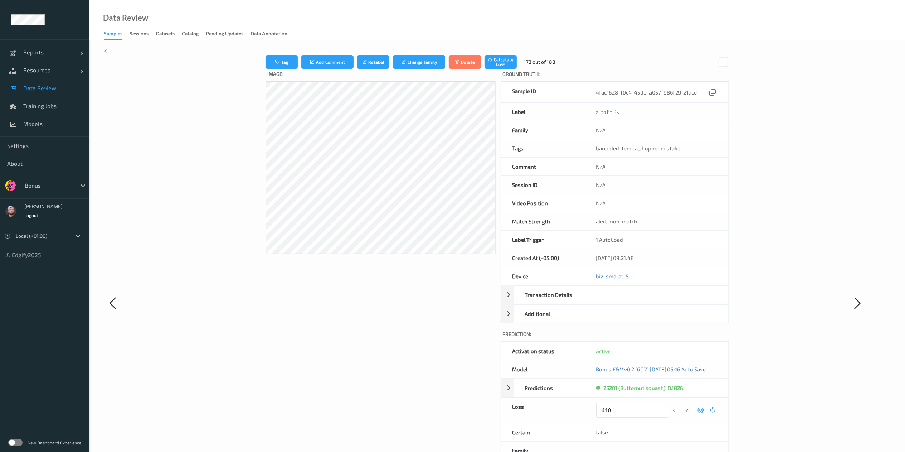
click at [682, 338] on button "submit" at bounding box center [687, 410] width 10 height 10
click at [687, 338] on icon at bounding box center [696, 407] width 6 height 6
click at [682, 338] on button "submit" at bounding box center [687, 410] width 10 height 10
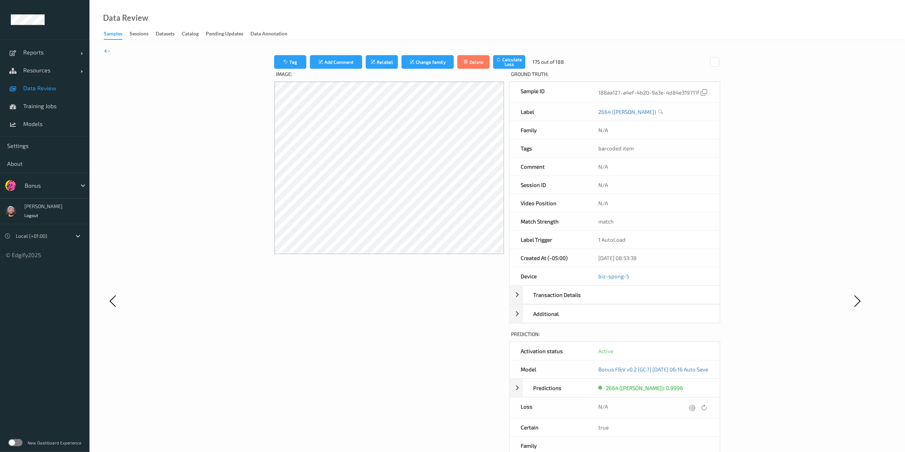
click at [687, 338] on icon at bounding box center [692, 407] width 6 height 6
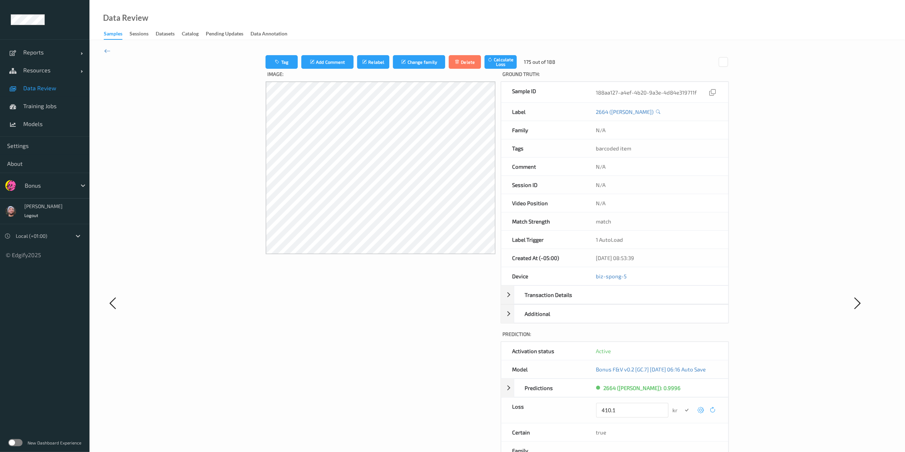
click at [682, 338] on button "submit" at bounding box center [687, 410] width 10 height 10
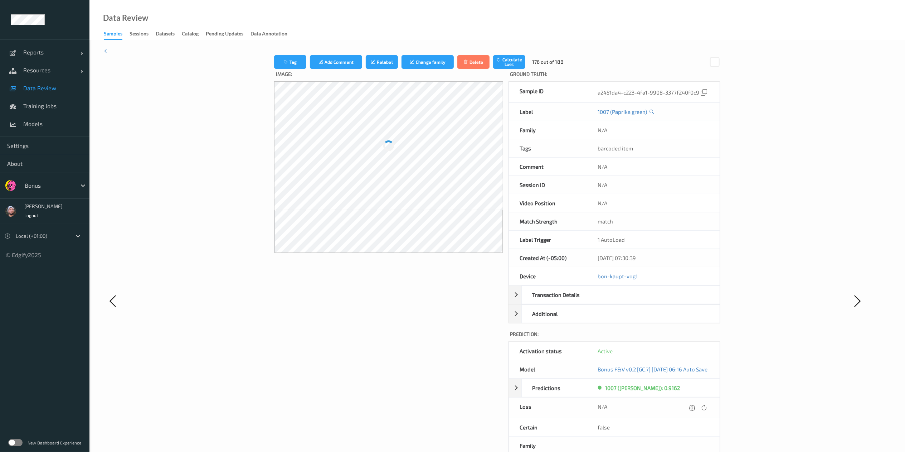
click at [687, 338] on icon at bounding box center [692, 407] width 6 height 6
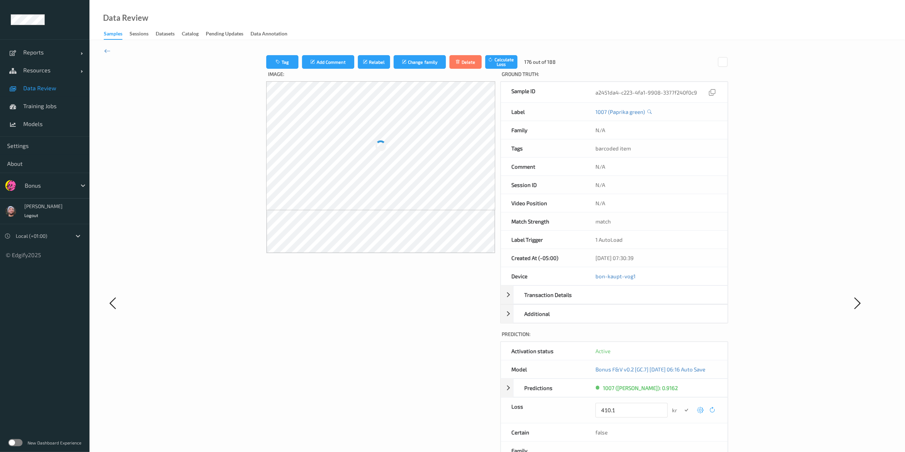
click at [681, 338] on button "submit" at bounding box center [686, 410] width 10 height 10
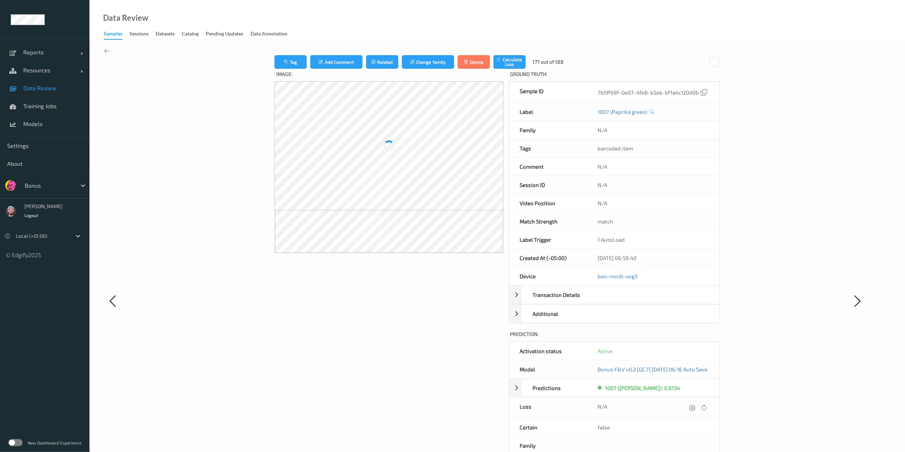
click at [687, 338] on icon at bounding box center [692, 407] width 6 height 6
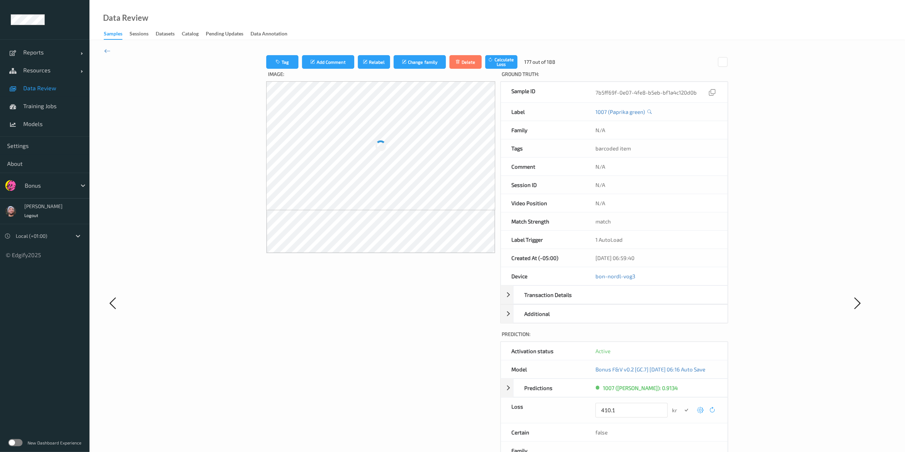
click at [681, 338] on button "submit" at bounding box center [686, 410] width 10 height 10
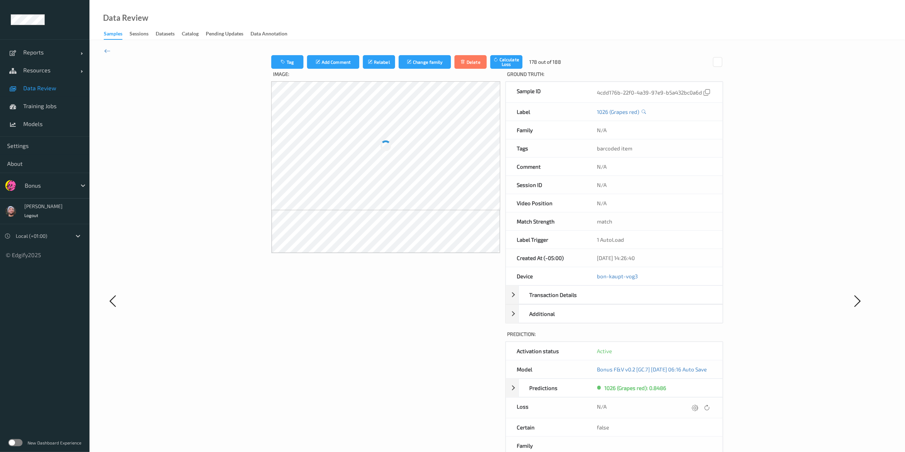
click at [687, 338] on icon at bounding box center [695, 407] width 6 height 6
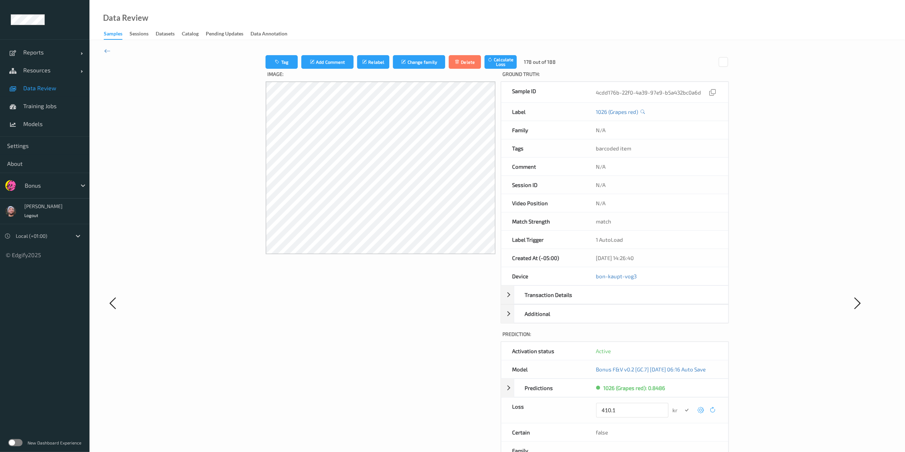
click at [682, 338] on button "submit" at bounding box center [687, 410] width 10 height 10
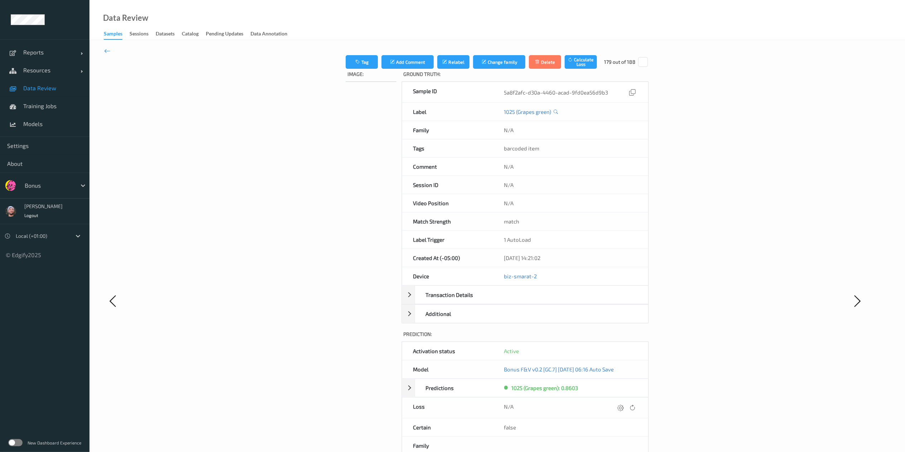
click at [624, 338] on icon at bounding box center [620, 407] width 6 height 6
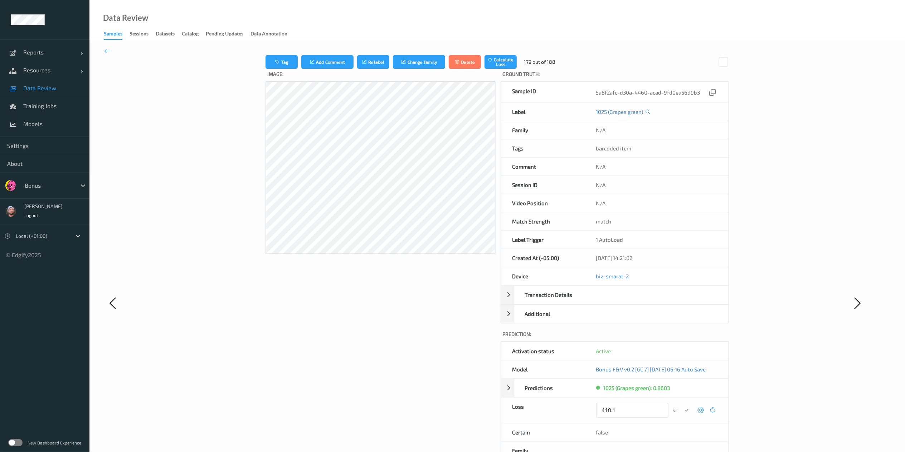
click at [682, 338] on button "submit" at bounding box center [687, 410] width 10 height 10
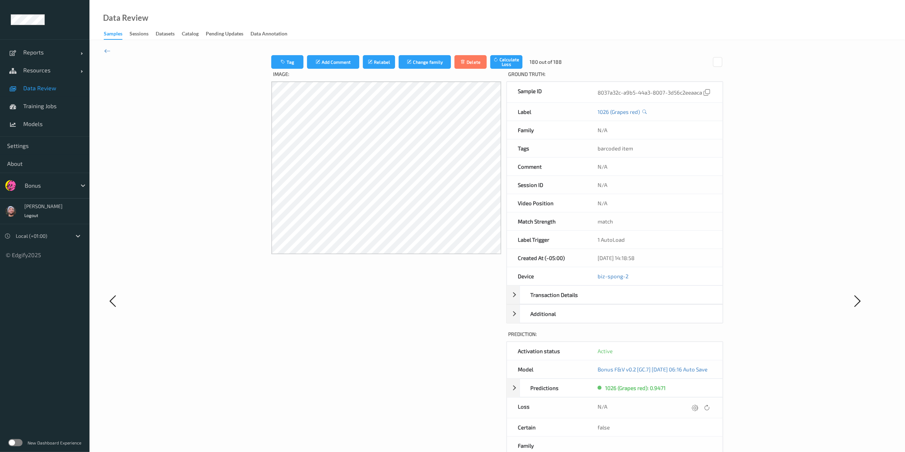
click at [687, 338] on icon at bounding box center [695, 407] width 6 height 6
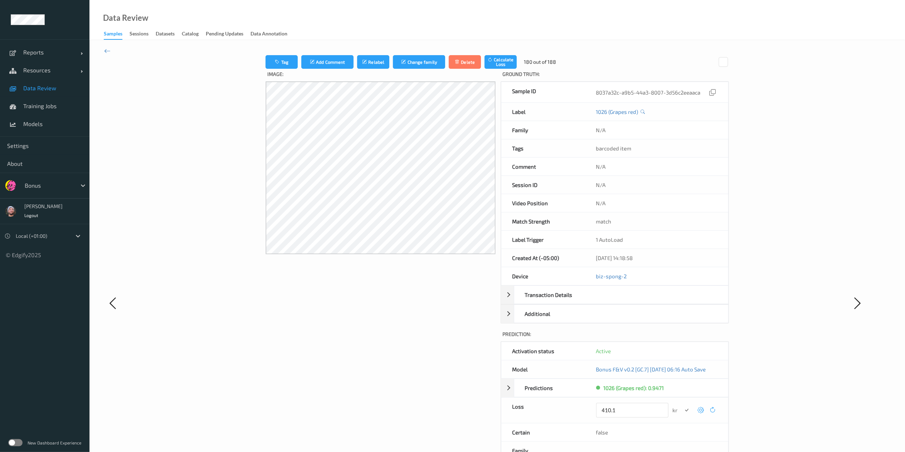
click at [682, 338] on button "submit" at bounding box center [687, 410] width 10 height 10
click at [687, 338] on icon at bounding box center [697, 407] width 6 height 6
click at [682, 338] on button "submit" at bounding box center [687, 410] width 10 height 10
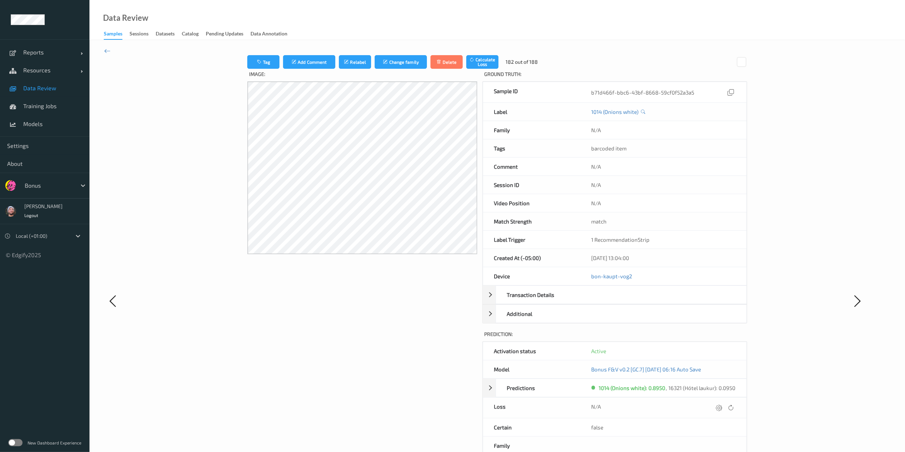
click at [687, 338] on div "N/A" at bounding box center [663, 408] width 144 height 10
click at [687, 338] on icon at bounding box center [719, 407] width 6 height 6
click at [687, 338] on button "submit" at bounding box center [705, 410] width 10 height 10
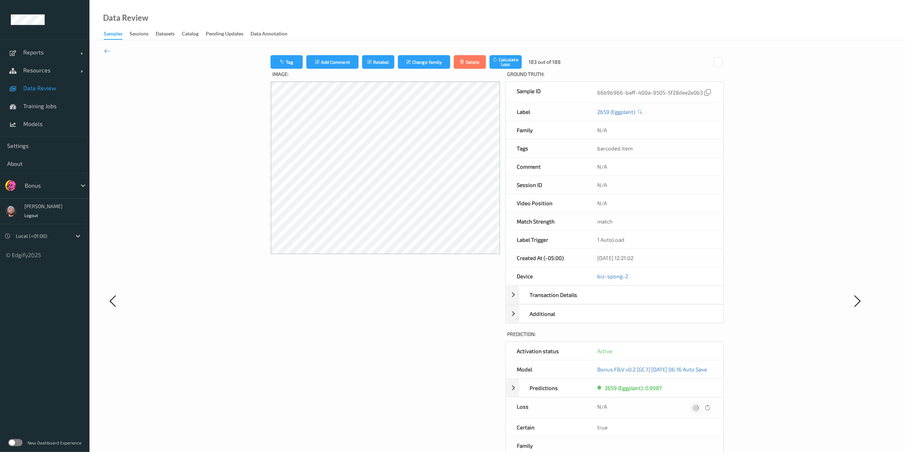
click at [687, 338] on icon at bounding box center [696, 407] width 6 height 6
click at [682, 338] on button "submit" at bounding box center [687, 410] width 10 height 10
click at [277, 64] on button "Tag" at bounding box center [287, 62] width 32 height 14
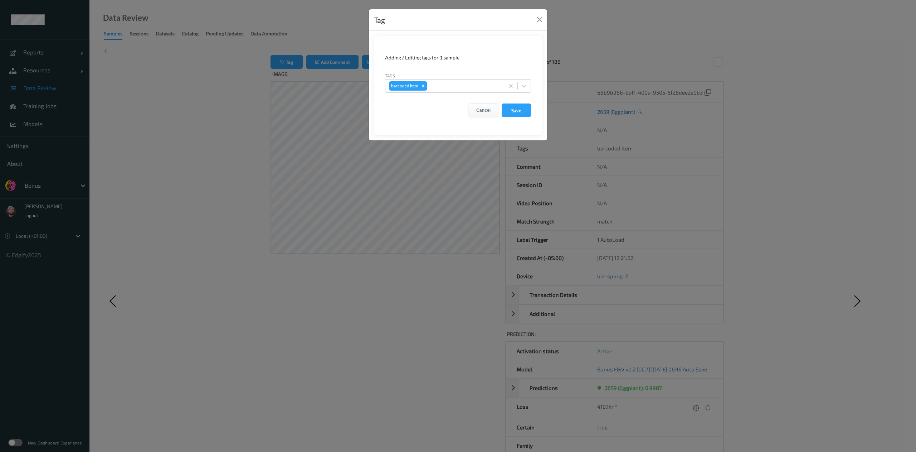
click at [481, 117] on button "Cancel" at bounding box center [483, 110] width 29 height 14
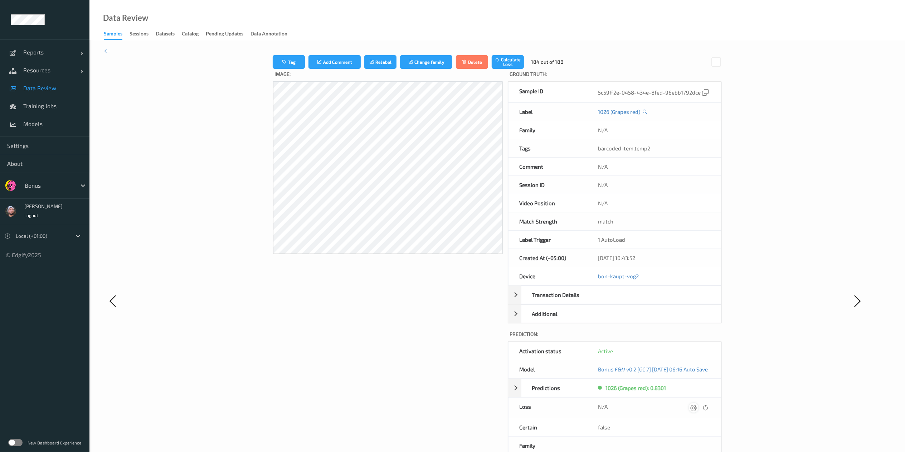
click at [687, 338] on icon at bounding box center [693, 407] width 6 height 6
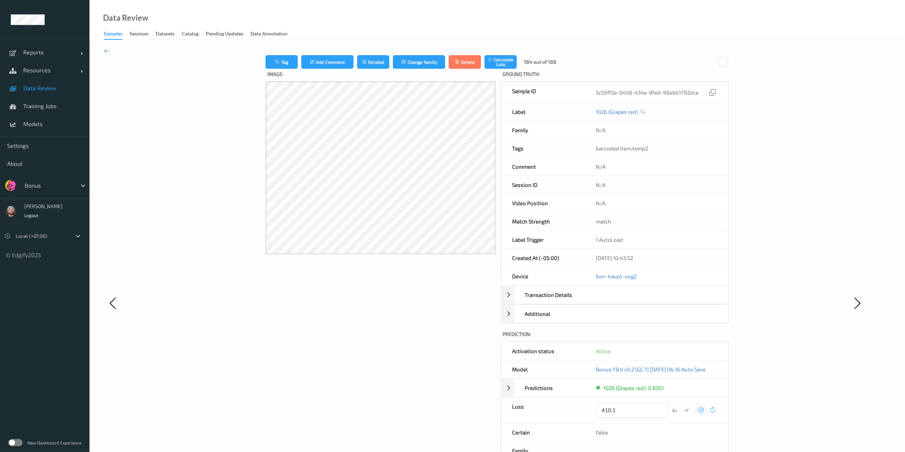
click at [682, 338] on button "submit" at bounding box center [687, 410] width 10 height 10
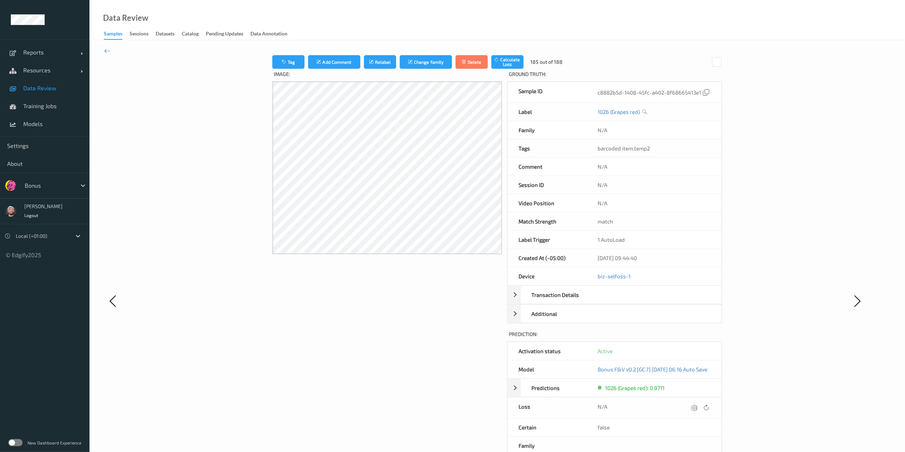
click at [687, 338] on icon at bounding box center [694, 407] width 6 height 6
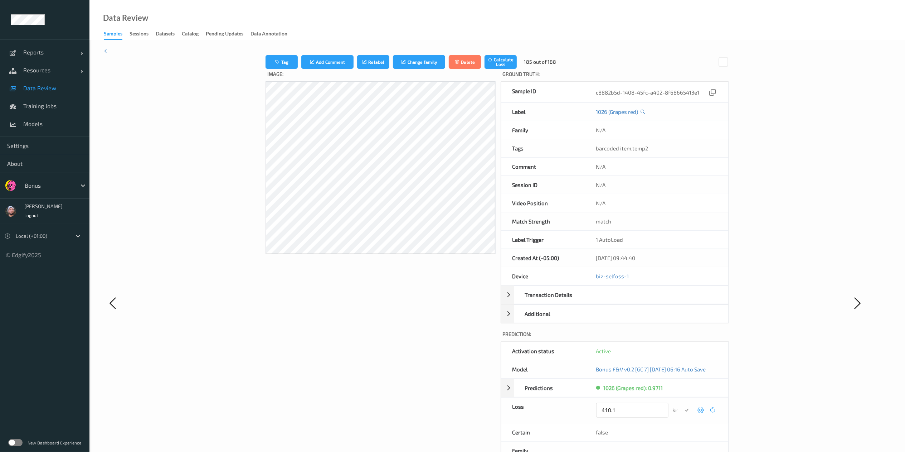
click at [682, 338] on button "submit" at bounding box center [687, 410] width 10 height 10
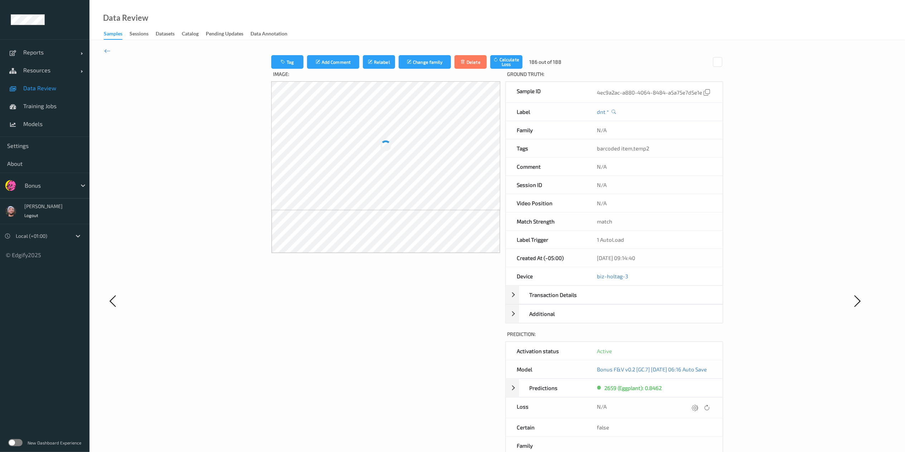
click at [687, 338] on icon at bounding box center [695, 407] width 6 height 6
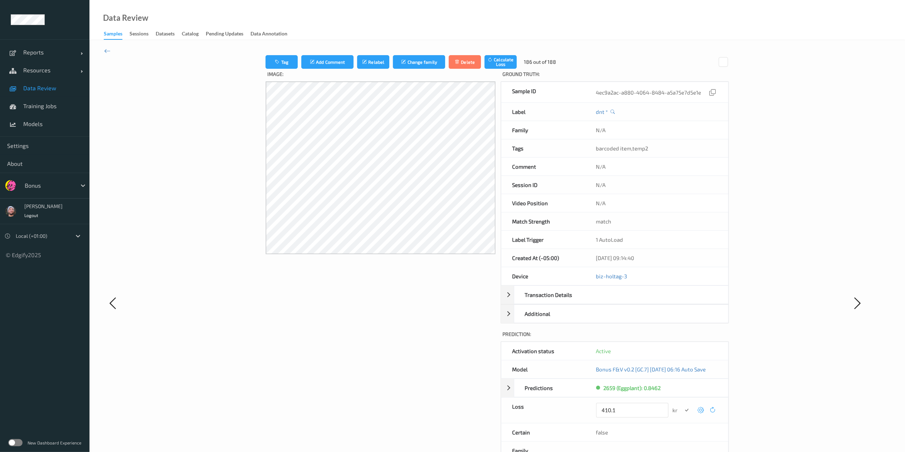
click at [682, 338] on button "submit" at bounding box center [687, 410] width 10 height 10
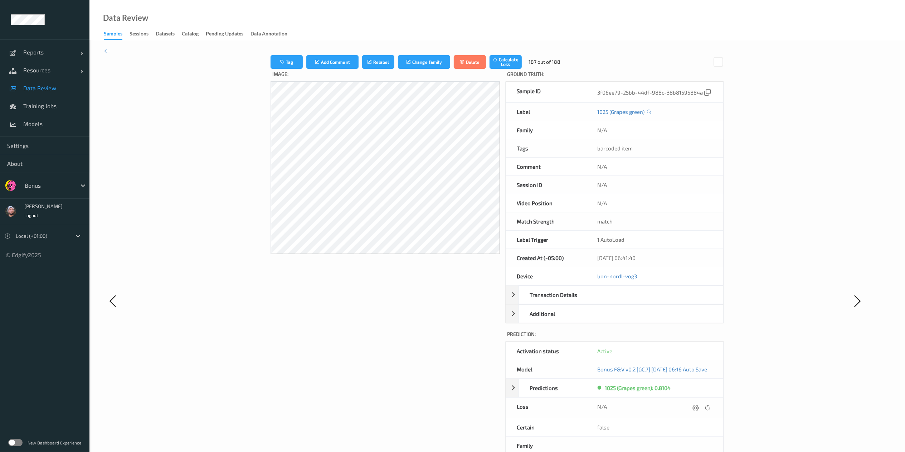
click at [687, 338] on icon at bounding box center [696, 407] width 6 height 6
click at [682, 338] on button "submit" at bounding box center [687, 410] width 10 height 10
click at [109, 48] on icon at bounding box center [107, 51] width 6 height 8
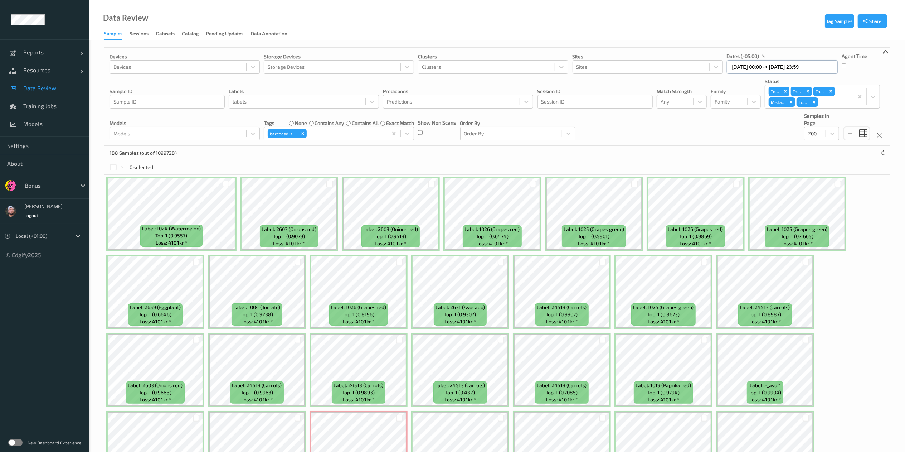
click at [687, 68] on input "[DATE] 00:00 -> [DATE] 23:59" at bounding box center [782, 67] width 111 height 14
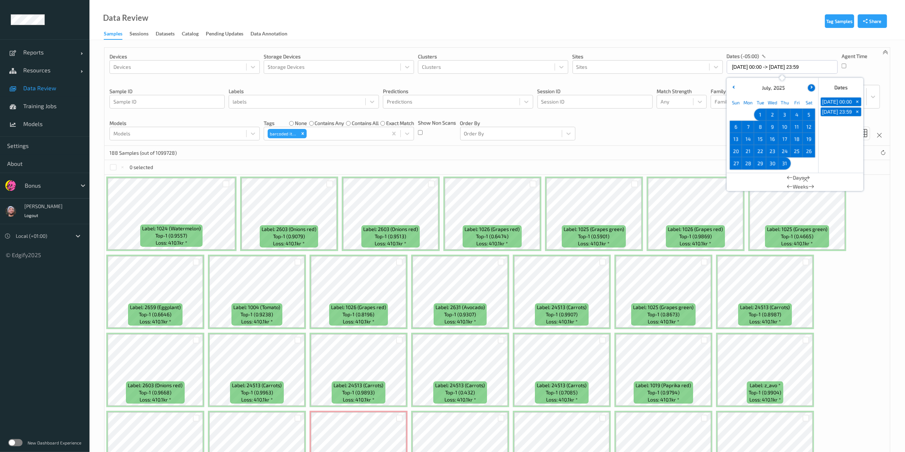
click at [687, 87] on icon "button" at bounding box center [810, 87] width 3 height 3
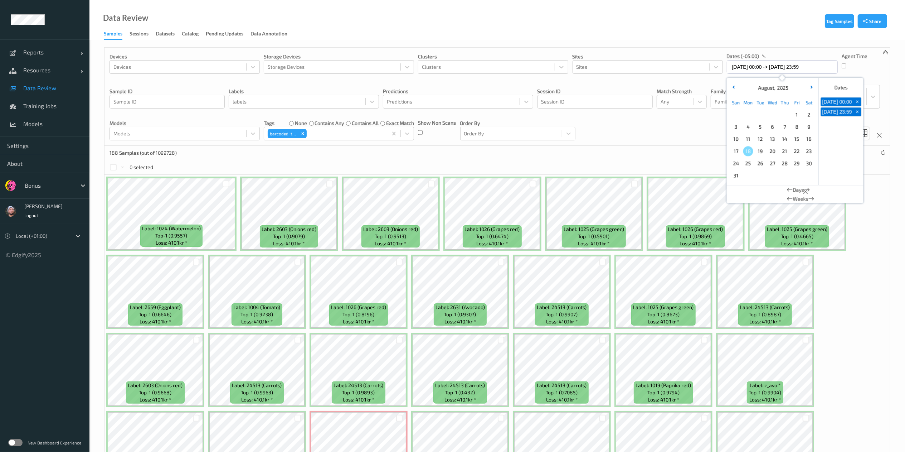
click at [687, 114] on span "1" at bounding box center [797, 114] width 10 height 10
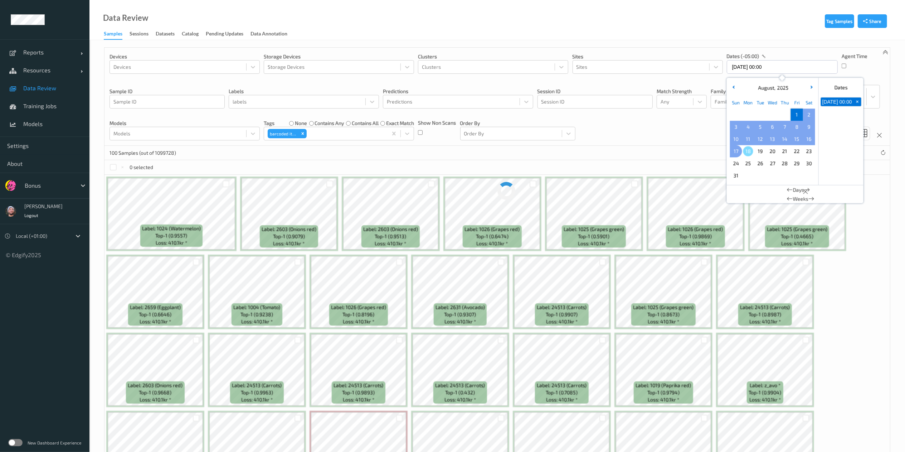
click at [687, 154] on span "17" at bounding box center [736, 151] width 10 height 10
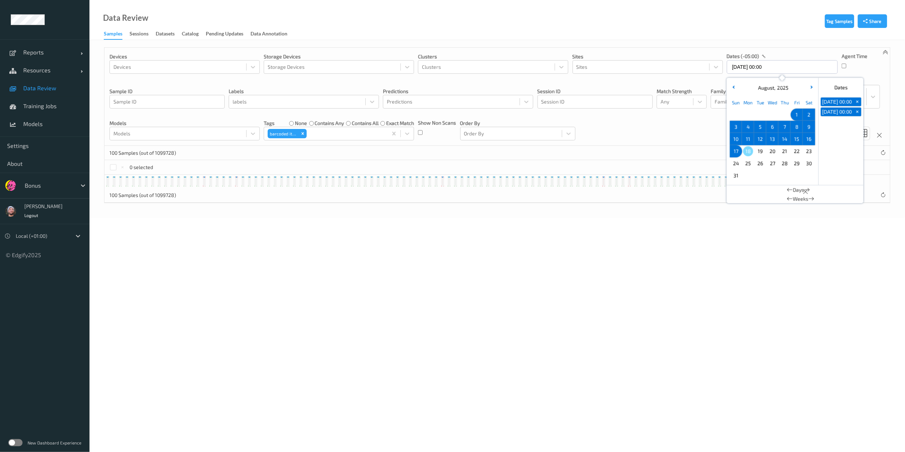
type input "[DATE] 00:00 -> [DATE] 23:59"
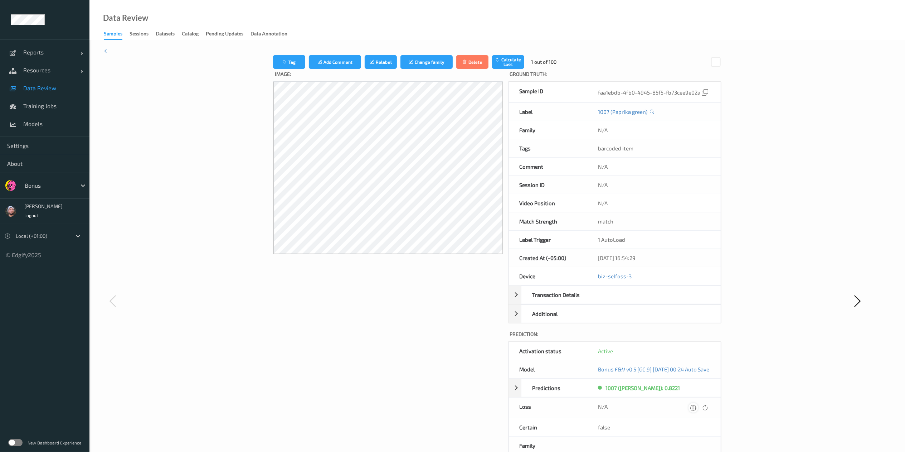
click at [687, 338] on icon at bounding box center [693, 407] width 6 height 6
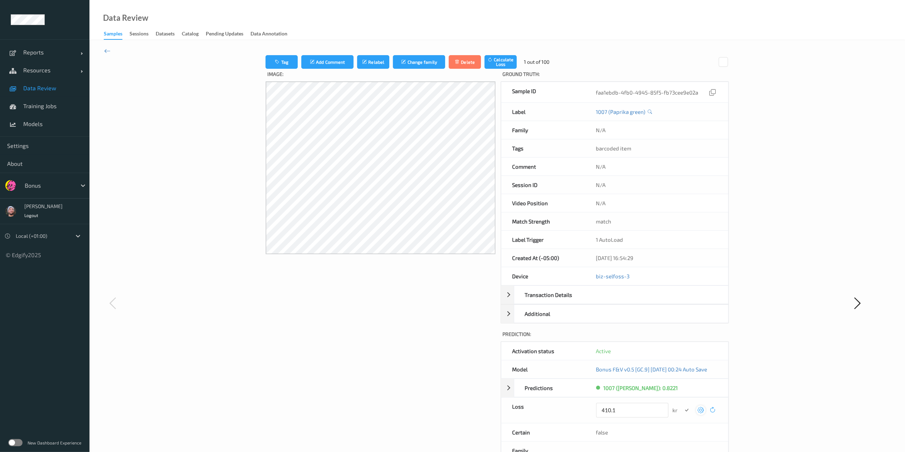
type input "410.1"
click at [682, 338] on button "submit" at bounding box center [687, 410] width 10 height 10
click at [687, 338] on icon at bounding box center [702, 407] width 6 height 6
click at [684, 338] on button "submit" at bounding box center [689, 410] width 10 height 10
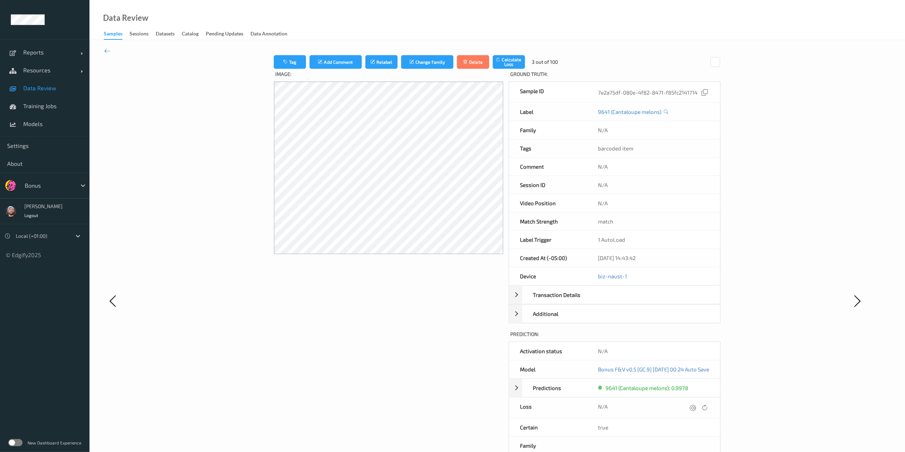
click at [687, 338] on icon at bounding box center [693, 407] width 6 height 6
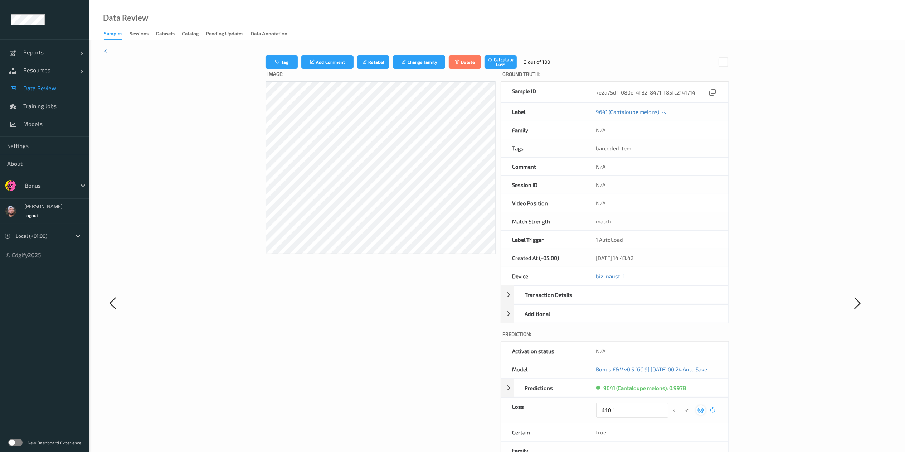
click at [687, 338] on icon at bounding box center [700, 409] width 6 height 6
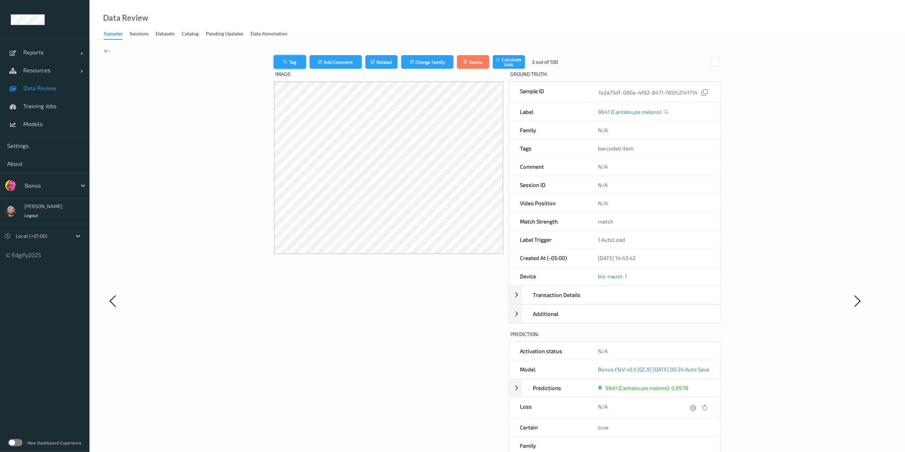
click at [283, 64] on icon "button" at bounding box center [286, 61] width 6 height 5
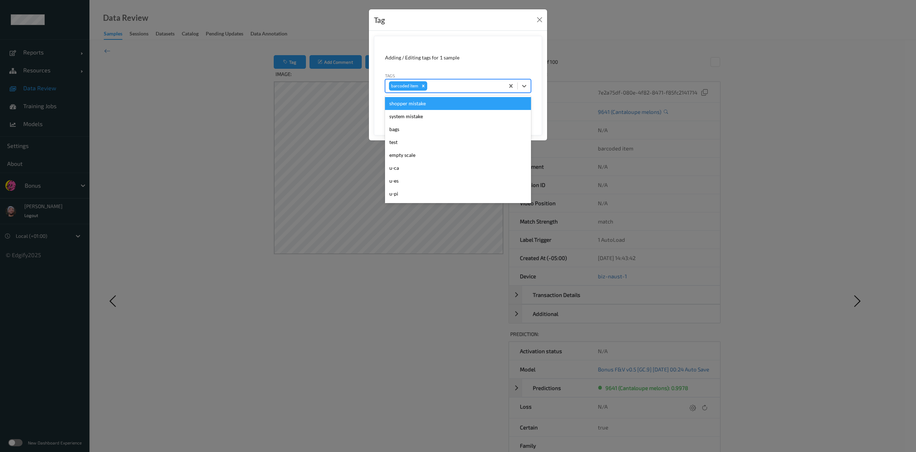
click at [436, 89] on div at bounding box center [465, 86] width 72 height 9
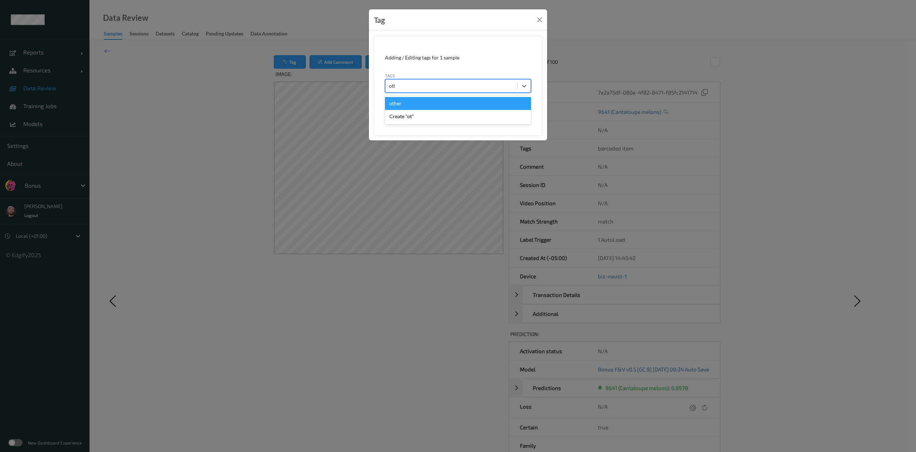
type input "other"
click at [502, 103] on button "Save" at bounding box center [516, 110] width 29 height 14
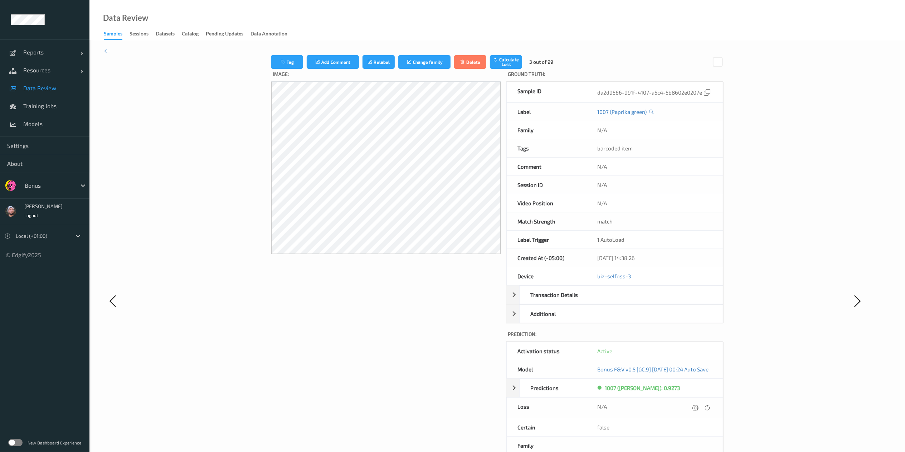
click at [687, 338] on div "N/A" at bounding box center [655, 407] width 136 height 20
click at [687, 338] on icon at bounding box center [695, 407] width 6 height 6
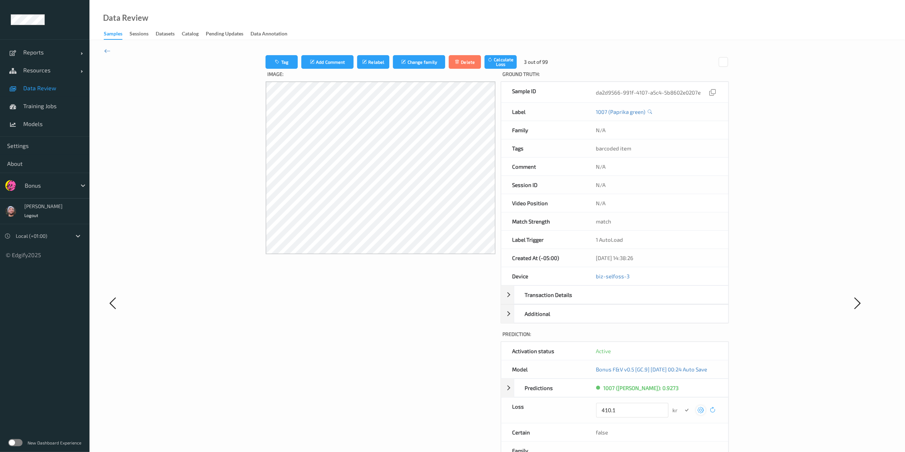
click at [682, 338] on button "submit" at bounding box center [687, 410] width 10 height 10
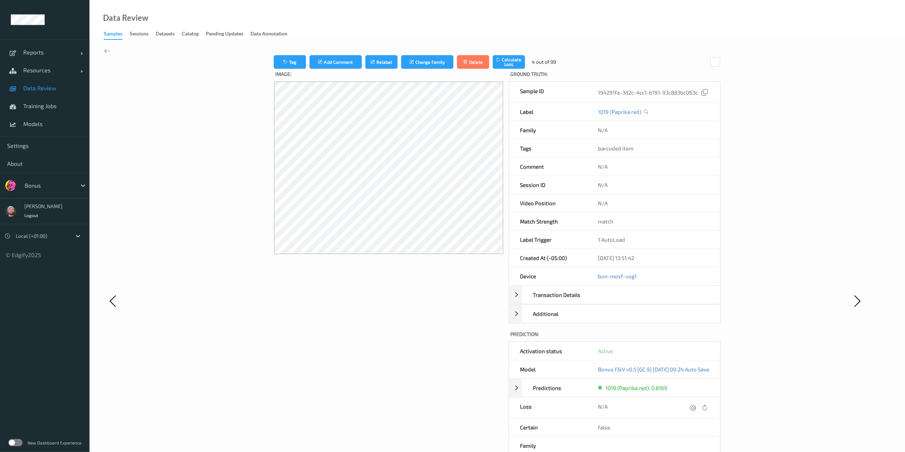
click at [687, 338] on icon at bounding box center [693, 407] width 6 height 6
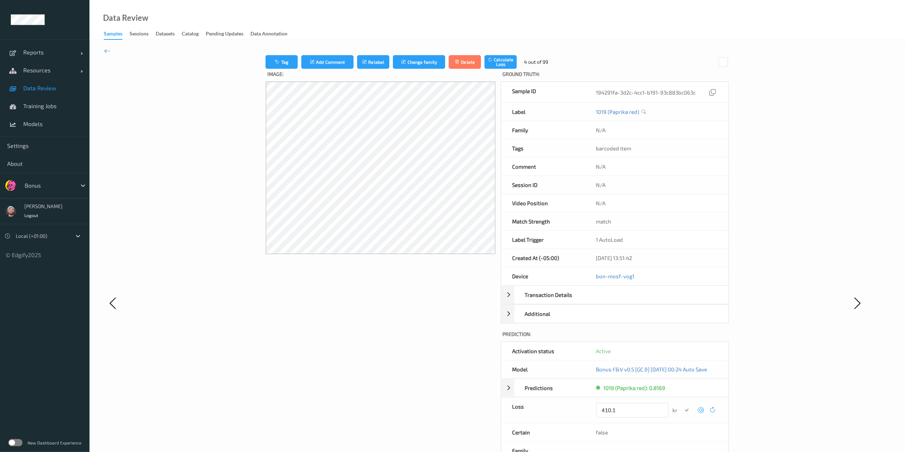
click at [682, 338] on button "submit" at bounding box center [687, 410] width 10 height 10
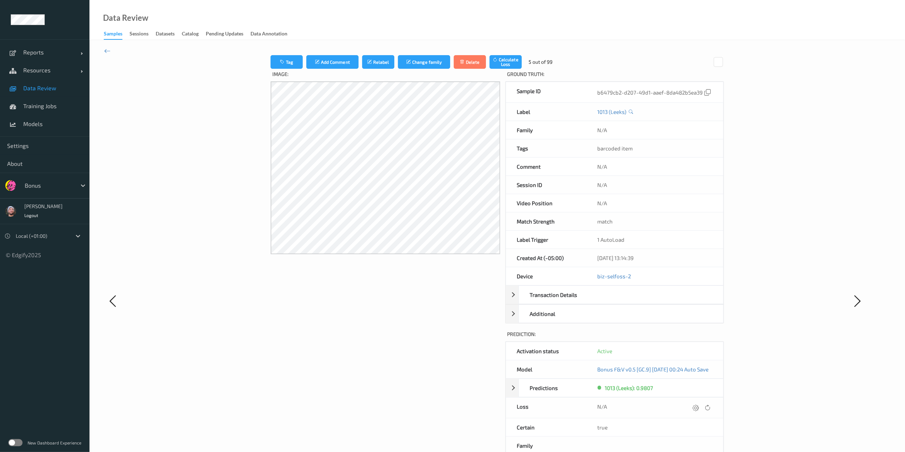
click at [687, 338] on icon at bounding box center [696, 407] width 6 height 6
click at [682, 338] on button "submit" at bounding box center [687, 410] width 10 height 10
click at [687, 338] on icon at bounding box center [694, 407] width 6 height 6
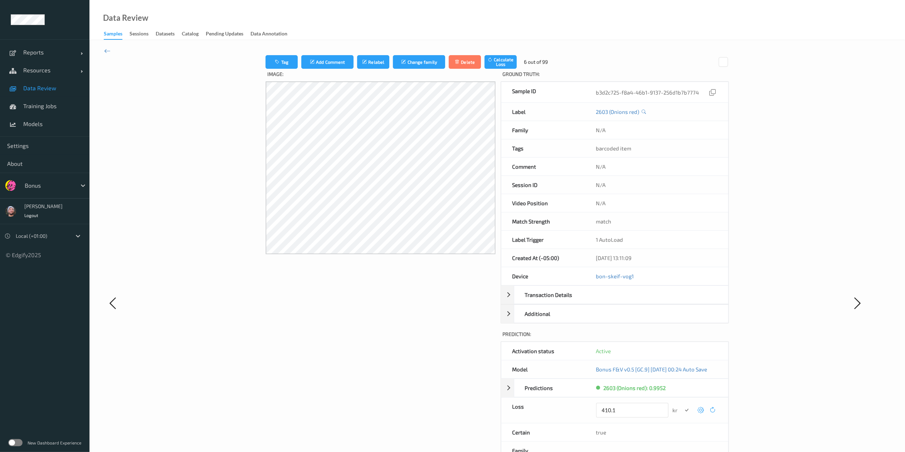
click at [682, 338] on button "submit" at bounding box center [687, 410] width 10 height 10
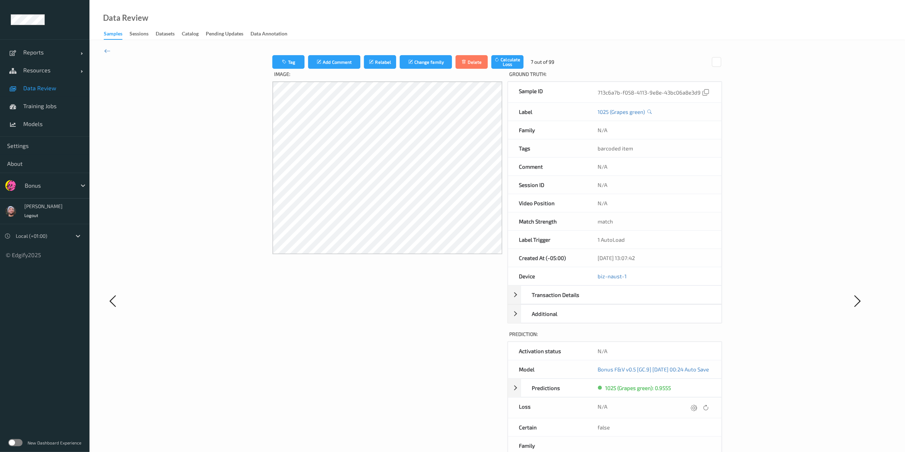
click at [687, 338] on icon at bounding box center [694, 407] width 6 height 6
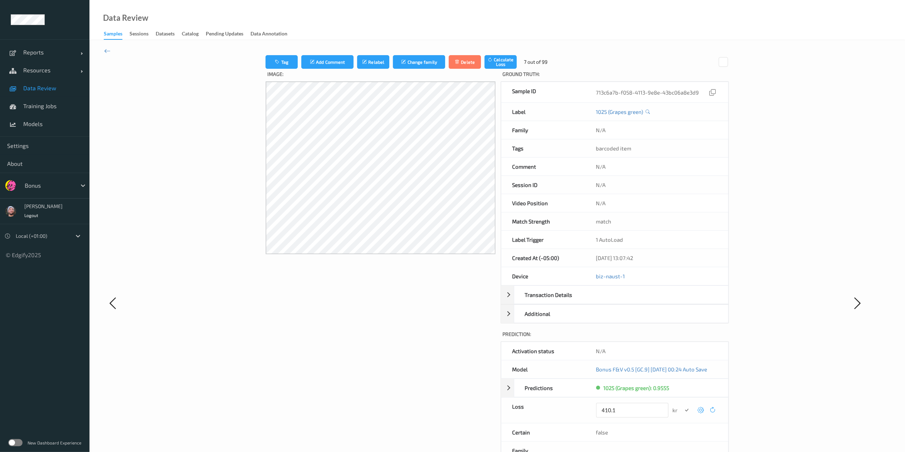
click at [682, 338] on button "submit" at bounding box center [687, 410] width 10 height 10
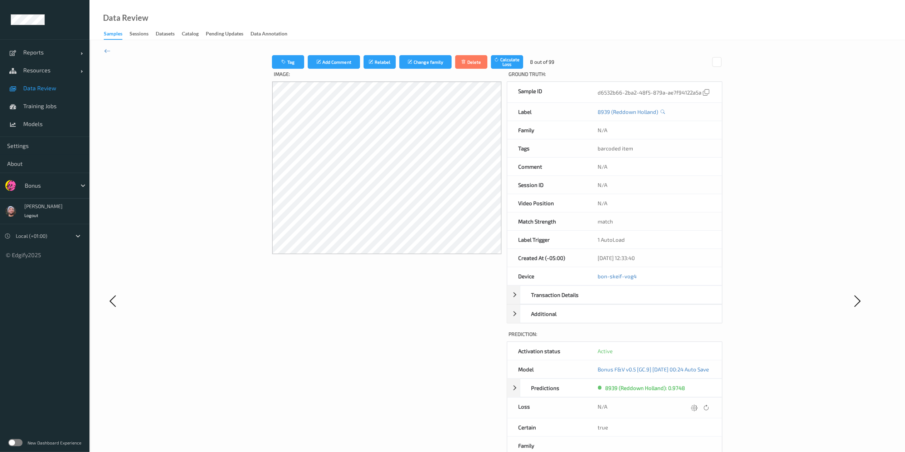
click at [687, 338] on icon at bounding box center [694, 407] width 6 height 6
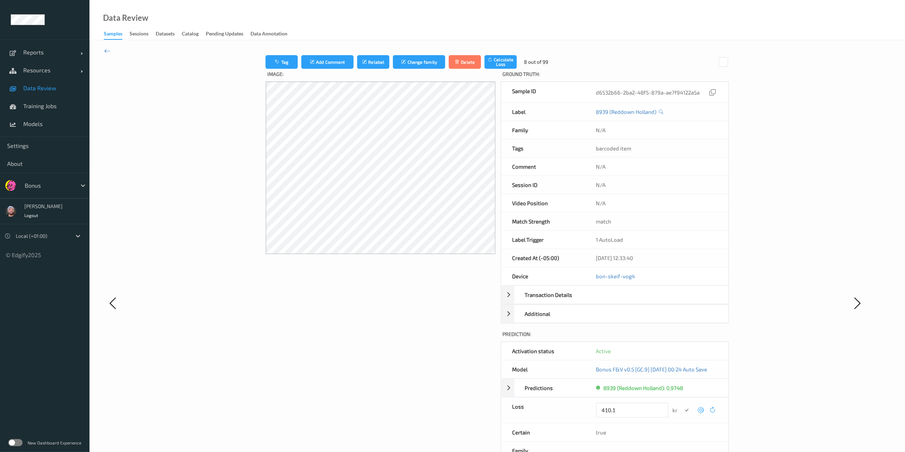
click at [682, 338] on button "submit" at bounding box center [687, 410] width 10 height 10
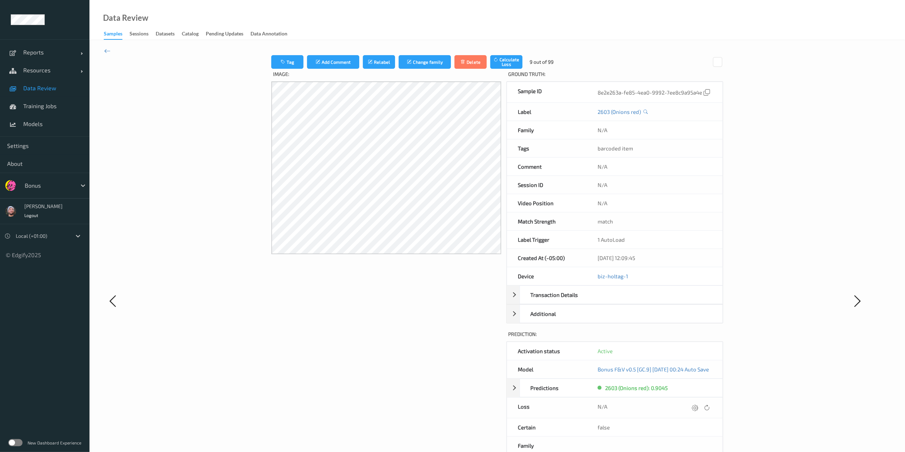
click at [687, 338] on icon at bounding box center [695, 407] width 6 height 6
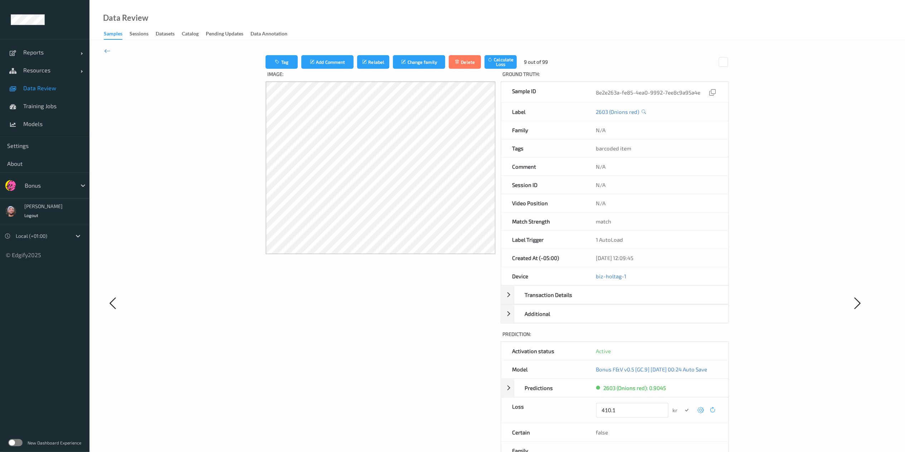
click at [682, 338] on button "submit" at bounding box center [687, 410] width 10 height 10
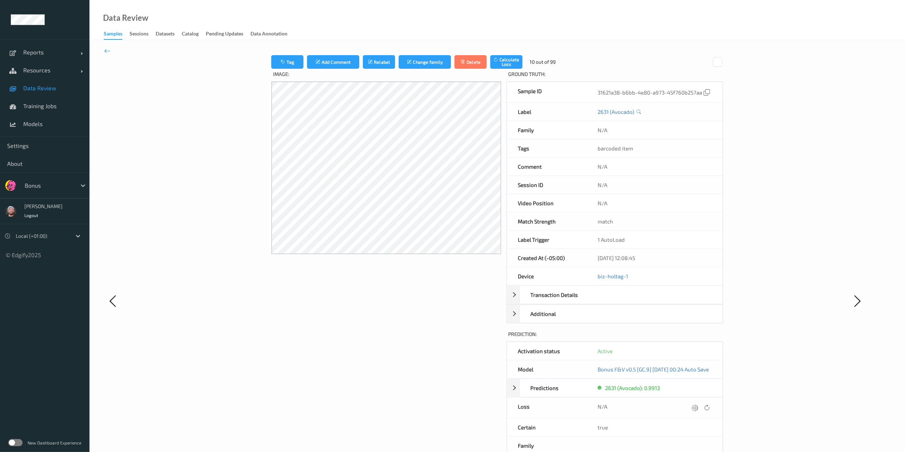
click at [687, 338] on icon at bounding box center [695, 407] width 6 height 6
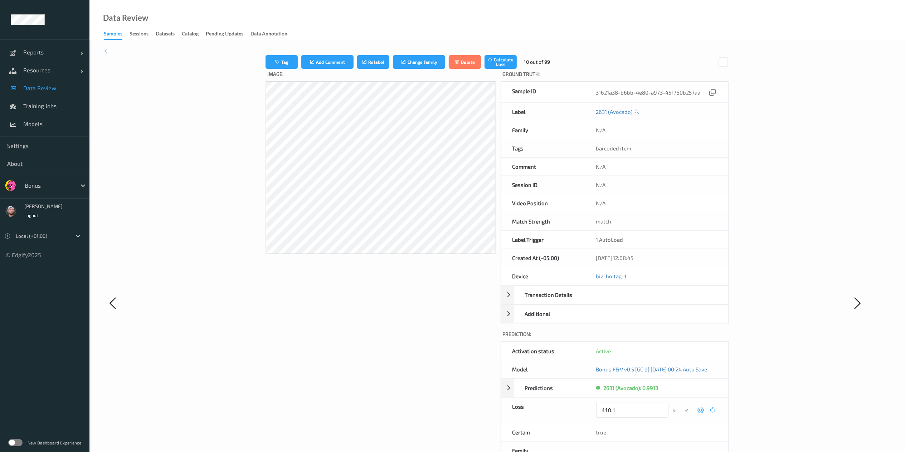
click at [682, 338] on button "submit" at bounding box center [687, 410] width 10 height 10
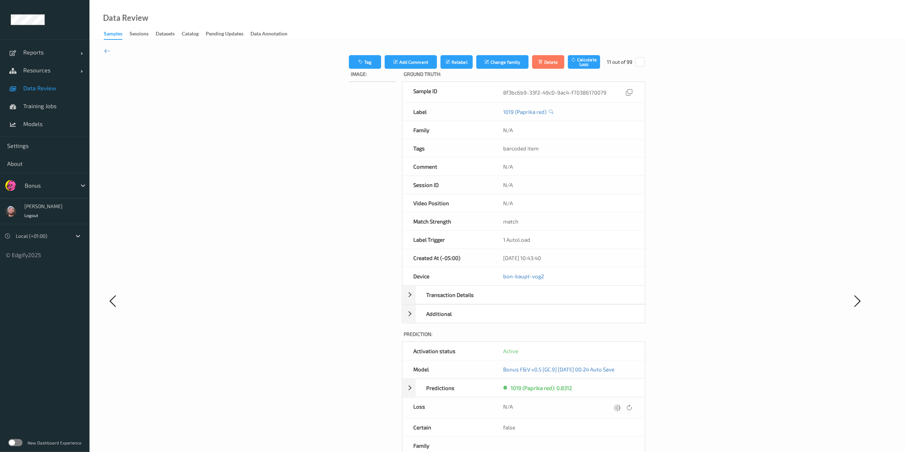
click at [621, 338] on icon at bounding box center [617, 407] width 6 height 6
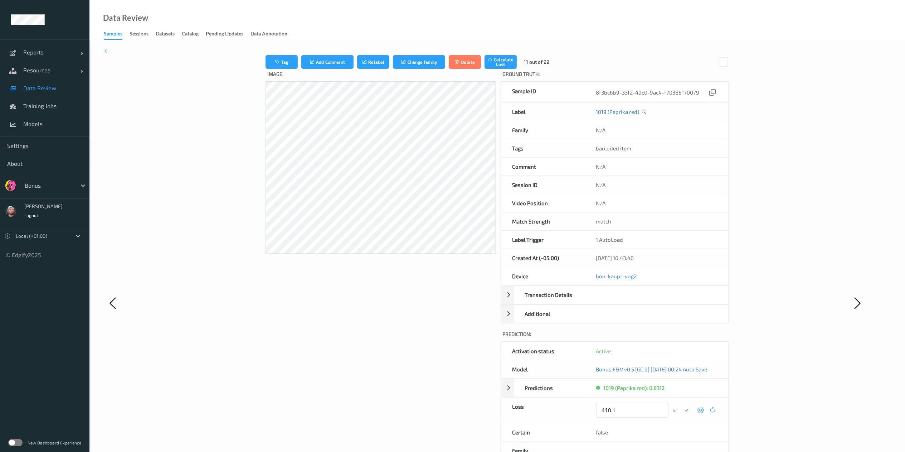
click at [682, 338] on button "submit" at bounding box center [687, 410] width 10 height 10
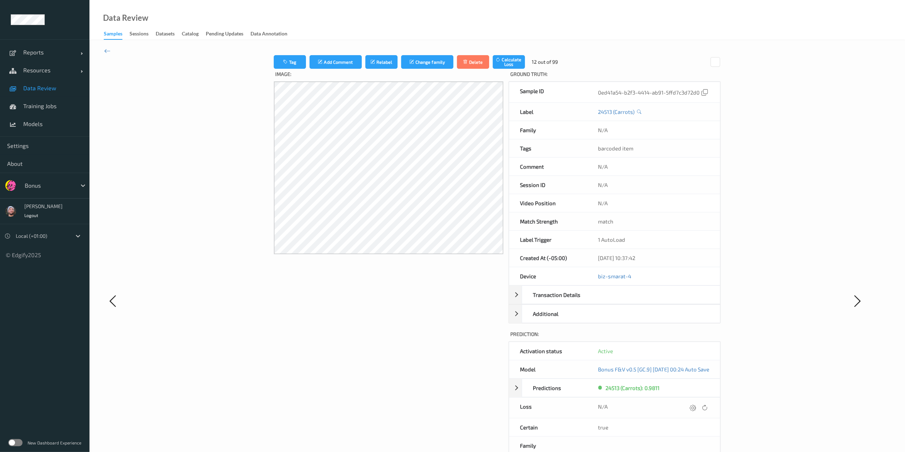
click at [687, 338] on icon at bounding box center [693, 407] width 6 height 6
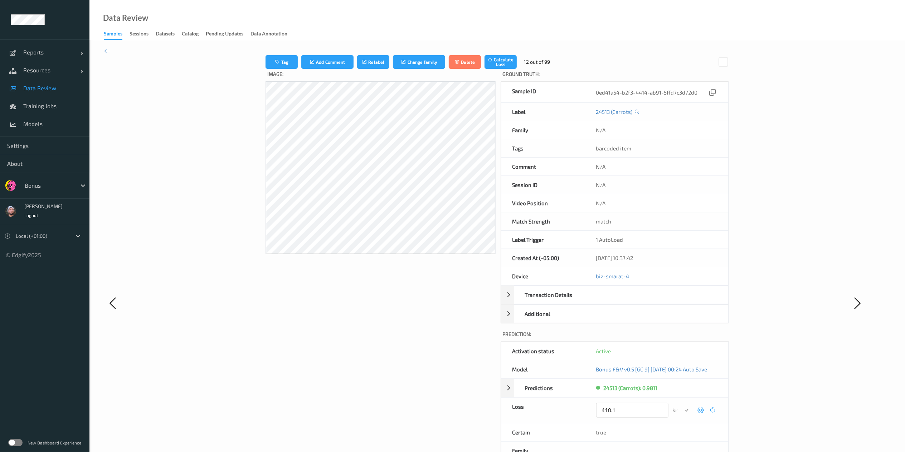
click at [682, 338] on button "submit" at bounding box center [687, 410] width 10 height 10
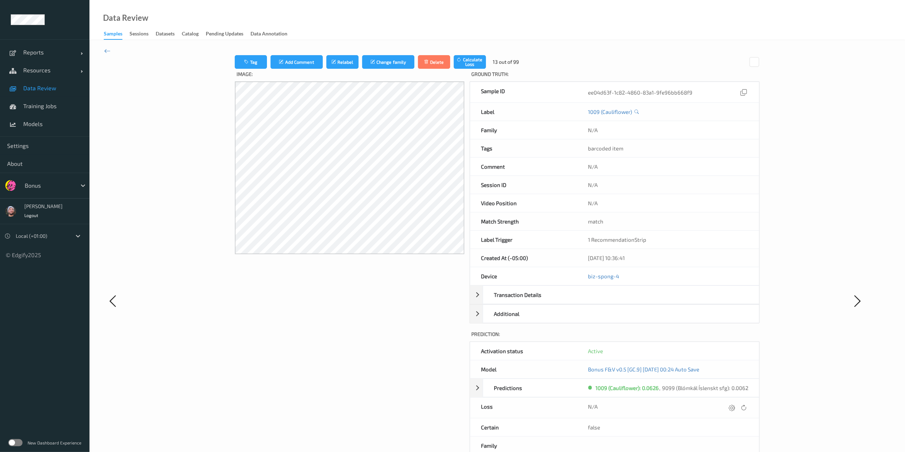
click at [687, 338] on div "N/A" at bounding box center [668, 408] width 160 height 10
click at [687, 338] on icon at bounding box center [732, 407] width 6 height 6
click at [687, 338] on button "submit" at bounding box center [718, 410] width 10 height 10
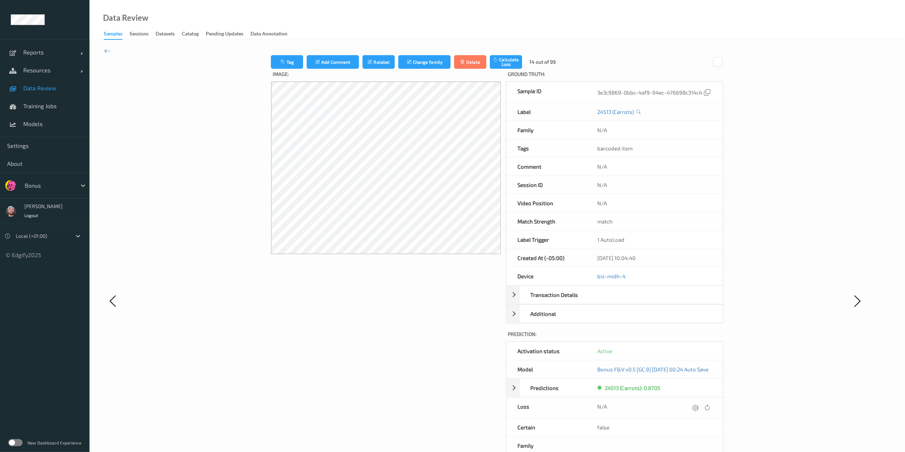
click at [687, 338] on div at bounding box center [701, 408] width 21 height 10
click at [687, 338] on icon at bounding box center [695, 407] width 6 height 6
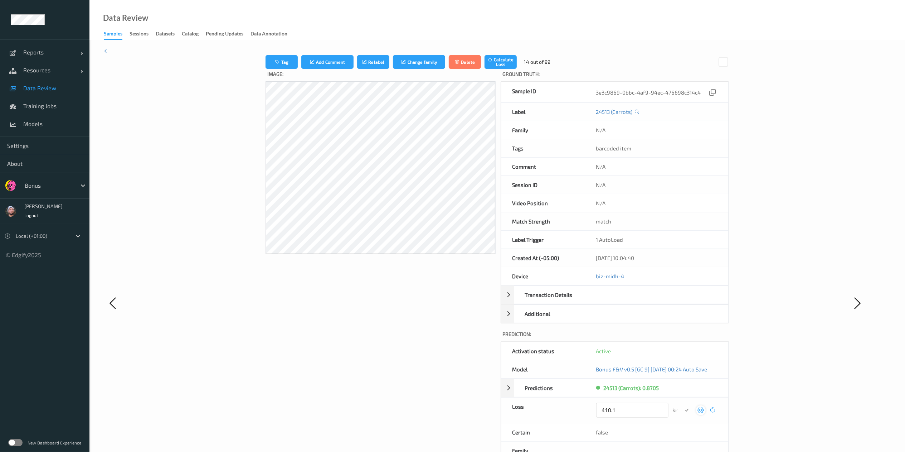
click at [682, 338] on button "submit" at bounding box center [687, 410] width 10 height 10
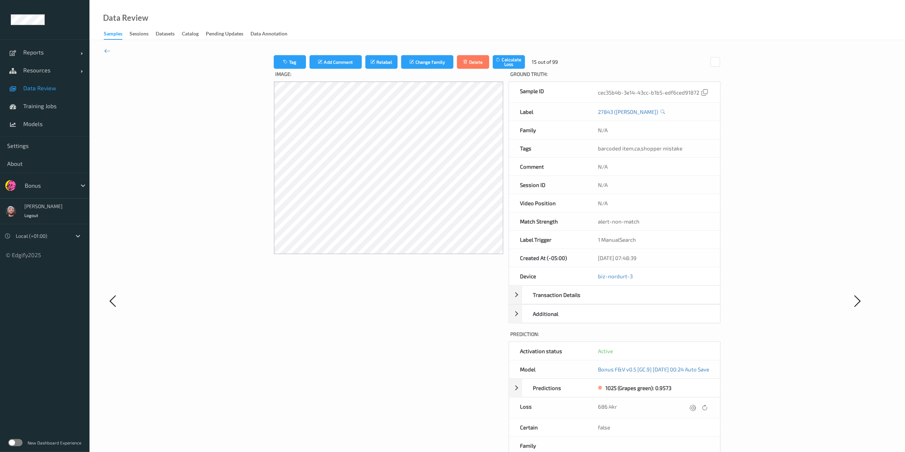
click at [687, 338] on icon at bounding box center [693, 407] width 6 height 6
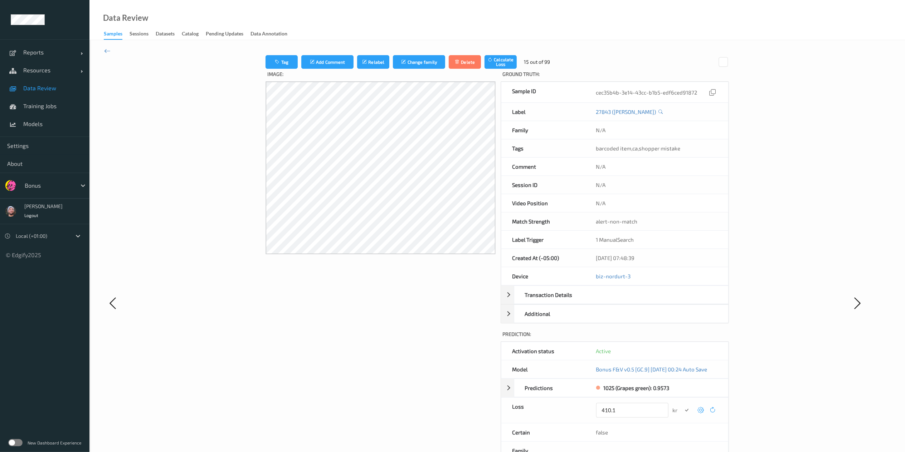
click at [682, 338] on button "submit" at bounding box center [687, 410] width 10 height 10
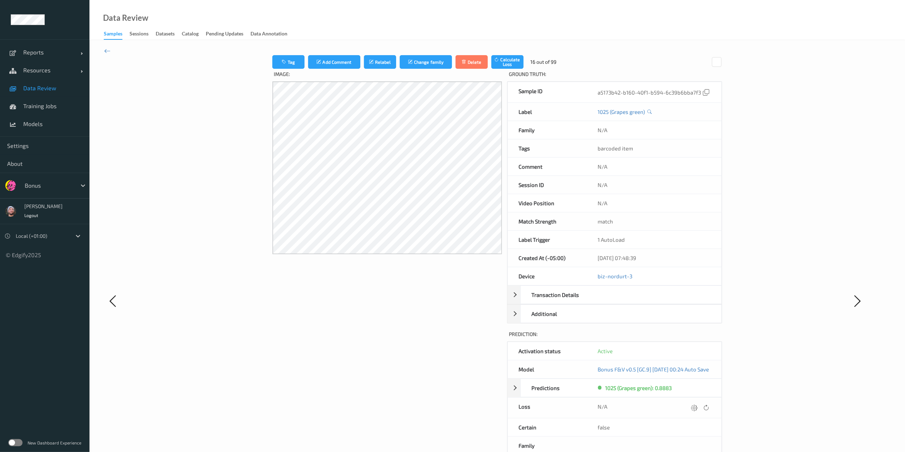
click at [687, 338] on icon at bounding box center [694, 407] width 6 height 6
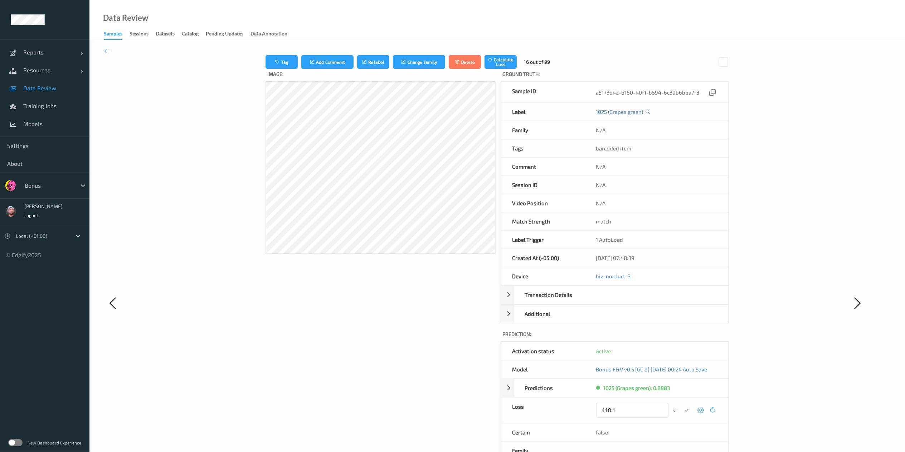
click at [682, 338] on button "submit" at bounding box center [687, 410] width 10 height 10
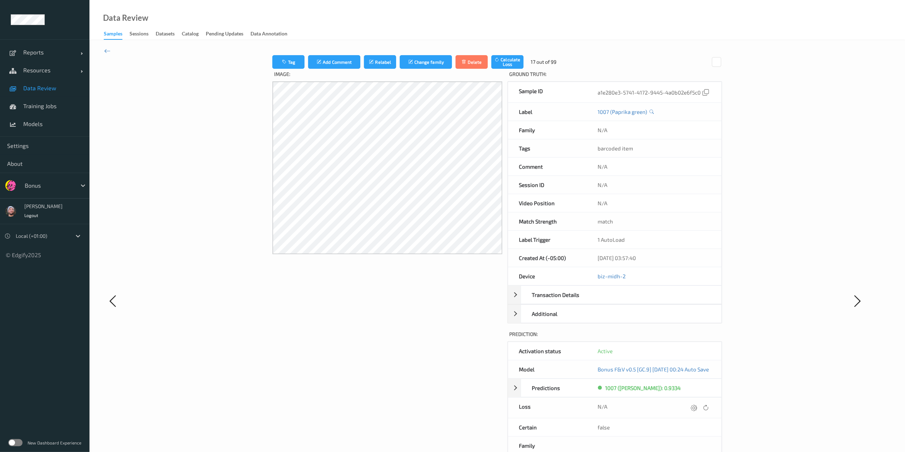
click at [687, 338] on icon at bounding box center [694, 407] width 6 height 6
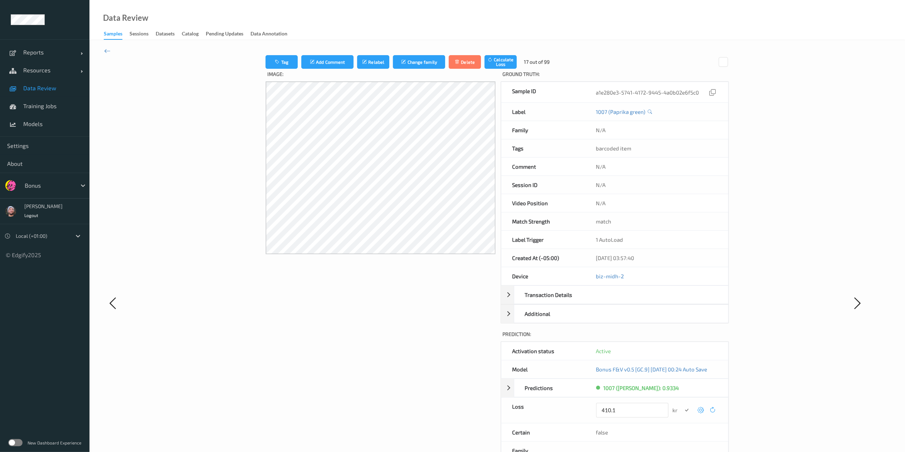
click at [682, 338] on button "submit" at bounding box center [687, 410] width 10 height 10
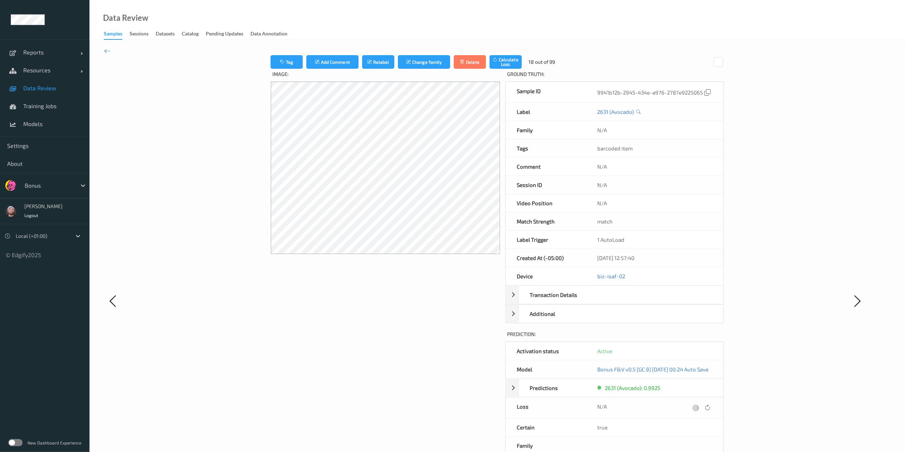
click at [687, 338] on icon at bounding box center [696, 407] width 6 height 6
click at [687, 338] on div at bounding box center [706, 410] width 21 height 15
click at [687, 338] on icon "submit" at bounding box center [686, 409] width 6 height 6
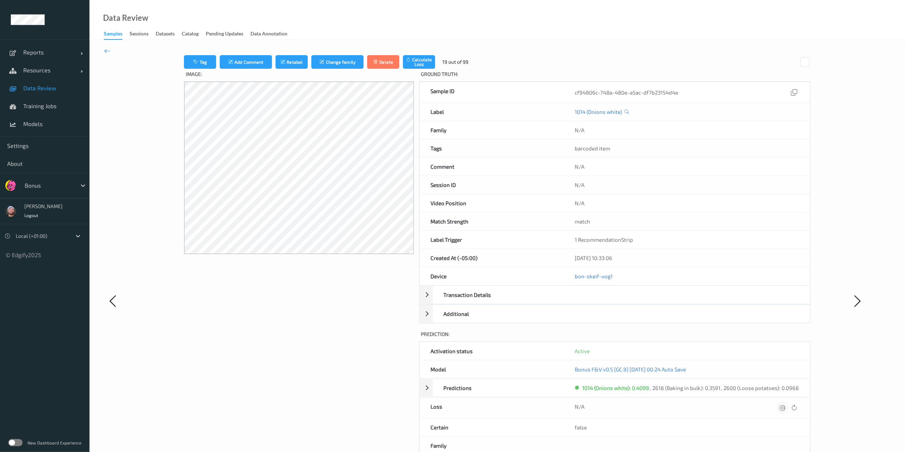
click at [687, 338] on icon at bounding box center [782, 407] width 6 height 6
click at [687, 338] on button "submit" at bounding box center [769, 410] width 10 height 10
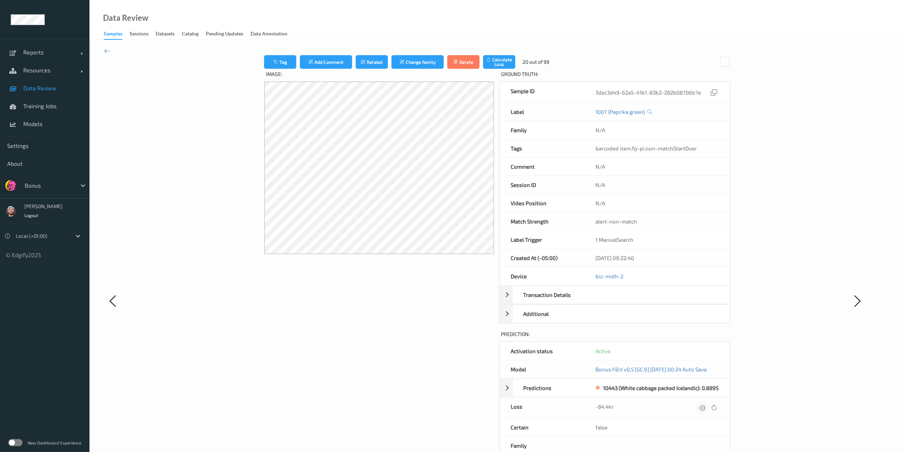
click at [687, 338] on icon at bounding box center [702, 407] width 6 height 6
click at [683, 338] on button "submit" at bounding box center [688, 410] width 10 height 10
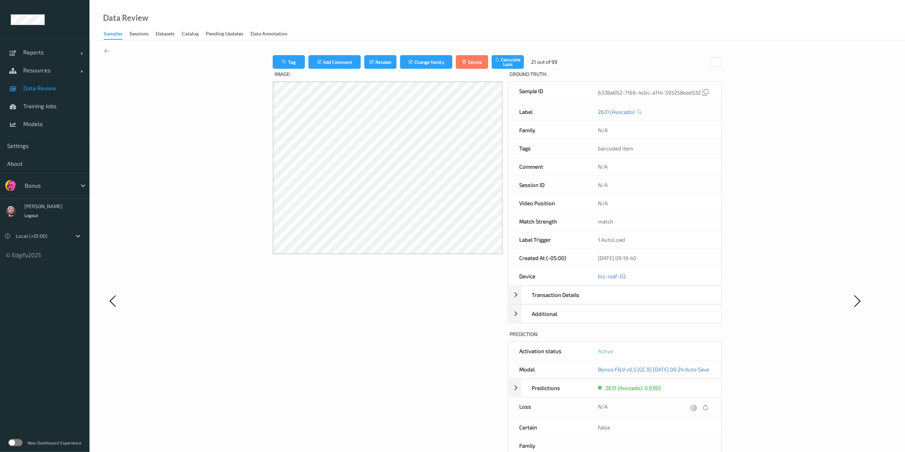
click at [687, 338] on icon at bounding box center [693, 407] width 6 height 6
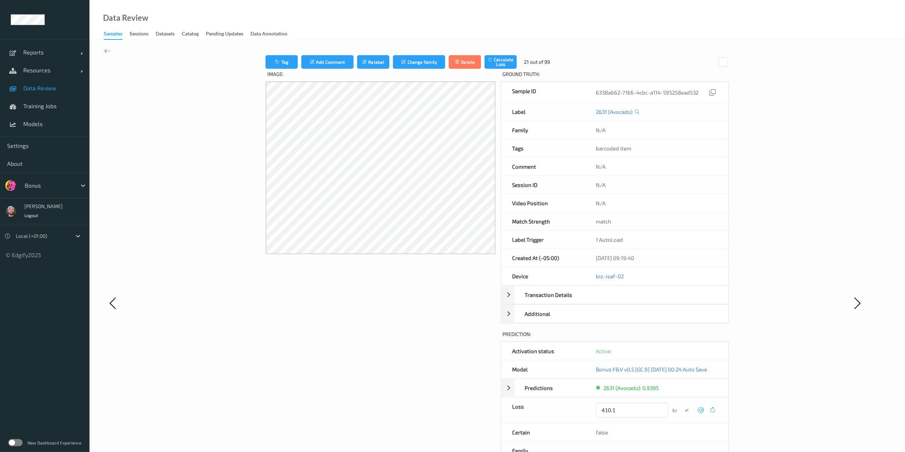
click at [682, 338] on button "submit" at bounding box center [687, 410] width 10 height 10
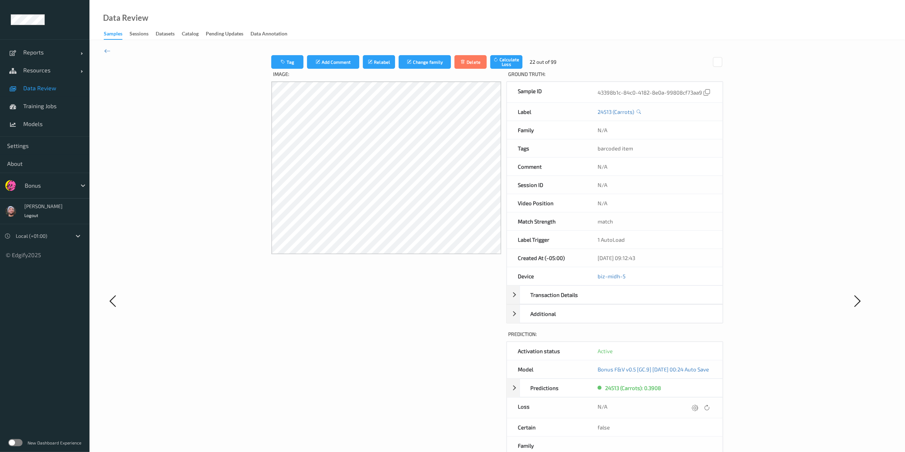
click at [687, 338] on icon at bounding box center [695, 407] width 6 height 6
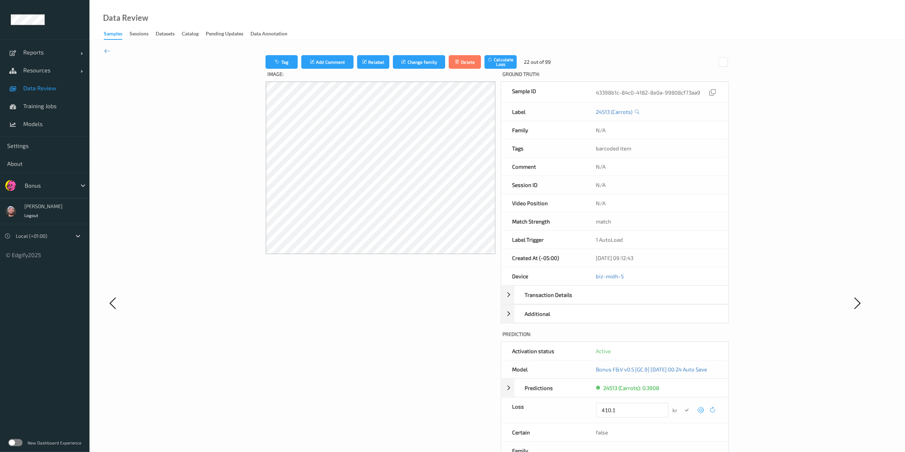
click at [682, 338] on button "submit" at bounding box center [687, 410] width 10 height 10
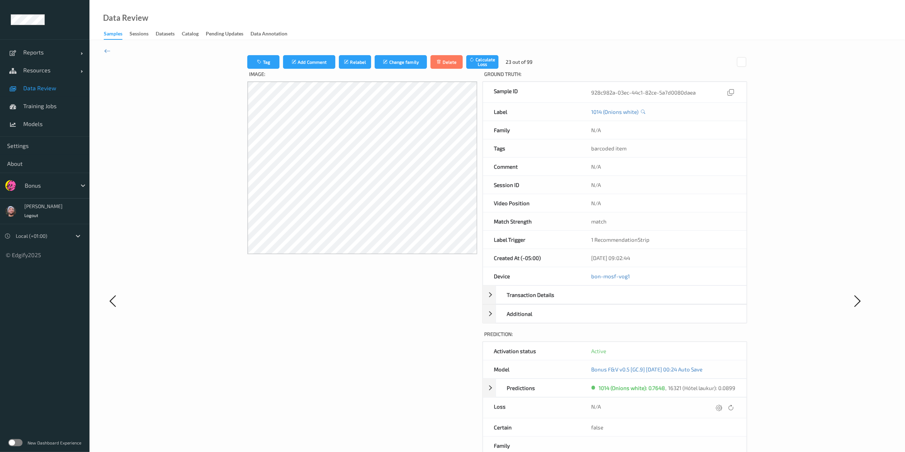
click at [687, 338] on div "N/A" at bounding box center [663, 408] width 144 height 10
click at [687, 338] on icon at bounding box center [719, 407] width 6 height 6
click at [687, 338] on button "submit" at bounding box center [705, 410] width 10 height 10
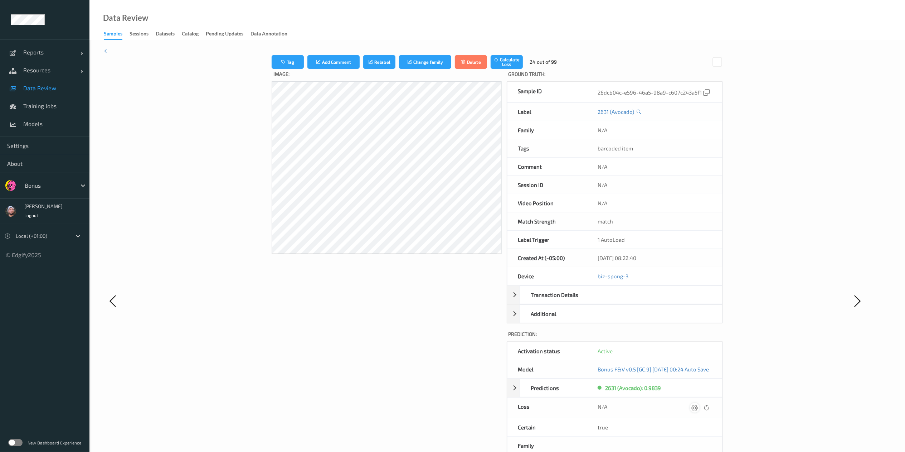
drag, startPoint x: 716, startPoint y: 410, endPoint x: 702, endPoint y: 409, distance: 14.0
click at [687, 338] on div at bounding box center [700, 408] width 21 height 10
click at [687, 338] on icon at bounding box center [694, 407] width 6 height 6
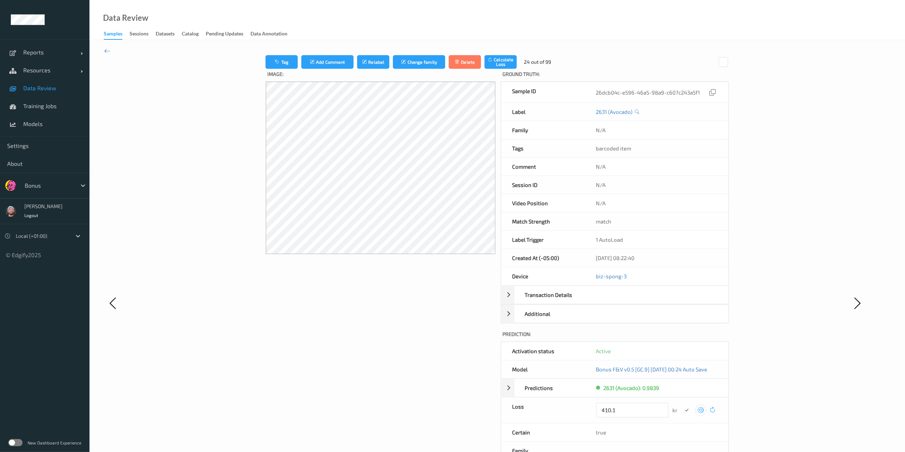
click at [682, 338] on button "submit" at bounding box center [687, 410] width 10 height 10
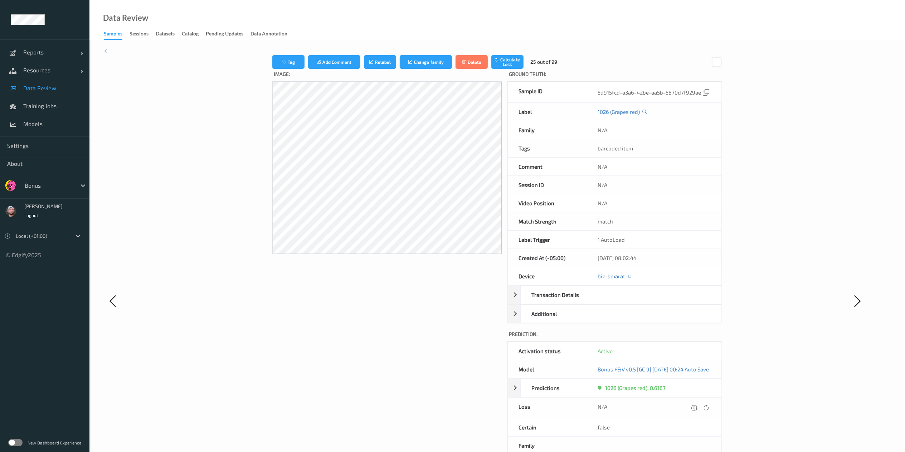
click at [687, 338] on icon at bounding box center [694, 407] width 6 height 6
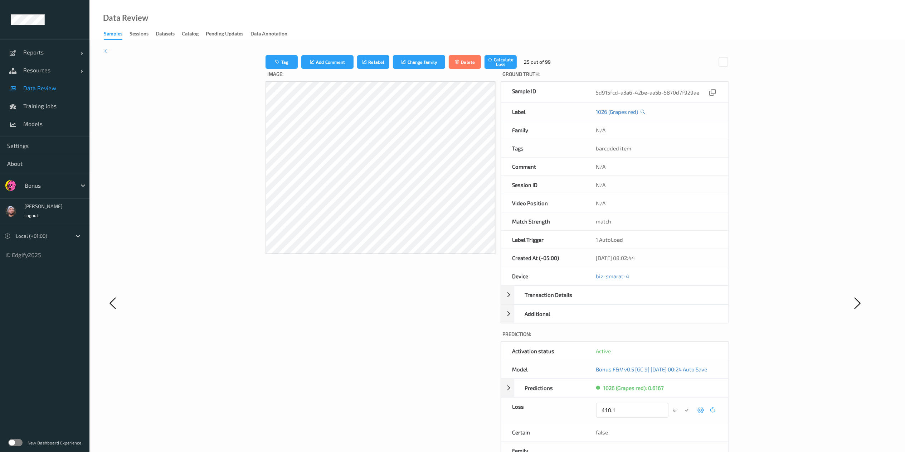
click at [682, 338] on button "submit" at bounding box center [687, 410] width 10 height 10
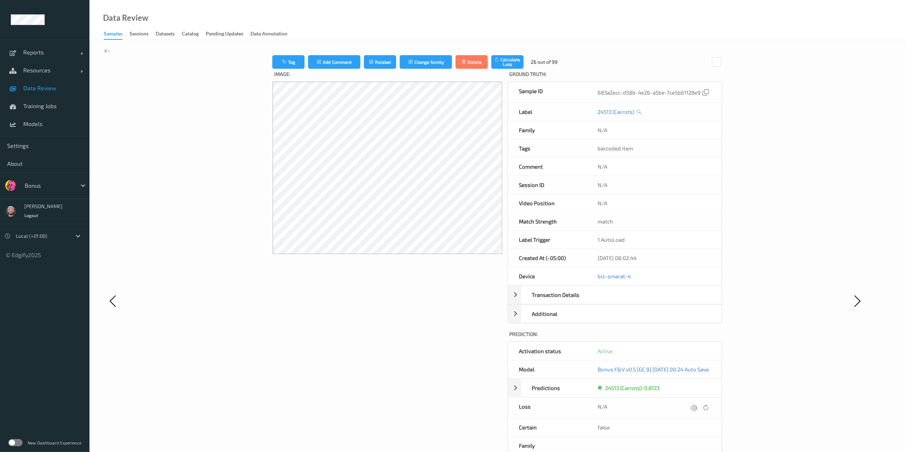
click at [687, 338] on icon at bounding box center [694, 407] width 6 height 6
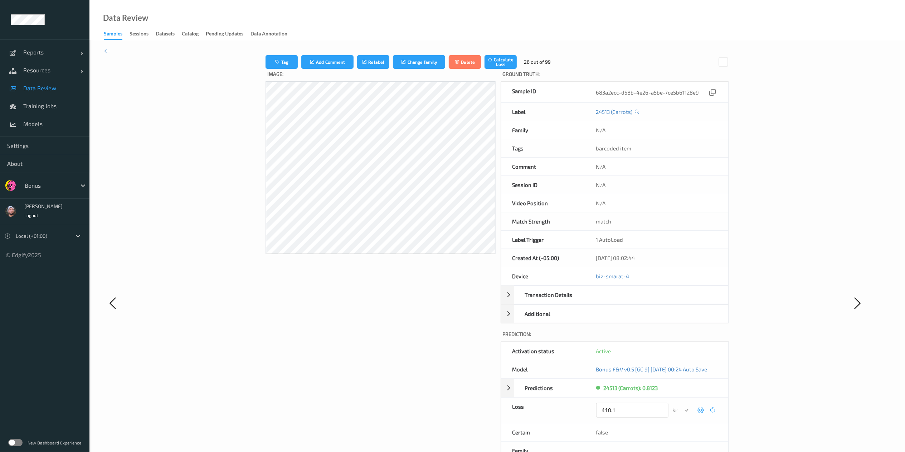
click at [682, 338] on button "submit" at bounding box center [687, 410] width 10 height 10
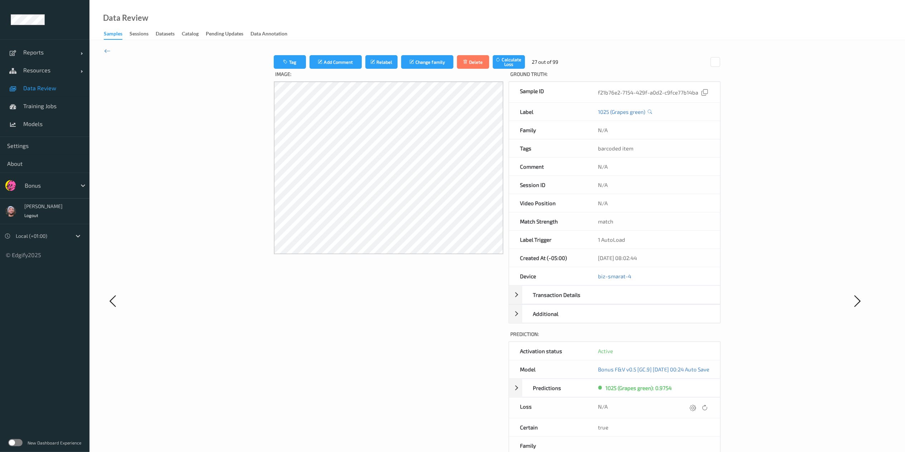
click at [687, 338] on icon at bounding box center [693, 407] width 6 height 6
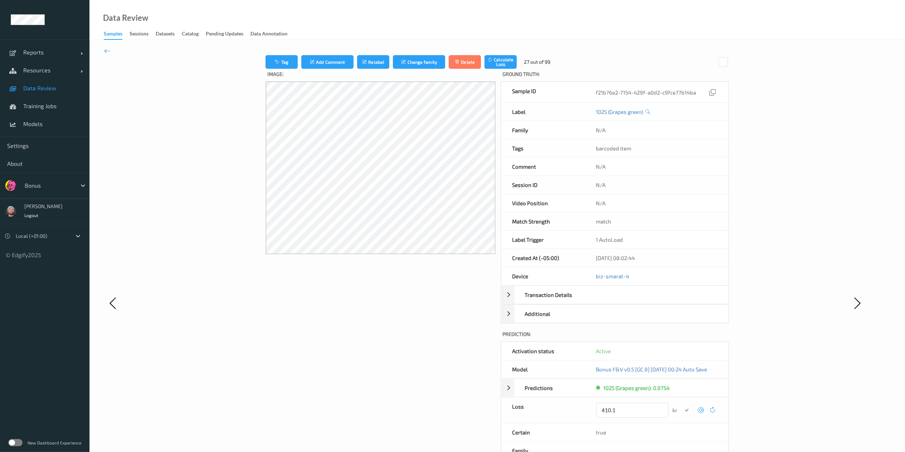
click at [682, 338] on button "submit" at bounding box center [687, 410] width 10 height 10
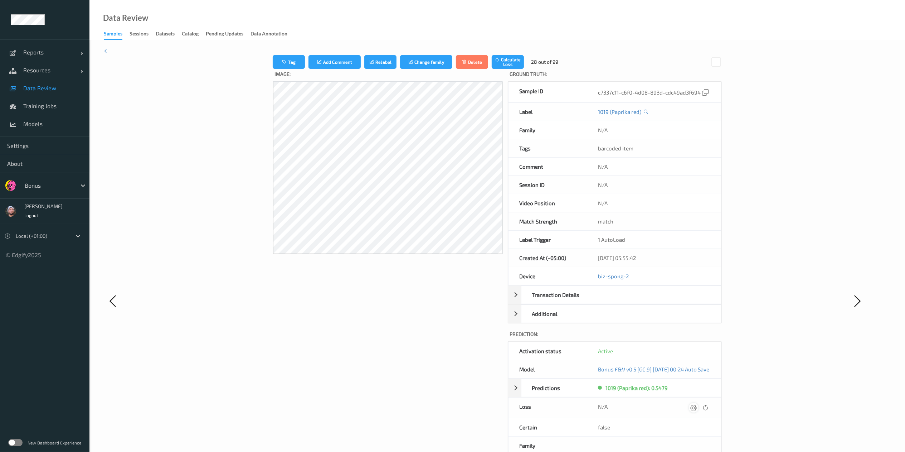
click at [687, 338] on icon at bounding box center [693, 407] width 6 height 6
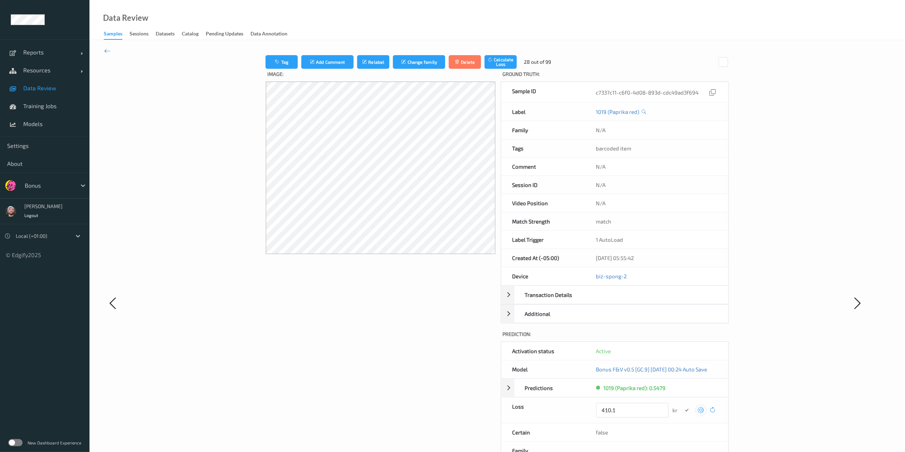
click at [682, 338] on button "submit" at bounding box center [687, 410] width 10 height 10
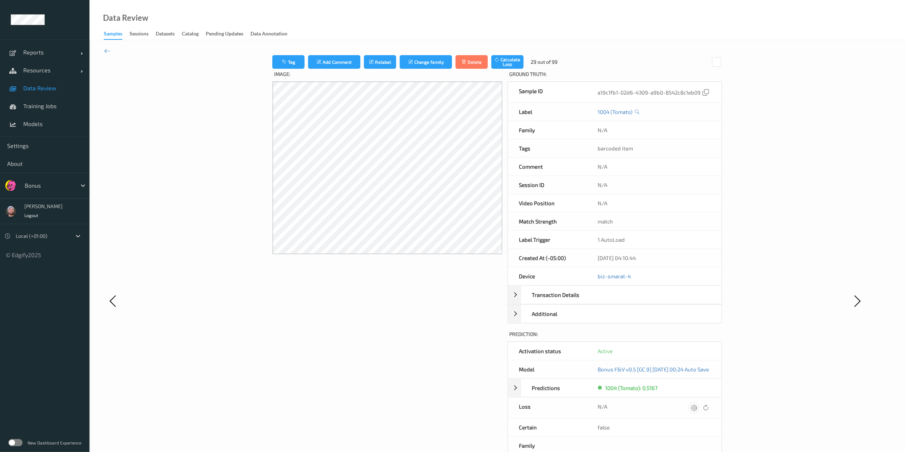
click at [687, 338] on div at bounding box center [694, 408] width 10 height 10
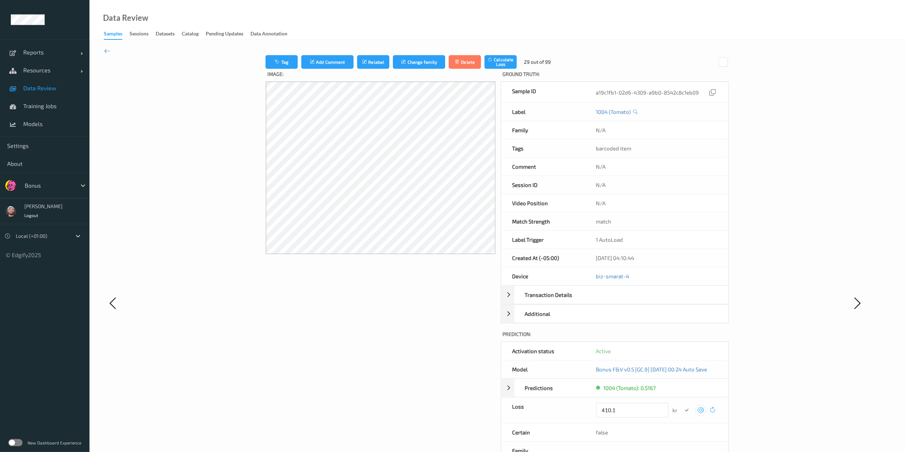
click at [682, 338] on button "submit" at bounding box center [687, 410] width 10 height 10
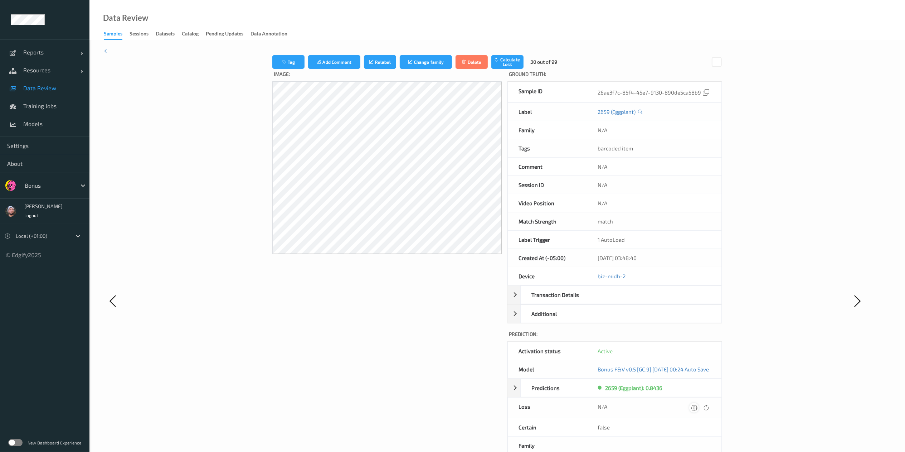
click at [687, 338] on icon at bounding box center [694, 407] width 6 height 6
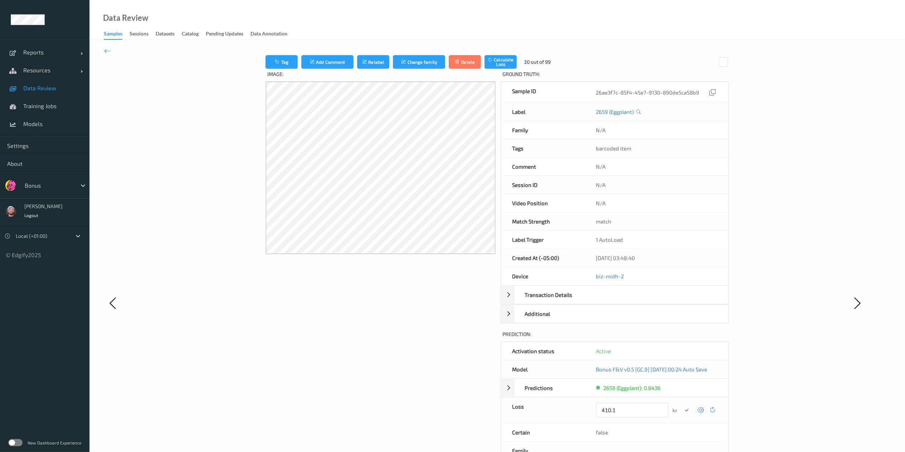
click at [682, 338] on button "submit" at bounding box center [687, 410] width 10 height 10
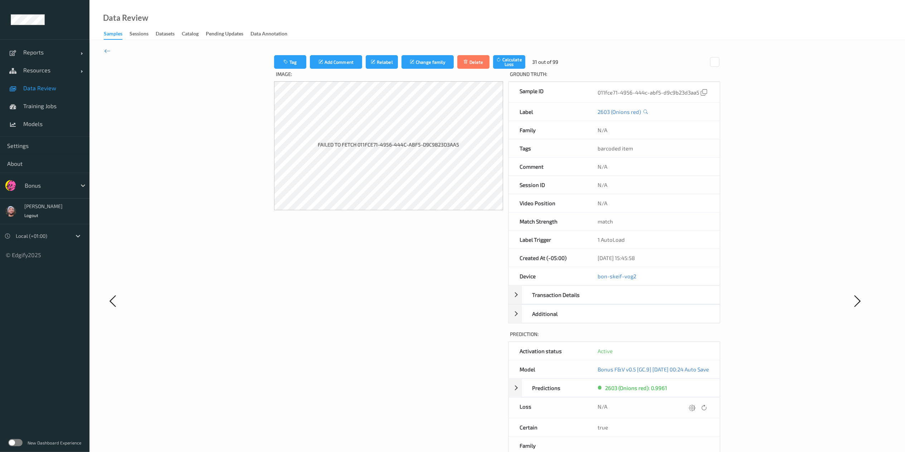
click at [687, 338] on icon at bounding box center [692, 407] width 6 height 6
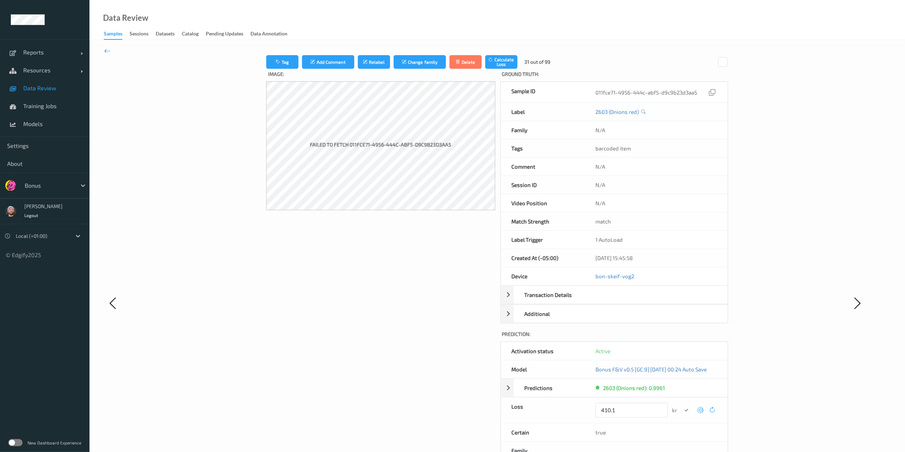
click at [681, 338] on button "submit" at bounding box center [686, 410] width 10 height 10
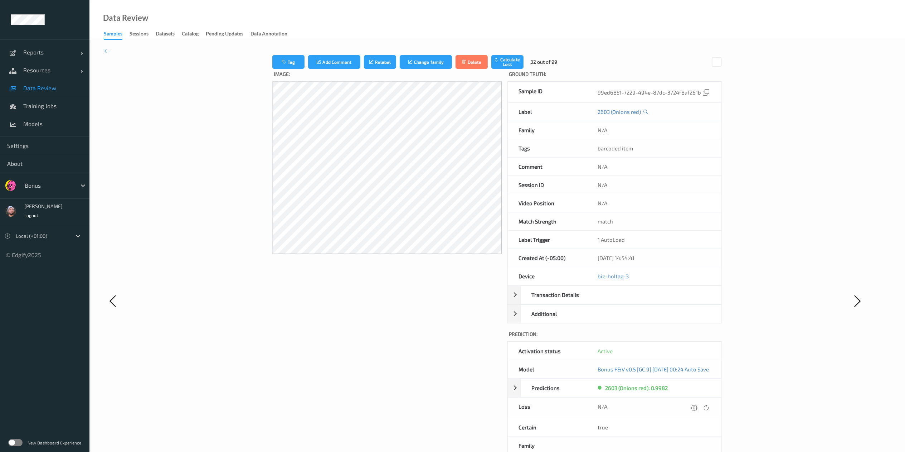
click at [687, 338] on icon at bounding box center [694, 407] width 6 height 6
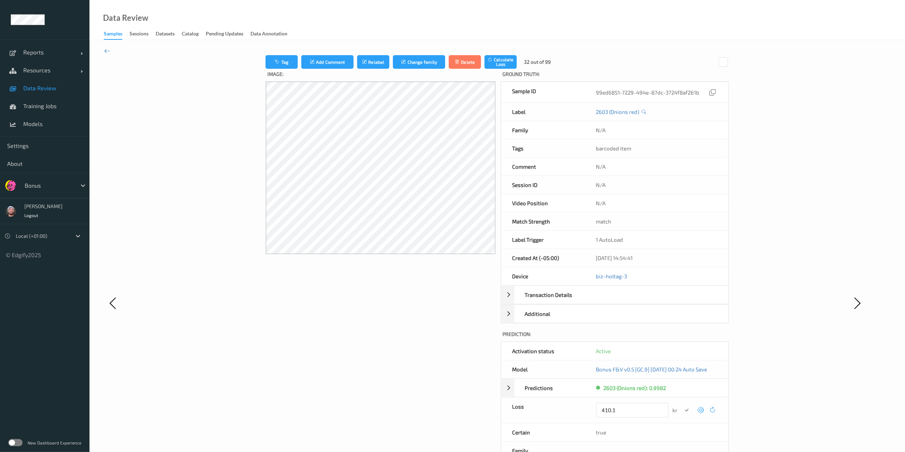
click at [682, 338] on button "submit" at bounding box center [687, 410] width 10 height 10
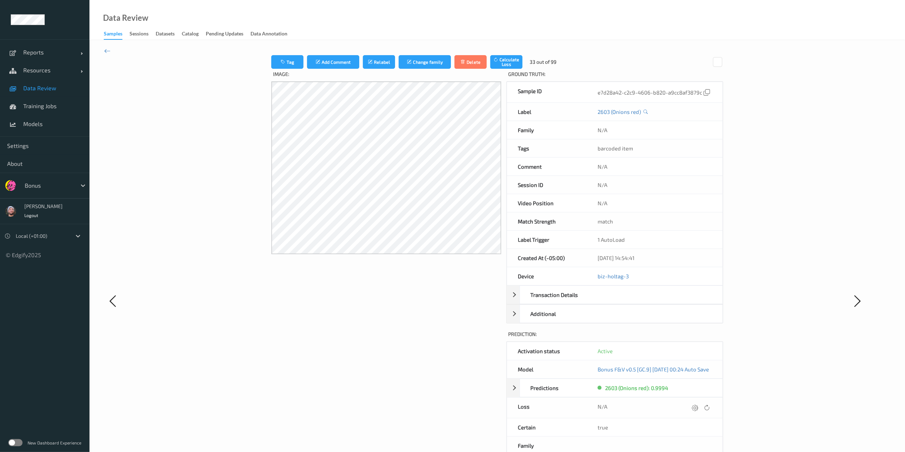
click at [687, 338] on icon at bounding box center [695, 407] width 6 height 6
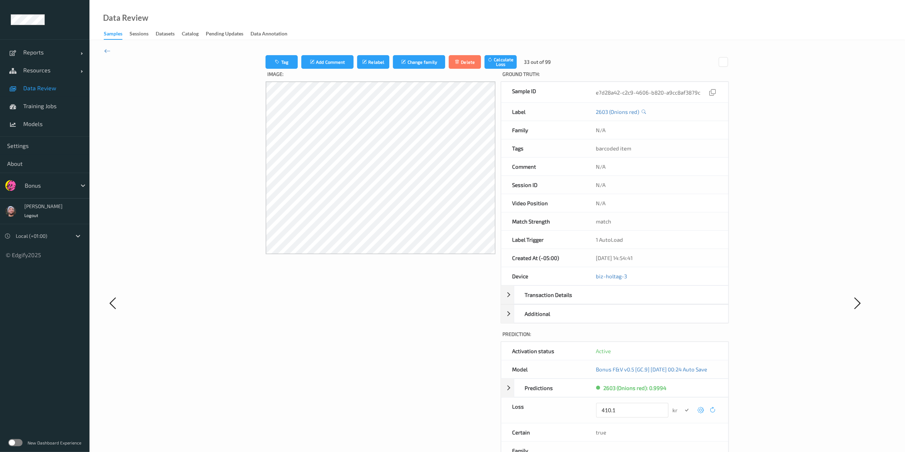
click at [682, 338] on button "submit" at bounding box center [687, 410] width 10 height 10
click at [687, 338] on icon at bounding box center [696, 407] width 6 height 6
click at [682, 338] on button "submit" at bounding box center [687, 410] width 10 height 10
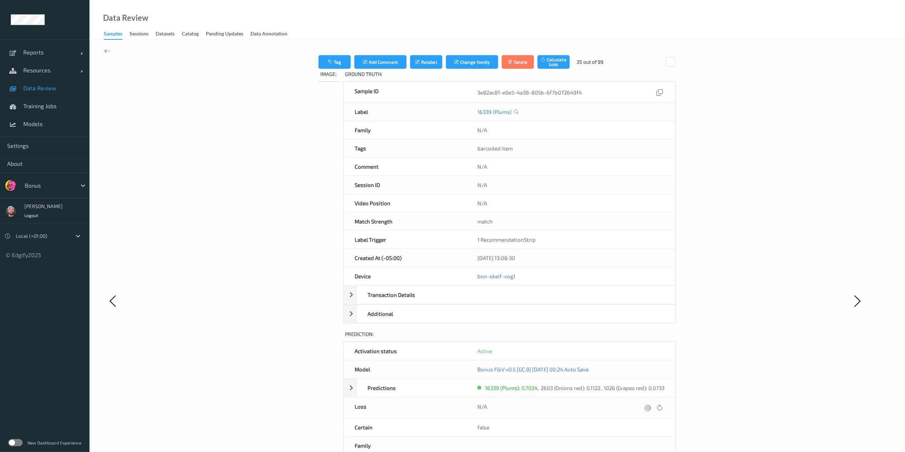
click at [664, 338] on div "N/A" at bounding box center [570, 408] width 187 height 10
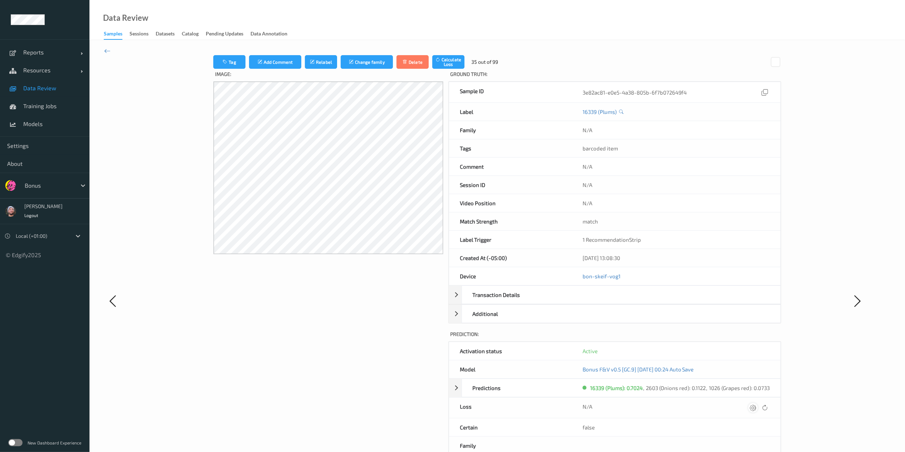
click at [687, 338] on icon at bounding box center [753, 407] width 6 height 6
click at [687, 338] on button "submit" at bounding box center [739, 410] width 10 height 10
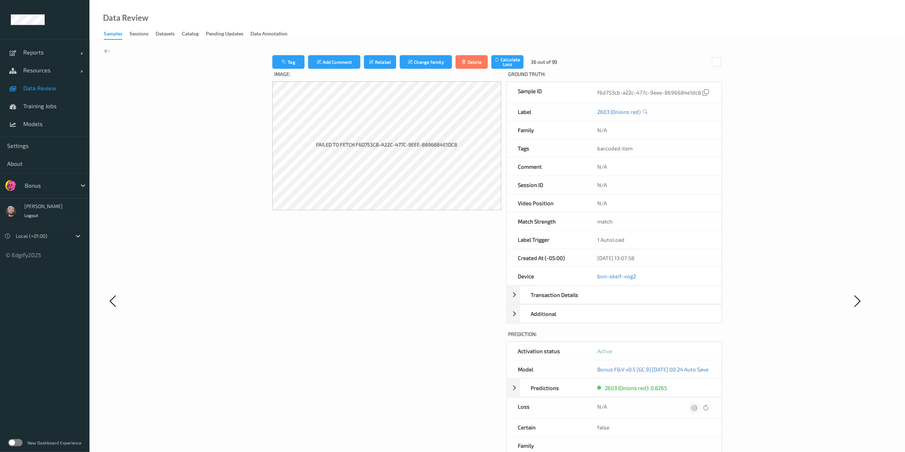
click at [687, 338] on icon at bounding box center [694, 407] width 6 height 6
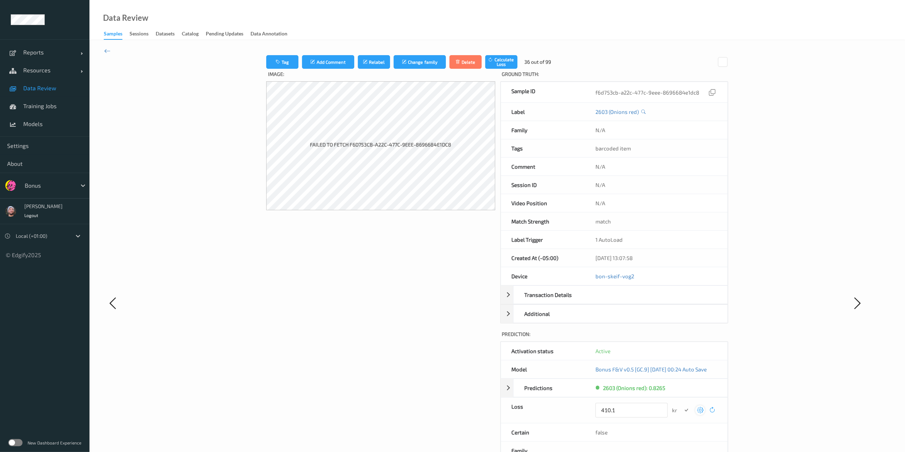
click at [681, 338] on button "submit" at bounding box center [686, 410] width 10 height 10
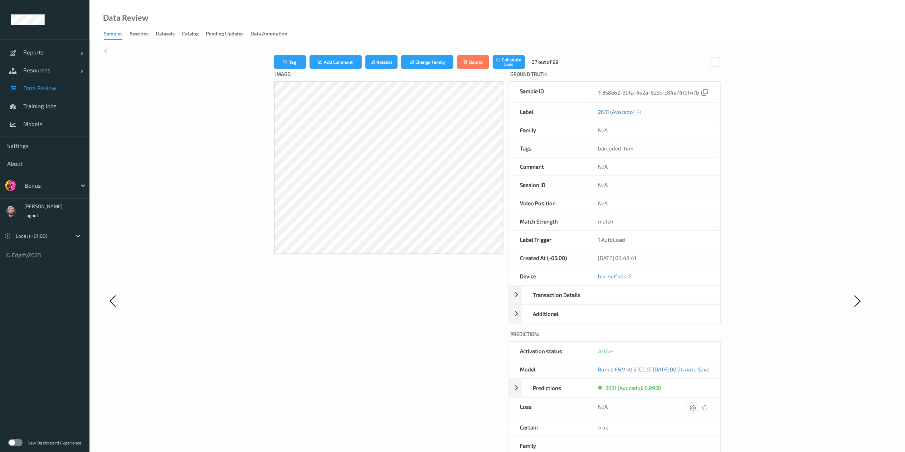
click at [687, 338] on icon at bounding box center [693, 407] width 6 height 6
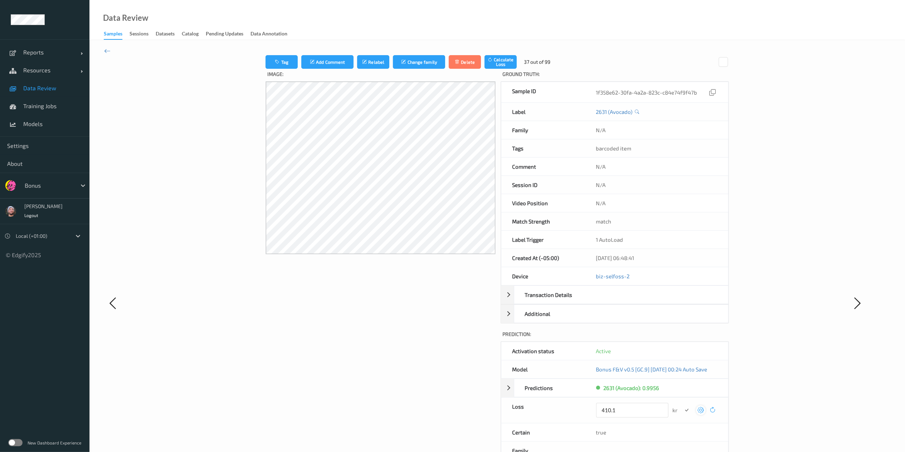
click at [682, 338] on button "submit" at bounding box center [687, 410] width 10 height 10
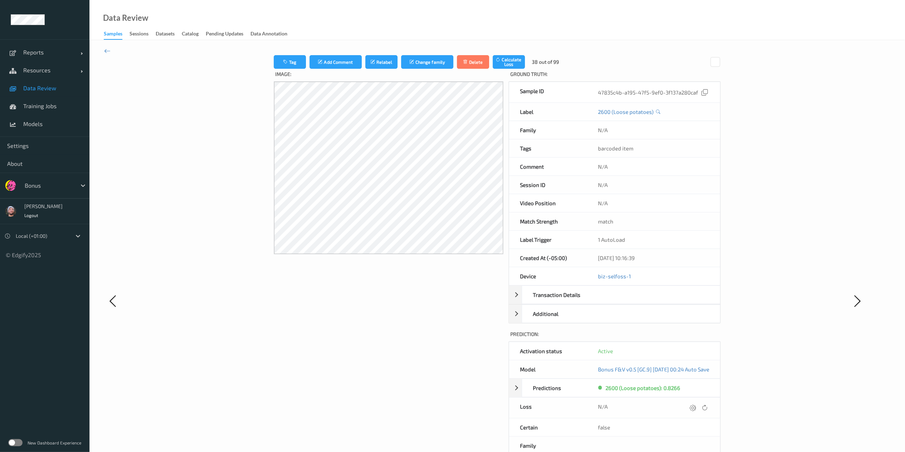
click at [687, 338] on icon at bounding box center [693, 407] width 6 height 6
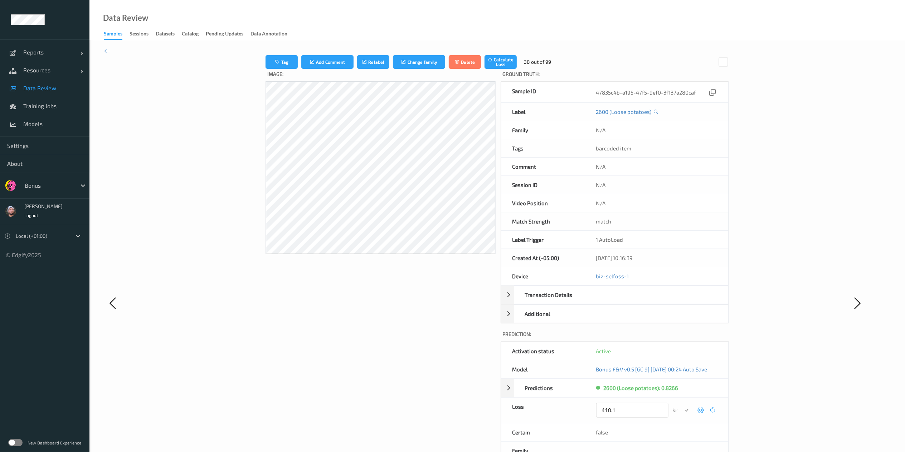
click at [682, 338] on button "submit" at bounding box center [687, 410] width 10 height 10
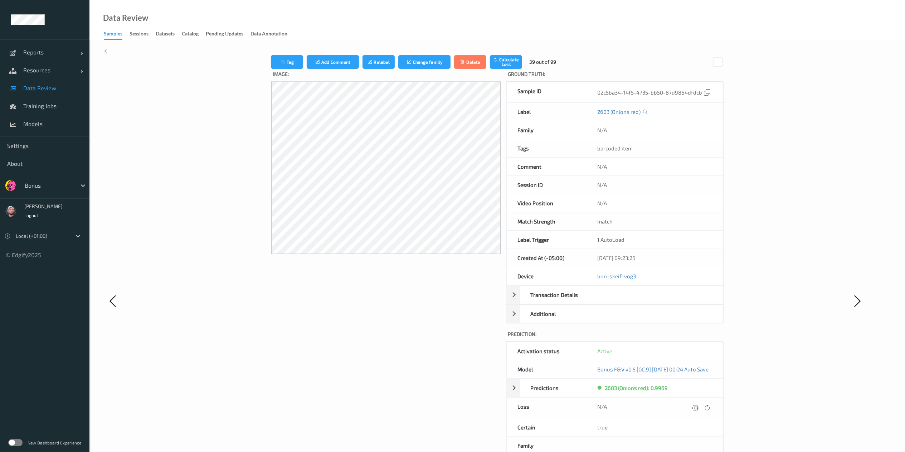
click at [687, 338] on icon at bounding box center [695, 407] width 6 height 6
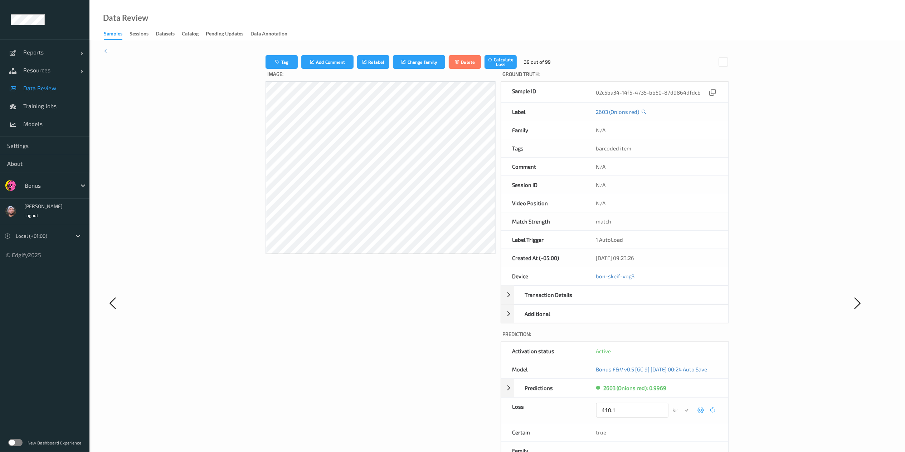
click at [682, 338] on button "submit" at bounding box center [687, 410] width 10 height 10
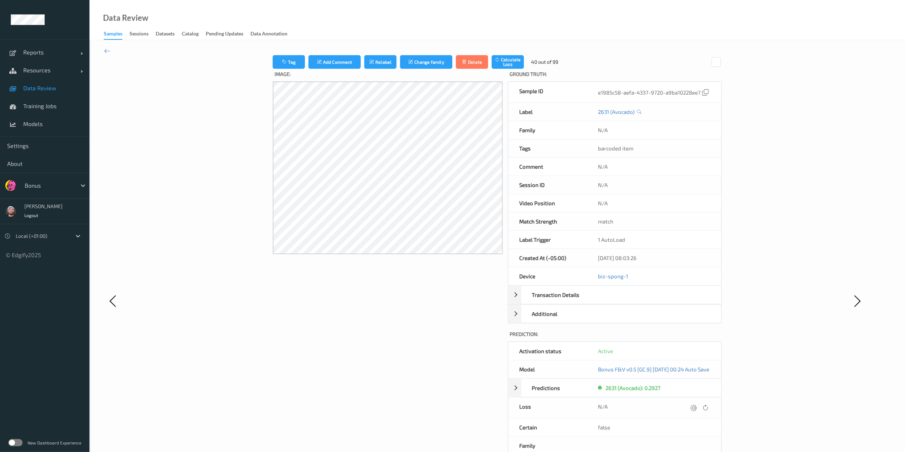
click at [687, 338] on icon at bounding box center [693, 407] width 6 height 6
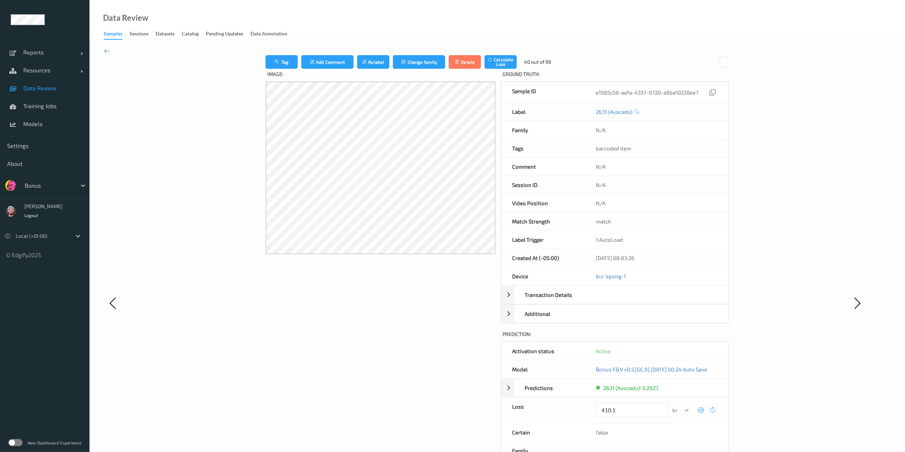
click at [682, 338] on button "submit" at bounding box center [687, 410] width 10 height 10
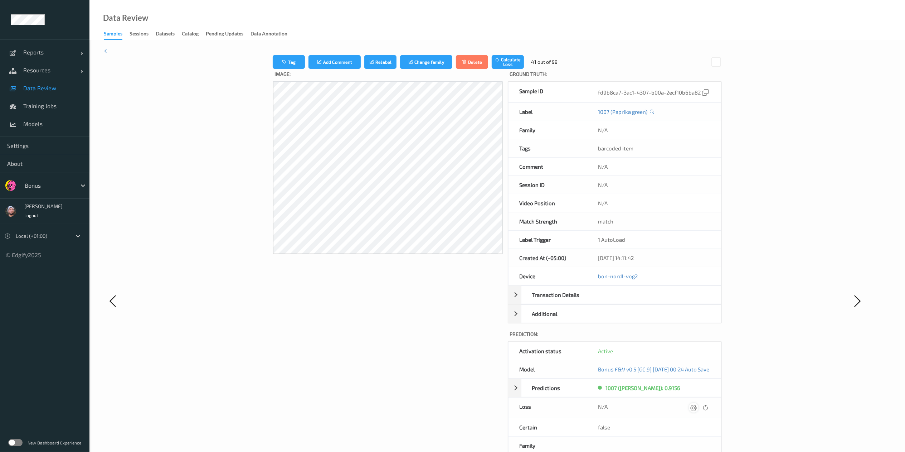
click at [687, 338] on icon at bounding box center [693, 407] width 6 height 6
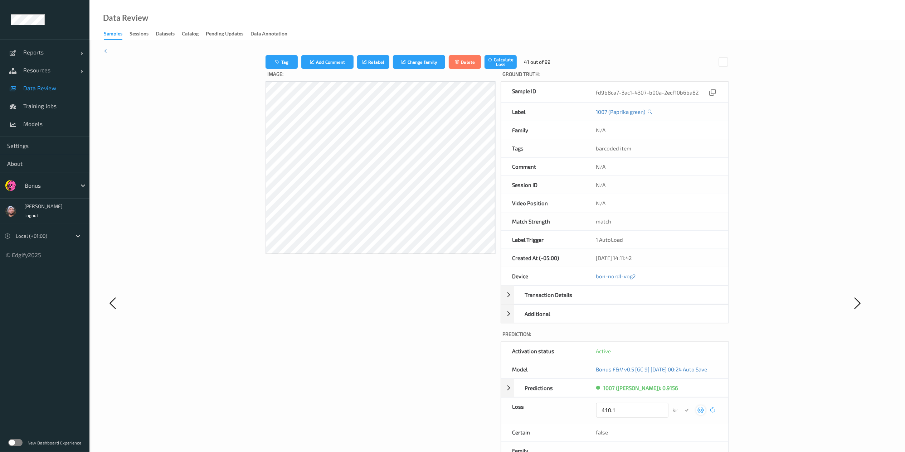
click at [682, 338] on button "submit" at bounding box center [687, 410] width 10 height 10
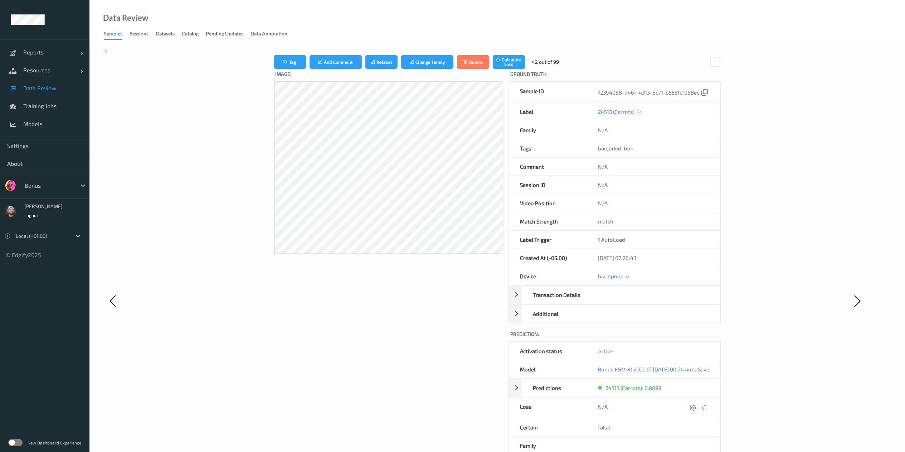
click at [687, 338] on icon at bounding box center [693, 407] width 6 height 6
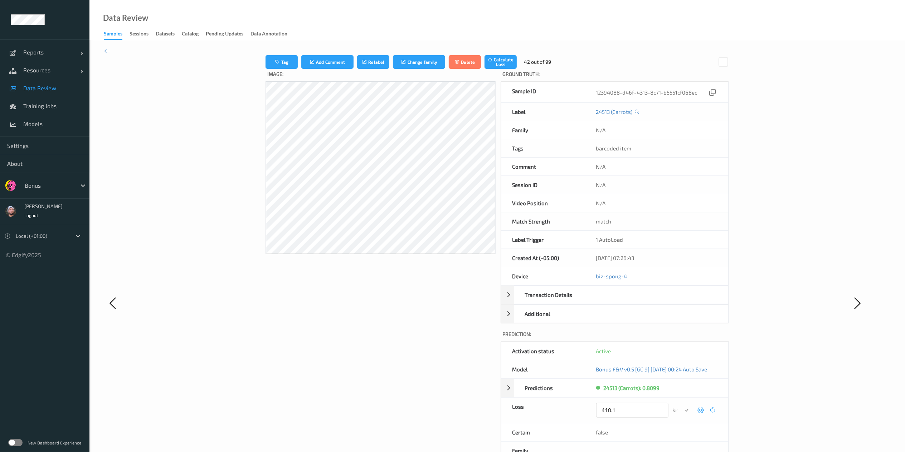
click at [682, 338] on button "submit" at bounding box center [687, 410] width 10 height 10
click at [687, 338] on icon at bounding box center [696, 407] width 6 height 6
click at [682, 338] on button "submit" at bounding box center [687, 410] width 10 height 10
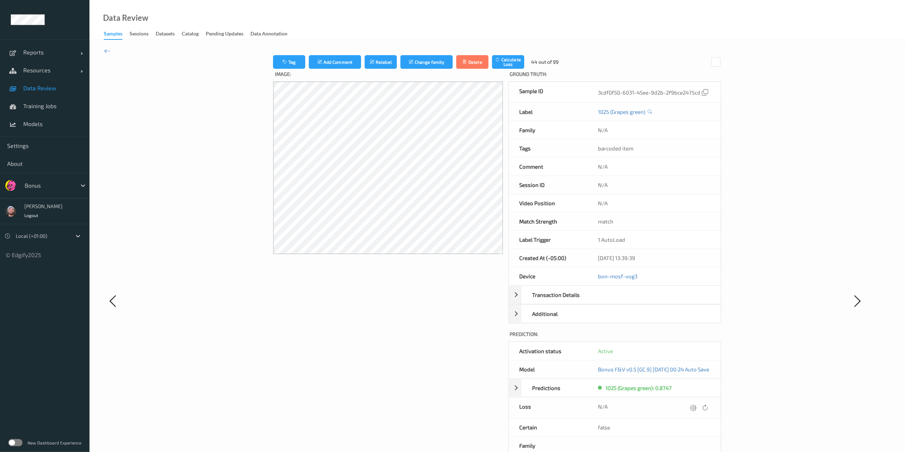
click at [687, 338] on icon at bounding box center [693, 407] width 6 height 6
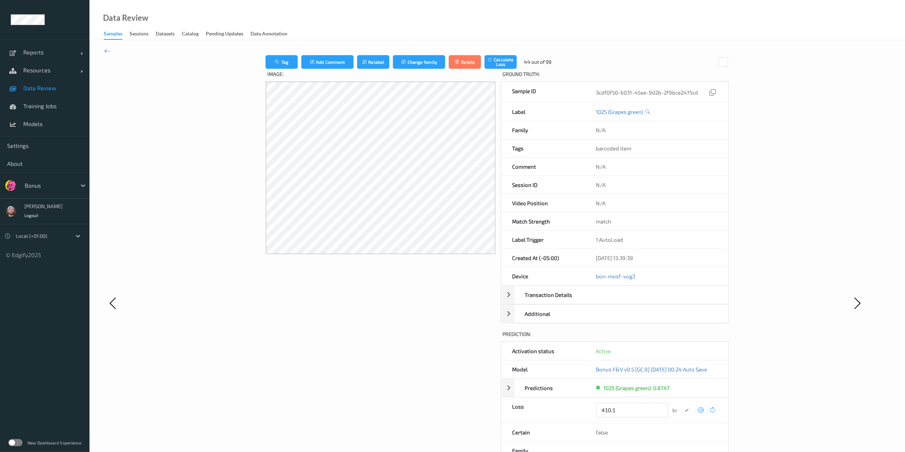
click at [682, 338] on button "submit" at bounding box center [687, 410] width 10 height 10
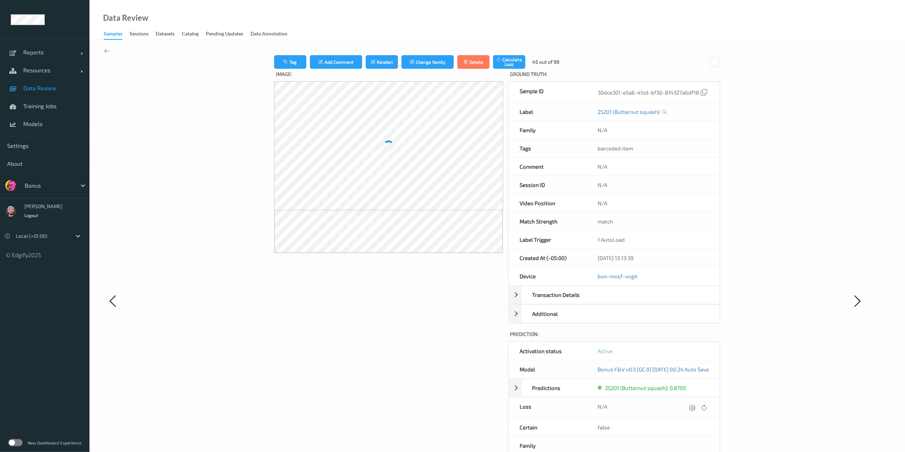
click at [687, 338] on icon at bounding box center [692, 407] width 6 height 6
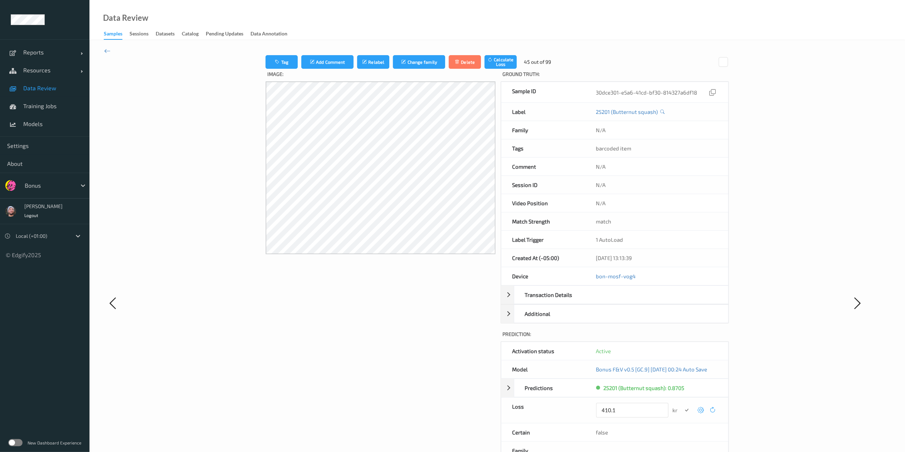
click at [682, 338] on button "submit" at bounding box center [687, 410] width 10 height 10
click at [687, 338] on div at bounding box center [696, 408] width 10 height 10
click at [682, 338] on button "submit" at bounding box center [687, 410] width 10 height 10
click at [687, 338] on div at bounding box center [696, 408] width 10 height 10
click at [682, 338] on button "submit" at bounding box center [687, 410] width 10 height 10
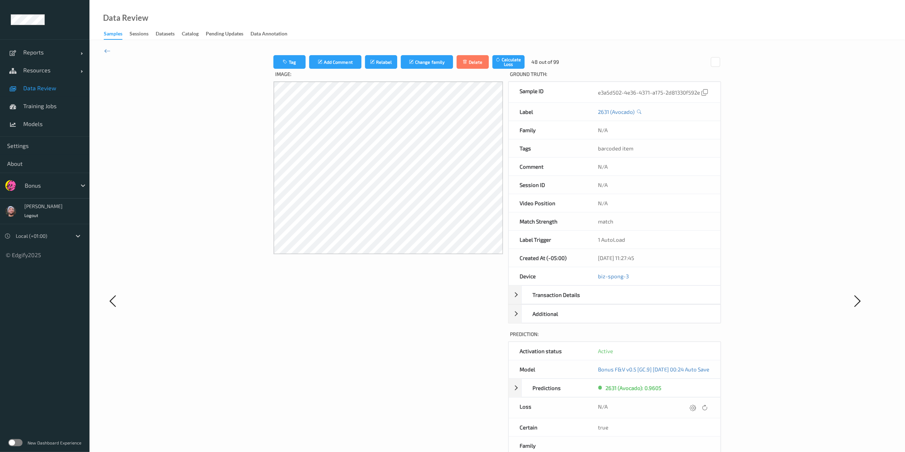
click at [687, 338] on div at bounding box center [693, 408] width 10 height 10
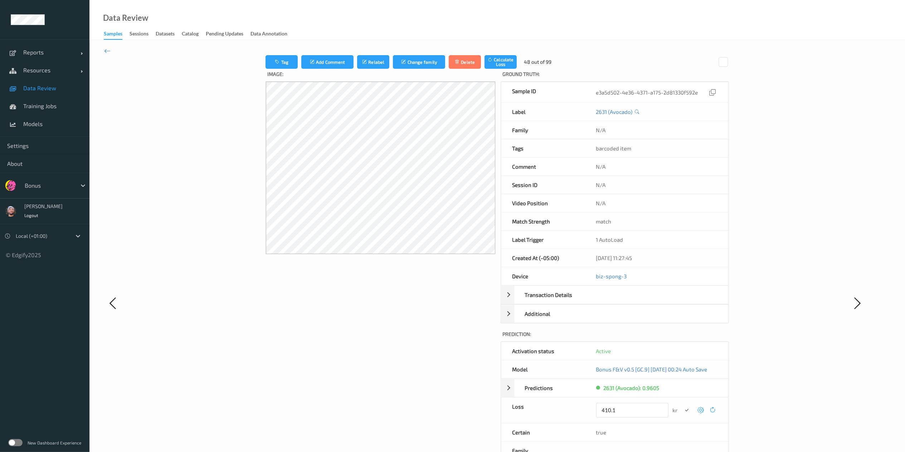
click at [682, 338] on button "submit" at bounding box center [687, 410] width 10 height 10
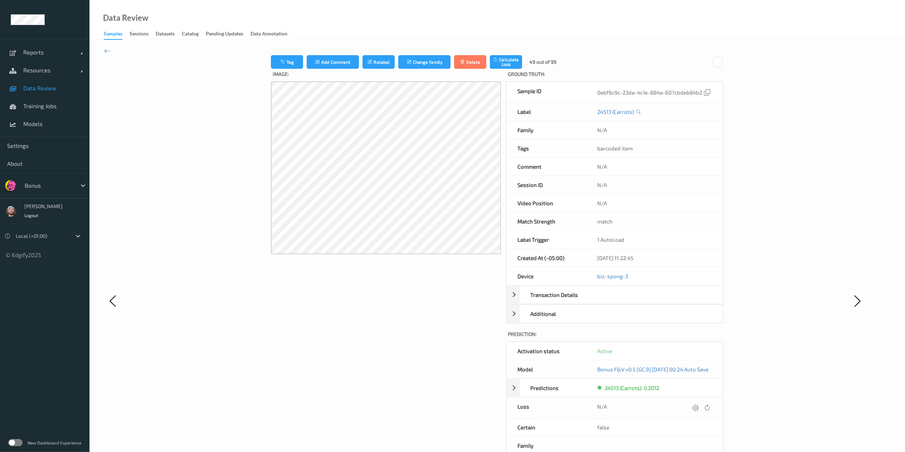
click at [687, 338] on div at bounding box center [696, 408] width 10 height 10
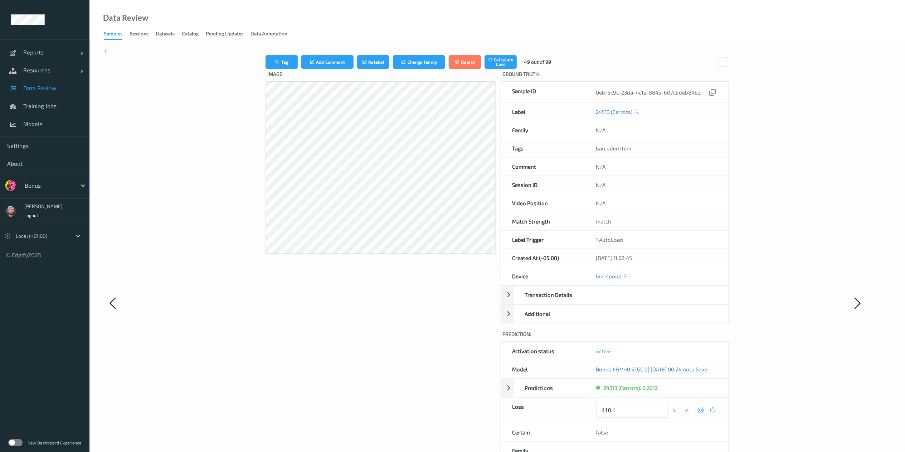
click at [682, 338] on button "submit" at bounding box center [687, 410] width 10 height 10
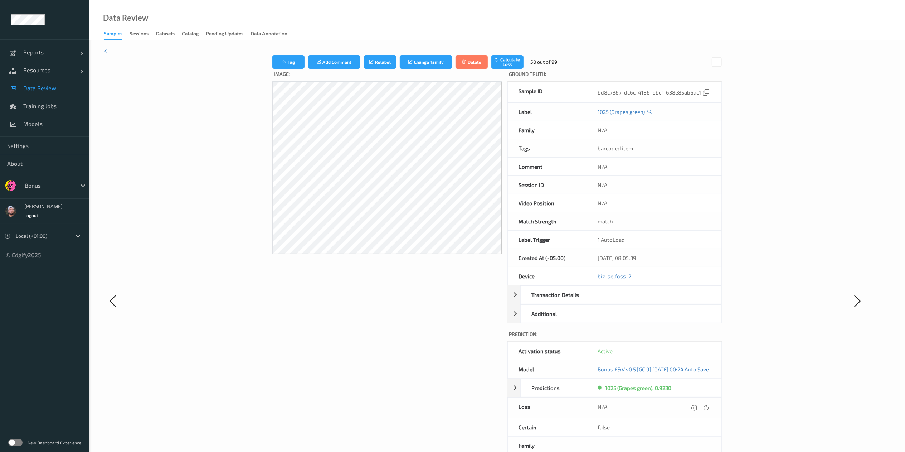
click at [687, 338] on div at bounding box center [694, 408] width 10 height 10
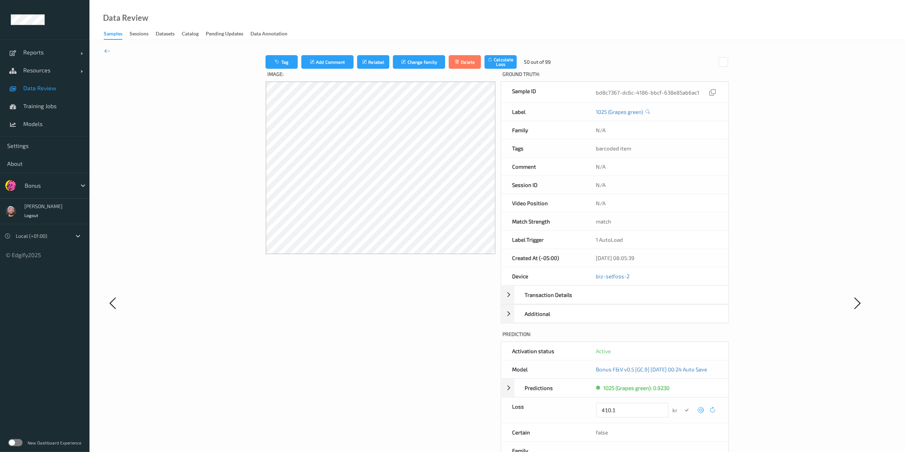
click at [682, 338] on button "submit" at bounding box center [687, 410] width 10 height 10
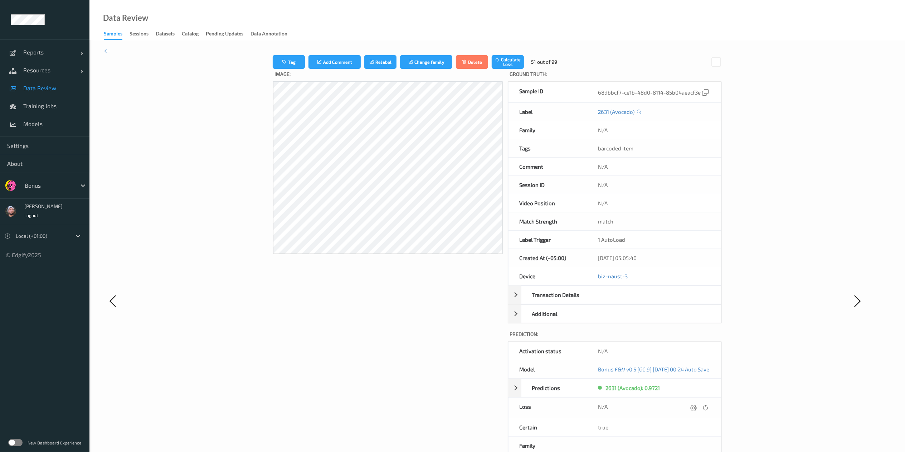
click at [687, 338] on div at bounding box center [694, 408] width 10 height 10
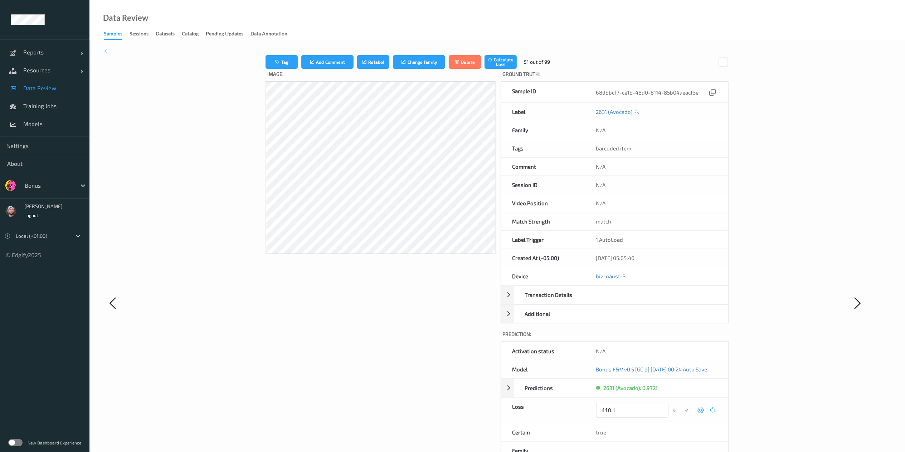
click at [682, 338] on button "submit" at bounding box center [687, 410] width 10 height 10
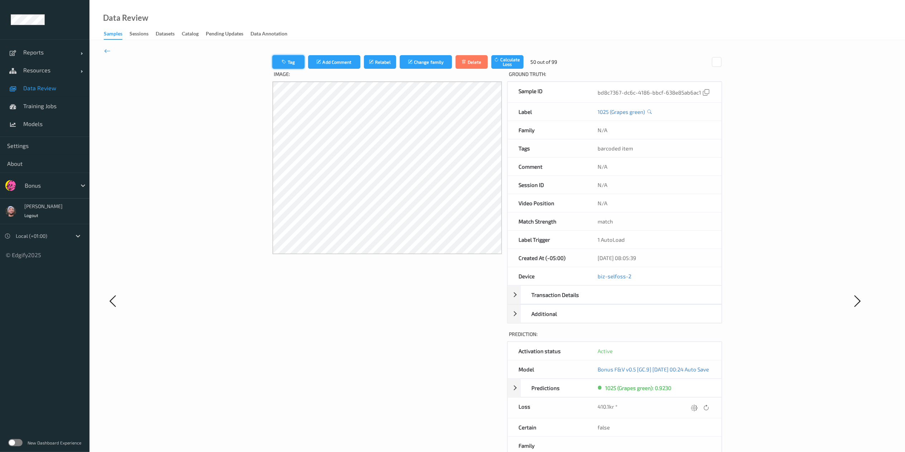
click at [283, 59] on button "Tag" at bounding box center [288, 62] width 32 height 14
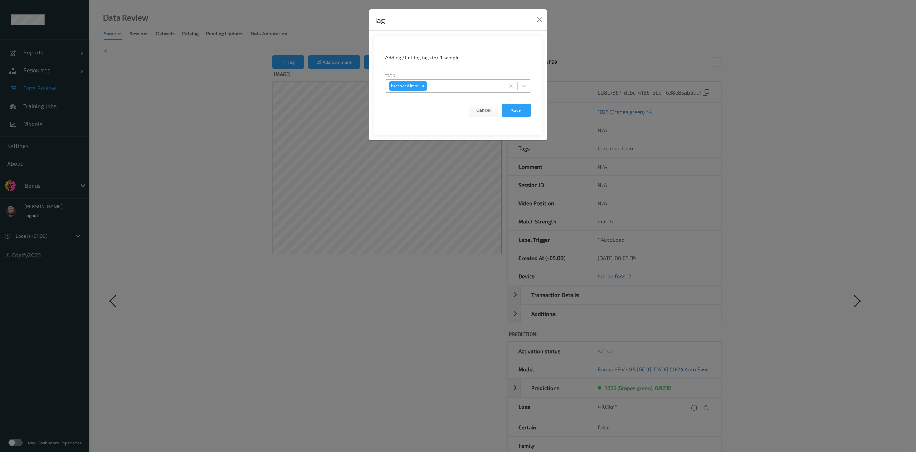
click at [421, 85] on icon "Remove barcoded item" at bounding box center [423, 85] width 5 height 5
click at [482, 107] on button "Cancel" at bounding box center [483, 110] width 29 height 14
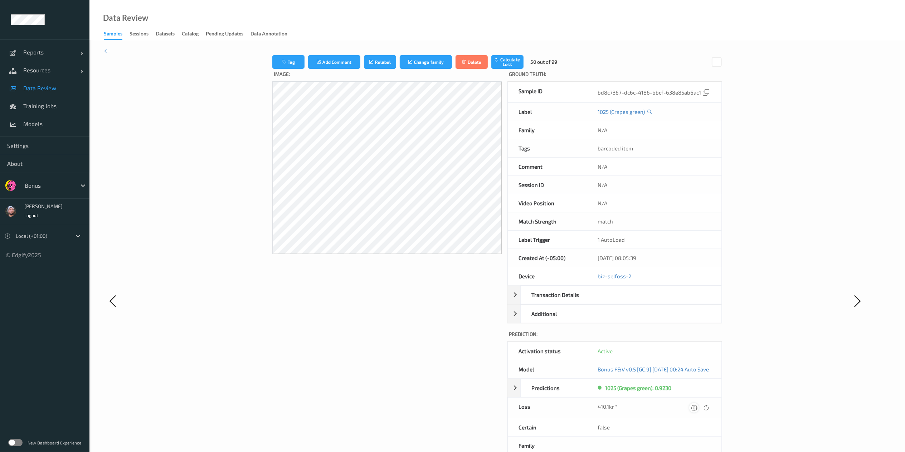
click at [687, 338] on icon at bounding box center [694, 407] width 6 height 6
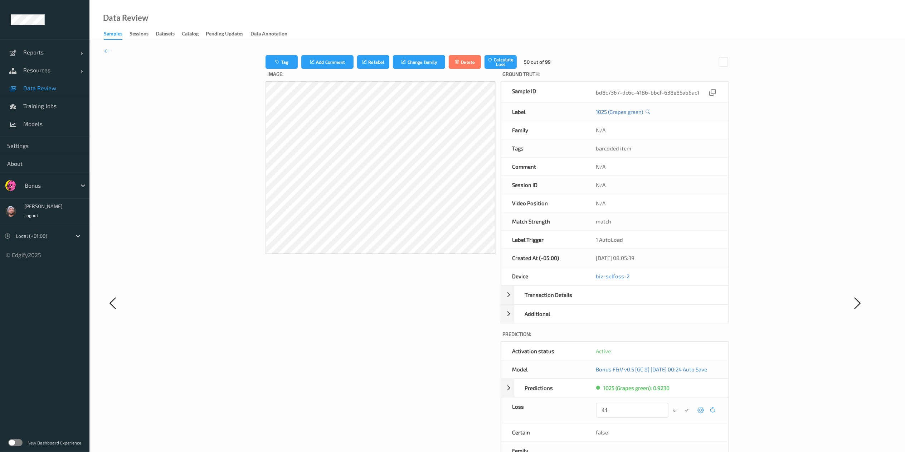
type input "4"
type input "0"
click at [687, 338] on icon "submit" at bounding box center [686, 409] width 6 height 6
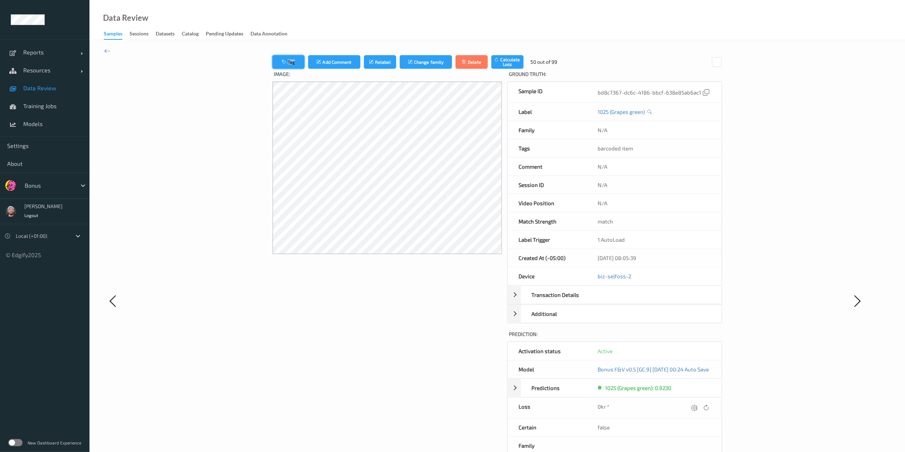
drag, startPoint x: 285, startPoint y: 52, endPoint x: 284, endPoint y: 57, distance: 5.8
click at [284, 57] on div "Tag Add Comment Relabel Change family Delete Calculate Loss 50 out of 99 Image:…" at bounding box center [496, 300] width 815 height 521
click at [284, 57] on button "Tag" at bounding box center [288, 62] width 32 height 14
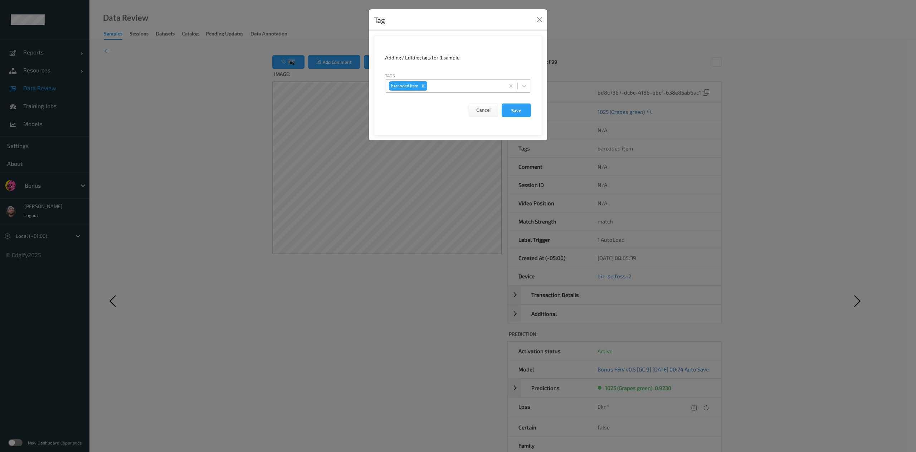
click at [422, 88] on icon "Remove barcoded item" at bounding box center [423, 85] width 5 height 5
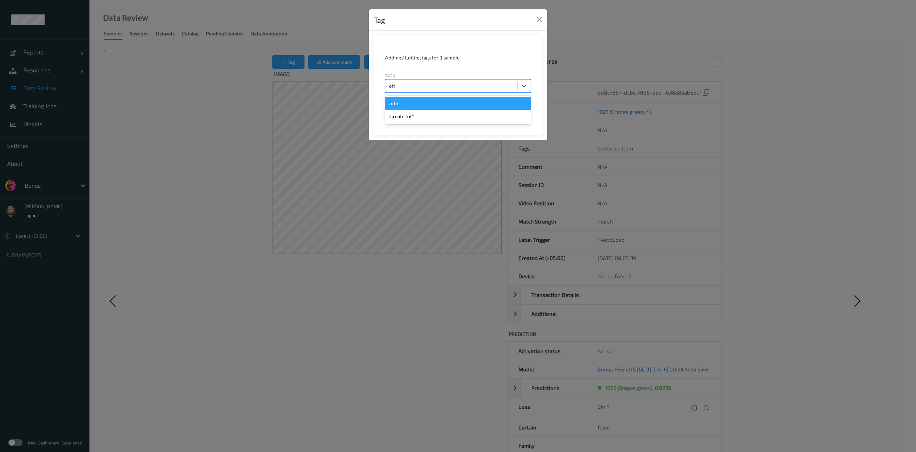
type input "other"
click at [502, 103] on button "Save" at bounding box center [516, 110] width 29 height 14
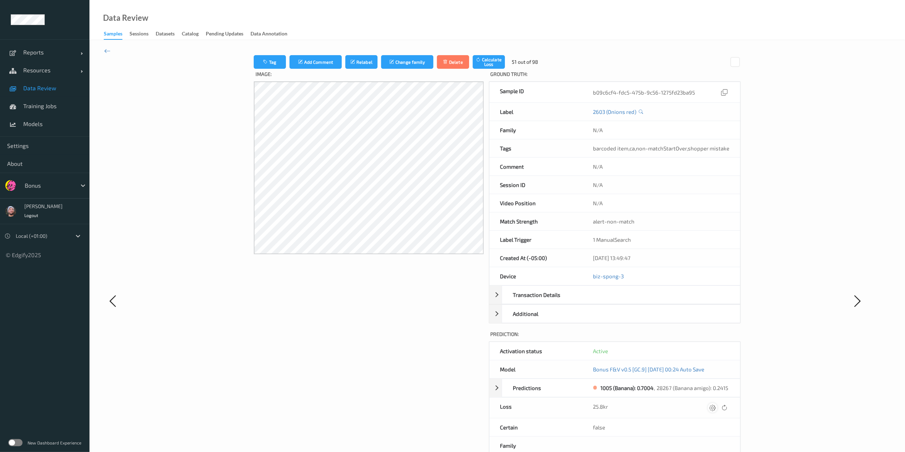
click at [687, 338] on icon at bounding box center [713, 407] width 6 height 6
type input "410.1"
click at [687, 338] on button "submit" at bounding box center [699, 410] width 10 height 10
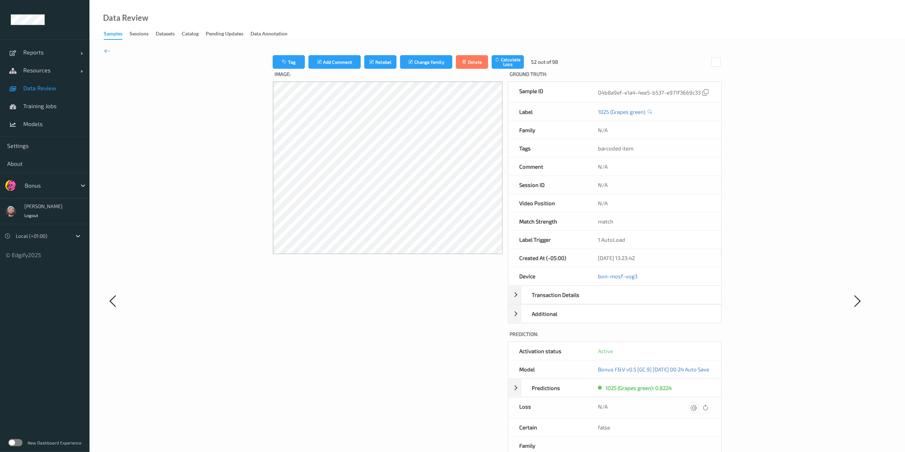
click at [687, 338] on icon at bounding box center [693, 407] width 6 height 6
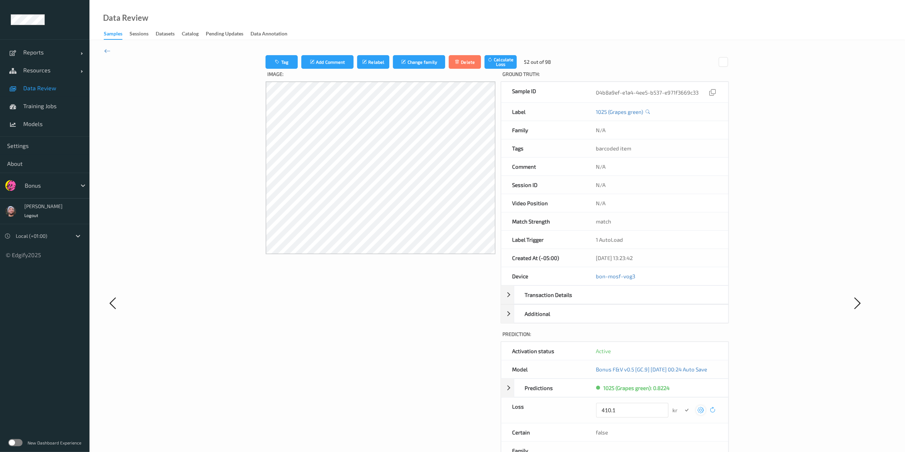
click at [682, 338] on button "submit" at bounding box center [687, 410] width 10 height 10
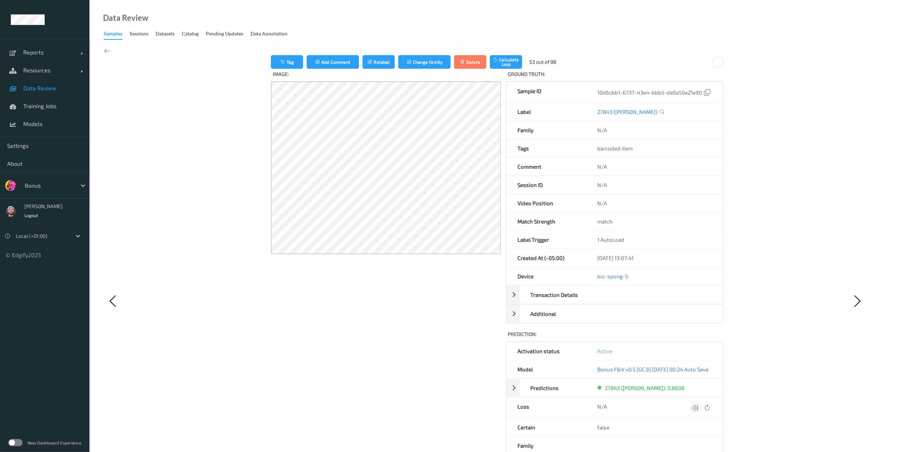
click at [687, 338] on icon at bounding box center [695, 407] width 6 height 6
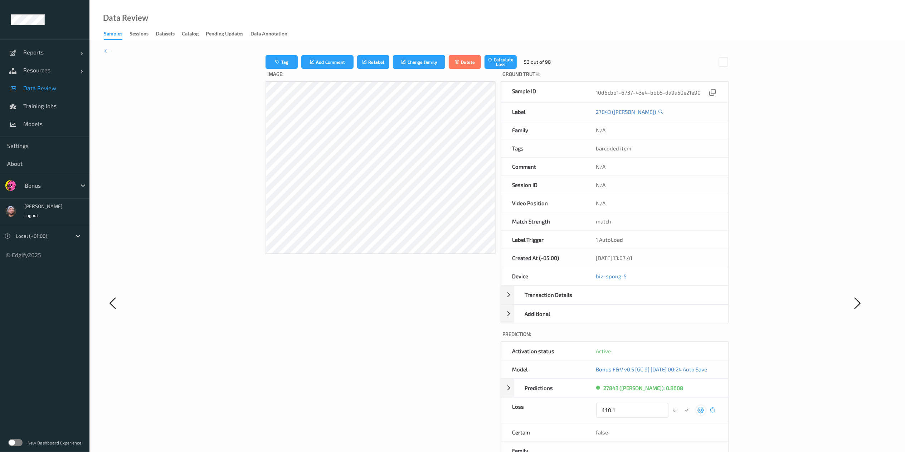
click at [682, 338] on button "submit" at bounding box center [687, 410] width 10 height 10
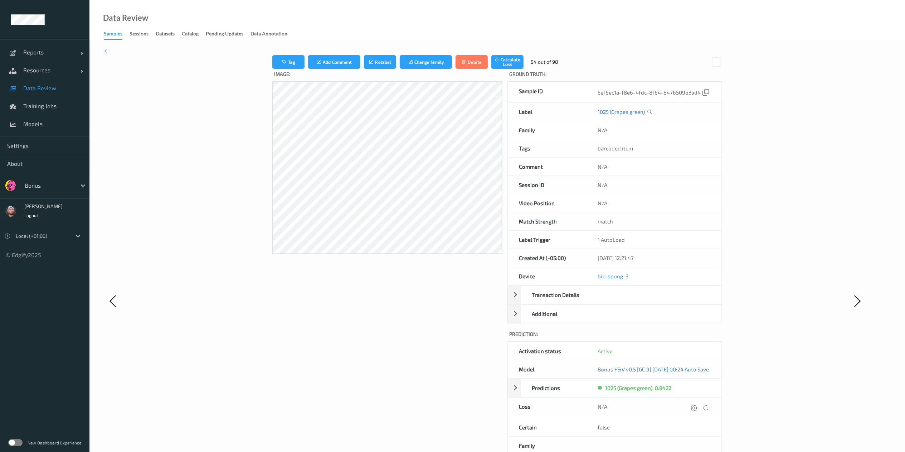
click at [687, 338] on icon at bounding box center [694, 407] width 6 height 6
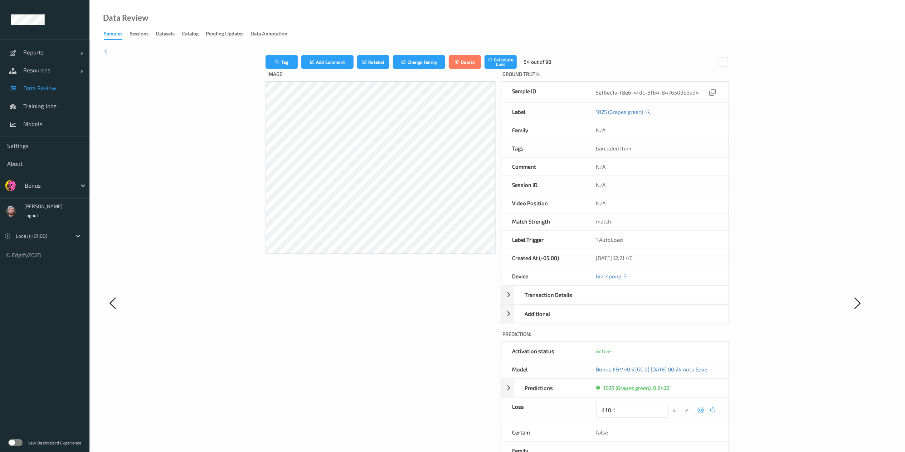
click at [682, 338] on button "submit" at bounding box center [687, 410] width 10 height 10
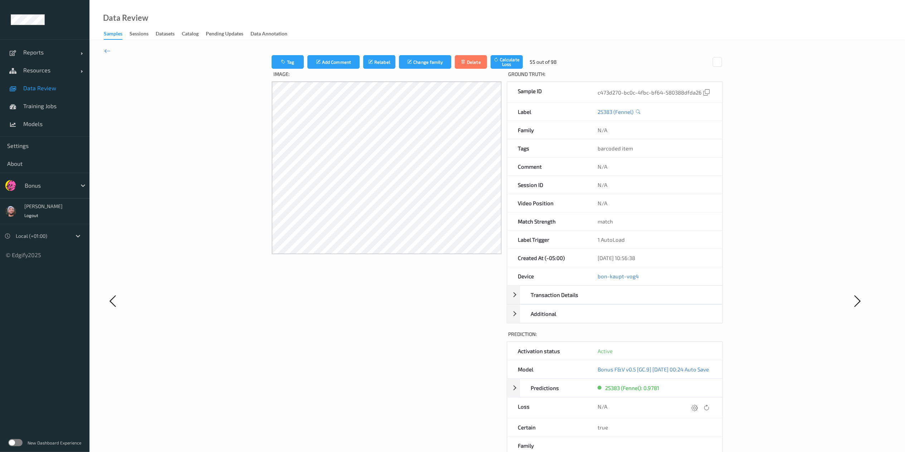
click at [687, 338] on icon at bounding box center [694, 407] width 6 height 6
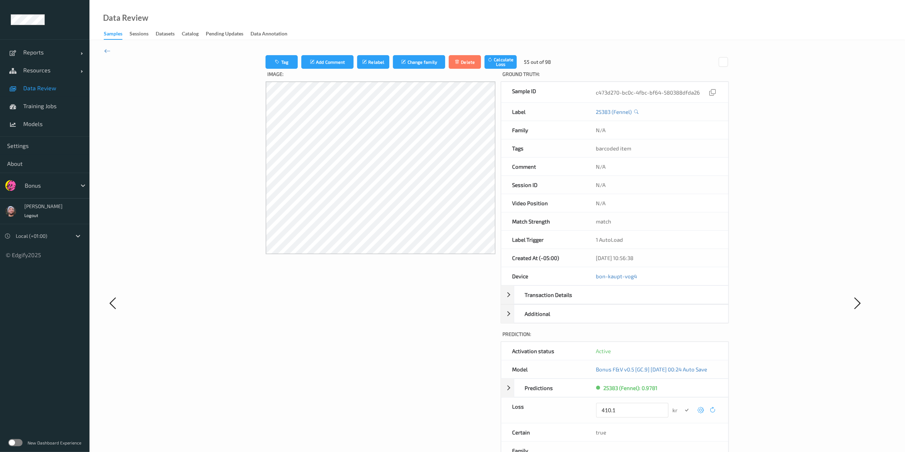
click at [682, 338] on button "submit" at bounding box center [687, 410] width 10 height 10
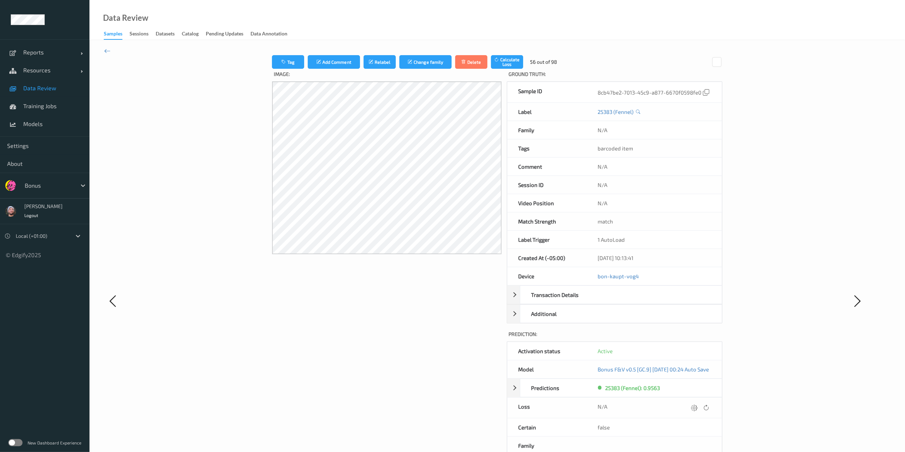
click at [687, 338] on icon at bounding box center [694, 407] width 6 height 6
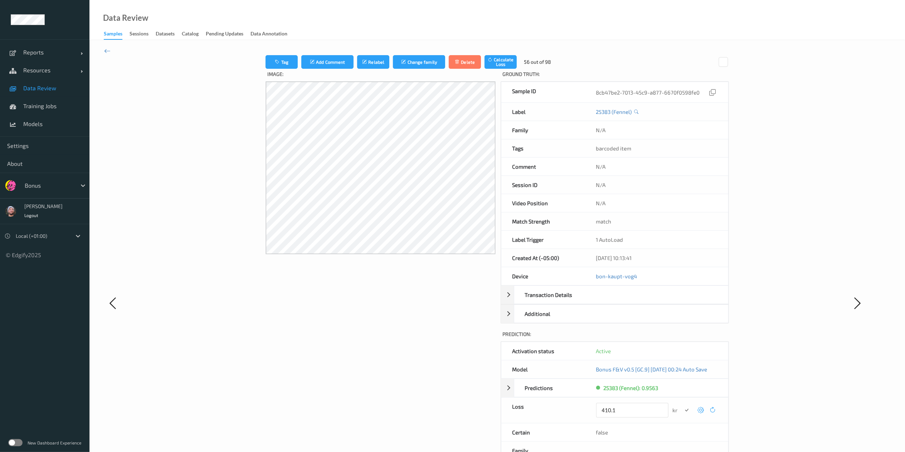
click at [682, 338] on button "submit" at bounding box center [687, 410] width 10 height 10
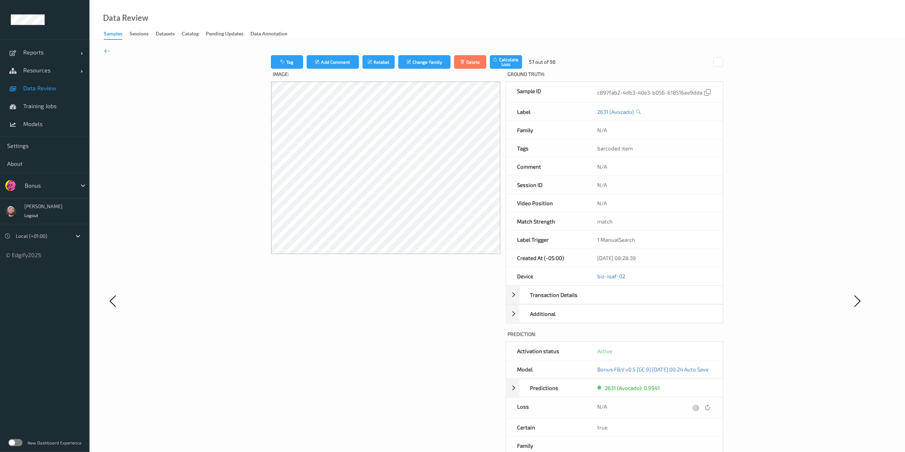
click at [687, 338] on icon at bounding box center [695, 407] width 6 height 6
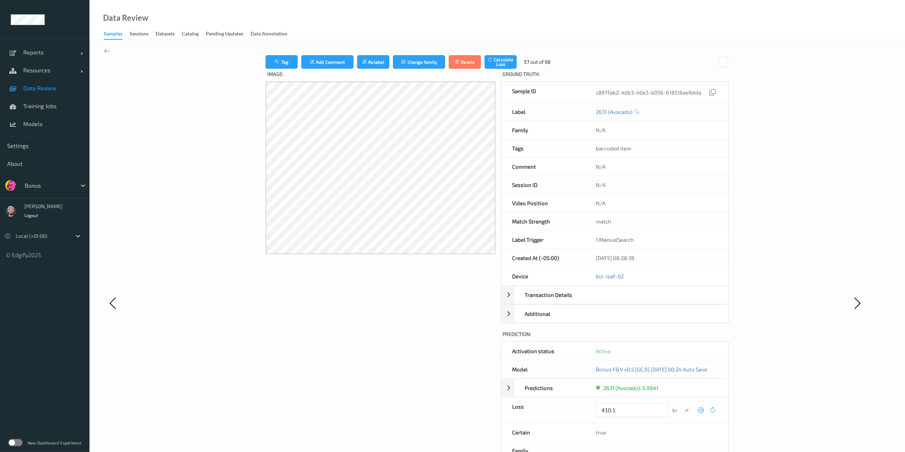
click at [682, 338] on button "submit" at bounding box center [687, 410] width 10 height 10
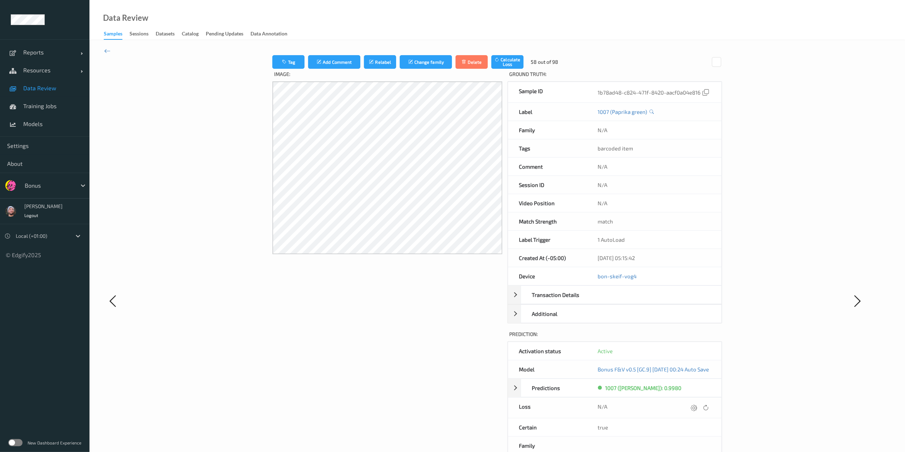
click at [687, 338] on icon at bounding box center [694, 407] width 6 height 6
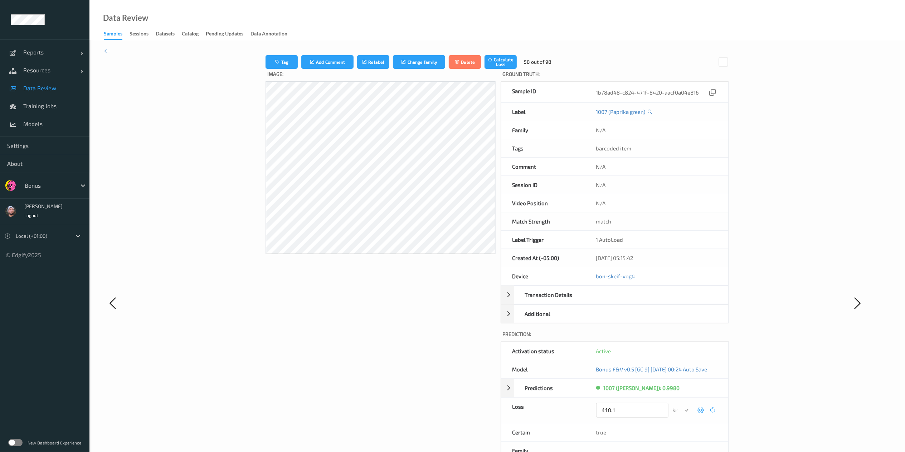
click at [682, 338] on button "submit" at bounding box center [687, 410] width 10 height 10
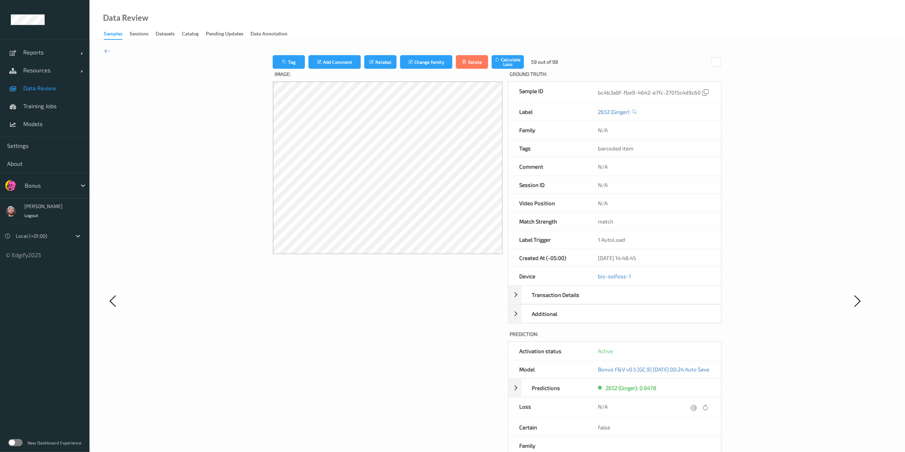
click at [687, 338] on icon at bounding box center [693, 407] width 6 height 6
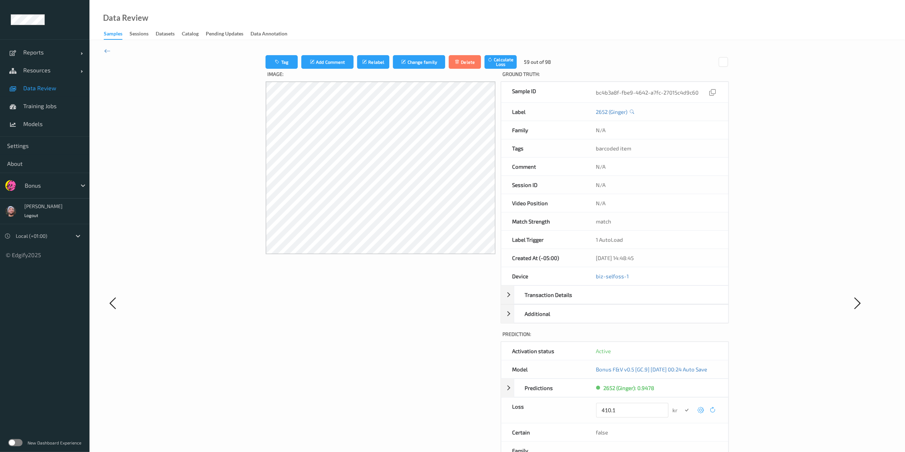
click at [682, 338] on button "submit" at bounding box center [687, 410] width 10 height 10
click at [687, 338] on icon at bounding box center [697, 407] width 6 height 6
click at [682, 338] on button "submit" at bounding box center [687, 410] width 10 height 10
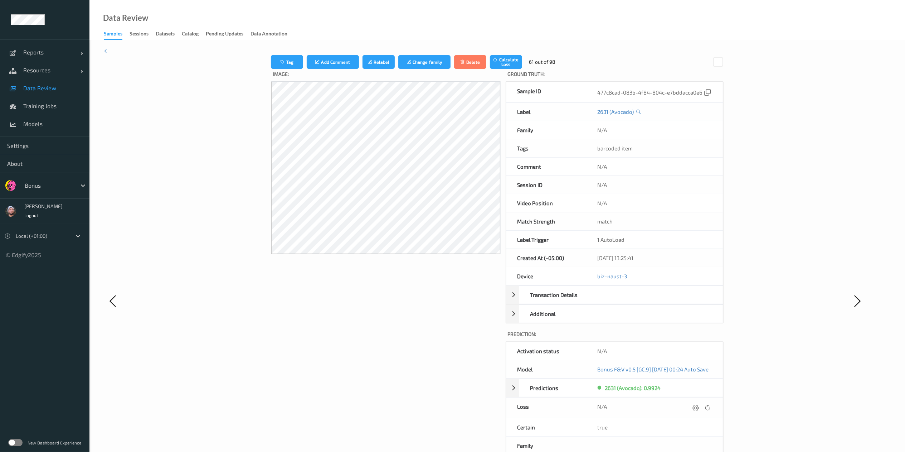
click at [687, 338] on icon at bounding box center [695, 407] width 6 height 6
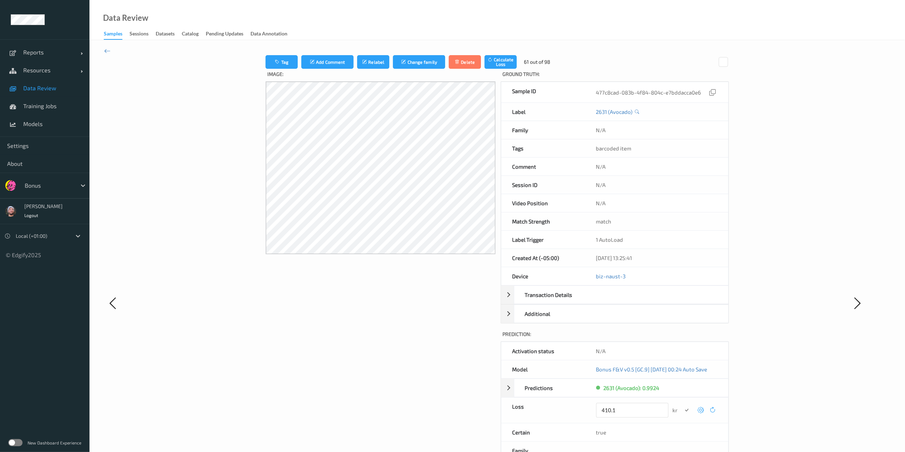
click at [682, 338] on button "submit" at bounding box center [687, 410] width 10 height 10
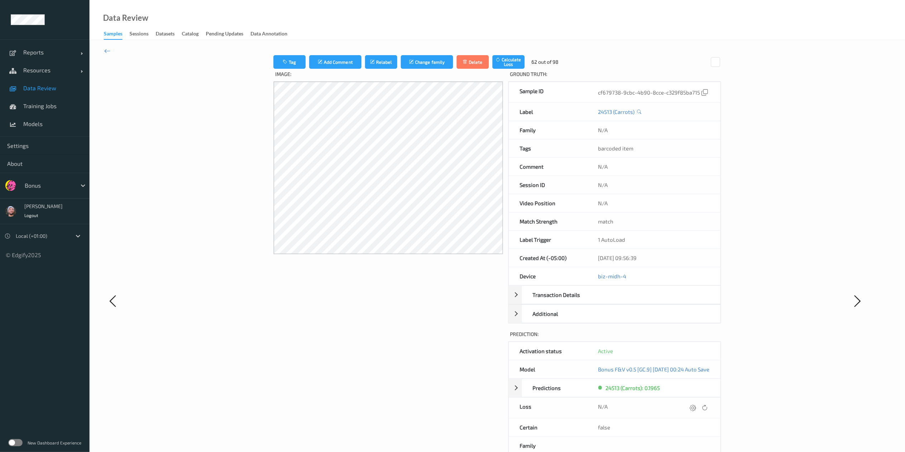
click at [687, 338] on icon at bounding box center [693, 407] width 6 height 6
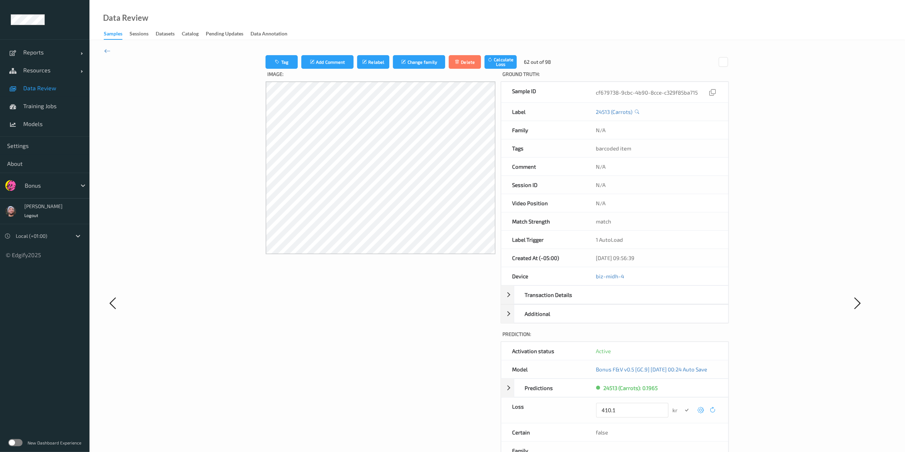
click at [682, 338] on button "submit" at bounding box center [687, 410] width 10 height 10
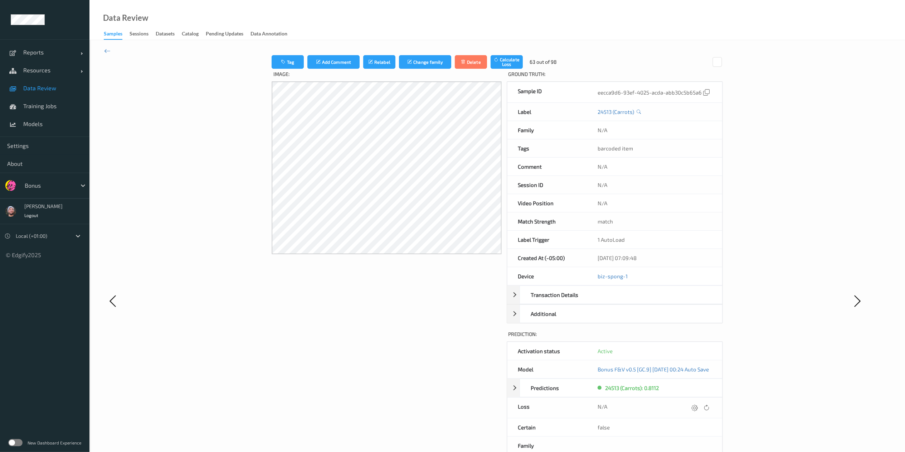
click at [687, 338] on icon at bounding box center [694, 407] width 6 height 6
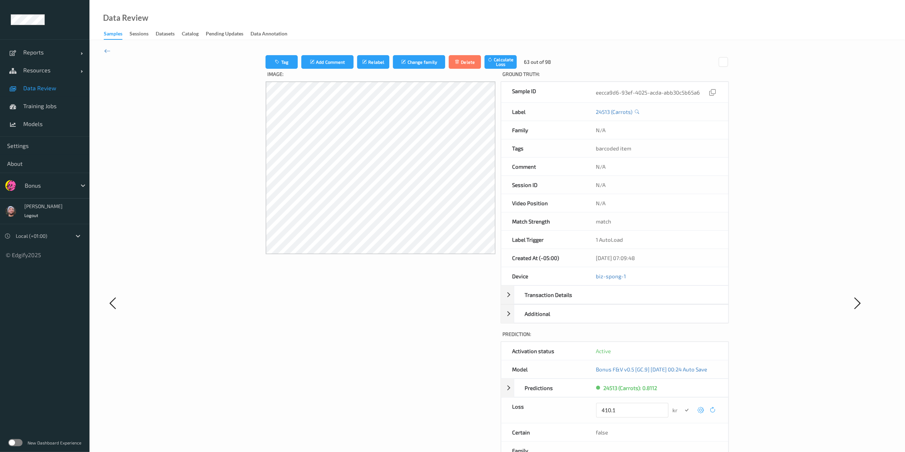
click at [682, 338] on button "submit" at bounding box center [687, 410] width 10 height 10
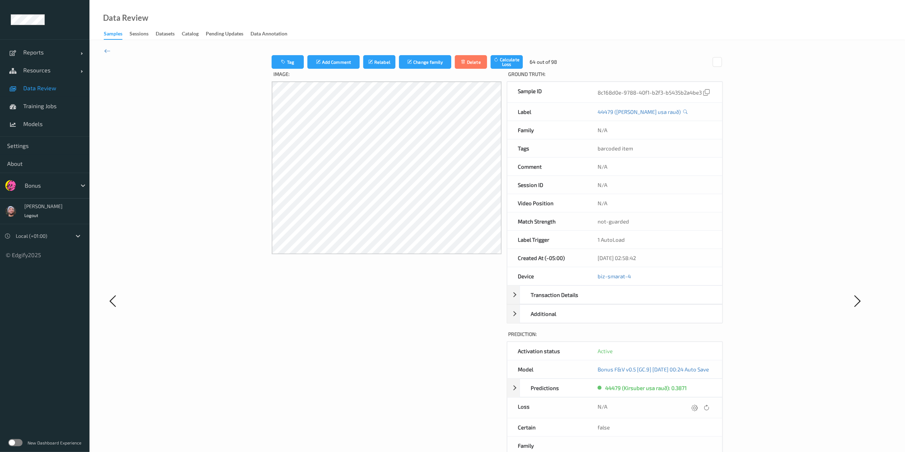
click at [687, 338] on icon at bounding box center [694, 407] width 6 height 6
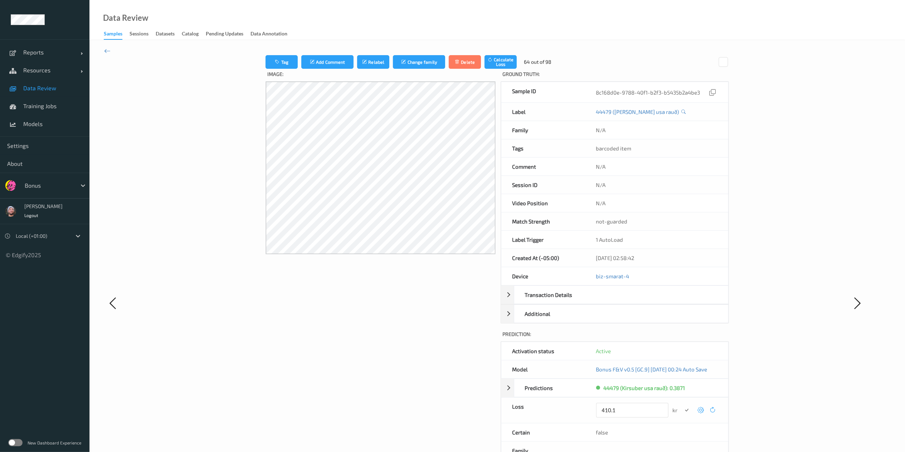
click at [682, 338] on button "submit" at bounding box center [687, 410] width 10 height 10
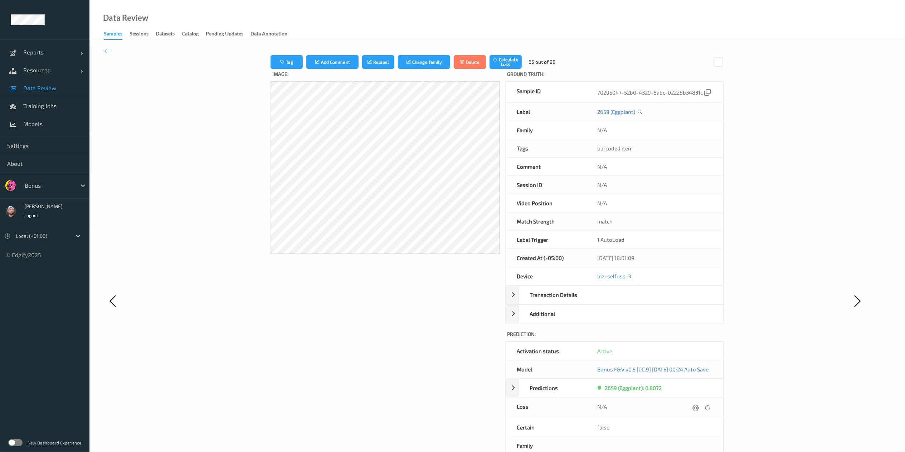
click at [687, 338] on icon at bounding box center [696, 407] width 6 height 6
click at [682, 338] on button "submit" at bounding box center [687, 410] width 10 height 10
click at [687, 338] on icon at bounding box center [695, 407] width 6 height 6
click at [682, 338] on button "submit" at bounding box center [687, 410] width 10 height 10
click at [687, 338] on icon at bounding box center [696, 407] width 6 height 6
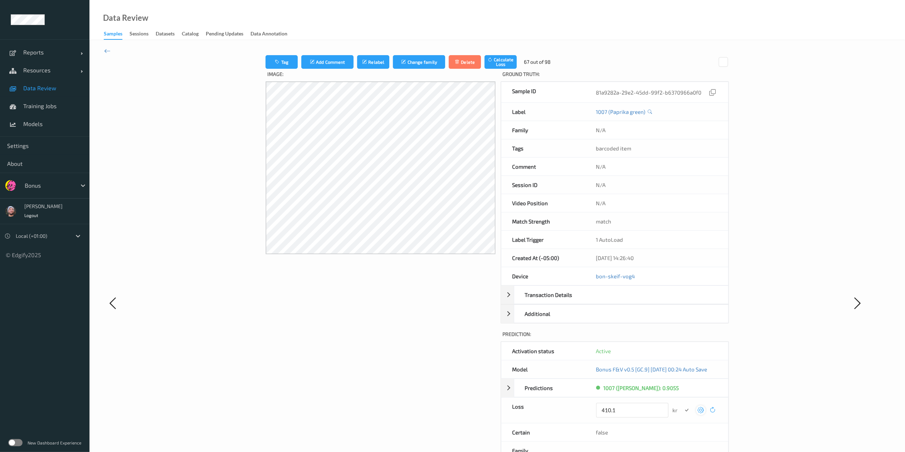
click at [682, 338] on button "submit" at bounding box center [687, 410] width 10 height 10
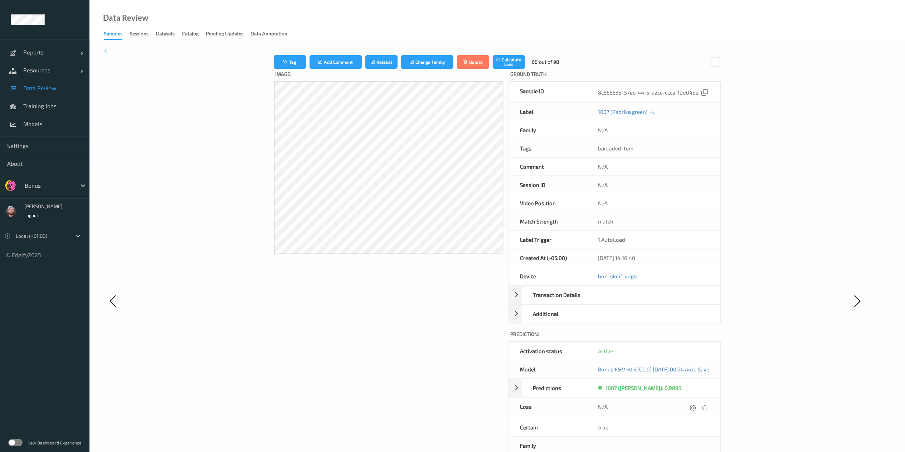
click at [687, 338] on icon at bounding box center [693, 407] width 6 height 6
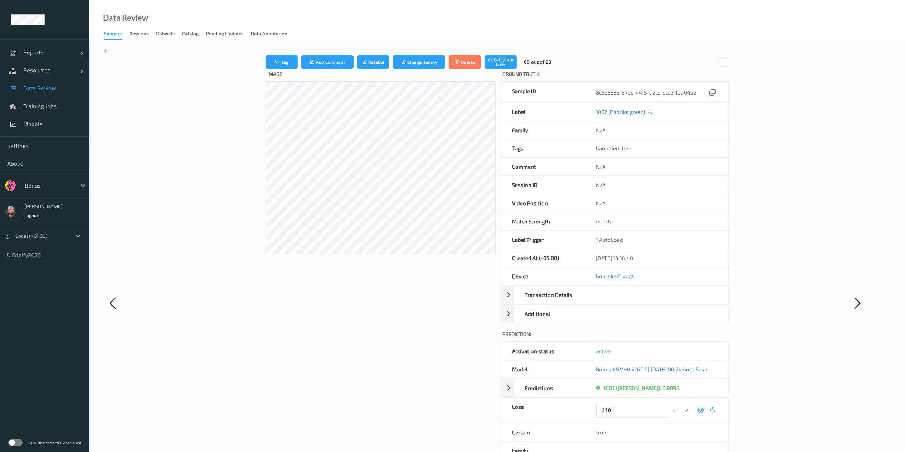
click at [682, 338] on button "submit" at bounding box center [687, 410] width 10 height 10
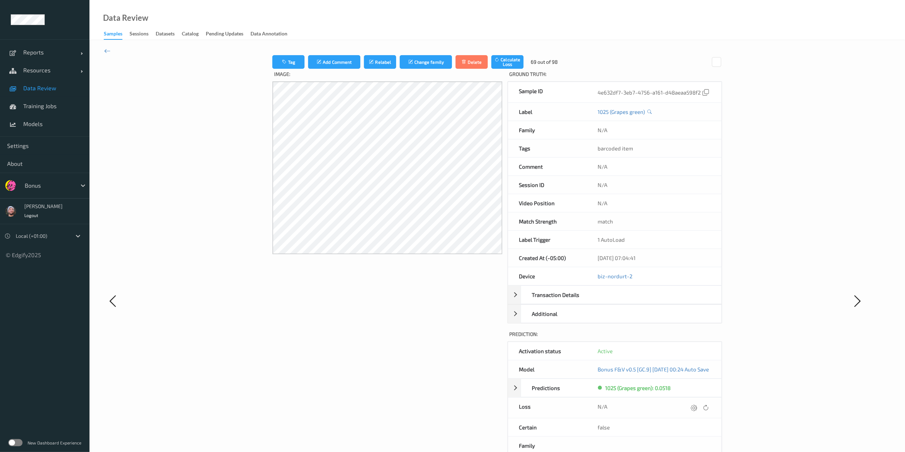
click at [687, 338] on div "N/A" at bounding box center [654, 407] width 134 height 20
click at [687, 338] on icon at bounding box center [694, 407] width 6 height 6
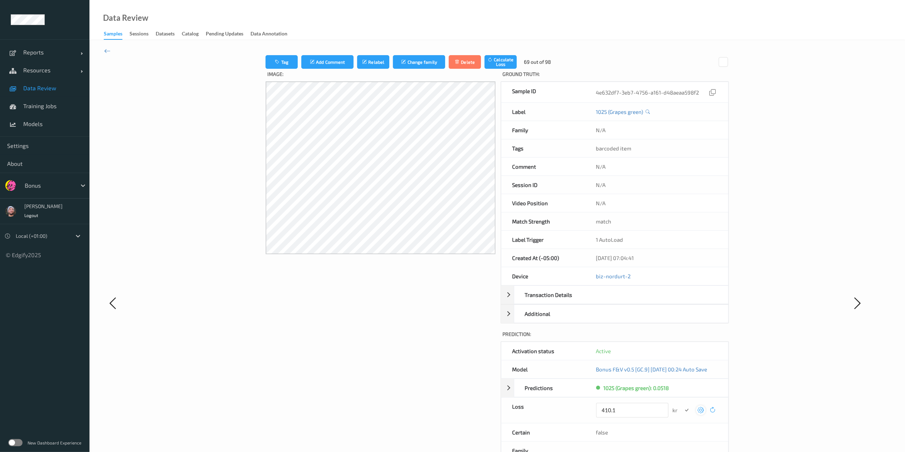
click at [682, 338] on button "submit" at bounding box center [687, 410] width 10 height 10
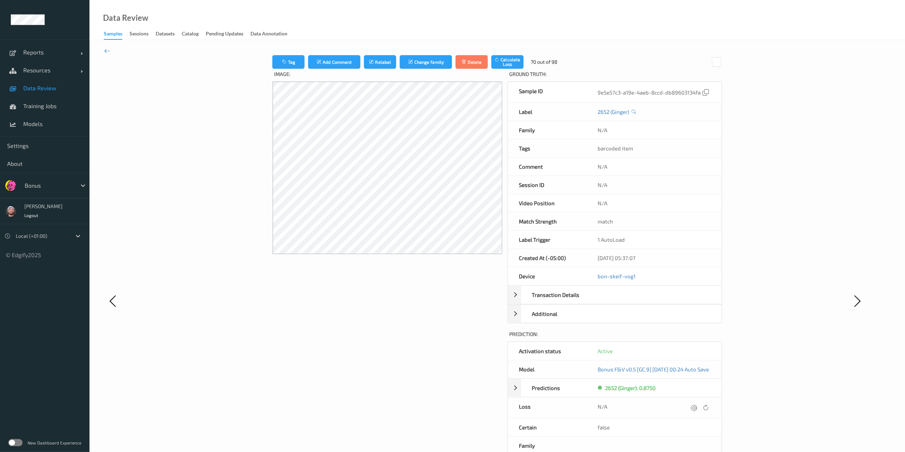
click at [687, 338] on icon at bounding box center [694, 407] width 6 height 6
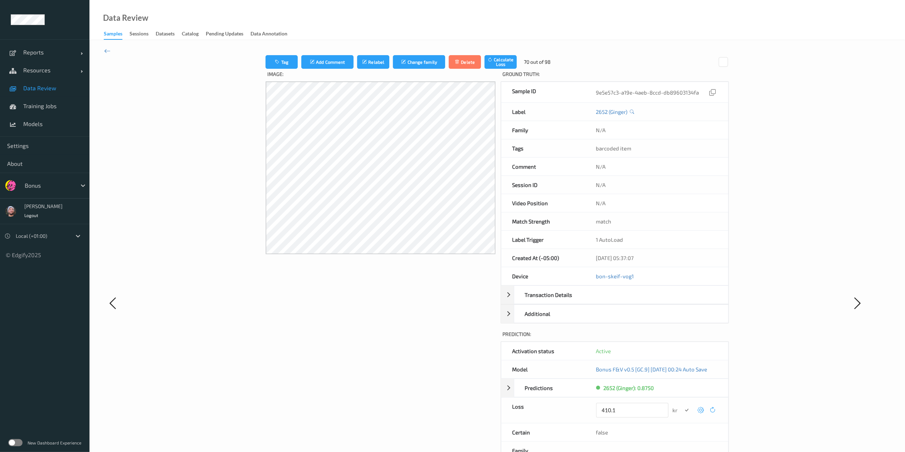
click at [682, 338] on button "submit" at bounding box center [687, 410] width 10 height 10
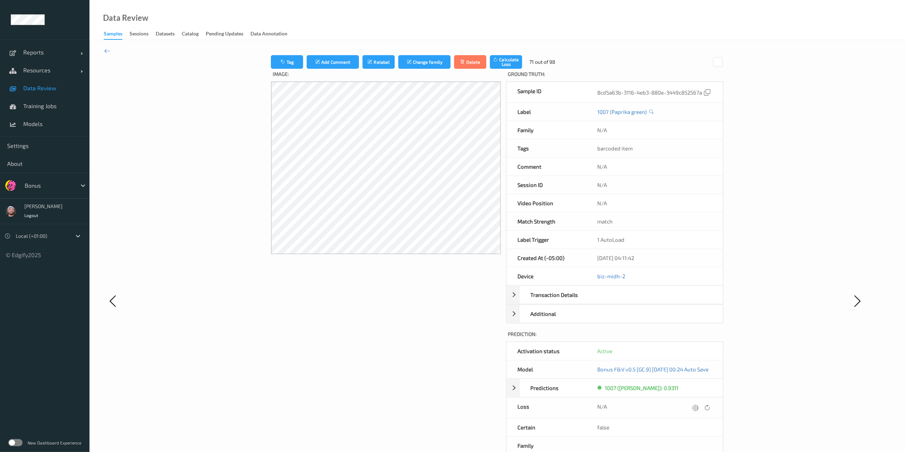
click at [687, 338] on icon at bounding box center [695, 407] width 6 height 6
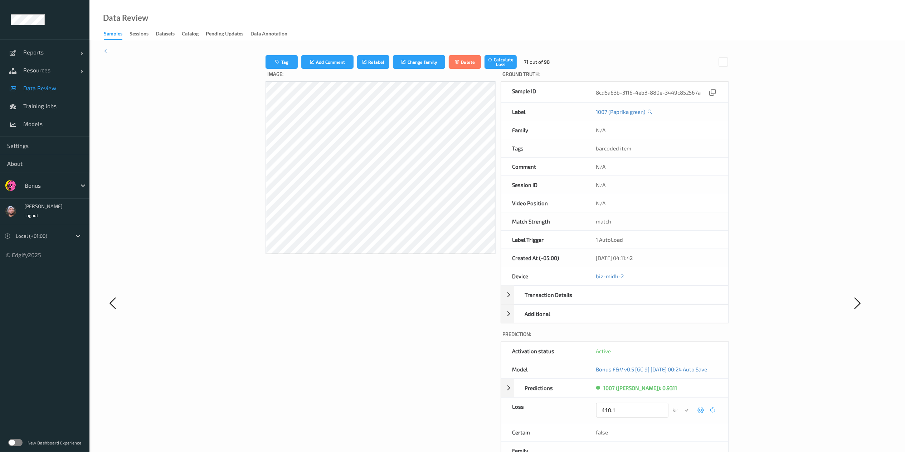
click at [682, 338] on button "submit" at bounding box center [687, 410] width 10 height 10
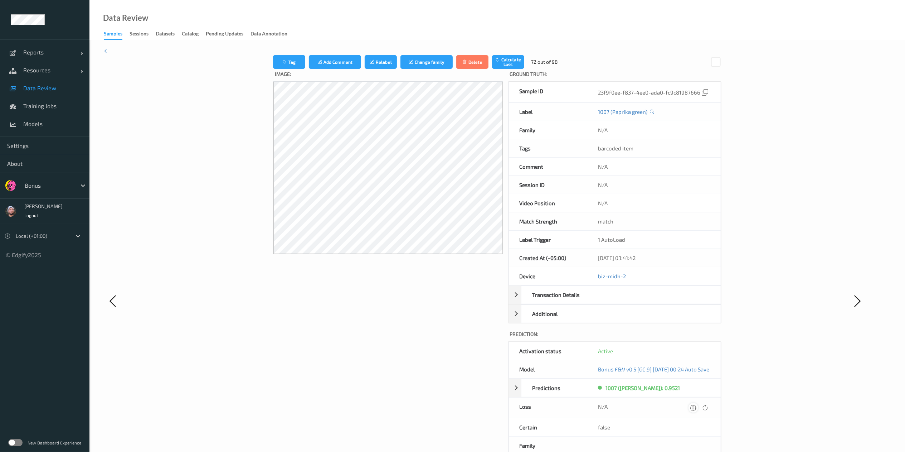
click at [687, 338] on icon at bounding box center [693, 407] width 6 height 6
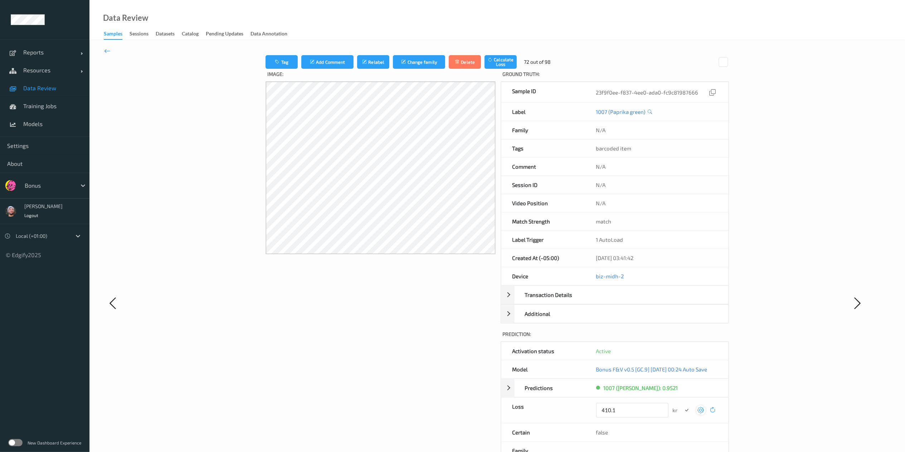
click at [682, 338] on button "submit" at bounding box center [687, 410] width 10 height 10
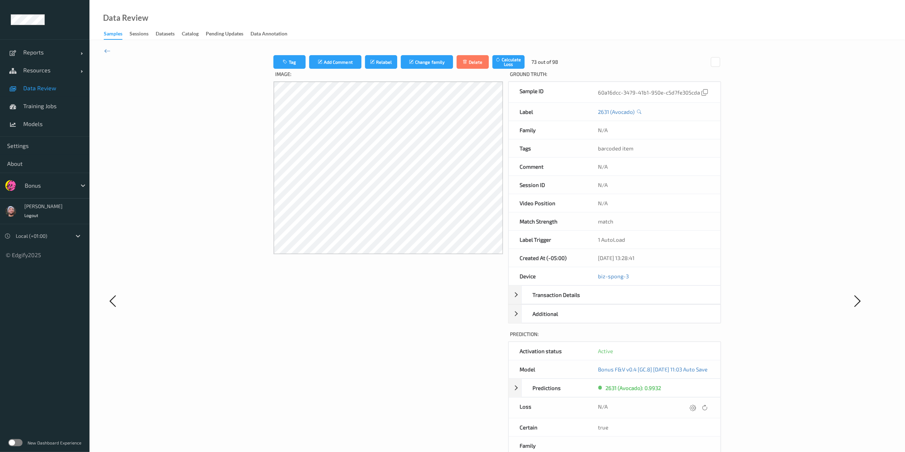
click at [687, 338] on icon at bounding box center [693, 407] width 6 height 6
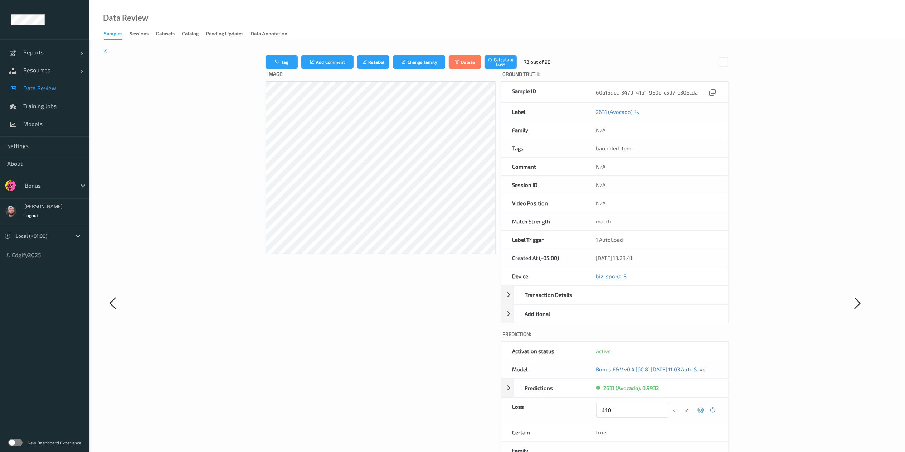
click at [682, 338] on button "submit" at bounding box center [687, 410] width 10 height 10
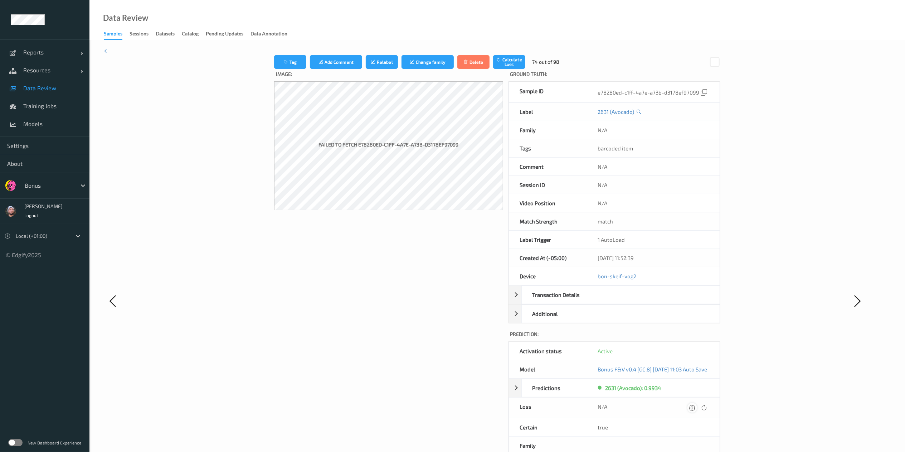
click at [687, 338] on icon at bounding box center [692, 407] width 6 height 6
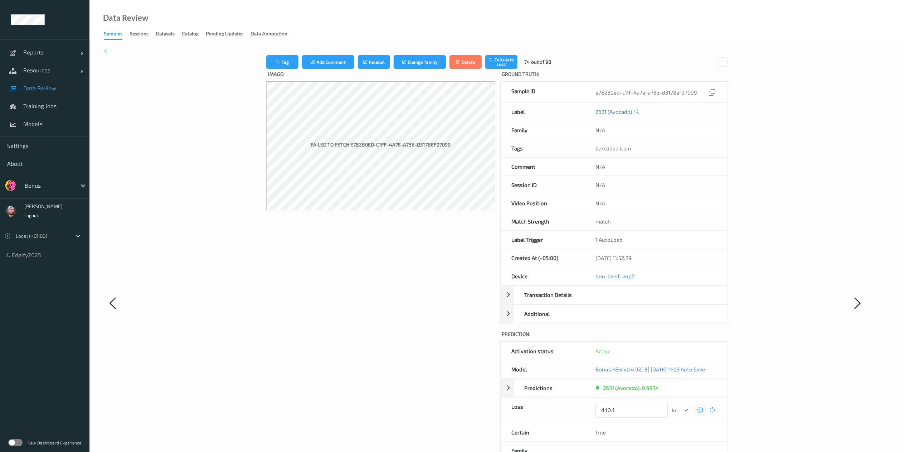
click at [681, 338] on button "submit" at bounding box center [686, 410] width 10 height 10
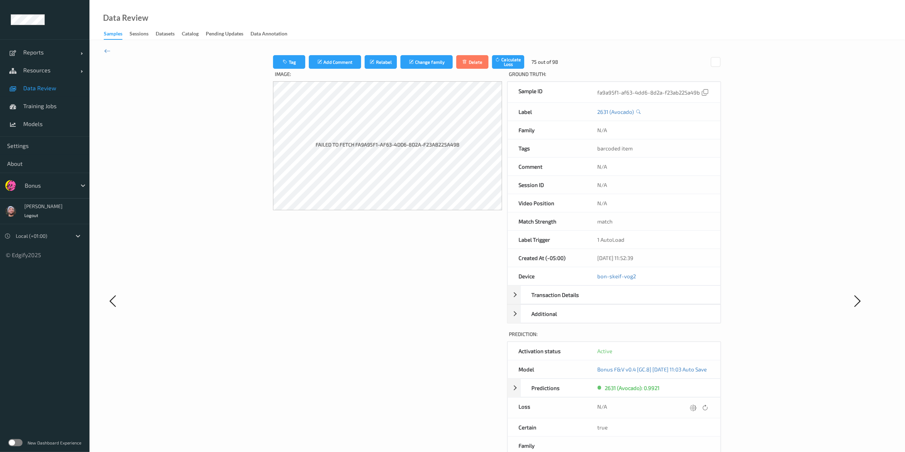
click at [687, 338] on icon at bounding box center [693, 407] width 6 height 6
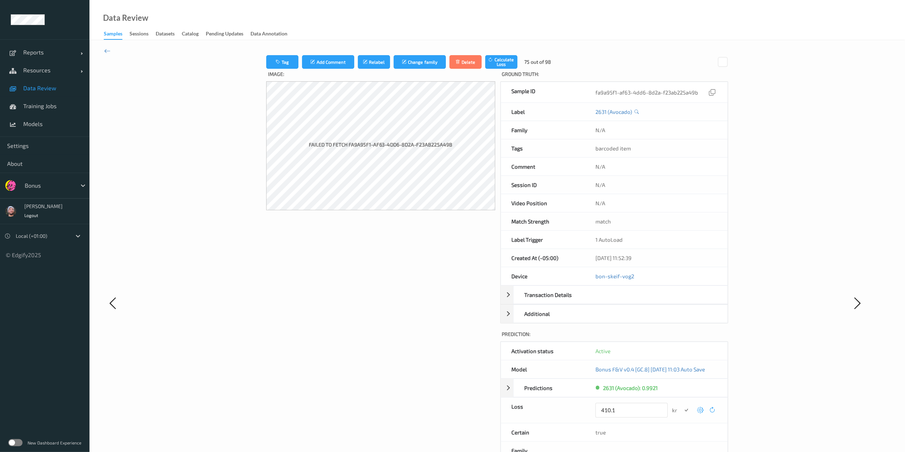
click at [681, 338] on button "submit" at bounding box center [686, 410] width 10 height 10
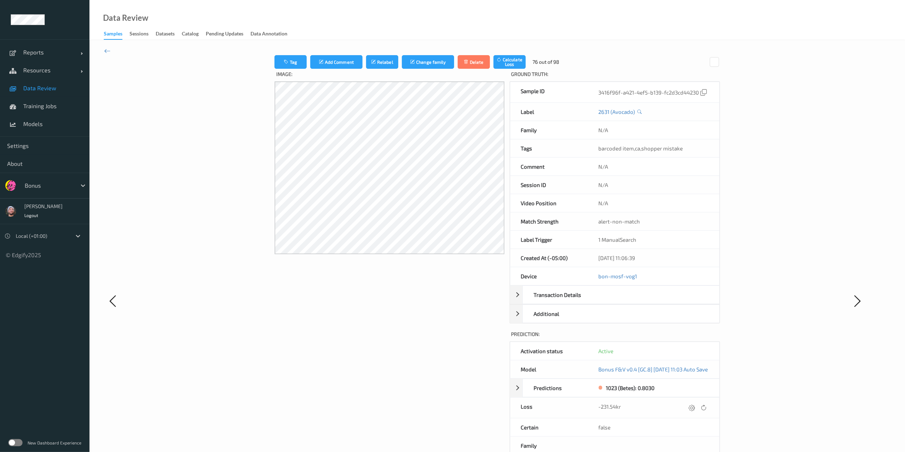
click at [687, 338] on div "Tag Add Comment Relabel Change family Delete Calculate Loss 76 out of 98 Image:…" at bounding box center [497, 300] width 655 height 491
click at [687, 338] on icon at bounding box center [692, 407] width 6 height 6
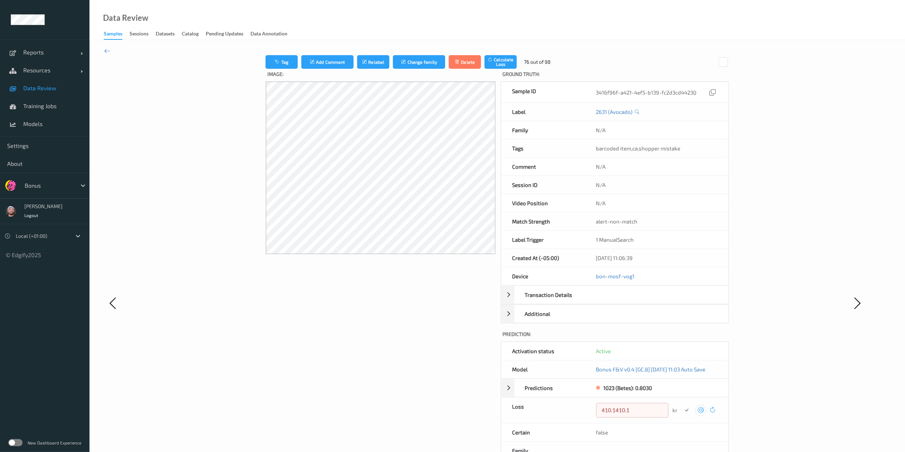
type input "410.1"
click at [682, 338] on button "submit" at bounding box center [687, 410] width 10 height 10
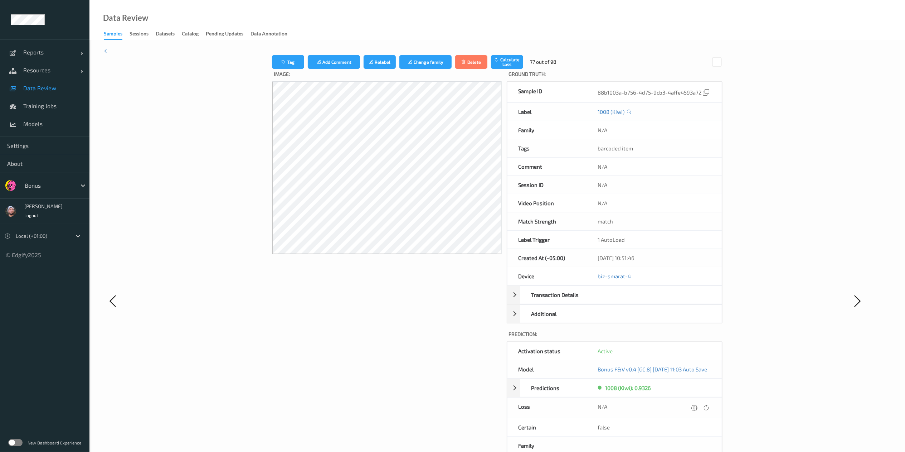
click at [687, 338] on icon at bounding box center [694, 407] width 6 height 6
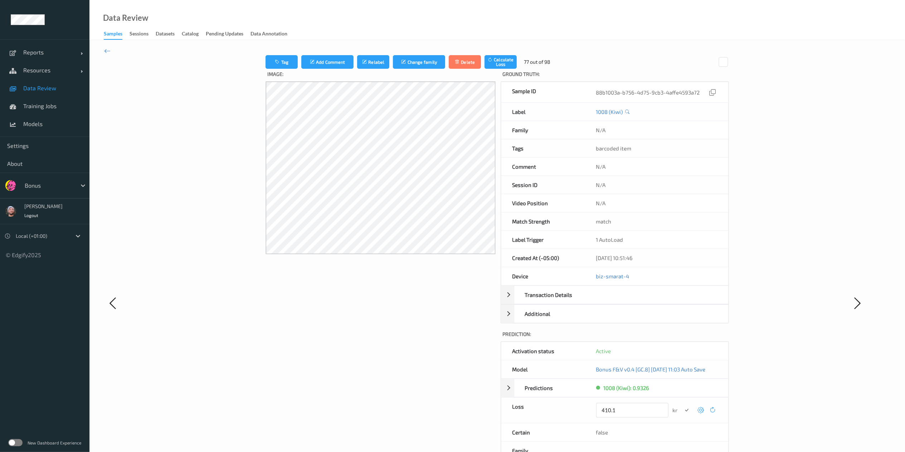
click at [682, 338] on button "submit" at bounding box center [687, 410] width 10 height 10
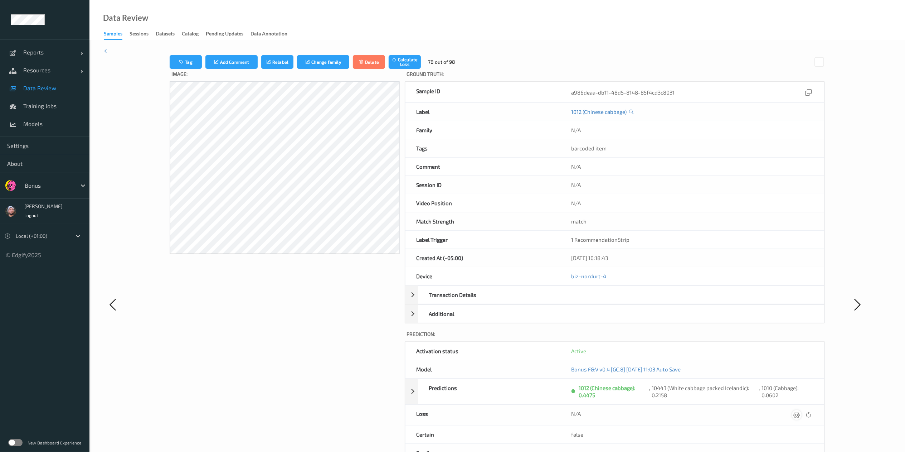
click at [687, 338] on icon at bounding box center [796, 414] width 6 height 6
click at [687, 338] on button "submit" at bounding box center [783, 417] width 10 height 10
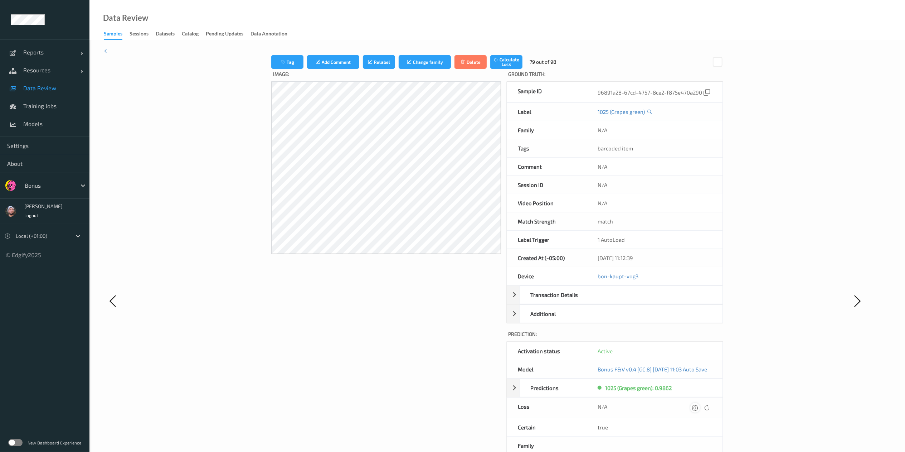
click at [687, 338] on icon at bounding box center [695, 407] width 6 height 6
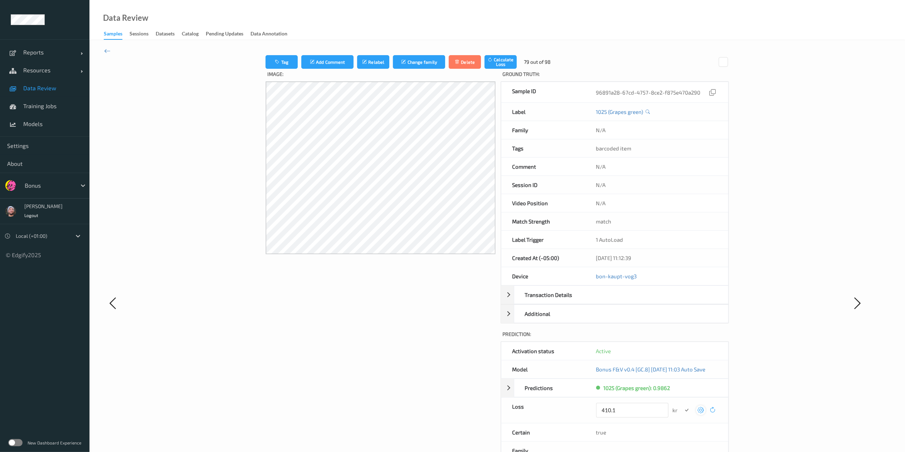
click at [682, 338] on button "submit" at bounding box center [687, 410] width 10 height 10
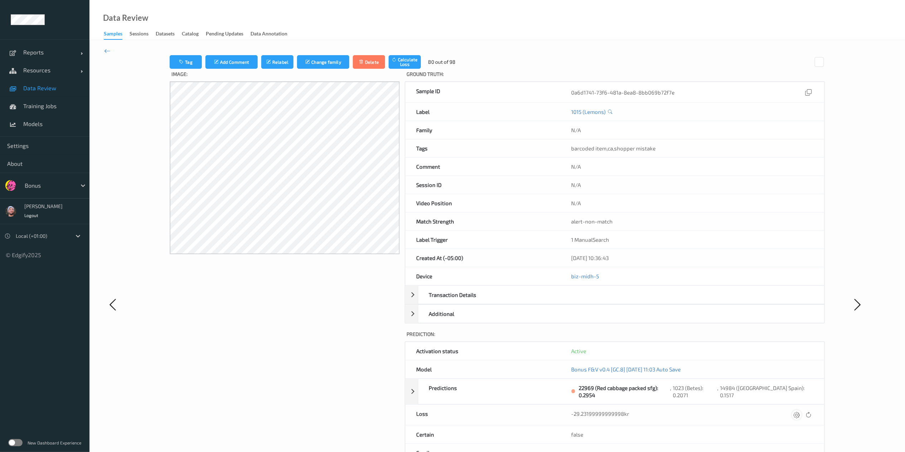
click at [687, 338] on div at bounding box center [797, 415] width 10 height 10
click at [687, 338] on button "submit" at bounding box center [783, 417] width 10 height 10
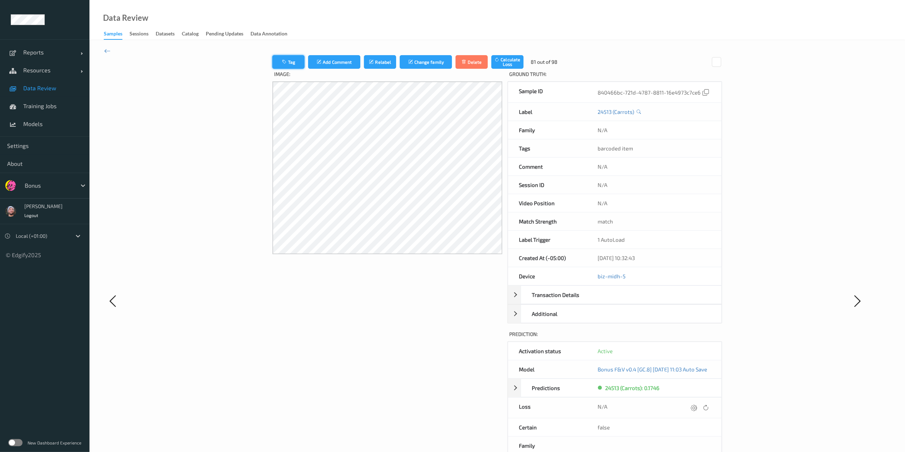
click at [272, 63] on button "Tag" at bounding box center [288, 62] width 32 height 14
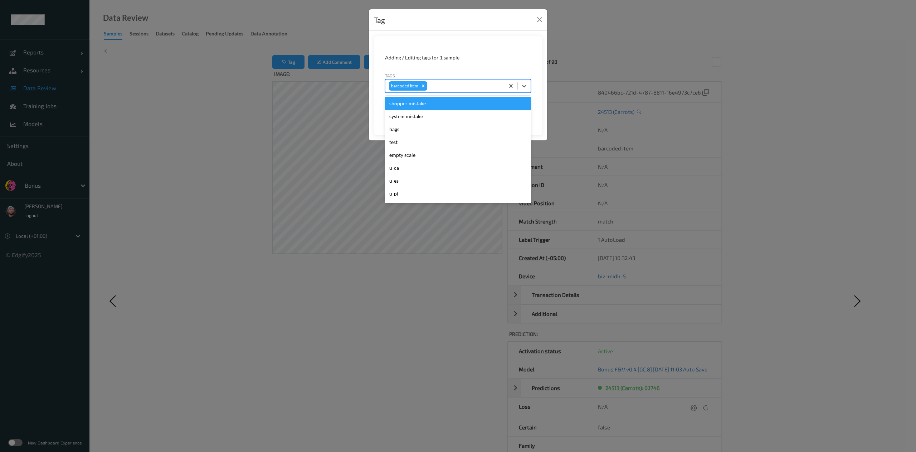
click at [441, 90] on div at bounding box center [465, 86] width 72 height 9
type input "ot"
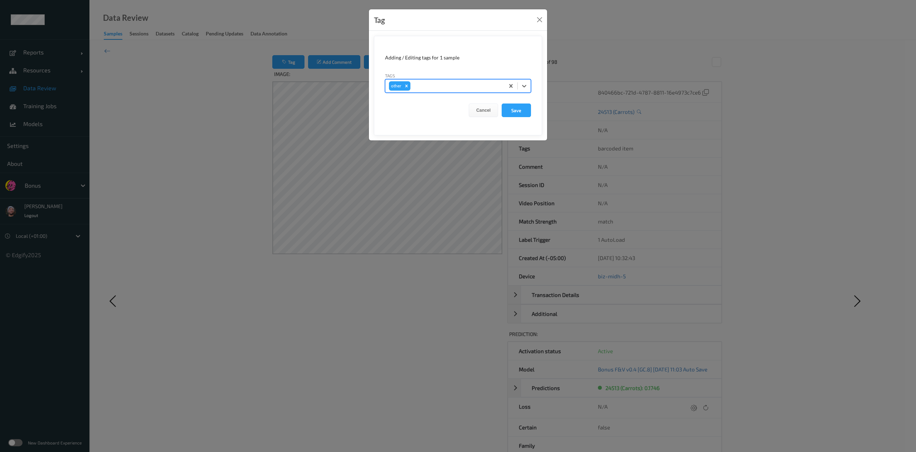
click at [502, 103] on button "Save" at bounding box center [516, 110] width 29 height 14
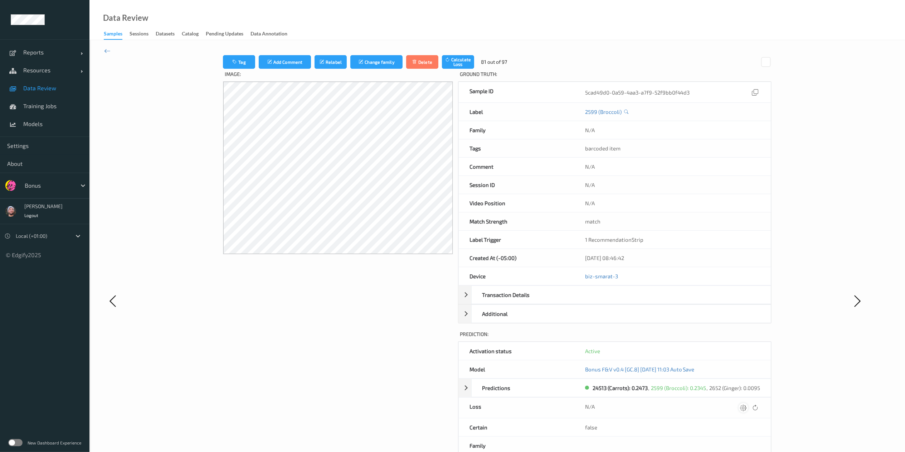
click at [687, 338] on div at bounding box center [744, 408] width 10 height 10
click at [687, 338] on button "submit" at bounding box center [730, 410] width 10 height 10
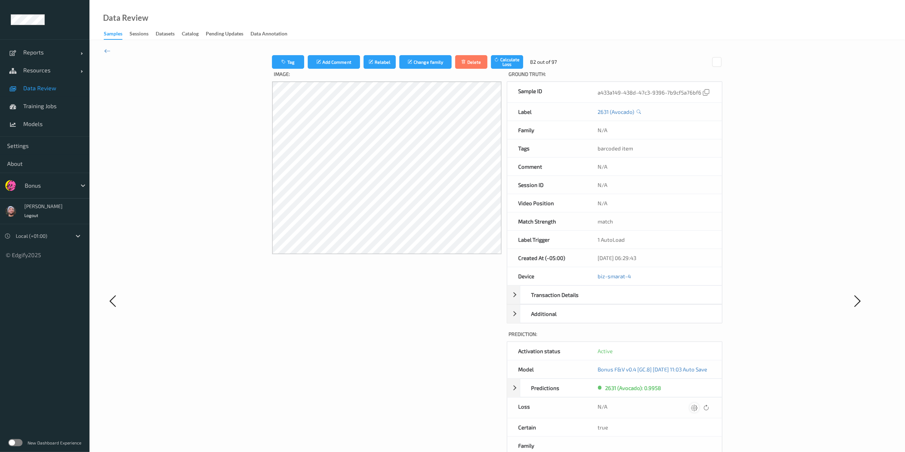
click at [687, 338] on icon at bounding box center [694, 407] width 6 height 6
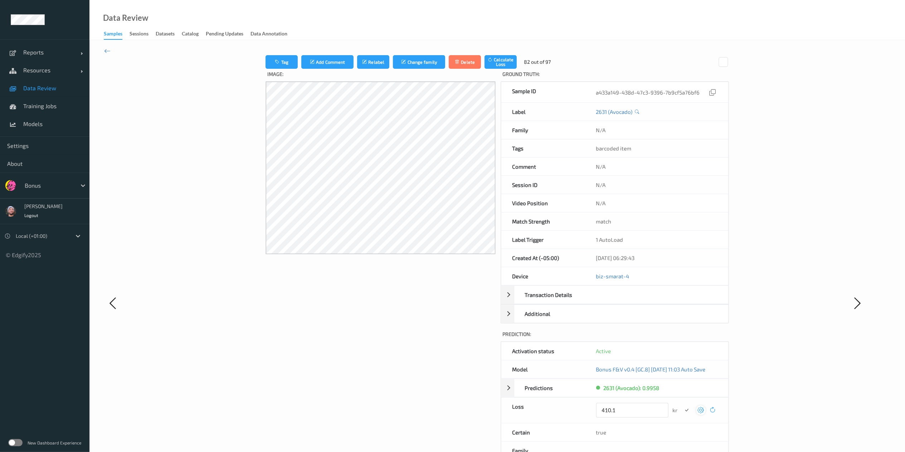
click at [682, 338] on button "submit" at bounding box center [687, 410] width 10 height 10
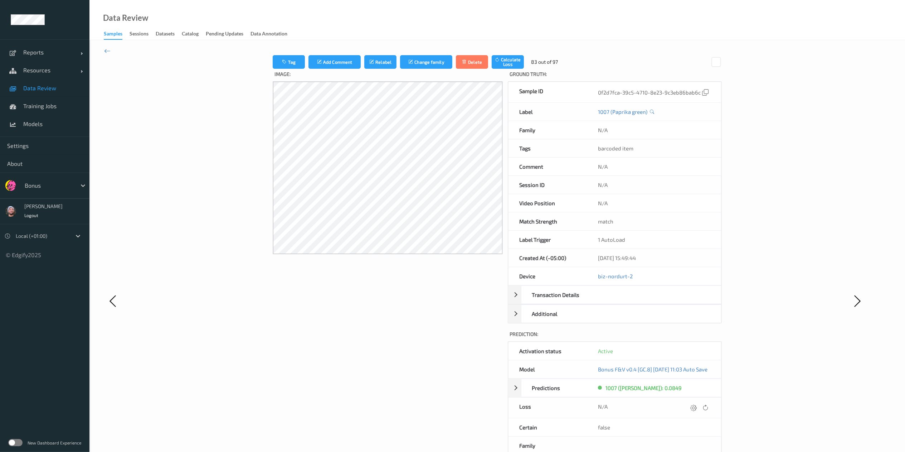
click at [687, 338] on icon at bounding box center [693, 407] width 6 height 6
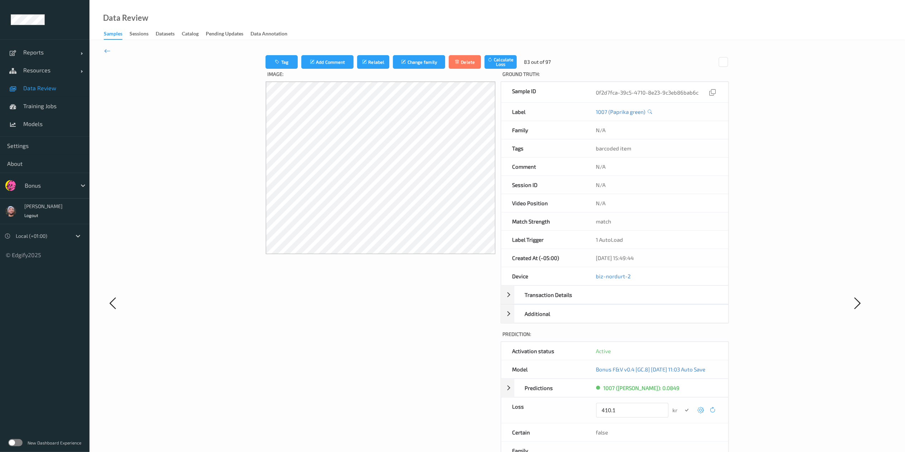
click at [682, 338] on button "submit" at bounding box center [687, 410] width 10 height 10
click at [687, 338] on icon at bounding box center [696, 407] width 6 height 6
click at [682, 338] on button "submit" at bounding box center [687, 410] width 10 height 10
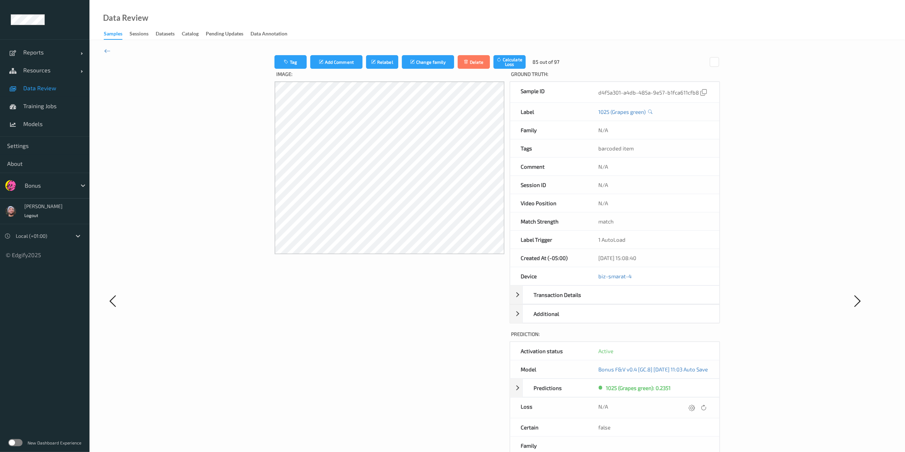
click at [687, 338] on icon at bounding box center [692, 407] width 6 height 6
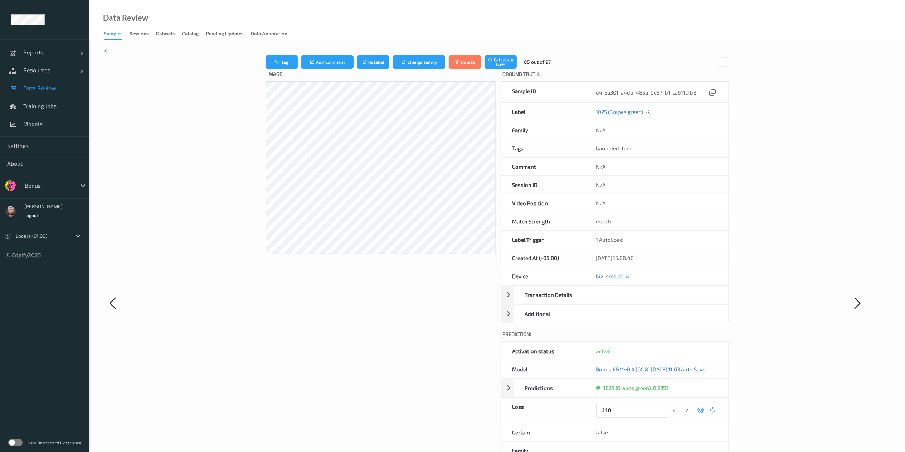
click at [682, 338] on button "submit" at bounding box center [687, 410] width 10 height 10
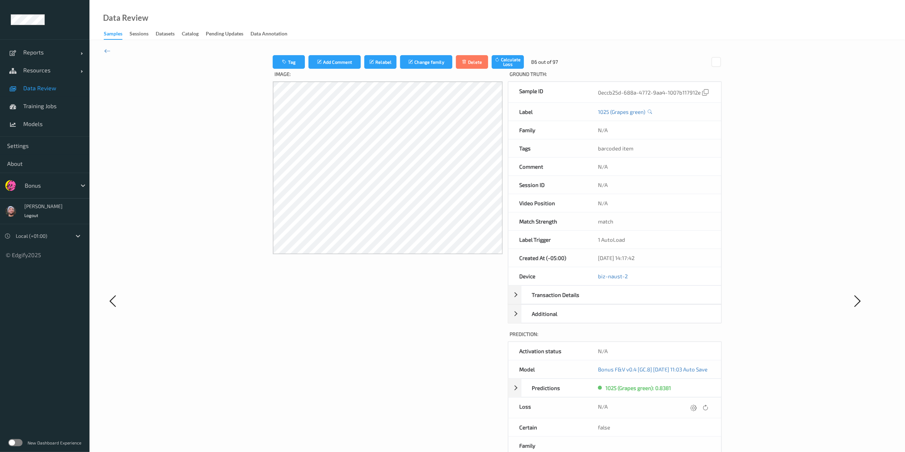
click at [687, 338] on icon at bounding box center [693, 407] width 6 height 6
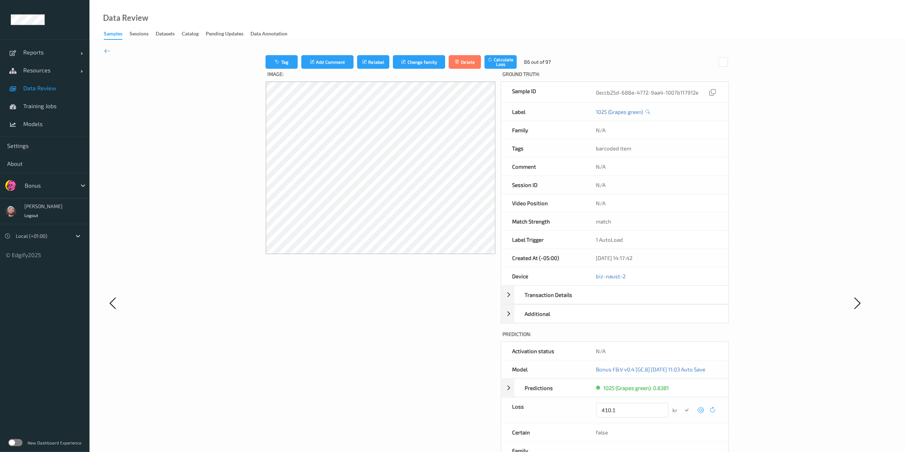
click at [682, 338] on button "submit" at bounding box center [687, 410] width 10 height 10
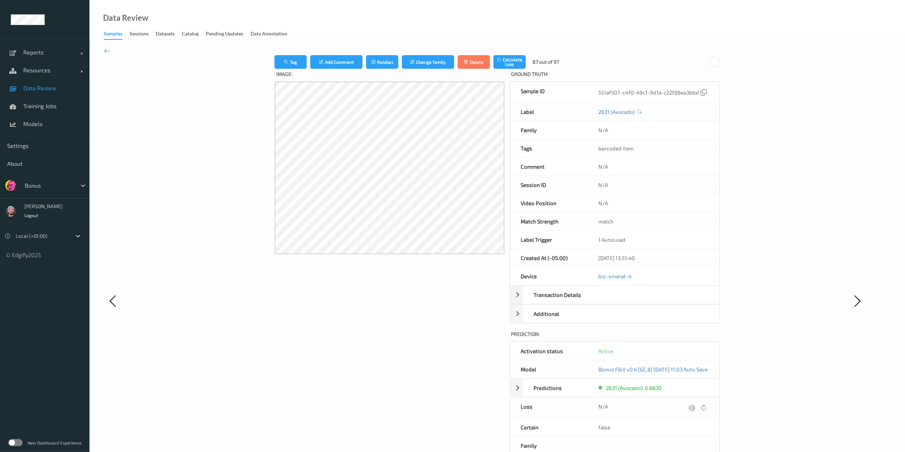
click at [687, 338] on icon at bounding box center [692, 407] width 6 height 6
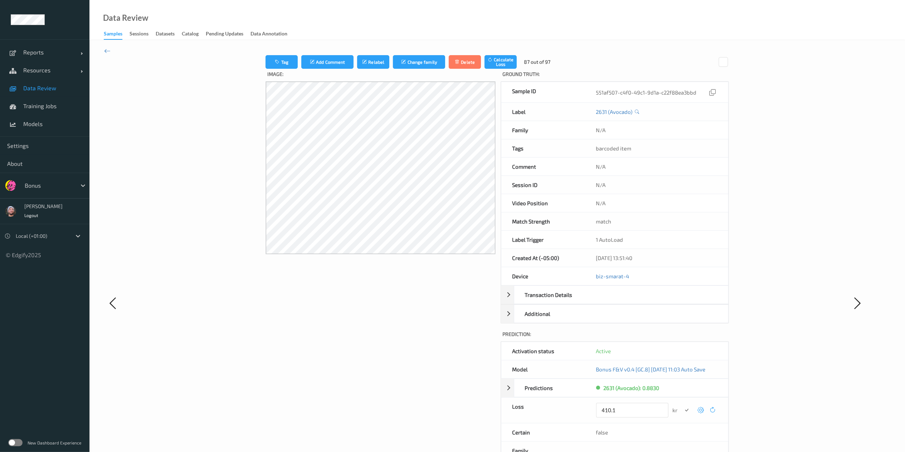
click at [682, 338] on button "submit" at bounding box center [687, 410] width 10 height 10
click at [687, 338] on icon at bounding box center [696, 407] width 6 height 6
click at [682, 338] on button "submit" at bounding box center [687, 410] width 10 height 10
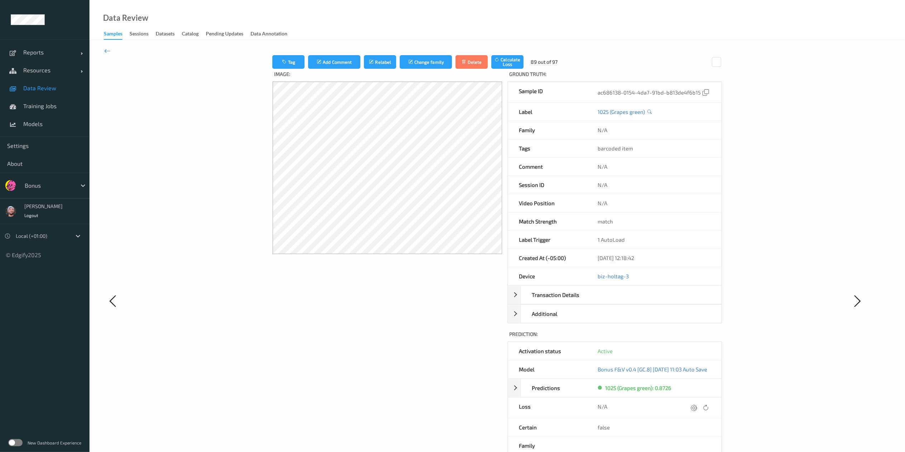
click at [687, 338] on icon at bounding box center [694, 407] width 6 height 6
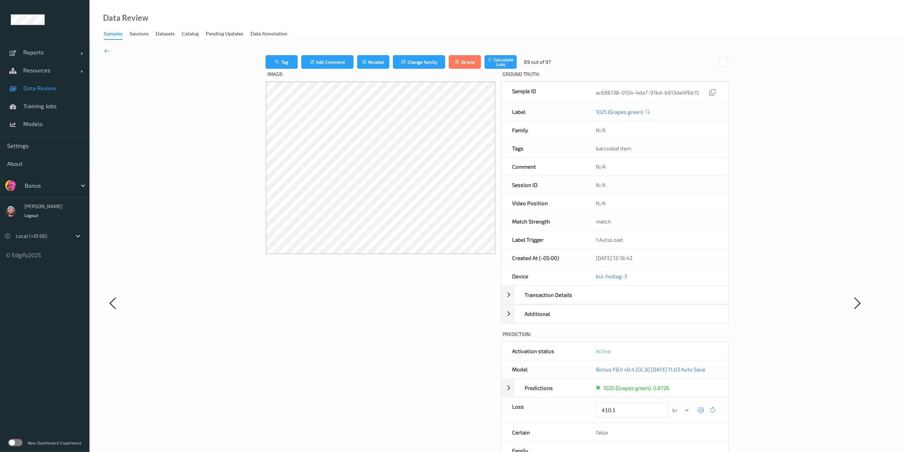
click at [682, 338] on button "submit" at bounding box center [687, 410] width 10 height 10
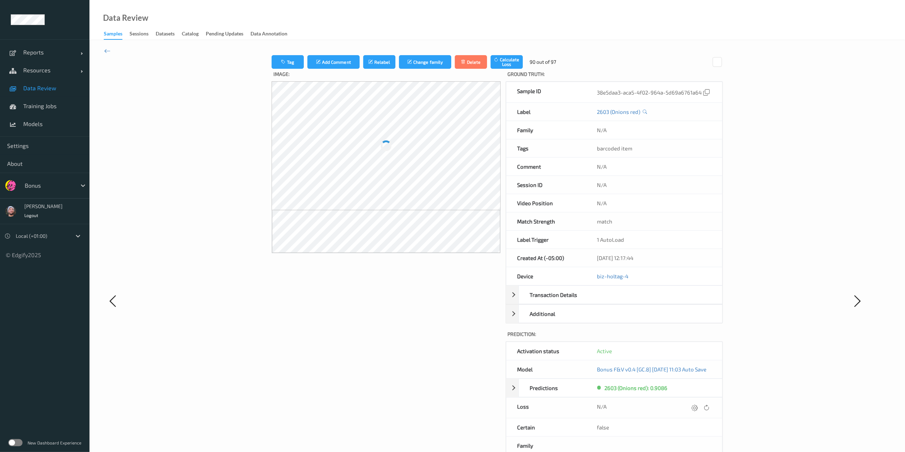
click at [687, 338] on icon at bounding box center [695, 407] width 6 height 6
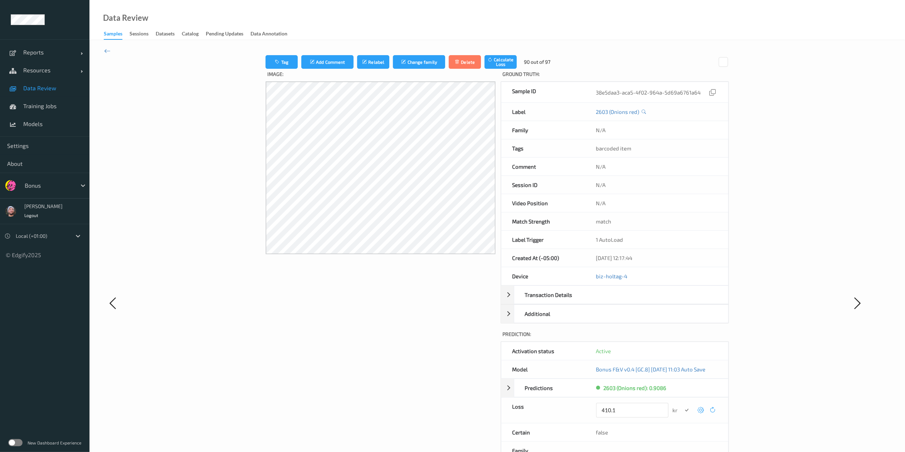
click at [682, 338] on button "submit" at bounding box center [687, 410] width 10 height 10
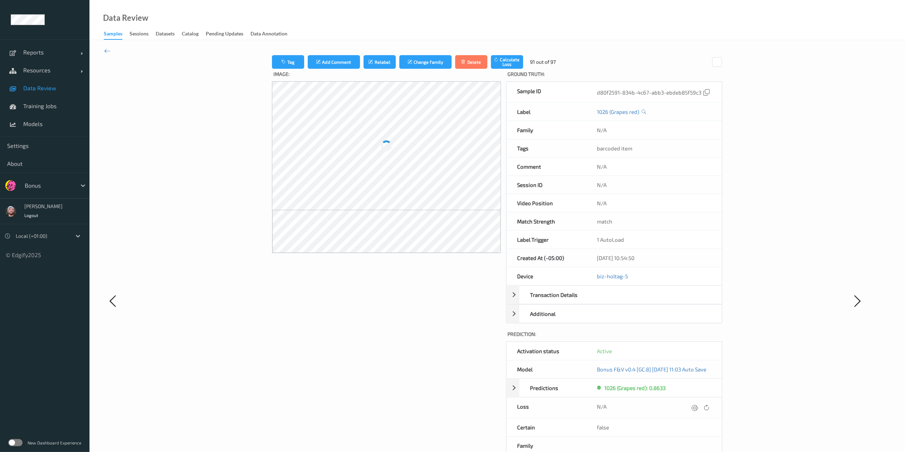
click at [687, 338] on icon at bounding box center [694, 407] width 6 height 6
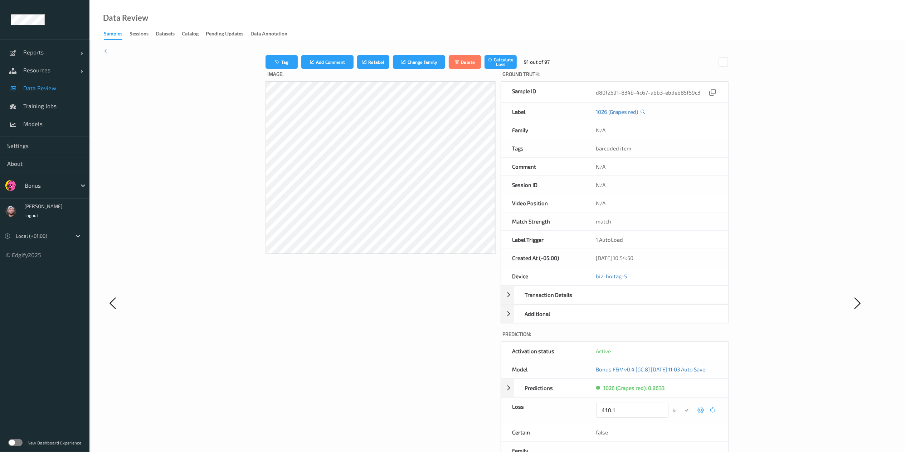
click at [682, 405] on button "submit" at bounding box center [687, 410] width 10 height 10
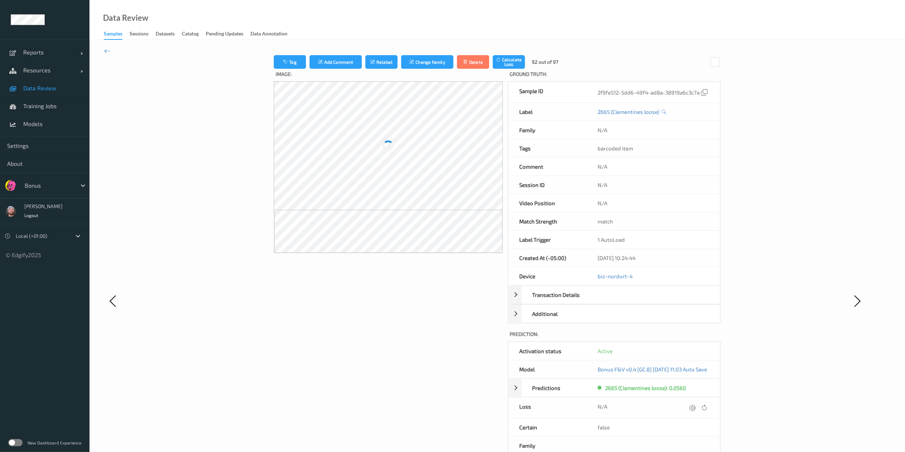
click at [696, 410] on icon at bounding box center [692, 407] width 6 height 6
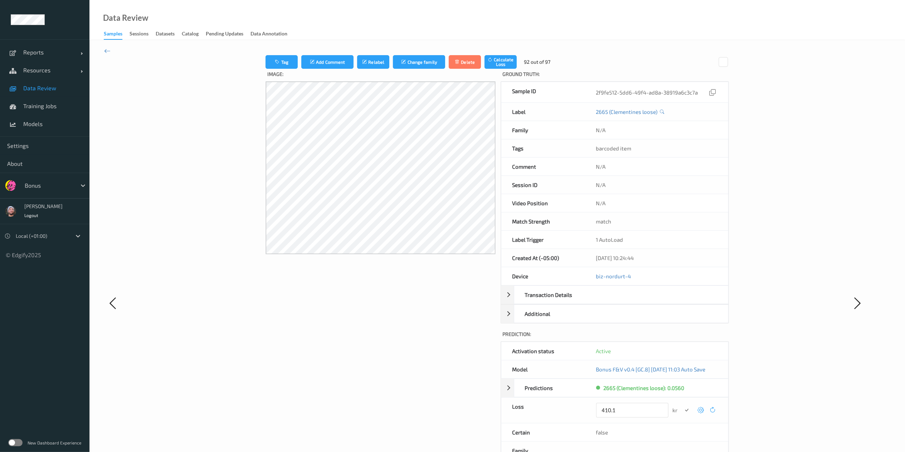
click at [682, 405] on button "submit" at bounding box center [687, 410] width 10 height 10
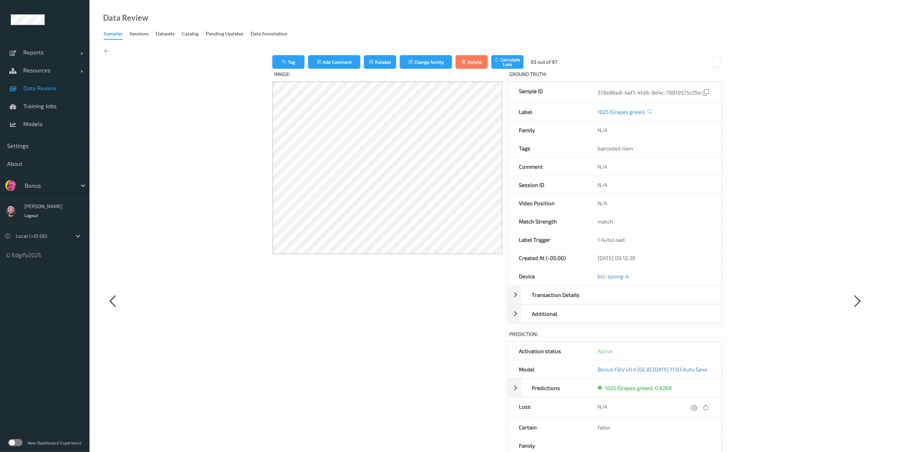
click at [697, 410] on icon at bounding box center [694, 407] width 6 height 6
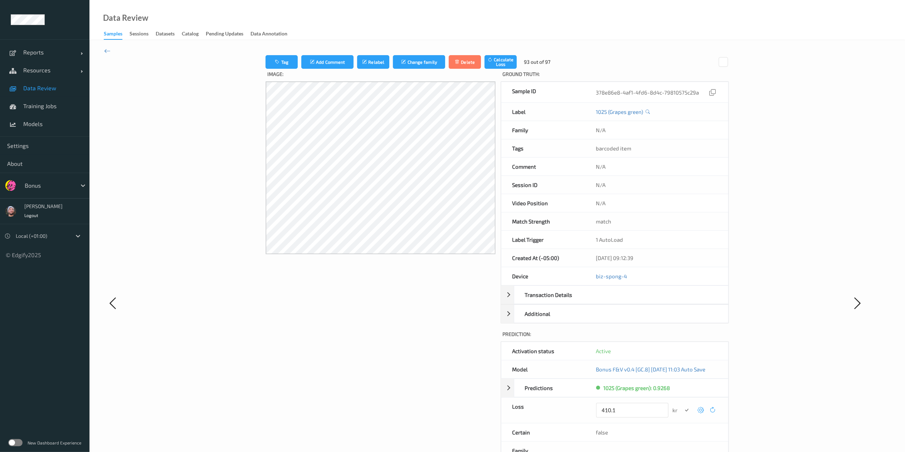
click at [682, 405] on button "submit" at bounding box center [687, 410] width 10 height 10
click at [699, 410] on icon at bounding box center [697, 407] width 6 height 6
click at [682, 405] on button "submit" at bounding box center [687, 410] width 10 height 10
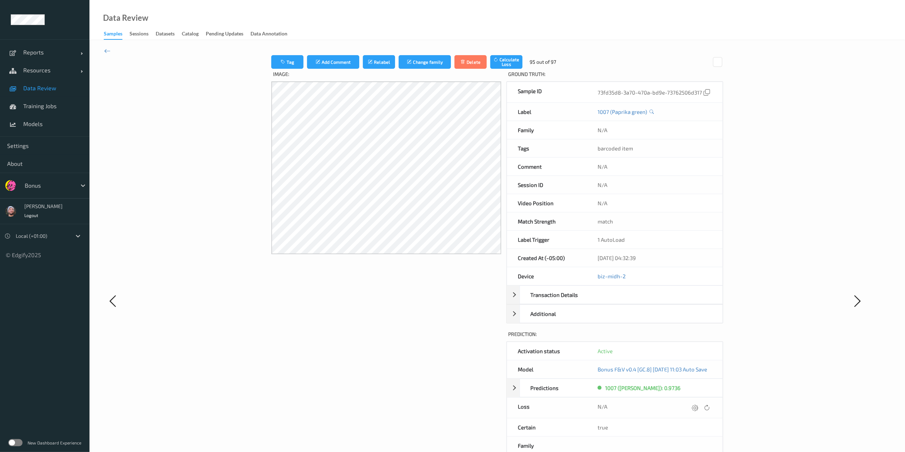
click at [698, 410] on icon at bounding box center [695, 407] width 6 height 6
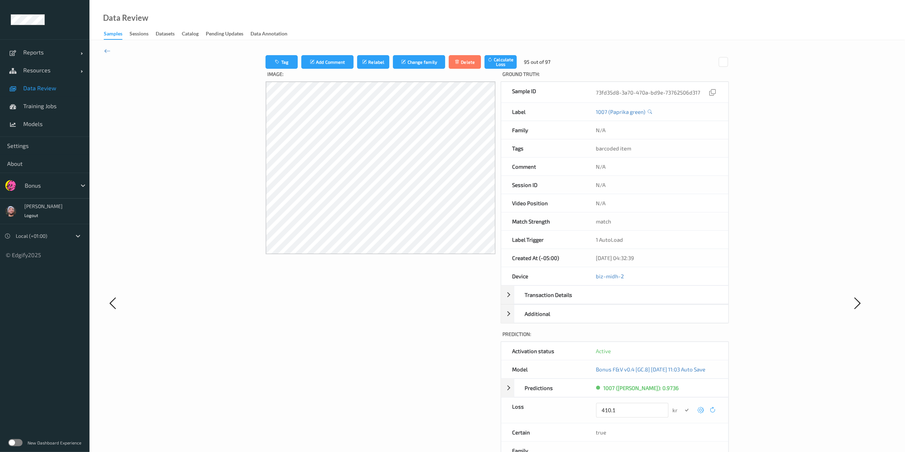
click at [682, 405] on button "submit" at bounding box center [687, 410] width 10 height 10
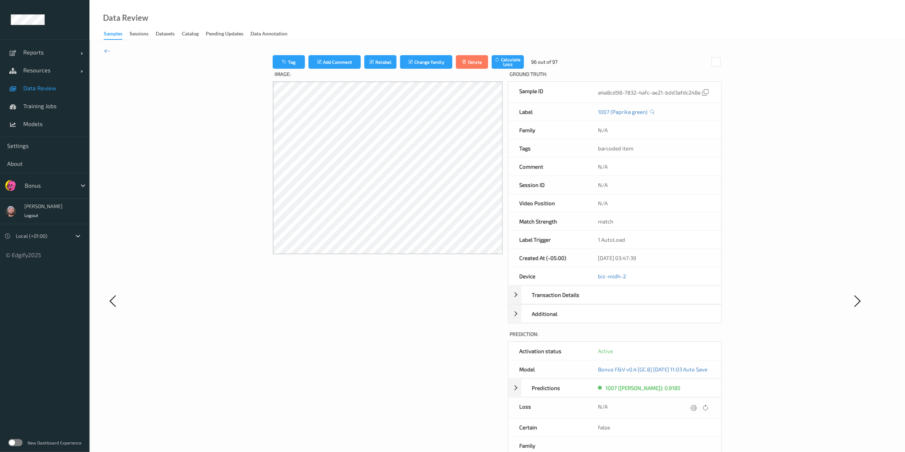
click at [697, 410] on icon at bounding box center [693, 407] width 6 height 6
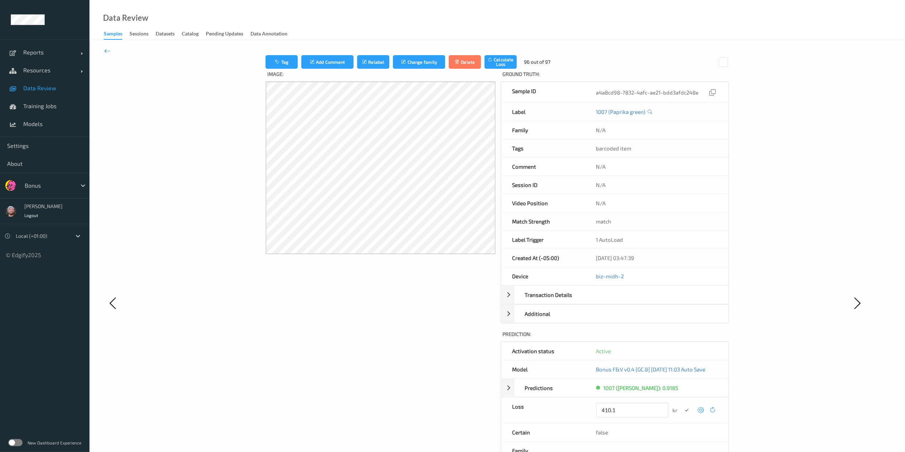
click at [682, 405] on button "submit" at bounding box center [687, 410] width 10 height 10
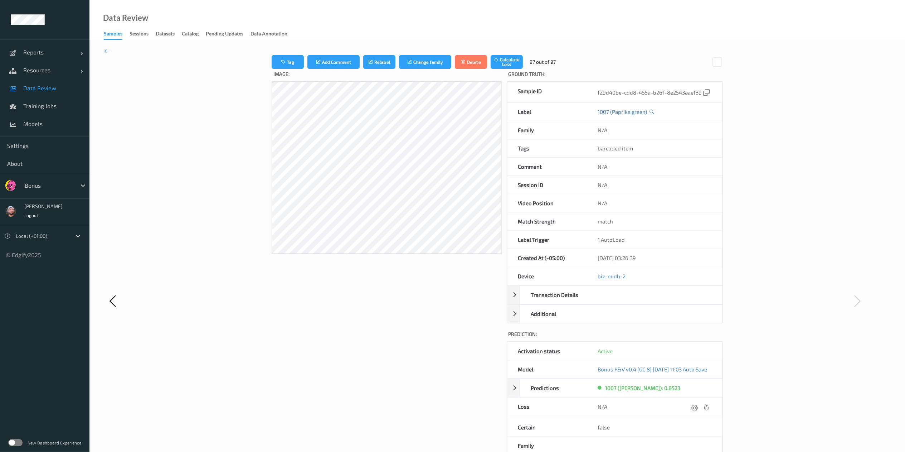
click at [698, 410] on icon at bounding box center [694, 407] width 6 height 6
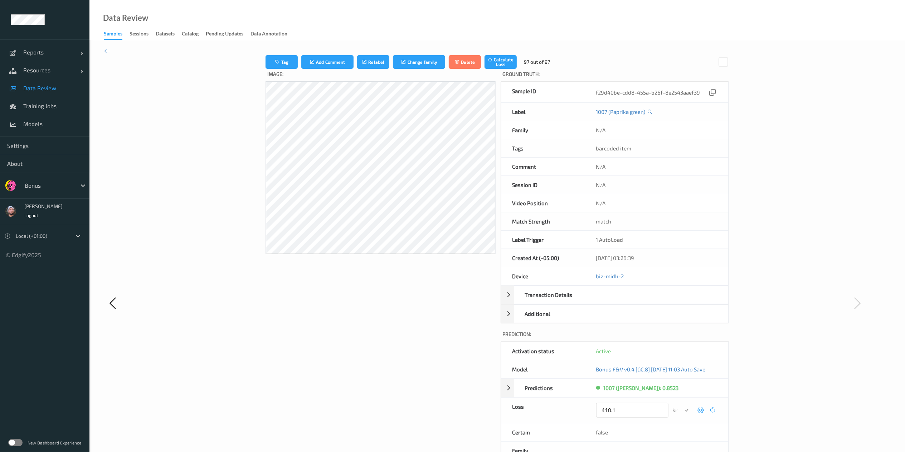
click at [682, 405] on button "submit" at bounding box center [687, 410] width 10 height 10
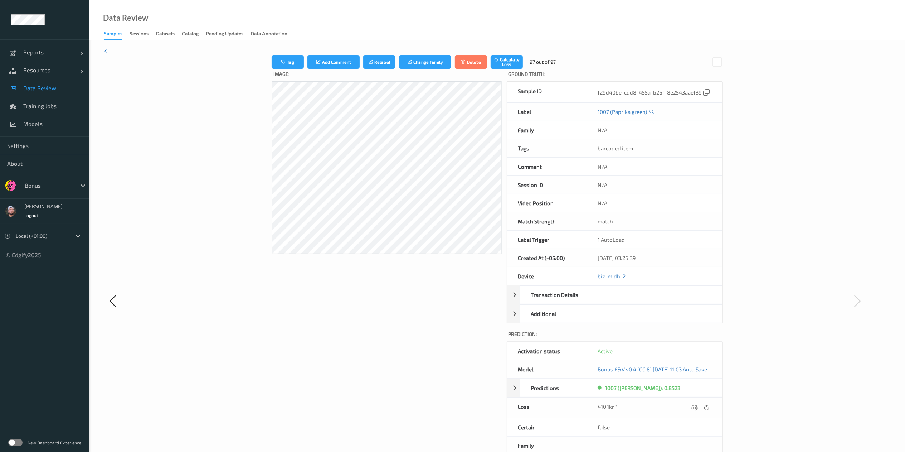
click at [108, 51] on icon at bounding box center [107, 51] width 6 height 8
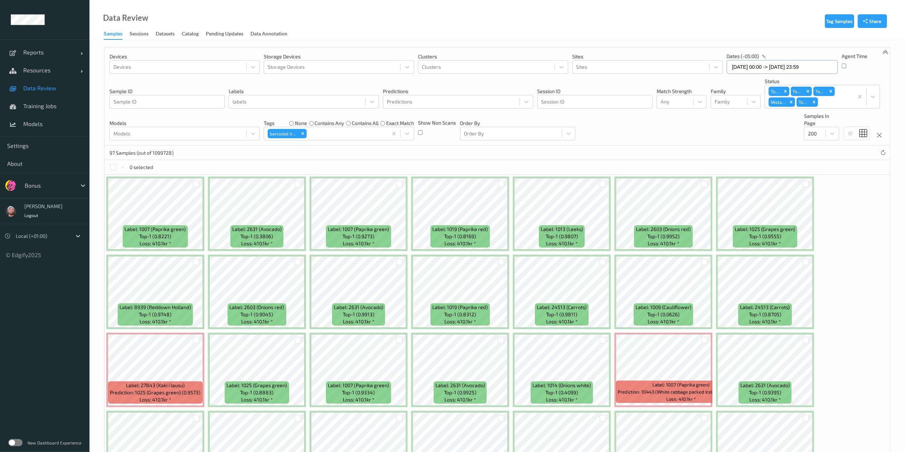
click at [770, 62] on input "[DATE] 00:00 -> [DATE] 23:59" at bounding box center [782, 67] width 111 height 14
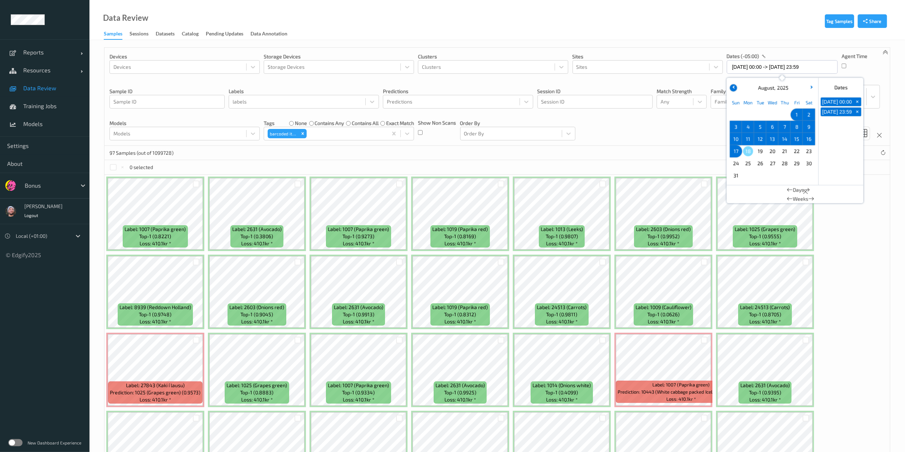
click at [731, 86] on button "button" at bounding box center [733, 87] width 7 height 7
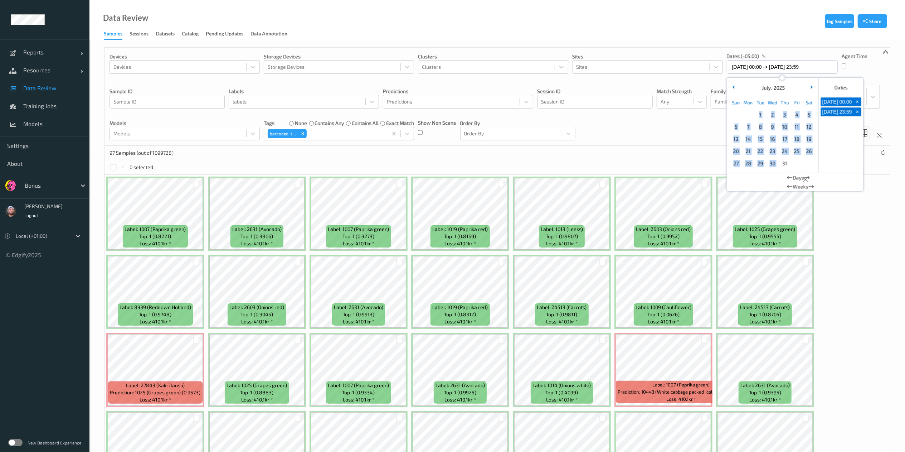
drag, startPoint x: 756, startPoint y: 113, endPoint x: 784, endPoint y: 160, distance: 54.9
click at [784, 160] on div "Sun Mon Tue Wed Thu Fri Sat 1 2 3 4 5 6 7 8 9 10 11 12 13 14 15 16 17 18 19 20 …" at bounding box center [772, 132] width 85 height 73
click at [784, 160] on span "31" at bounding box center [785, 163] width 10 height 10
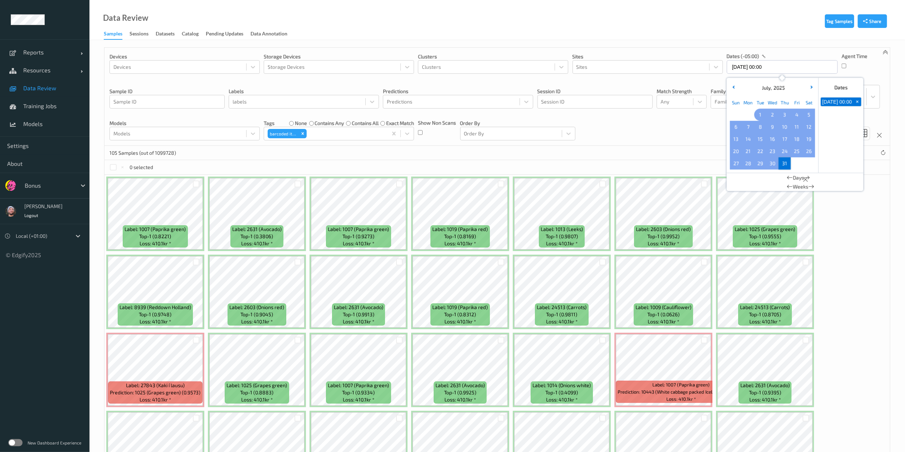
click at [762, 115] on span "1" at bounding box center [760, 114] width 10 height 10
type input "[DATE] 00:00 -> [DATE] 23:59"
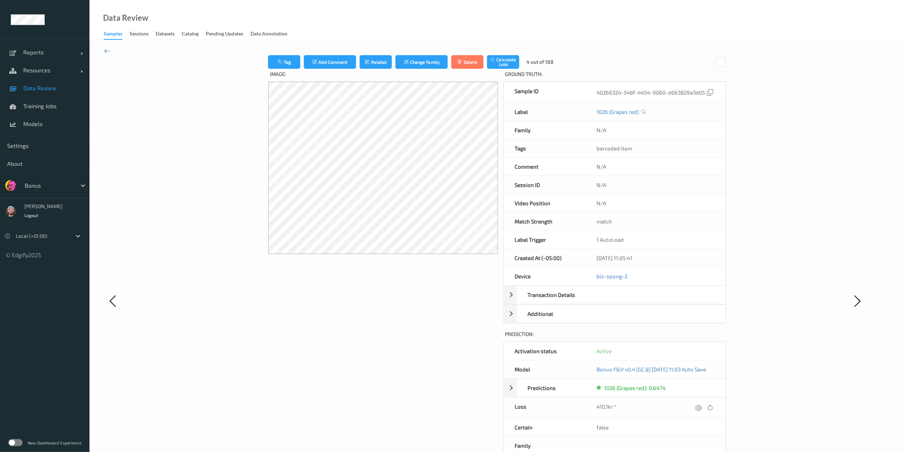
click at [108, 53] on icon at bounding box center [107, 51] width 6 height 8
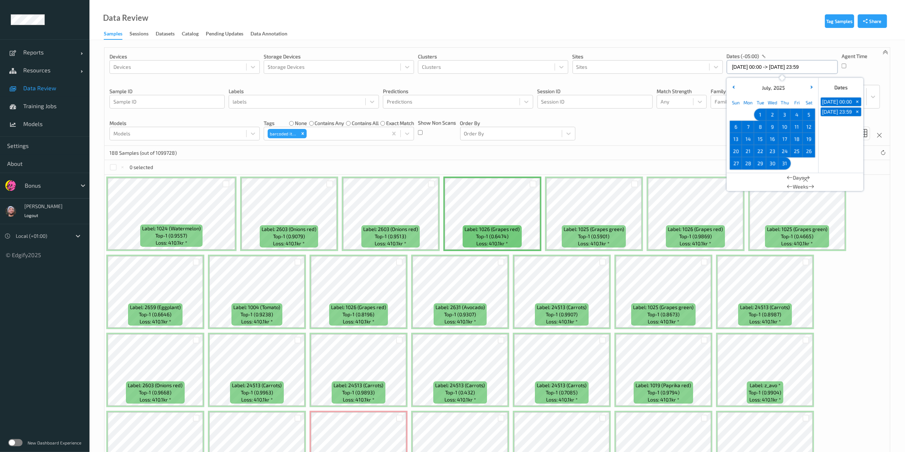
click at [773, 71] on input "[DATE] 00:00 -> [DATE] 23:59" at bounding box center [782, 67] width 111 height 14
drag, startPoint x: 729, startPoint y: 82, endPoint x: 731, endPoint y: 87, distance: 4.8
click at [731, 87] on div "July , 2025" at bounding box center [772, 88] width 89 height 14
click at [731, 87] on button "button" at bounding box center [733, 87] width 7 height 7
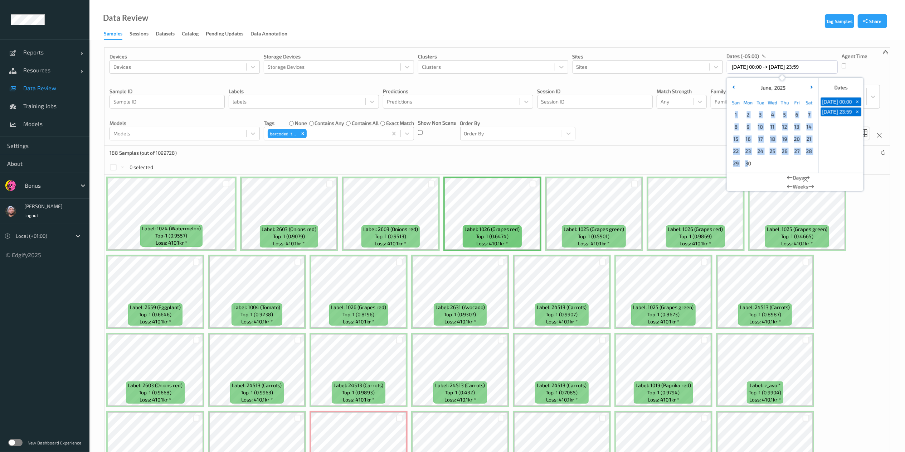
drag, startPoint x: 735, startPoint y: 115, endPoint x: 748, endPoint y: 166, distance: 52.5
click at [748, 166] on div "Sun Mon Tue Wed Thu Fri Sat 1 2 3 4 5 6 7 8 9 10 11 12 13 14 15 16 17 18 19 20 …" at bounding box center [772, 132] width 85 height 73
click at [748, 166] on span "30" at bounding box center [748, 163] width 10 height 10
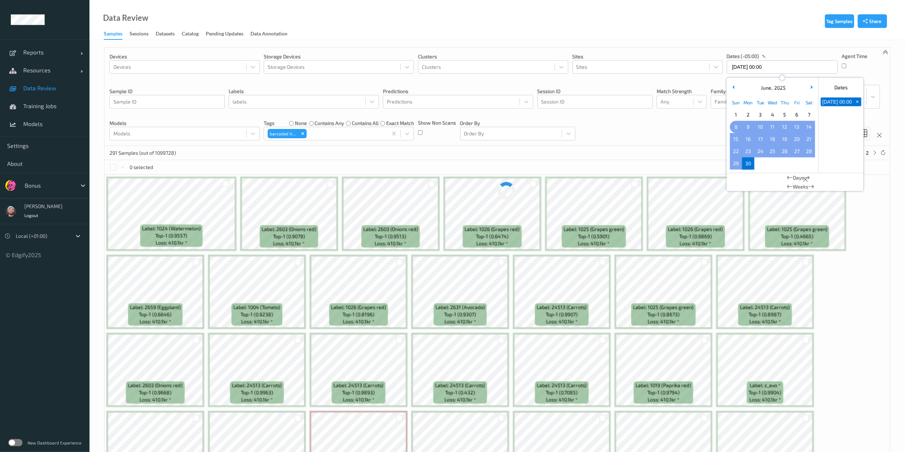
click at [736, 114] on span "1" at bounding box center [736, 114] width 10 height 10
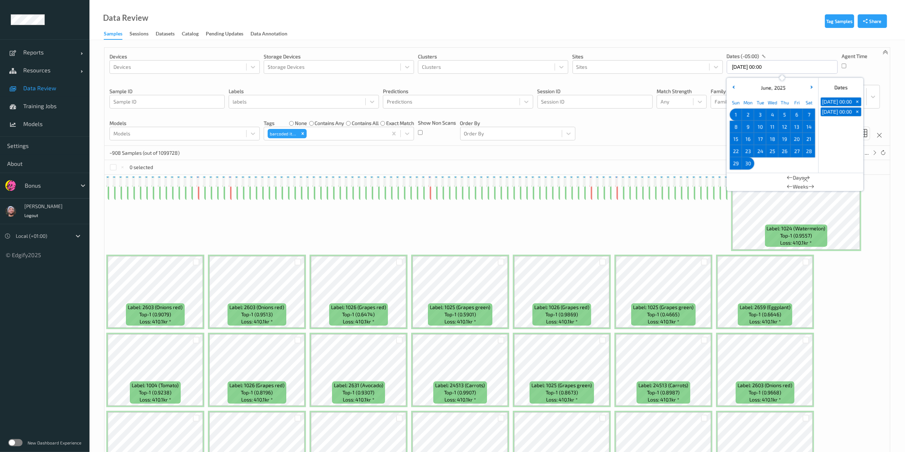
type input "[DATE] 00:00 -> [DATE] 23:59"
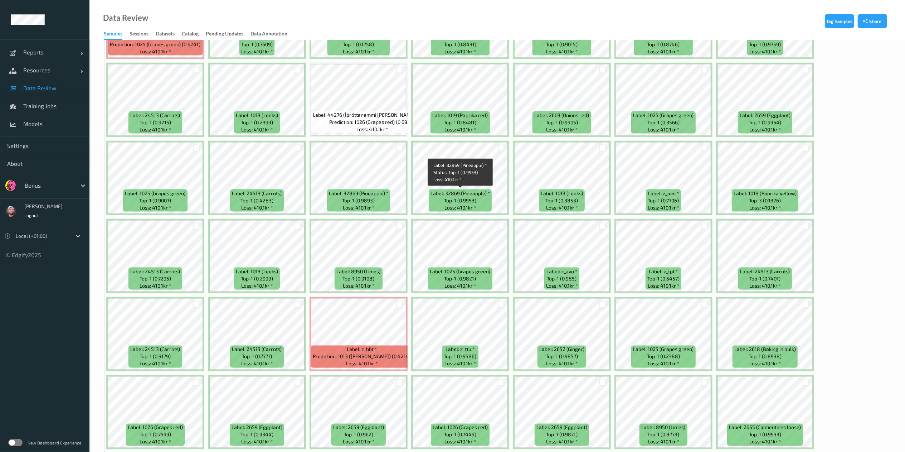
scroll to position [1051, 0]
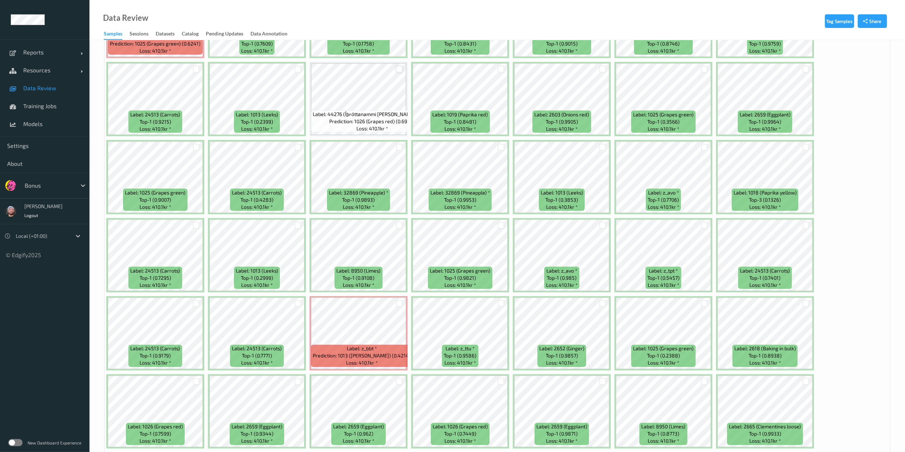
click at [397, 67] on div at bounding box center [399, 69] width 7 height 7
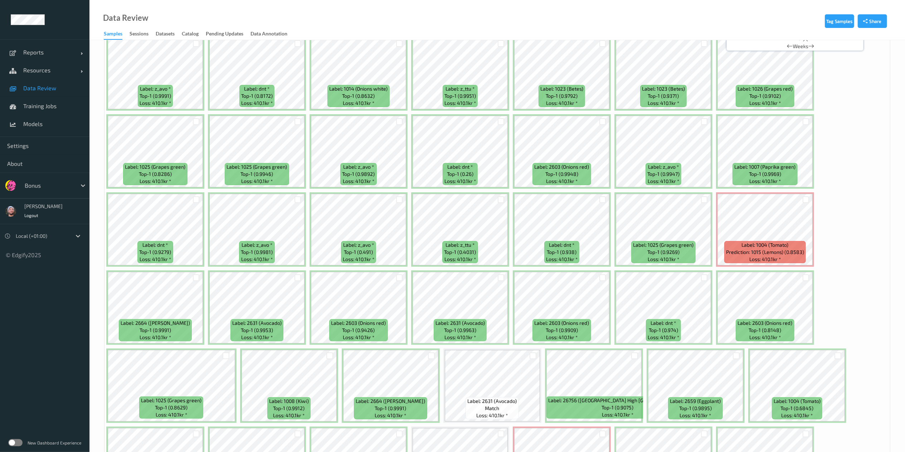
scroll to position [19, 0]
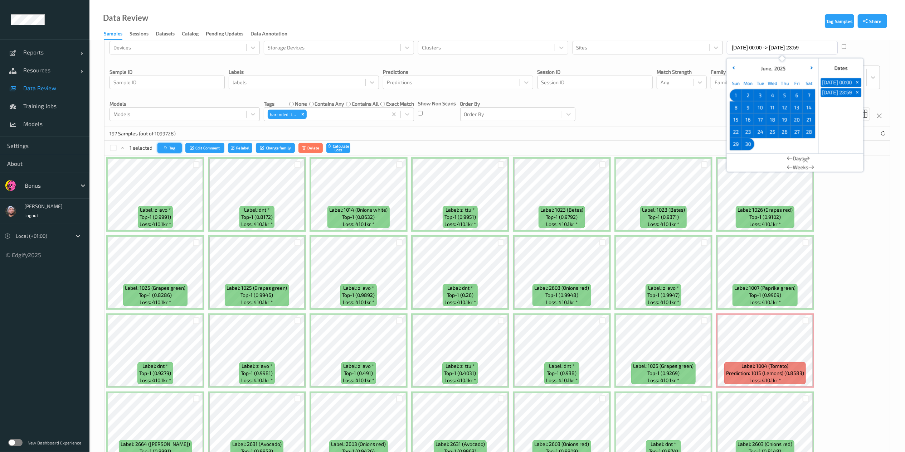
click at [164, 146] on icon "button" at bounding box center [166, 148] width 5 height 4
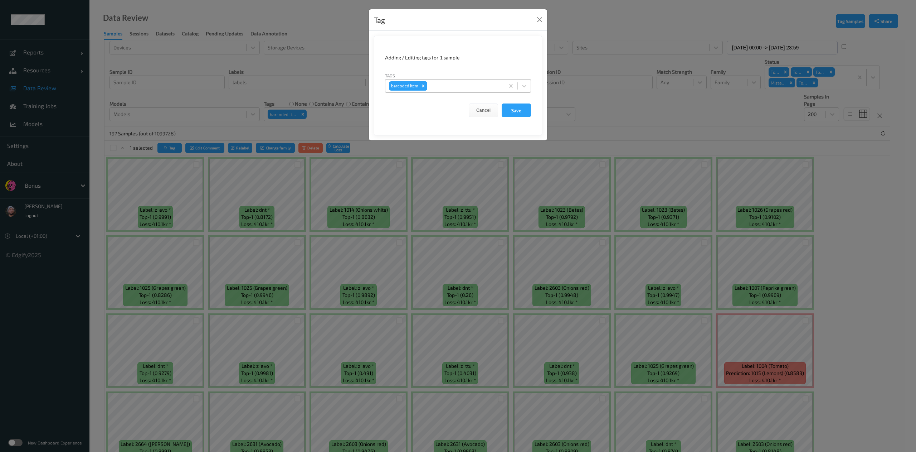
click at [424, 88] on icon "Remove barcoded item" at bounding box center [423, 85] width 5 height 5
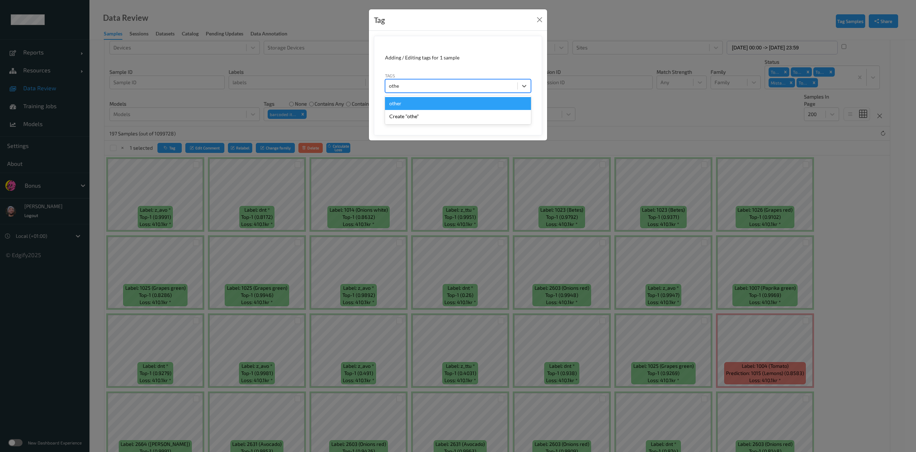
type input "other"
click at [502, 103] on button "Save" at bounding box center [516, 110] width 29 height 14
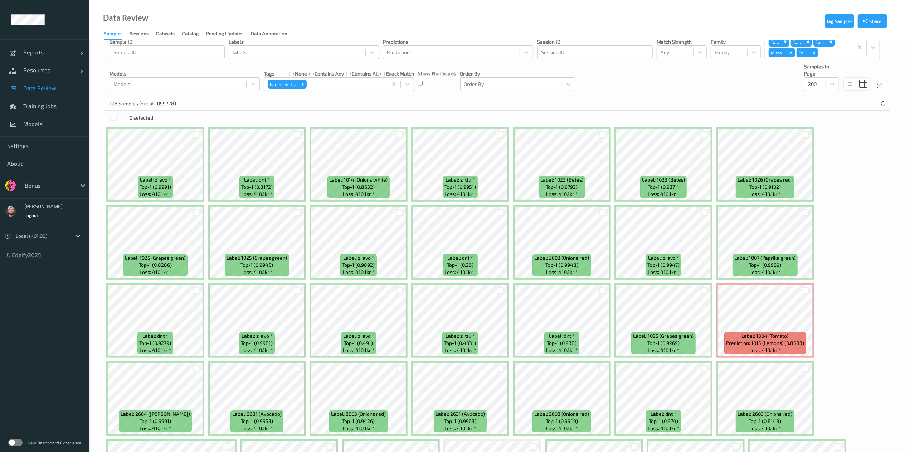
scroll to position [0, 0]
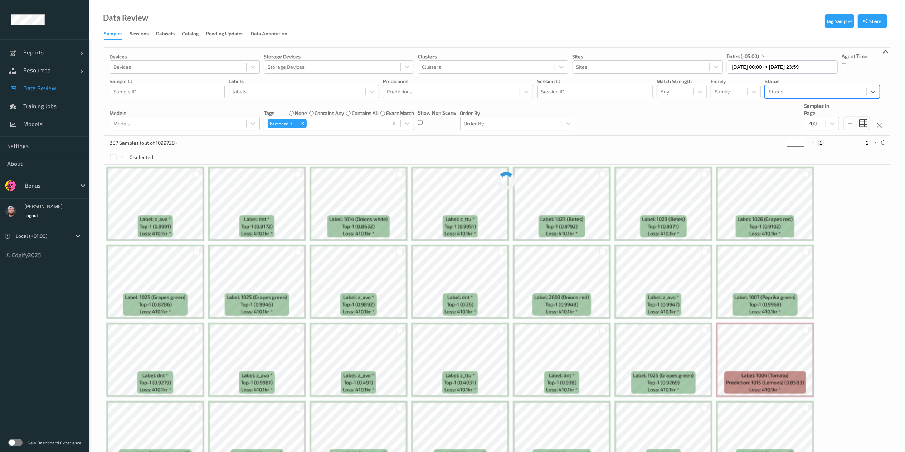
click at [829, 95] on div at bounding box center [816, 91] width 94 height 9
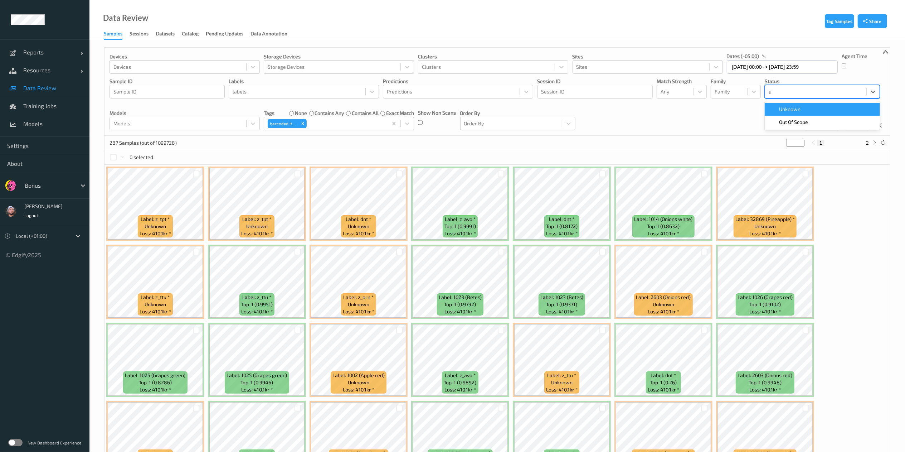
type input "un"
click at [810, 107] on div "Unknown" at bounding box center [822, 109] width 107 height 7
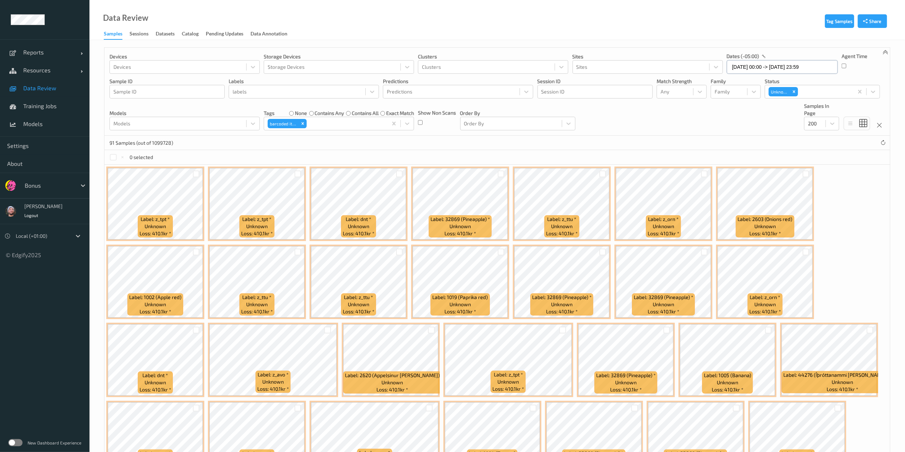
click at [745, 62] on input "[DATE] 00:00 -> [DATE] 23:59" at bounding box center [782, 67] width 111 height 14
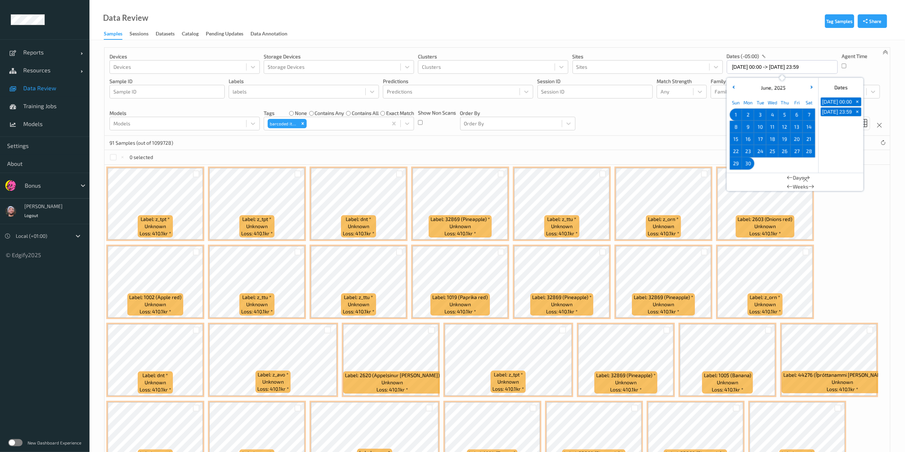
click at [732, 114] on span "1" at bounding box center [736, 114] width 10 height 10
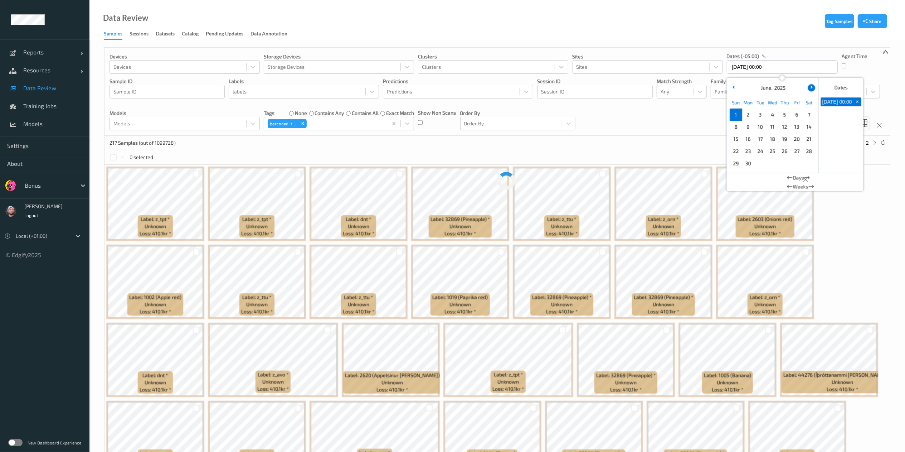
click at [812, 89] on button "button" at bounding box center [811, 87] width 7 height 7
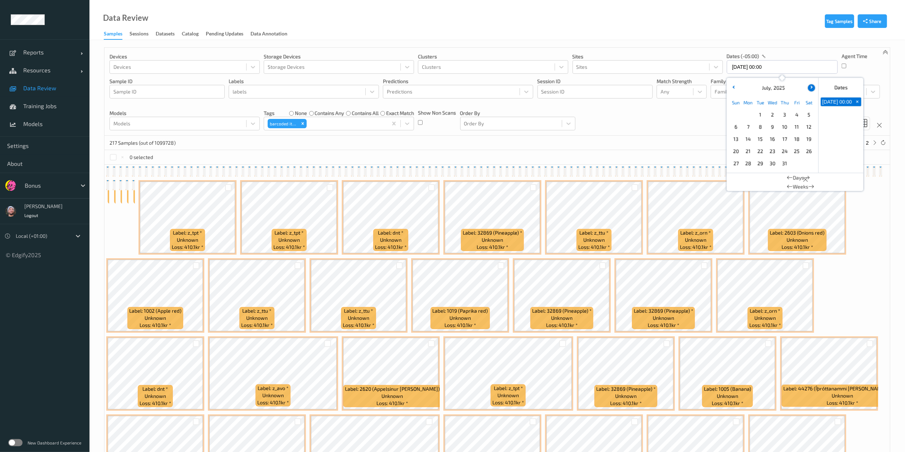
click at [812, 89] on button "button" at bounding box center [811, 87] width 7 height 7
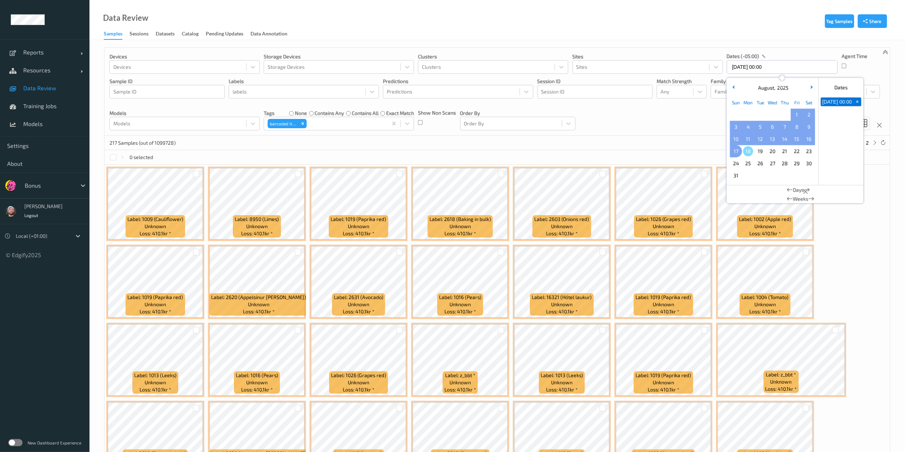
click at [738, 151] on span "17" at bounding box center [736, 151] width 10 height 10
type input "01/06/2025 00:00 -> 17/08/2025 23:59"
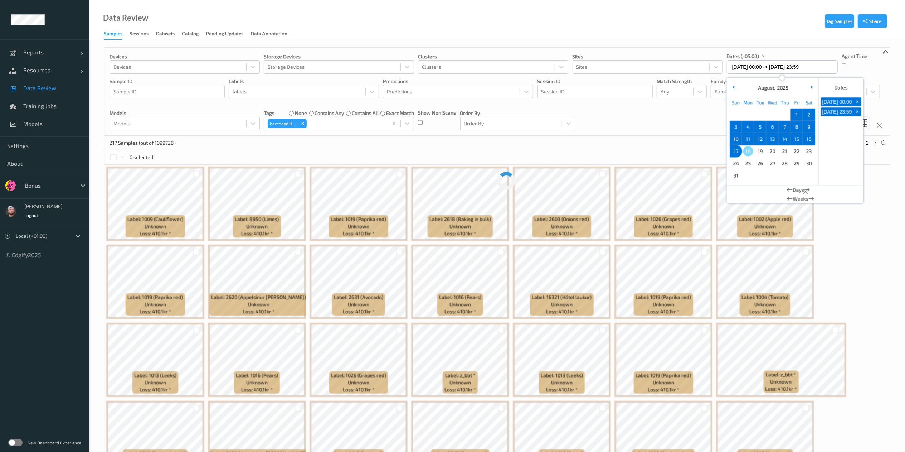
click at [661, 125] on div "Devices Devices Storage Devices Storage Devices Clusters Clusters Sites Sites d…" at bounding box center [496, 92] width 785 height 88
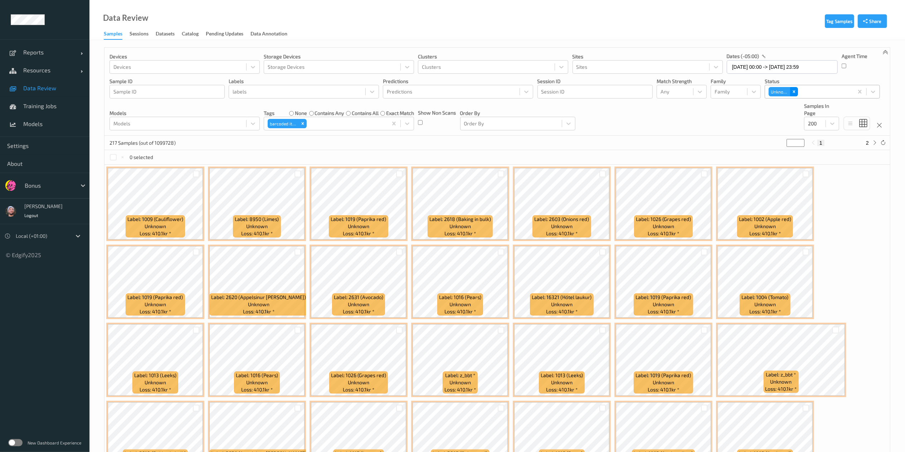
click at [792, 90] on icon "Remove Unknown" at bounding box center [793, 91] width 5 height 5
